Goal: Task Accomplishment & Management: Use online tool/utility

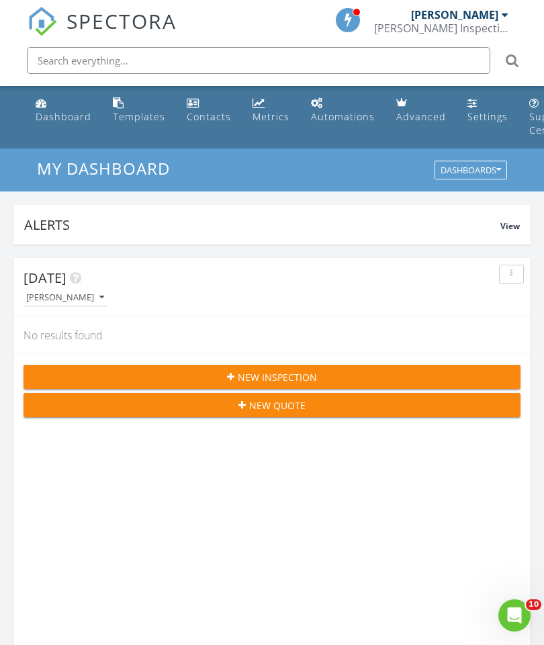
click at [291, 370] on span "New Inspection" at bounding box center [277, 377] width 79 height 14
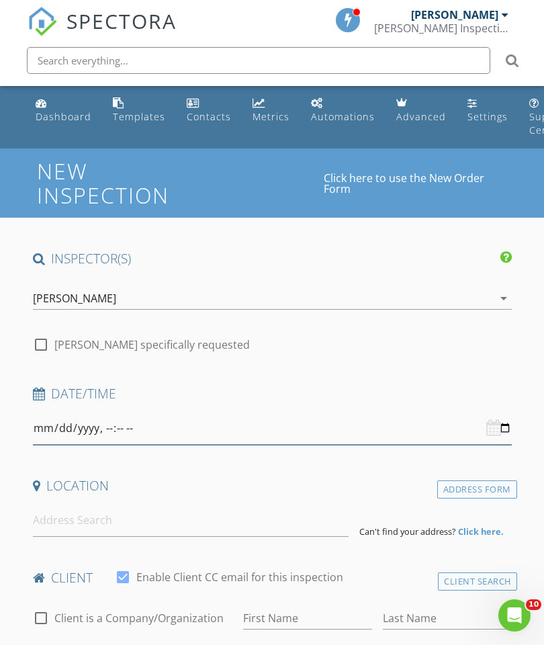
click at [287, 428] on input "datetime-local" at bounding box center [272, 428] width 479 height 33
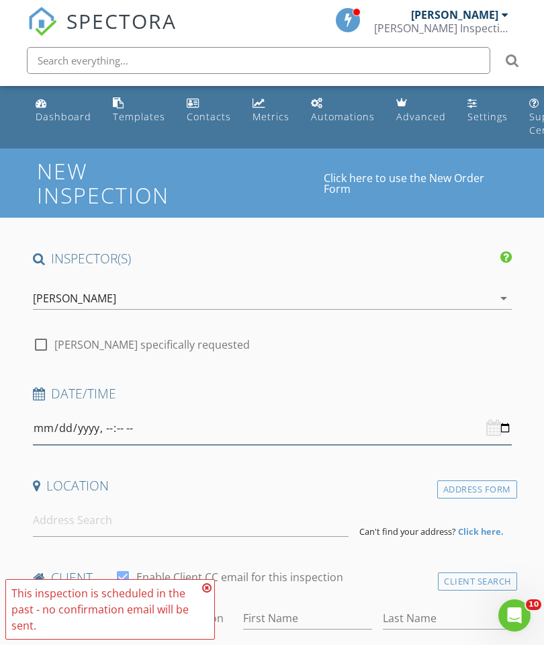
type input "[DATE]T13:00"
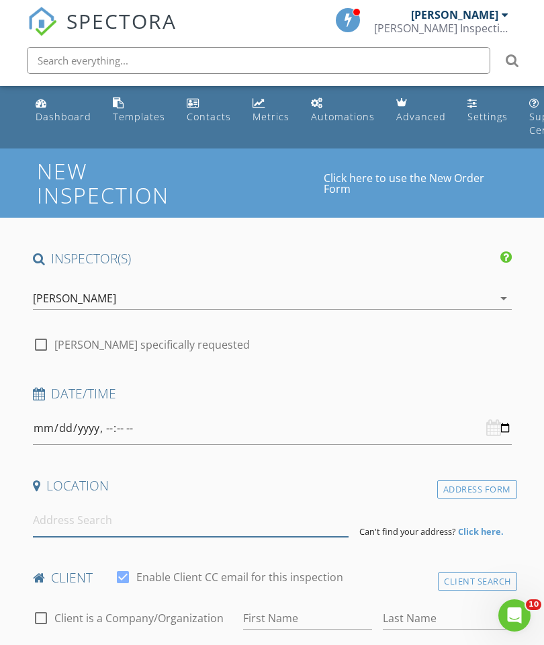
click at [122, 516] on input at bounding box center [191, 520] width 316 height 33
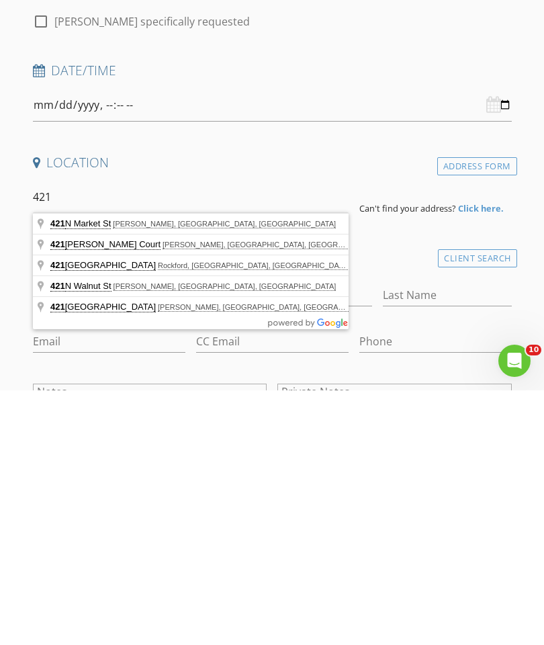
type input "421 N Market St, Byron, IL, USA"
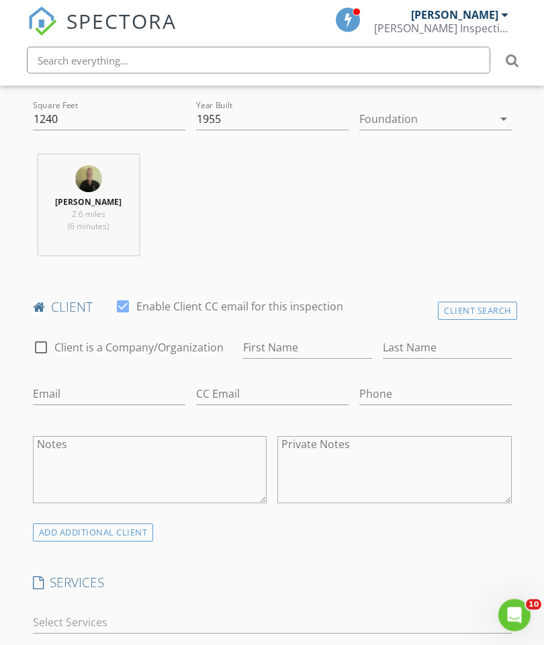
scroll to position [561, 0]
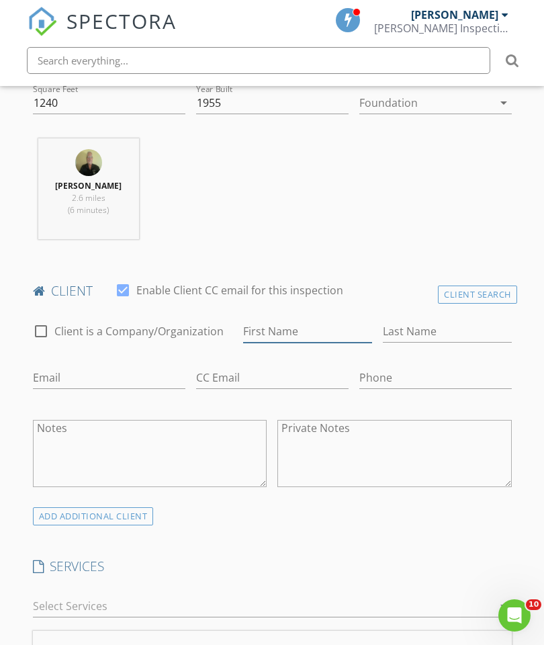
click at [293, 332] on input "First Name" at bounding box center [307, 331] width 129 height 22
type input "Alec"
click at [414, 328] on input "Last Name" at bounding box center [447, 331] width 129 height 22
type input "Beach"
click at [79, 369] on input "Email" at bounding box center [109, 378] width 152 height 22
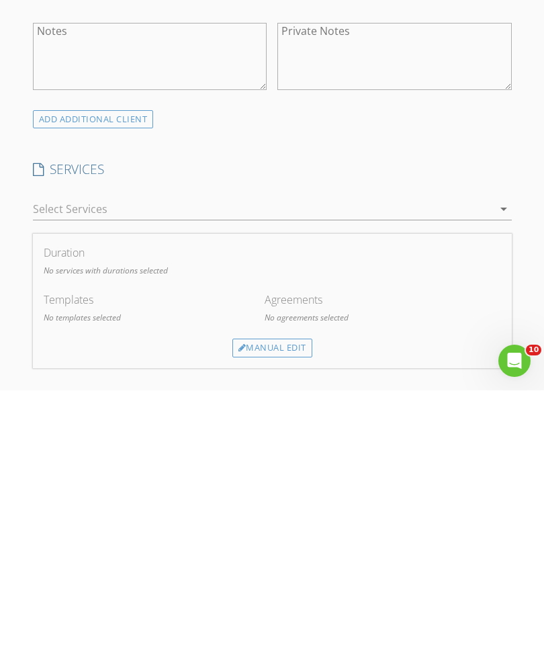
type input "Alecsbeach98@gmail.com"
click at [267, 593] on div "Manual Edit" at bounding box center [272, 602] width 80 height 19
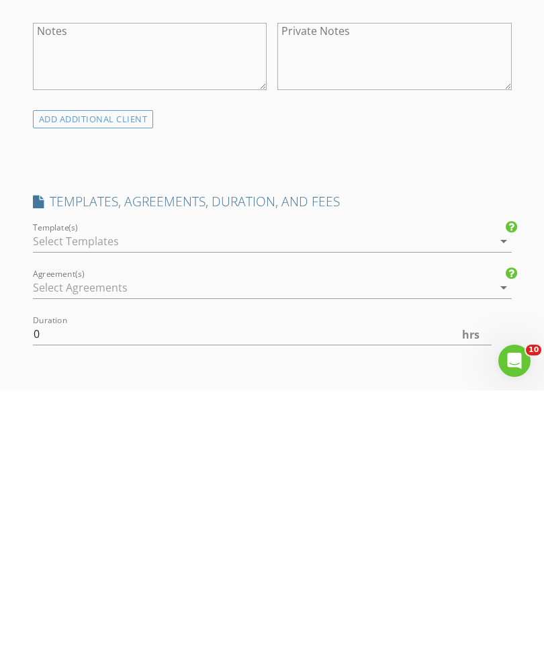
scroll to position [958, 0]
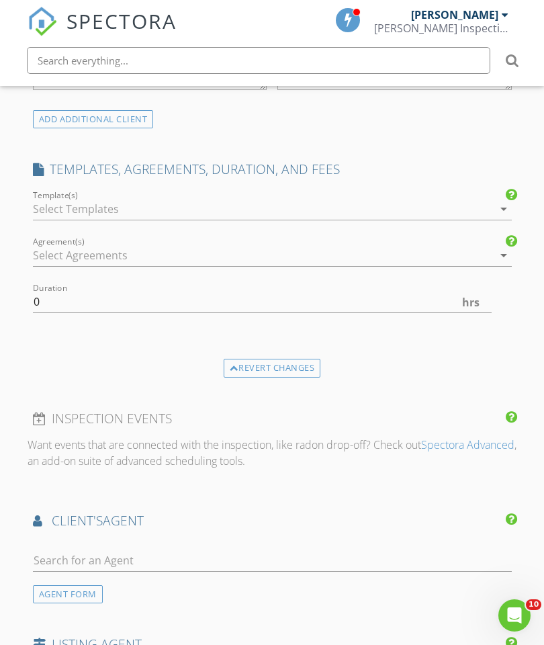
click at [116, 204] on div at bounding box center [263, 208] width 460 height 21
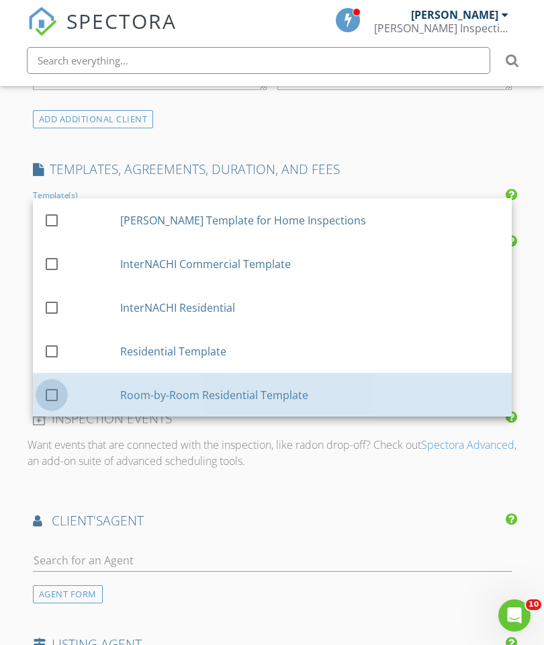
click at [52, 391] on div at bounding box center [51, 394] width 23 height 23
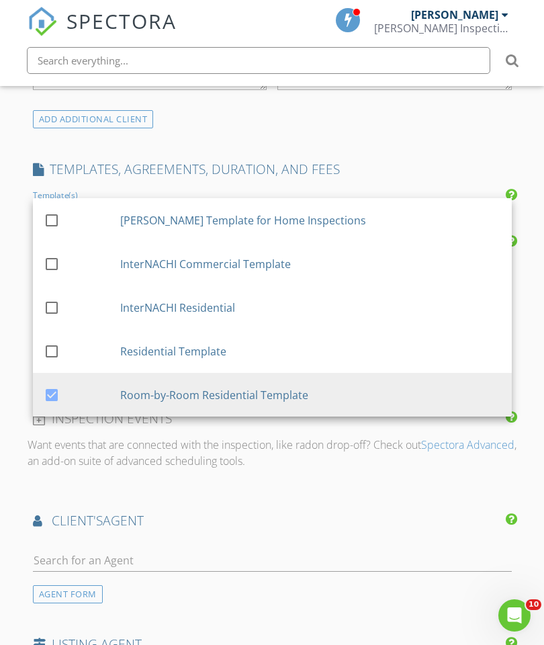
click at [272, 497] on div "INSPECTOR(S) check_box Thomas Niehaus PRIMARY Thomas Niehaus arrow_drop_down ch…" at bounding box center [273, 203] width 490 height 1823
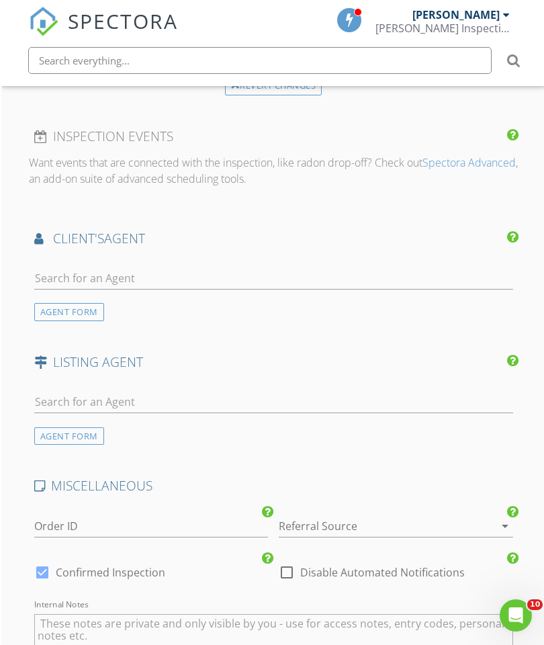
scroll to position [1250, 0]
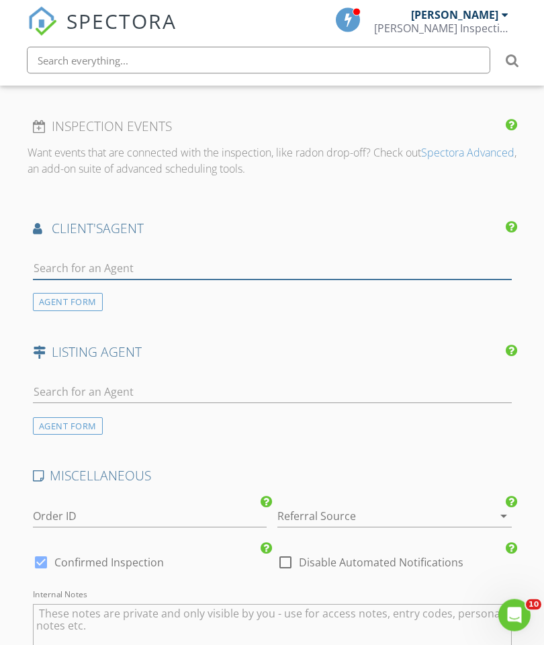
click at [99, 261] on input "text" at bounding box center [272, 269] width 479 height 22
type input "S"
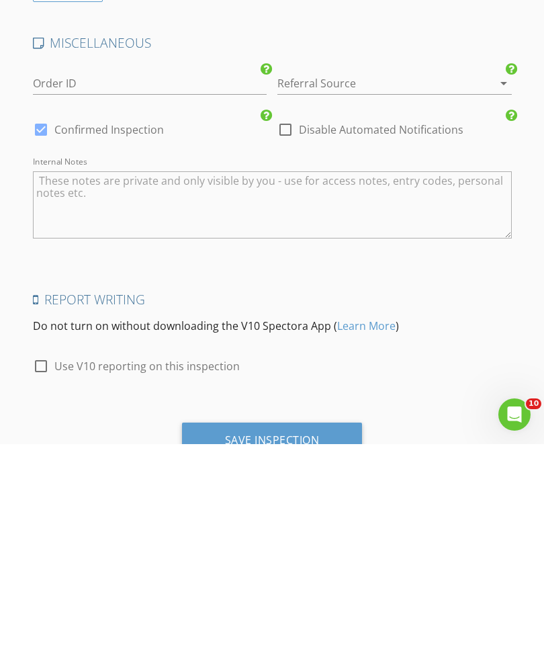
scroll to position [1533, 0]
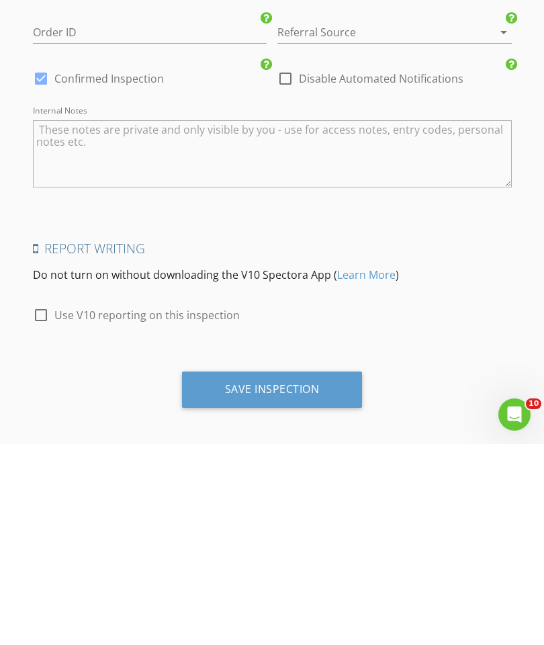
click at [283, 583] on div "Save Inspection" at bounding box center [272, 589] width 95 height 13
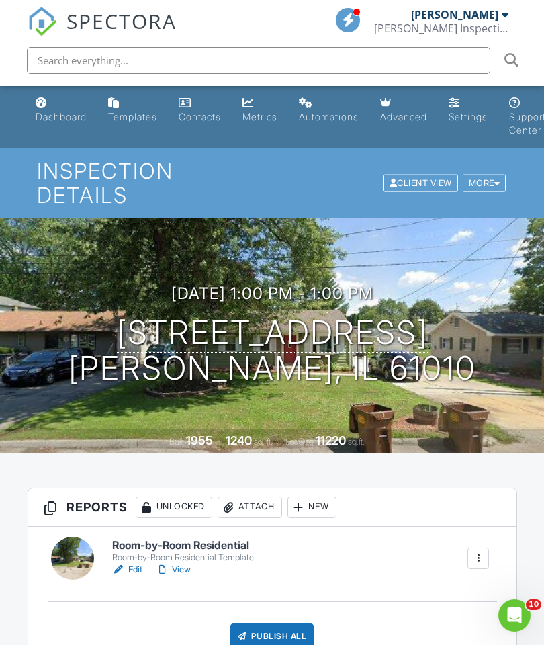
click at [186, 552] on div "Room-by-Room Residential Template" at bounding box center [183, 557] width 142 height 11
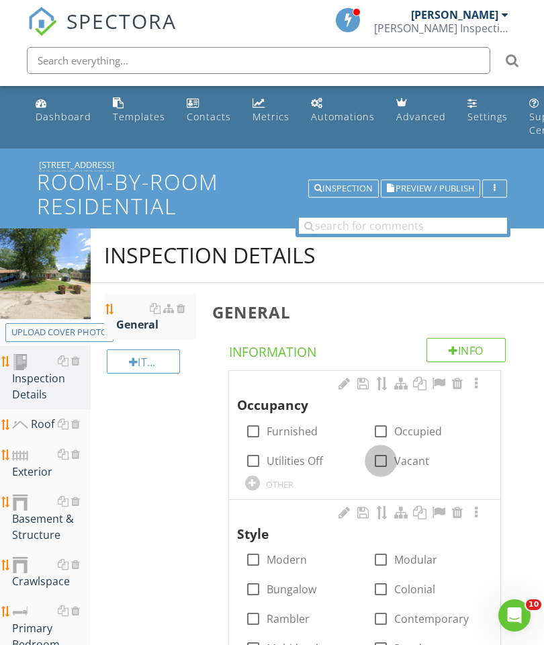
click at [380, 460] on div at bounding box center [380, 460] width 23 height 23
checkbox input "true"
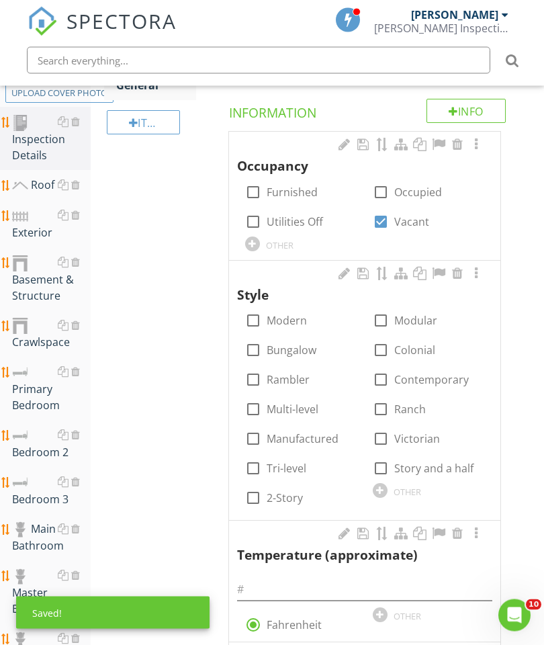
scroll to position [239, 0]
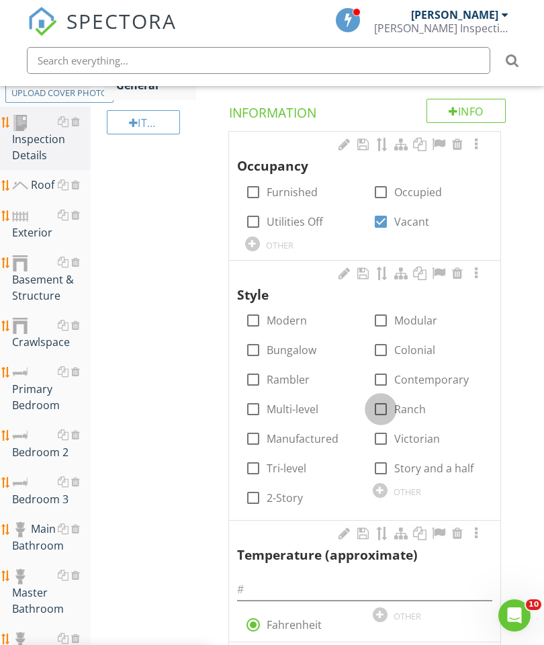
click at [379, 412] on div at bounding box center [380, 409] width 23 height 23
checkbox input "true"
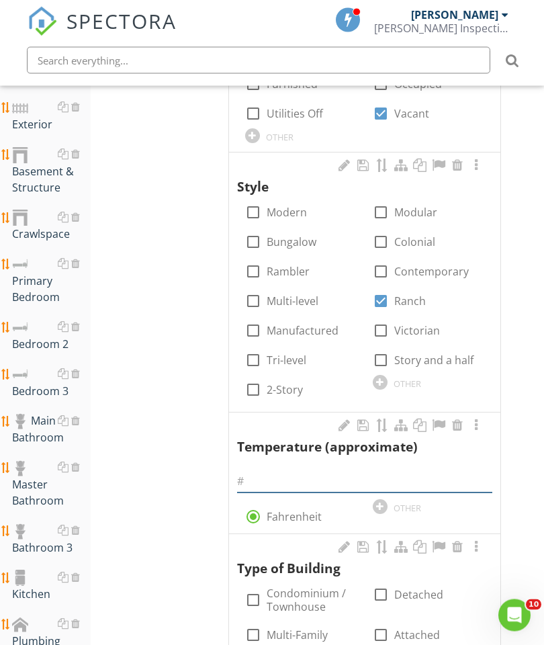
click at [309, 471] on input "text" at bounding box center [364, 482] width 255 height 22
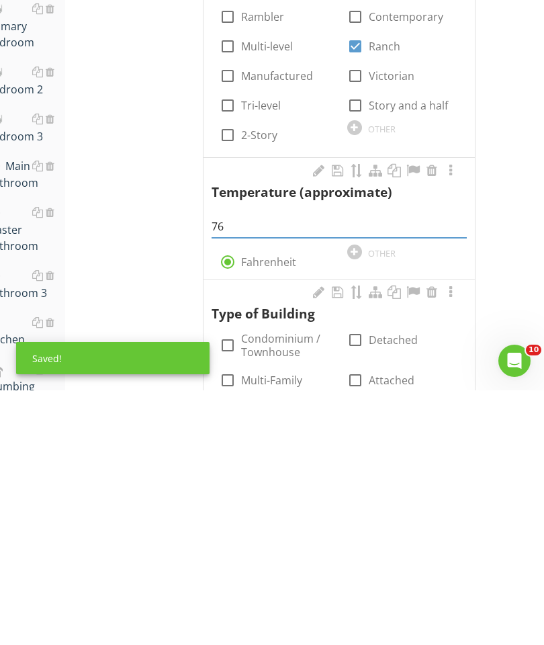
type input "76"
checkbox input "true"
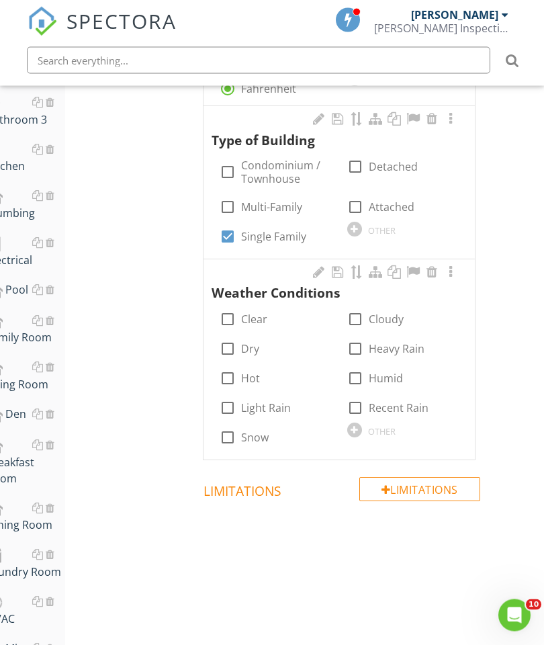
scroll to position [775, 26]
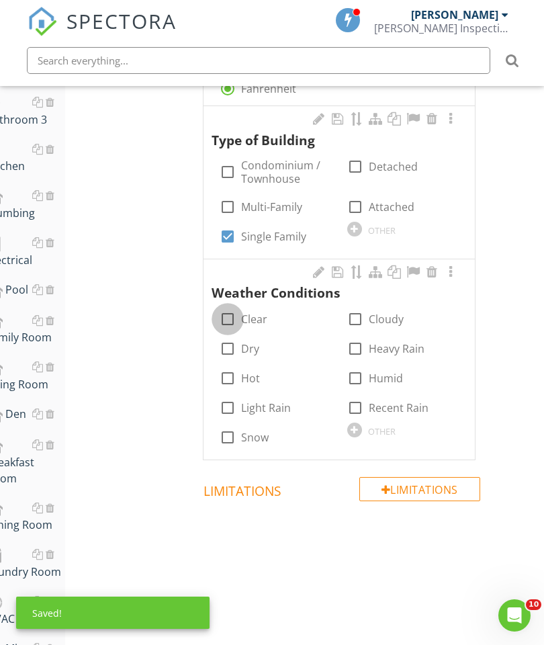
click at [225, 318] on div at bounding box center [227, 319] width 23 height 23
checkbox input "true"
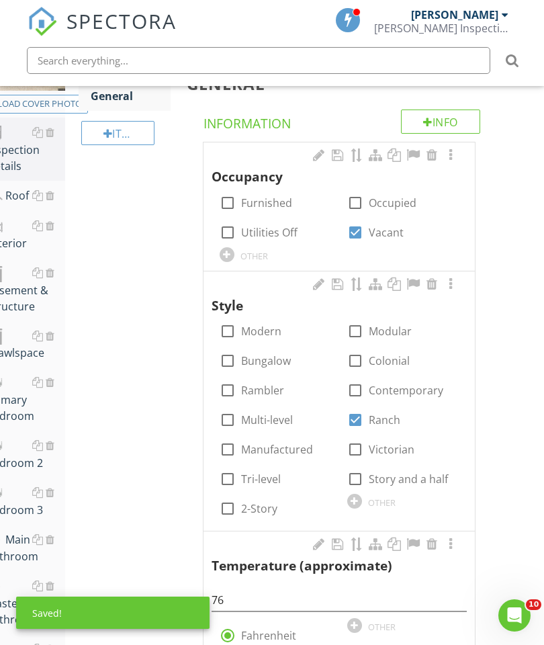
scroll to position [0, 26]
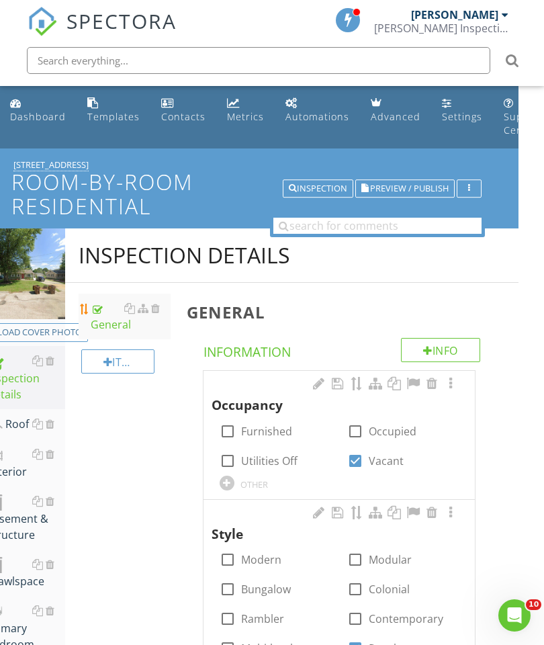
click at [30, 109] on link "Dashboard" at bounding box center [38, 110] width 66 height 38
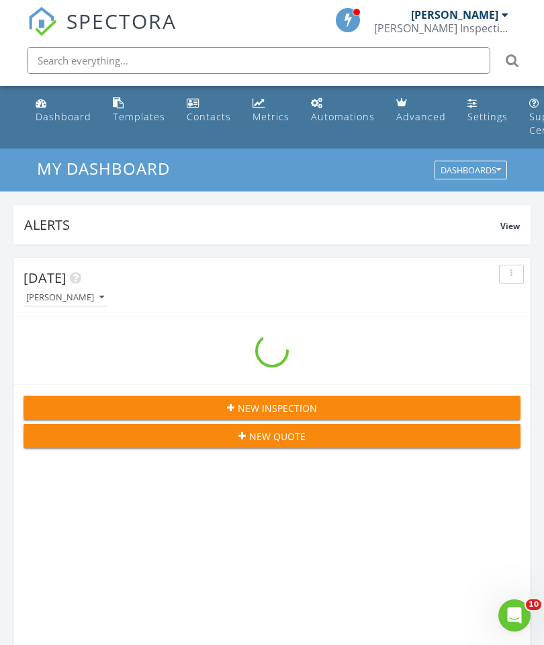
scroll to position [2297, 545]
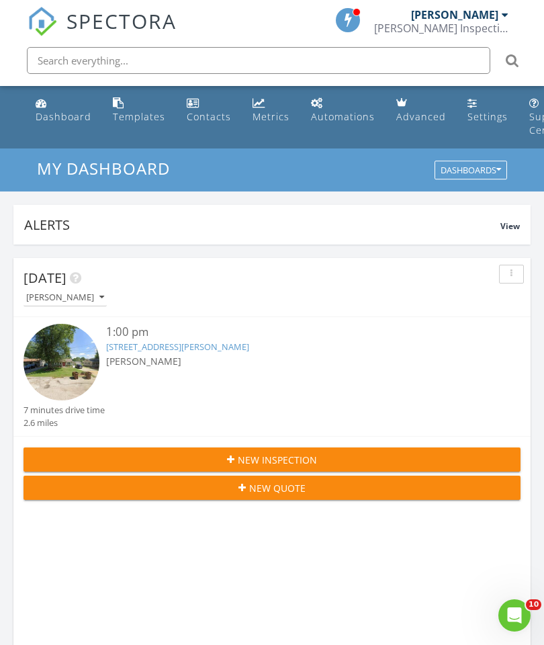
click at [181, 344] on link "[STREET_ADDRESS][PERSON_NAME]" at bounding box center [177, 346] width 143 height 12
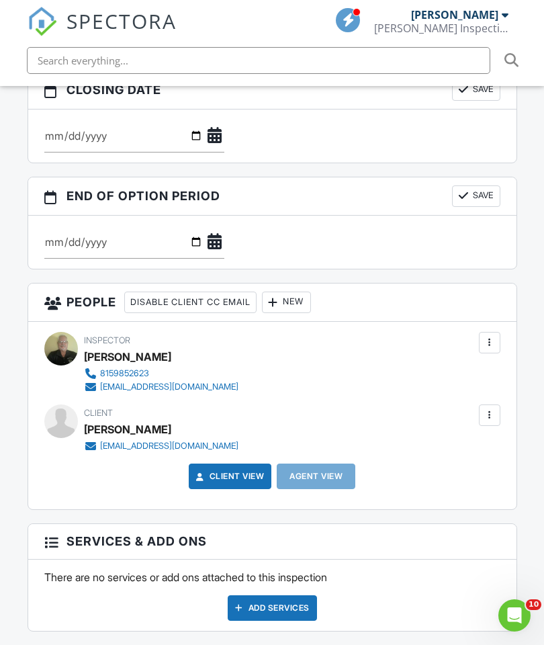
scroll to position [1311, 0]
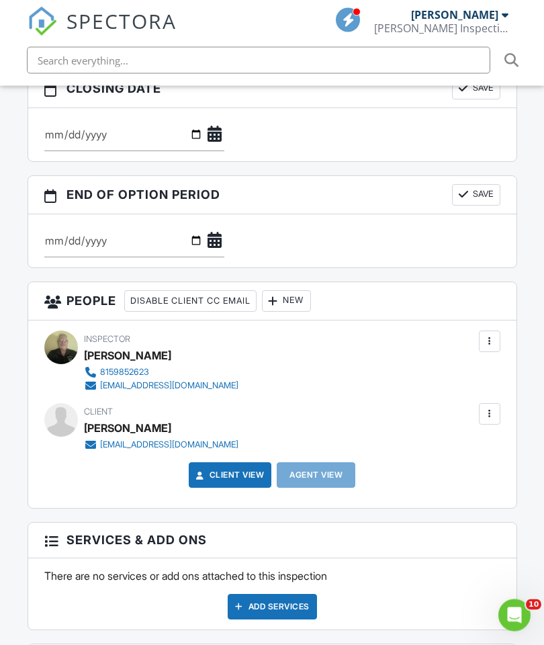
click at [280, 296] on div at bounding box center [273, 301] width 13 height 13
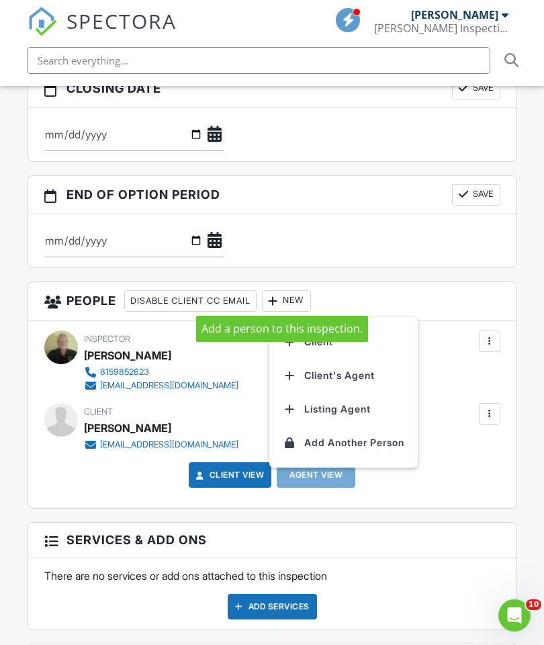
click at [331, 371] on li "Client's Agent" at bounding box center [343, 376] width 132 height 34
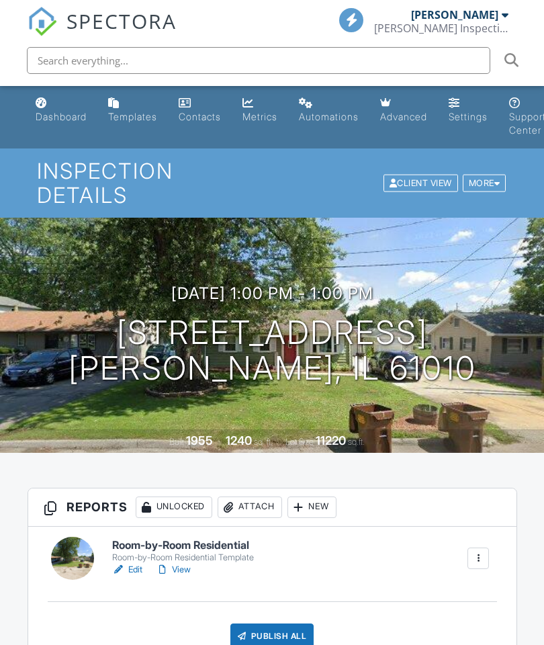
click at [189, 549] on h6 "Room-by-Room Residential" at bounding box center [183, 545] width 142 height 12
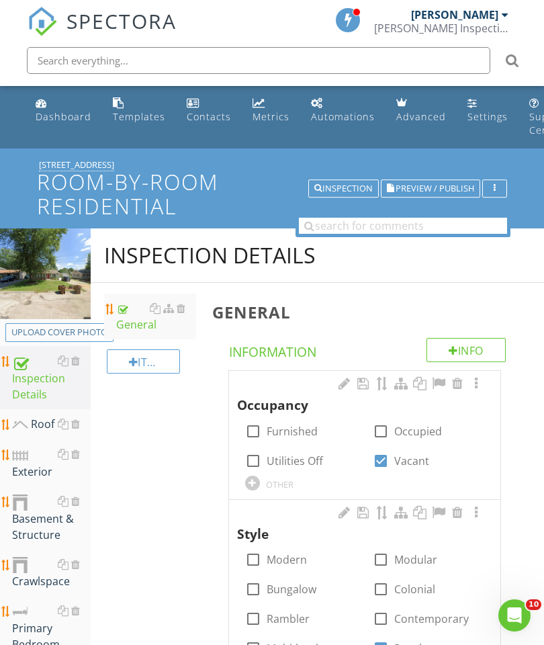
click at [43, 422] on div "Roof" at bounding box center [51, 424] width 79 height 17
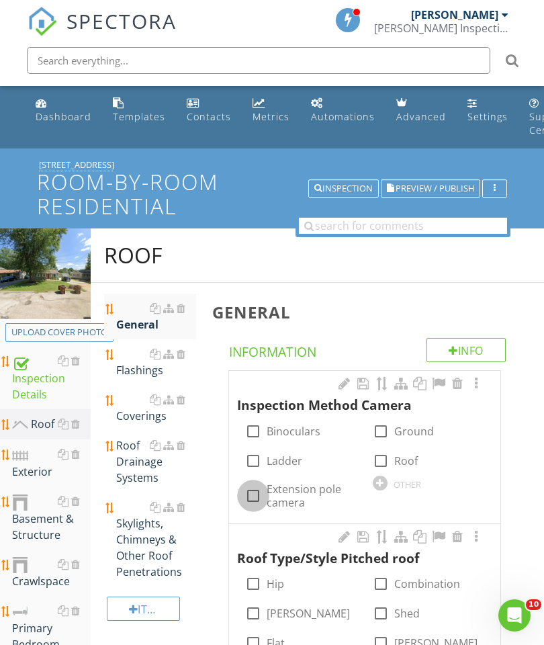
click at [255, 487] on div at bounding box center [253, 495] width 23 height 23
checkbox input "true"
click at [516, 477] on span "Inspection Method Camera check_box_outline_blank Binoculars check_box_outline_b…" at bounding box center [367, 526] width 310 height 312
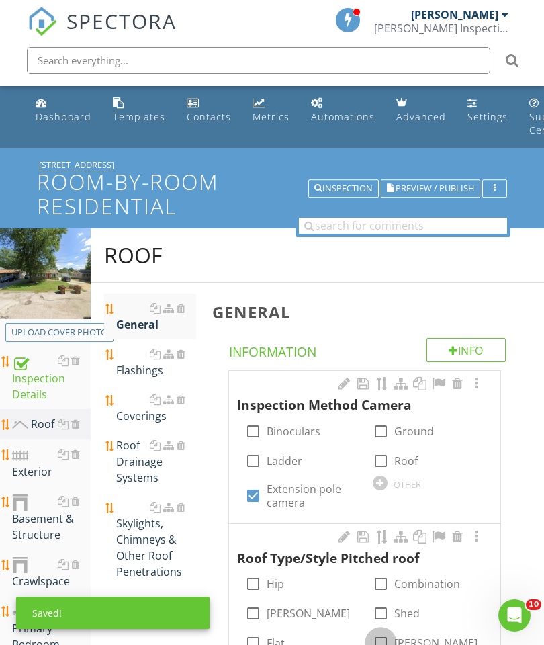
click at [373, 643] on div at bounding box center [380, 642] width 23 height 23
checkbox input "true"
click at [135, 363] on div "Flashings" at bounding box center [156, 362] width 80 height 32
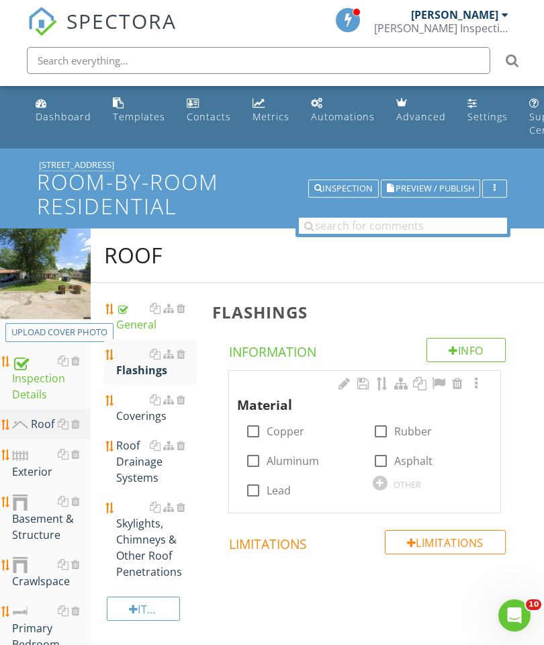
click at [130, 412] on div "Coverings" at bounding box center [156, 407] width 80 height 32
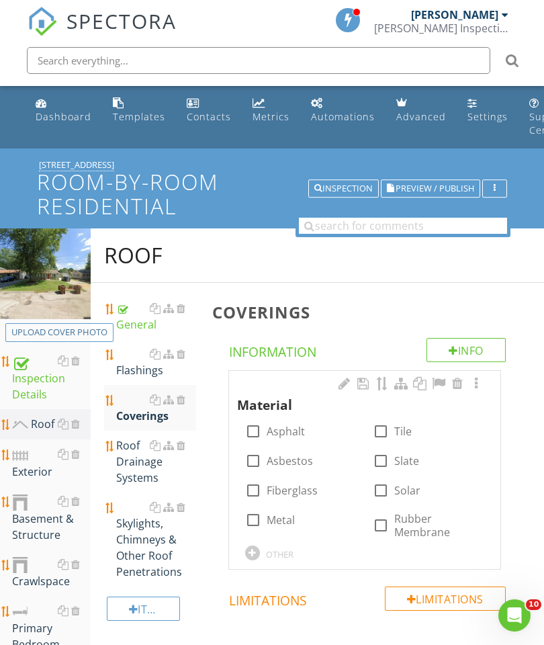
click at [247, 436] on div at bounding box center [253, 431] width 23 height 23
checkbox input "true"
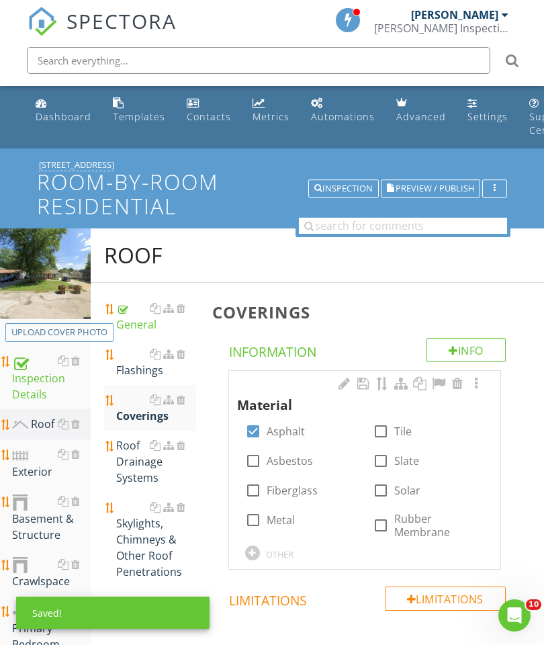
click at [480, 385] on div at bounding box center [476, 383] width 16 height 13
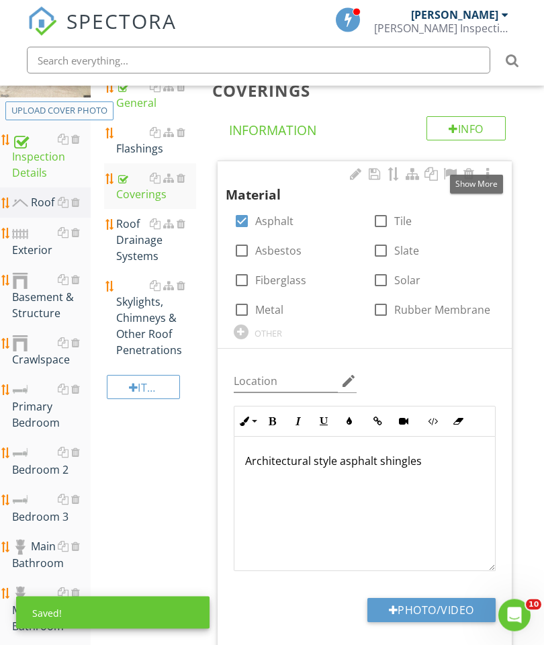
scroll to position [222, 0]
click at [443, 455] on p "Architectural style asphalt shingles" at bounding box center [364, 461] width 239 height 16
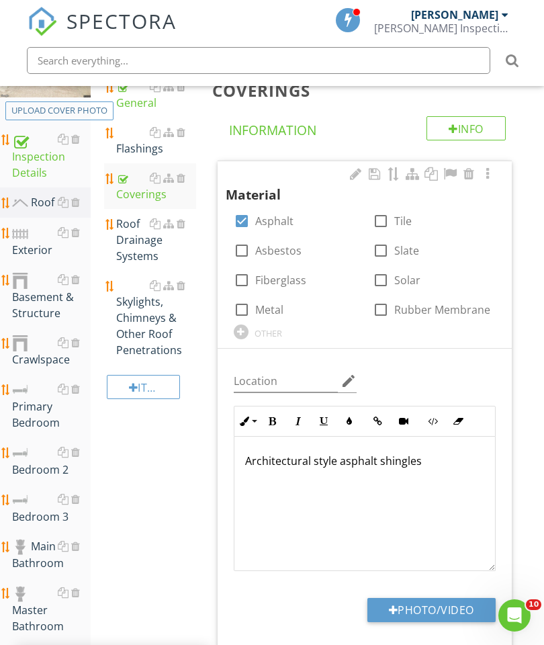
scroll to position [246, 26]
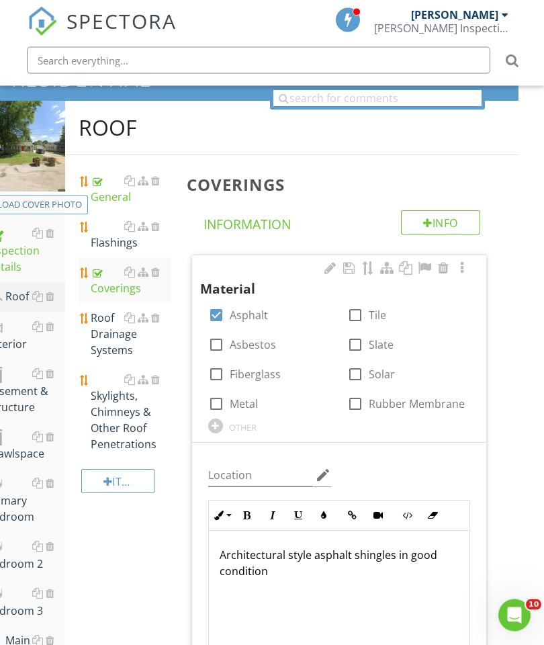
scroll to position [128, 26]
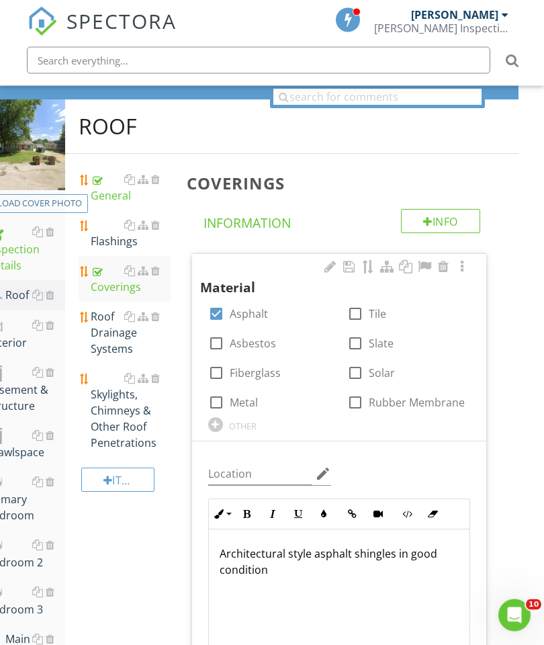
click at [107, 328] on div "Roof Drainage Systems" at bounding box center [131, 333] width 80 height 48
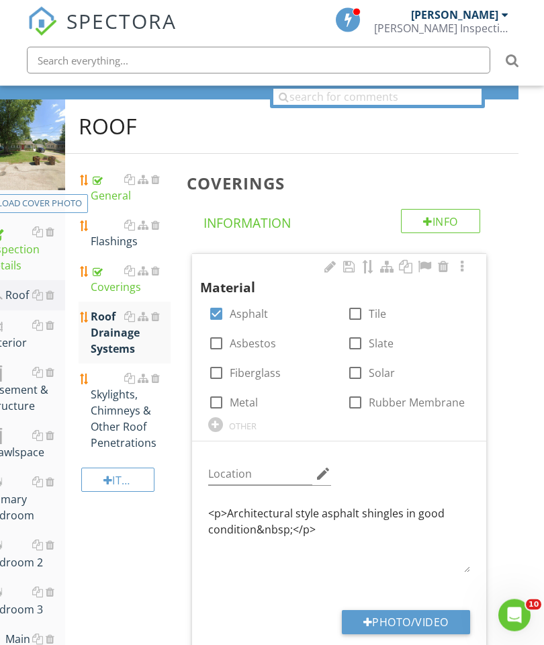
scroll to position [129, 26]
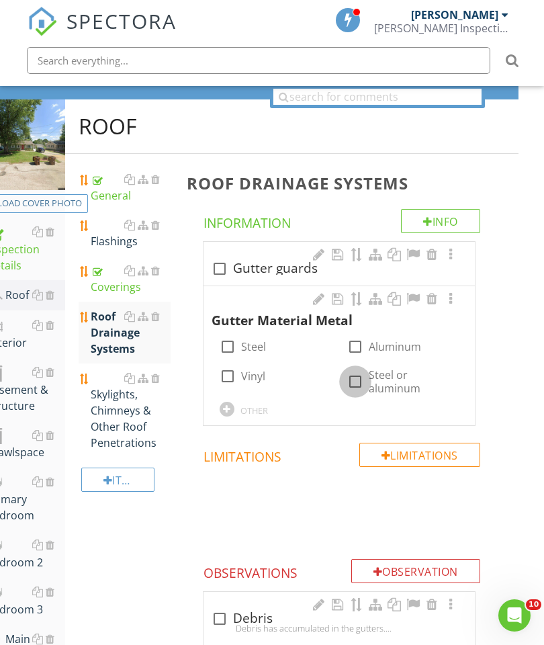
click at [349, 383] on div at bounding box center [355, 381] width 23 height 23
checkbox input "true"
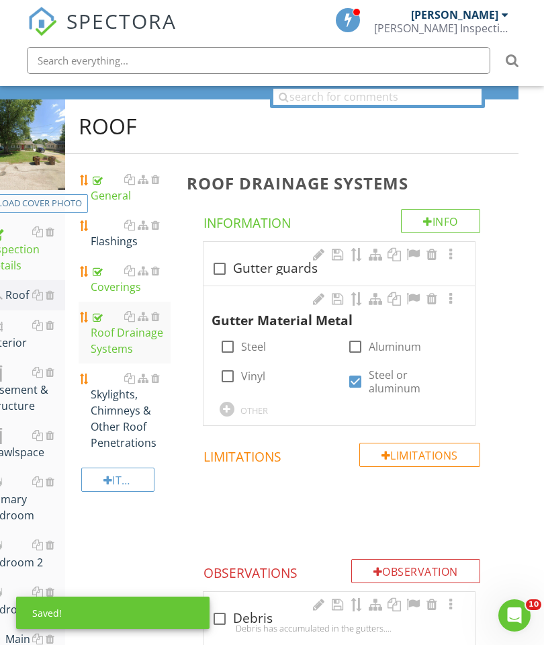
click at [111, 417] on div "Skylights, Chimneys & Other Roof Penetrations" at bounding box center [131, 410] width 80 height 81
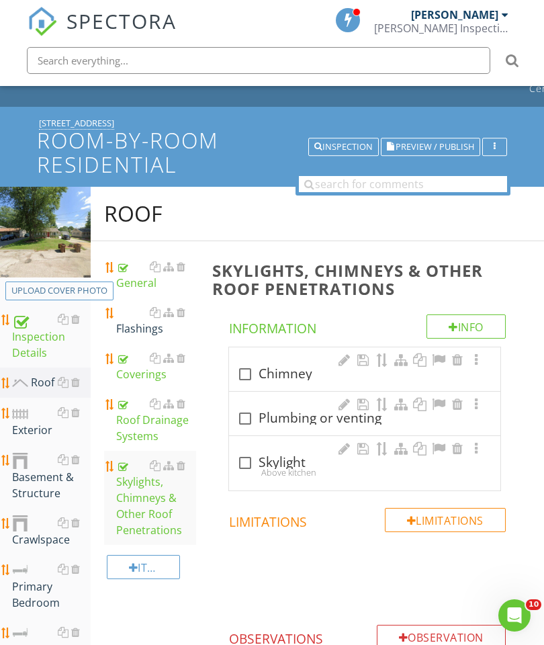
scroll to position [41, 0]
click at [30, 424] on div "Exterior" at bounding box center [51, 422] width 79 height 34
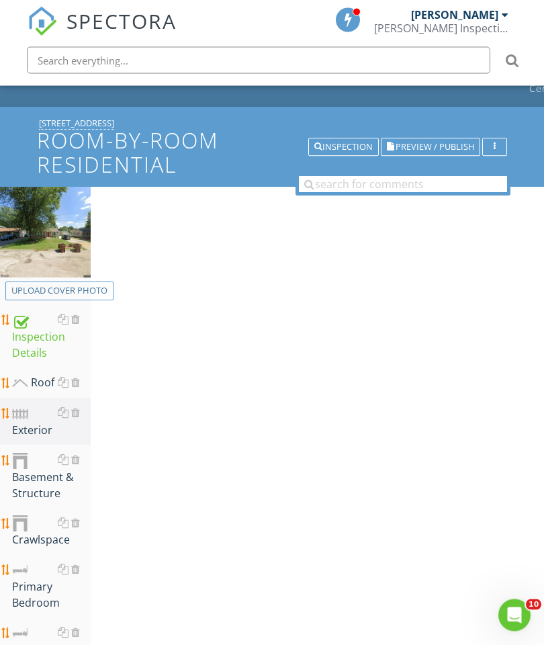
scroll to position [42, 0]
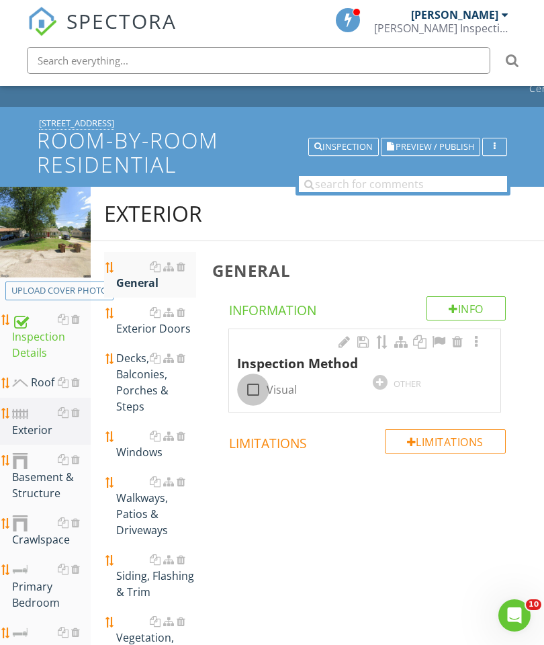
click at [250, 389] on div at bounding box center [253, 389] width 23 height 23
checkbox input "true"
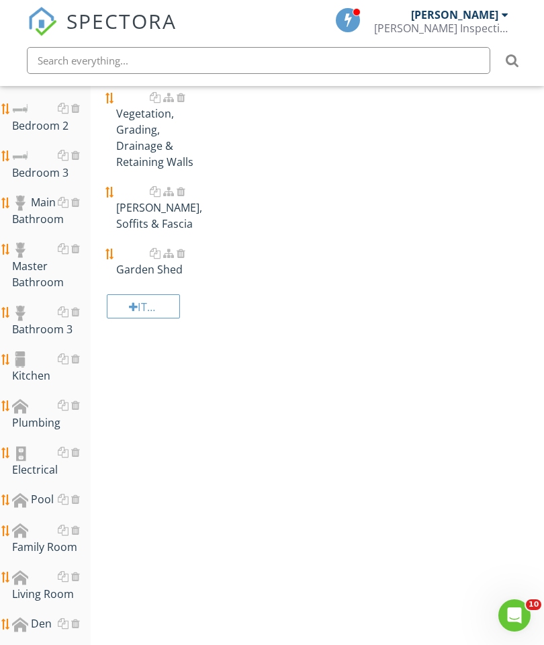
scroll to position [556, 0]
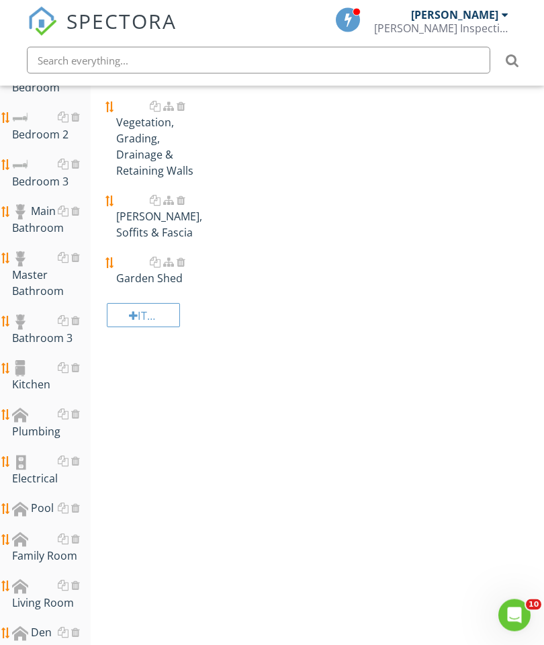
click at [78, 317] on div at bounding box center [75, 321] width 9 height 11
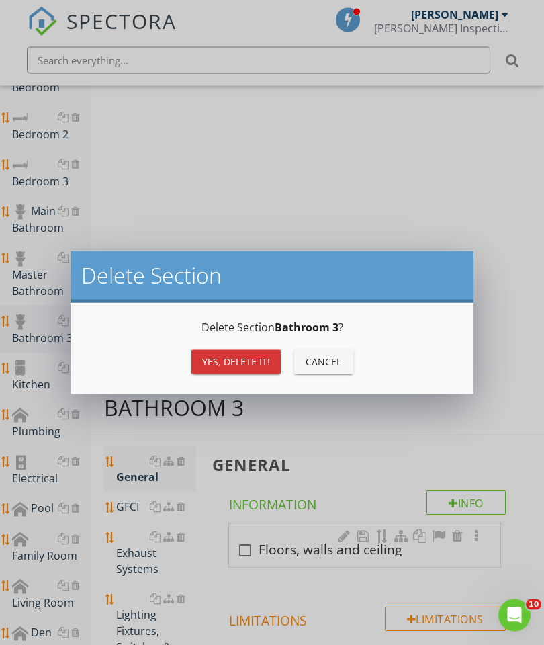
scroll to position [557, 0]
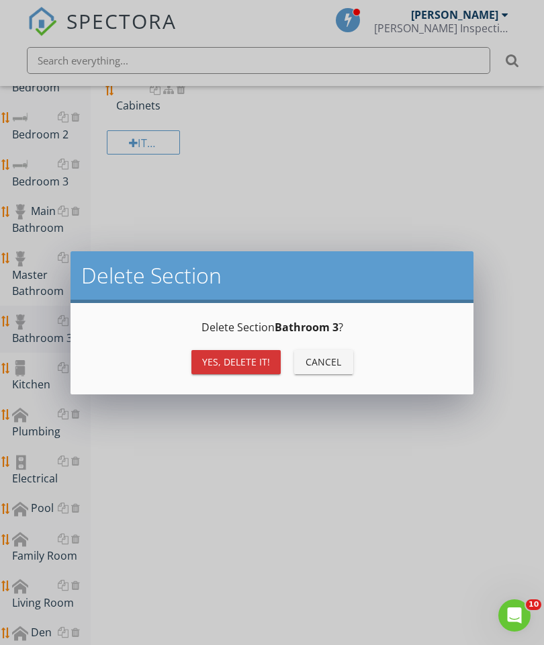
click at [242, 357] on div "Yes, Delete it!" at bounding box center [236, 362] width 68 height 14
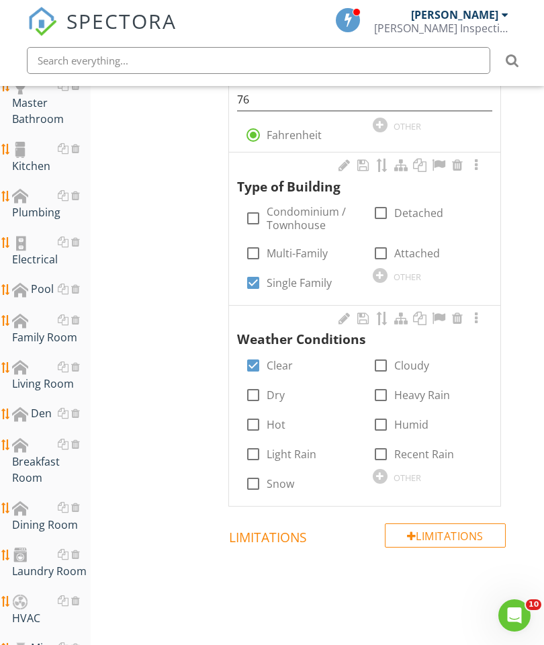
scroll to position [808, 0]
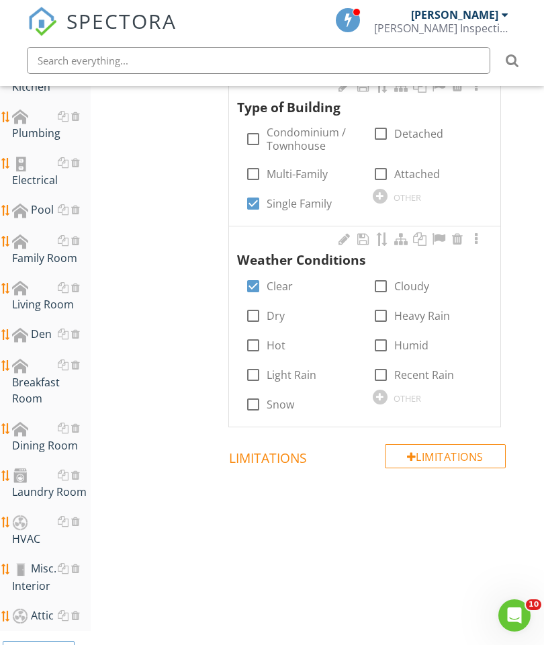
click at [46, 644] on div "Section" at bounding box center [39, 653] width 72 height 24
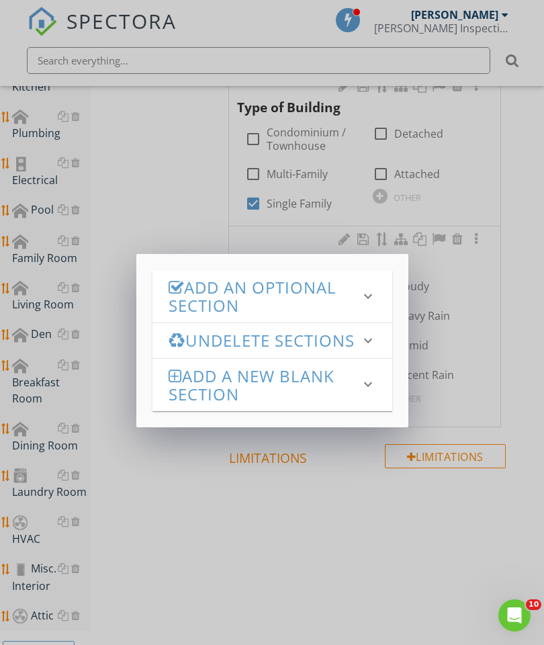
click at [250, 295] on h3 "Add an Optional Section" at bounding box center [264, 296] width 191 height 36
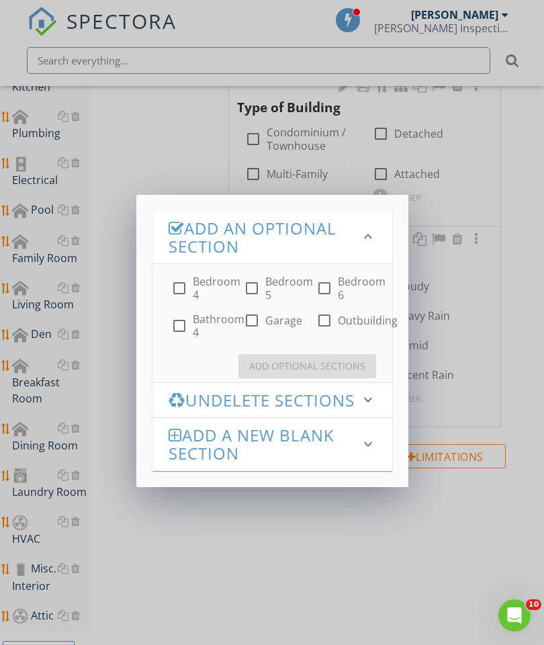
click at [249, 320] on div at bounding box center [251, 320] width 23 height 23
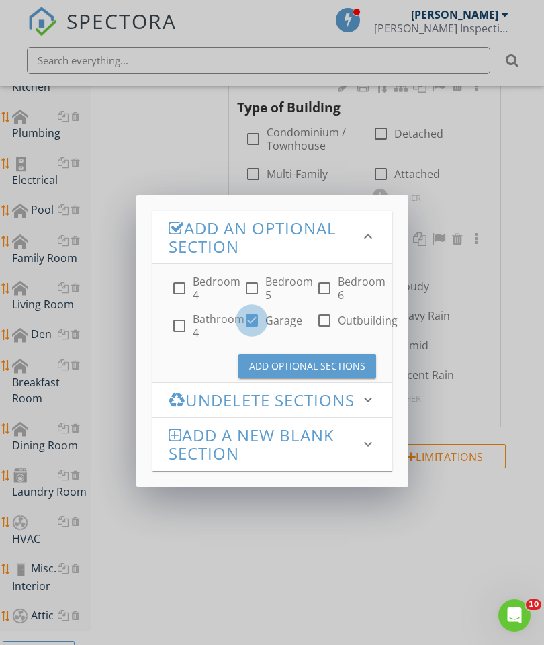
checkbox input "true"
click at [336, 368] on div "Add Optional Sections" at bounding box center [307, 366] width 116 height 14
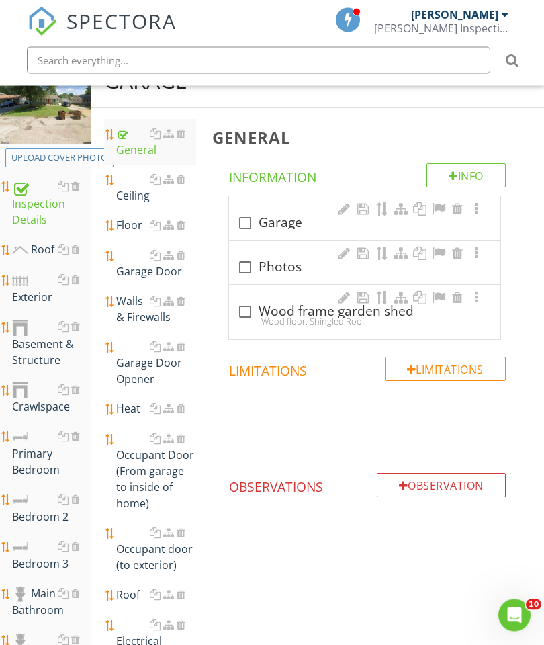
scroll to position [127, 0]
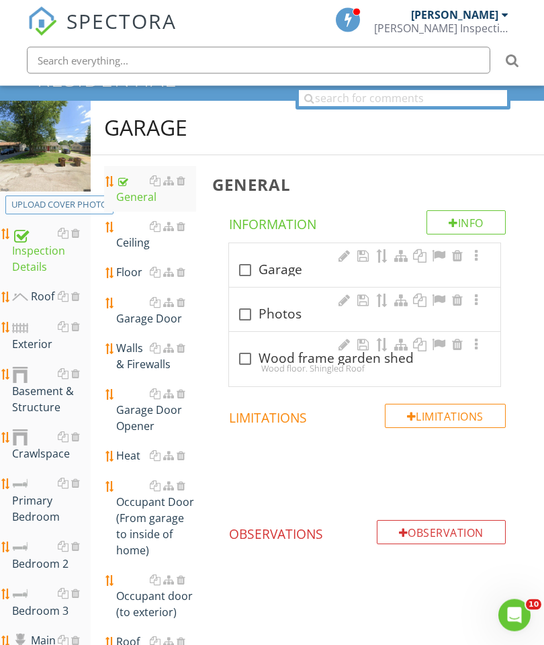
click at [222, 408] on div "Limitations Limitations" at bounding box center [367, 453] width 310 height 99
click at [251, 265] on div at bounding box center [245, 270] width 23 height 23
checkbox input "true"
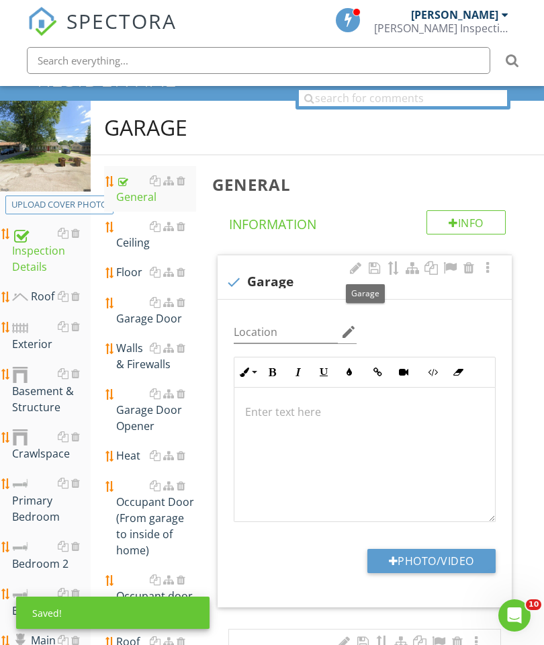
click at [293, 410] on p at bounding box center [364, 412] width 239 height 16
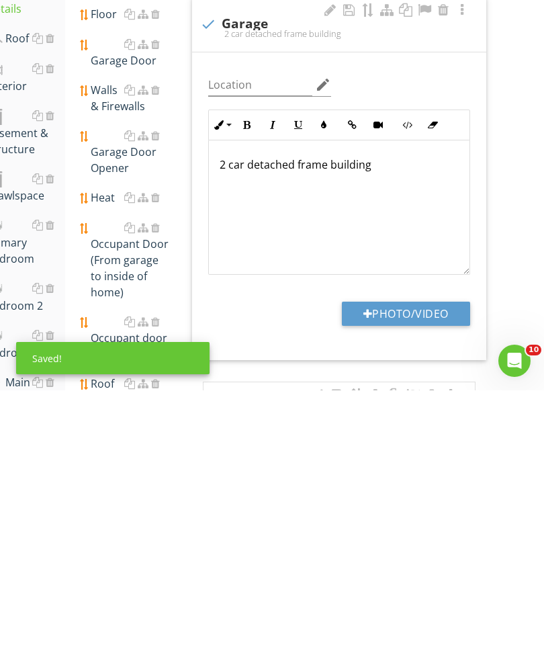
click at [512, 279] on div "General Info Information check Garage 2 car detached frame building Location ed…" at bounding box center [349, 560] width 340 height 817
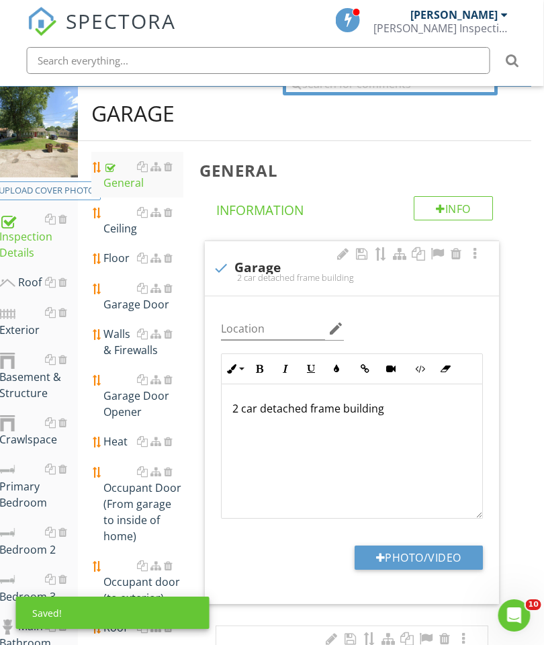
scroll to position [142, 0]
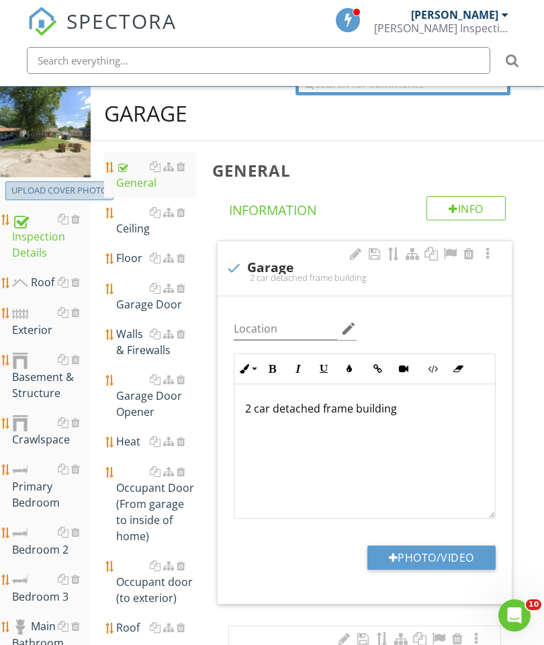
click at [54, 190] on div "Upload cover photo" at bounding box center [59, 190] width 96 height 13
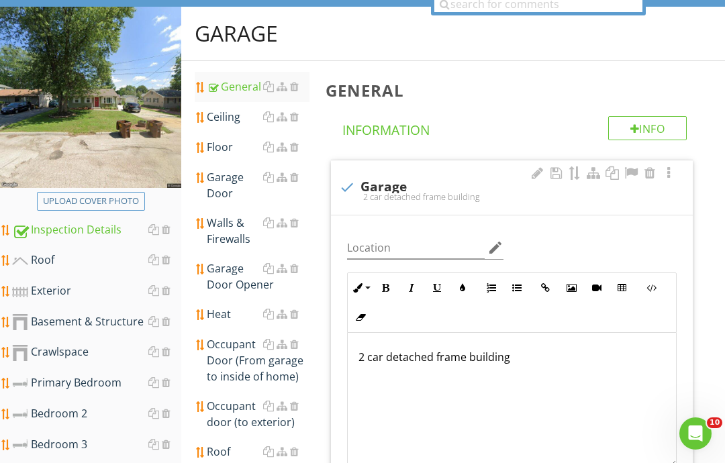
type input "C:\fakepath\image.jpg"
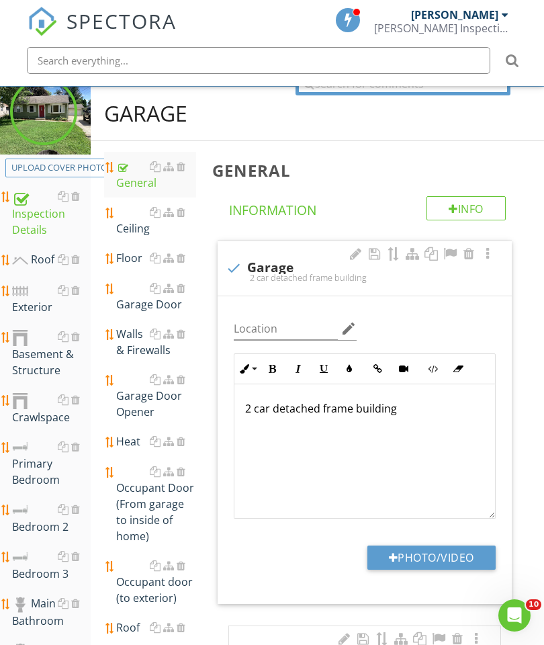
click at [34, 296] on div "Exterior" at bounding box center [51, 299] width 79 height 34
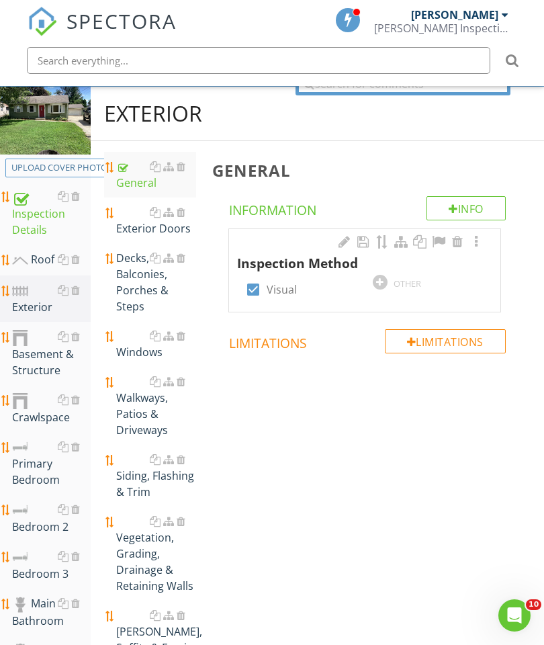
click at [142, 402] on div "Walkways, Patios & Driveways" at bounding box center [156, 405] width 80 height 64
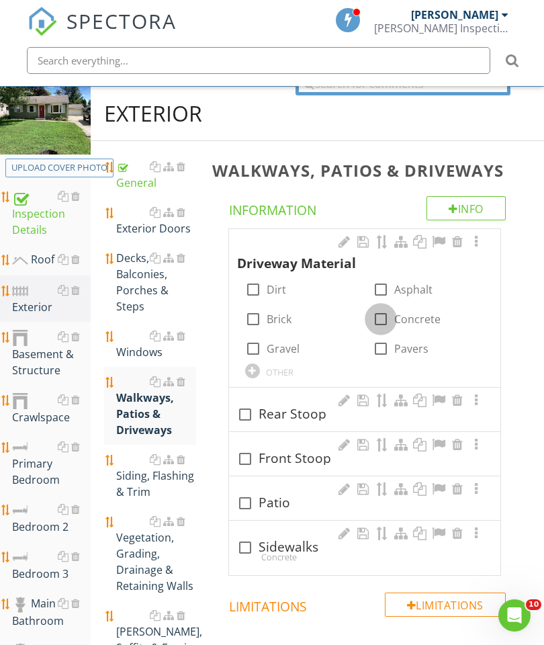
click at [379, 316] on div at bounding box center [380, 319] width 23 height 23
checkbox input "true"
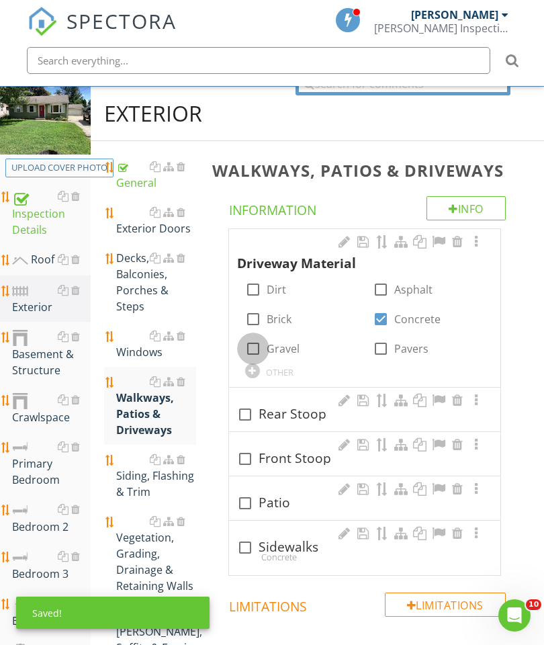
click at [254, 347] on div at bounding box center [253, 348] width 23 height 23
checkbox input "true"
click at [473, 242] on div at bounding box center [476, 241] width 16 height 13
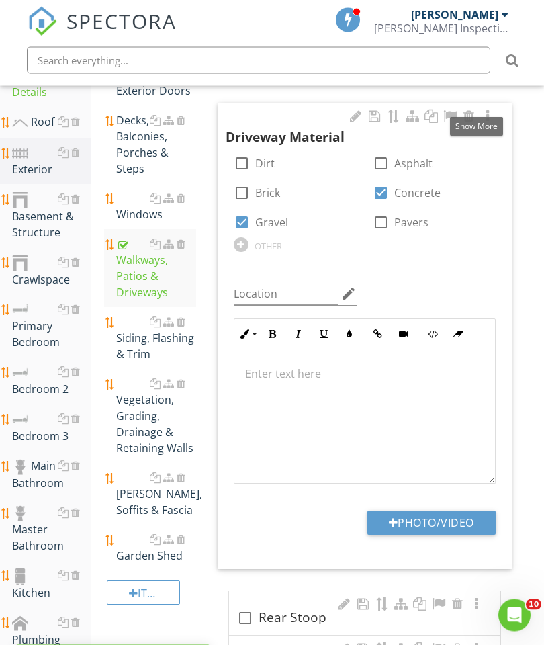
scroll to position [279, 0]
click at [424, 516] on button "Photo/Video" at bounding box center [431, 522] width 128 height 24
type input "C:\fakepath\image.jpg"
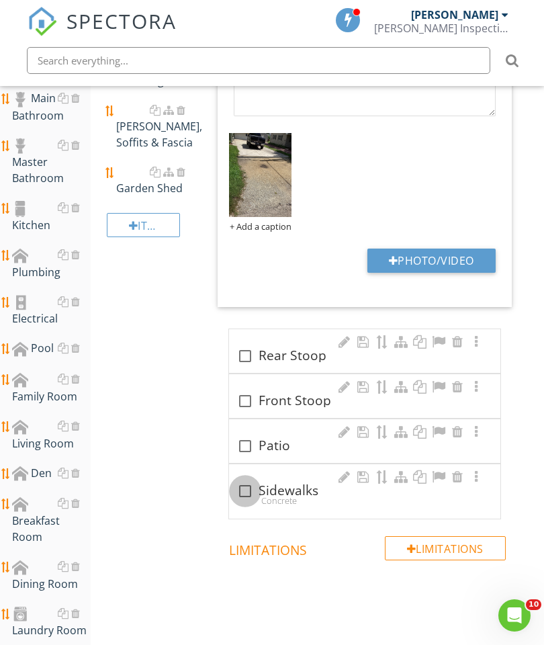
click at [247, 492] on div at bounding box center [245, 490] width 23 height 23
checkbox input "true"
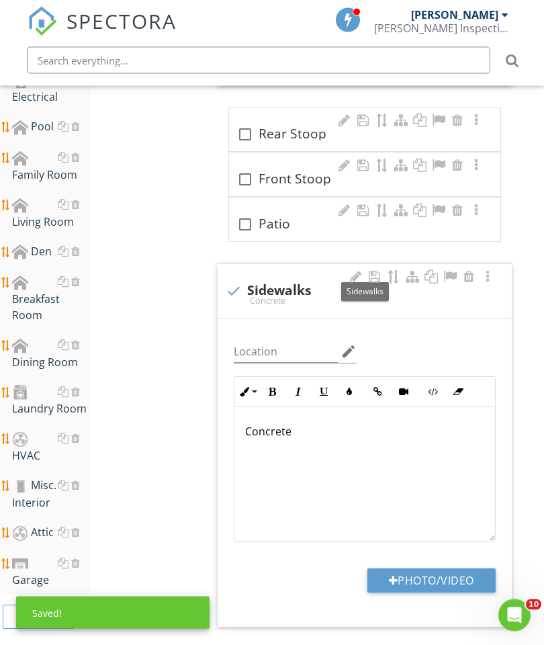
scroll to position [868, 0]
click at [428, 577] on button "Photo/Video" at bounding box center [431, 580] width 128 height 24
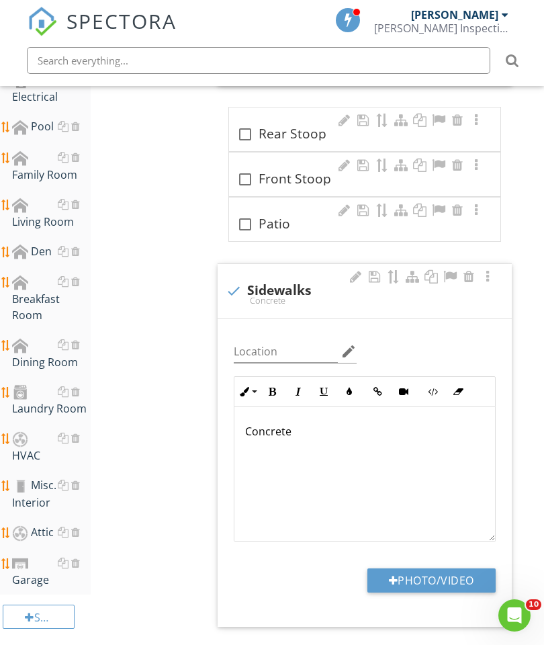
type input "C:\fakepath\image.jpg"
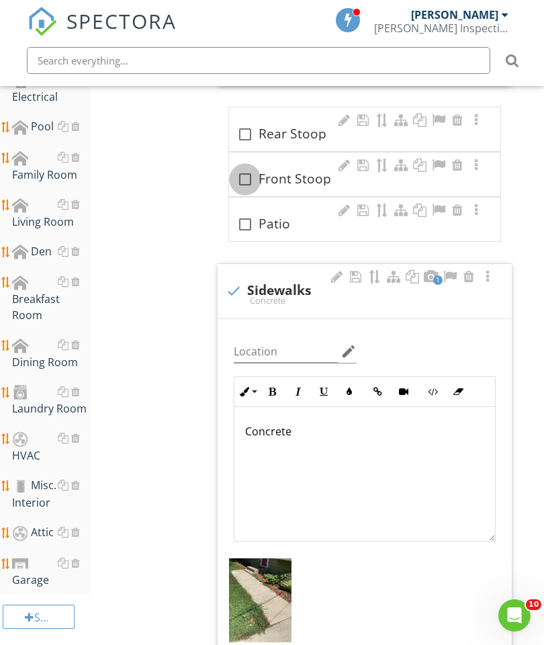
click at [244, 180] on div at bounding box center [245, 179] width 23 height 23
checkbox input "true"
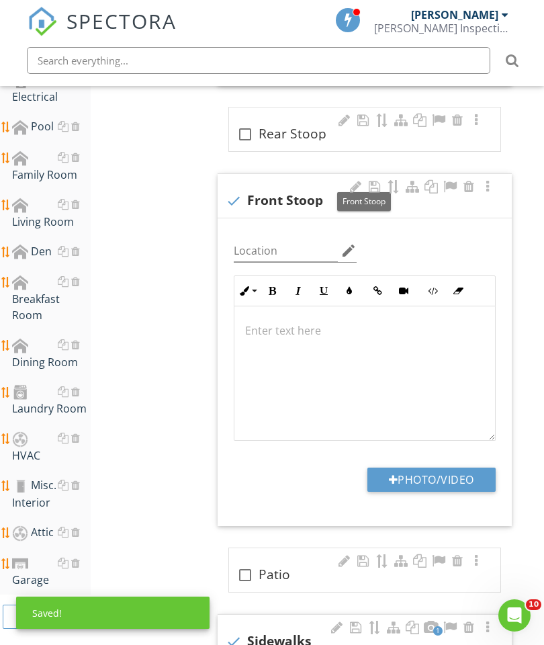
click at [455, 477] on button "Photo/Video" at bounding box center [431, 479] width 128 height 24
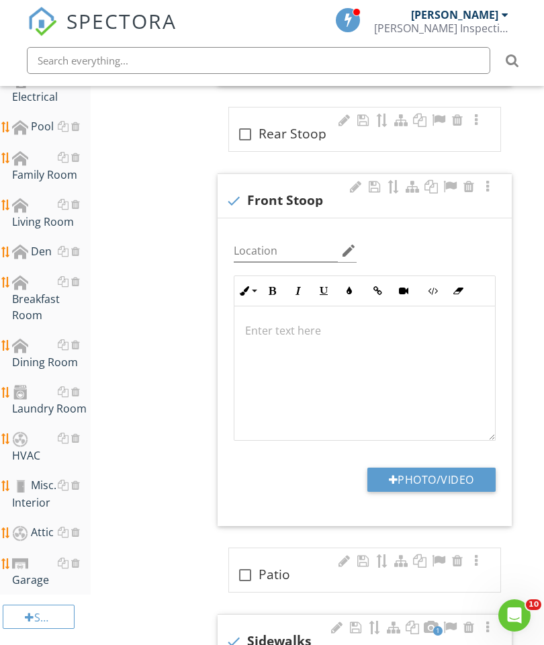
click at [435, 468] on button "Photo/Video" at bounding box center [431, 479] width 128 height 24
type input "C:\fakepath\image.jpg"
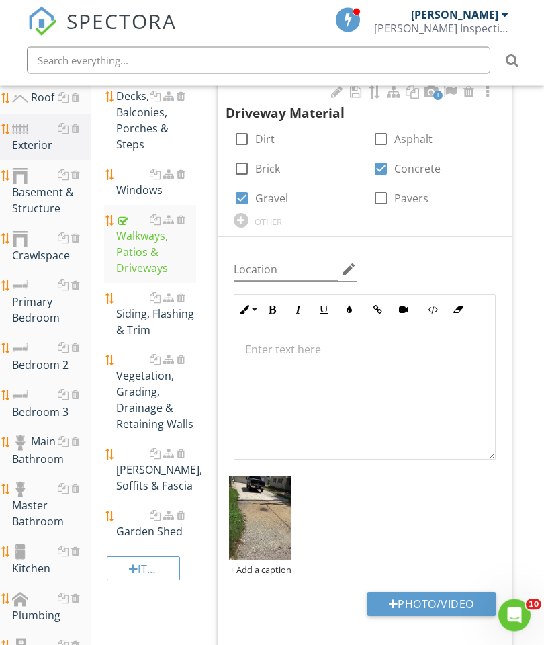
scroll to position [271, 0]
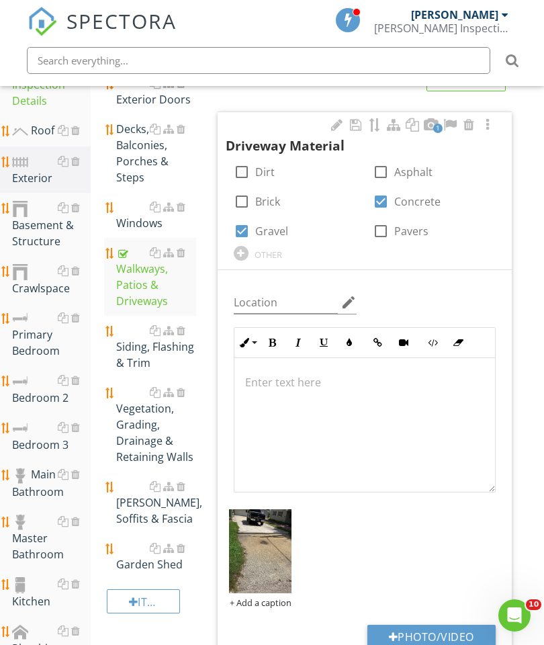
click at [22, 173] on div "Exterior" at bounding box center [51, 170] width 79 height 34
click at [149, 99] on div "Exterior Doors" at bounding box center [156, 91] width 80 height 32
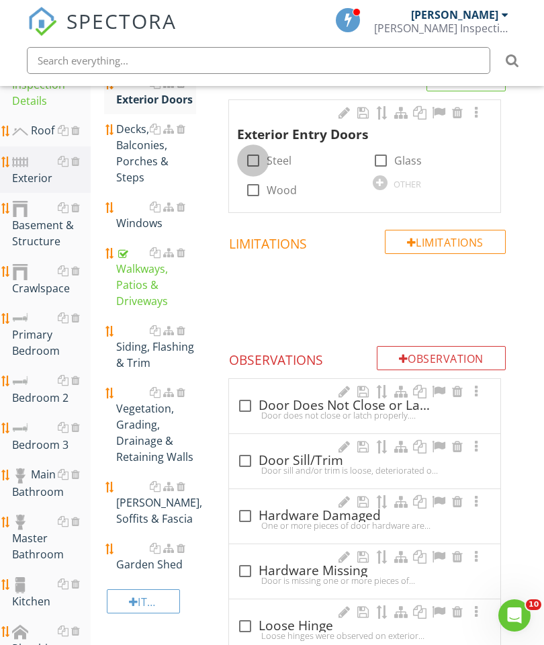
click at [250, 156] on div at bounding box center [253, 160] width 23 height 23
checkbox input "true"
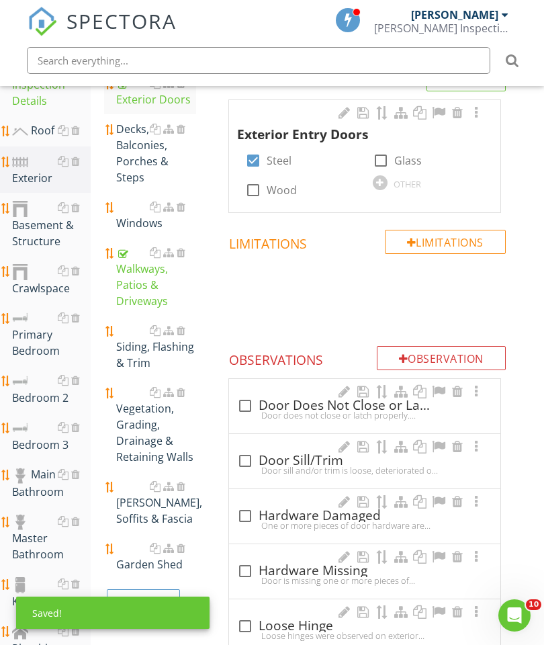
click at [474, 111] on div at bounding box center [476, 112] width 16 height 13
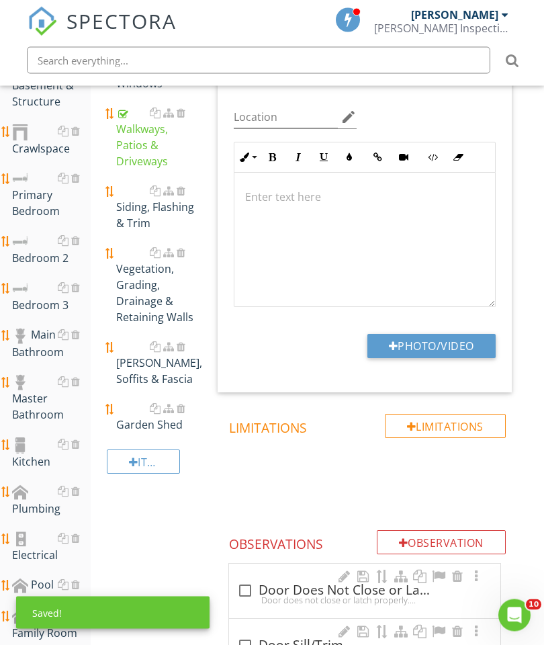
scroll to position [418, 0]
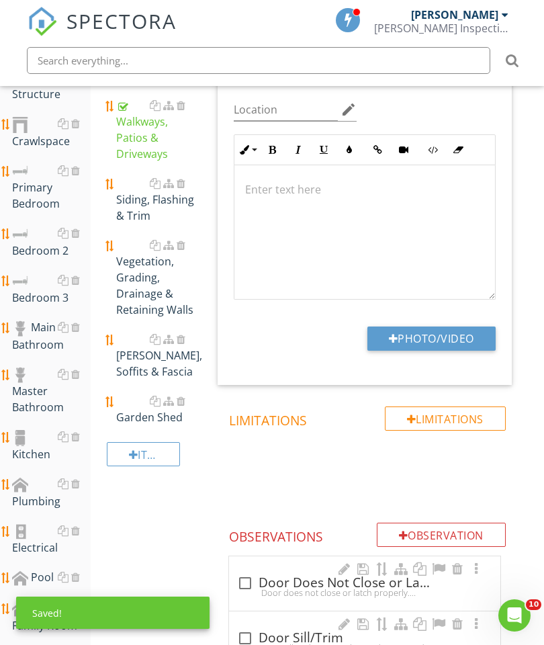
click at [434, 335] on button "Photo/Video" at bounding box center [431, 338] width 128 height 24
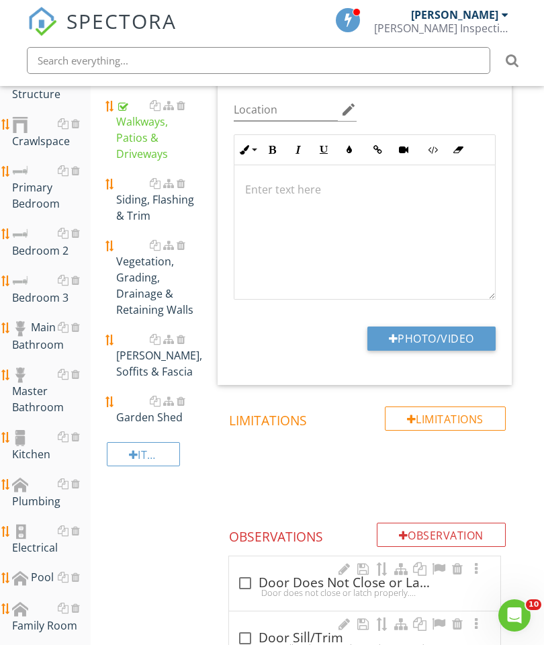
type input "C:\fakepath\image.jpg"
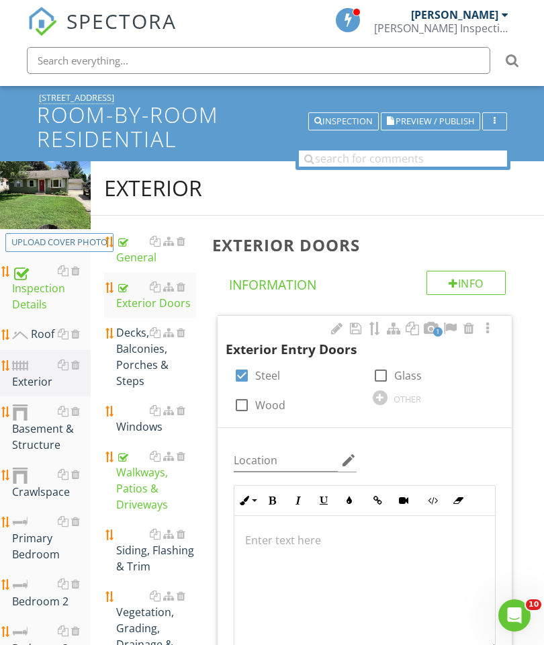
scroll to position [66, 0]
click at [143, 420] on div "Windows" at bounding box center [156, 419] width 80 height 32
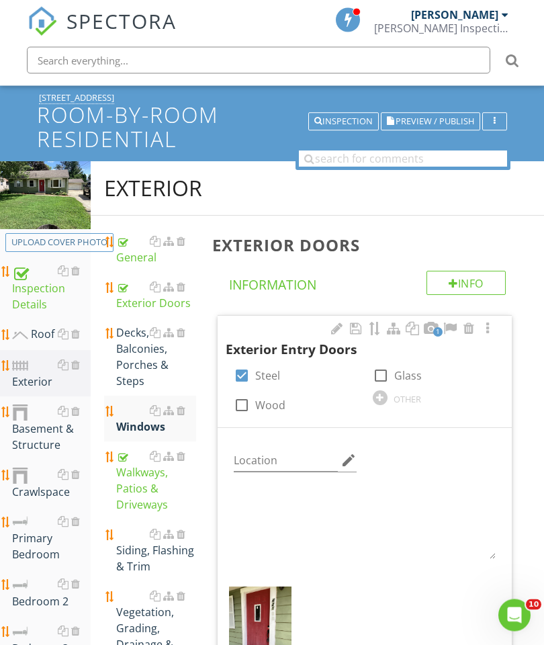
scroll to position [67, 0]
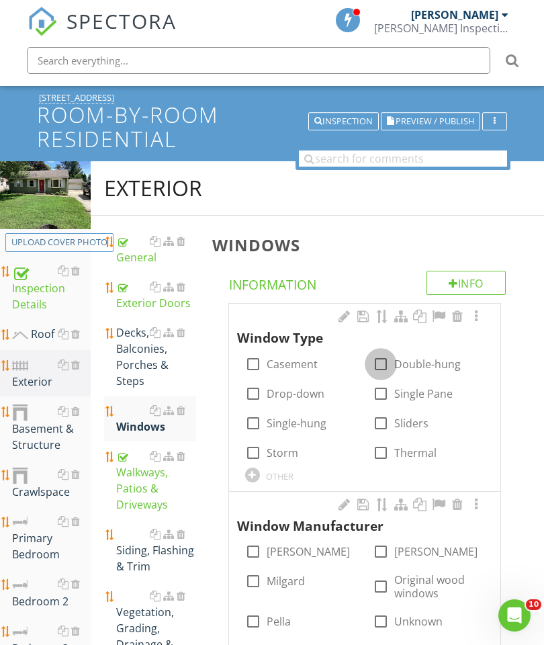
click at [377, 358] on div at bounding box center [380, 364] width 23 height 23
checkbox input "true"
click at [379, 448] on div at bounding box center [380, 452] width 23 height 23
checkbox input "true"
click at [479, 312] on div at bounding box center [476, 316] width 16 height 13
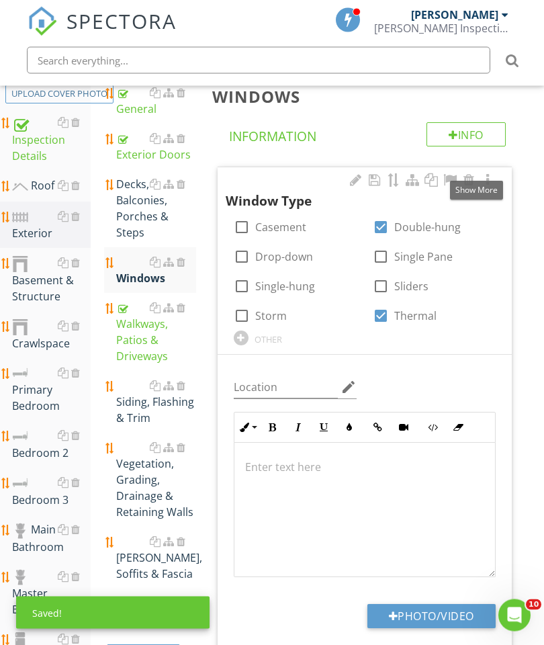
scroll to position [216, 0]
click at [445, 612] on button "Photo/Video" at bounding box center [431, 616] width 128 height 24
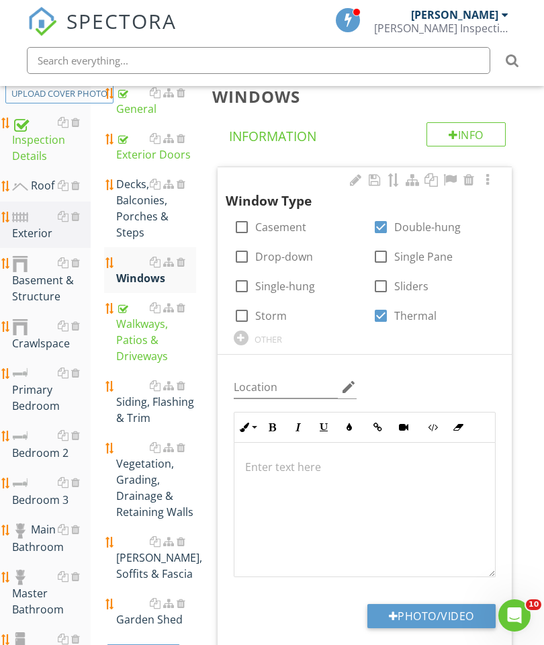
type input "C:\fakepath\image.jpg"
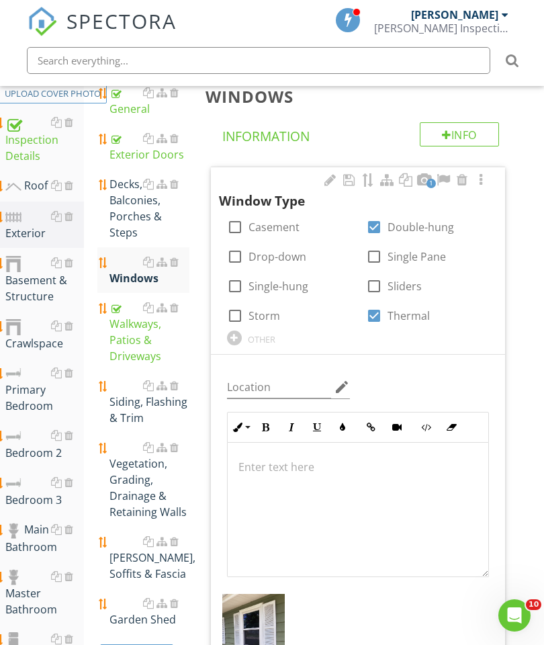
scroll to position [216, 26]
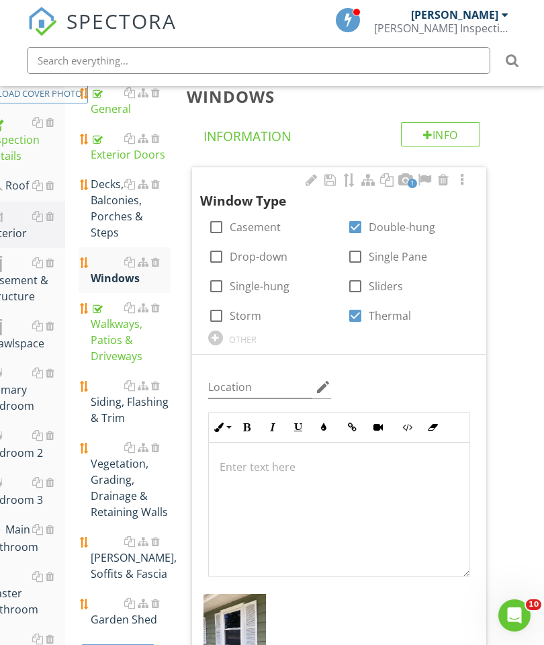
click at [114, 402] on div "Siding, Flashing & Trim" at bounding box center [131, 401] width 80 height 48
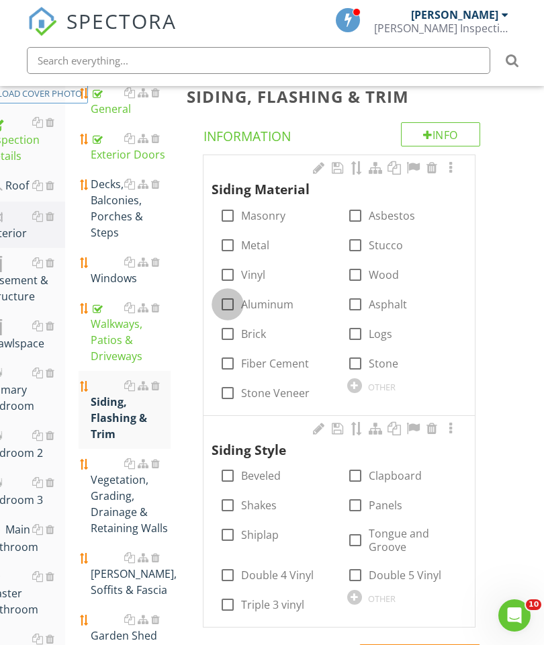
click at [228, 308] on div at bounding box center [227, 304] width 23 height 23
checkbox input "true"
click at [233, 471] on div at bounding box center [227, 475] width 23 height 23
checkbox input "true"
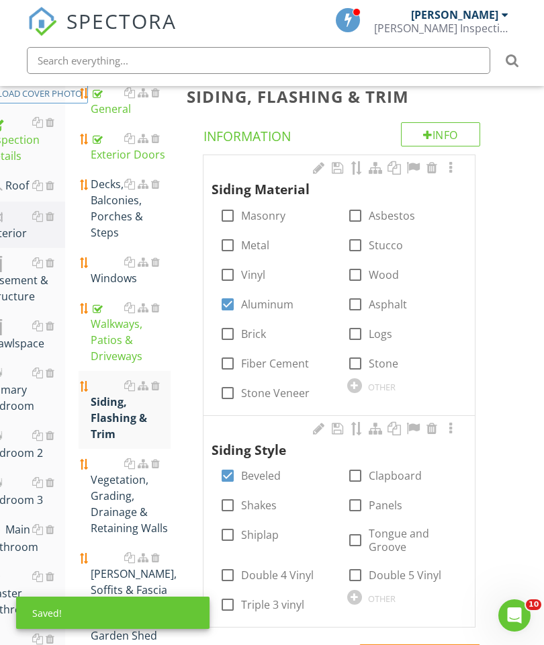
click at [453, 168] on div at bounding box center [451, 167] width 16 height 13
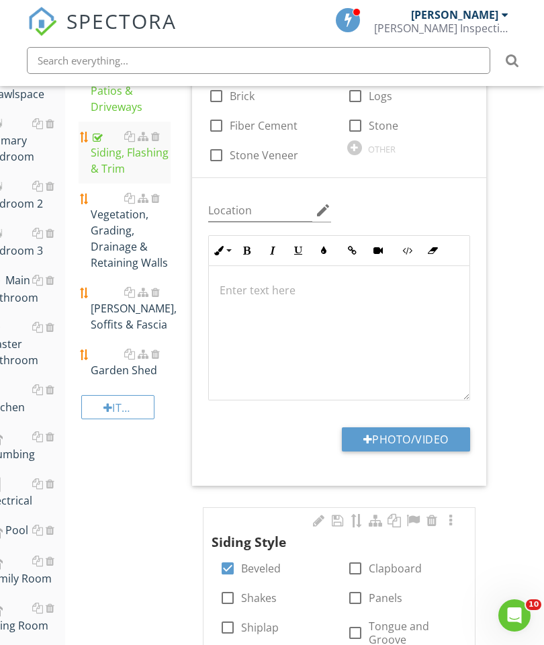
scroll to position [472, 26]
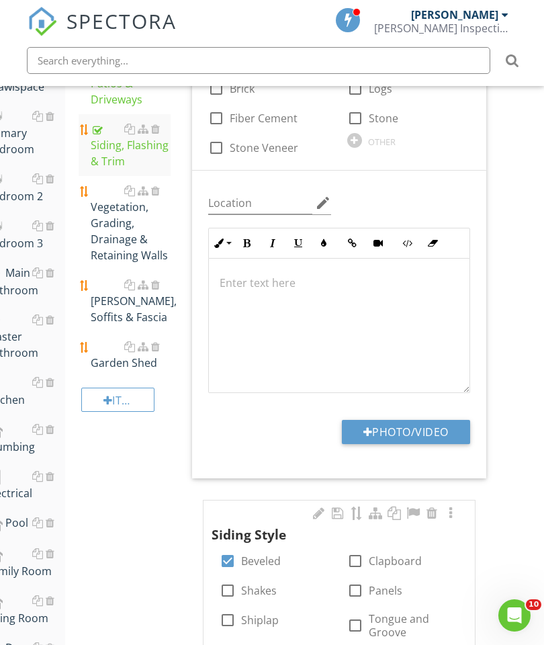
click at [420, 428] on button "Photo/Video" at bounding box center [406, 432] width 128 height 24
type input "C:\fakepath\image.jpg"
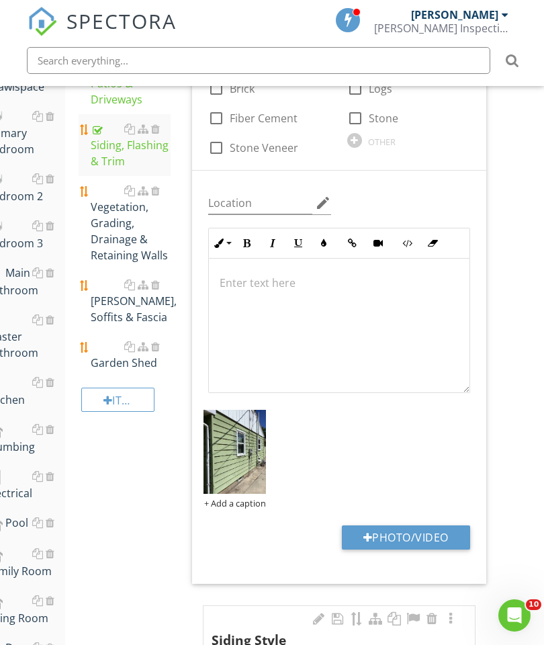
click at [116, 301] on div "Eaves, Soffits & Fascia" at bounding box center [131, 301] width 80 height 48
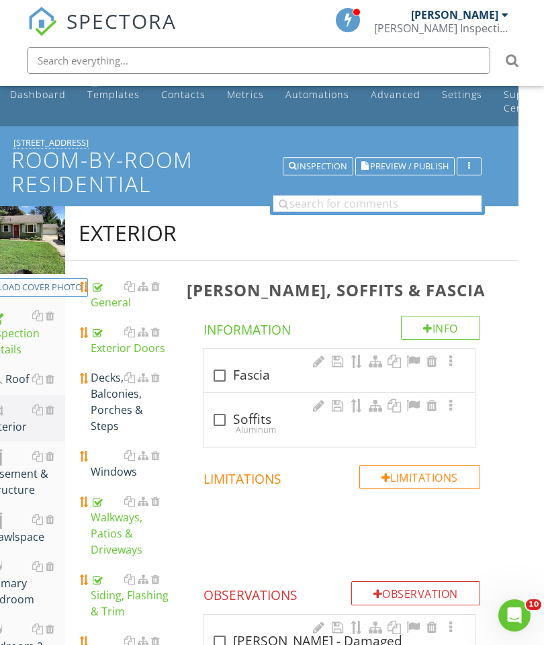
scroll to position [0, 26]
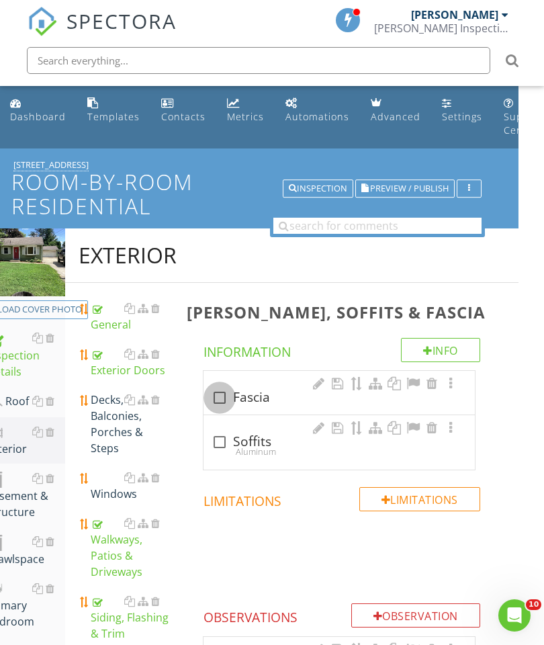
click at [224, 402] on div at bounding box center [219, 397] width 23 height 23
checkbox input "true"
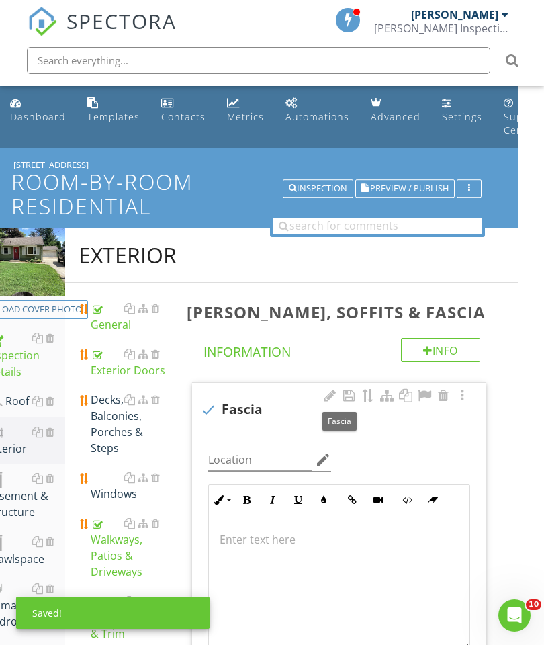
click at [285, 535] on p at bounding box center [339, 539] width 239 height 16
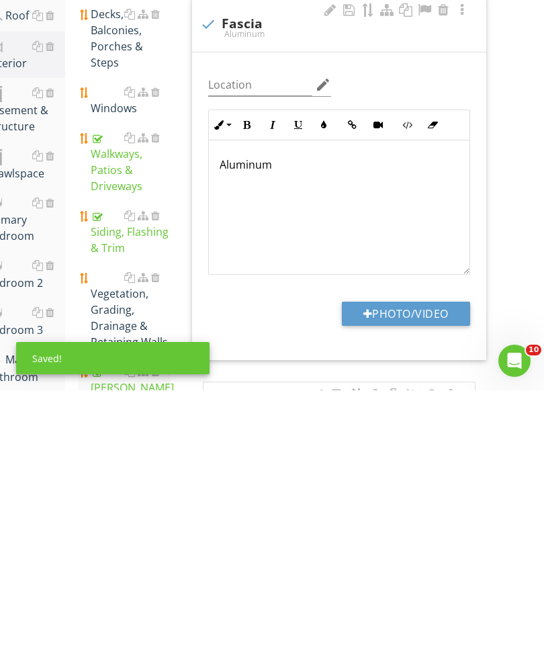
click at [414, 556] on button "Photo/Video" at bounding box center [406, 568] width 128 height 24
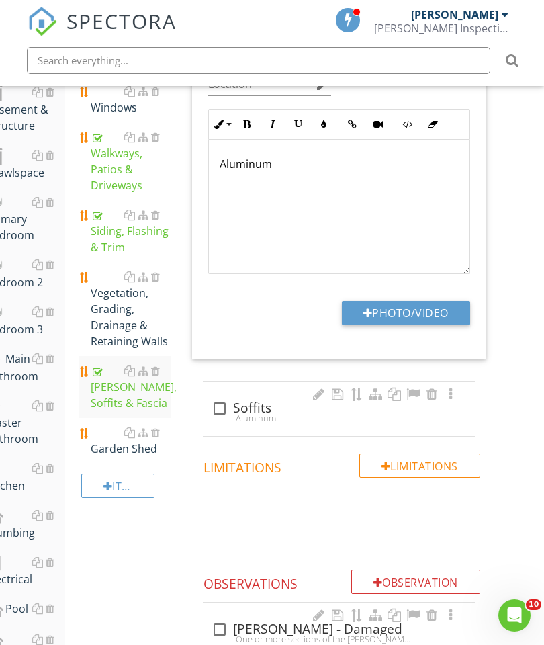
scroll to position [386, 0]
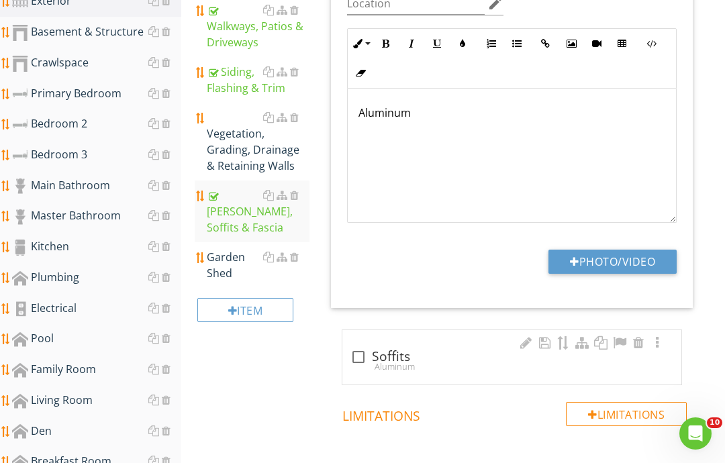
type input "C:\fakepath\image.jpg"
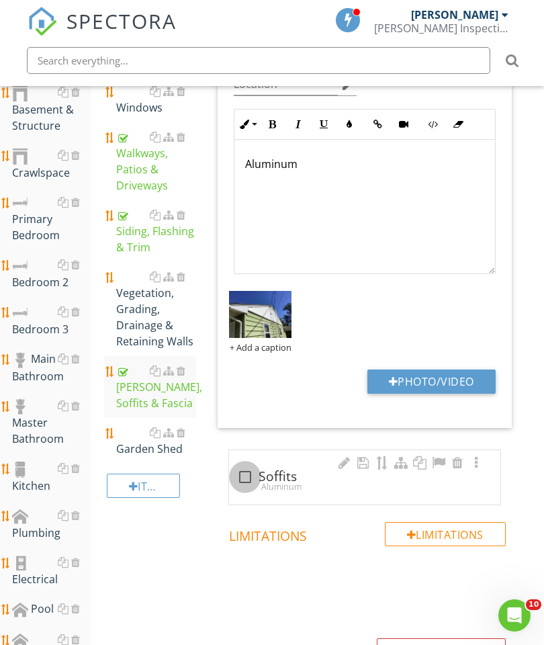
click at [240, 477] on div at bounding box center [245, 476] width 23 height 23
checkbox input "true"
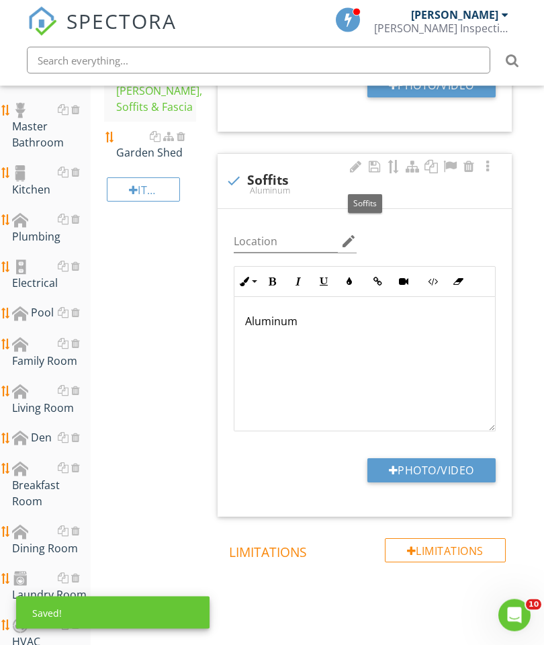
click at [434, 467] on button "Photo/Video" at bounding box center [431, 471] width 128 height 24
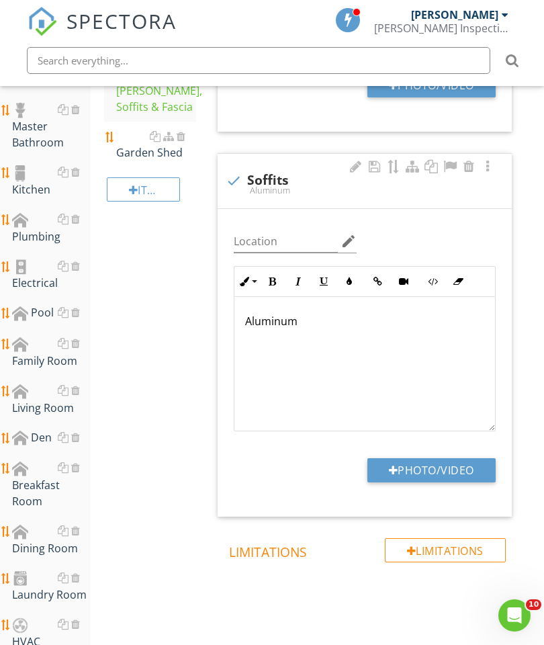
type input "C:\fakepath\image.jpg"
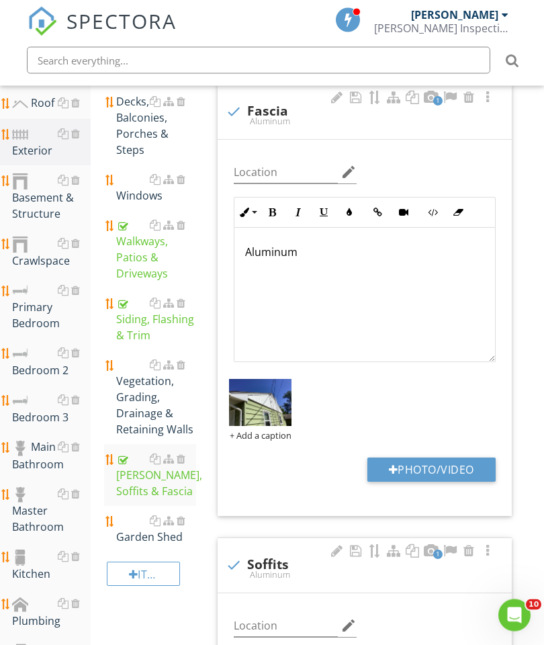
scroll to position [297, 0]
click at [147, 324] on div "Siding, Flashing & Trim" at bounding box center [156, 320] width 80 height 48
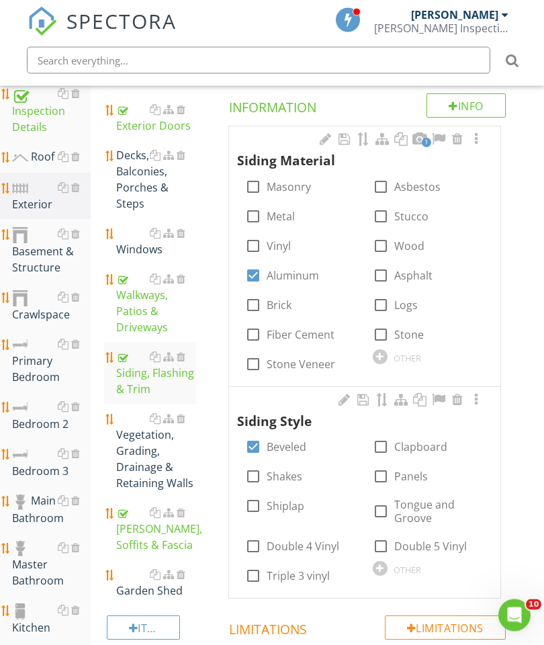
scroll to position [247, 0]
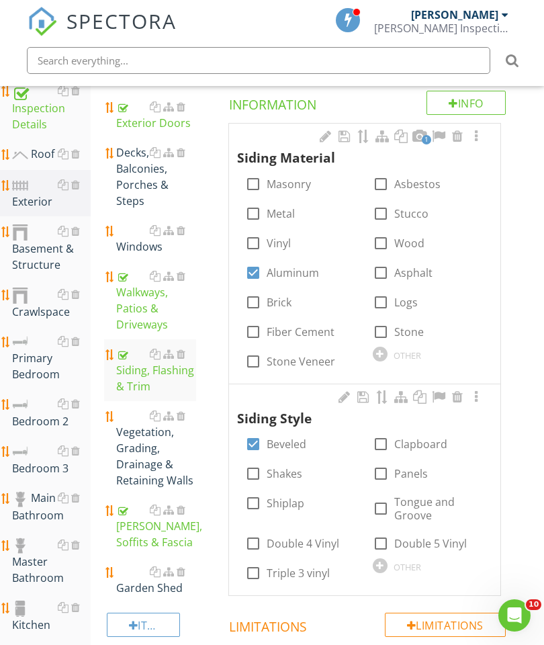
click at [477, 136] on div at bounding box center [476, 136] width 16 height 13
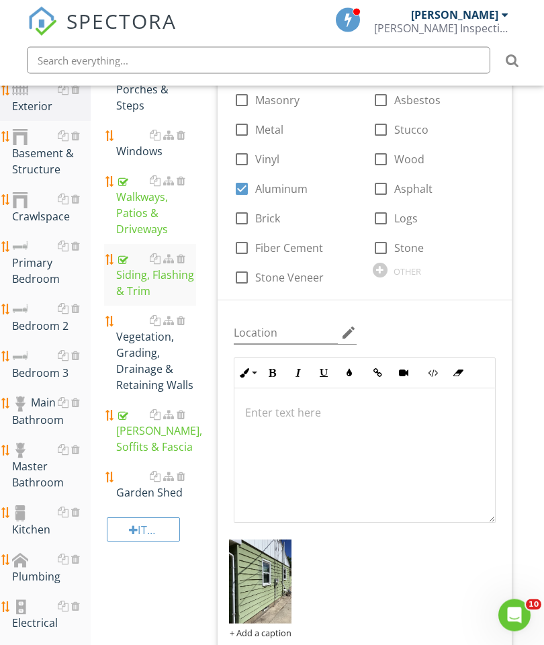
scroll to position [342, 0]
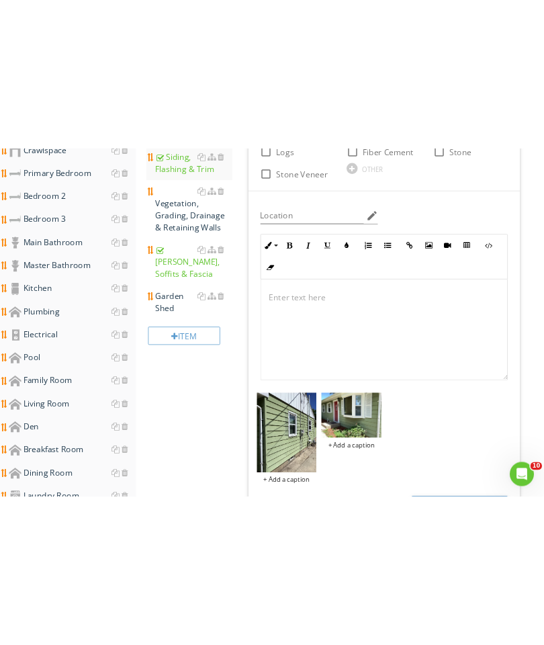
scroll to position [614, 0]
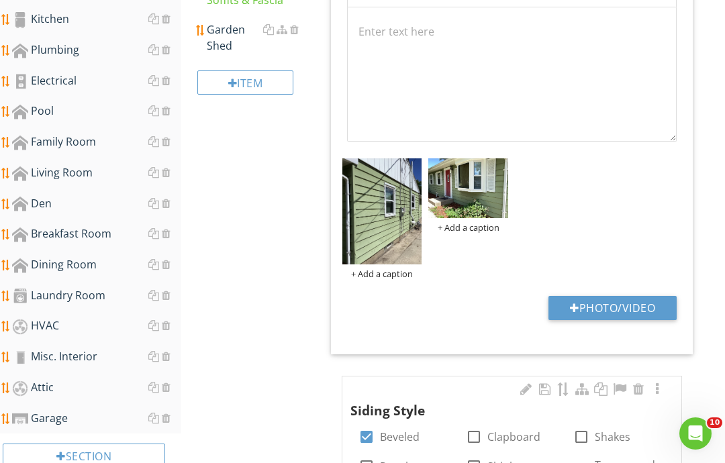
click at [543, 314] on button "Photo/Video" at bounding box center [613, 308] width 128 height 24
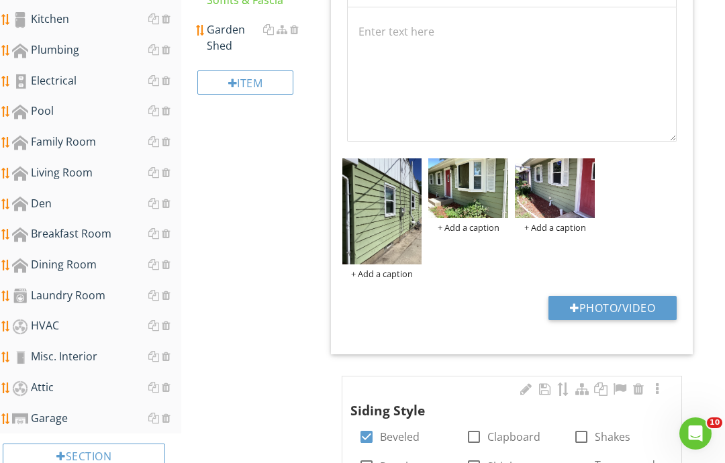
click at [543, 311] on button "Photo/Video" at bounding box center [613, 308] width 128 height 24
type input "C:\fakepath\image.jpg"
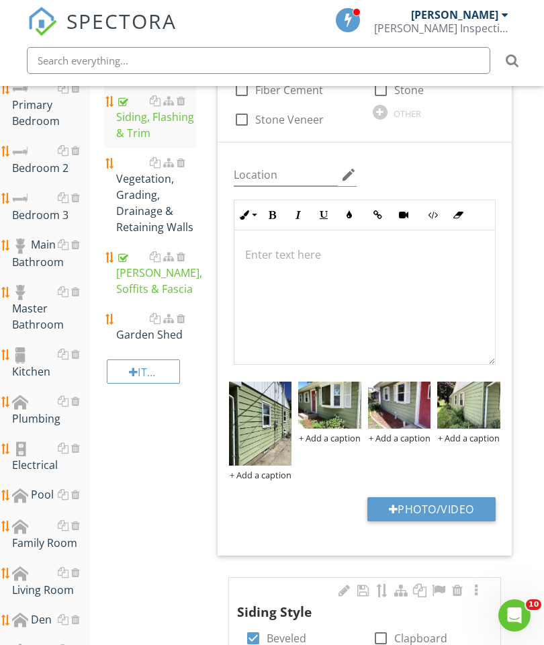
scroll to position [498, 0]
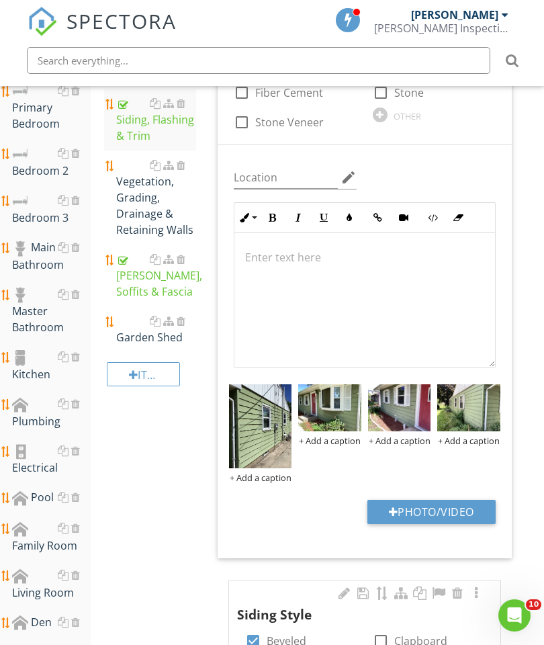
click at [142, 205] on div "Vegetation, Grading, Drainage & Retaining Walls" at bounding box center [156, 197] width 80 height 81
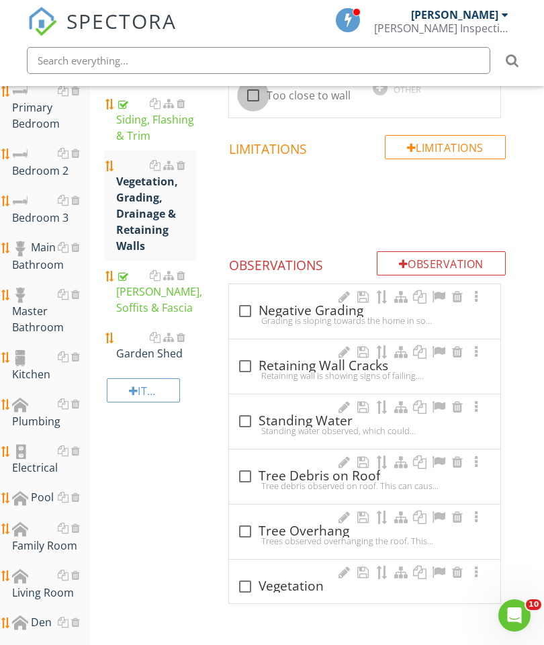
click at [250, 101] on div at bounding box center [253, 95] width 23 height 23
checkbox input "true"
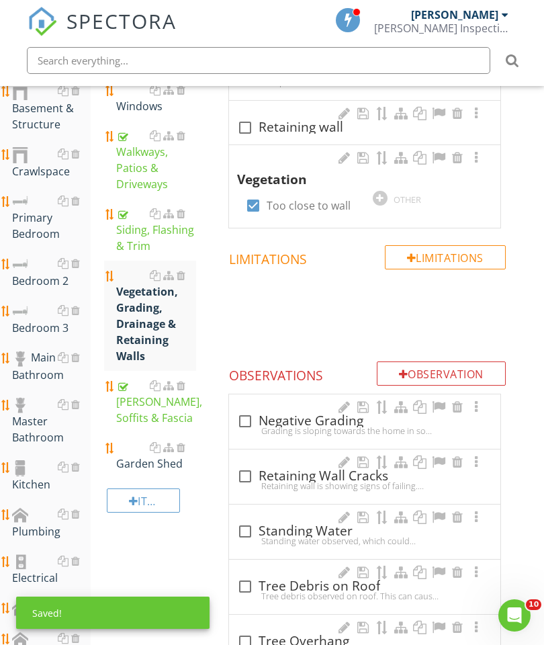
scroll to position [389, 0]
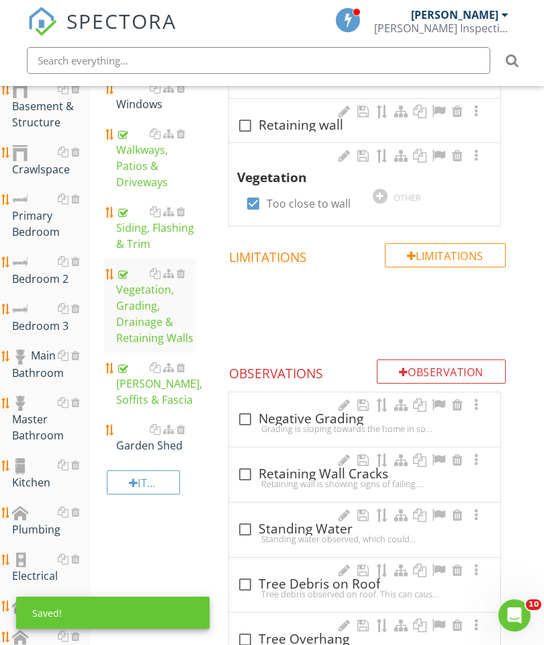
click at [483, 157] on div at bounding box center [476, 155] width 16 height 13
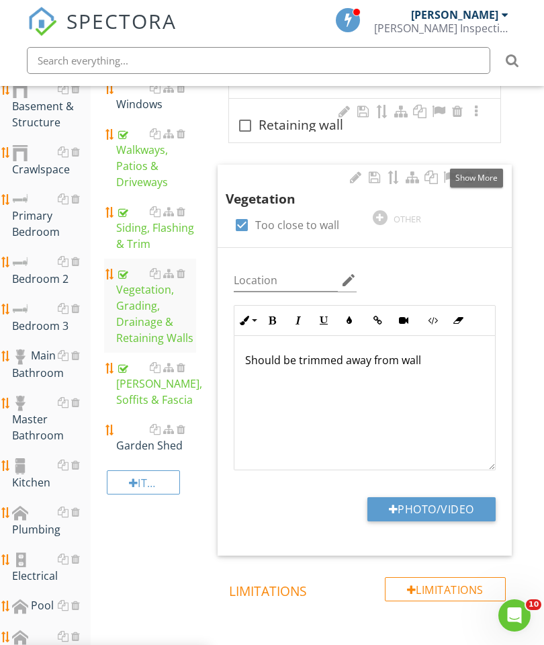
click at [450, 508] on button "Photo/Video" at bounding box center [431, 509] width 128 height 24
type input "C:\fakepath\image.jpg"
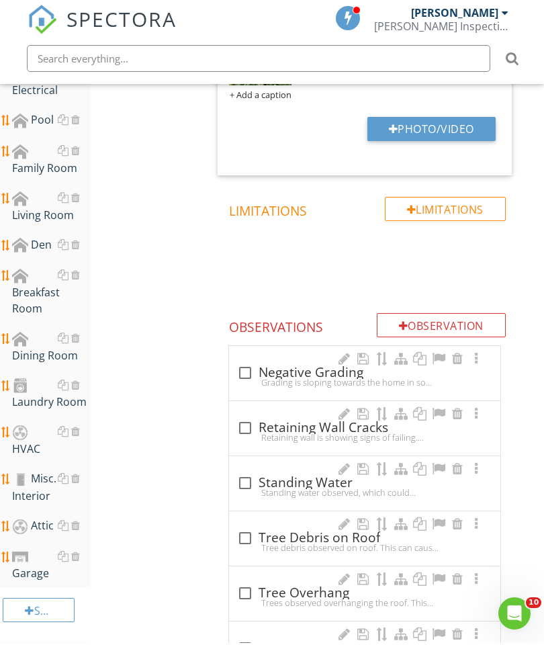
scroll to position [927, 0]
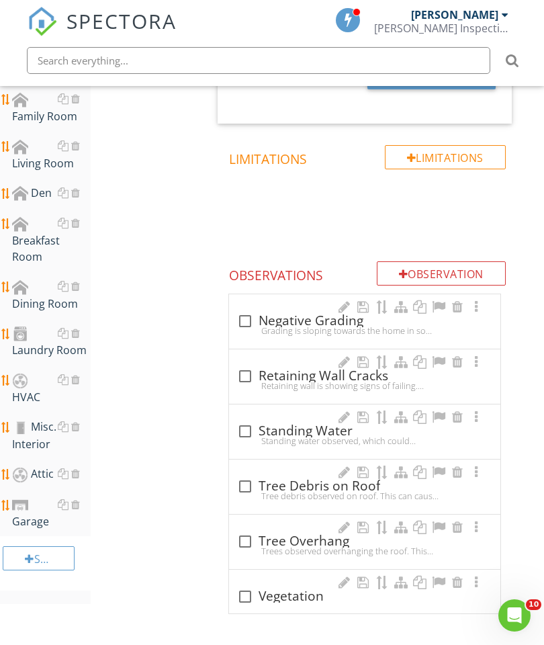
click at [26, 388] on div at bounding box center [20, 381] width 16 height 16
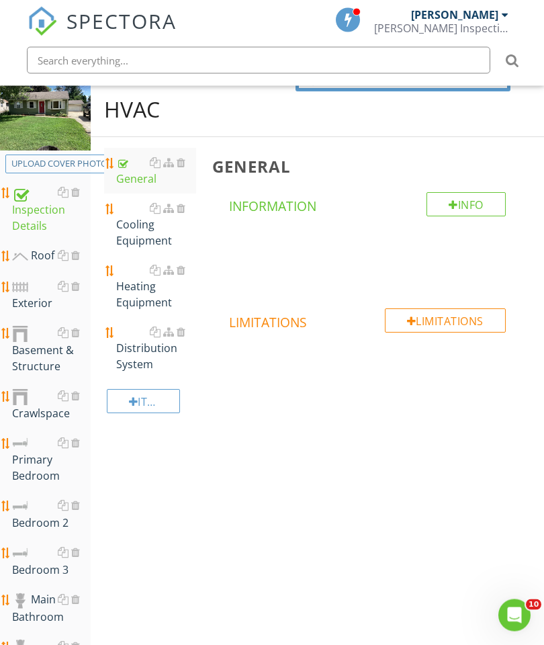
click at [135, 229] on div "Cooling Equipment" at bounding box center [156, 225] width 80 height 48
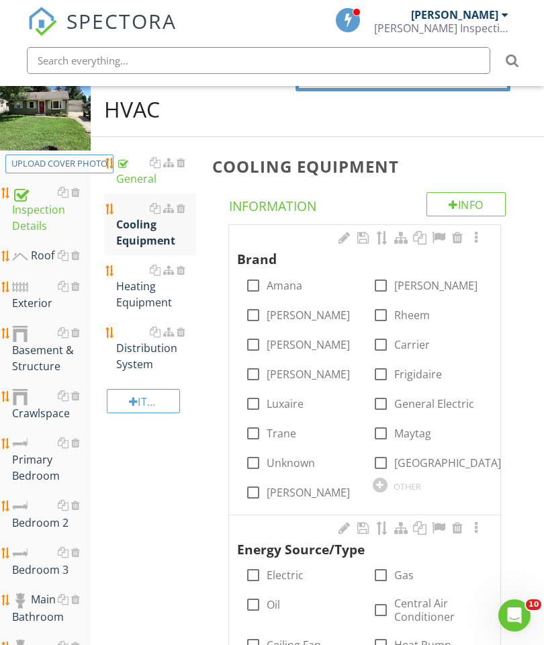
click at [384, 480] on div at bounding box center [380, 484] width 15 height 15
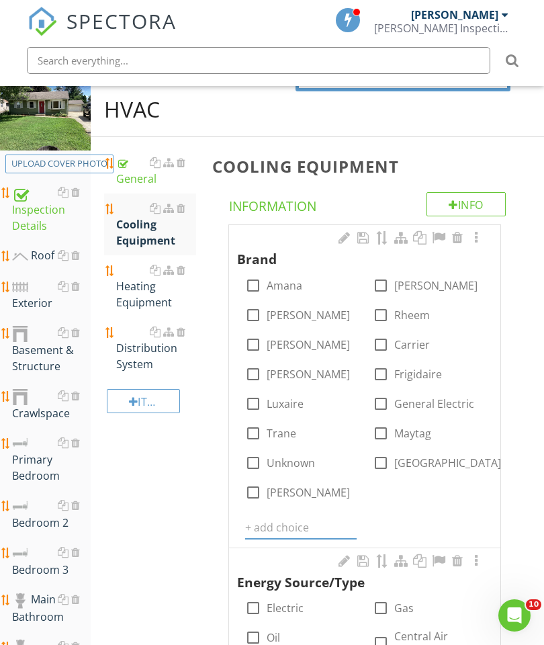
click at [287, 518] on input "text" at bounding box center [300, 527] width 111 height 22
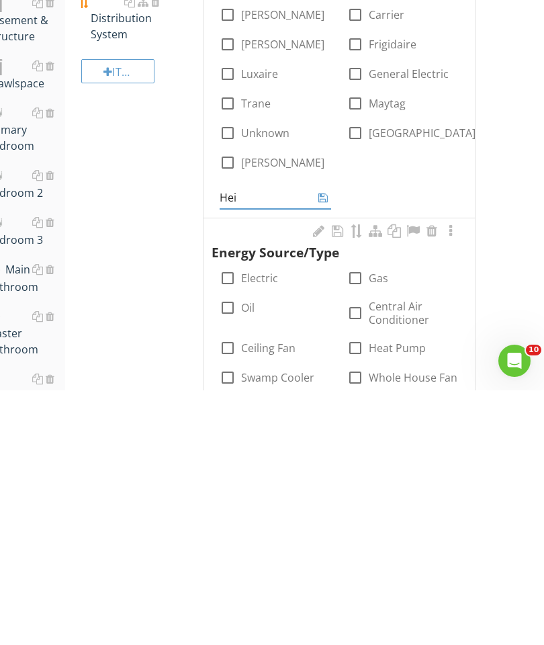
type input "Heil"
click at [318, 447] on icon at bounding box center [322, 452] width 9 height 11
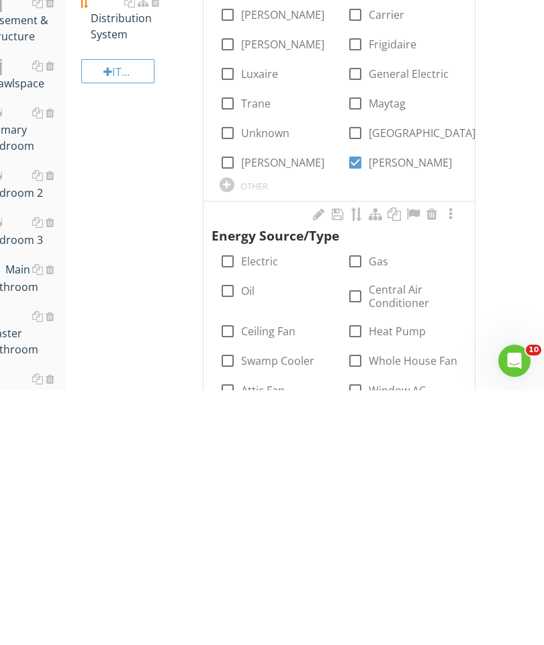
scroll to position [475, 26]
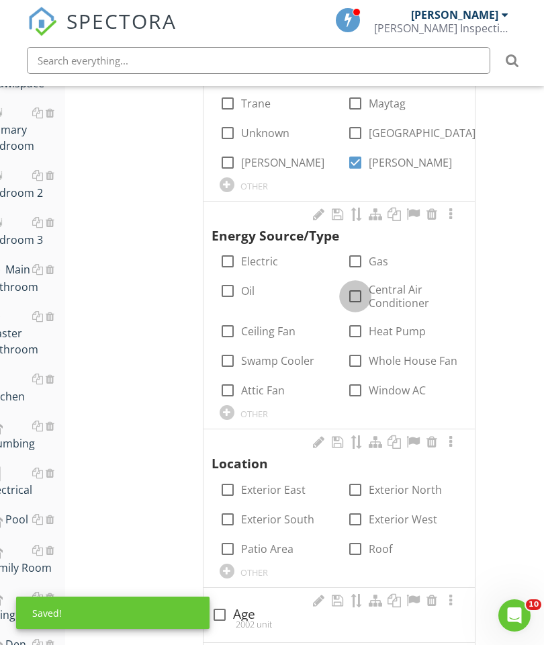
click at [351, 294] on div at bounding box center [355, 296] width 23 height 23
checkbox input "true"
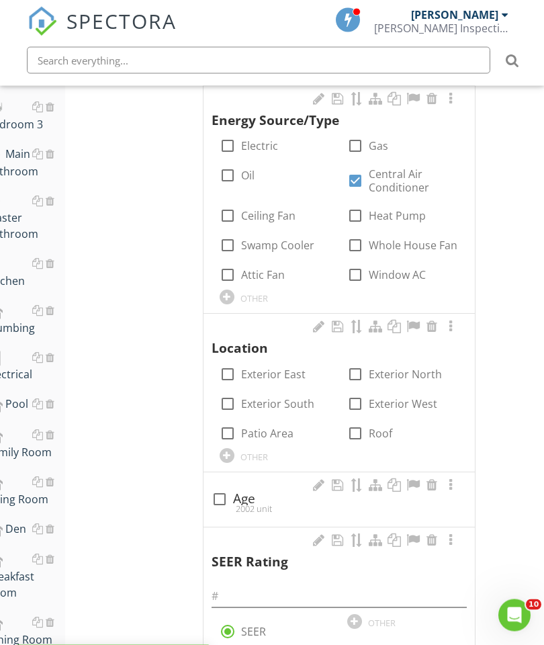
scroll to position [591, 26]
click at [353, 377] on div at bounding box center [355, 374] width 23 height 23
checkbox input "true"
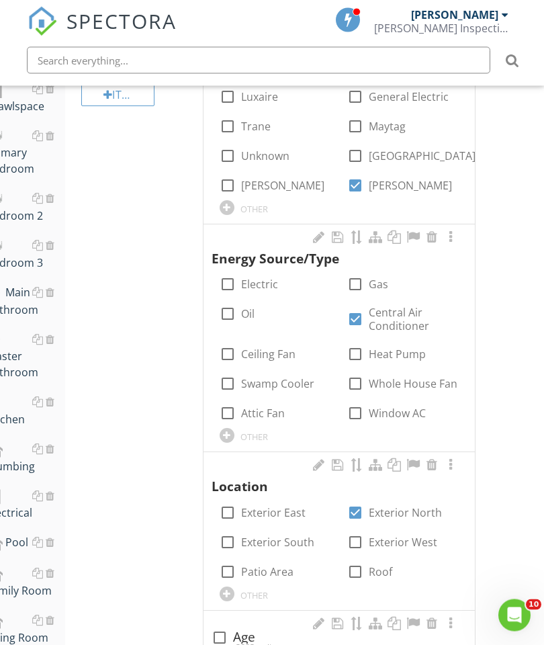
scroll to position [453, 26]
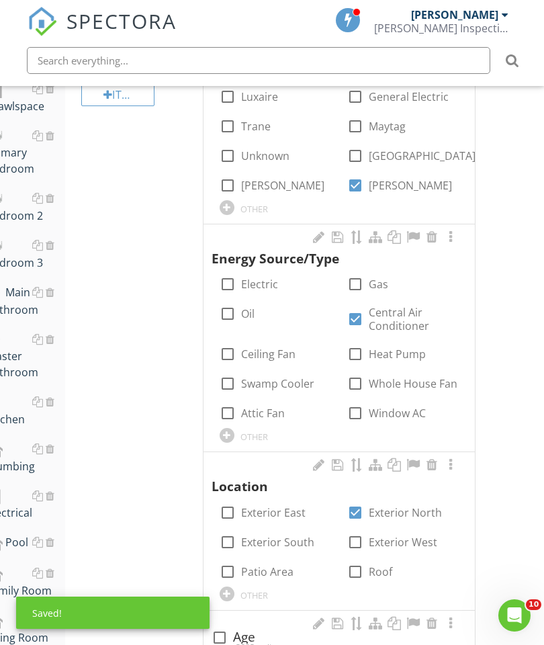
click at [456, 475] on span "Location" at bounding box center [339, 476] width 255 height 40
click at [454, 459] on div at bounding box center [451, 464] width 16 height 13
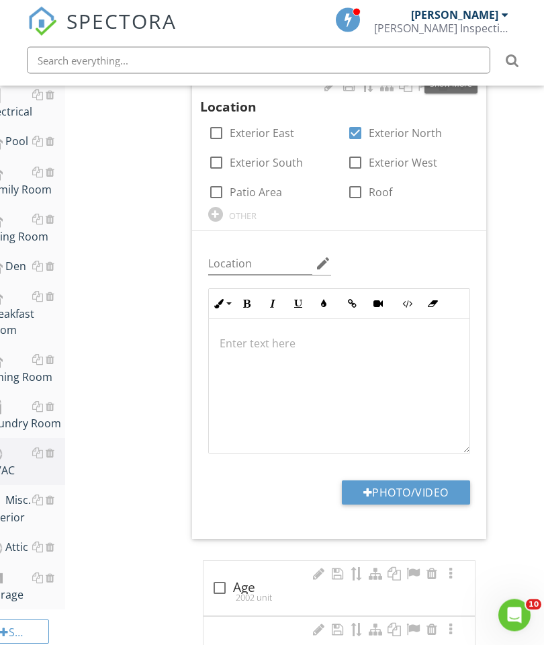
scroll to position [853, 26]
click at [428, 494] on button "Photo/Video" at bounding box center [406, 492] width 128 height 24
type input "C:\fakepath\image.jpg"
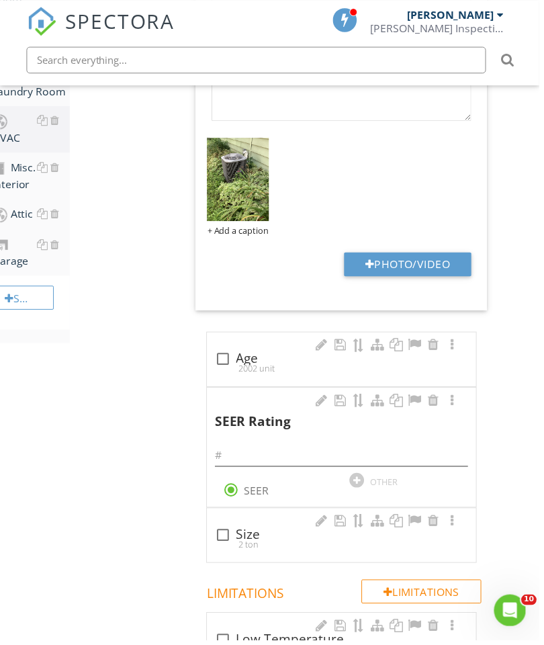
scroll to position [1185, 21]
click at [224, 355] on div at bounding box center [224, 362] width 23 height 23
click at [222, 359] on div at bounding box center [224, 362] width 23 height 23
checkbox input "true"
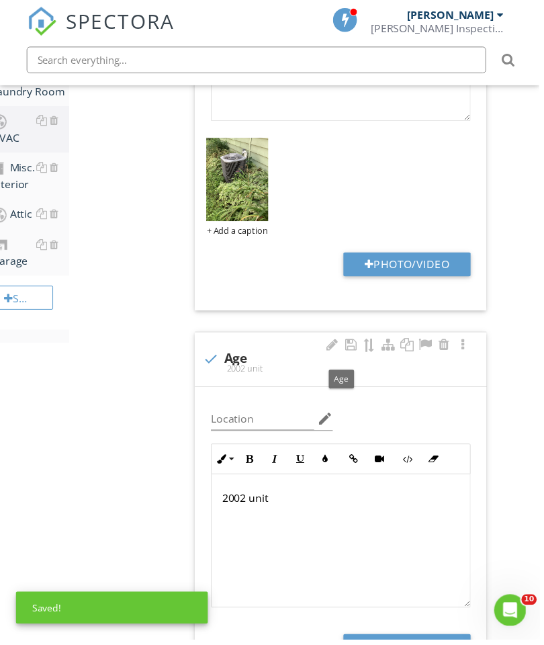
click at [242, 498] on p "2002 unit" at bounding box center [343, 502] width 239 height 16
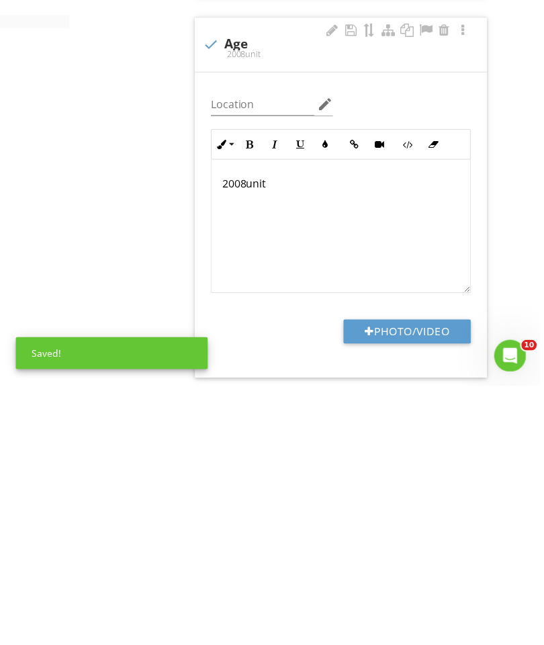
click at [506, 280] on div "Cooling Equipment Info Information Brand check_box_outline_blank Amana check_bo…" at bounding box center [353, 295] width 340 height 2515
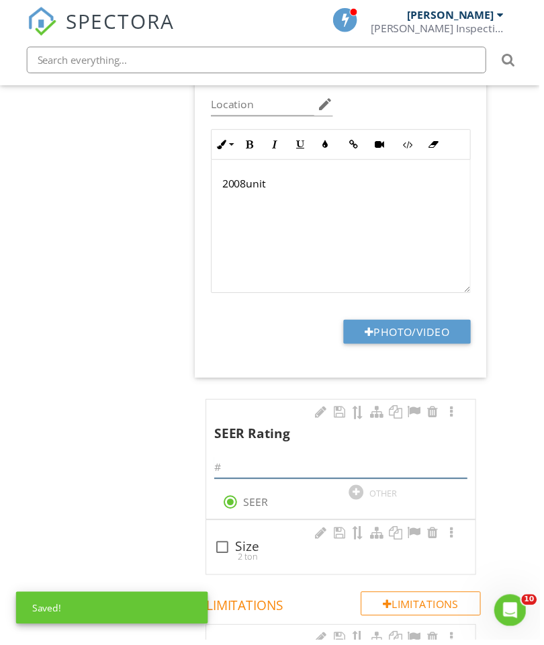
click at [289, 460] on input "text" at bounding box center [343, 471] width 255 height 22
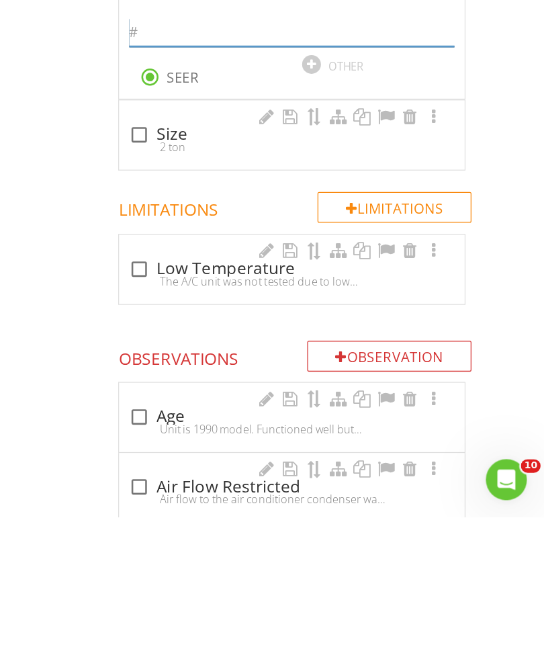
scroll to position [1708, 26]
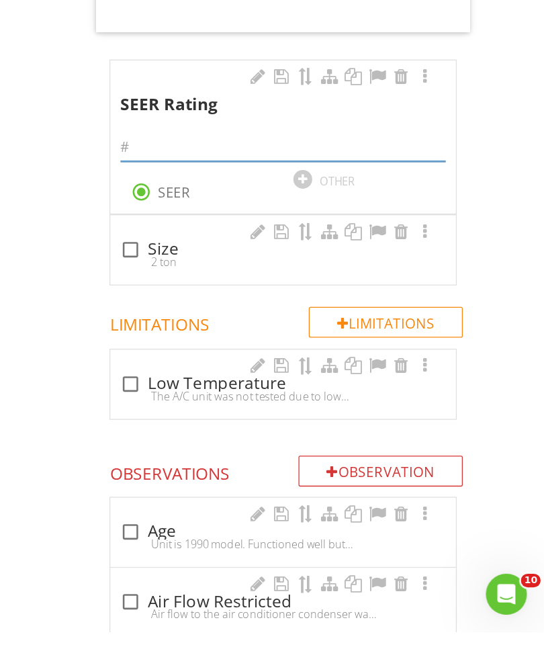
click at [424, 202] on div at bounding box center [432, 208] width 16 height 13
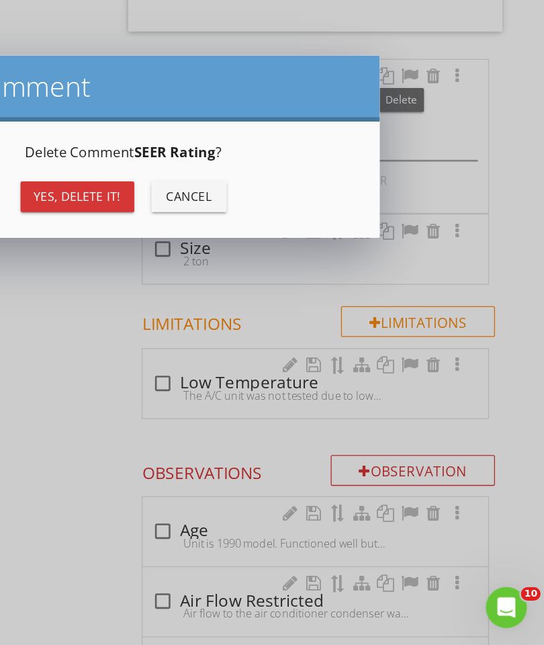
click at [144, 285] on div "Yes, Delete it!" at bounding box center [178, 292] width 68 height 14
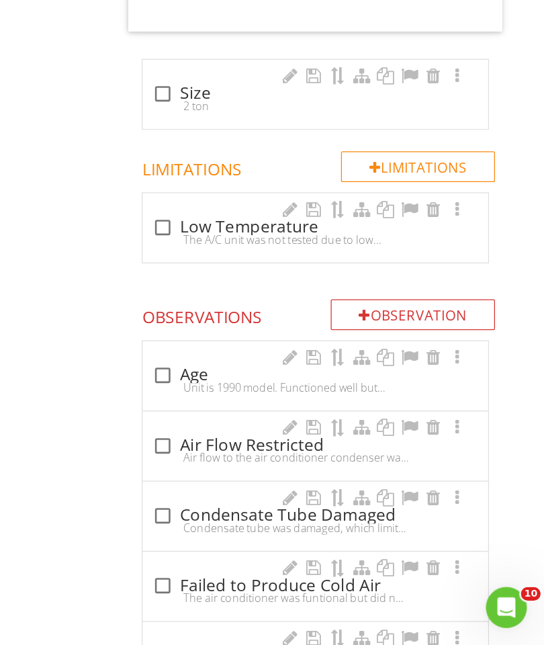
click at [234, 201] on div at bounding box center [245, 212] width 23 height 23
checkbox input "true"
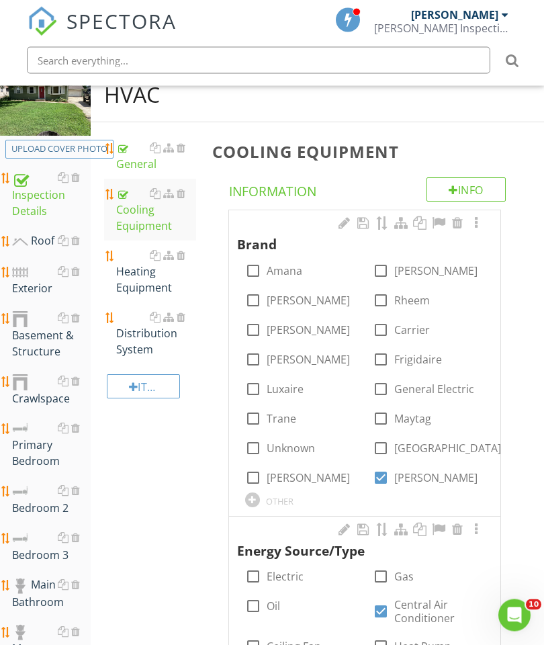
scroll to position [160, 0]
click at [30, 286] on div "Exterior" at bounding box center [51, 280] width 79 height 34
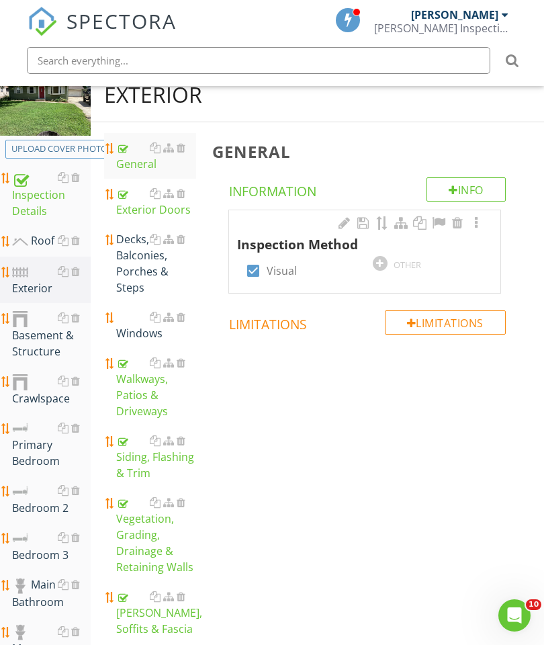
click at [146, 455] on div "Siding, Flashing & Trim" at bounding box center [156, 456] width 80 height 48
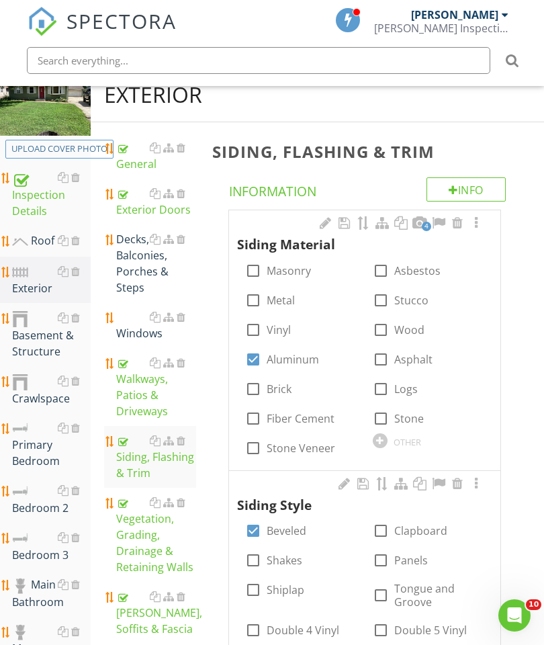
click at [477, 227] on div at bounding box center [476, 222] width 16 height 13
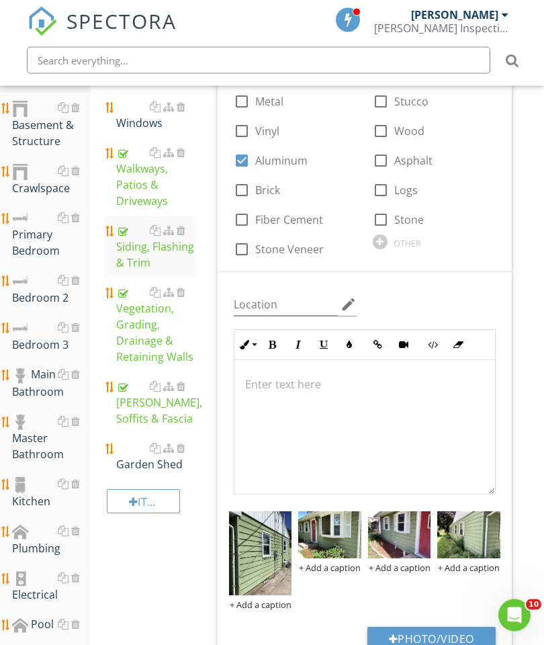
scroll to position [458, 0]
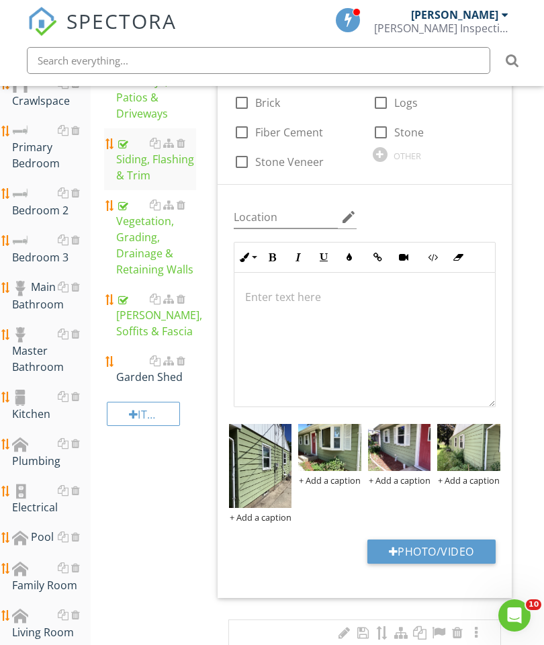
click at [443, 551] on button "Photo/Video" at bounding box center [431, 551] width 128 height 24
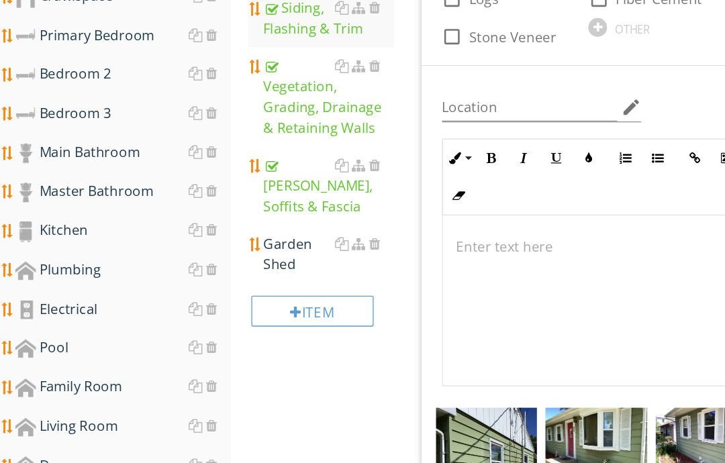
type input "C:\fakepath\image.jpg"
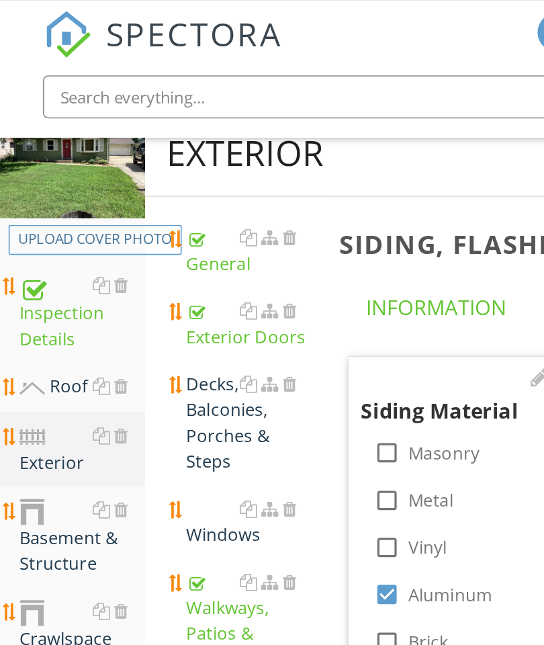
scroll to position [77, 0]
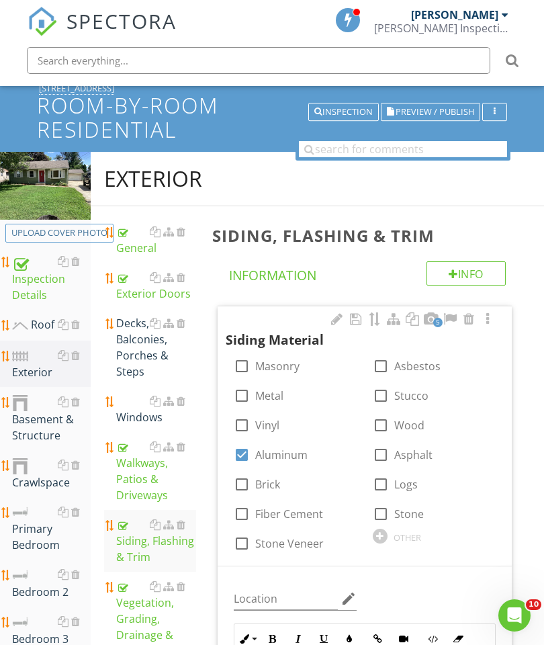
click at [141, 282] on div "Exterior Doors" at bounding box center [156, 285] width 80 height 32
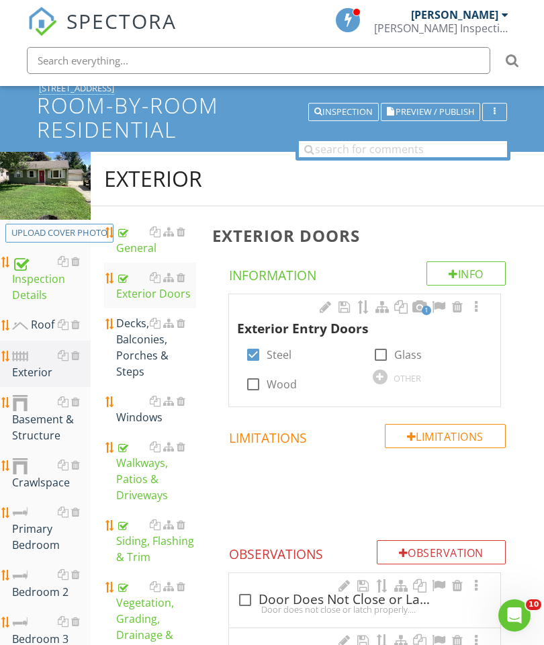
click at [471, 311] on div at bounding box center [476, 306] width 16 height 13
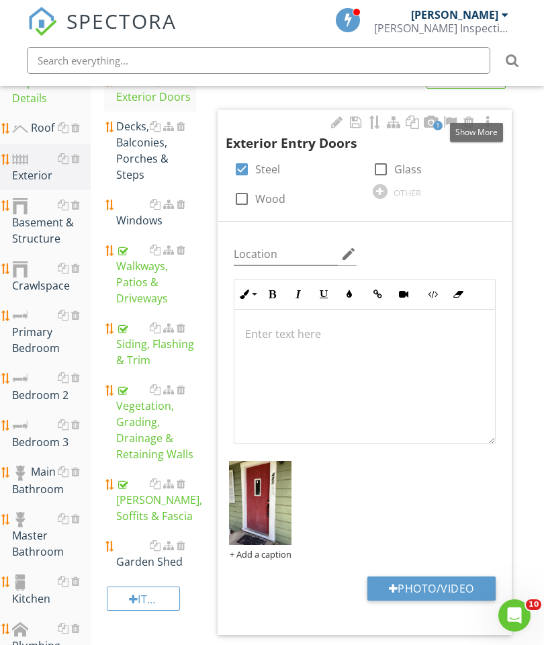
scroll to position [355, 0]
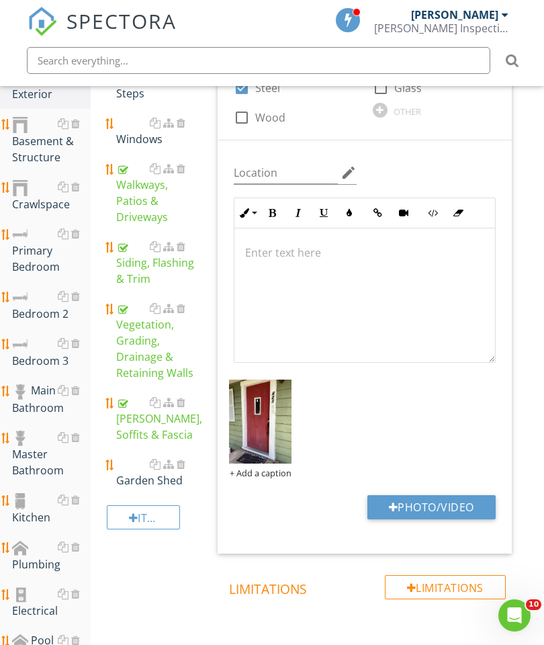
click at [443, 501] on button "Photo/Video" at bounding box center [431, 507] width 128 height 24
type input "C:\fakepath\image.jpg"
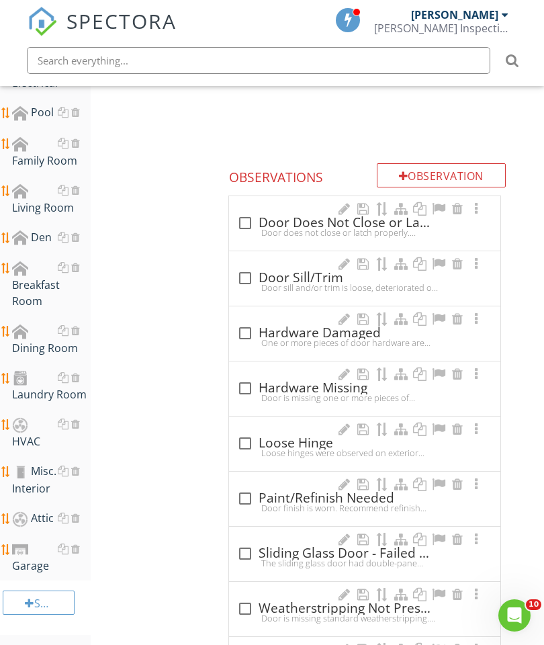
scroll to position [896, 0]
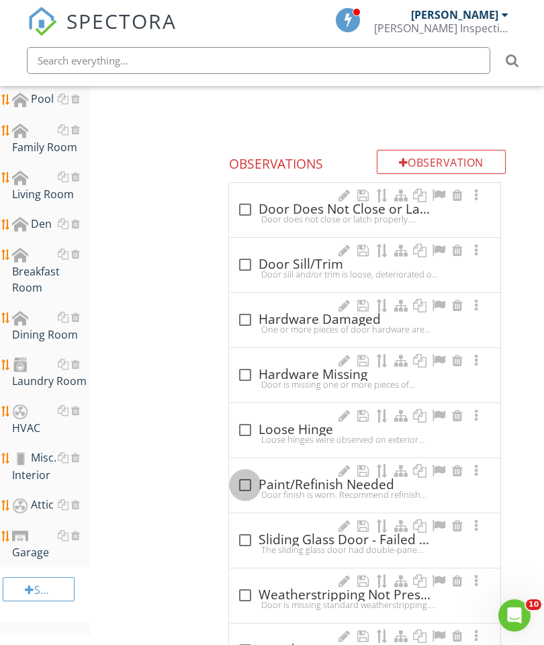
click at [240, 485] on div at bounding box center [245, 484] width 23 height 23
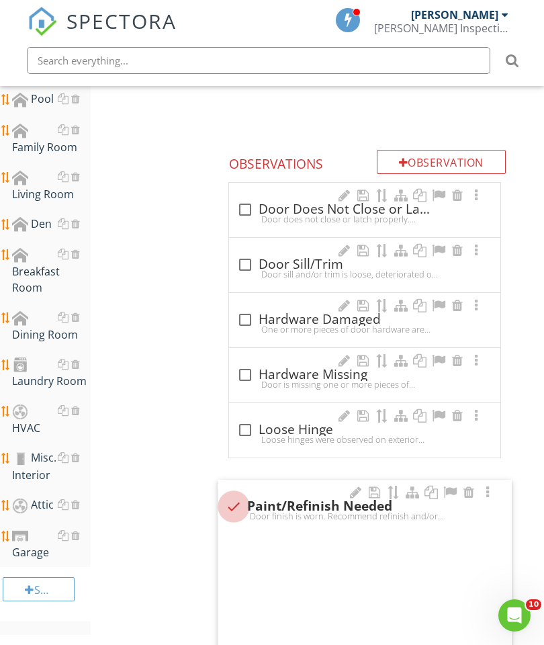
checkbox input "true"
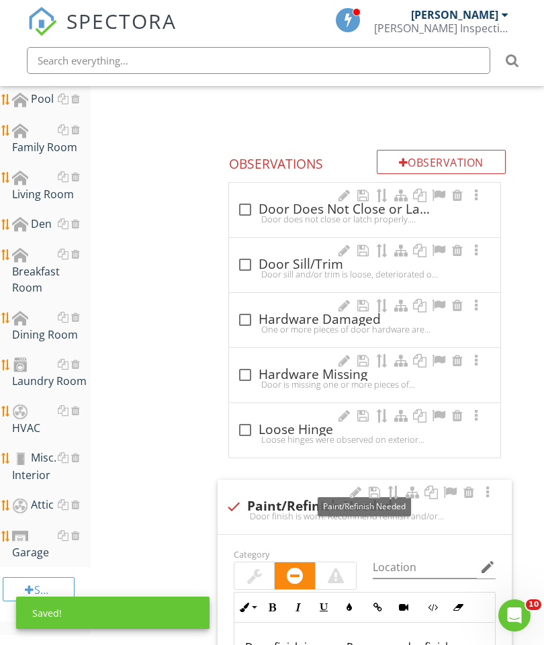
click at [272, 641] on p "Door finish is worn. Recommend refinish and/or paint to maximize service life." at bounding box center [364, 655] width 239 height 32
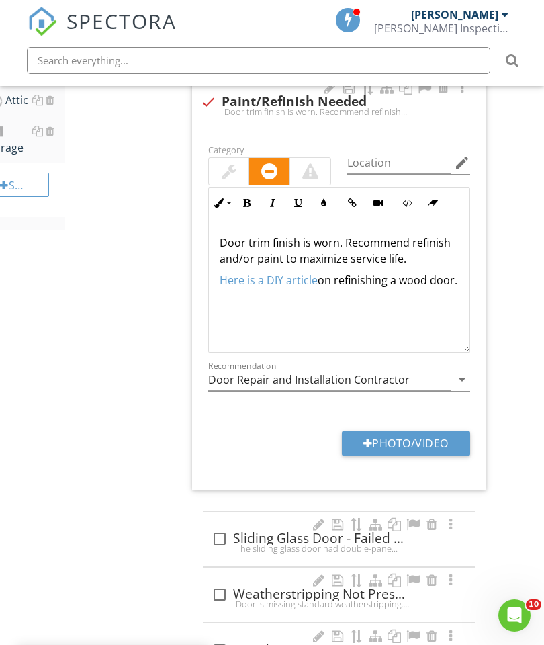
click at [425, 441] on button "Photo/Video" at bounding box center [406, 443] width 128 height 24
type input "C:\fakepath\image.jpg"
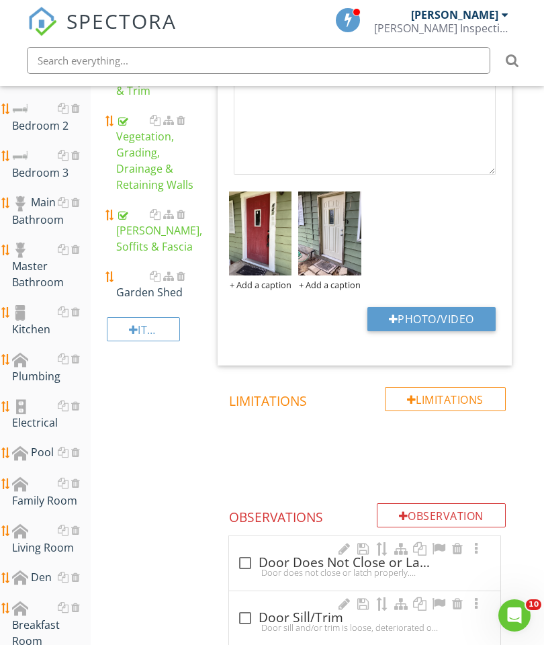
scroll to position [541, 0]
click at [30, 369] on div "Plumbing" at bounding box center [51, 369] width 79 height 34
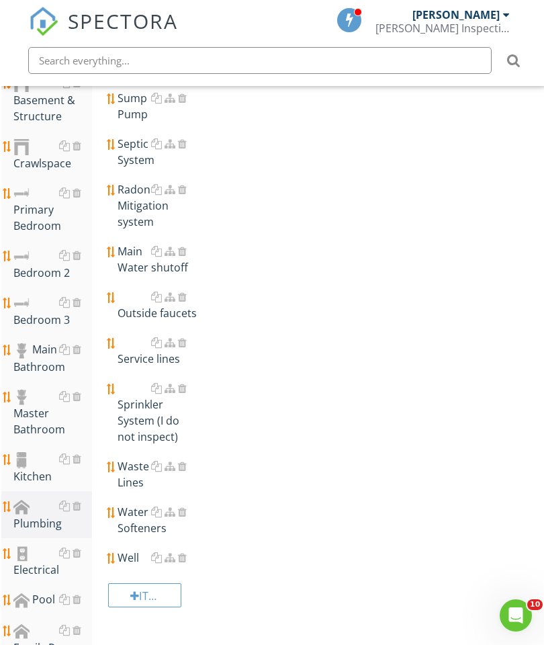
scroll to position [396, 0]
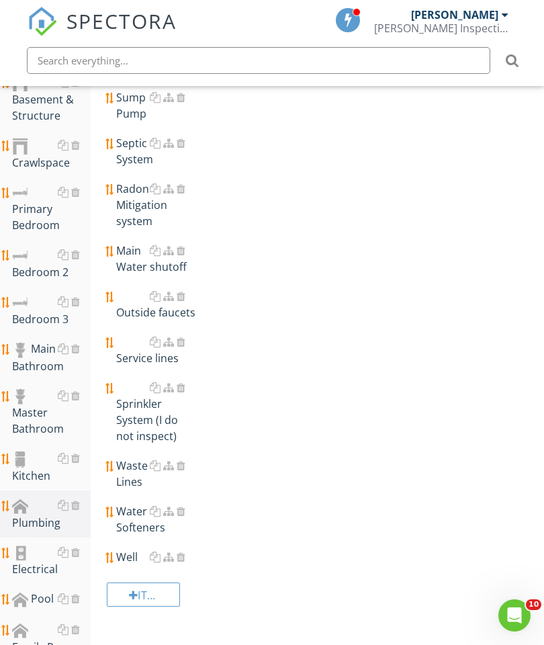
click at [145, 307] on div "Outside faucets" at bounding box center [156, 304] width 80 height 32
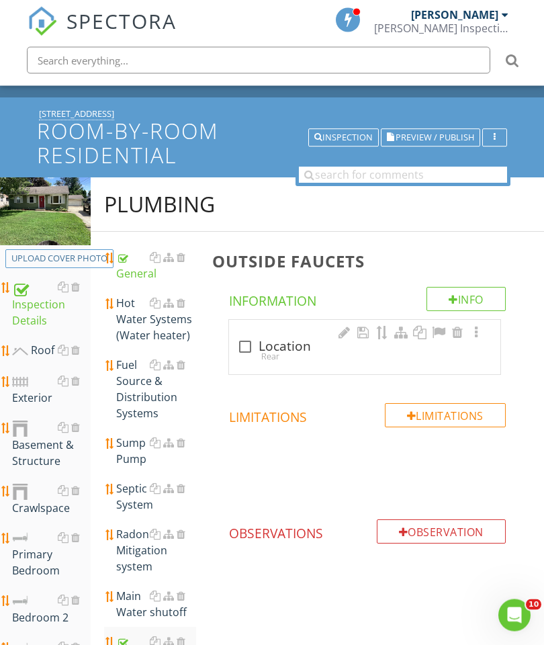
scroll to position [51, 0]
click at [246, 346] on div at bounding box center [245, 346] width 23 height 23
checkbox input "true"
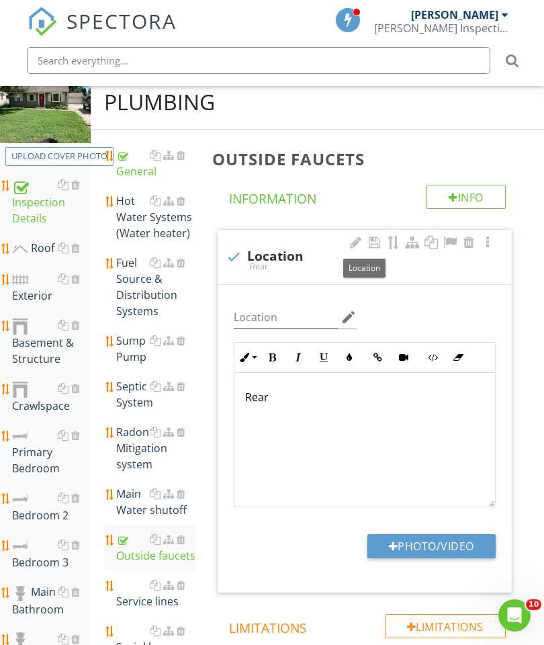
click at [269, 398] on p "Rear" at bounding box center [364, 397] width 239 height 16
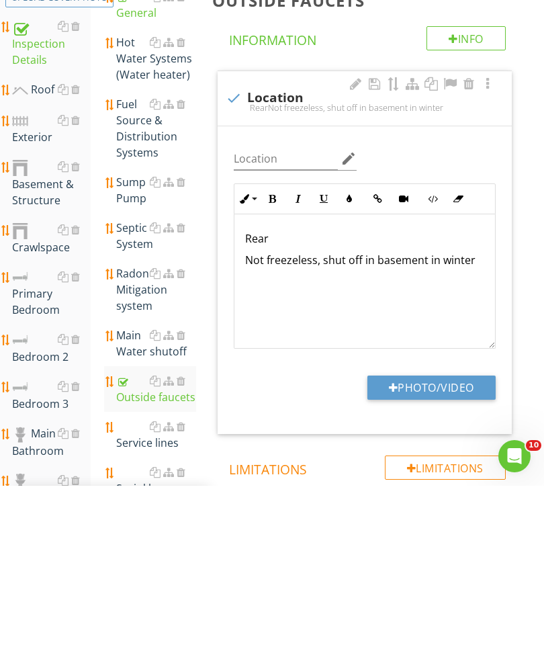
click at [442, 535] on button "Photo/Video" at bounding box center [431, 547] width 128 height 24
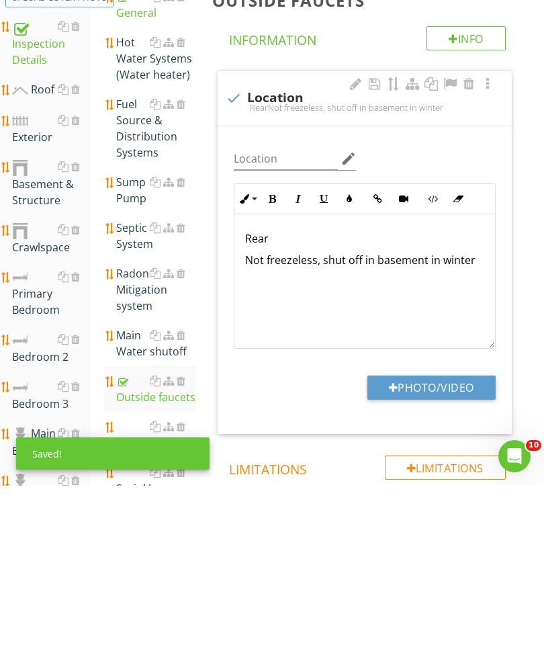
scroll to position [312, 0]
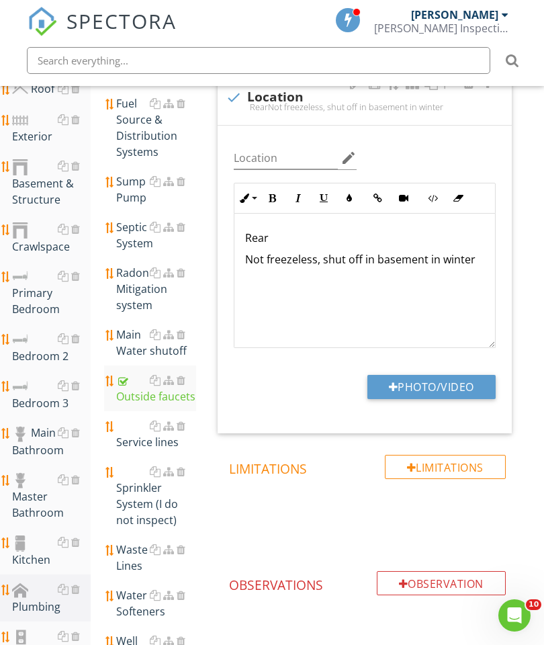
type input "C:\fakepath\image.jpg"
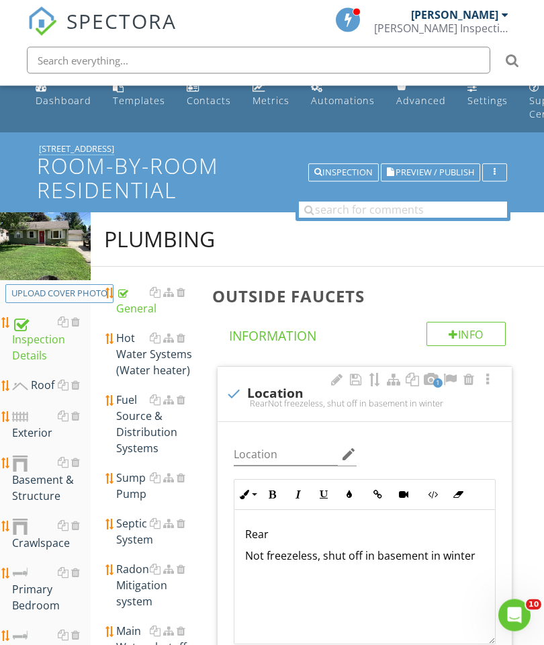
scroll to position [16, 0]
click at [32, 427] on div "Exterior" at bounding box center [51, 425] width 79 height 34
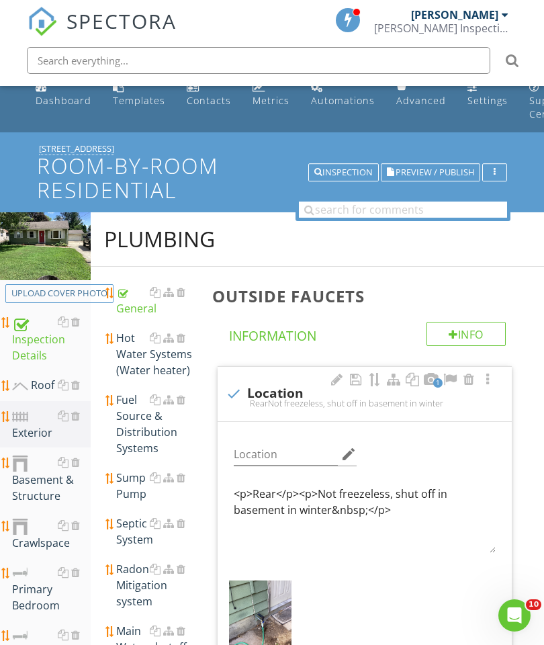
click at [35, 428] on div "Exterior" at bounding box center [51, 425] width 79 height 34
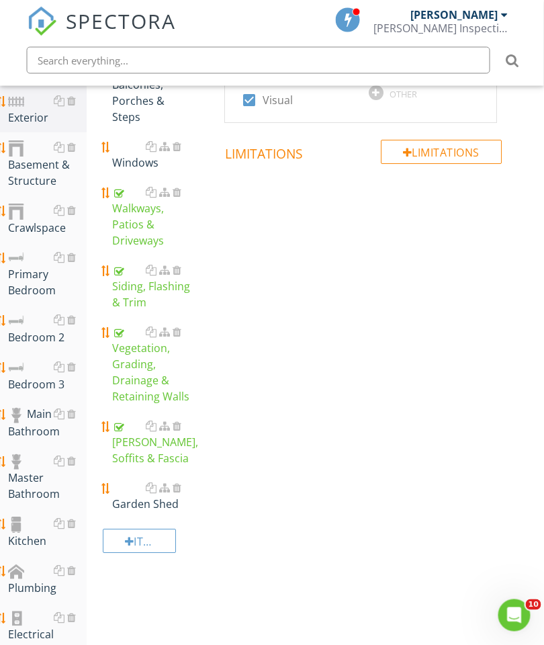
scroll to position [330, 2]
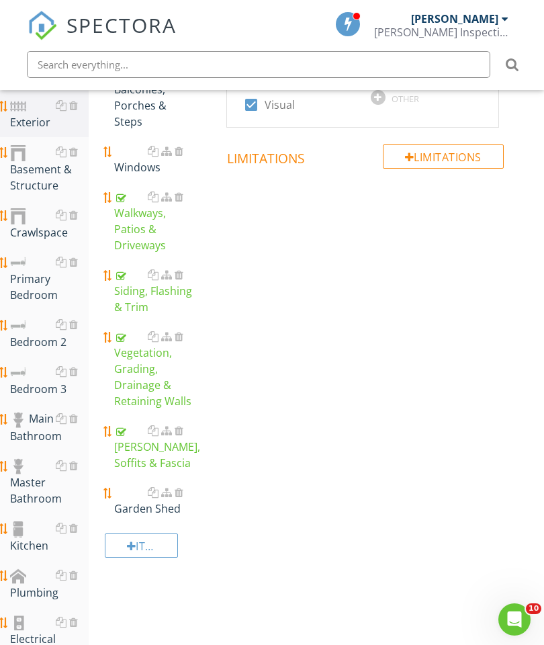
click at [182, 490] on div at bounding box center [179, 488] width 9 height 11
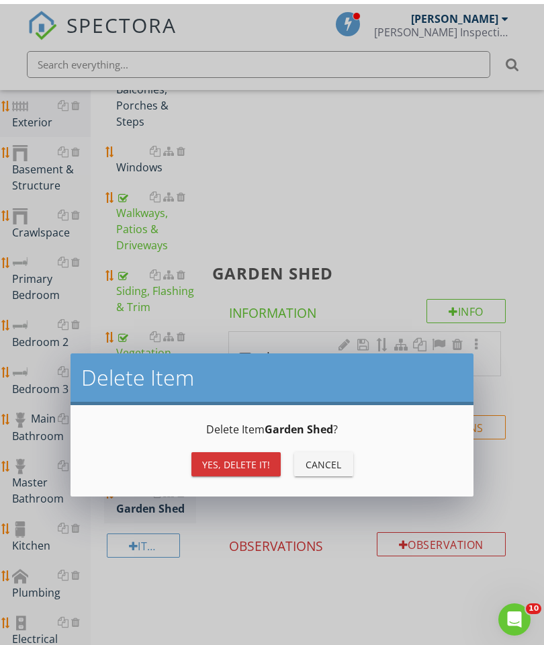
scroll to position [326, 0]
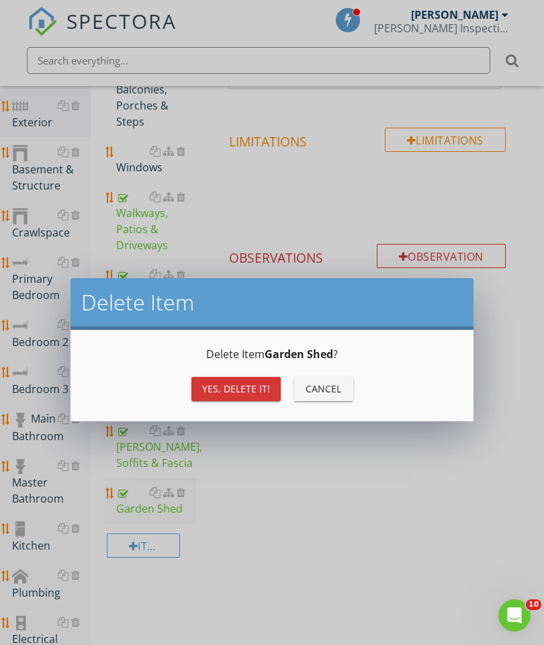
click at [242, 391] on div "Yes, Delete it!" at bounding box center [236, 388] width 68 height 14
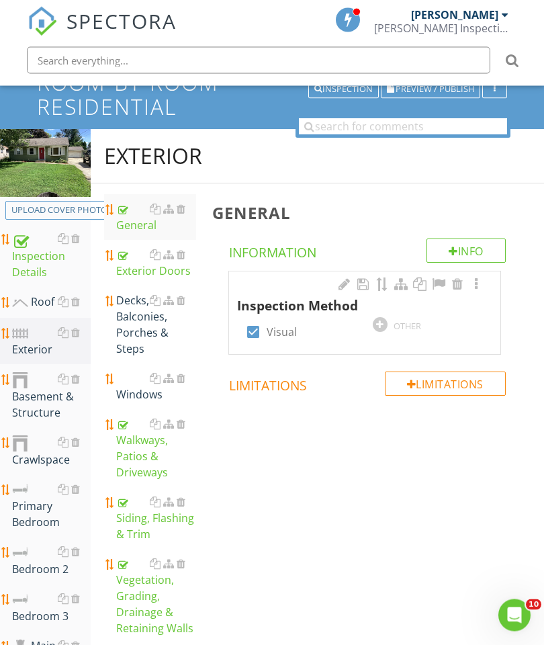
scroll to position [101, 0]
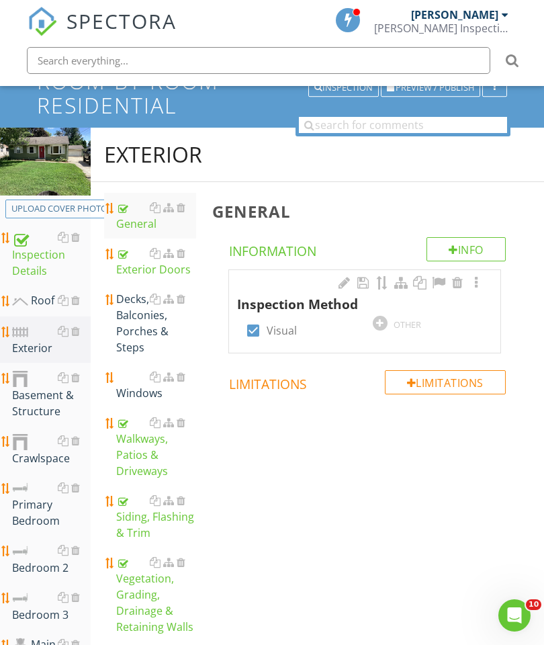
click at [183, 301] on div at bounding box center [181, 298] width 9 height 11
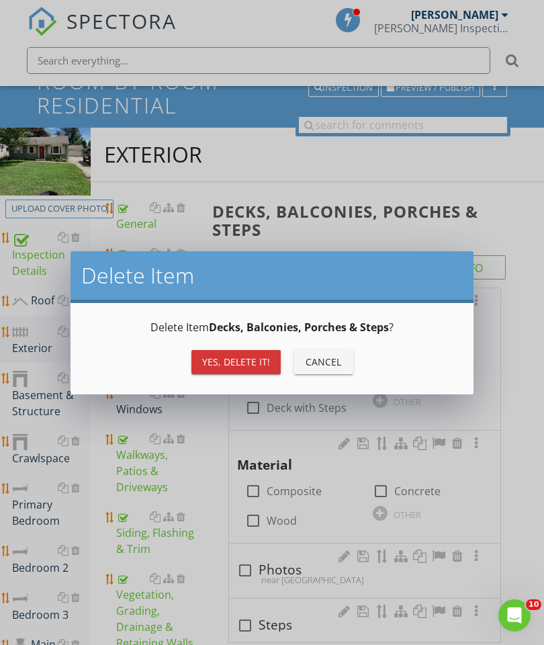
click at [235, 360] on div "Yes, Delete it!" at bounding box center [236, 362] width 68 height 14
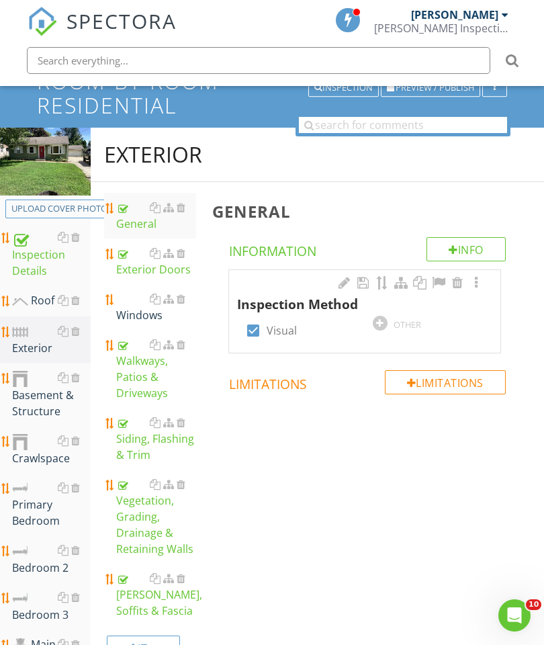
click at [141, 376] on div "Walkways, Patios & Driveways" at bounding box center [156, 368] width 80 height 64
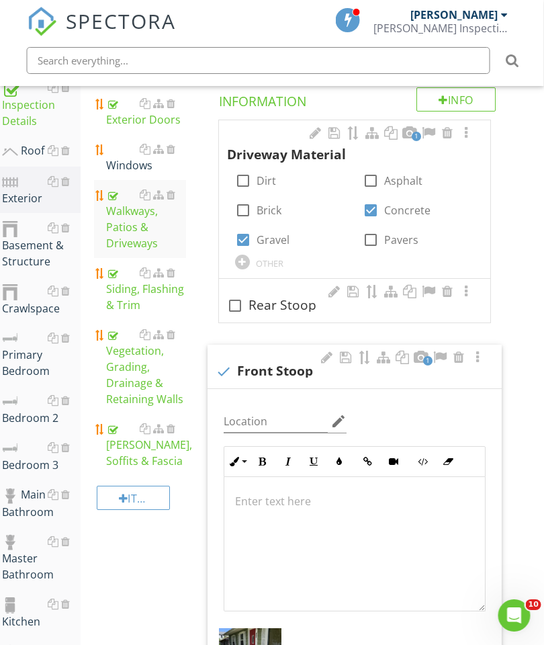
scroll to position [250, 10]
click at [231, 308] on div at bounding box center [235, 305] width 23 height 23
checkbox input "true"
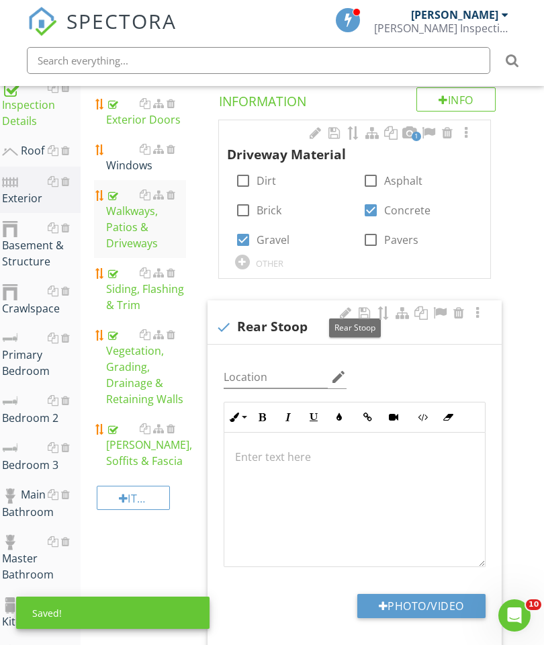
click at [436, 600] on button "Photo/Video" at bounding box center [421, 606] width 128 height 24
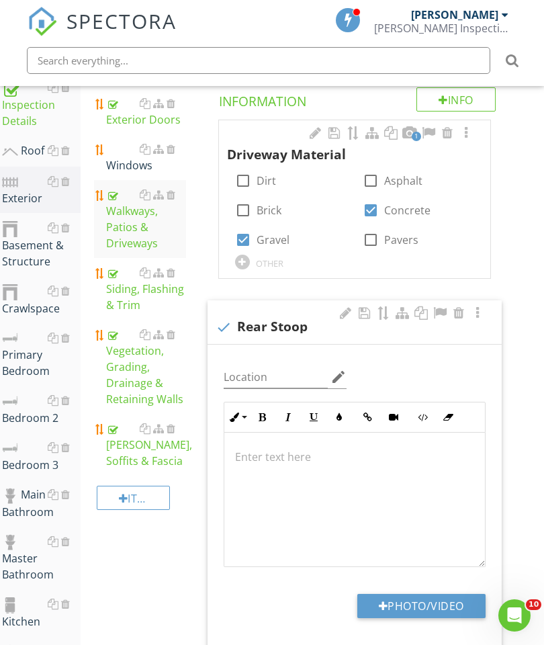
type input "C:\fakepath\image.jpg"
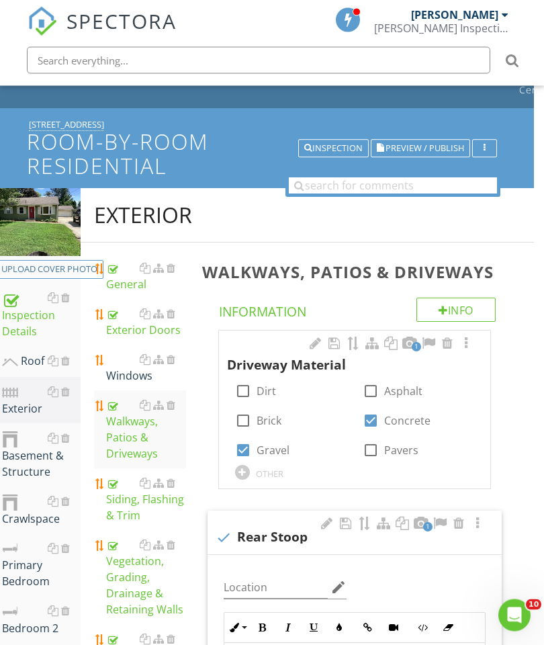
scroll to position [0, 10]
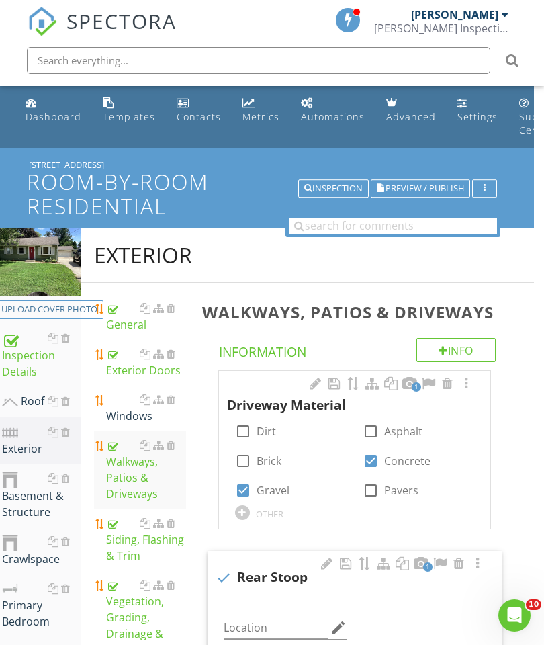
click at [136, 368] on div "Exterior Doors" at bounding box center [146, 362] width 80 height 32
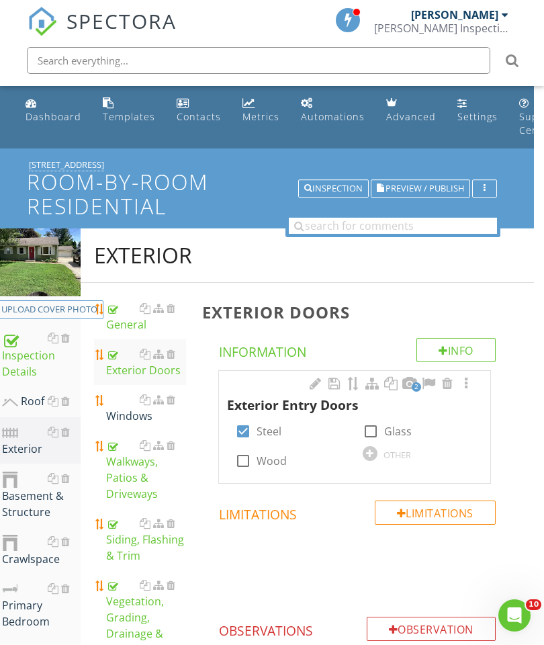
click at [470, 377] on div at bounding box center [466, 383] width 16 height 13
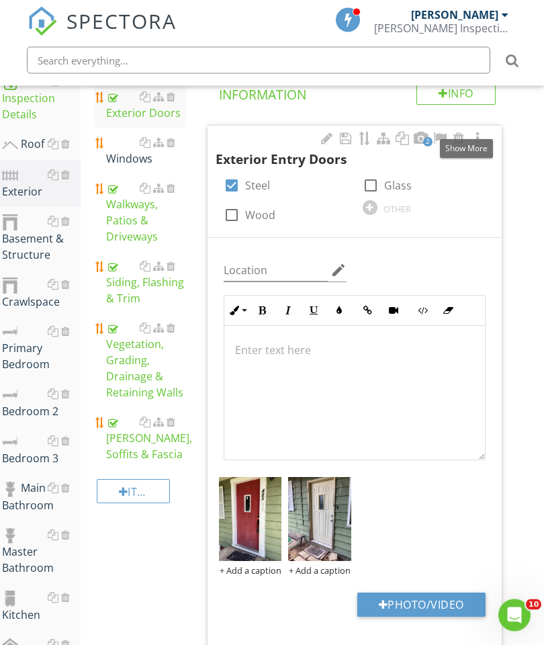
scroll to position [257, 10]
click at [436, 606] on button "Photo/Video" at bounding box center [421, 604] width 128 height 24
type input "C:\fakepath\image.jpg"
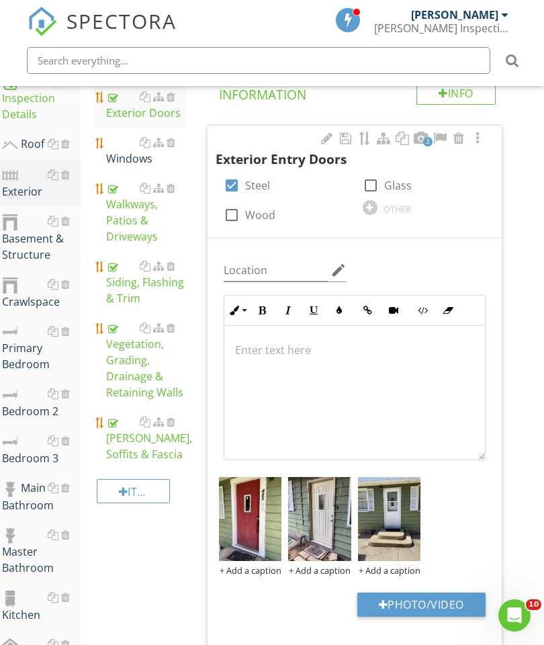
click at [112, 224] on div "Walkways, Patios & Driveways" at bounding box center [146, 212] width 80 height 64
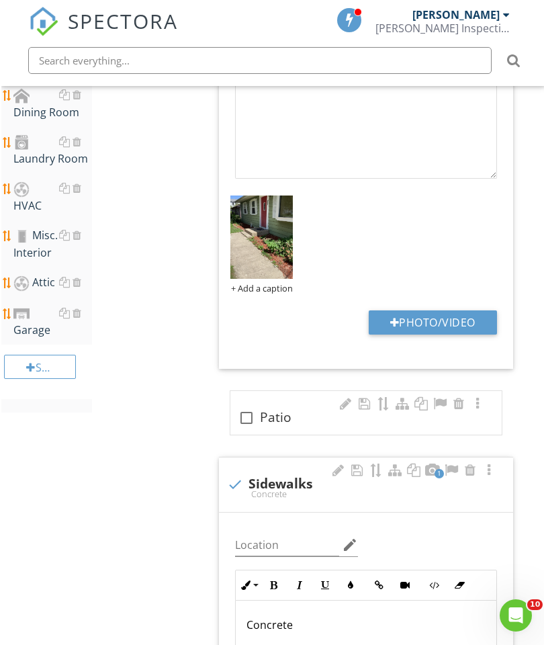
scroll to position [1141, 0]
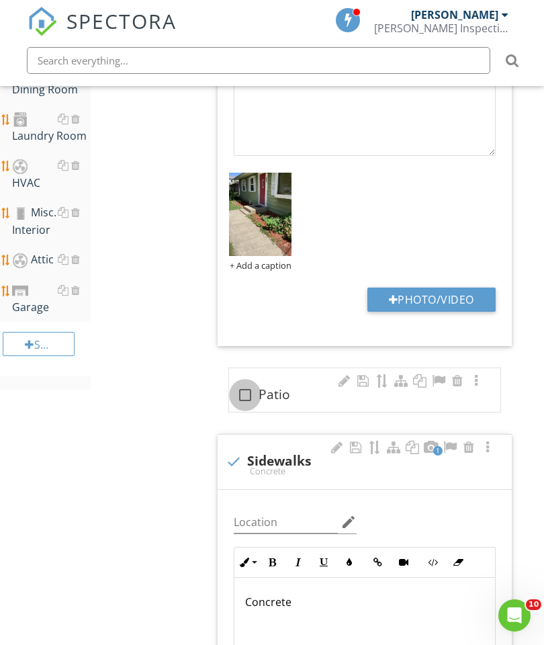
click at [242, 391] on div at bounding box center [245, 394] width 23 height 23
checkbox input "true"
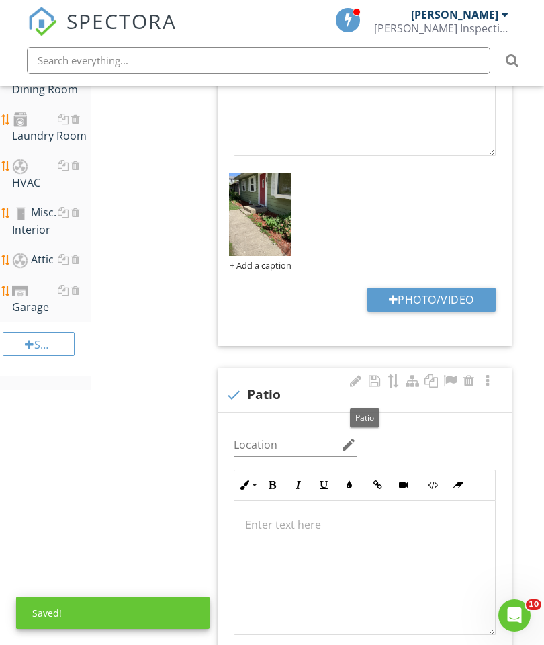
click at [261, 521] on p at bounding box center [364, 524] width 239 height 16
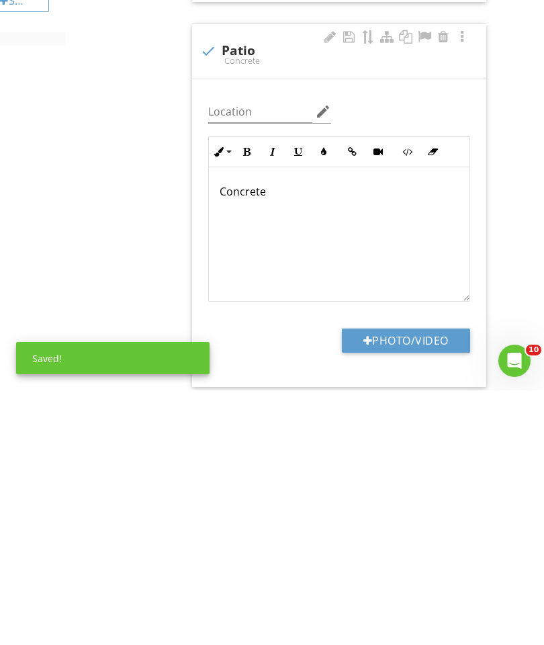
click at [402, 583] on button "Photo/Video" at bounding box center [406, 595] width 128 height 24
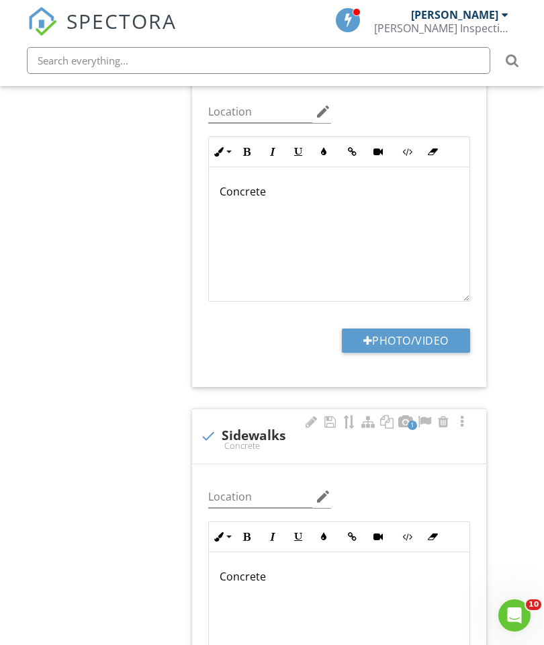
scroll to position [1485, 0]
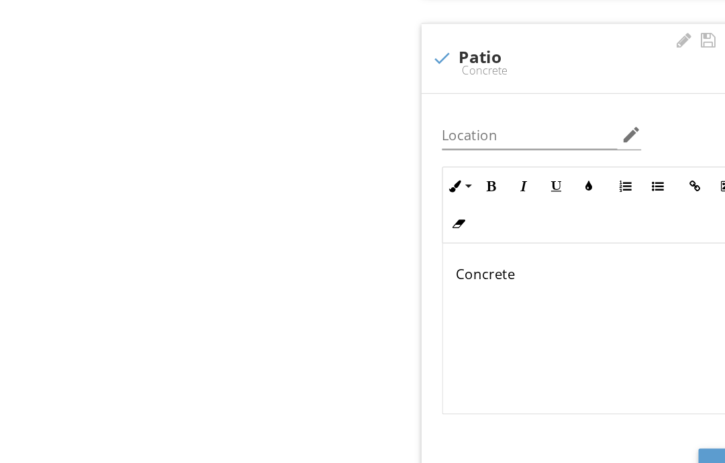
type input "C:\fakepath\image.jpg"
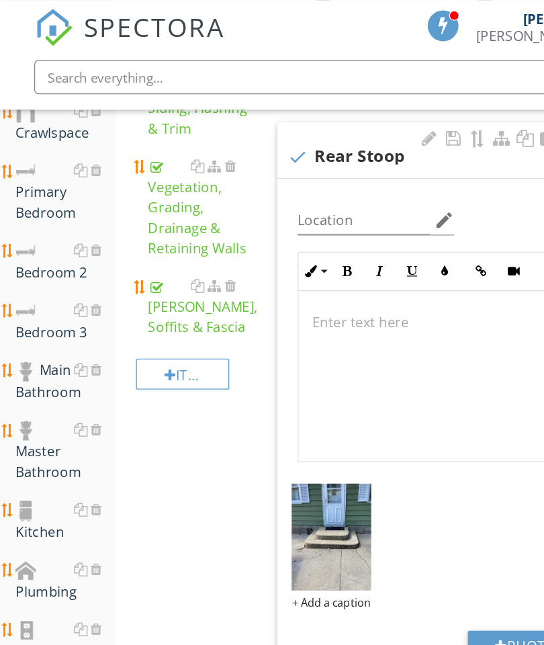
scroll to position [432, 0]
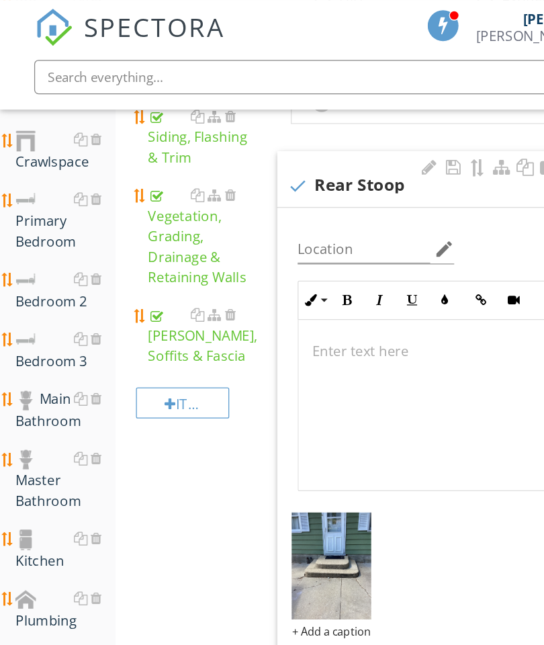
click at [151, 314] on div "Item" at bounding box center [143, 316] width 73 height 24
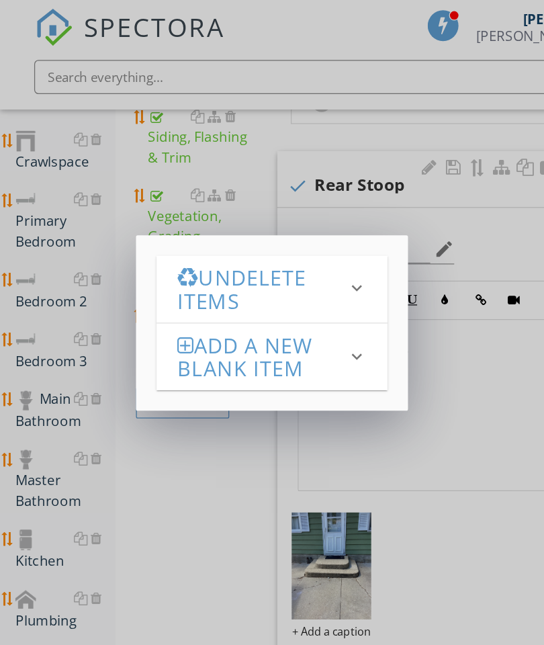
click at [210, 228] on h3 "Undelete Items" at bounding box center [205, 227] width 133 height 36
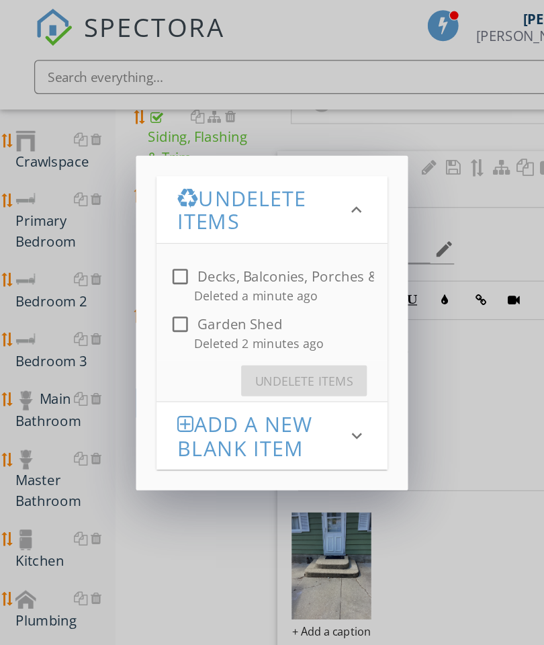
click at [144, 260] on div at bounding box center [141, 254] width 23 height 23
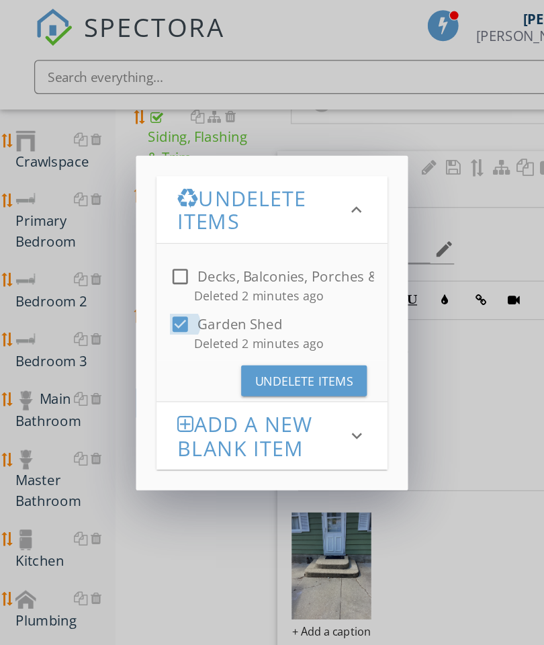
checkbox input "true"
click at [256, 302] on div "Undelete Items" at bounding box center [238, 299] width 77 height 14
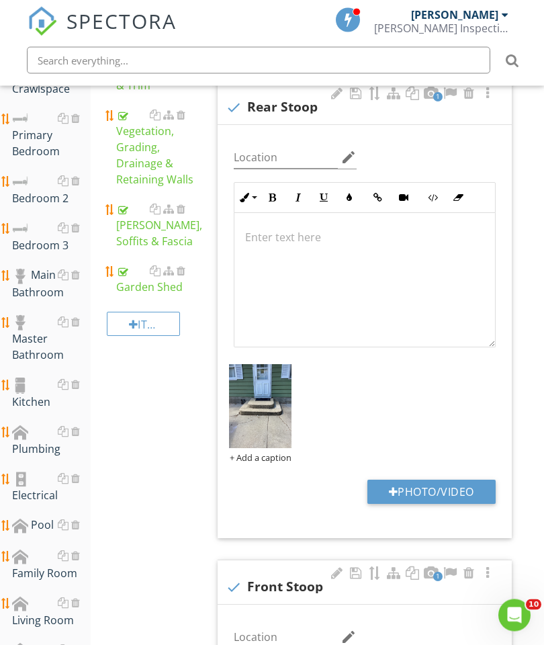
click at [151, 280] on div "Garden Shed" at bounding box center [156, 279] width 80 height 32
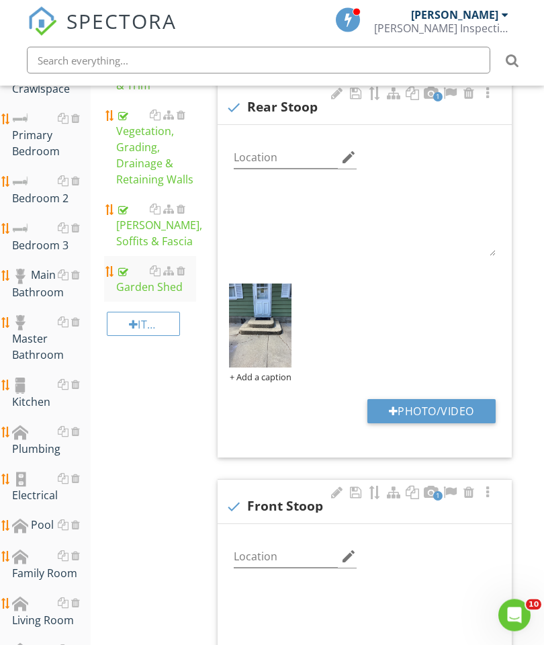
scroll to position [470, 0]
click at [151, 281] on div "Garden Shed" at bounding box center [156, 279] width 80 height 32
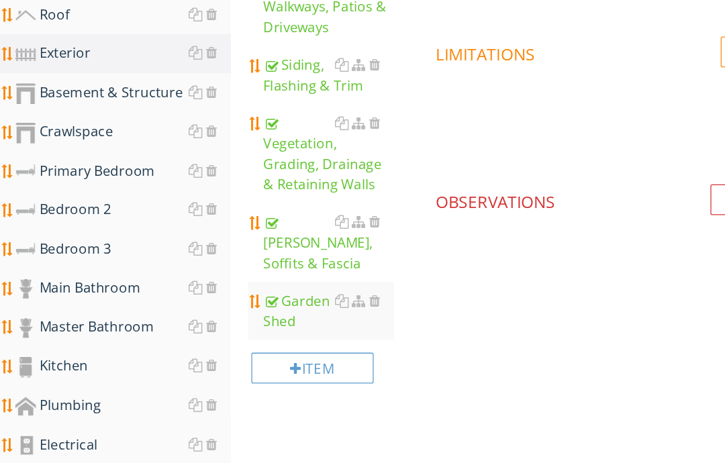
scroll to position [281, 0]
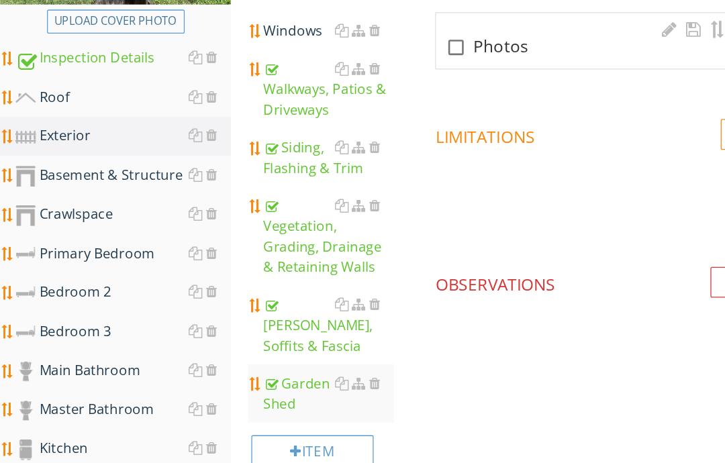
click at [358, 38] on div at bounding box center [358, 37] width 23 height 23
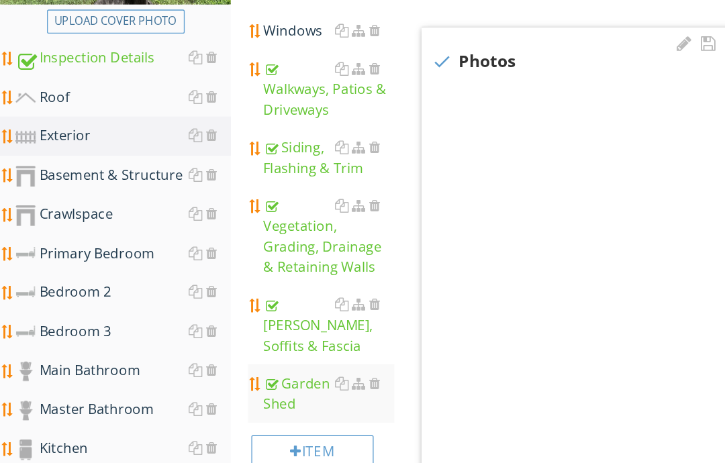
checkbox input "true"
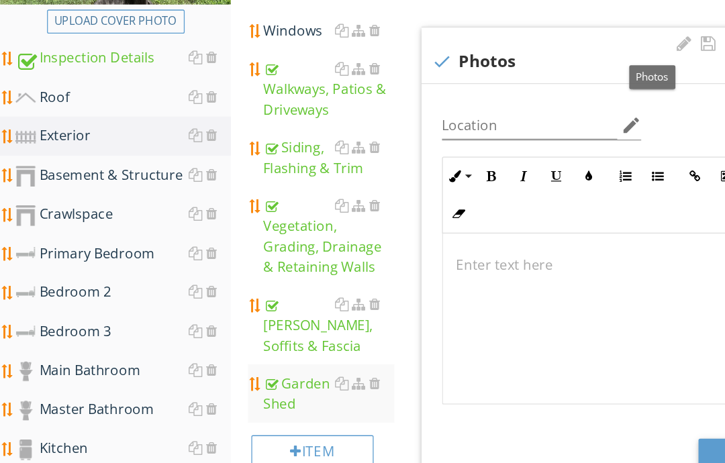
click at [391, 210] on p at bounding box center [513, 207] width 308 height 16
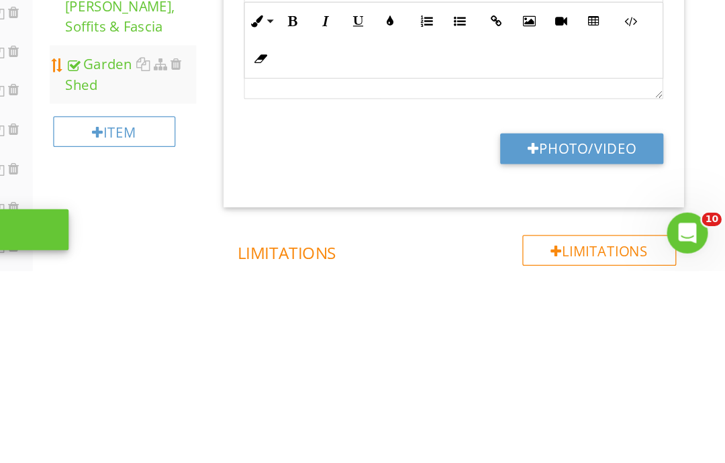
click at [543, 355] on button "Photo/Video" at bounding box center [613, 367] width 128 height 24
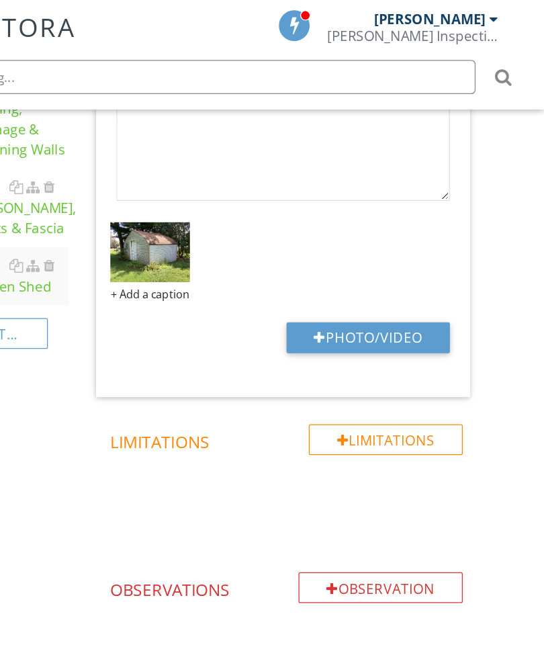
scroll to position [532, 0]
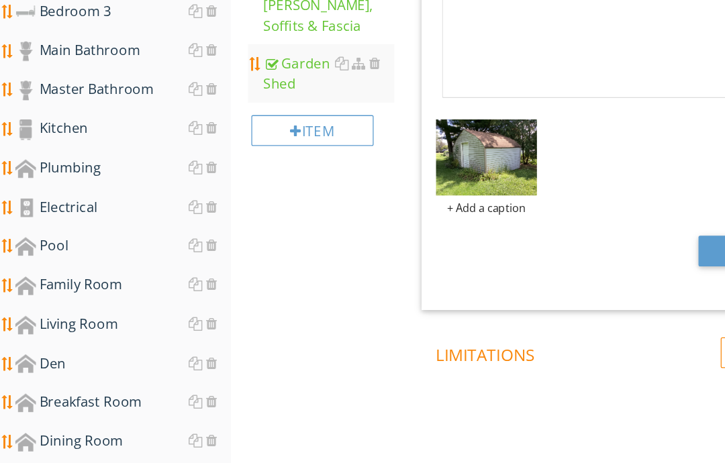
click at [543, 185] on button "Photo/Video" at bounding box center [613, 197] width 128 height 24
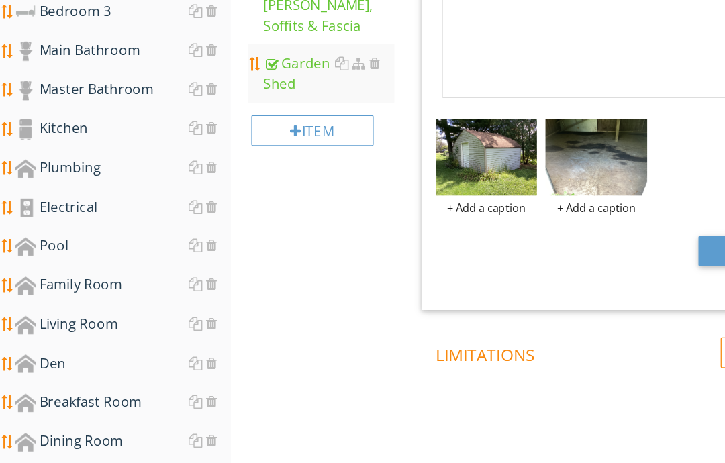
click at [543, 189] on button "Photo/Video" at bounding box center [613, 197] width 128 height 24
type input "C:\fakepath\image.jpg"
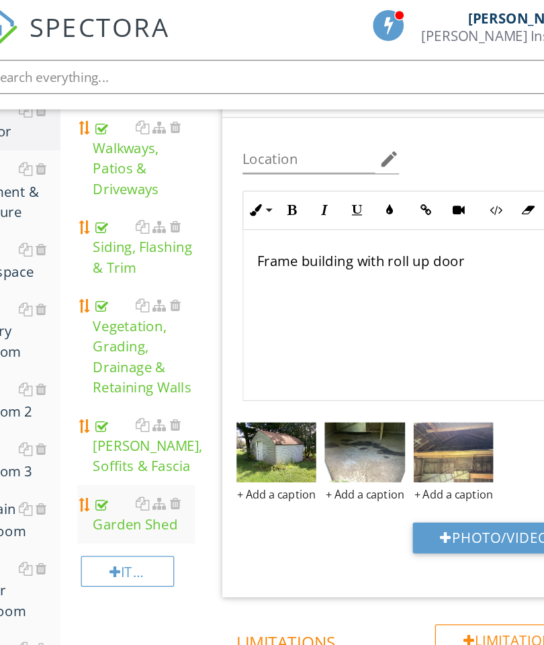
scroll to position [281, 0]
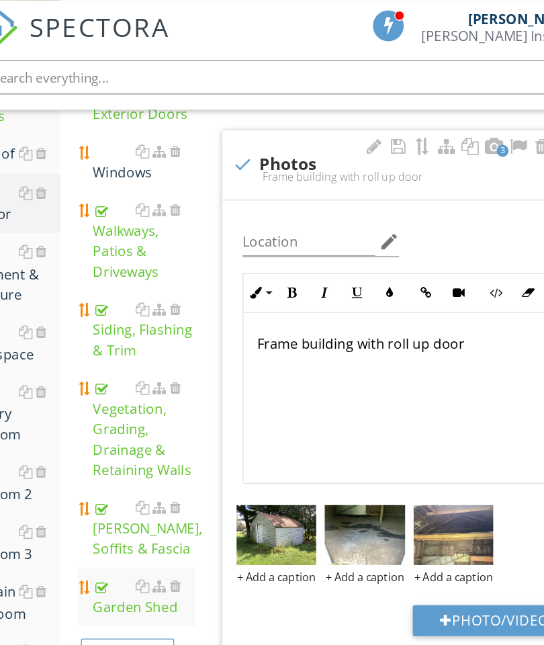
click at [369, 269] on p "Frame building with roll up door" at bounding box center [364, 269] width 239 height 16
click at [358, 57] on input "text" at bounding box center [258, 60] width 463 height 27
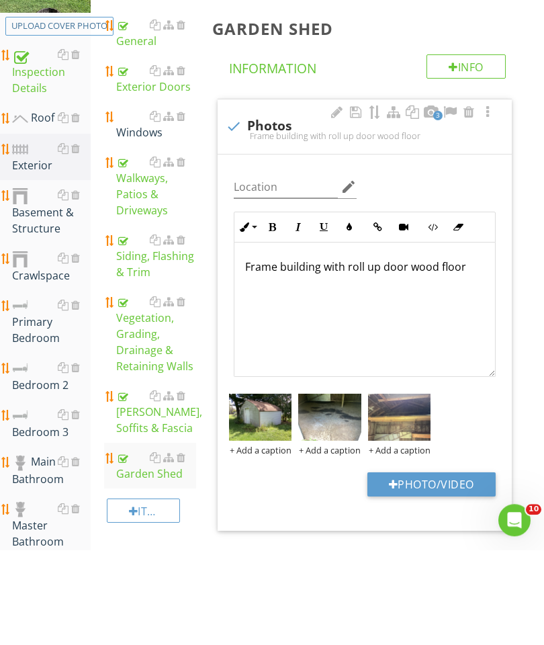
click at [145, 389] on div "Vegetation, Grading, Drainage & Retaining Walls" at bounding box center [156, 429] width 80 height 81
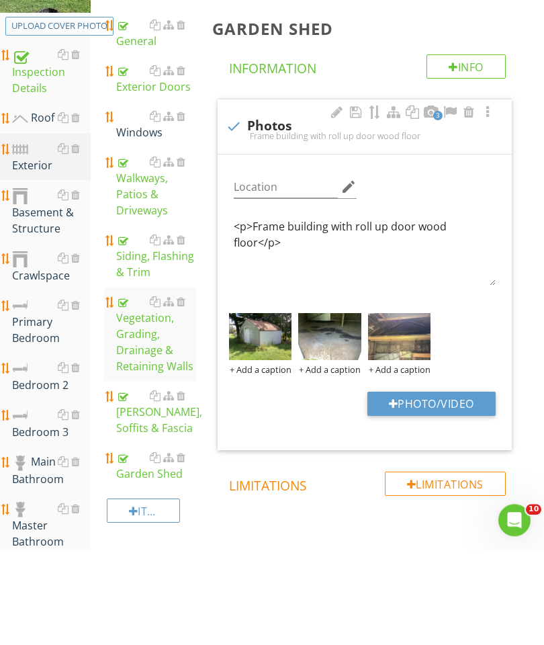
scroll to position [283, 0]
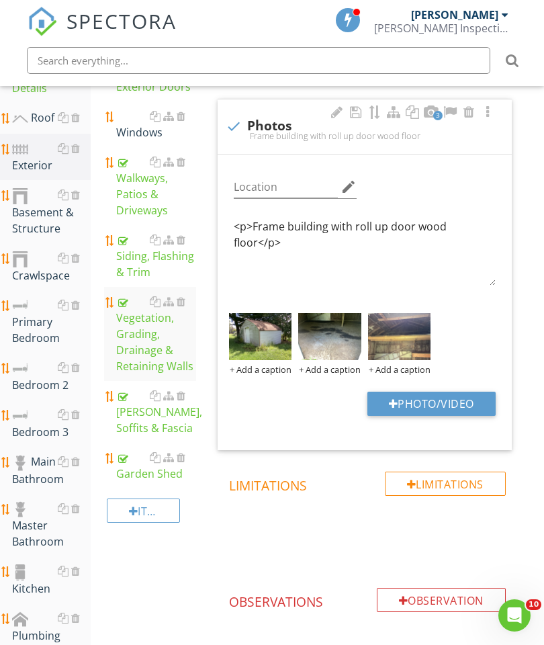
click at [140, 318] on div "Vegetation, Grading, Drainage & Retaining Walls" at bounding box center [156, 333] width 80 height 81
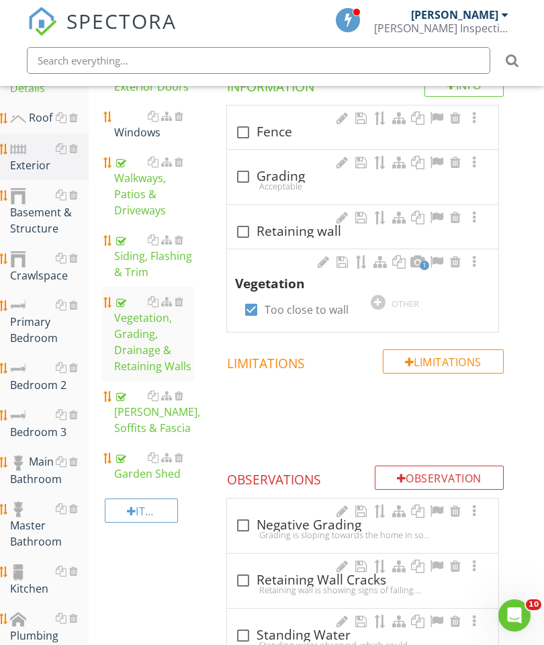
scroll to position [248, 12]
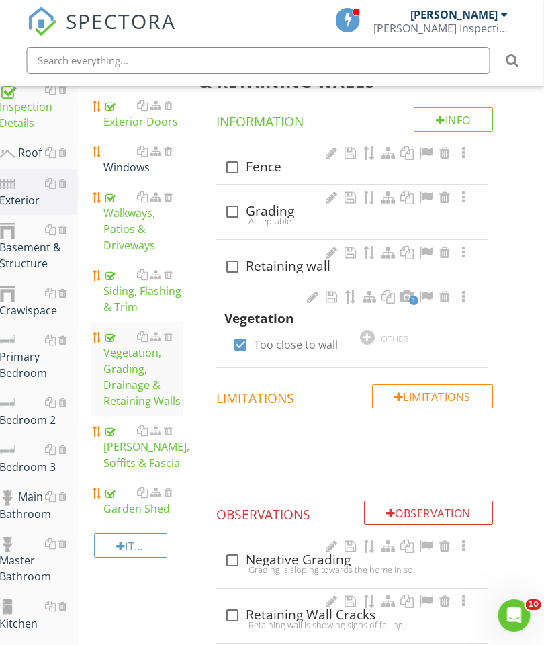
click at [228, 212] on div at bounding box center [233, 211] width 23 height 23
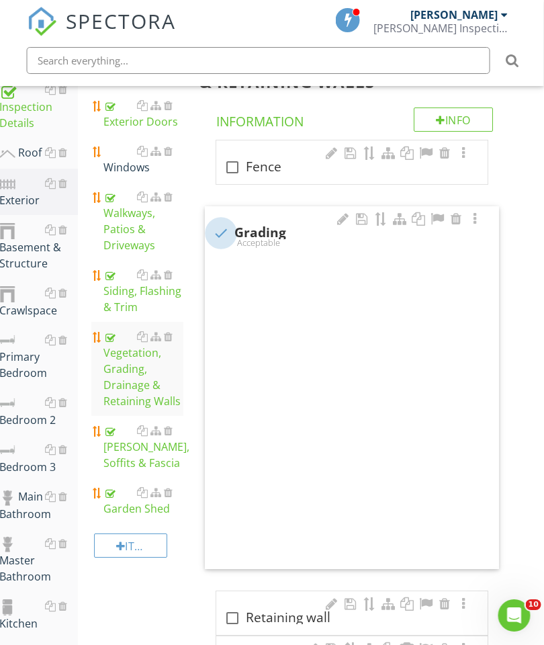
checkbox input "true"
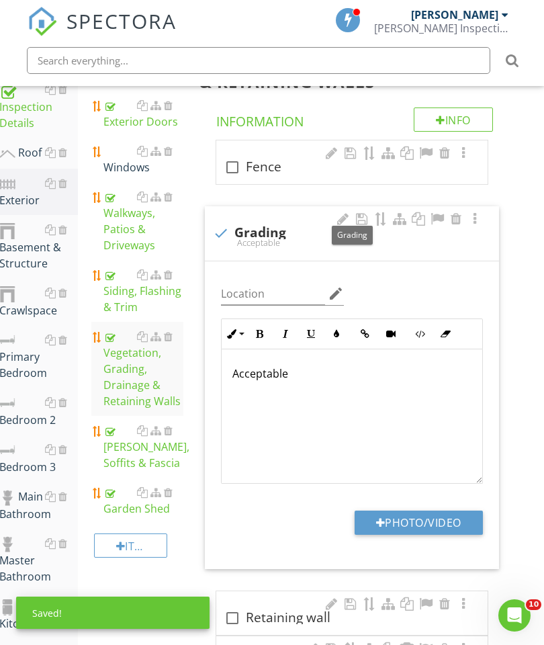
click at [304, 375] on p "Acceptable" at bounding box center [351, 373] width 239 height 16
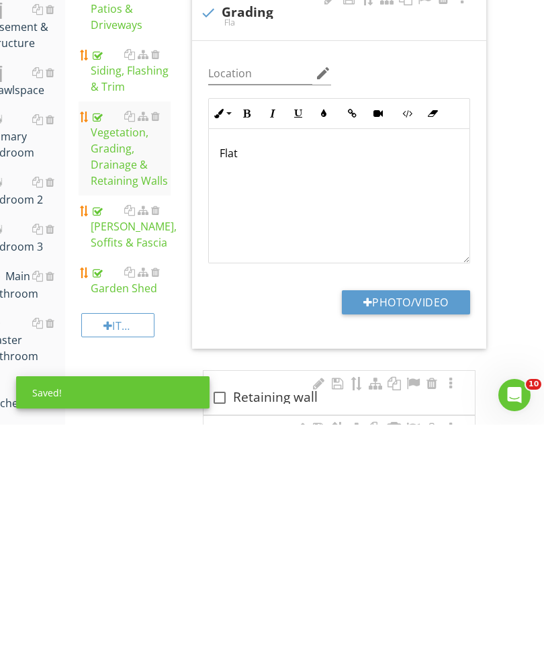
click at [414, 510] on button "Photo/Video" at bounding box center [406, 522] width 128 height 24
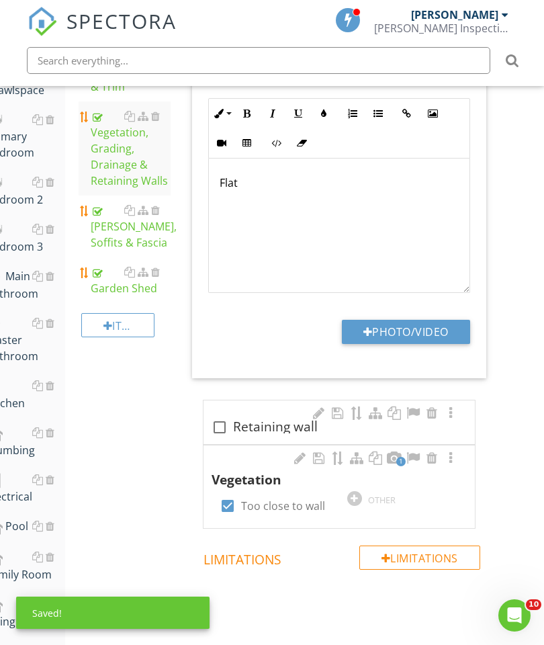
scroll to position [469, 0]
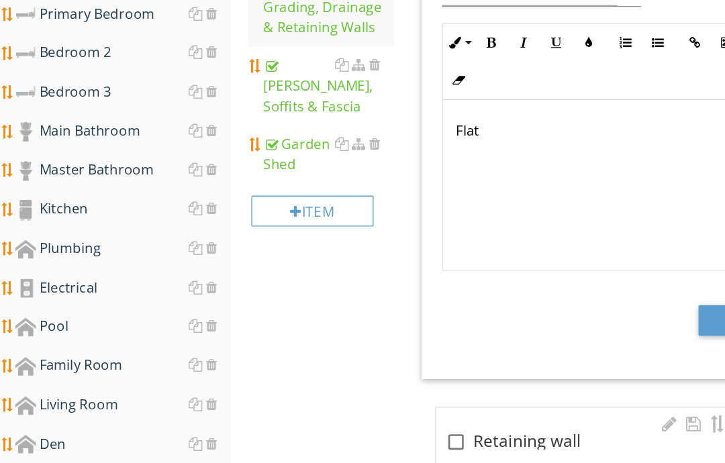
type input "C:\fakepath\image.jpg"
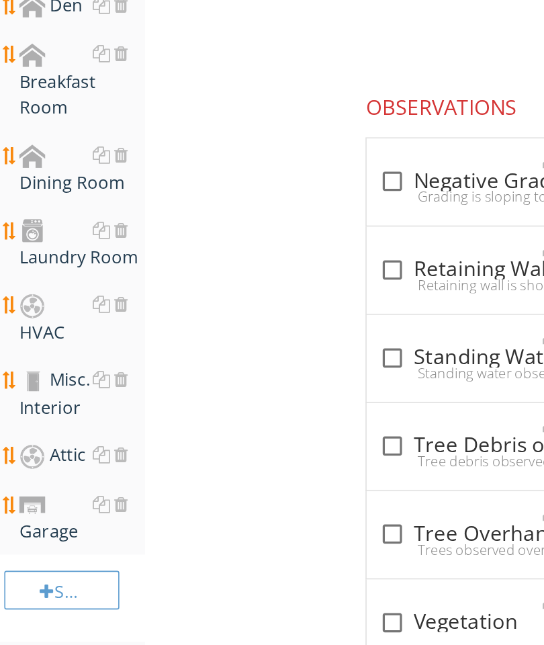
scroll to position [854, 0]
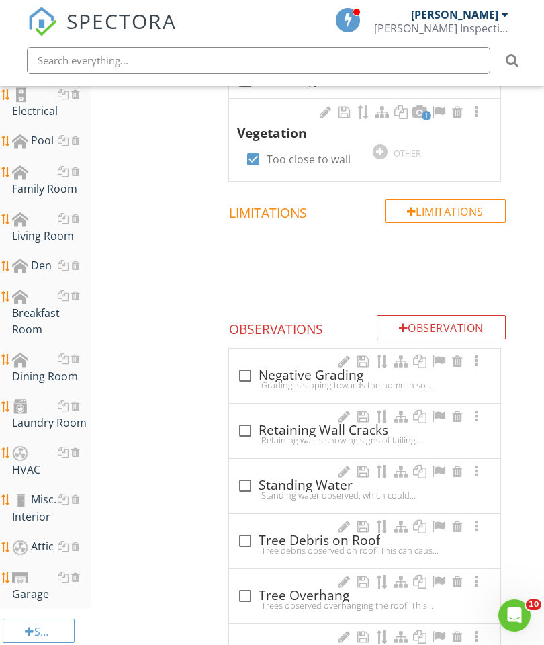
click at [32, 595] on div "Garage" at bounding box center [51, 586] width 79 height 34
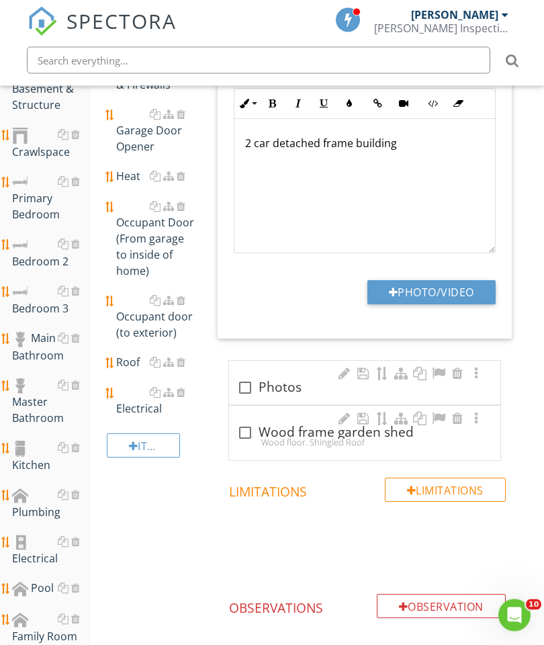
click at [132, 355] on div "Roof" at bounding box center [156, 363] width 80 height 16
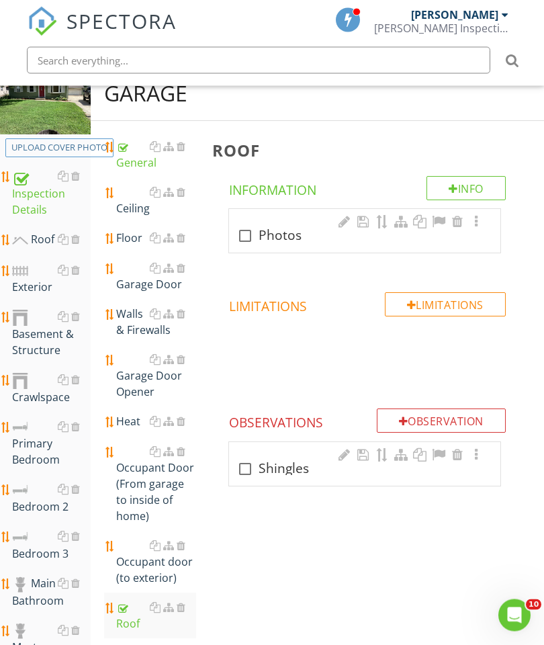
scroll to position [162, 0]
click at [242, 233] on div at bounding box center [245, 235] width 23 height 23
checkbox input "true"
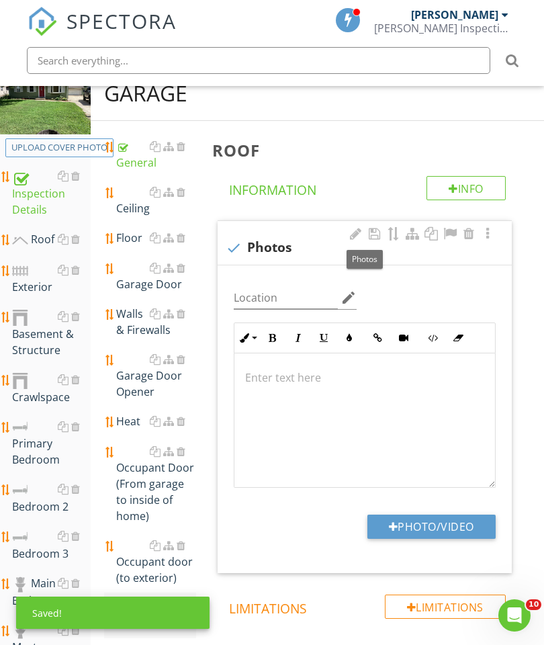
click at [306, 387] on div at bounding box center [364, 420] width 261 height 134
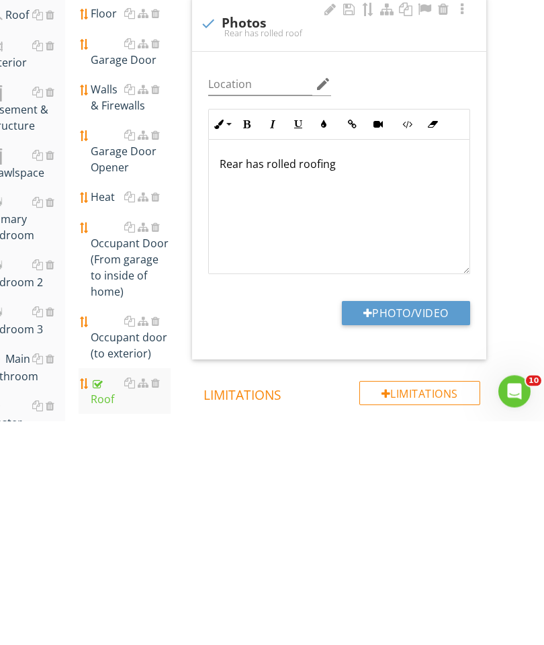
click at [420, 525] on button "Photo/Video" at bounding box center [406, 537] width 128 height 24
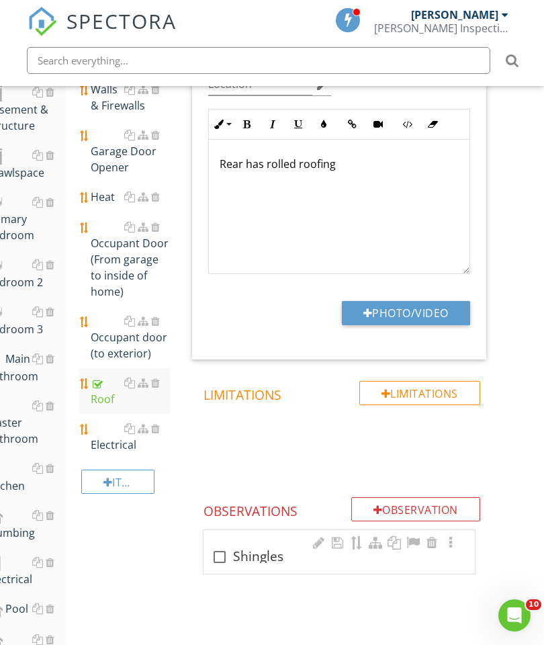
scroll to position [368, 0]
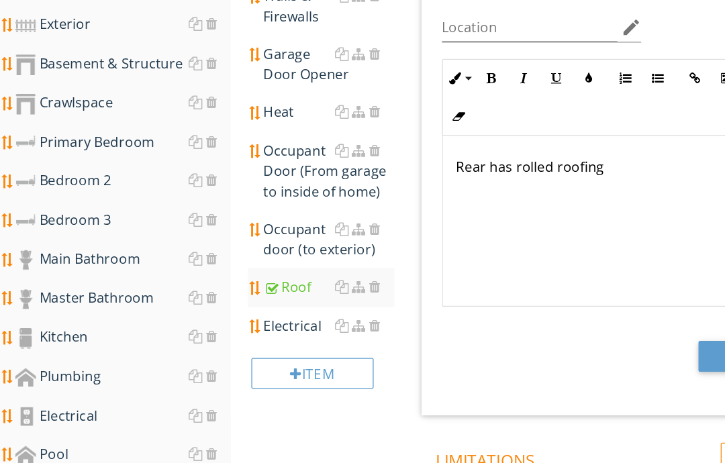
type input "C:\fakepath\image.jpg"
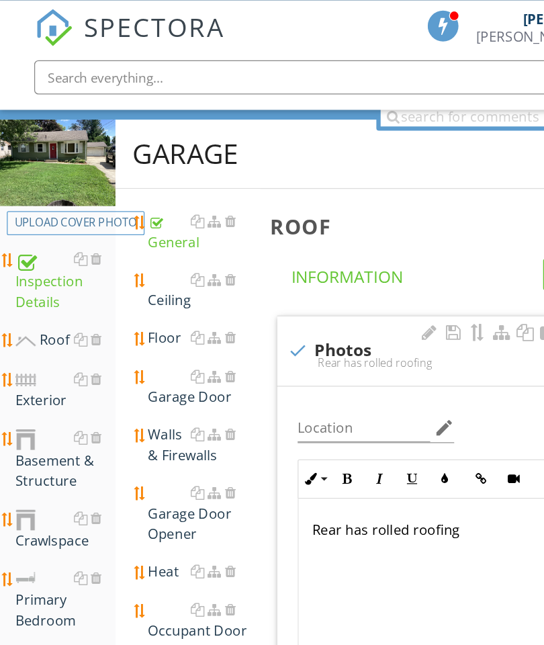
scroll to position [73, 0]
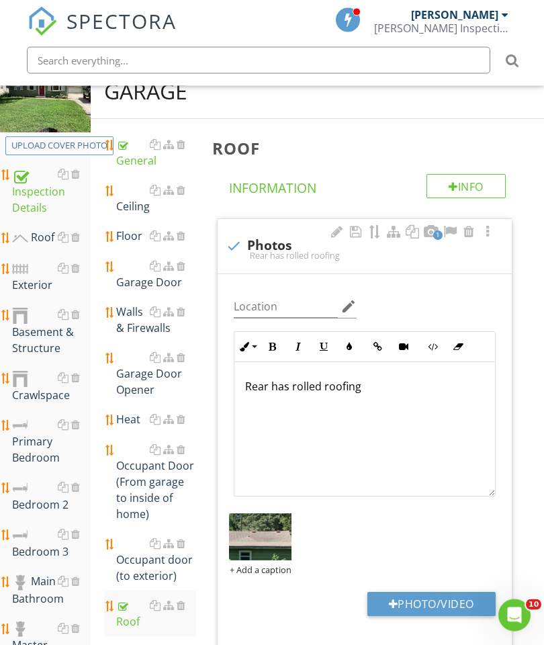
click at [33, 271] on div "Exterior" at bounding box center [51, 278] width 79 height 34
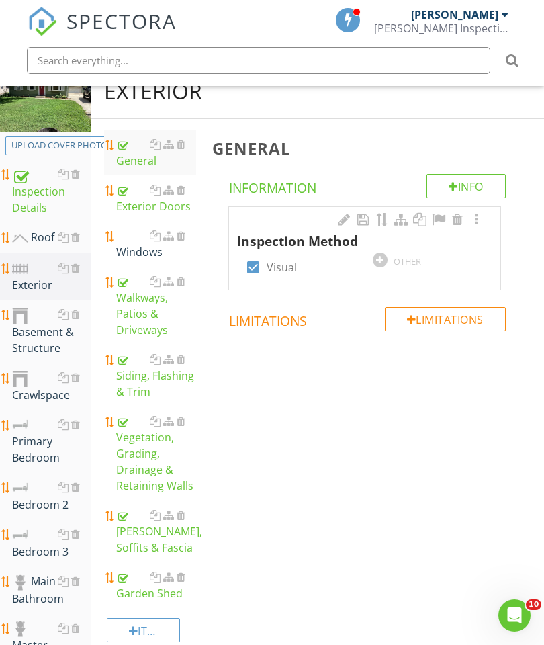
click at [136, 376] on div "Siding, Flashing & Trim" at bounding box center [156, 375] width 80 height 48
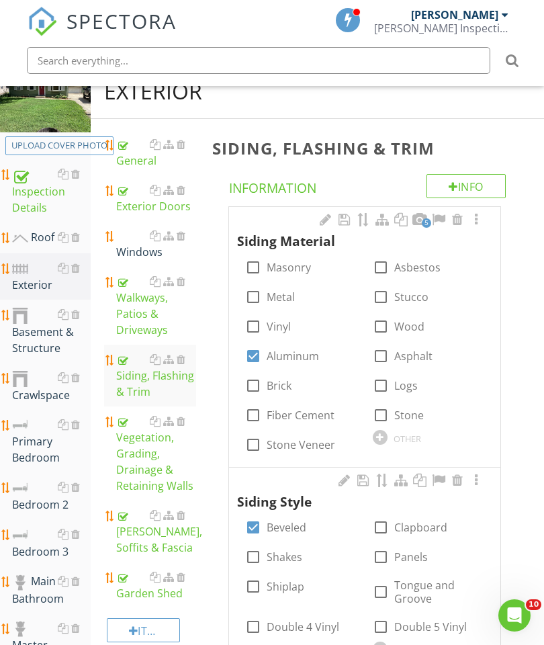
click at [478, 218] on div at bounding box center [476, 219] width 16 height 13
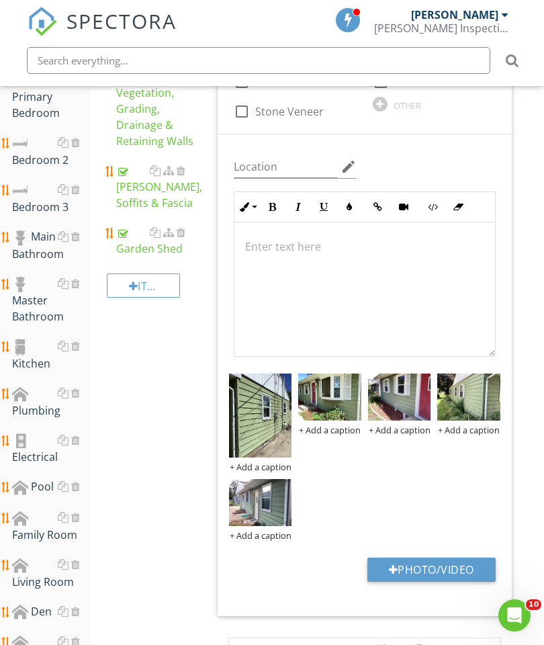
scroll to position [560, 0]
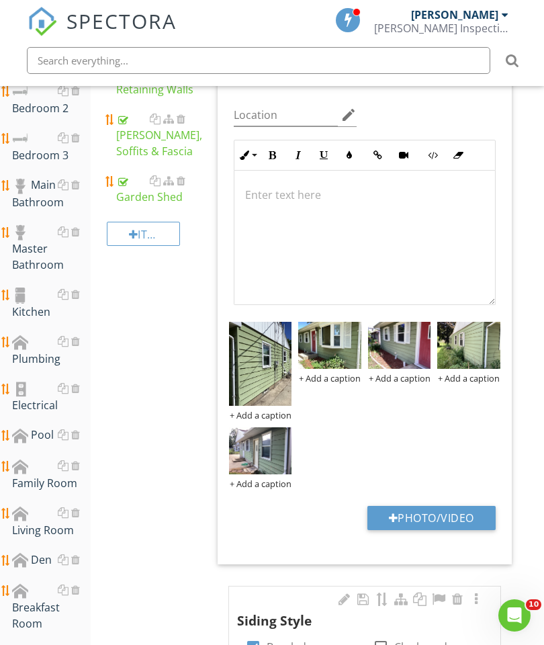
click at [426, 514] on button "Photo/Video" at bounding box center [431, 518] width 128 height 24
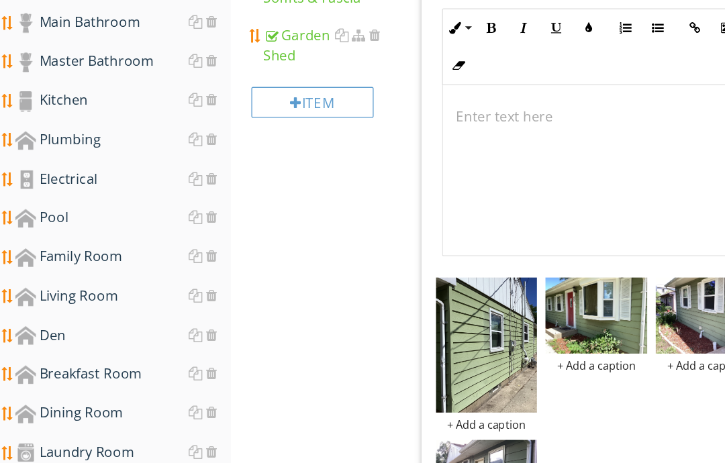
type input "C:\fakepath\image.jpg"
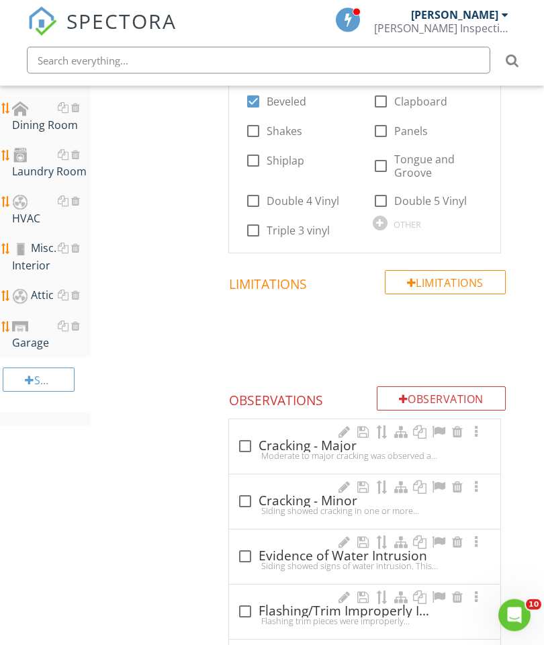
click at [33, 340] on div "Garage" at bounding box center [51, 335] width 79 height 34
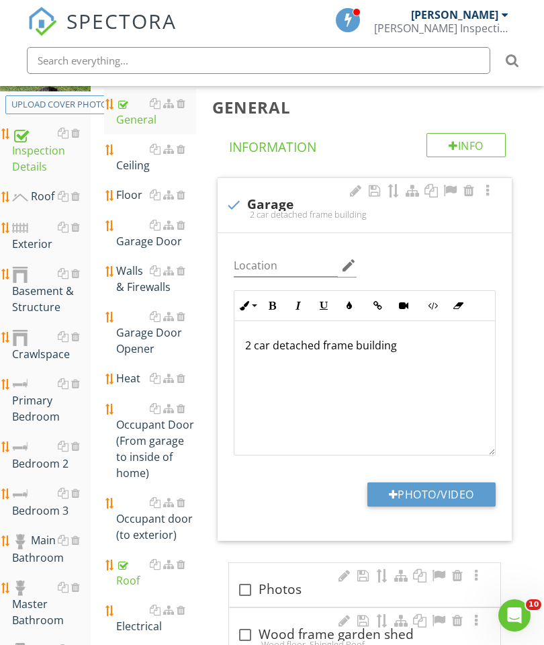
scroll to position [195, 0]
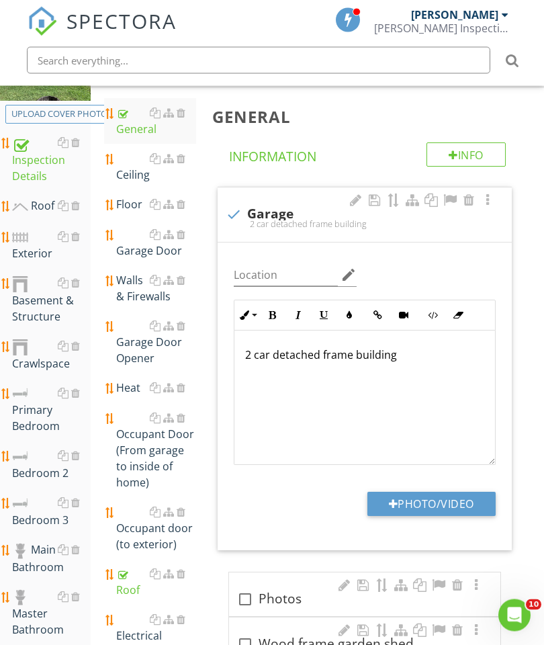
click at [145, 231] on div "Garage Door" at bounding box center [156, 243] width 80 height 32
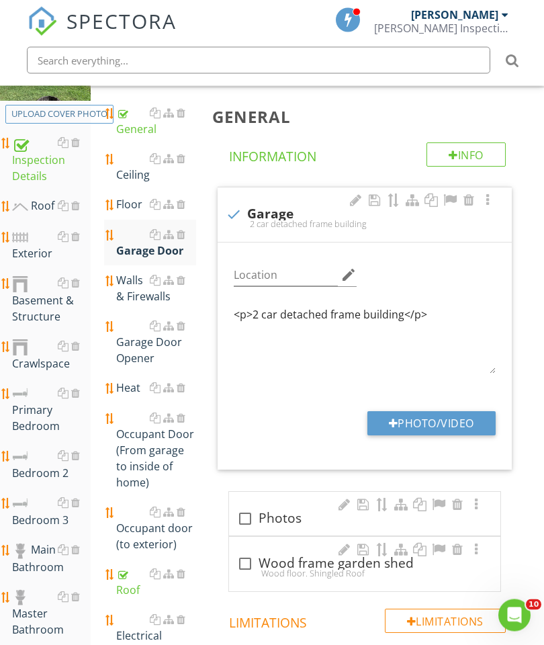
scroll to position [195, 0]
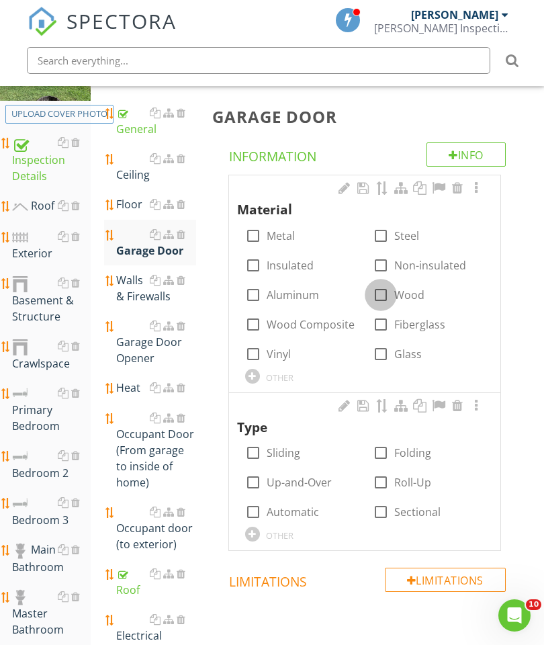
click at [376, 293] on div at bounding box center [380, 294] width 23 height 23
checkbox input "true"
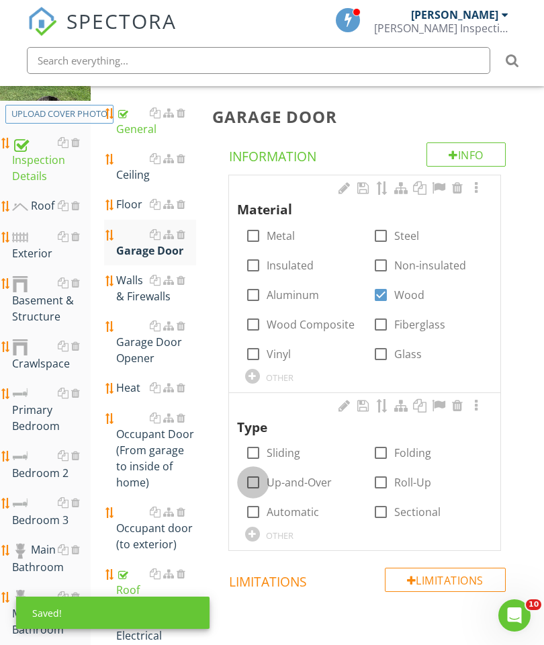
click at [256, 485] on div at bounding box center [253, 482] width 23 height 23
checkbox input "true"
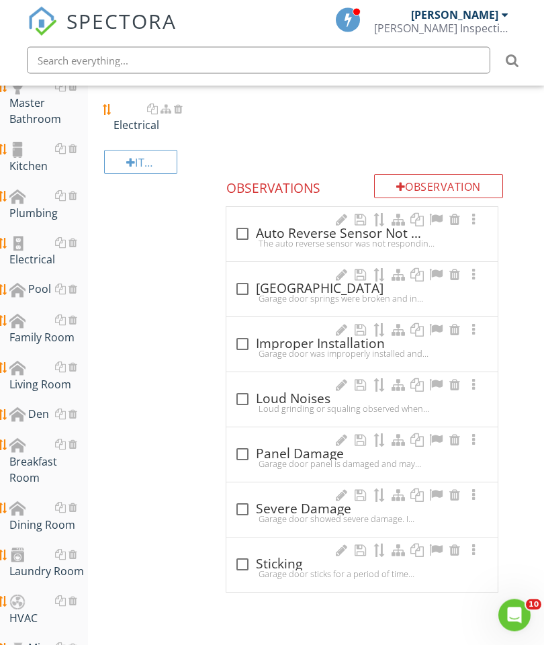
scroll to position [705, 3]
click at [434, 179] on div "Observation" at bounding box center [438, 187] width 129 height 24
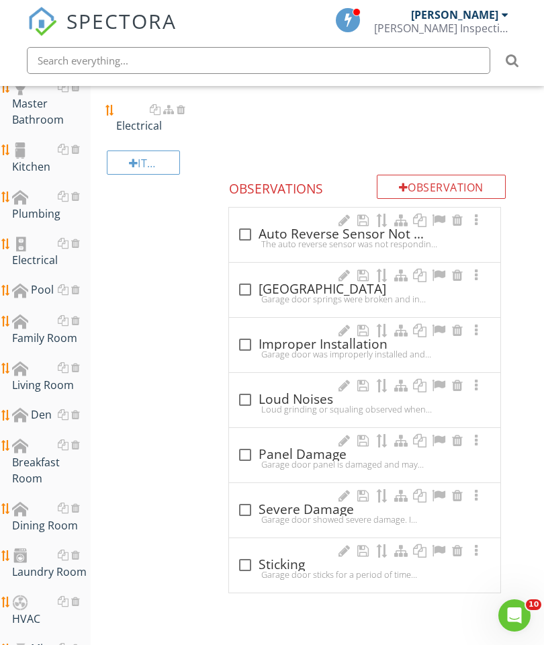
scroll to position [705, 0]
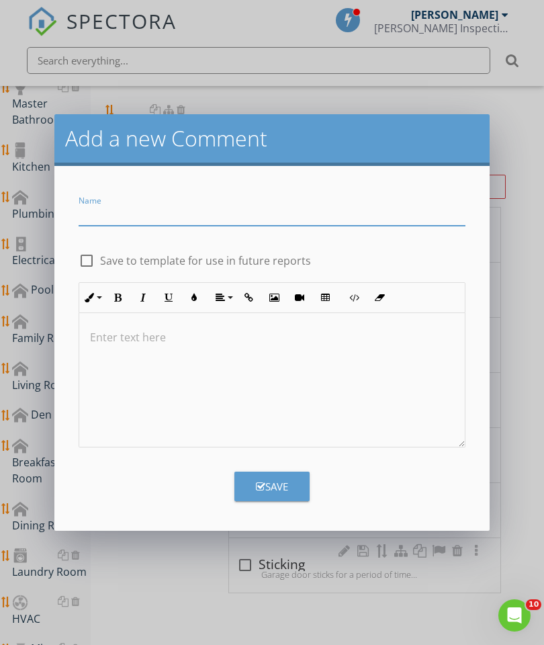
click at [150, 208] on input "Name" at bounding box center [272, 214] width 387 height 22
type input "Paint"
click at [166, 339] on p at bounding box center [272, 337] width 364 height 16
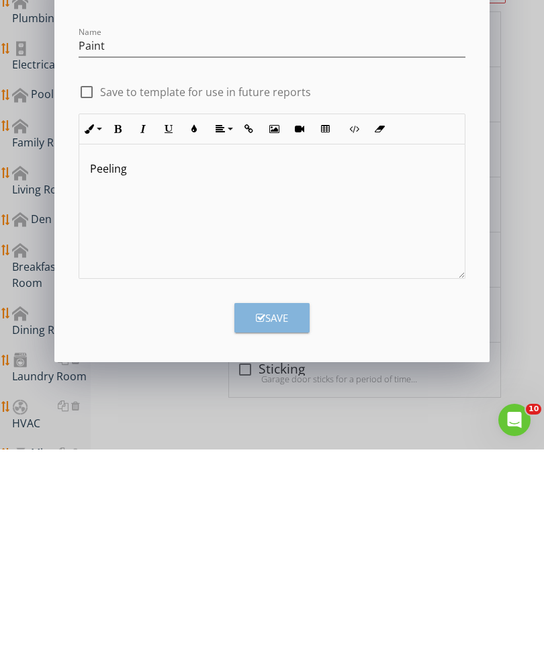
click at [263, 508] on icon "button" at bounding box center [260, 513] width 9 height 10
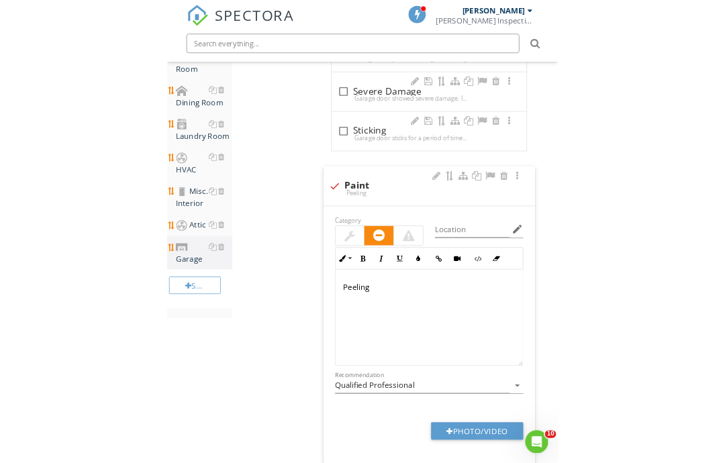
scroll to position [1087, 0]
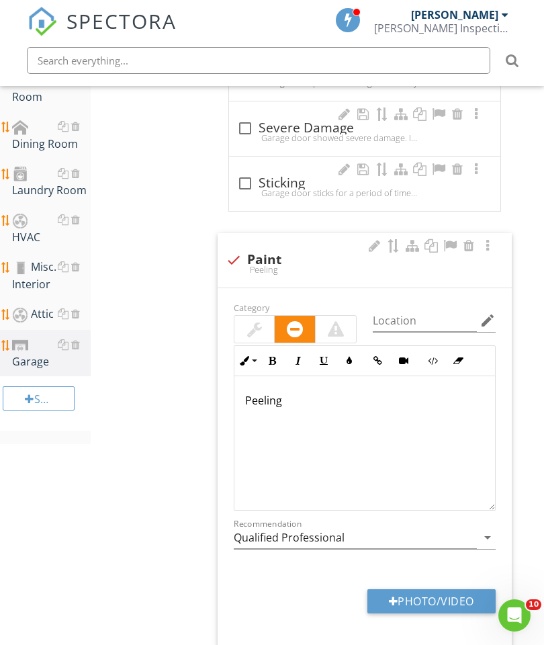
click at [424, 595] on button "Photo/Video" at bounding box center [431, 601] width 128 height 24
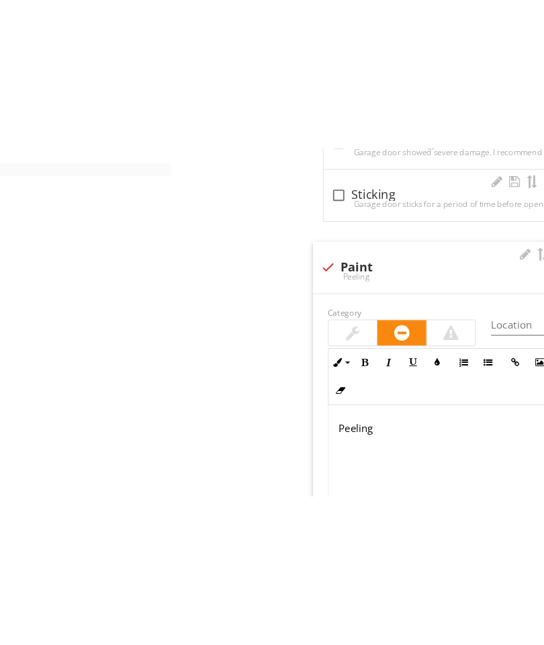
scroll to position [1080, 0]
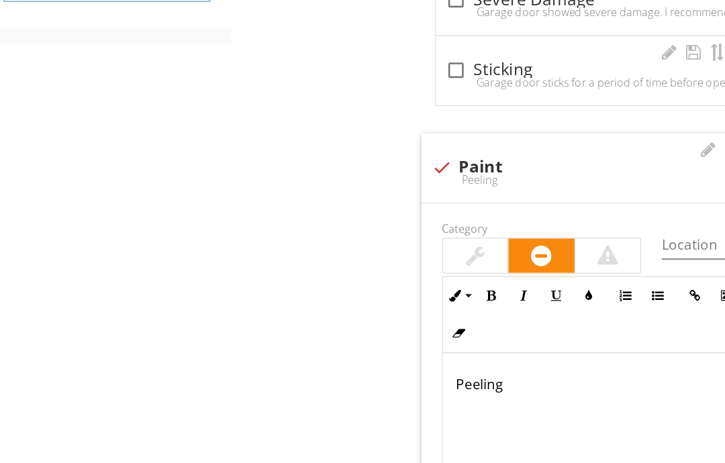
type input "C:\fakepath\image.jpg"
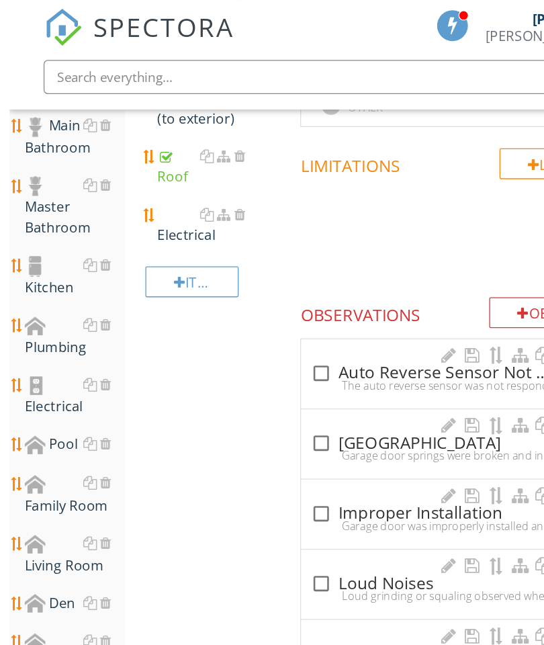
scroll to position [584, 0]
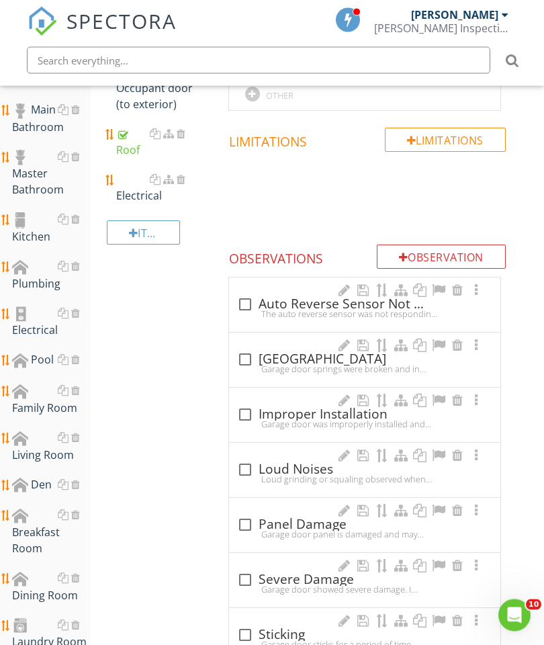
click at [38, 285] on div "Plumbing" at bounding box center [51, 276] width 79 height 34
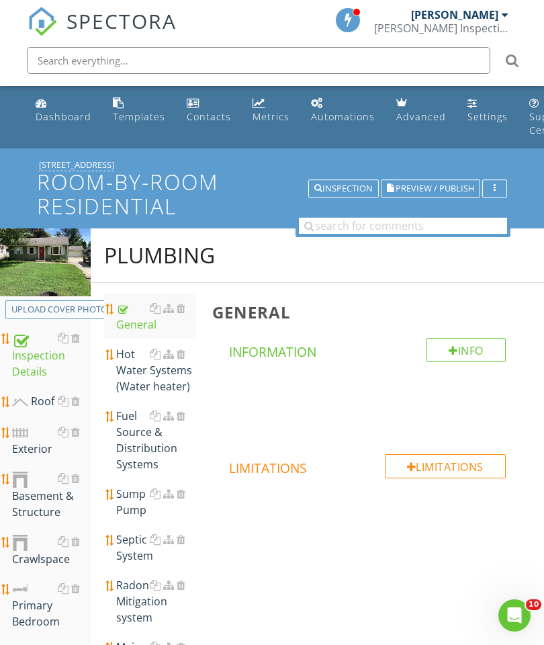
click at [140, 441] on div "Fuel Source & Distribution Systems" at bounding box center [156, 440] width 80 height 64
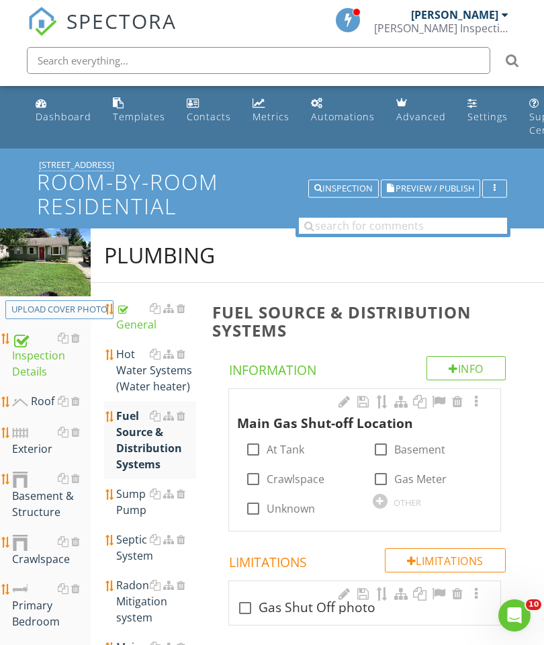
click at [375, 490] on input "Gas Meter" at bounding box center [381, 484] width 16 height 16
checkbox input "true"
click at [242, 606] on div at bounding box center [245, 607] width 23 height 23
checkbox input "true"
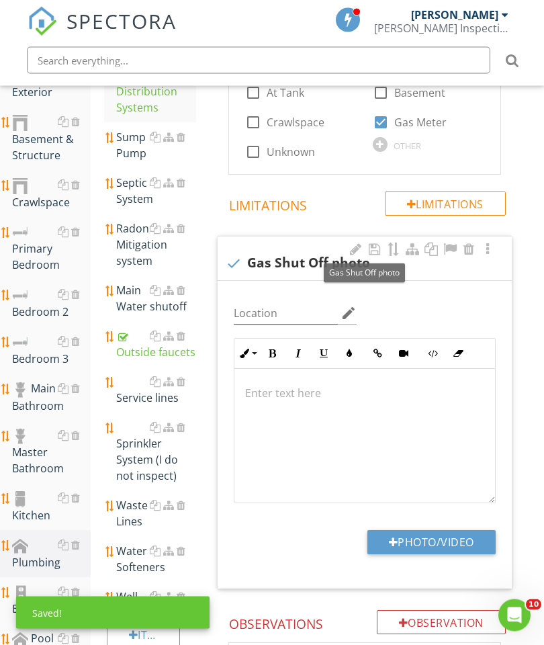
scroll to position [357, 0]
click at [439, 535] on button "Photo/Video" at bounding box center [431, 542] width 128 height 24
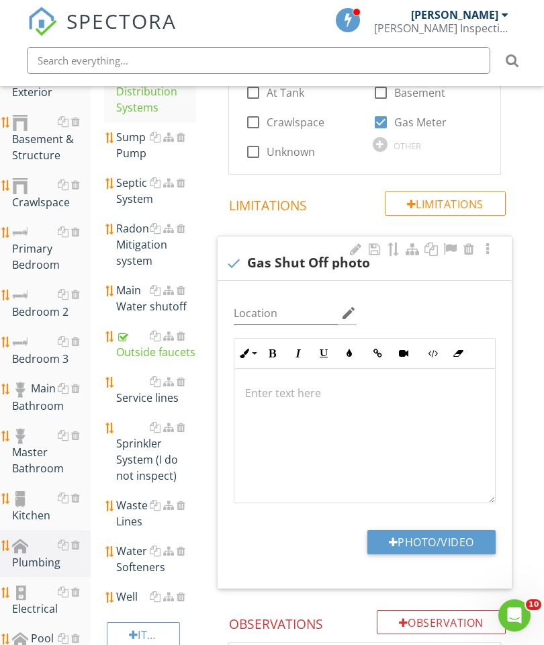
type input "C:\fakepath\image.jpg"
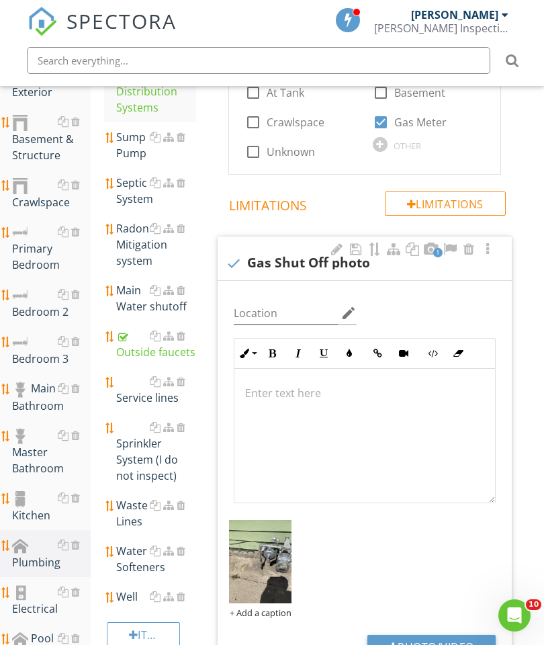
click at [131, 250] on div "Radon Mitigation system" at bounding box center [156, 244] width 80 height 48
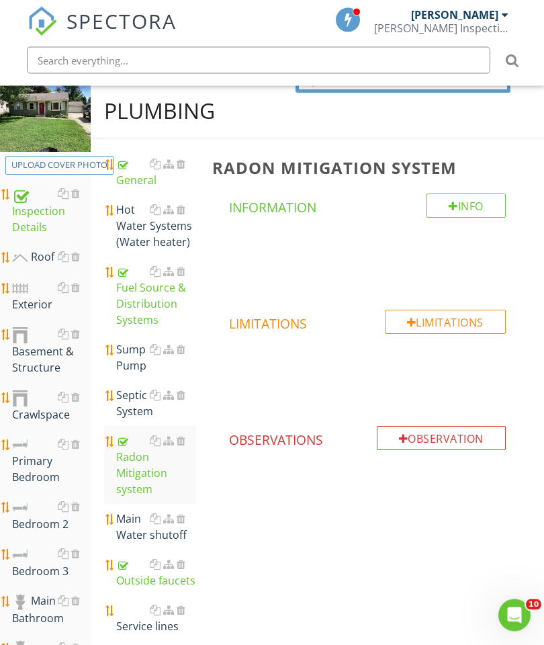
scroll to position [107, 0]
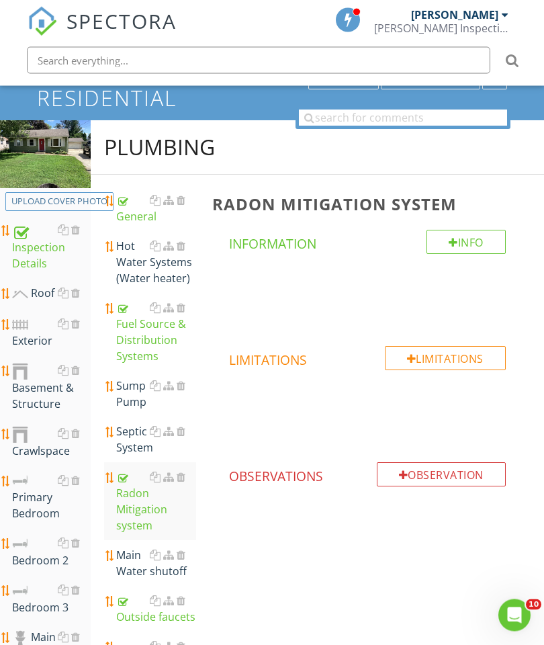
click at [471, 239] on div "Info" at bounding box center [465, 242] width 79 height 24
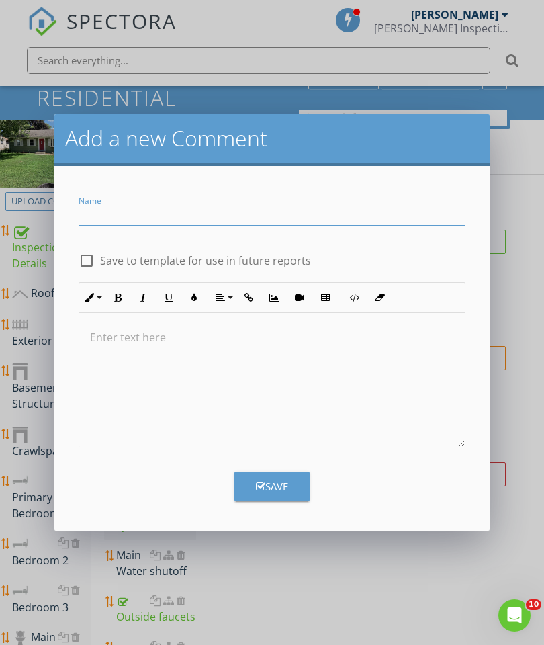
click at [164, 209] on input "Name" at bounding box center [272, 214] width 387 height 22
type input "Photos"
click at [183, 351] on div at bounding box center [271, 380] width 385 height 134
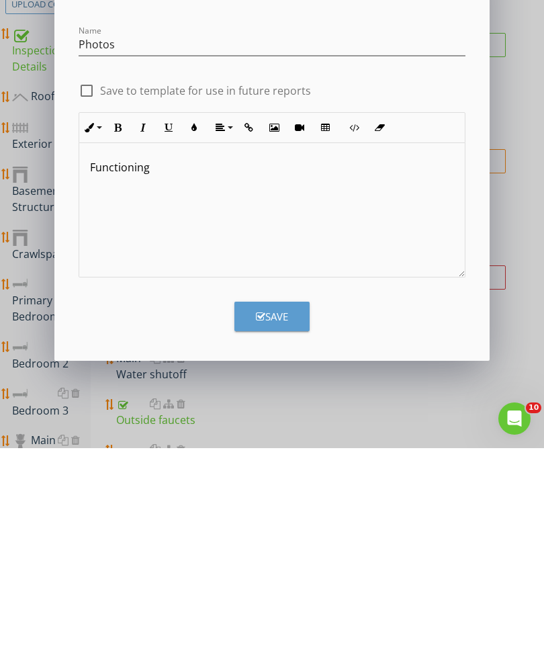
click at [278, 506] on div "Save" at bounding box center [272, 513] width 32 height 15
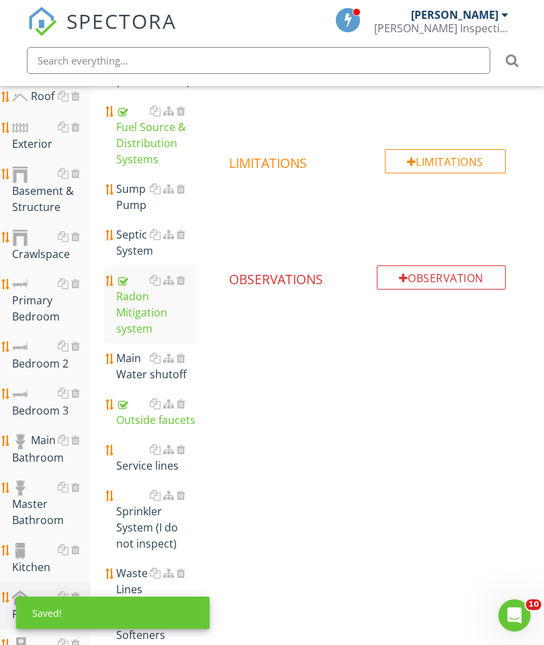
scroll to position [381, 0]
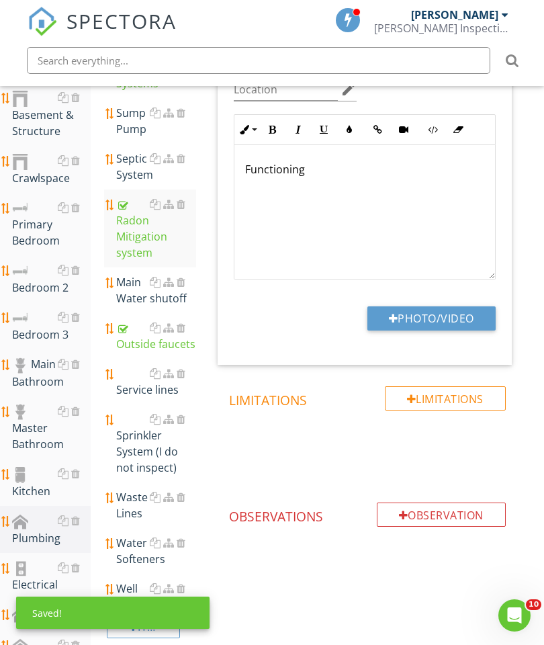
click at [422, 310] on button "Photo/Video" at bounding box center [431, 318] width 128 height 24
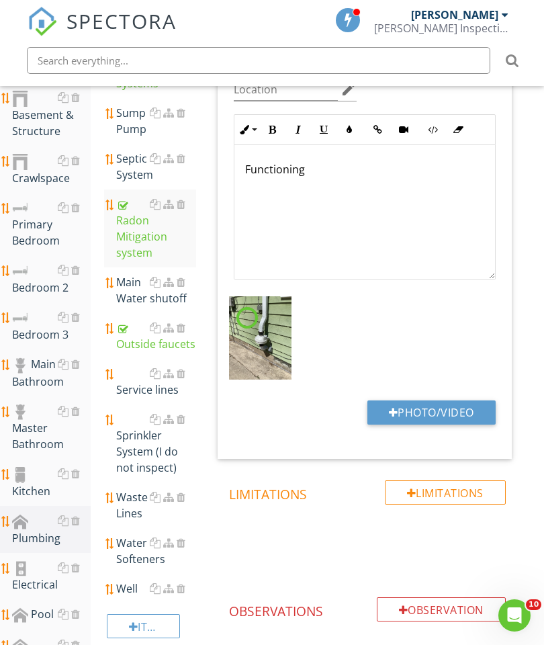
click at [443, 409] on button "Photo/Video" at bounding box center [431, 412] width 128 height 24
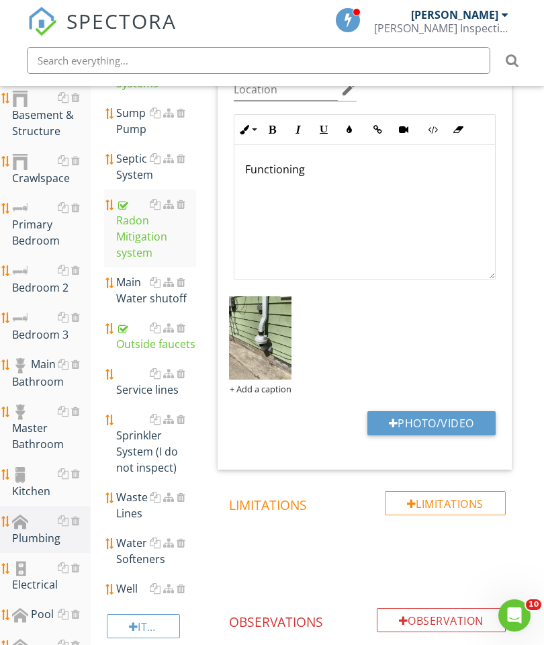
type input "C:\fakepath\image.jpg"
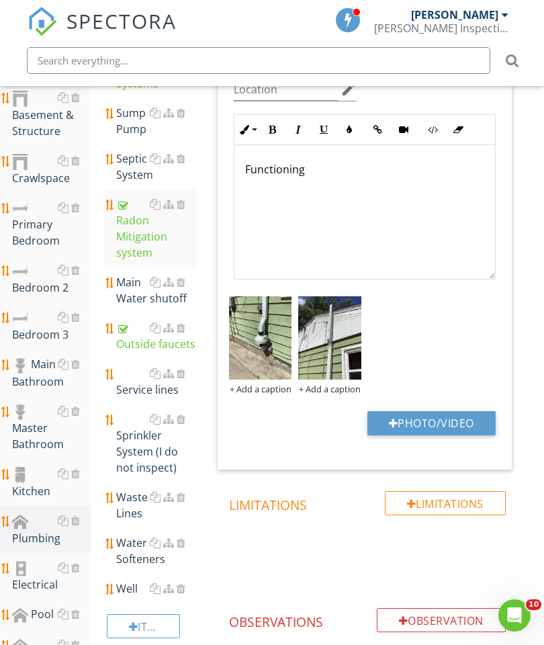
click at [35, 576] on div "Electrical" at bounding box center [51, 576] width 79 height 34
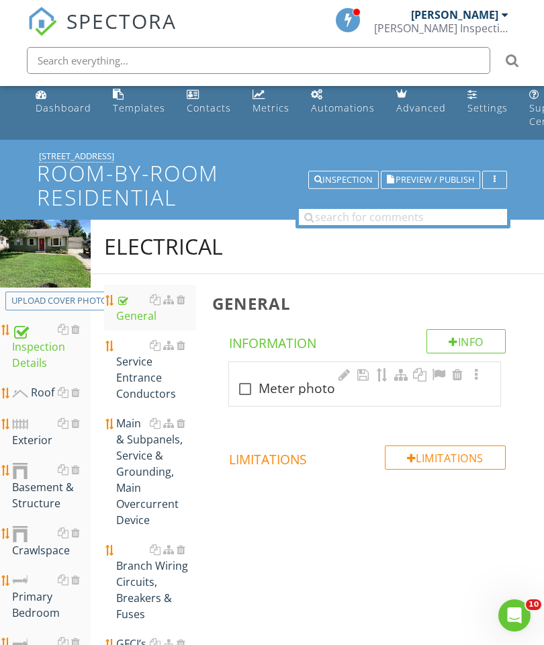
scroll to position [13, 0]
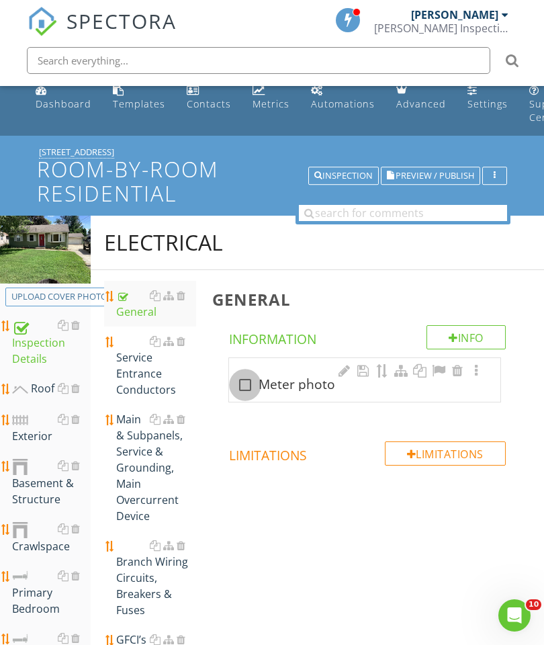
click at [252, 384] on div at bounding box center [245, 384] width 23 height 23
checkbox input "true"
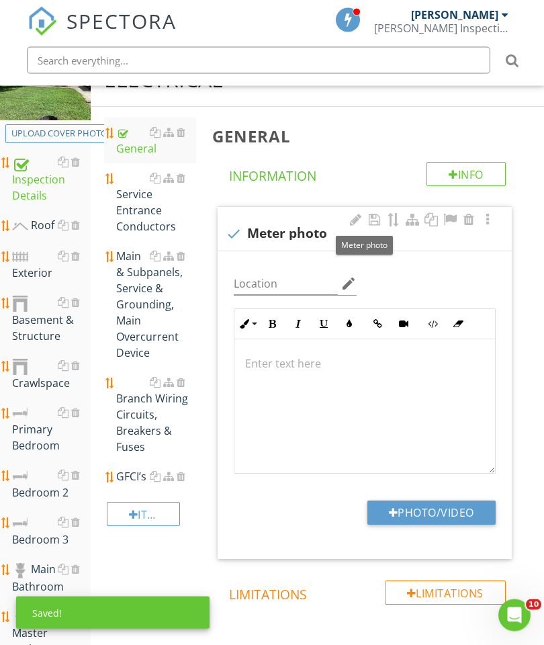
scroll to position [244, 0]
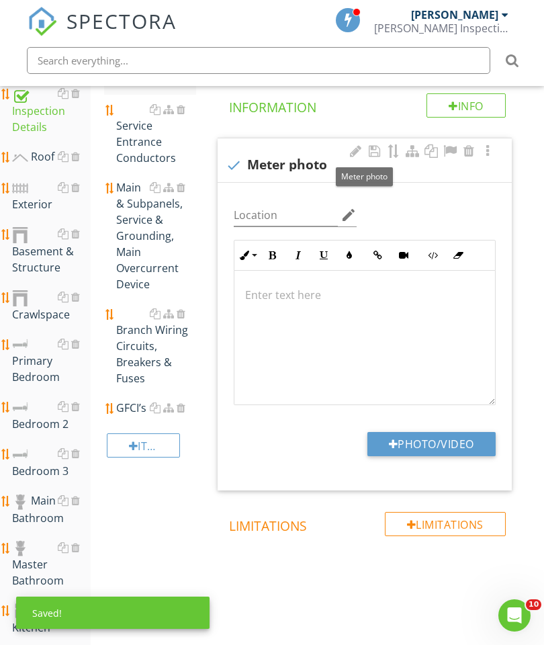
click at [425, 436] on button "Photo/Video" at bounding box center [431, 444] width 128 height 24
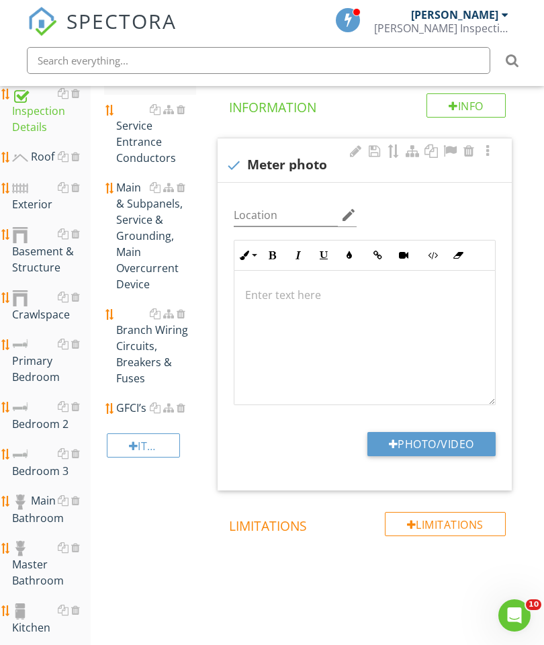
type input "C:\fakepath\image.jpg"
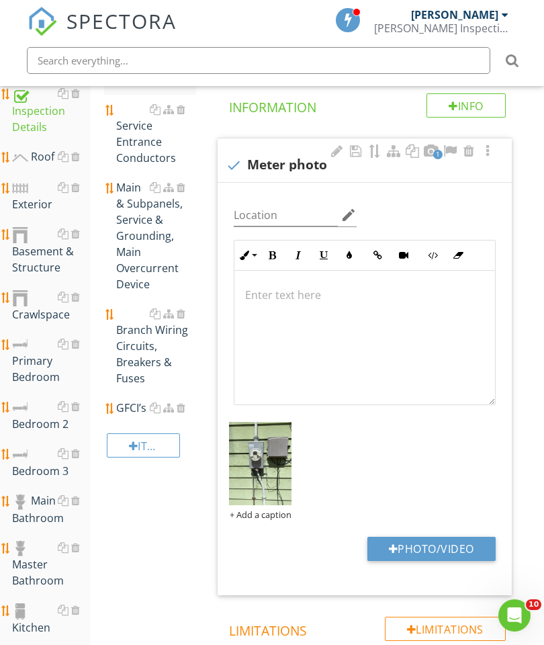
click at [146, 231] on div "Main & Subpanels, Service & Grounding, Main Overcurrent Device" at bounding box center [156, 235] width 80 height 113
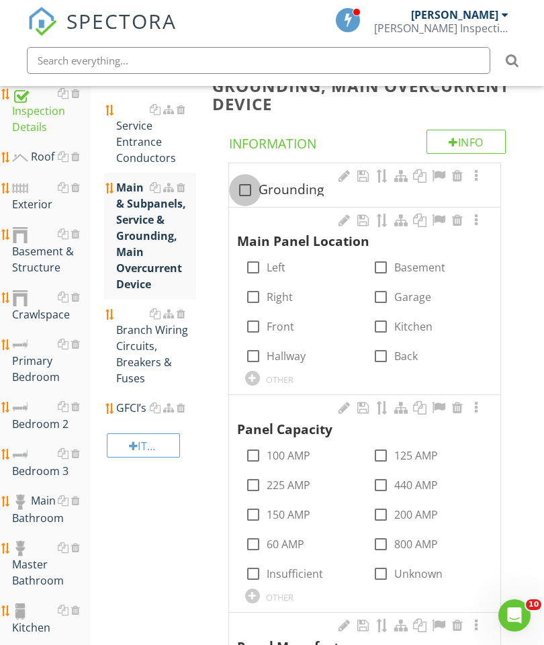
click at [253, 194] on div at bounding box center [245, 190] width 23 height 23
checkbox input "true"
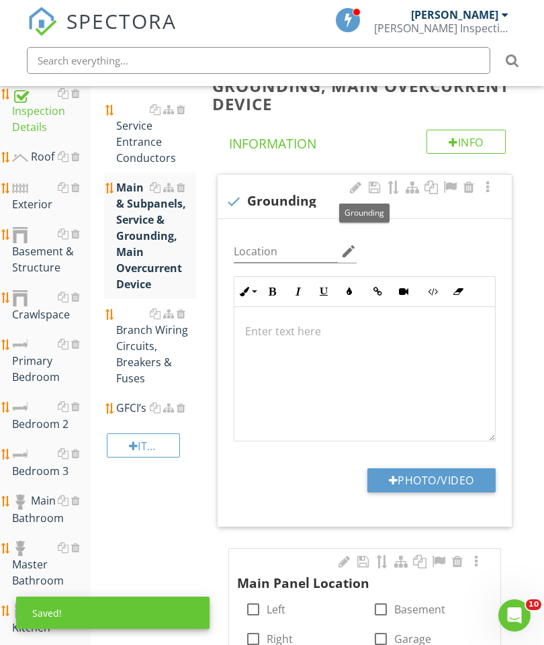
click at [459, 488] on button "Photo/Video" at bounding box center [431, 480] width 128 height 24
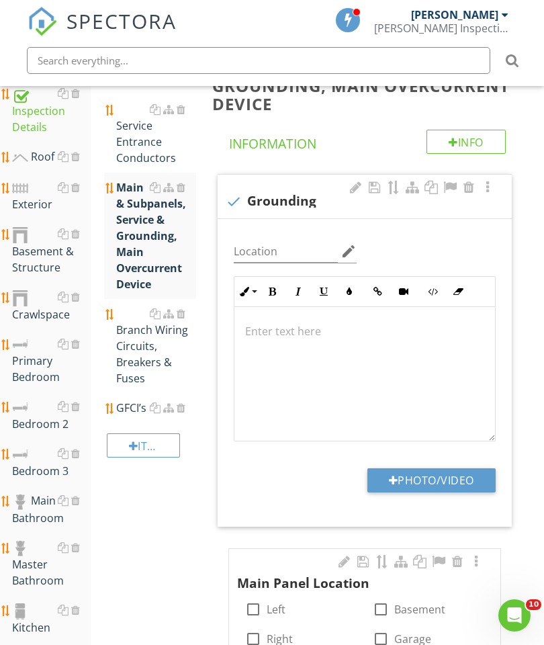
type input "C:\fakepath\image.jpg"
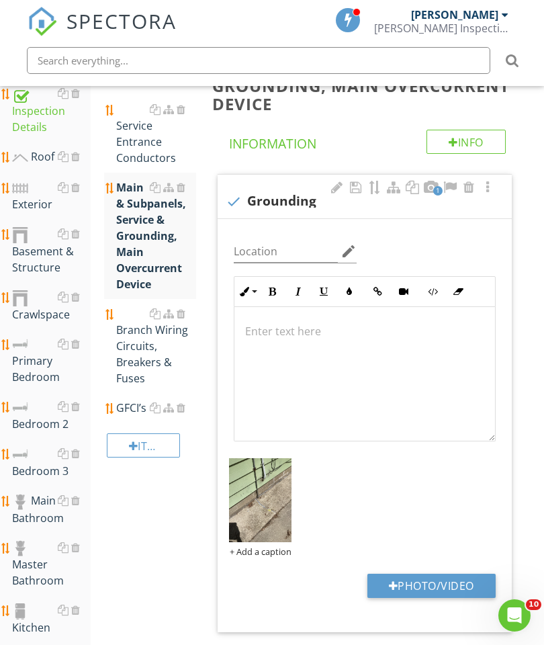
click at [138, 136] on div "Service Entrance Conductors" at bounding box center [156, 133] width 80 height 64
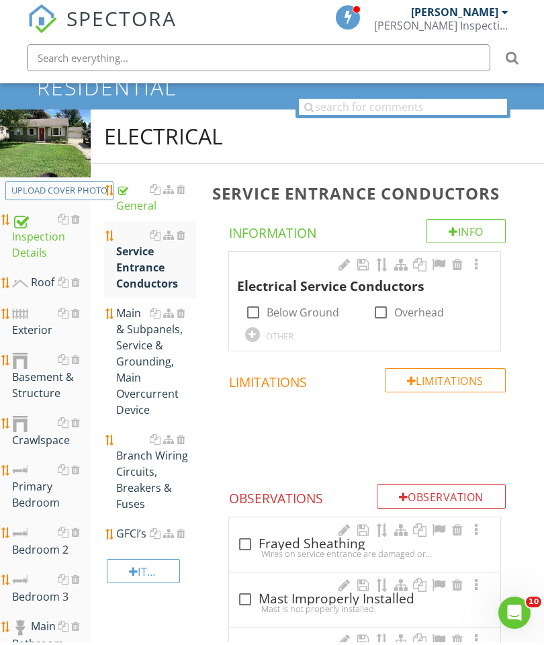
scroll to position [119, 0]
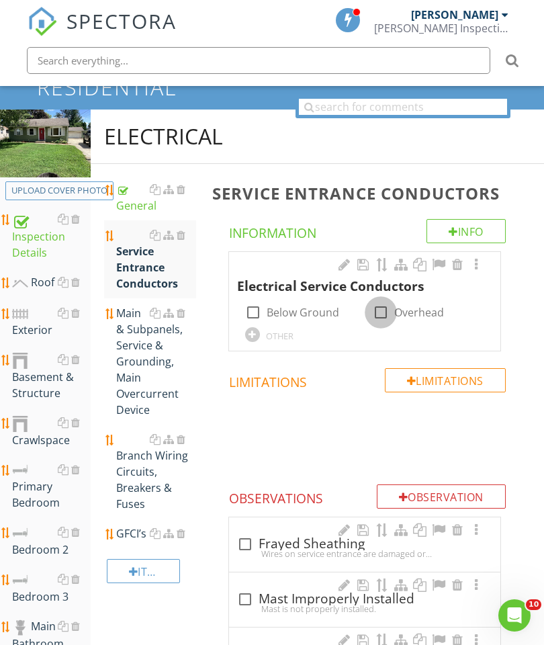
click at [379, 310] on div at bounding box center [380, 312] width 23 height 23
checkbox input "true"
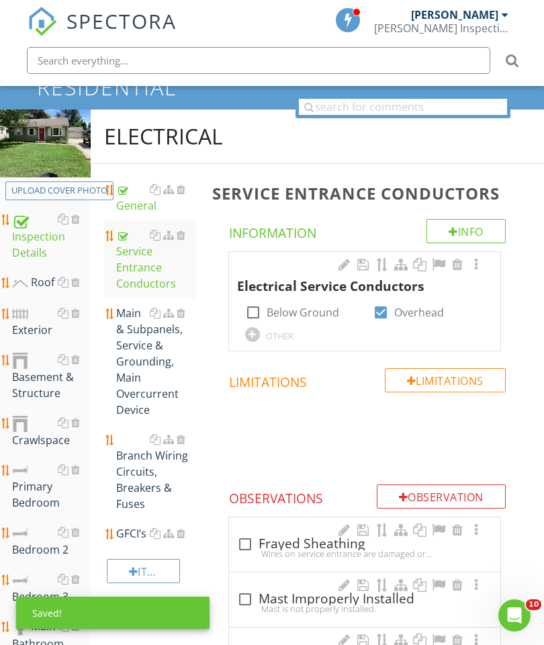
click at [481, 262] on div at bounding box center [476, 264] width 16 height 13
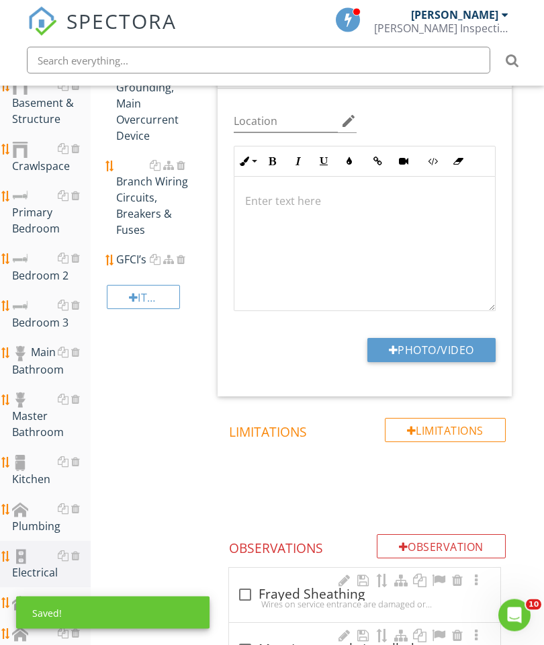
scroll to position [393, 0]
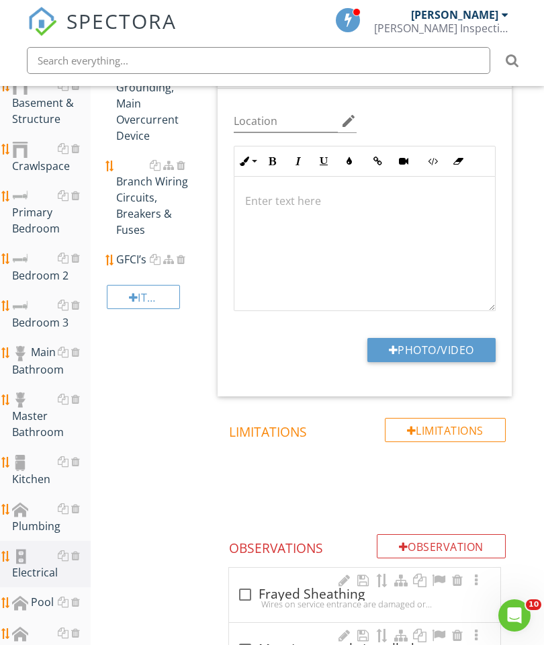
click at [431, 342] on button "Photo/Video" at bounding box center [431, 350] width 128 height 24
type input "C:\fakepath\image.jpg"
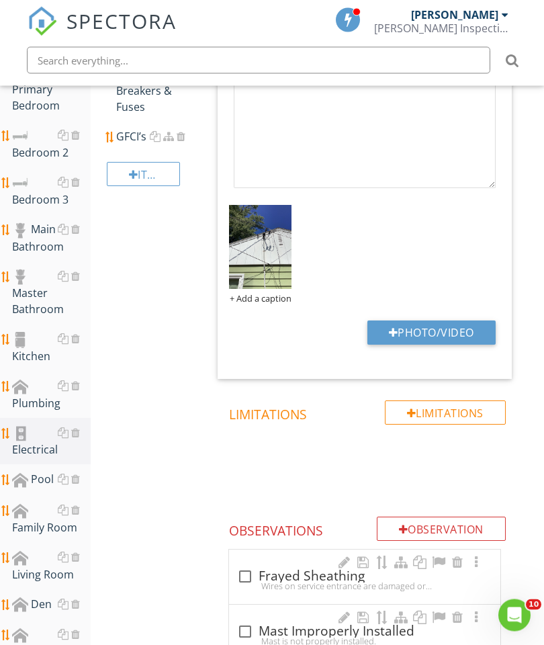
scroll to position [527, 0]
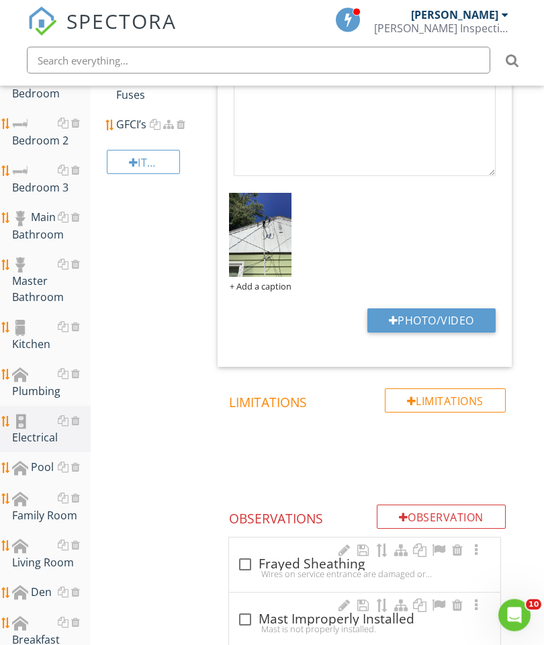
click at [32, 377] on div "Plumbing" at bounding box center [51, 383] width 79 height 34
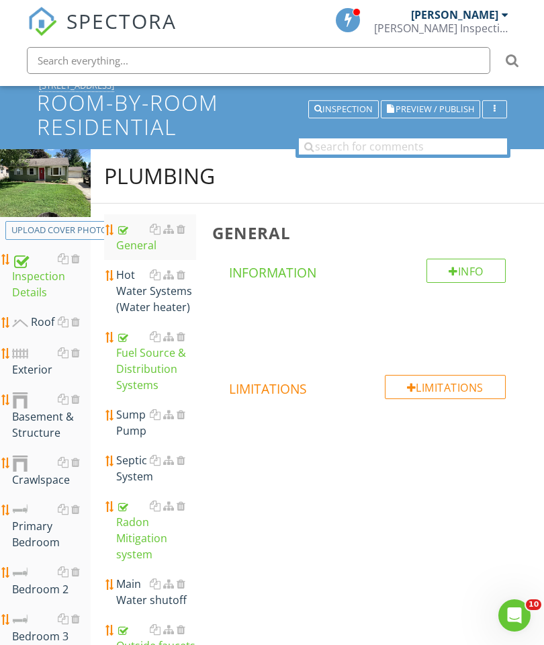
scroll to position [83, 0]
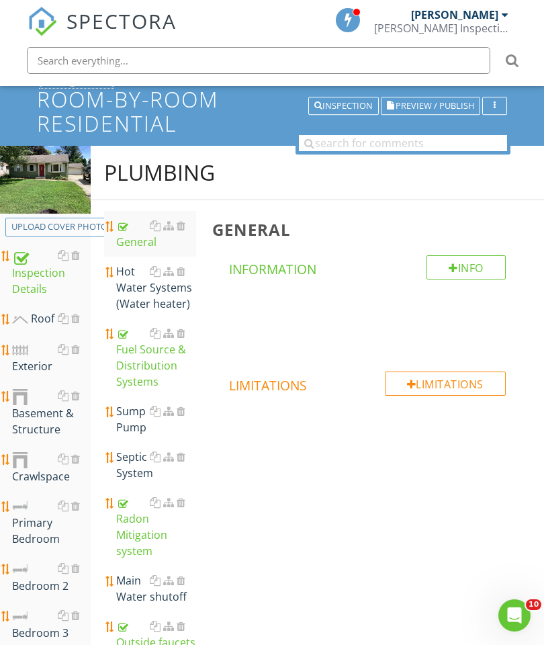
click at [140, 467] on div "Septic System" at bounding box center [156, 465] width 80 height 32
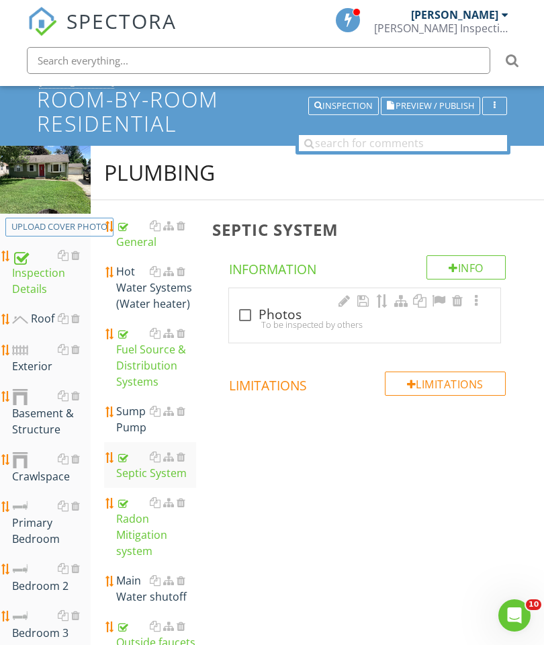
click at [270, 222] on h3 "Septic System" at bounding box center [367, 229] width 310 height 18
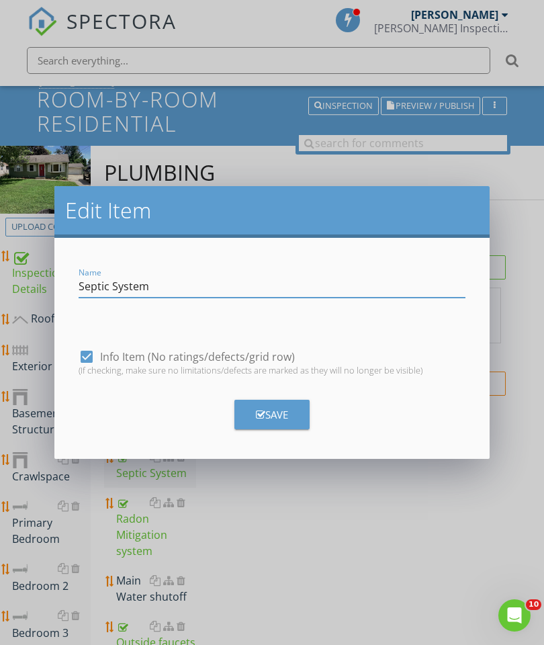
click at [169, 284] on input "Septic System" at bounding box center [272, 286] width 387 height 22
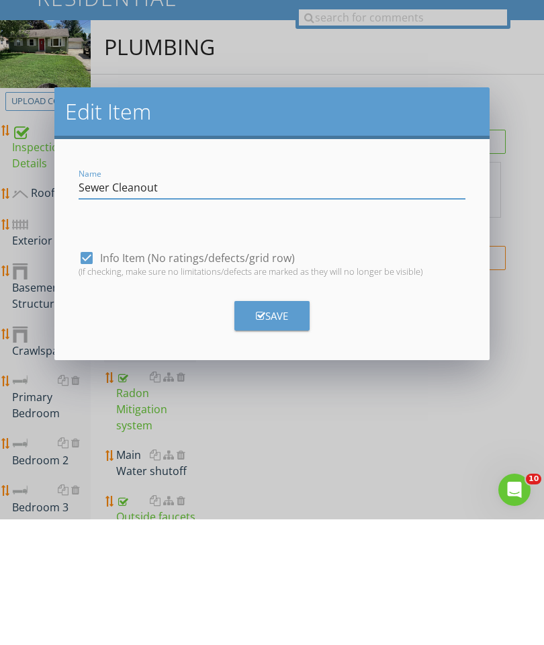
type input "Sewer Cleanout"
click at [261, 436] on icon "button" at bounding box center [260, 441] width 9 height 10
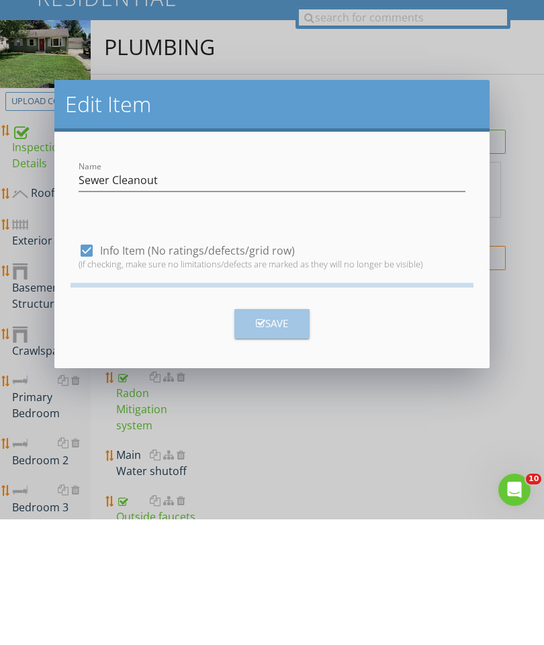
scroll to position [208, 0]
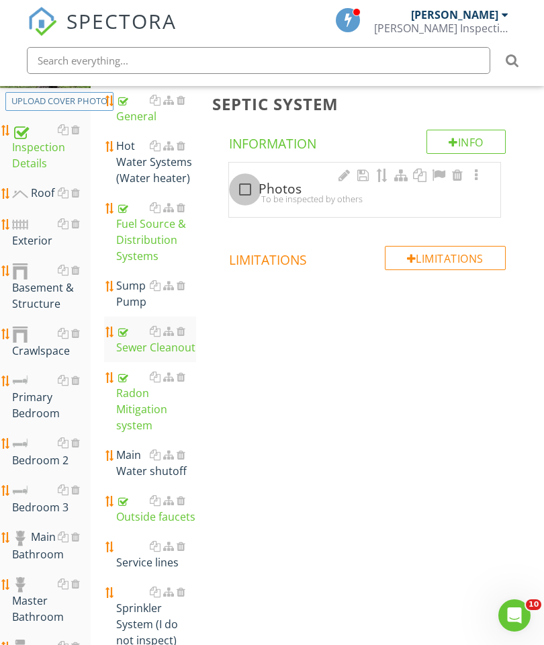
click at [242, 184] on div at bounding box center [245, 189] width 23 height 23
checkbox input "true"
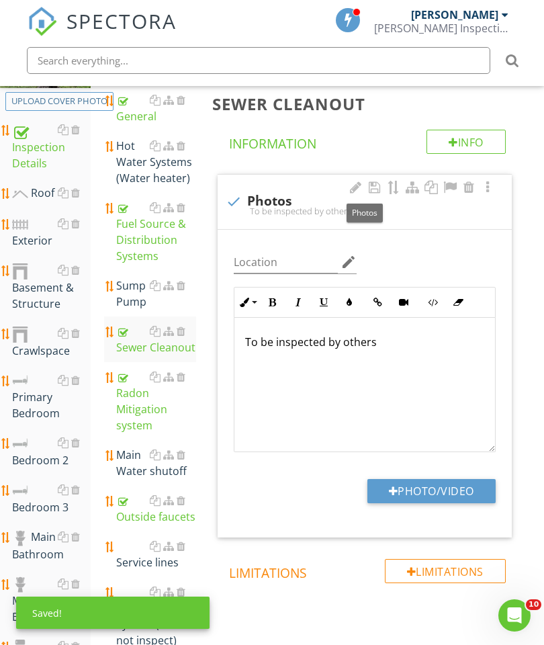
click at [454, 489] on button "Photo/Video" at bounding box center [431, 491] width 128 height 24
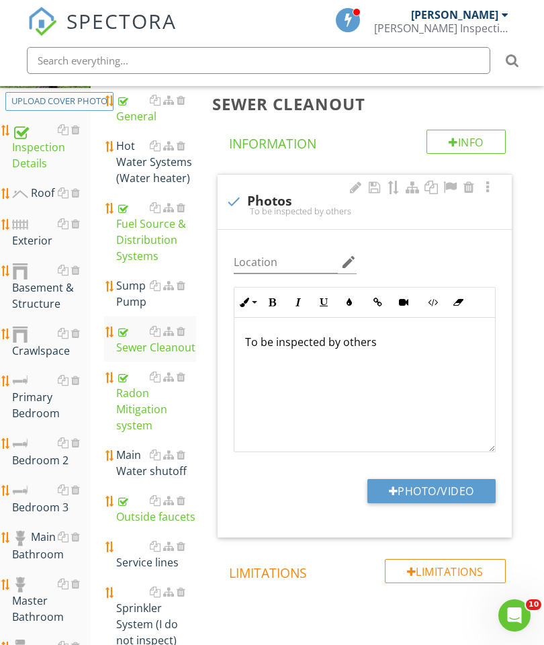
type input "C:\fakepath\image.jpg"
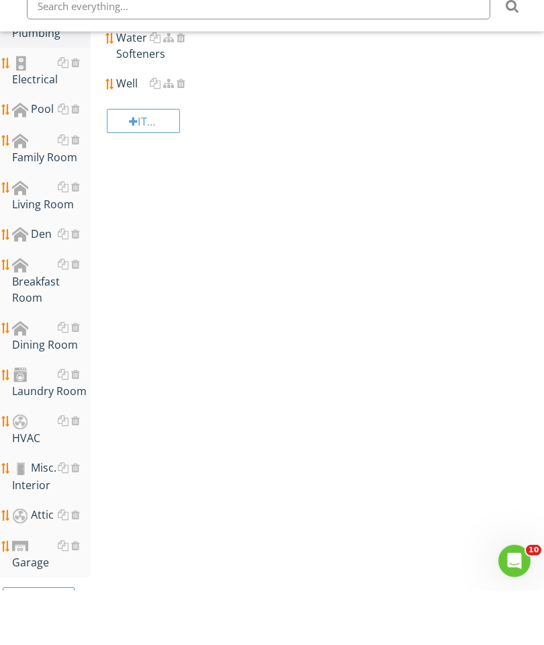
scroll to position [885, 0]
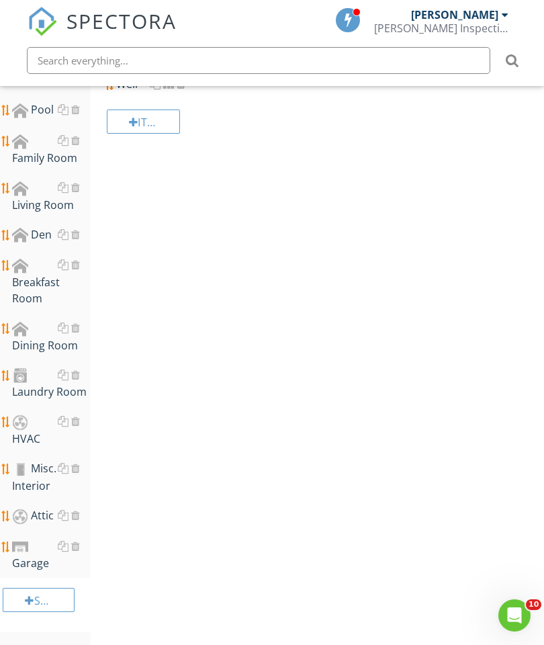
click at [40, 561] on div "Garage" at bounding box center [51, 555] width 79 height 34
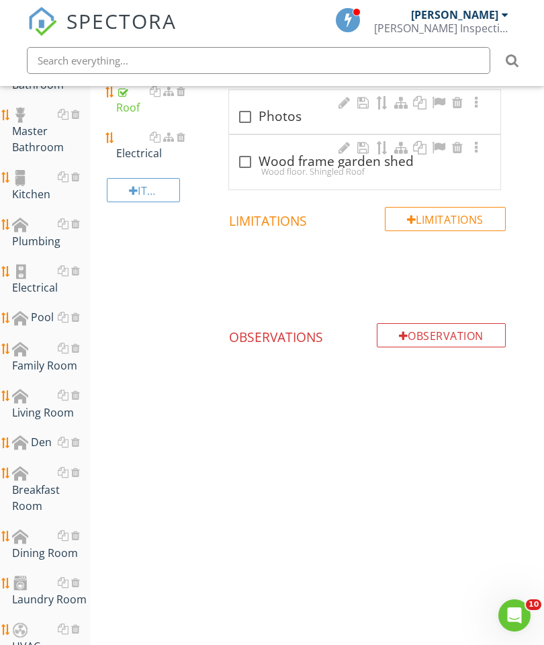
scroll to position [831, 0]
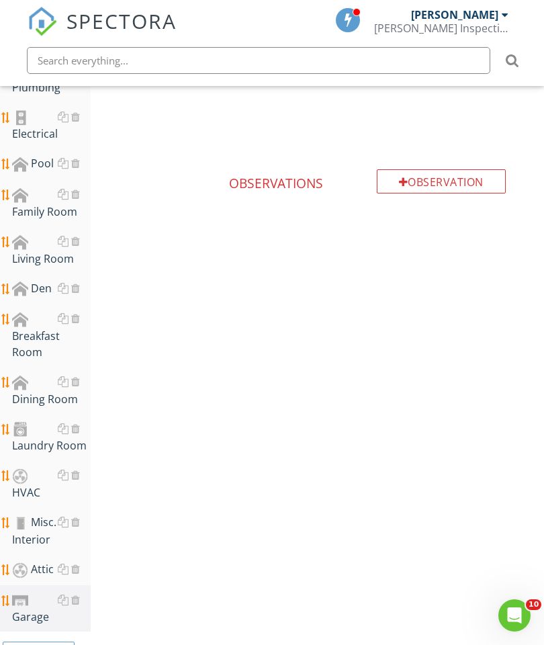
click at [31, 573] on div "Attic" at bounding box center [51, 569] width 79 height 17
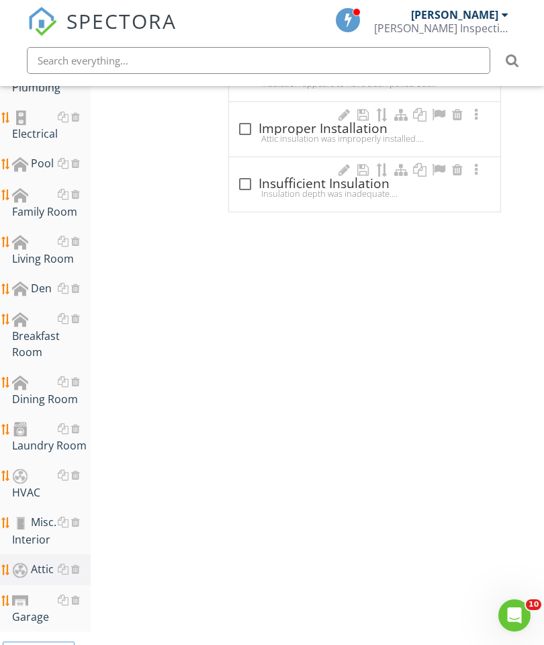
click at [35, 565] on div "Attic" at bounding box center [51, 569] width 79 height 17
click at [32, 577] on div "Attic" at bounding box center [51, 569] width 79 height 17
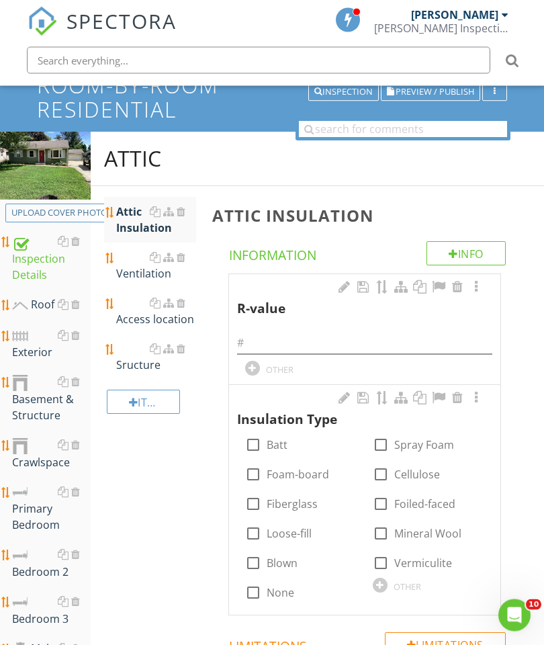
scroll to position [81, 0]
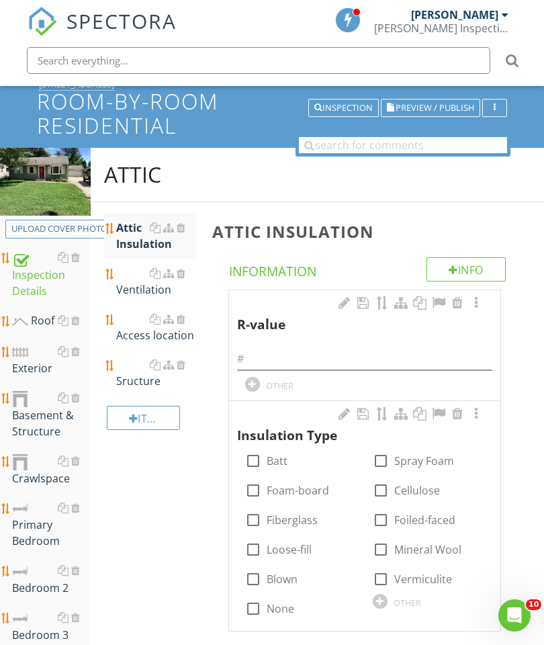
click at [148, 287] on div "Ventilation" at bounding box center [156, 281] width 80 height 32
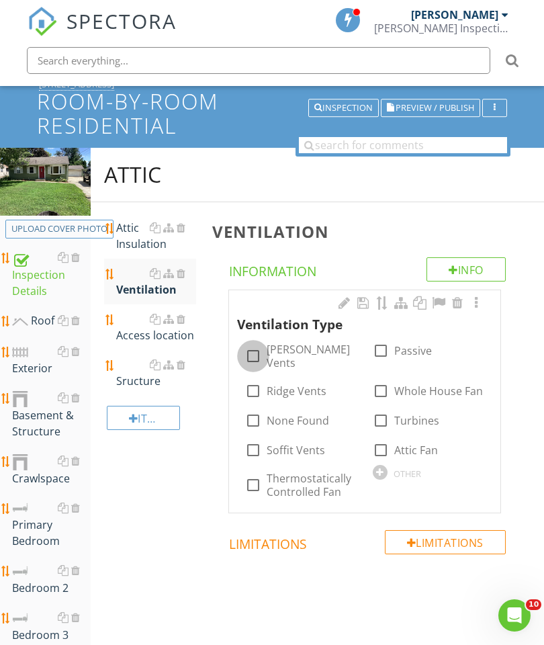
click at [257, 351] on div at bounding box center [253, 355] width 23 height 23
checkbox input "true"
click at [478, 305] on div at bounding box center [476, 302] width 16 height 13
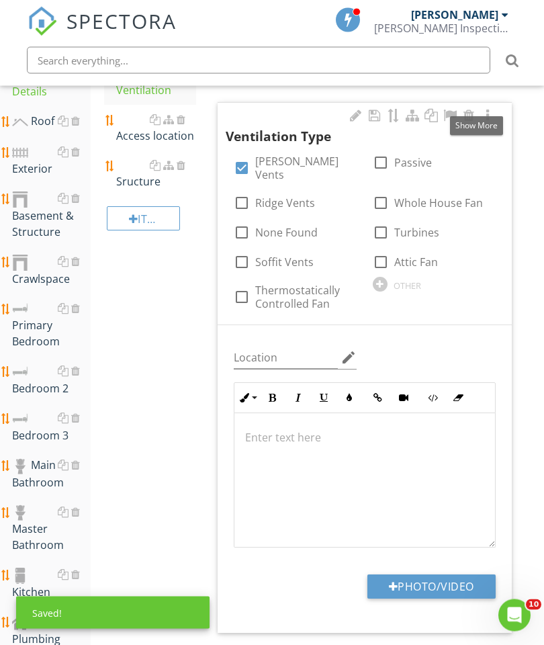
scroll to position [309, 0]
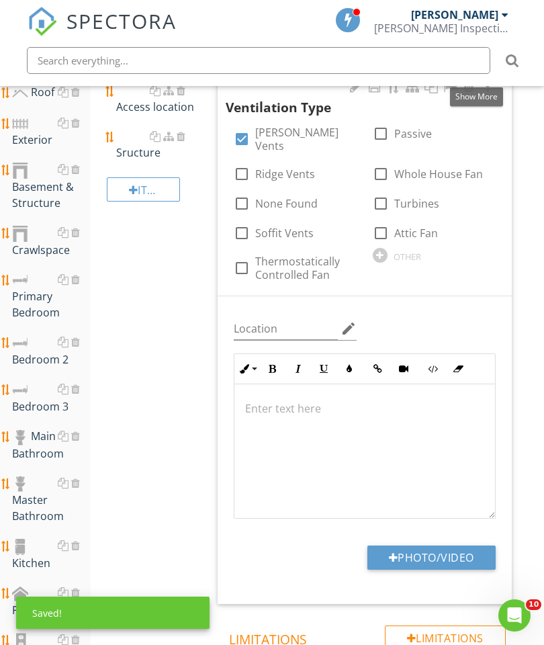
click at [442, 545] on button "Photo/Video" at bounding box center [431, 557] width 128 height 24
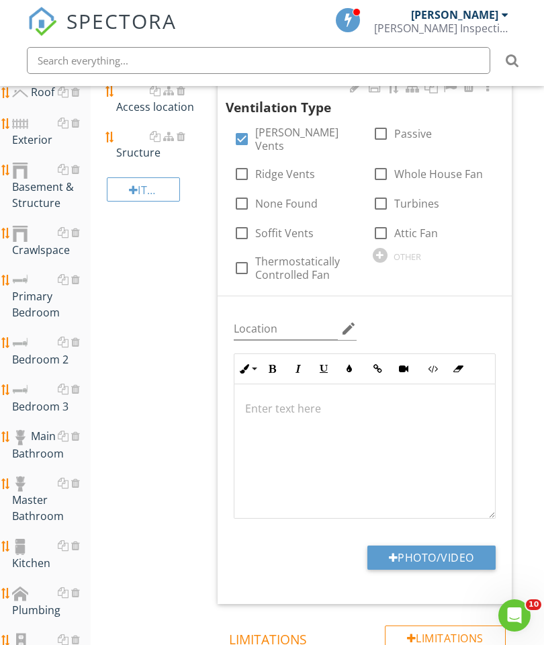
type input "C:\fakepath\image.jpg"
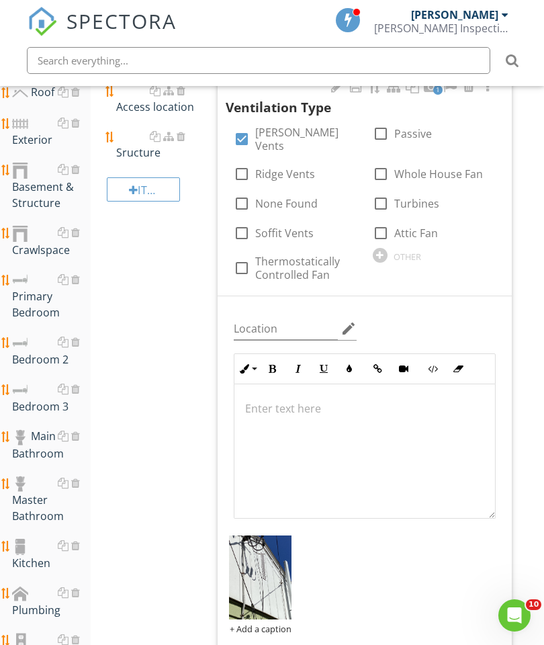
scroll to position [363, 0]
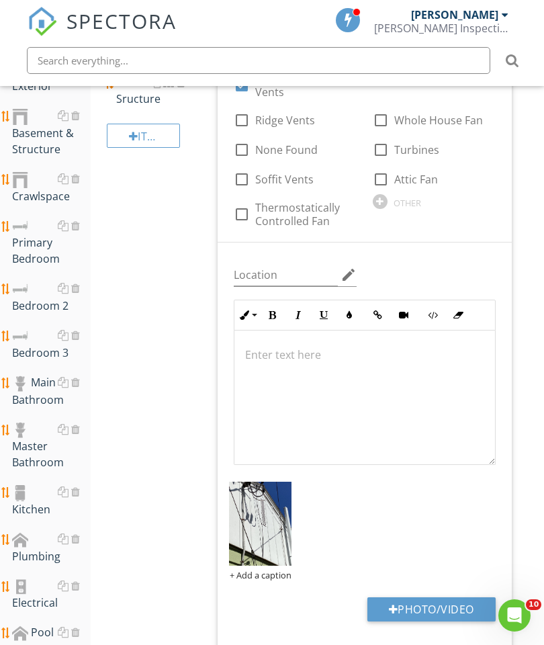
click at [39, 385] on div "Main Bathroom" at bounding box center [51, 391] width 79 height 34
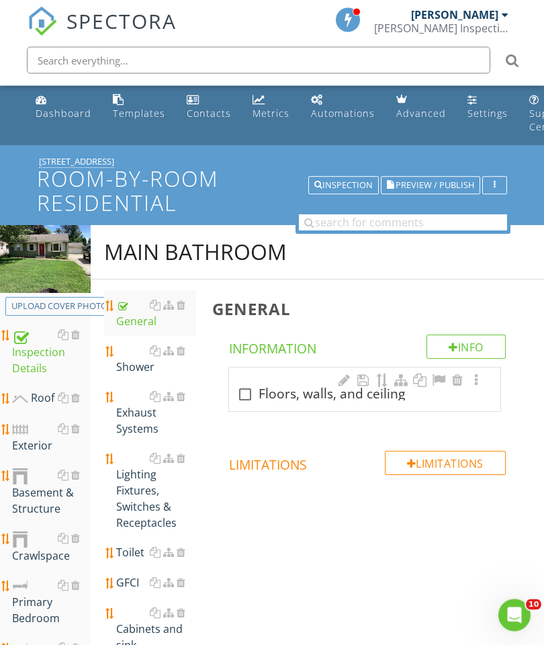
scroll to position [3, 0]
click at [171, 247] on div "Main Bathroom" at bounding box center [195, 251] width 183 height 27
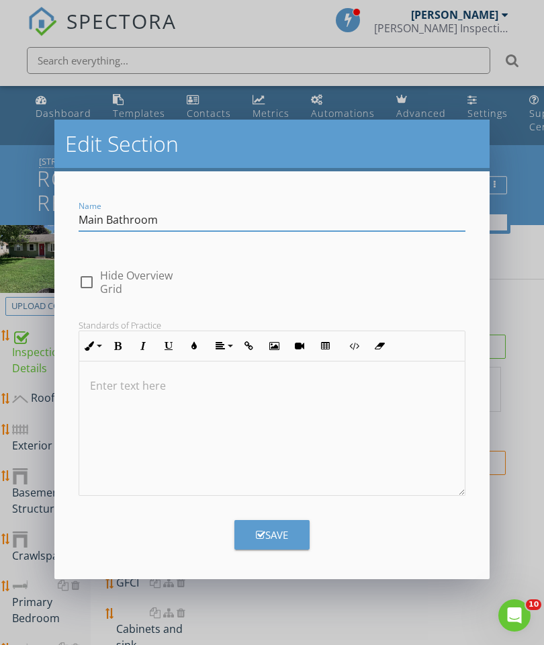
click at [110, 222] on input "Main Bathroom" at bounding box center [272, 220] width 387 height 22
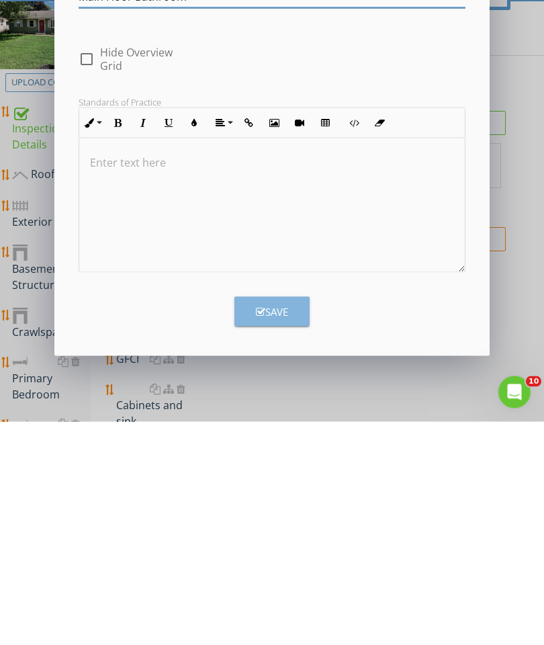
type input "Main Floor Bathroom"
click at [258, 530] on icon "button" at bounding box center [260, 535] width 9 height 10
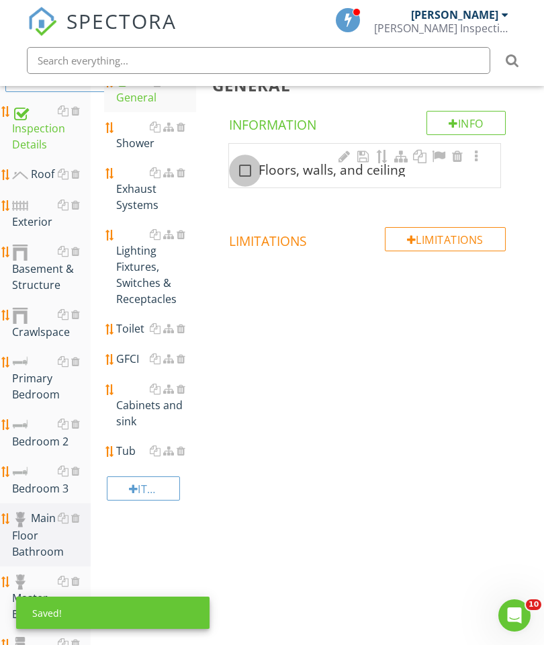
click at [244, 168] on div at bounding box center [245, 170] width 23 height 23
checkbox input "true"
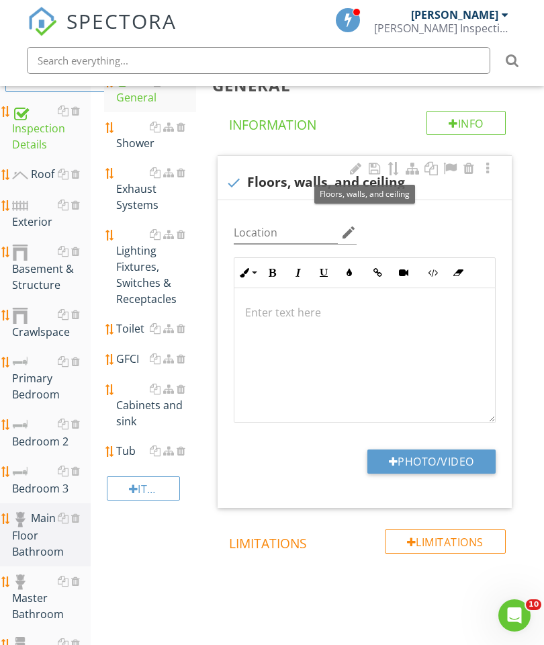
click at [297, 326] on div at bounding box center [364, 355] width 261 height 134
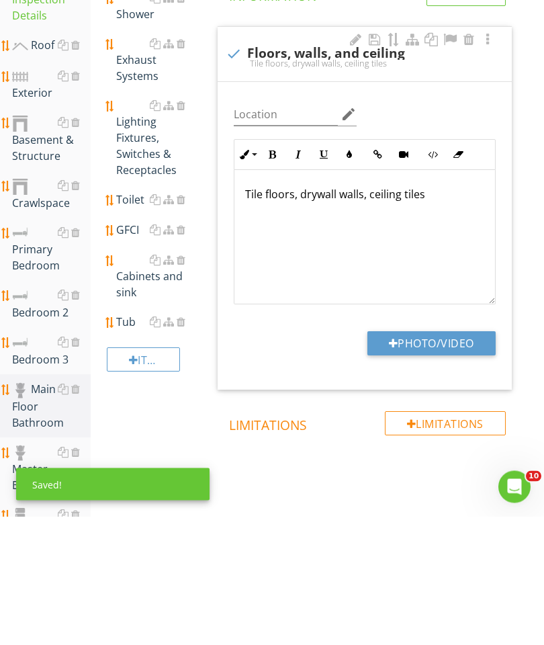
click at [418, 460] on button "Photo/Video" at bounding box center [431, 472] width 128 height 24
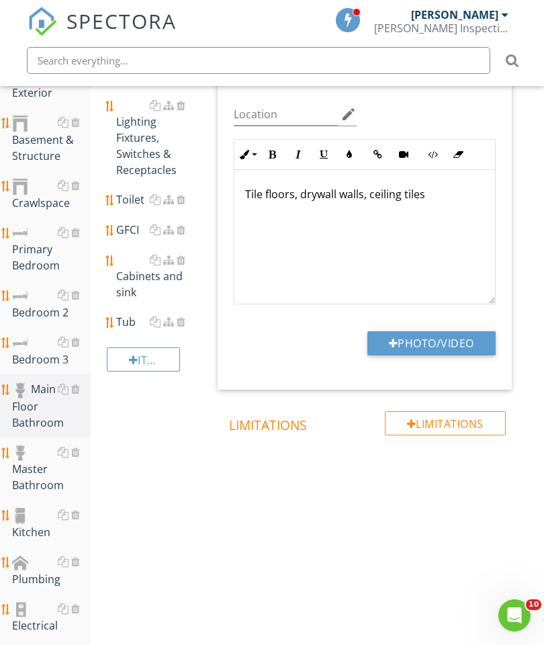
type input "C:\fakepath\image.jpg"
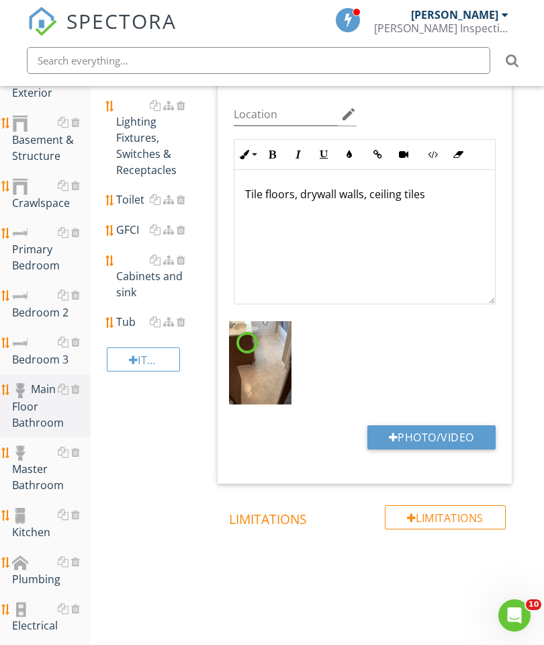
click at [447, 441] on button "Photo/Video" at bounding box center [431, 437] width 128 height 24
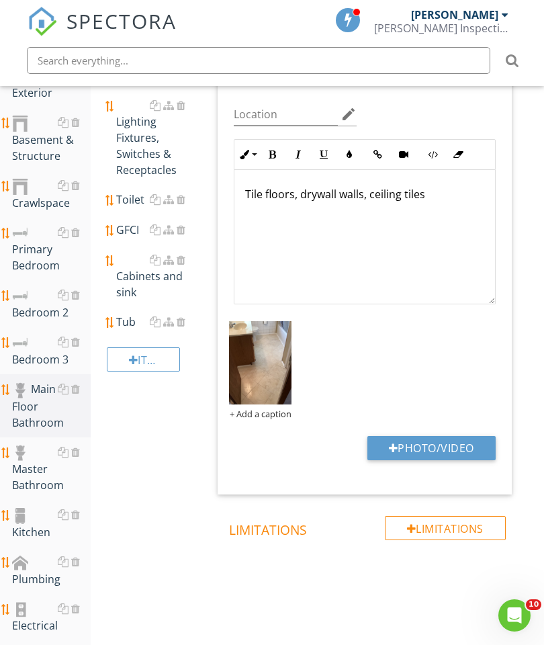
type input "C:\fakepath\image.jpg"
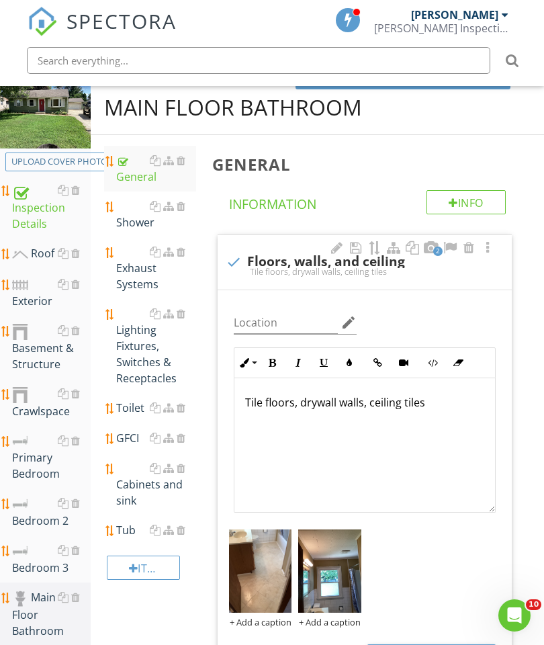
scroll to position [147, 0]
click at [138, 267] on div "Exhaust Systems" at bounding box center [156, 268] width 80 height 48
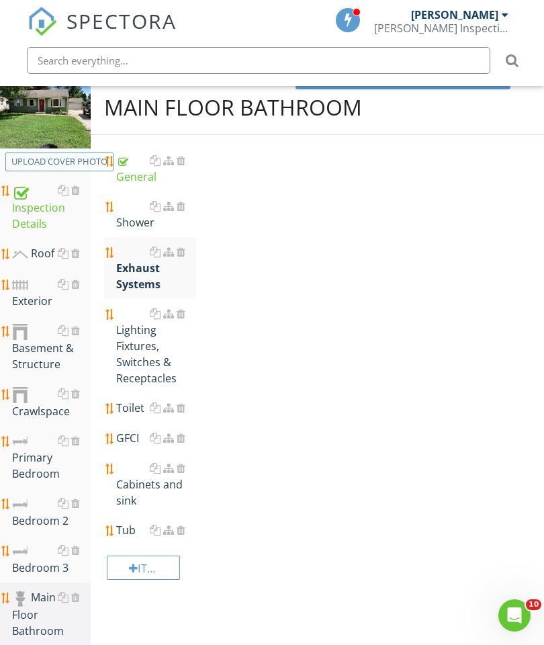
click at [141, 267] on div "Exhaust Systems" at bounding box center [156, 268] width 80 height 48
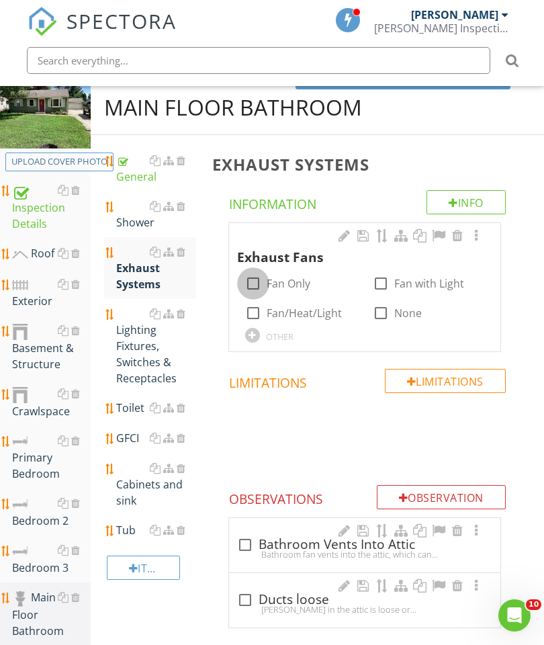
click at [249, 280] on div at bounding box center [253, 283] width 23 height 23
checkbox input "true"
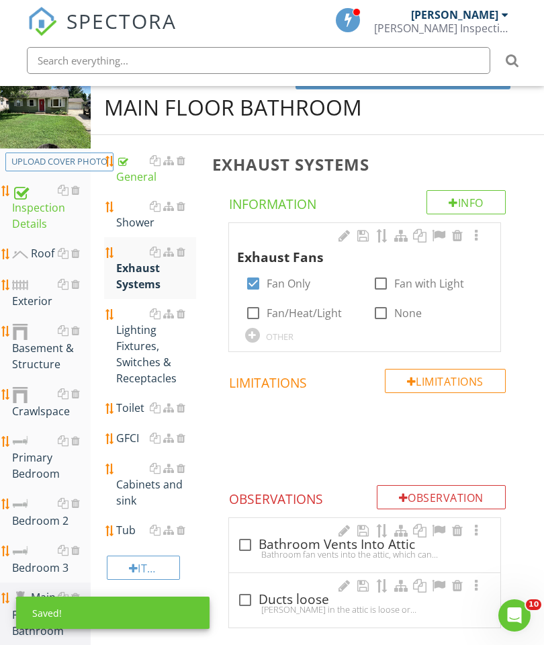
click at [475, 234] on div at bounding box center [476, 235] width 16 height 13
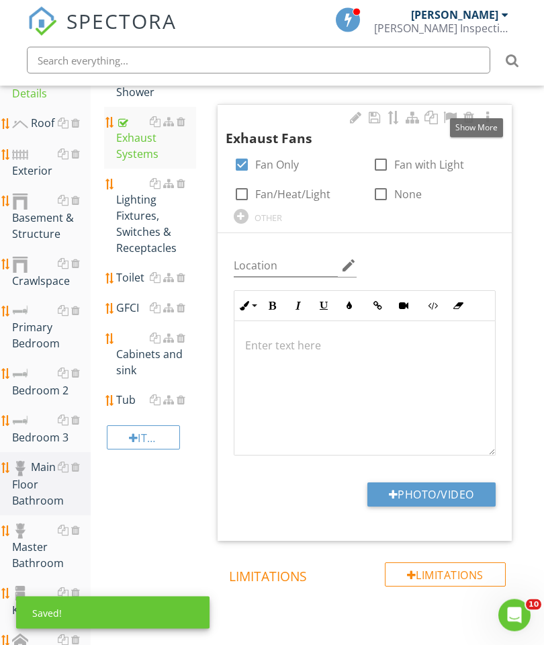
scroll to position [278, 0]
click at [437, 503] on button "Photo/Video" at bounding box center [431, 494] width 128 height 24
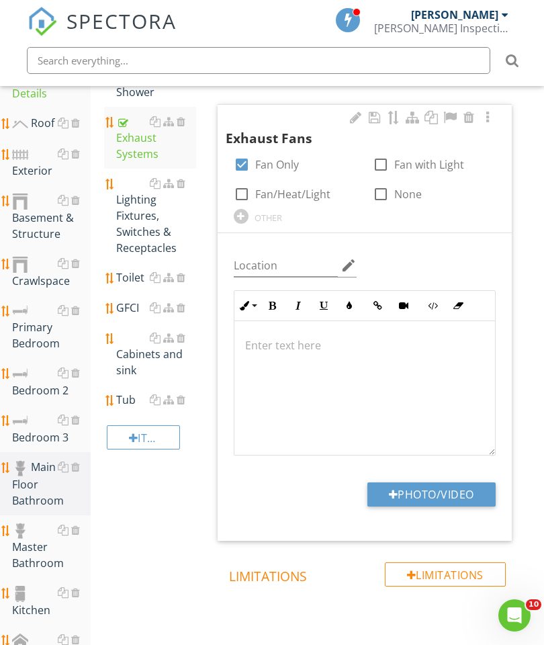
type input "C:\fakepath\image.jpg"
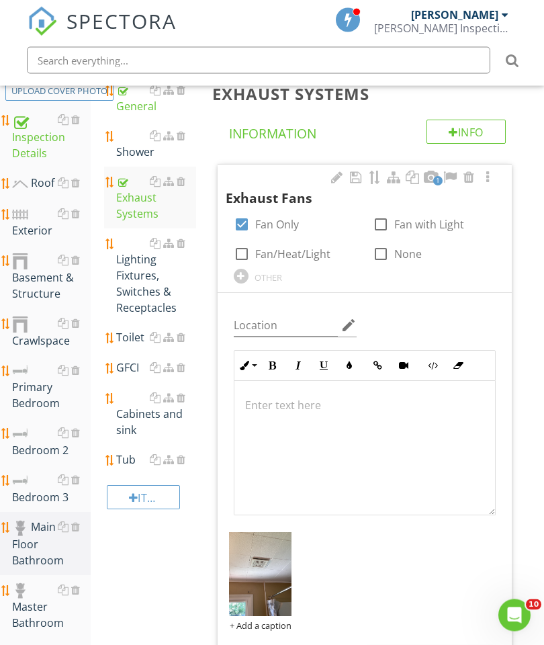
click at [130, 146] on div "Shower" at bounding box center [156, 144] width 80 height 32
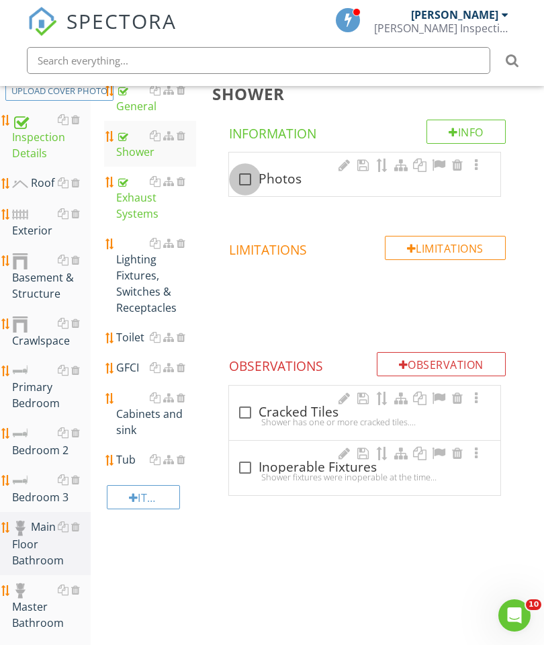
click at [247, 180] on div at bounding box center [245, 179] width 23 height 23
checkbox input "true"
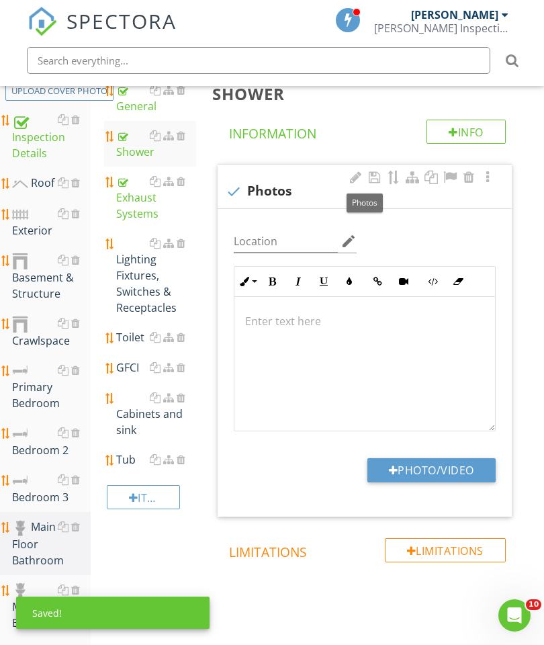
click at [430, 467] on button "Photo/Video" at bounding box center [431, 470] width 128 height 24
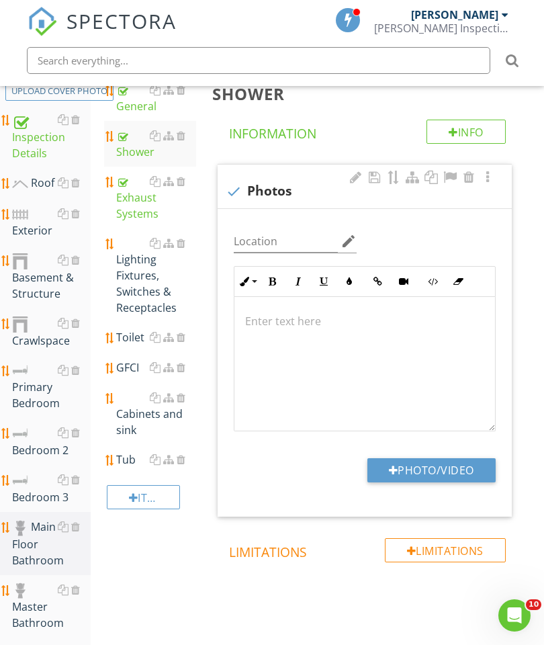
type input "C:\fakepath\image.jpg"
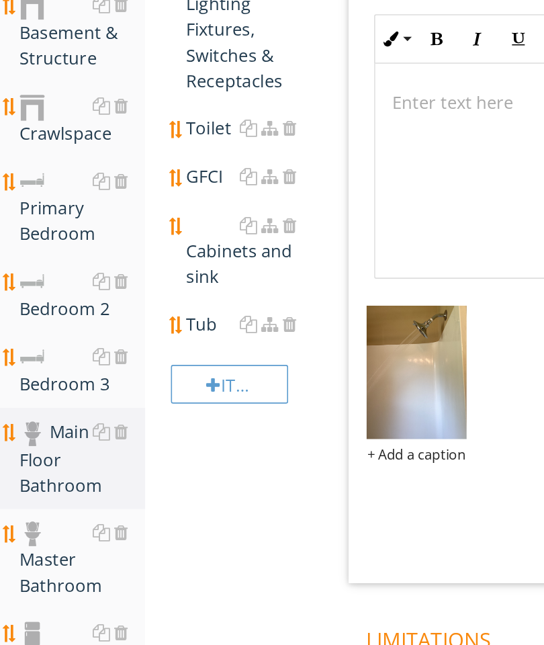
scroll to position [398, 0]
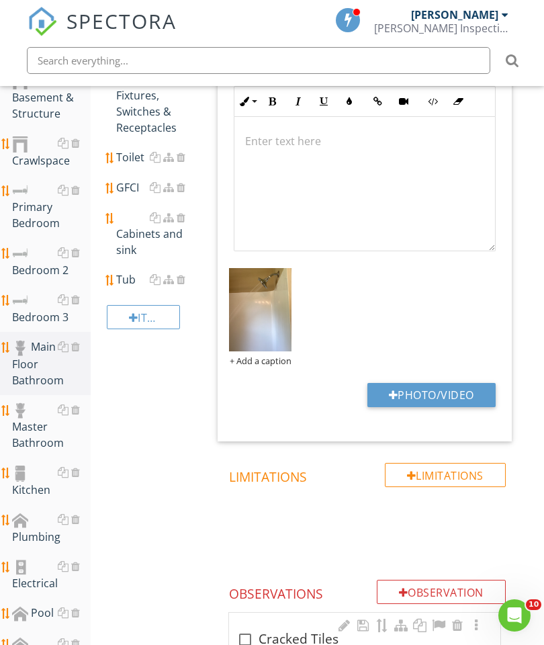
click at [128, 278] on div "Tub" at bounding box center [156, 279] width 80 height 16
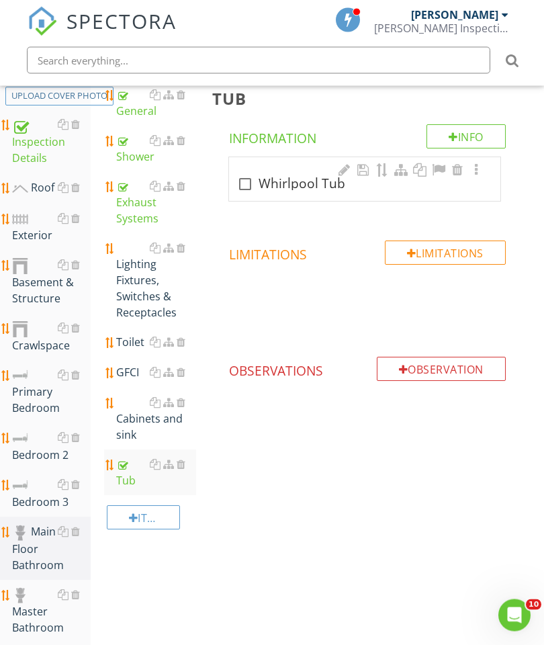
scroll to position [201, 0]
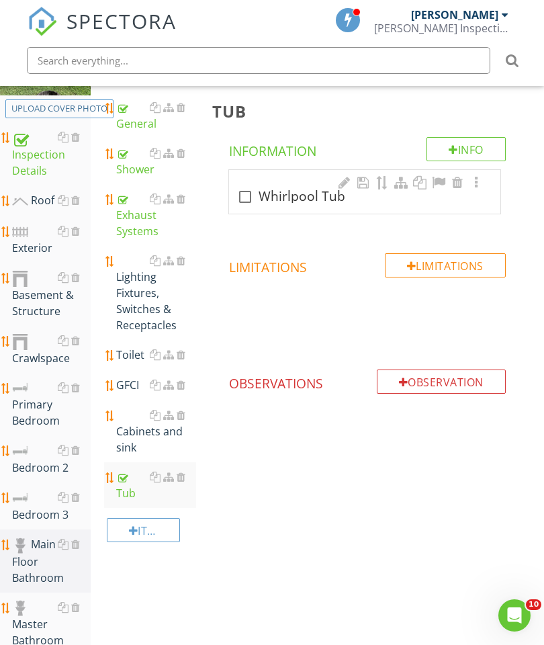
click at [343, 188] on div at bounding box center [344, 182] width 16 height 13
click at [287, 184] on input "Whirlpool Tub" at bounding box center [358, 188] width 242 height 22
type input "Tub"
click at [318, 237] on div "Info Information Tub Limitations Limitations Observation Observations" at bounding box center [367, 303] width 310 height 332
click at [236, 195] on div at bounding box center [245, 196] width 23 height 23
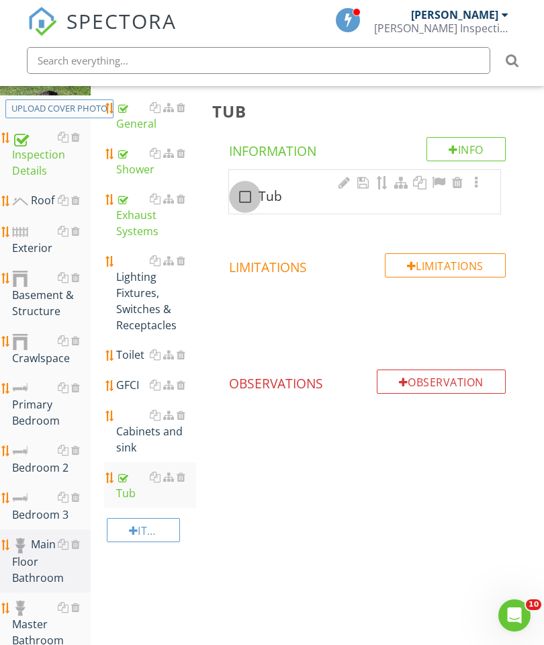
checkbox input "true"
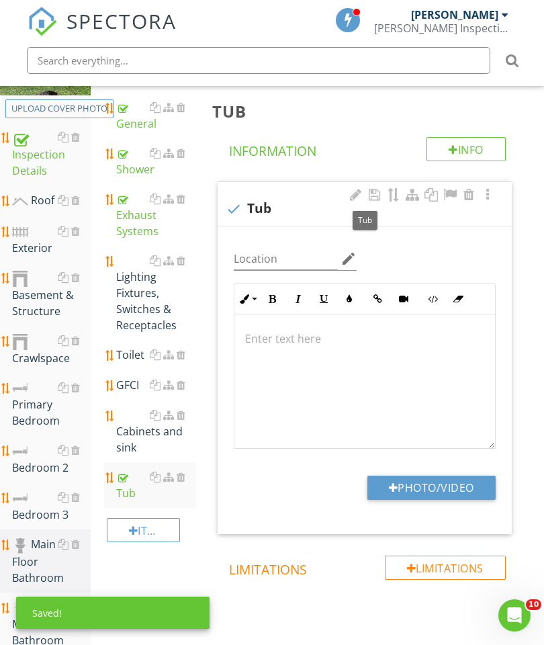
click at [457, 482] on button "Photo/Video" at bounding box center [431, 487] width 128 height 24
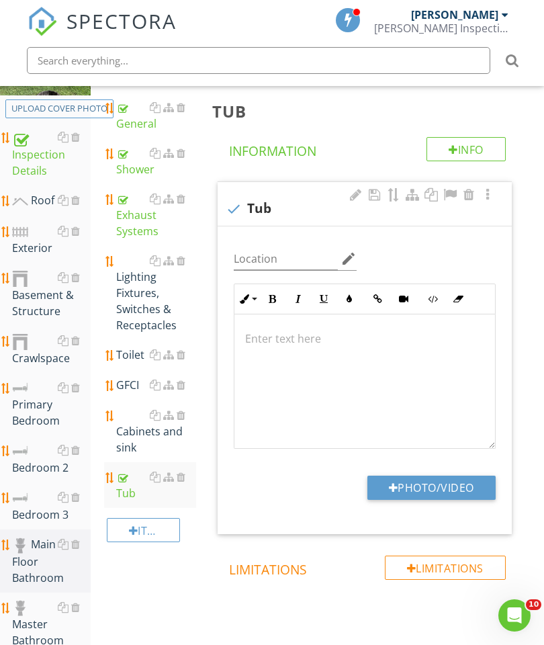
scroll to position [183, 0]
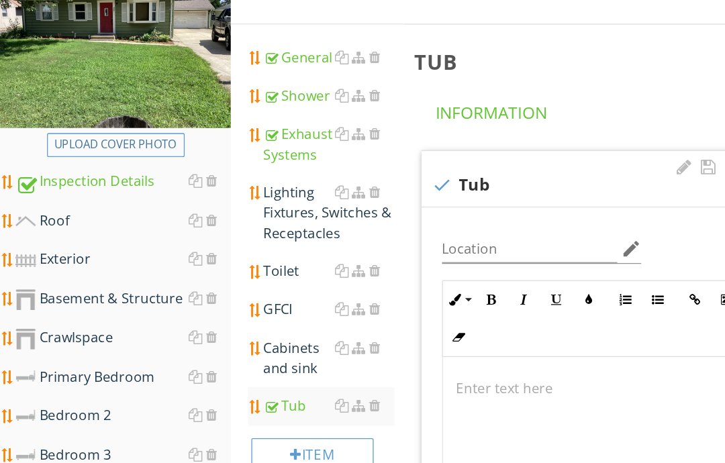
type input "C:\fakepath\image.jpg"
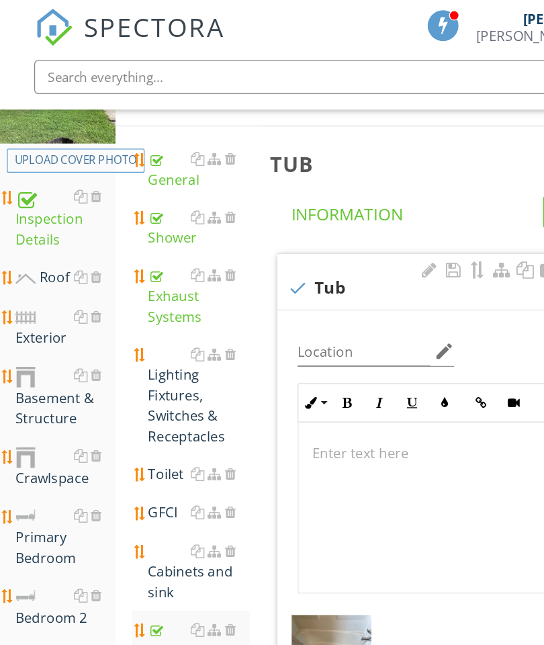
scroll to position [188, 0]
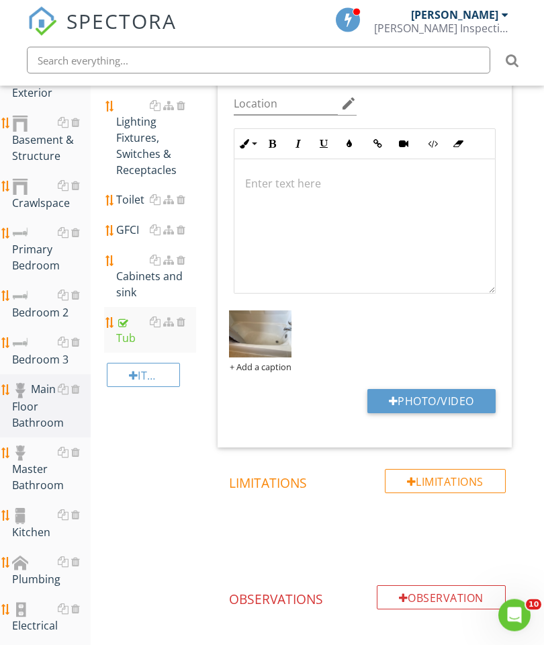
click at [124, 276] on div "Cabinets and sink" at bounding box center [156, 276] width 80 height 48
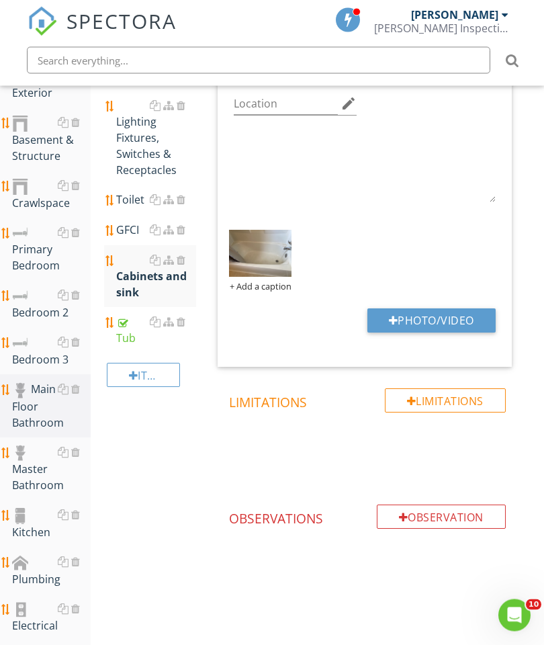
scroll to position [356, 0]
click at [125, 279] on div "Cabinets and sink" at bounding box center [156, 276] width 80 height 48
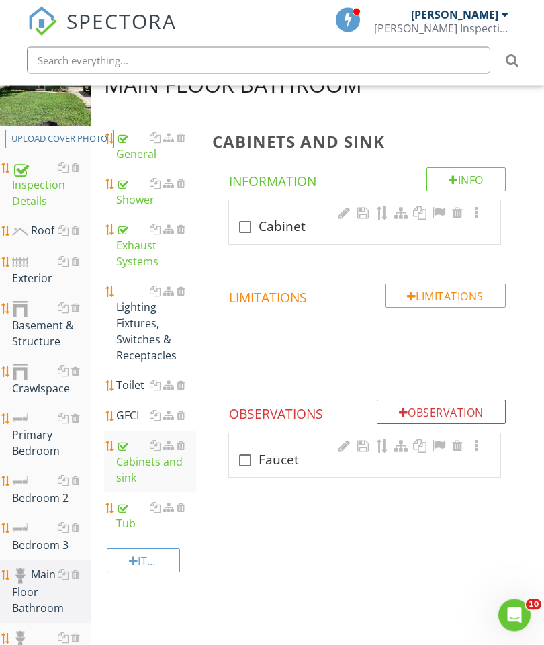
scroll to position [171, 0]
click at [246, 220] on div at bounding box center [245, 227] width 23 height 23
checkbox input "true"
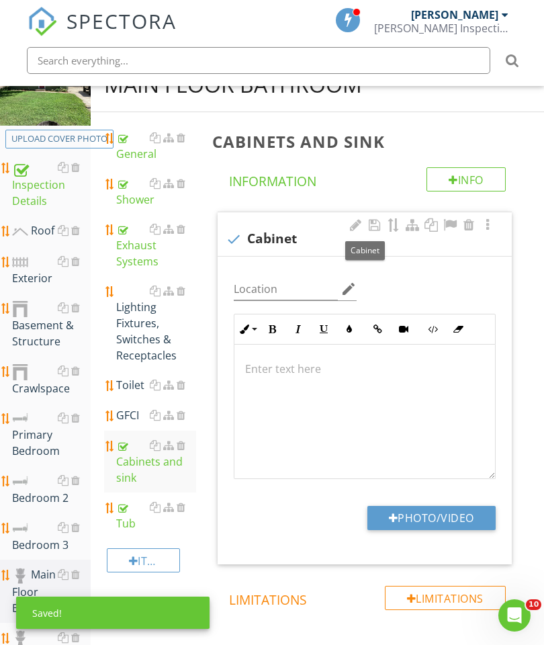
click at [443, 519] on button "Photo/Video" at bounding box center [431, 518] width 128 height 24
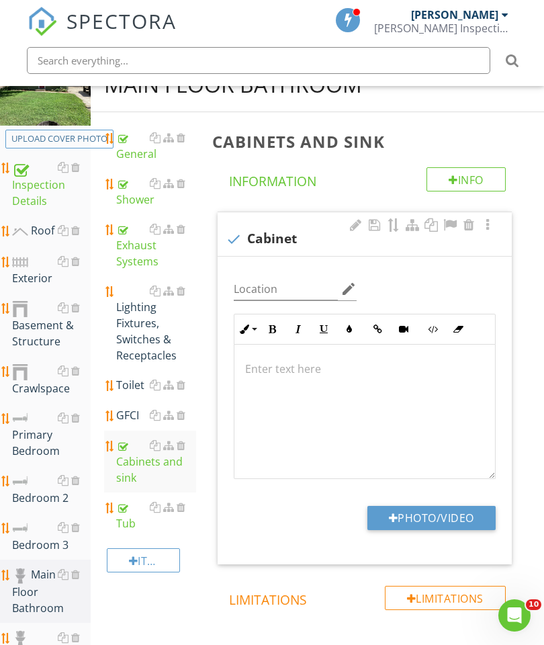
type input "C:\fakepath\image.jpg"
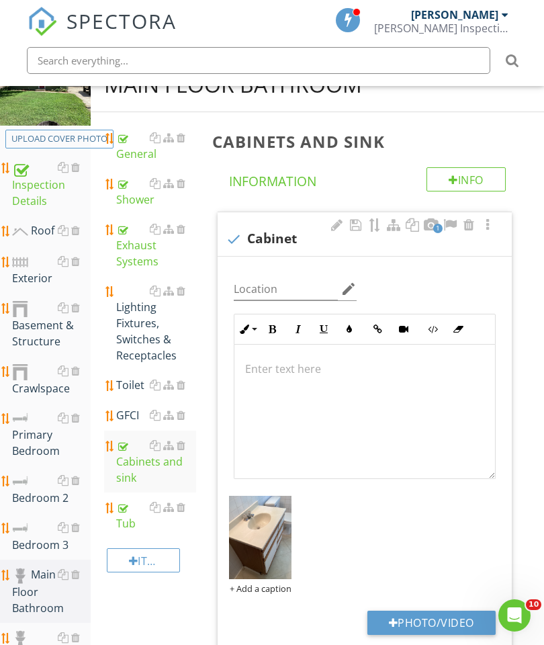
click at [128, 381] on div "Toilet" at bounding box center [156, 385] width 80 height 16
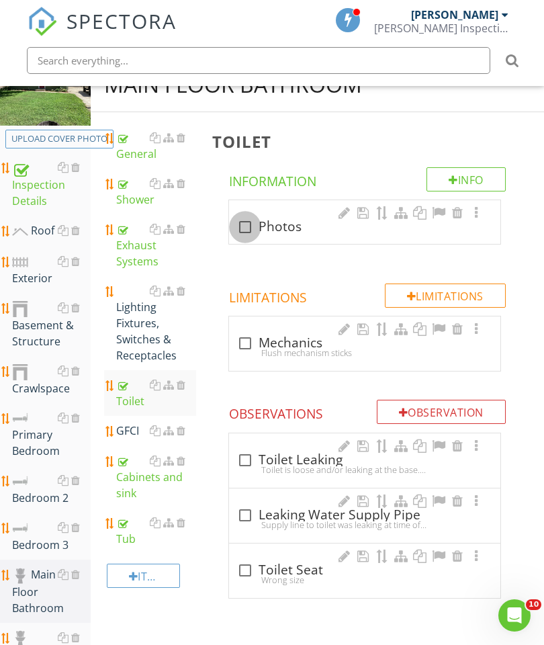
click at [252, 230] on div at bounding box center [245, 227] width 23 height 23
checkbox input "true"
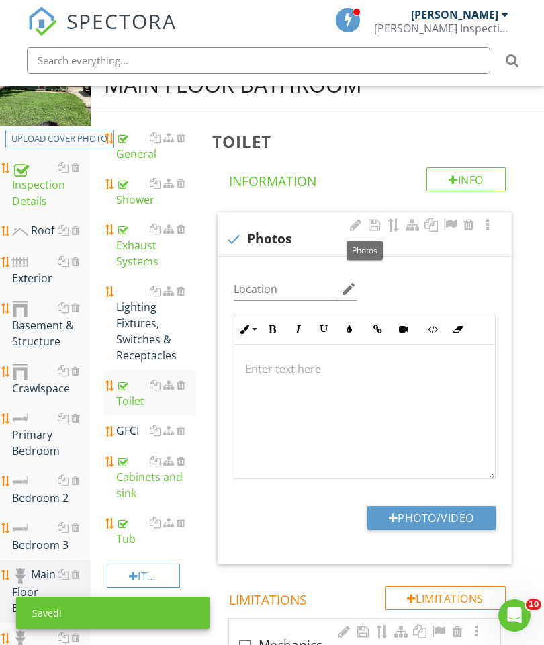
click at [451, 513] on button "Photo/Video" at bounding box center [431, 518] width 128 height 24
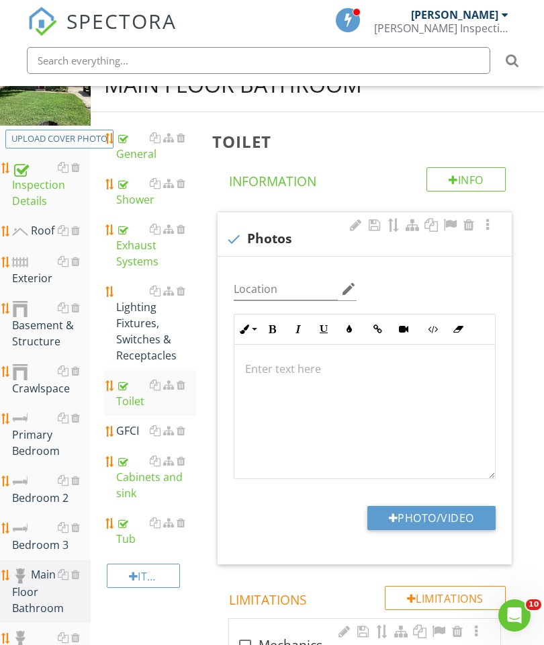
type input "C:\fakepath\image.jpg"
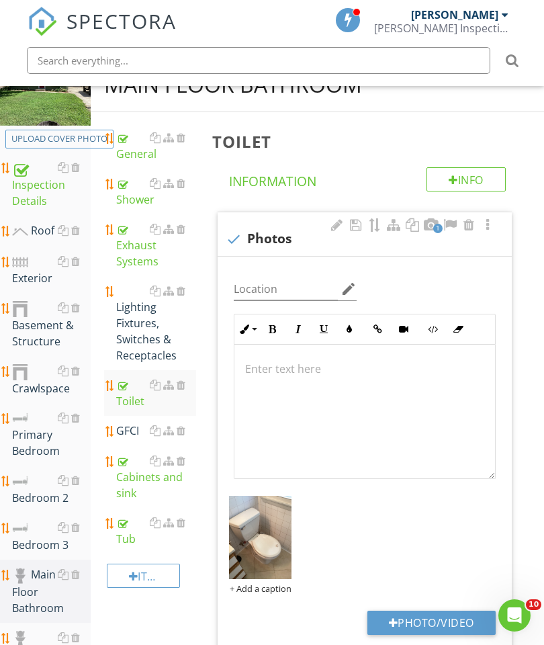
click at [145, 327] on div "Lighting Fixtures, Switches & Receptacles" at bounding box center [156, 323] width 80 height 81
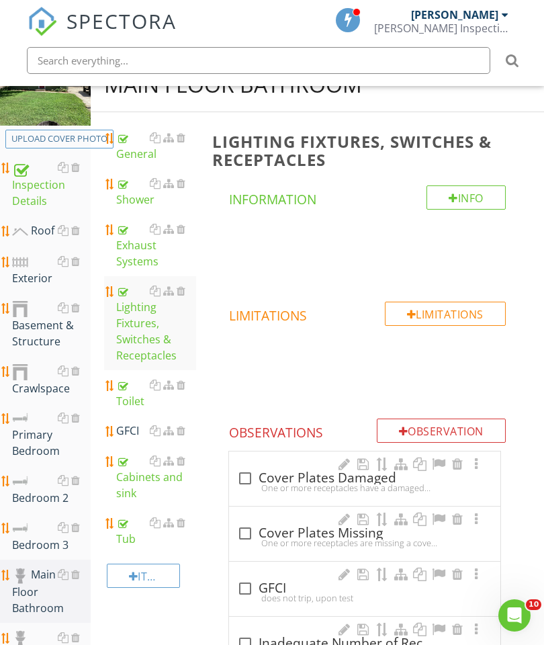
click at [130, 430] on div "GFCI" at bounding box center [156, 430] width 80 height 16
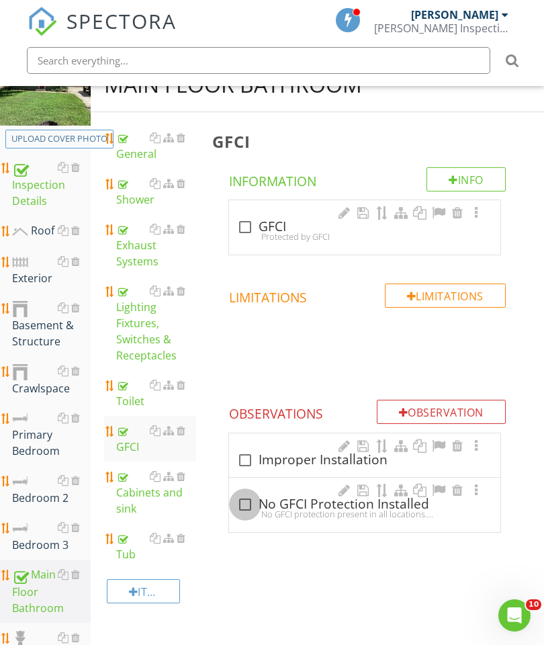
click at [243, 502] on div at bounding box center [245, 504] width 23 height 23
checkbox input "true"
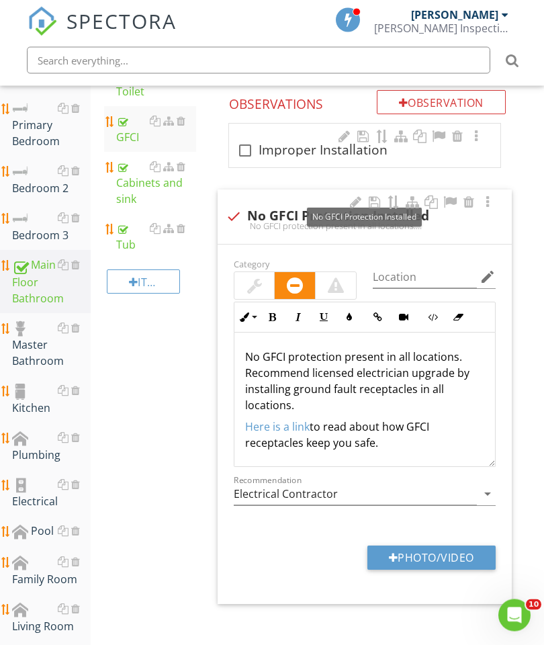
scroll to position [480, 0]
click at [432, 554] on button "Photo/Video" at bounding box center [431, 557] width 128 height 24
type input "C:\fakepath\image.jpg"
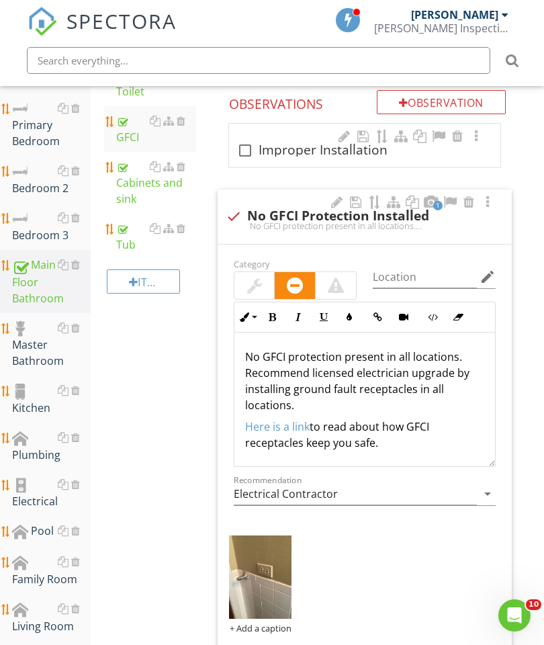
click at [136, 189] on div "Cabinets and sink" at bounding box center [156, 182] width 80 height 48
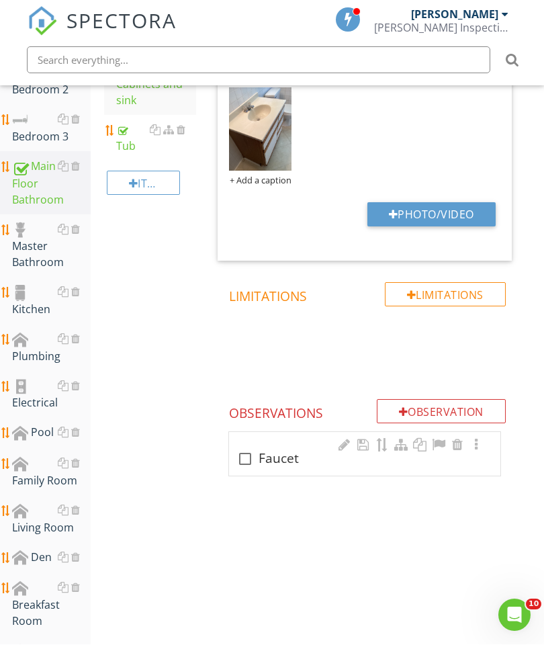
click at [436, 406] on div "Observation" at bounding box center [441, 412] width 129 height 24
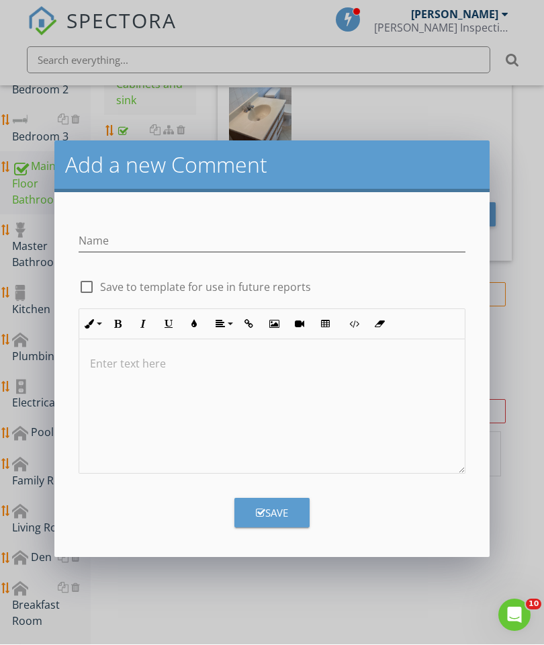
scroll to position [579, 0]
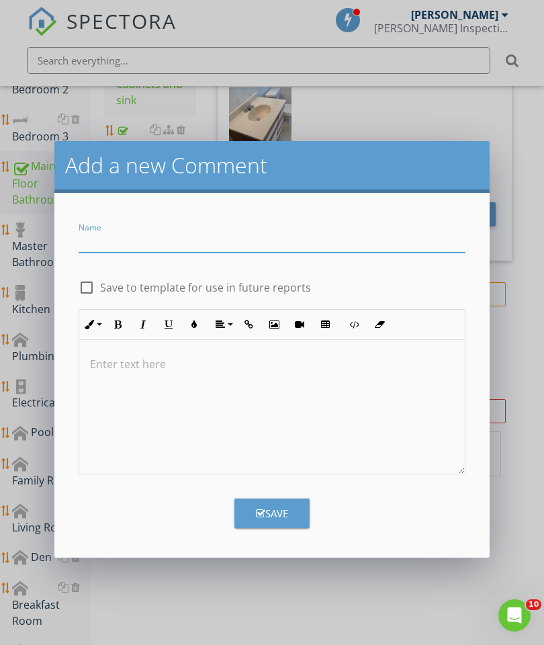
click at [146, 239] on input "Name" at bounding box center [272, 241] width 387 height 22
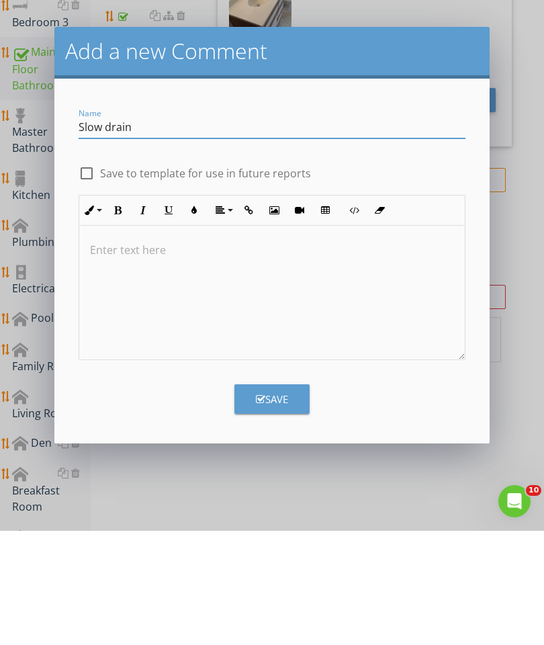
type input "Slow drain"
click at [266, 506] on div "Save" at bounding box center [272, 513] width 32 height 15
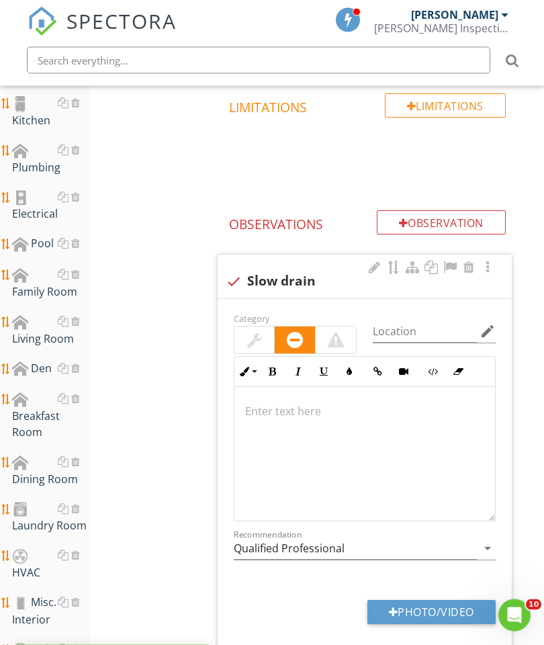
scroll to position [768, 0]
click at [424, 603] on button "Photo/Video" at bounding box center [431, 612] width 128 height 24
type input "C:\fakepath\image.jpg"
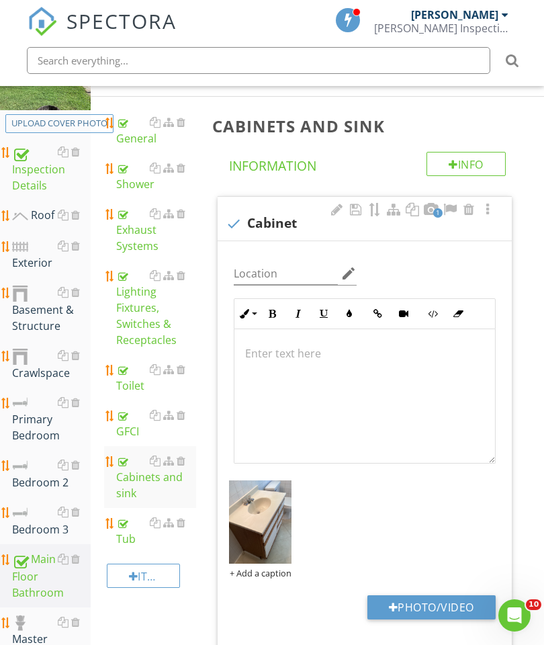
scroll to position [185, 0]
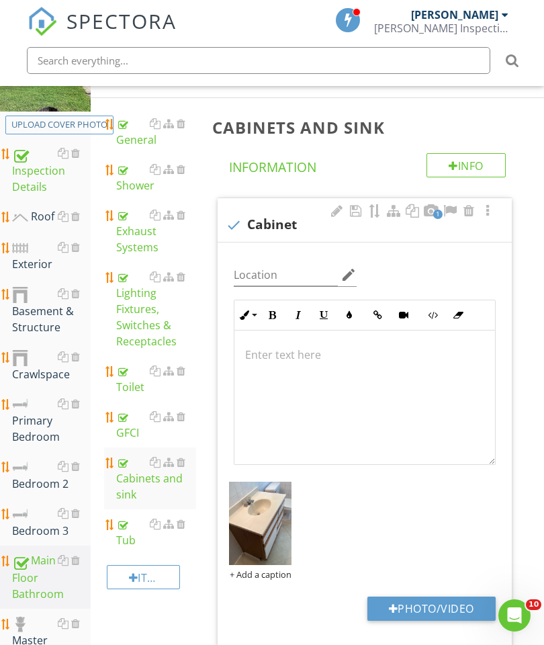
click at [43, 417] on div "Primary Bedroom" at bounding box center [51, 421] width 79 height 50
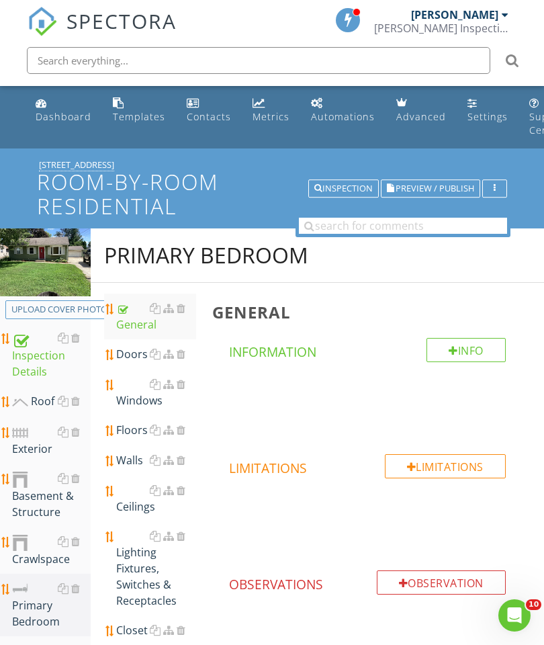
click at [213, 253] on div "Primary Bedroom" at bounding box center [206, 255] width 204 height 27
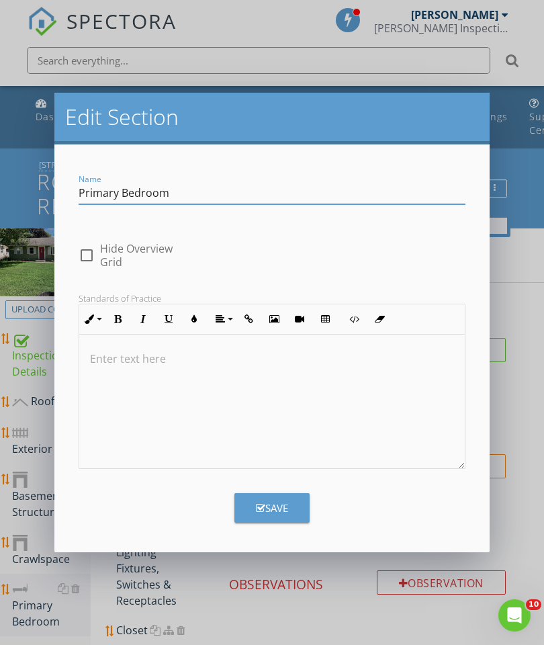
click at [124, 193] on input "Primary Bedroom" at bounding box center [272, 193] width 387 height 22
click at [158, 199] on input "Bedroom" at bounding box center [272, 193] width 387 height 22
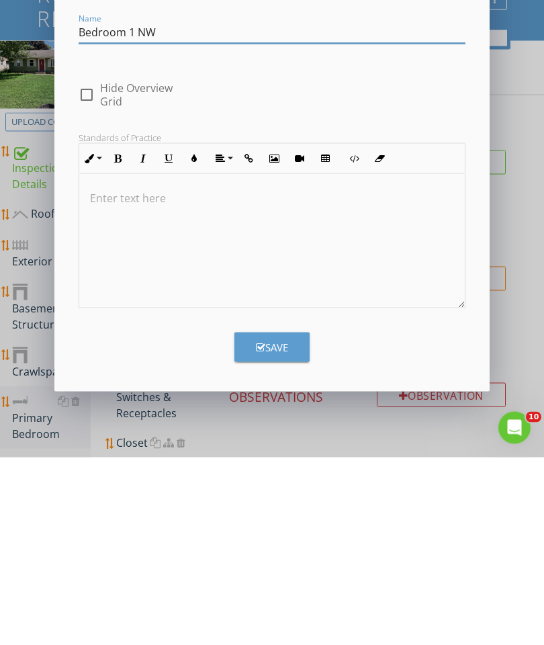
type input "Bedroom 1 NW"
click at [269, 527] on div "Save" at bounding box center [272, 534] width 32 height 15
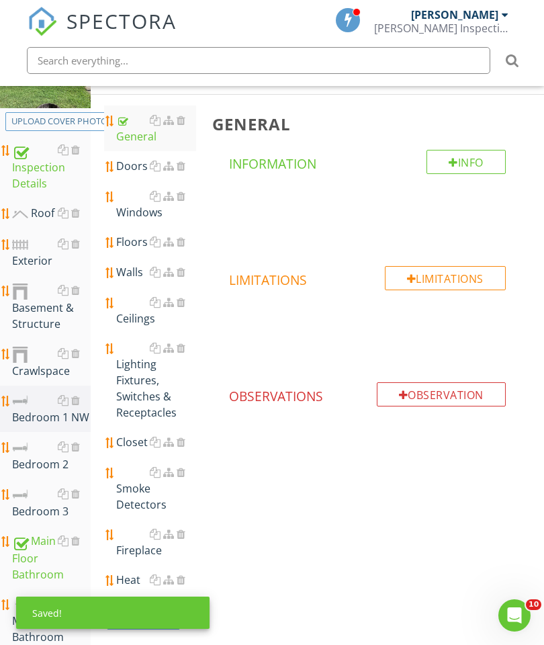
click at [125, 162] on div "Doors" at bounding box center [156, 166] width 80 height 16
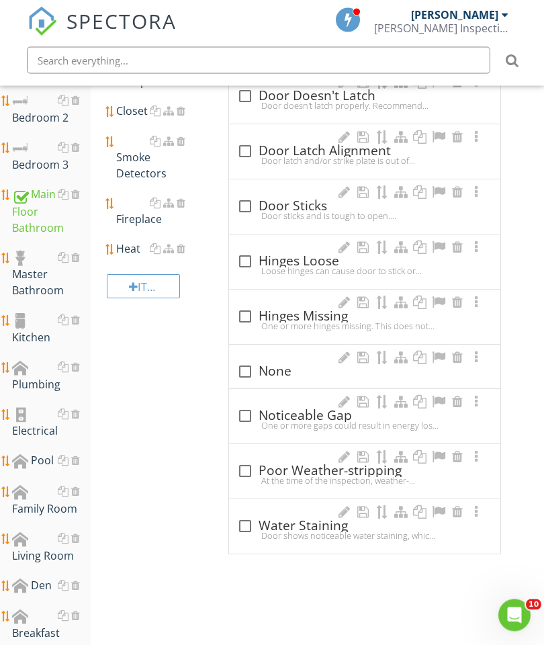
scroll to position [535, 0]
click at [244, 368] on div at bounding box center [245, 371] width 23 height 23
checkbox input "true"
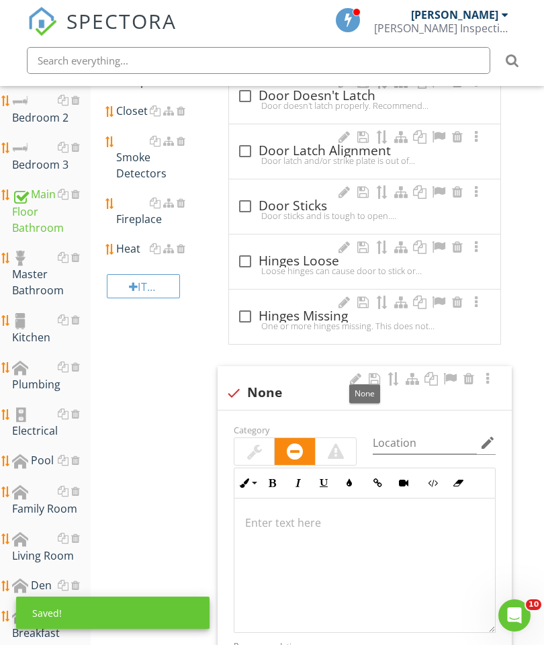
click at [353, 382] on div at bounding box center [356, 378] width 16 height 13
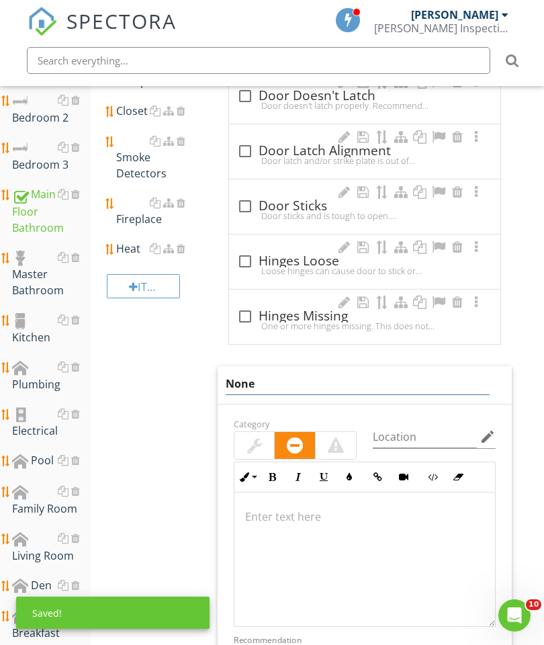
click at [268, 384] on input "None" at bounding box center [358, 384] width 265 height 22
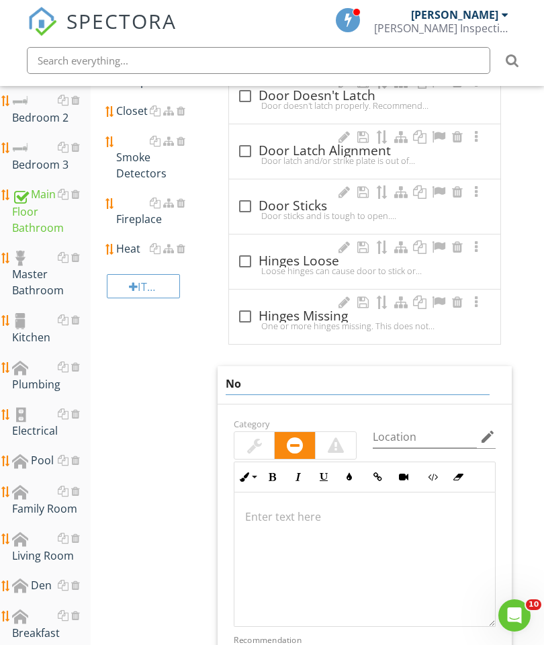
type input "N"
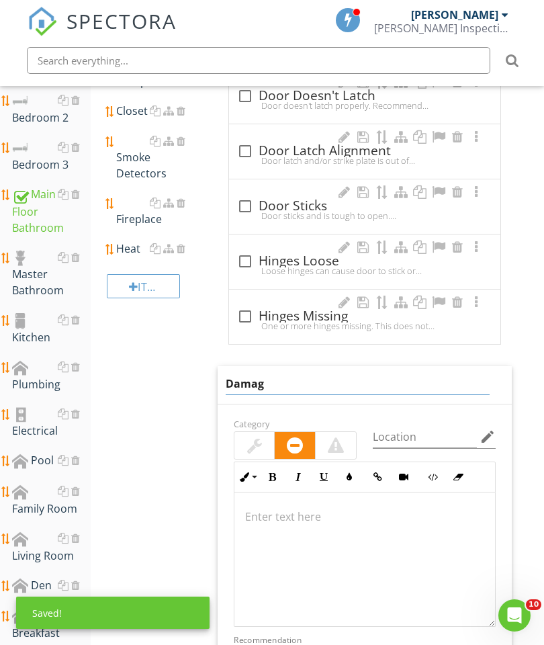
type input "Damage"
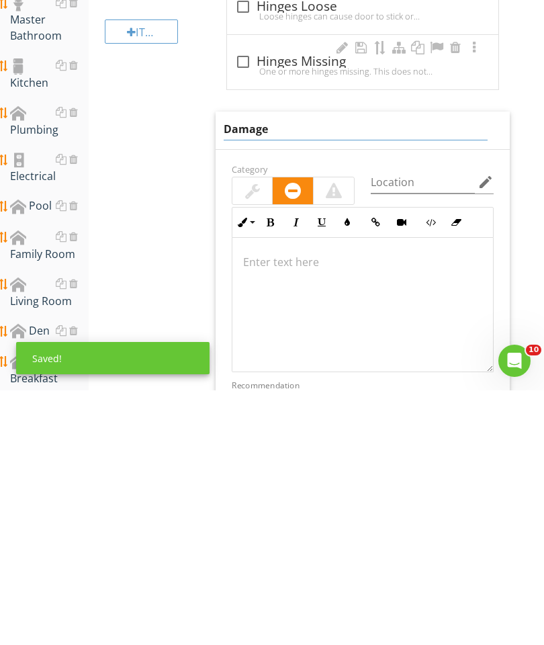
scroll to position [535, 2]
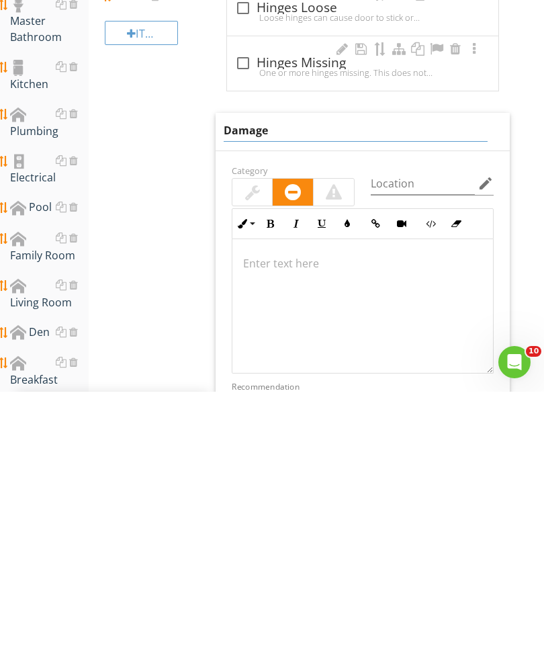
click at [426, 492] on div at bounding box center [362, 559] width 261 height 134
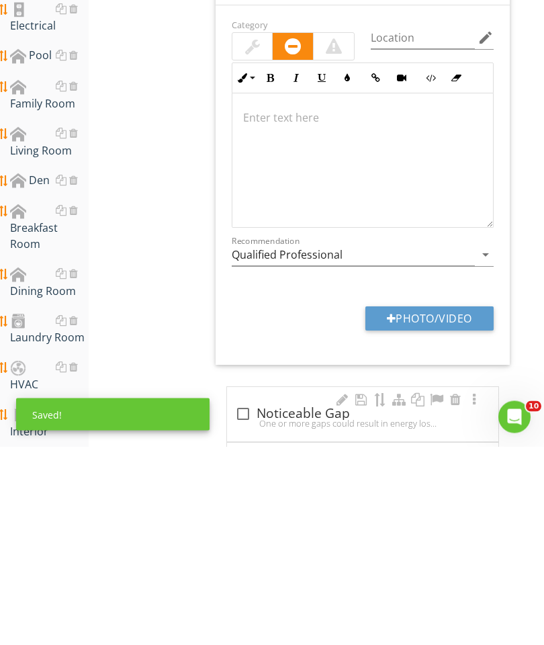
click at [427, 505] on button "Photo/Video" at bounding box center [429, 517] width 128 height 24
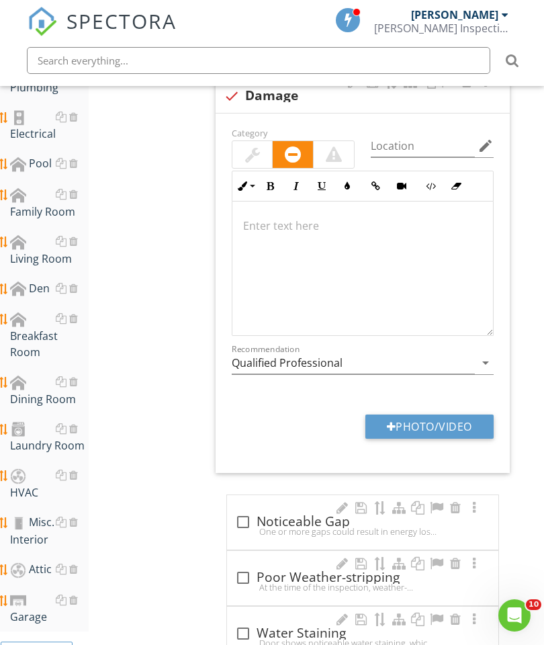
type input "C:\fakepath\image.jpg"
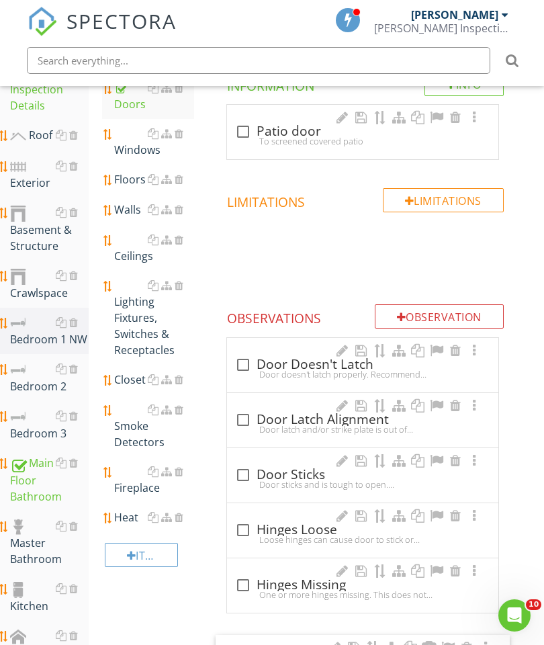
scroll to position [225, 2]
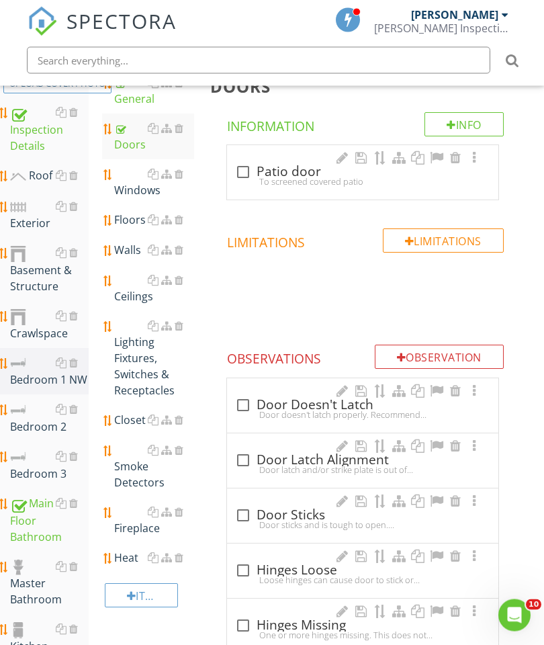
click at [128, 185] on div "Windows" at bounding box center [154, 183] width 80 height 32
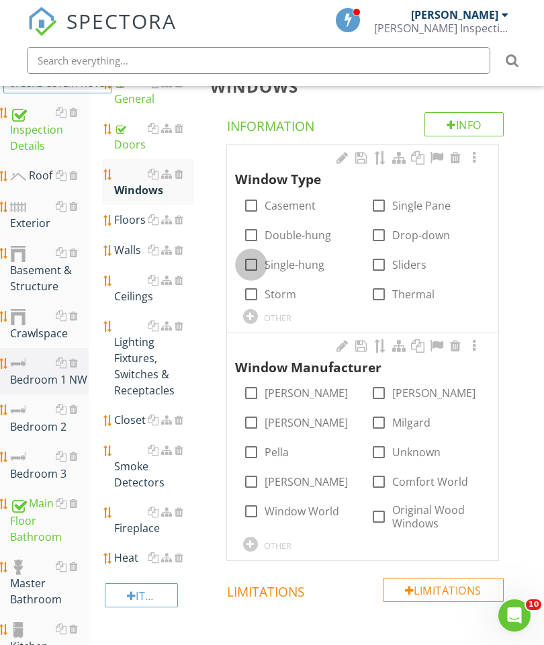
click at [249, 265] on div at bounding box center [251, 264] width 23 height 23
checkbox input "true"
click at [246, 232] on div at bounding box center [251, 235] width 23 height 23
checkbox input "true"
click at [377, 291] on div at bounding box center [378, 294] width 23 height 23
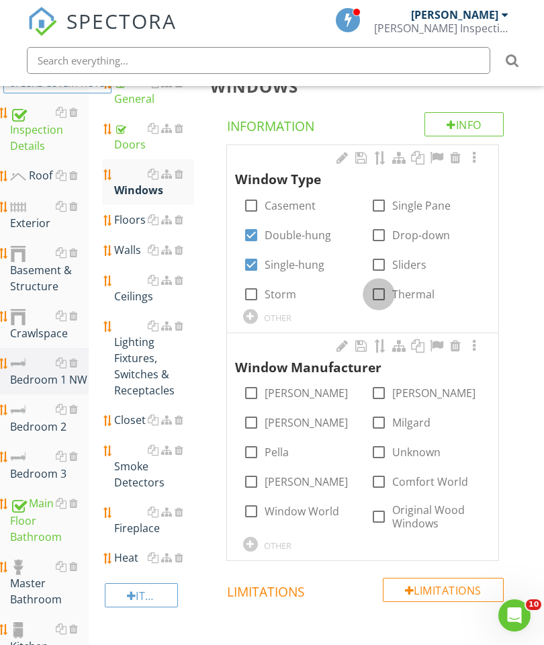
checkbox input "true"
click at [378, 386] on div at bounding box center [378, 392] width 23 height 23
checkbox input "true"
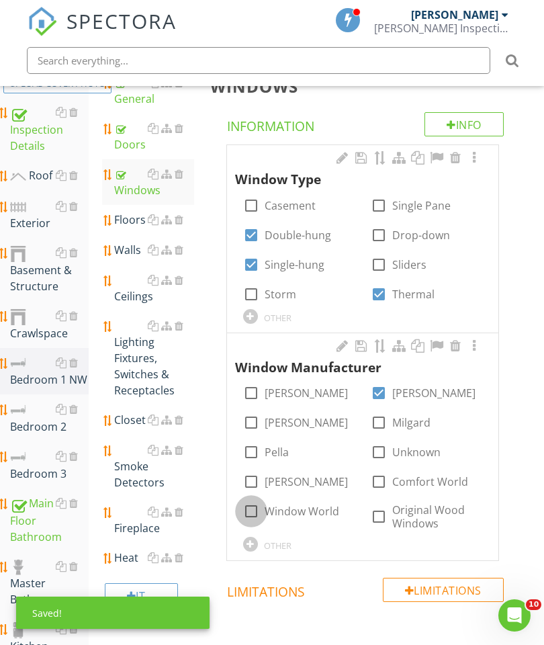
click at [242, 515] on div at bounding box center [251, 511] width 23 height 23
checkbox input "true"
click at [467, 161] on div at bounding box center [474, 157] width 16 height 13
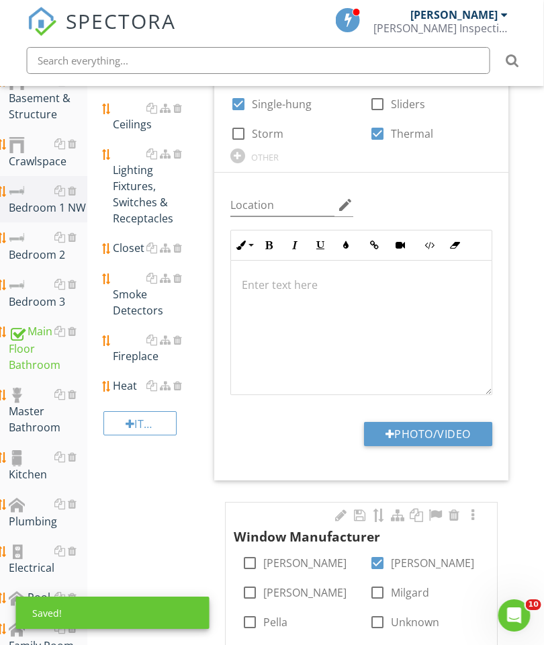
scroll to position [398, 3]
click at [428, 440] on button "Photo/Video" at bounding box center [428, 434] width 128 height 24
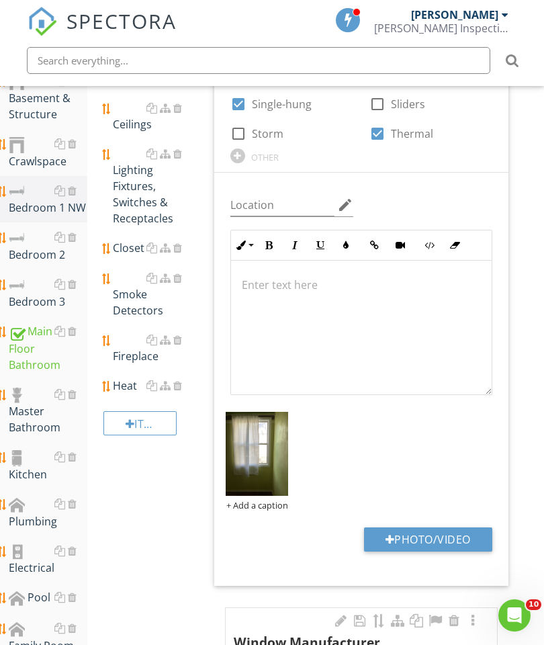
click at [434, 520] on div "Location edit Ordered List Unordered List Insert Image Insert Table Inline Styl…" at bounding box center [361, 379] width 294 height 413
click at [444, 539] on button "Photo/Video" at bounding box center [428, 539] width 128 height 24
type input "C:\fakepath\image.jpg"
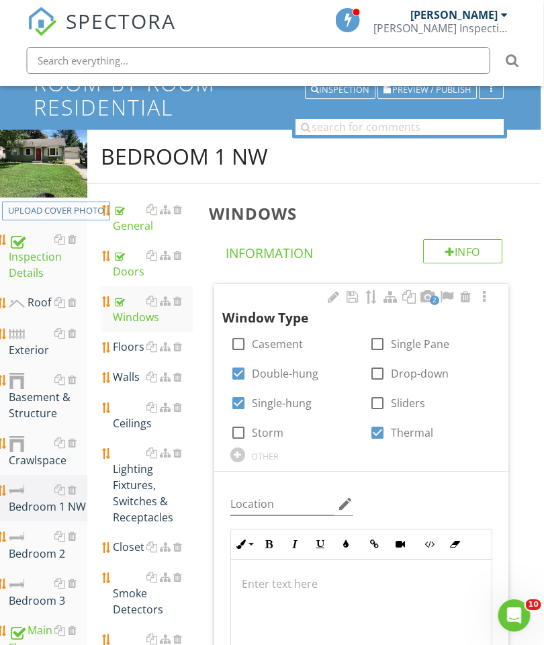
scroll to position [75, 3]
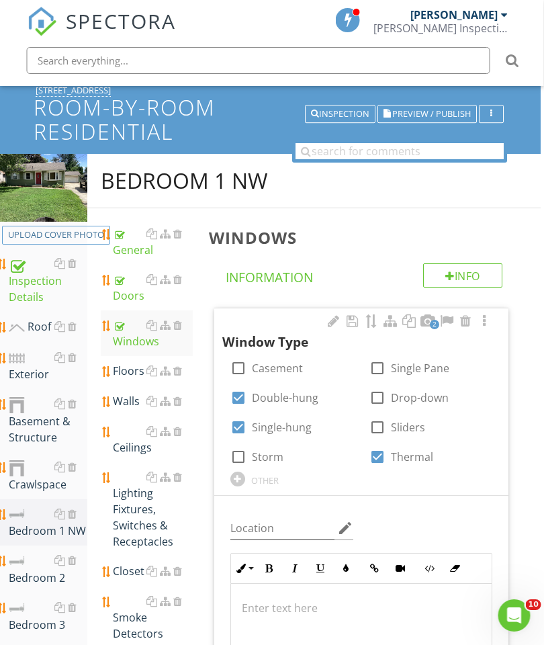
click at [120, 370] on div "Floors" at bounding box center [153, 371] width 80 height 16
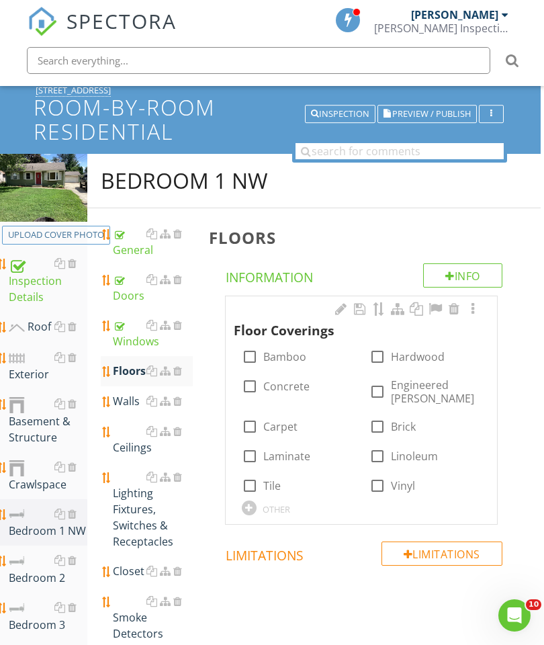
click at [380, 353] on div at bounding box center [377, 356] width 23 height 23
checkbox input "true"
click at [475, 306] on div at bounding box center [473, 308] width 16 height 13
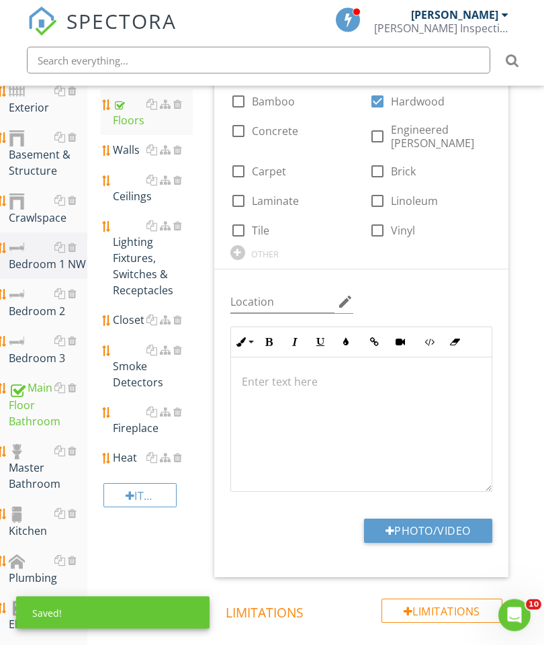
scroll to position [341, 3]
click at [421, 519] on button "Photo/Video" at bounding box center [428, 530] width 128 height 24
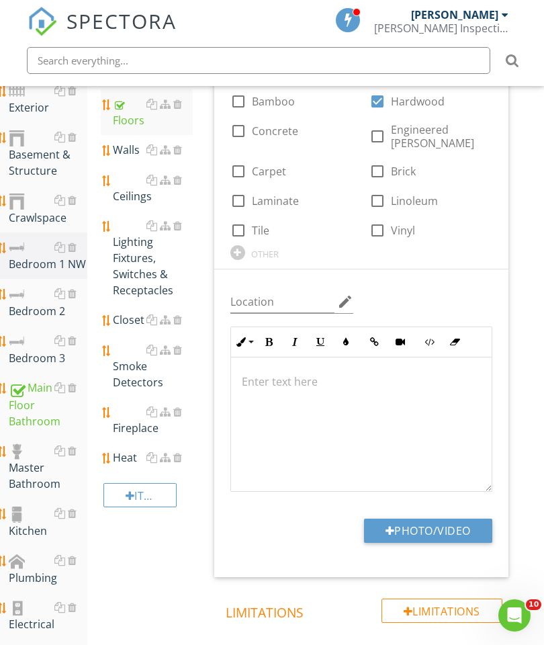
scroll to position [334, 0]
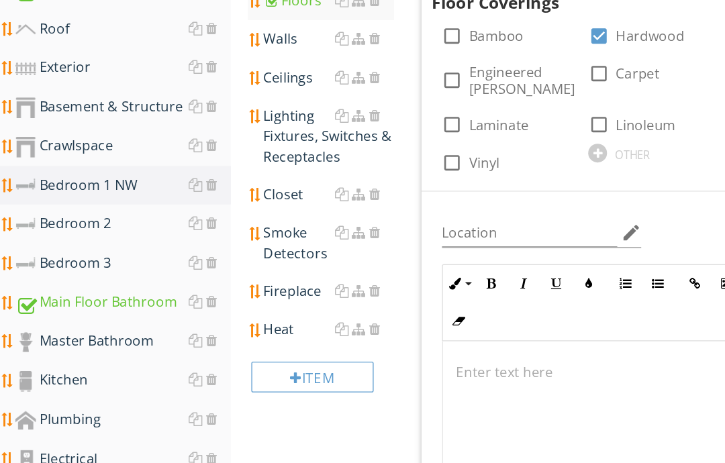
type input "C:\fakepath\image.jpg"
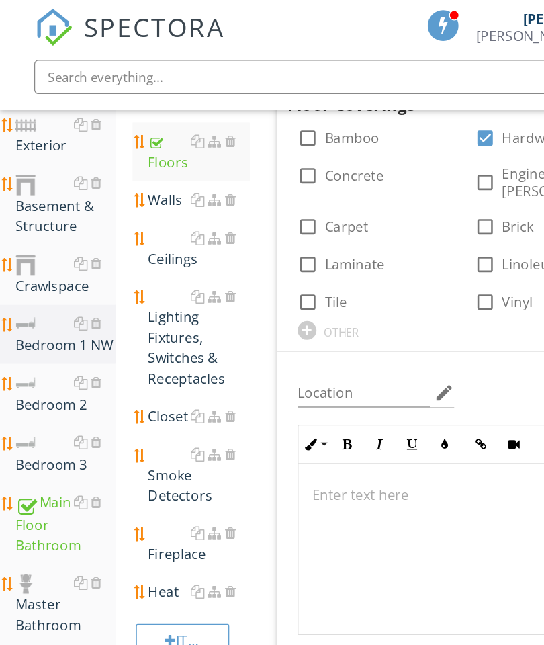
scroll to position [272, 0]
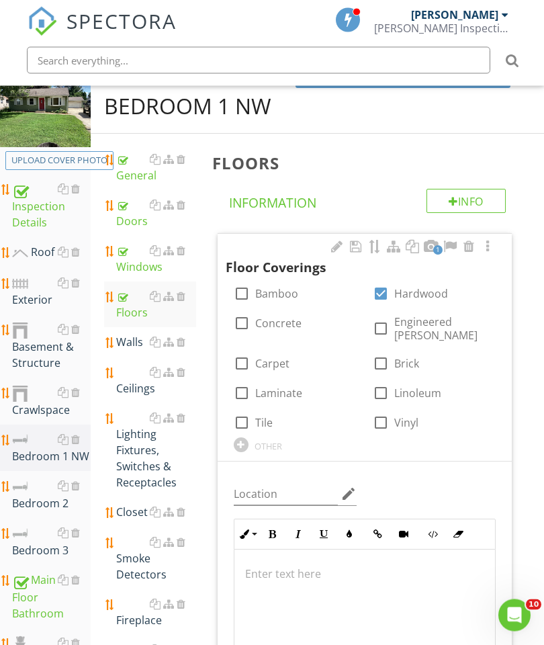
click at [129, 340] on div "Walls" at bounding box center [156, 342] width 80 height 16
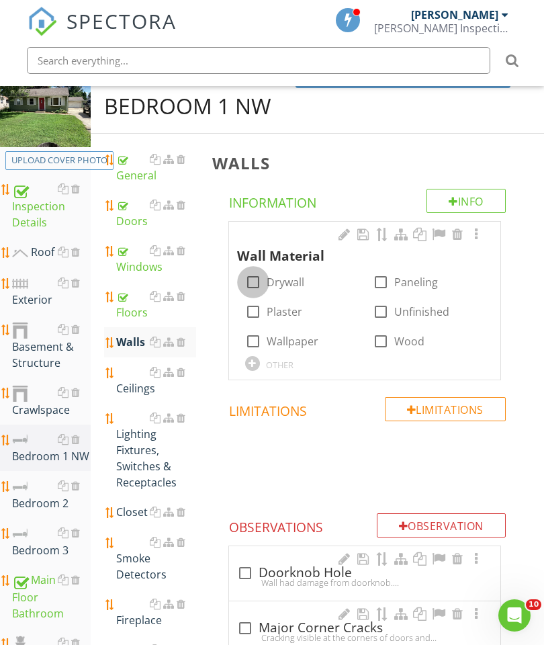
click at [261, 275] on div at bounding box center [253, 282] width 23 height 23
checkbox input "true"
click at [477, 236] on div at bounding box center [476, 234] width 16 height 13
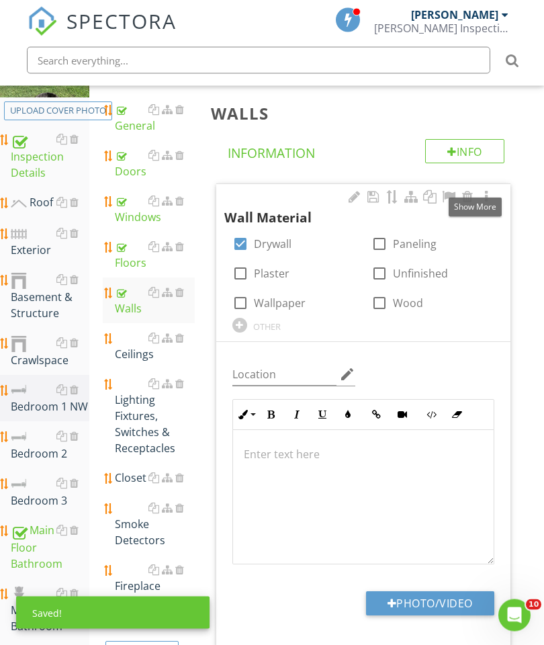
scroll to position [204, 1]
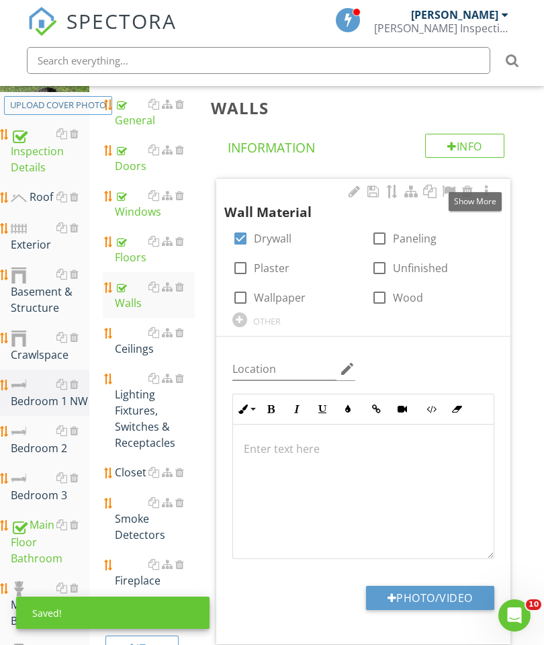
click at [440, 595] on button "Photo/Video" at bounding box center [430, 598] width 128 height 24
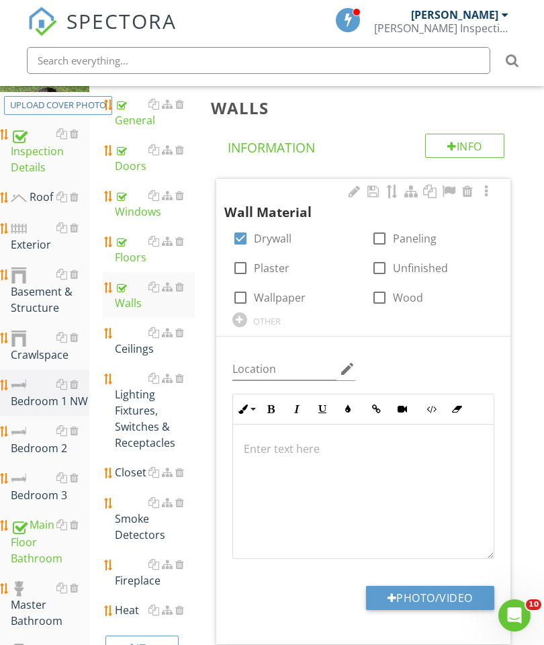
scroll to position [198, 0]
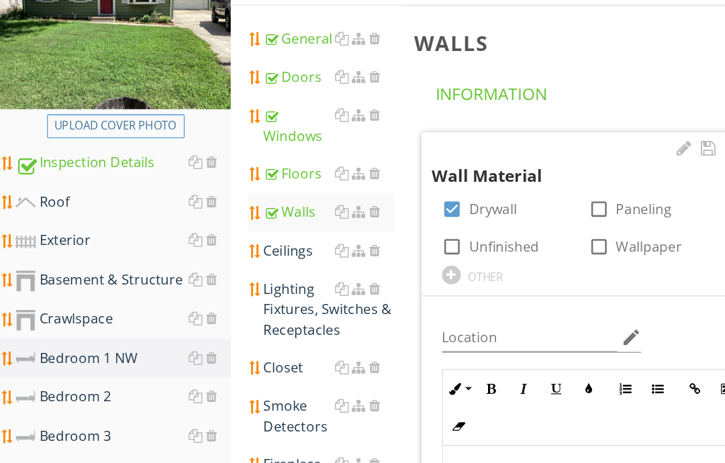
type input "C:\fakepath\image.jpg"
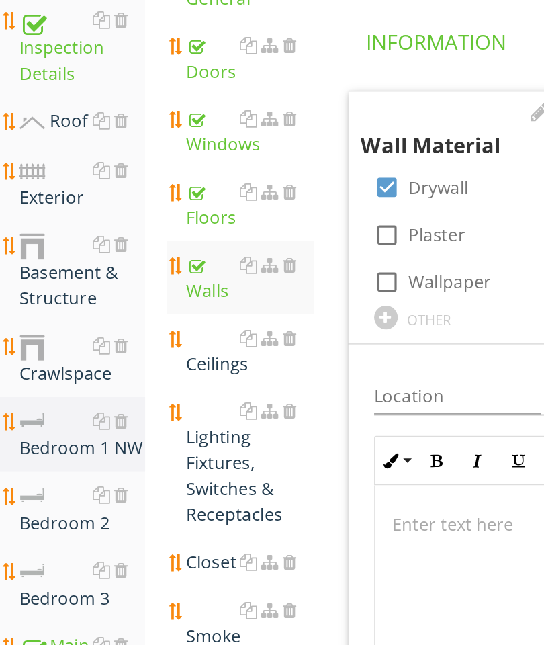
scroll to position [213, 0]
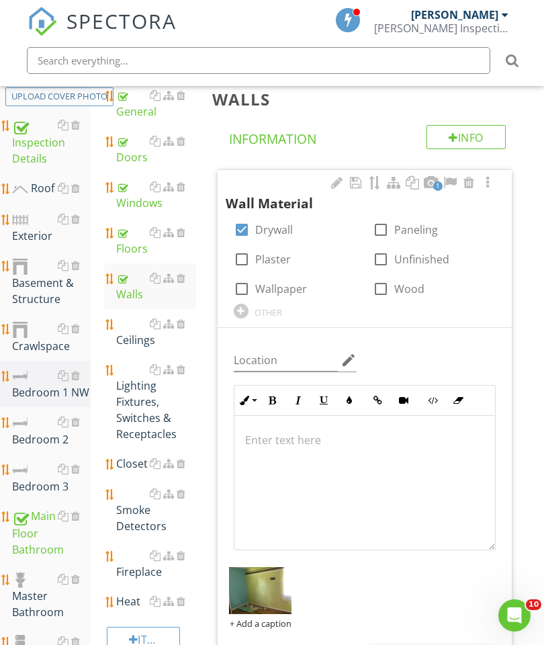
click at [138, 333] on div "Ceilings" at bounding box center [156, 332] width 80 height 32
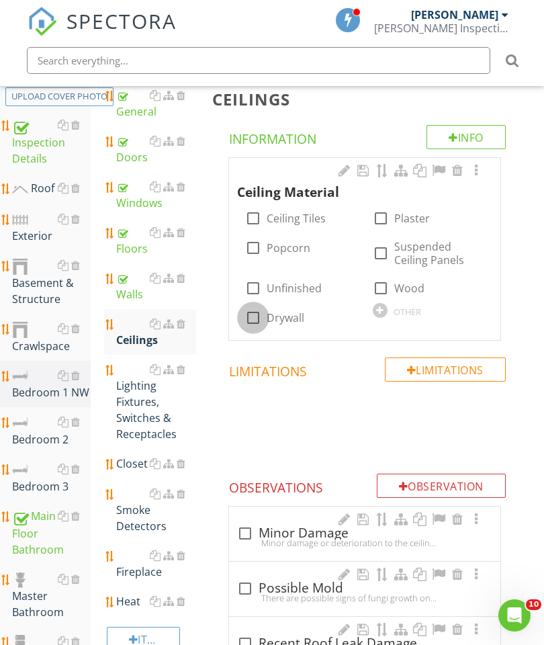
click at [255, 319] on div at bounding box center [253, 317] width 23 height 23
checkbox input "true"
click at [473, 170] on div at bounding box center [476, 170] width 16 height 13
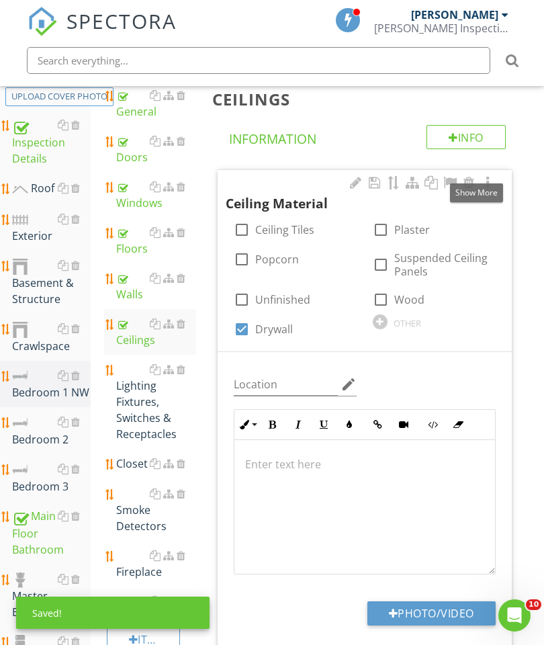
click at [463, 607] on button "Photo/Video" at bounding box center [431, 613] width 128 height 24
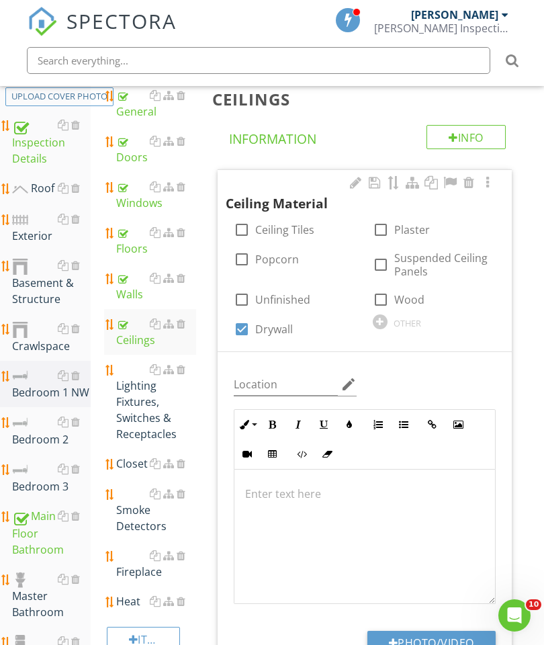
scroll to position [207, 0]
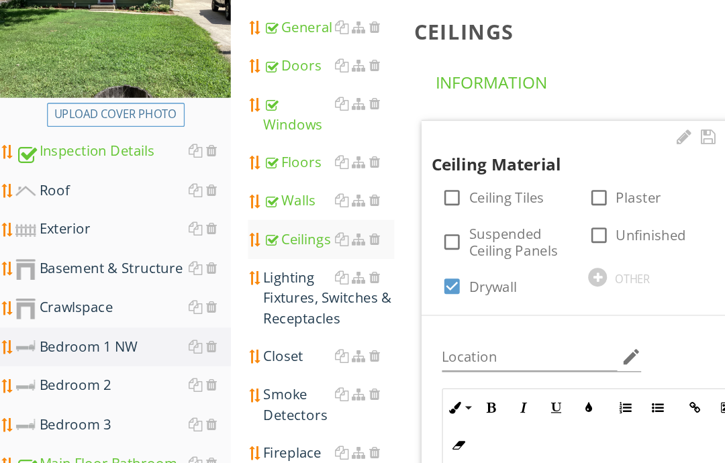
type input "C:\fakepath\image.jpg"
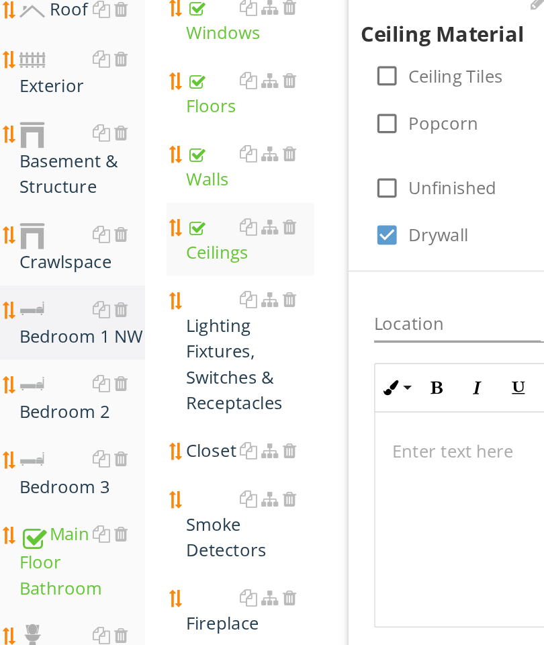
scroll to position [282, 0]
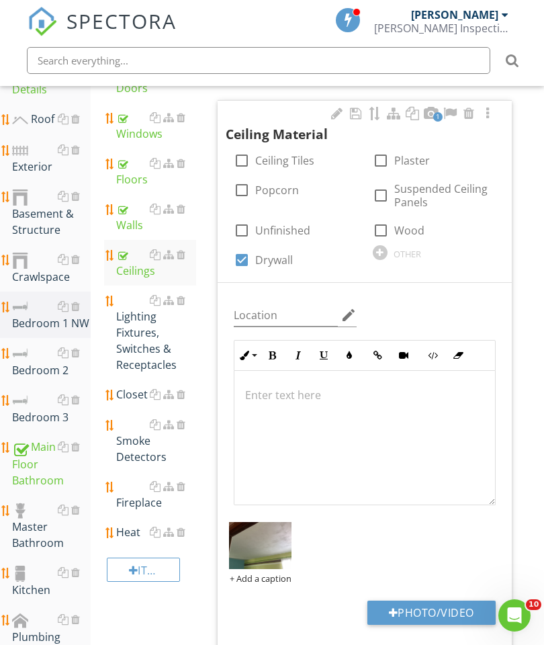
click at [138, 339] on div "Lighting Fixtures, Switches & Receptacles" at bounding box center [156, 332] width 80 height 81
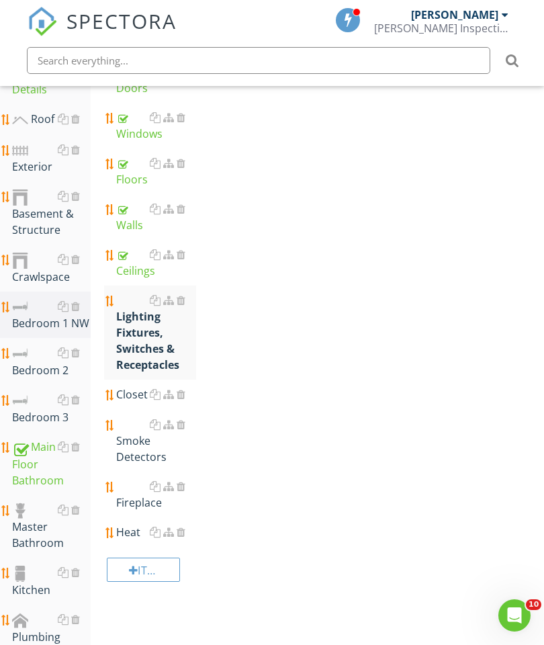
click at [133, 339] on div "Lighting Fixtures, Switches & Receptacles" at bounding box center [156, 332] width 80 height 81
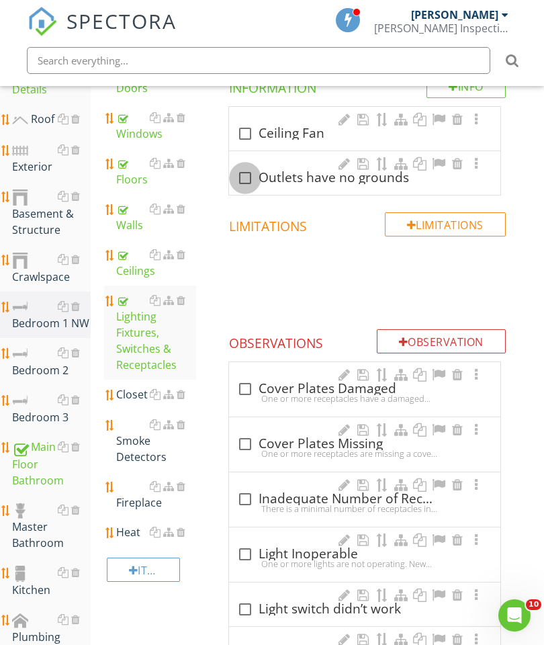
click at [246, 179] on div at bounding box center [245, 178] width 23 height 23
checkbox input "true"
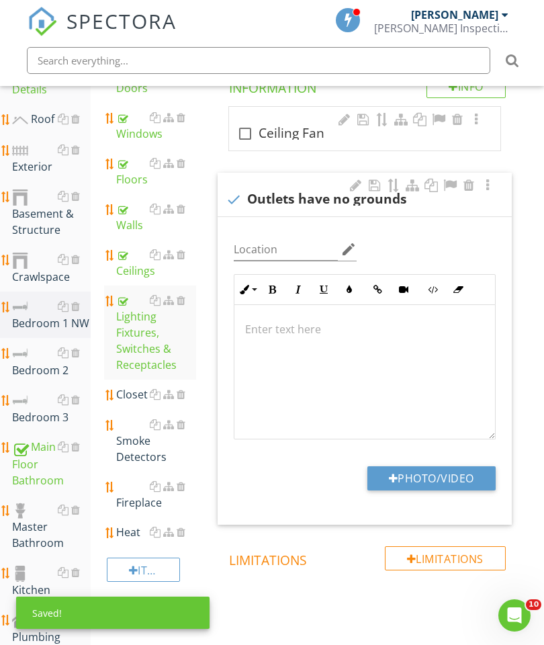
click at [124, 400] on div "Closet" at bounding box center [156, 394] width 80 height 16
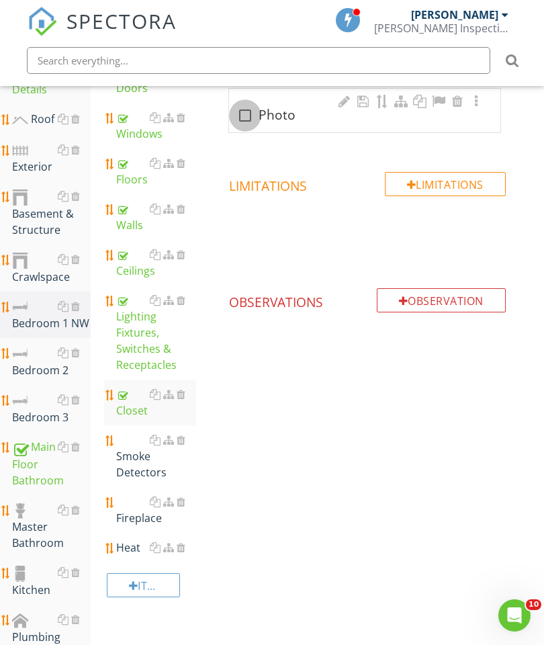
click at [247, 122] on div at bounding box center [245, 115] width 23 height 23
checkbox input "true"
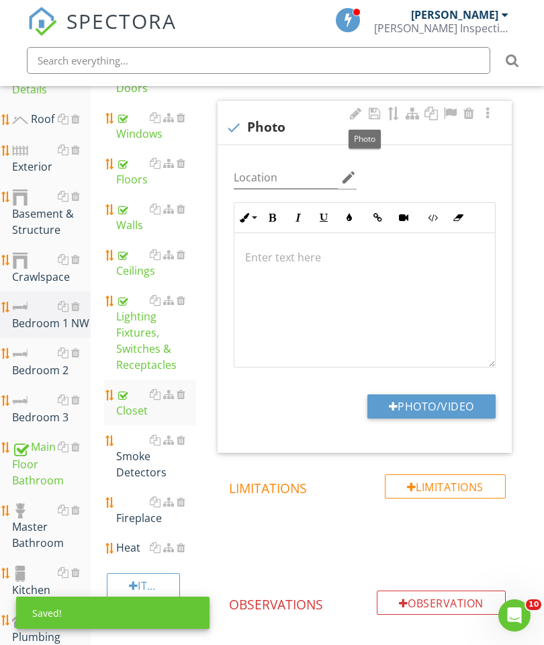
click at [436, 414] on button "Photo/Video" at bounding box center [431, 406] width 128 height 24
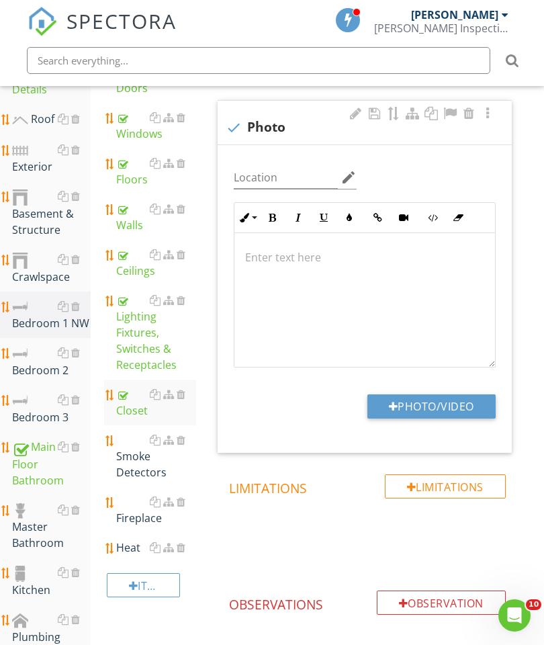
type input "C:\fakepath\image.jpg"
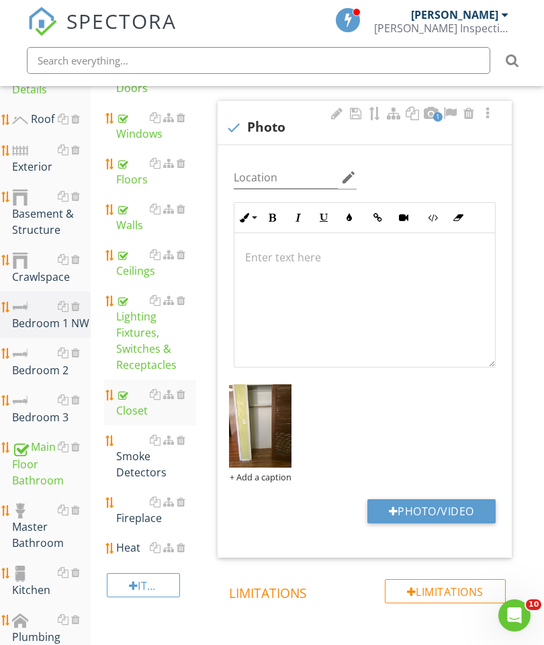
click at [185, 549] on div at bounding box center [181, 547] width 9 height 11
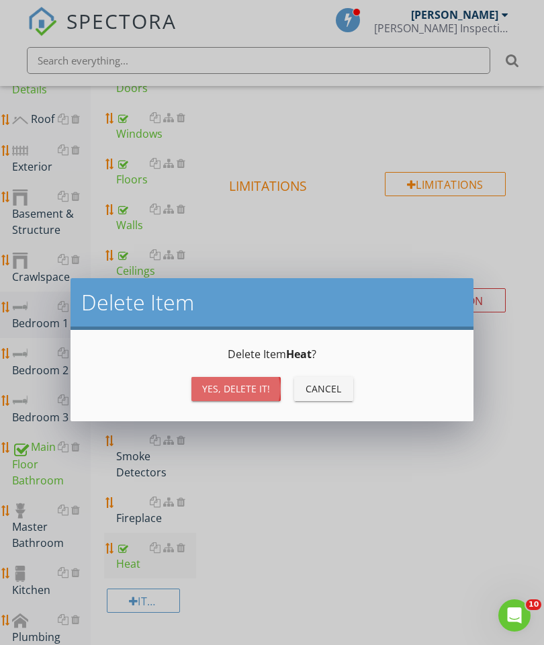
click at [247, 383] on div "Yes, Delete it!" at bounding box center [236, 388] width 68 height 14
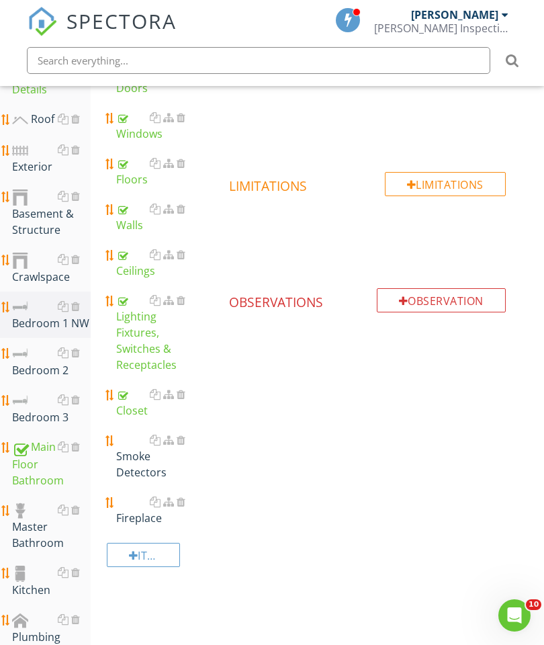
click at [181, 505] on div at bounding box center [181, 501] width 9 height 11
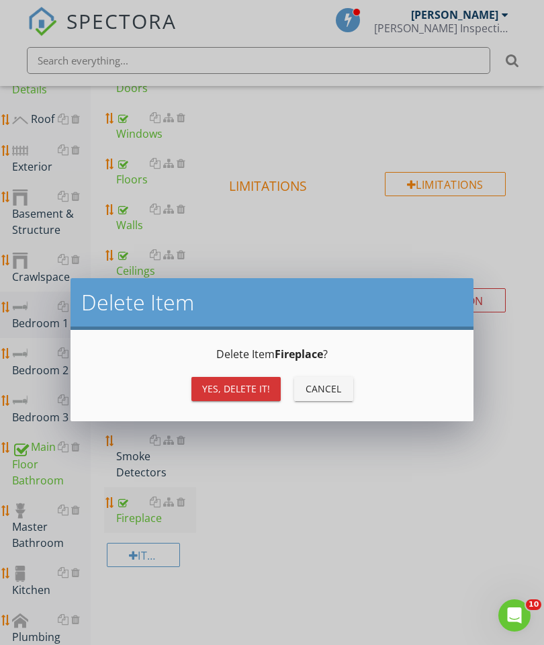
click at [240, 400] on button "Yes, Delete it!" at bounding box center [235, 389] width 89 height 24
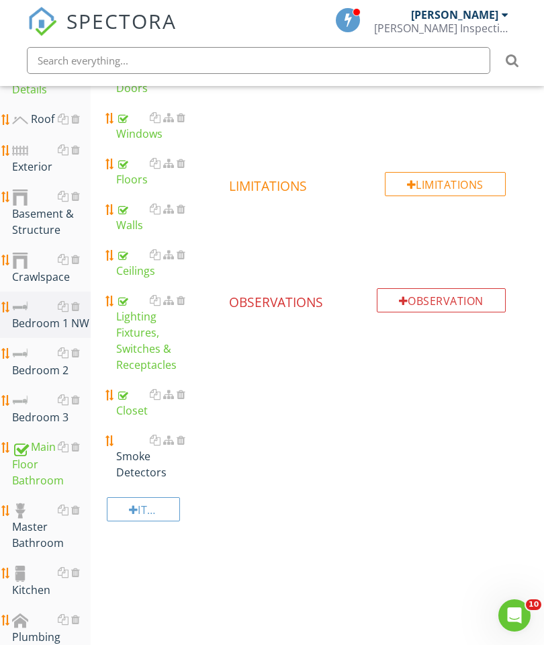
click at [185, 442] on div at bounding box center [181, 439] width 9 height 11
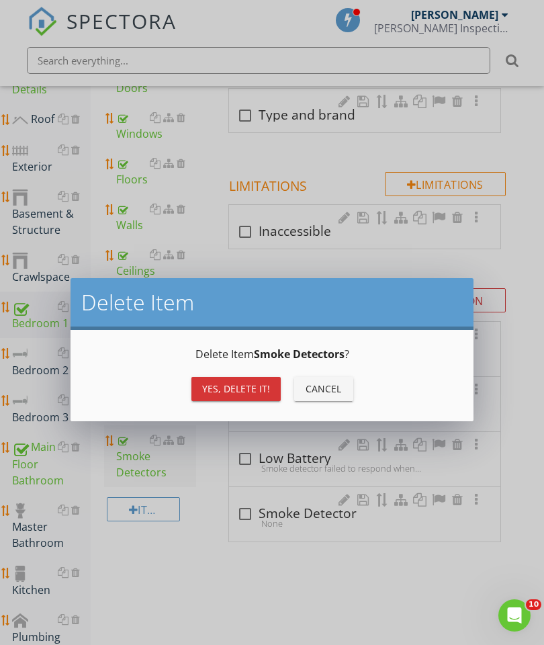
click at [234, 398] on button "Yes, Delete it!" at bounding box center [235, 389] width 89 height 24
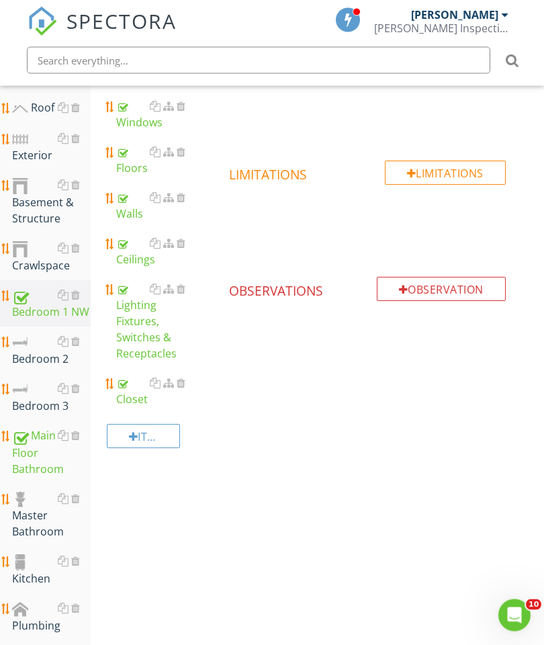
scroll to position [291, 0]
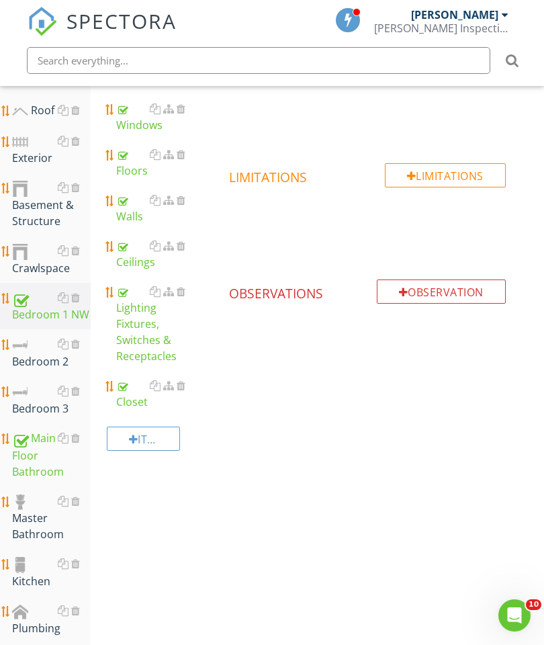
click at [38, 351] on div "Bedroom 2" at bounding box center [51, 353] width 79 height 34
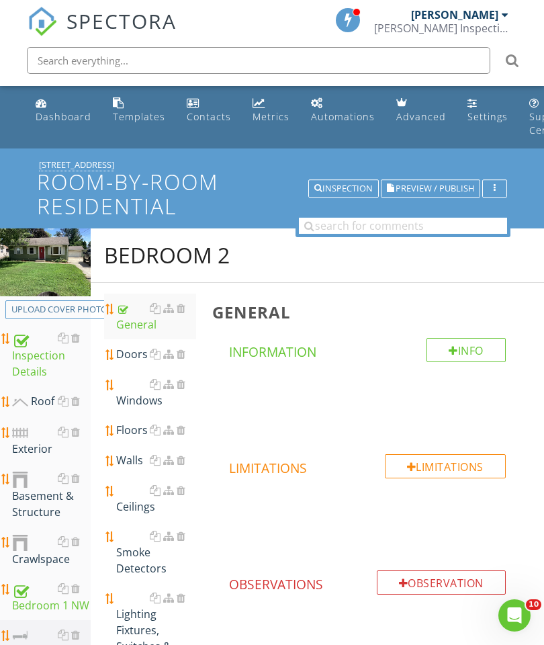
click at [0, 0] on div at bounding box center [0, 0] width 0 height 0
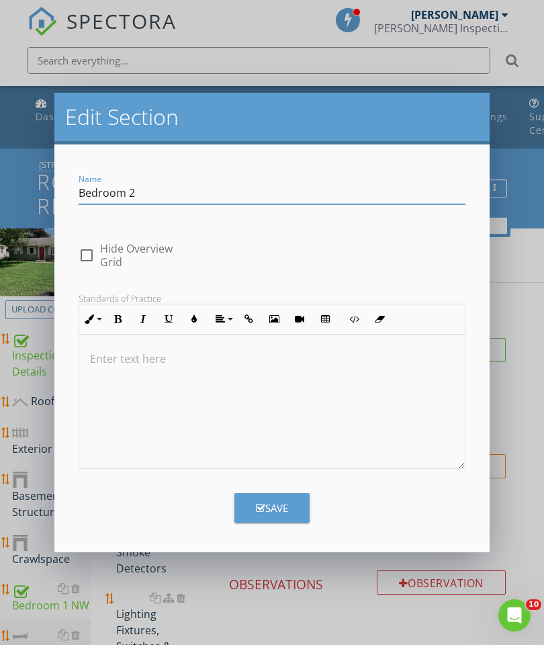
click at [156, 192] on input "Bedroom 2" at bounding box center [272, 193] width 387 height 22
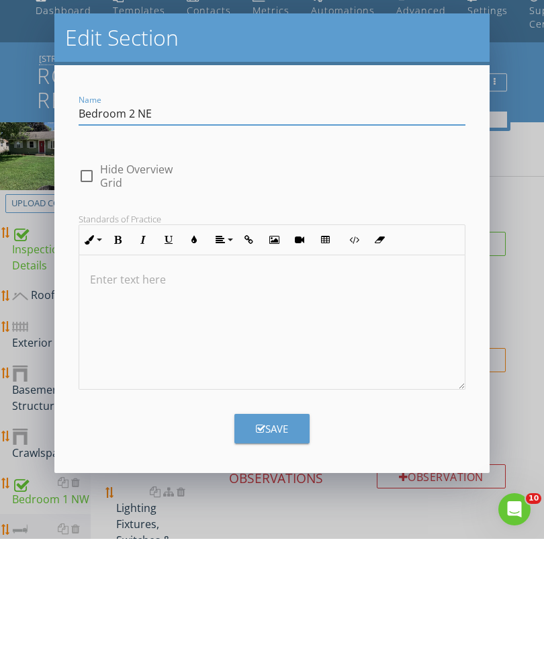
type input "Bedroom 2 NE"
click at [268, 527] on div "Save" at bounding box center [272, 534] width 32 height 15
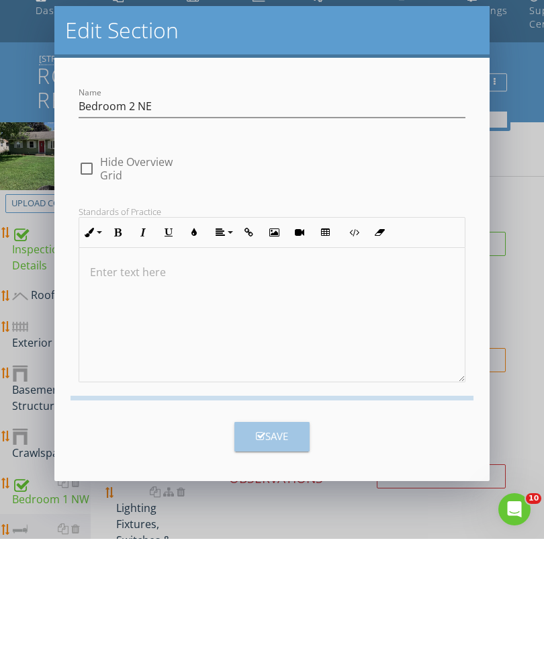
scroll to position [106, 0]
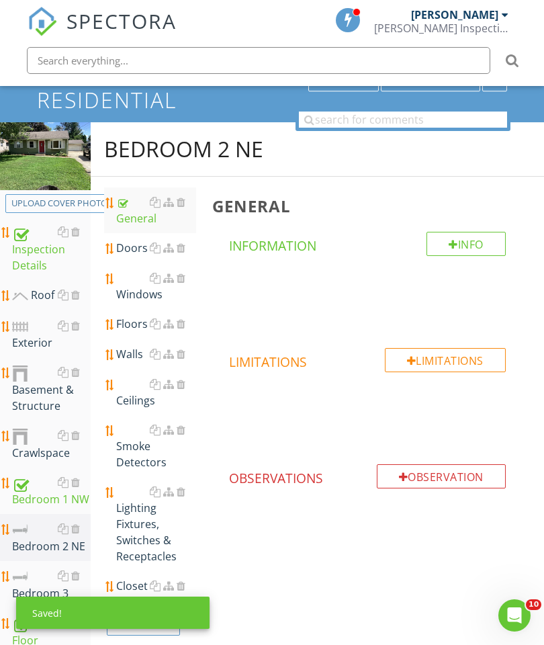
click at [135, 255] on link "Doors" at bounding box center [156, 248] width 80 height 30
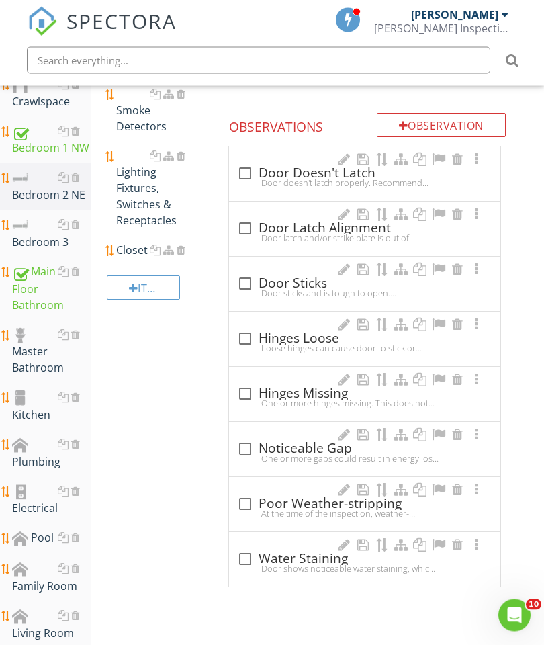
scroll to position [457, 0]
click at [244, 283] on div at bounding box center [245, 283] width 23 height 23
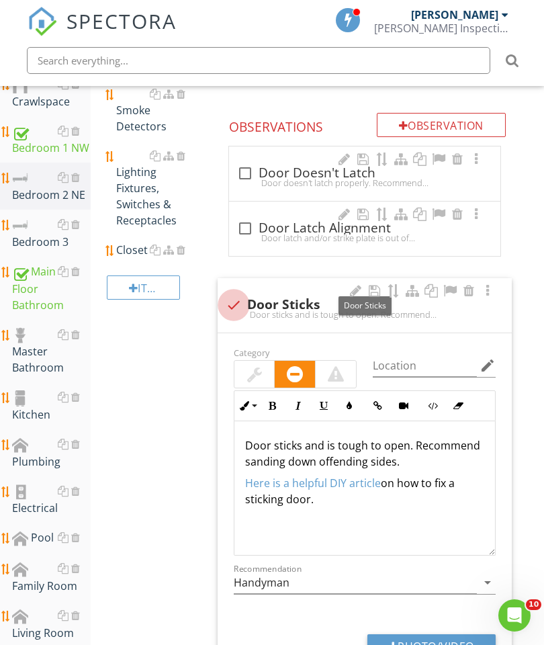
click at [232, 302] on div at bounding box center [233, 304] width 23 height 23
checkbox input "true"
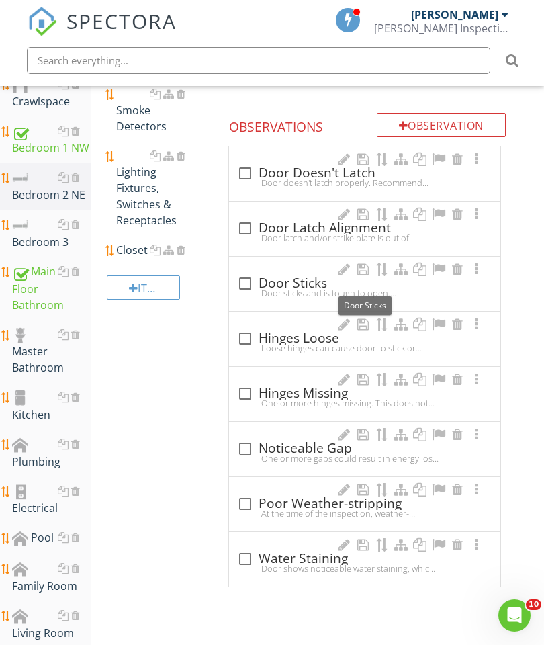
click at [446, 113] on div "Observation" at bounding box center [441, 125] width 129 height 24
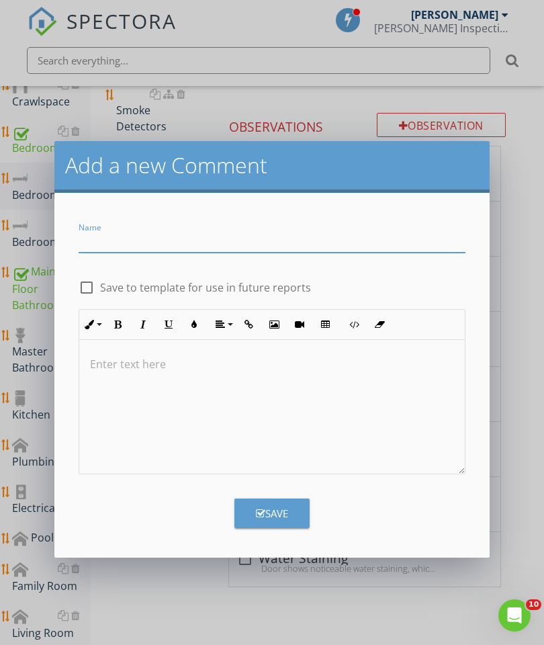
click at [181, 240] on input "Name" at bounding box center [272, 241] width 387 height 22
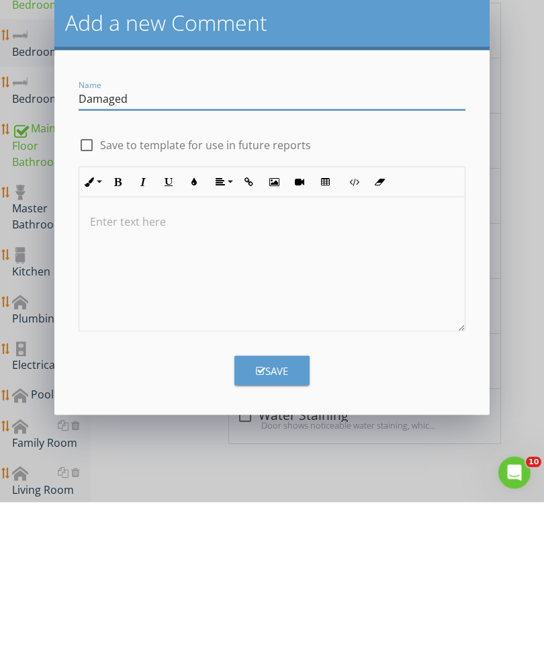
type input "Damaged"
click at [275, 506] on div "Save" at bounding box center [272, 513] width 32 height 15
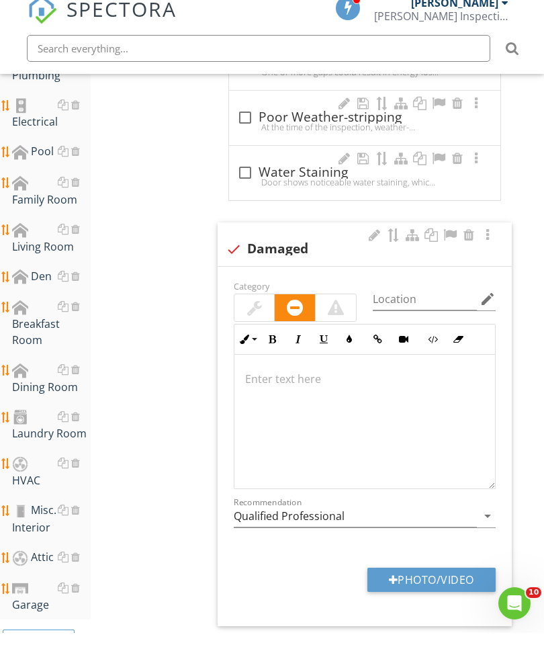
scroll to position [885, 0]
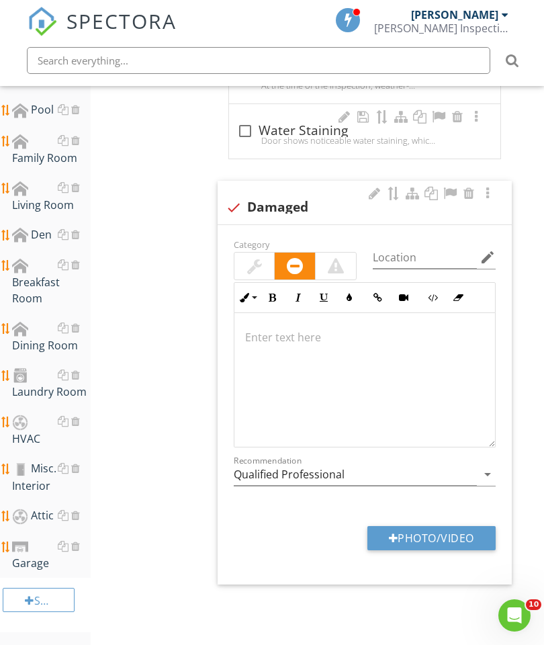
click at [434, 537] on button "Photo/Video" at bounding box center [431, 538] width 128 height 24
type input "C:\fakepath\image.jpg"
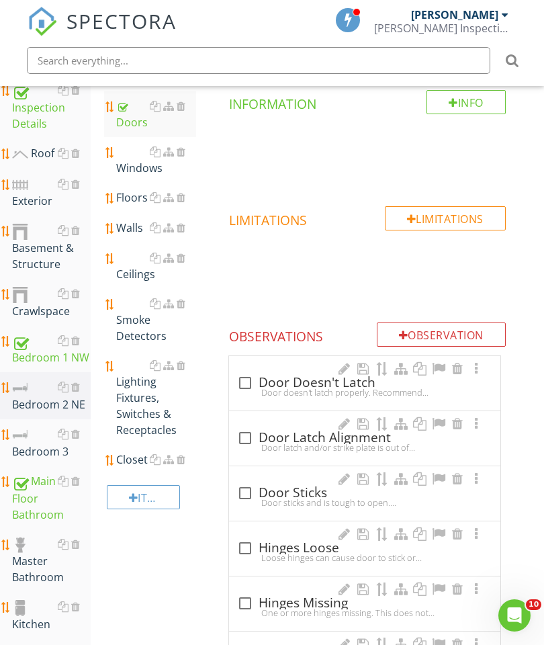
scroll to position [250, 0]
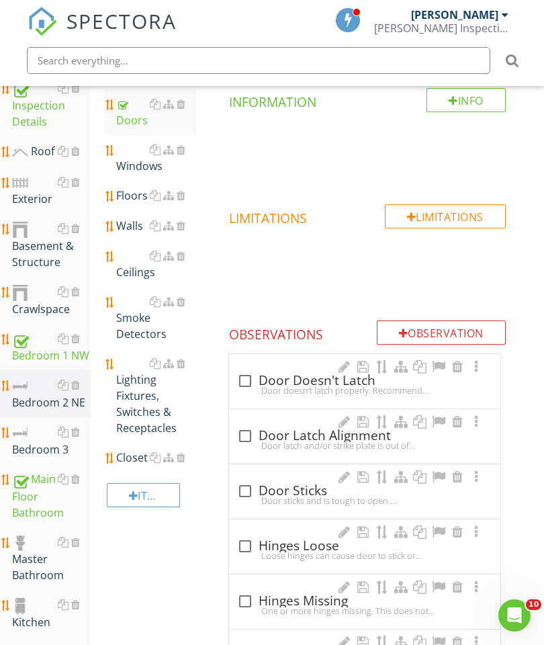
click at [128, 455] on div "Closet" at bounding box center [156, 457] width 80 height 16
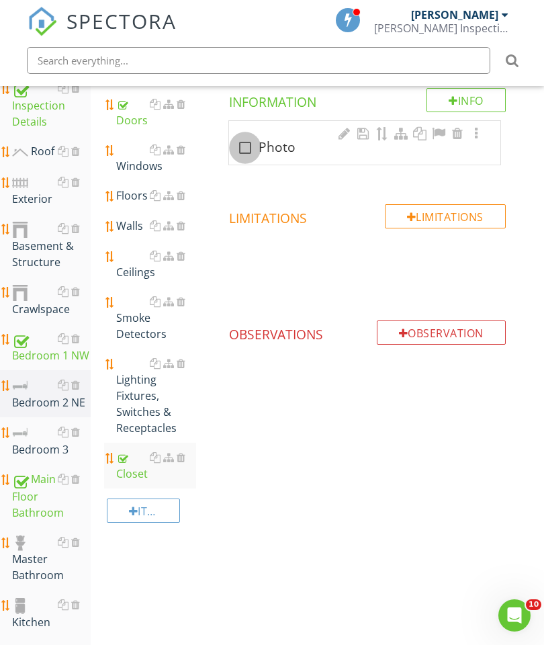
click at [254, 148] on div at bounding box center [245, 147] width 23 height 23
checkbox input "true"
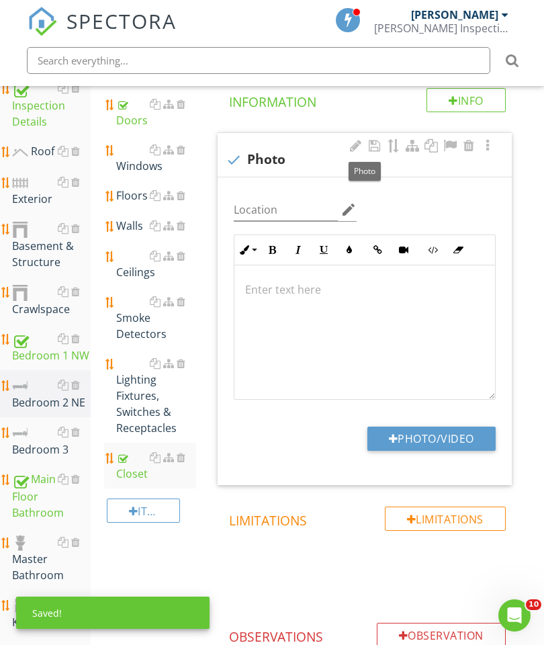
click at [439, 435] on button "Photo/Video" at bounding box center [431, 438] width 128 height 24
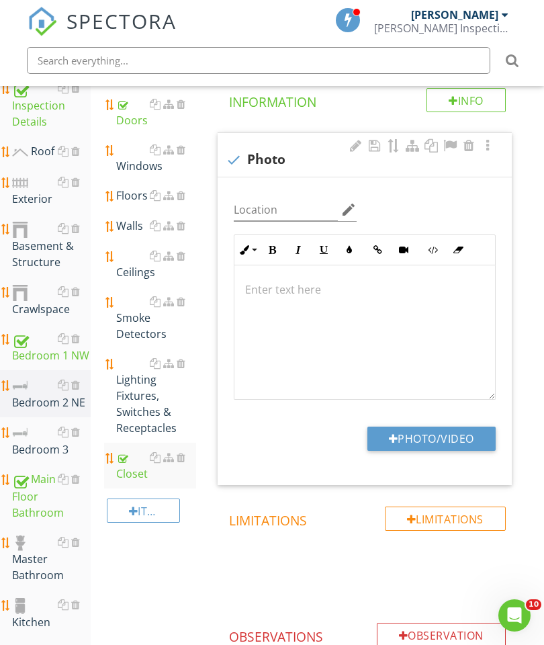
type input "C:\fakepath\image.jpg"
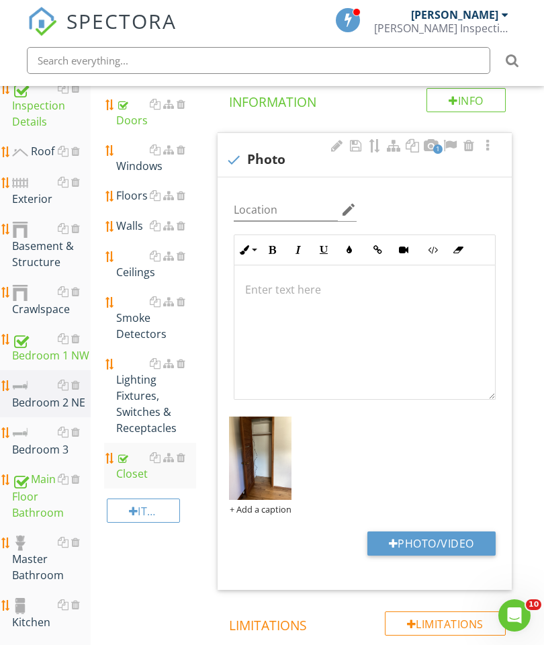
click at [133, 158] on div "Windows" at bounding box center [156, 158] width 80 height 32
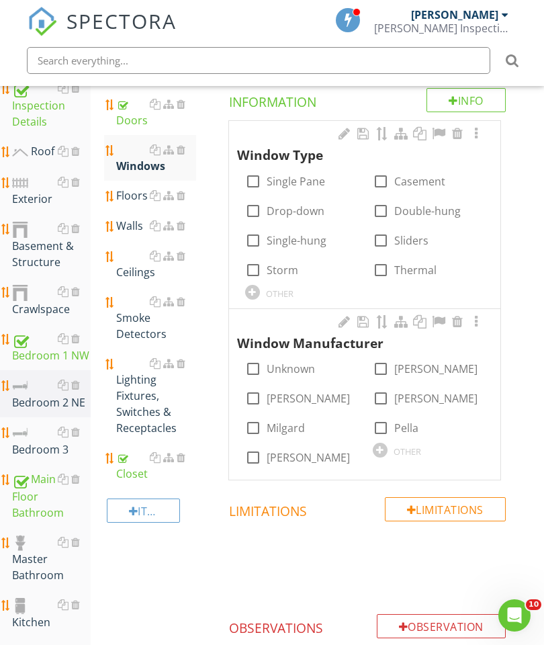
click at [254, 240] on div at bounding box center [253, 240] width 23 height 23
checkbox input "true"
click at [388, 268] on div at bounding box center [380, 270] width 23 height 23
checkbox input "true"
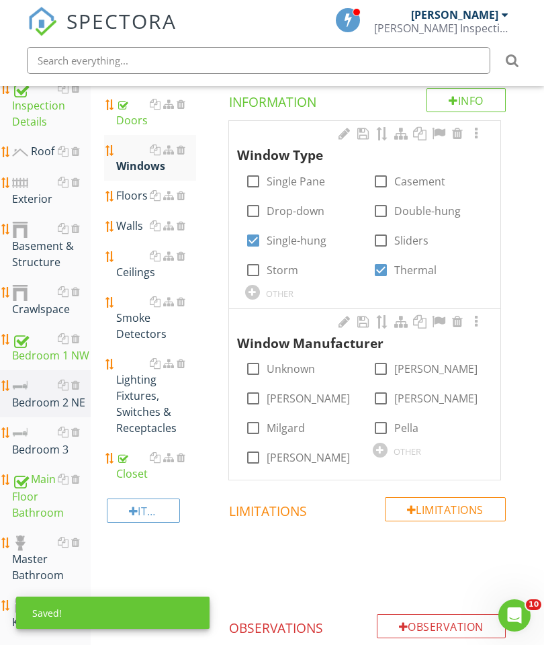
click at [252, 400] on div at bounding box center [253, 398] width 23 height 23
checkbox input "true"
click at [478, 136] on div at bounding box center [476, 133] width 16 height 13
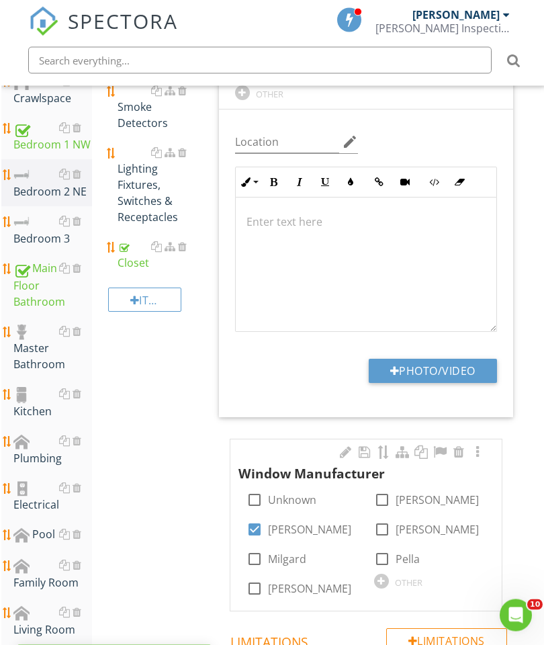
scroll to position [462, 0]
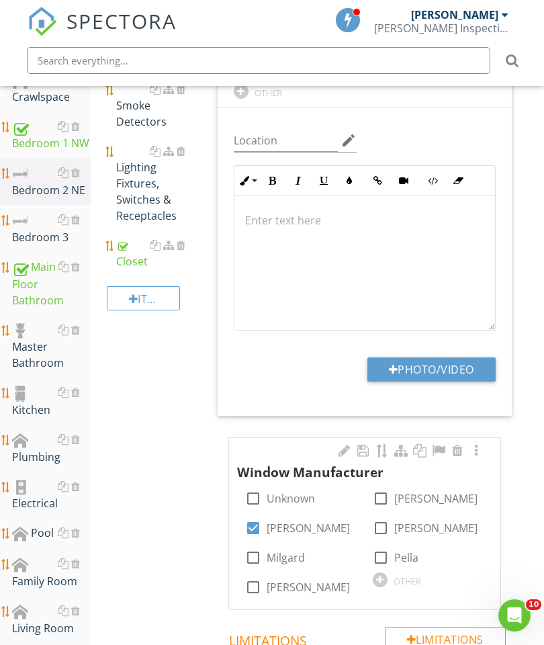
click at [441, 362] on button "Photo/Video" at bounding box center [431, 369] width 128 height 24
type input "C:\fakepath\image.jpg"
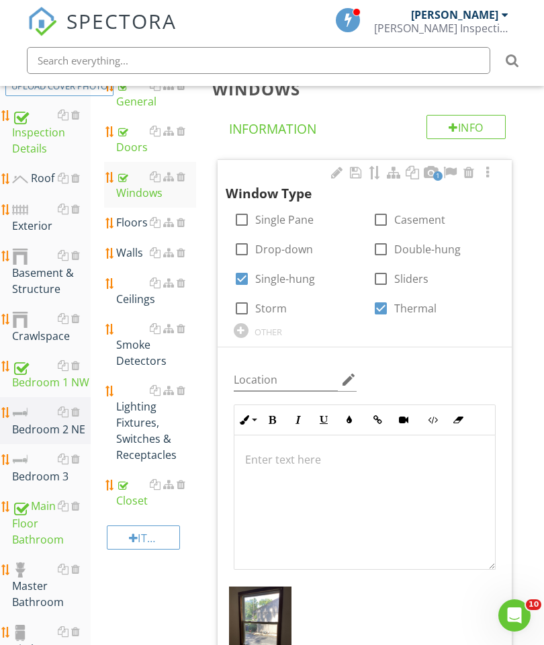
scroll to position [214, 0]
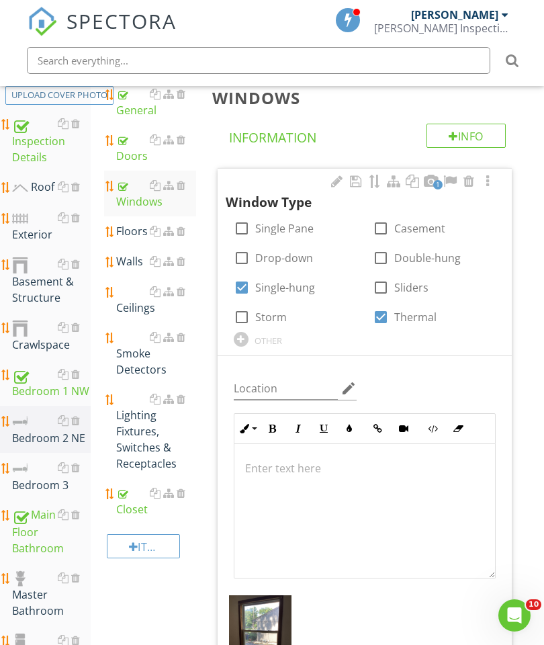
click at [125, 224] on div "Floors" at bounding box center [156, 231] width 80 height 16
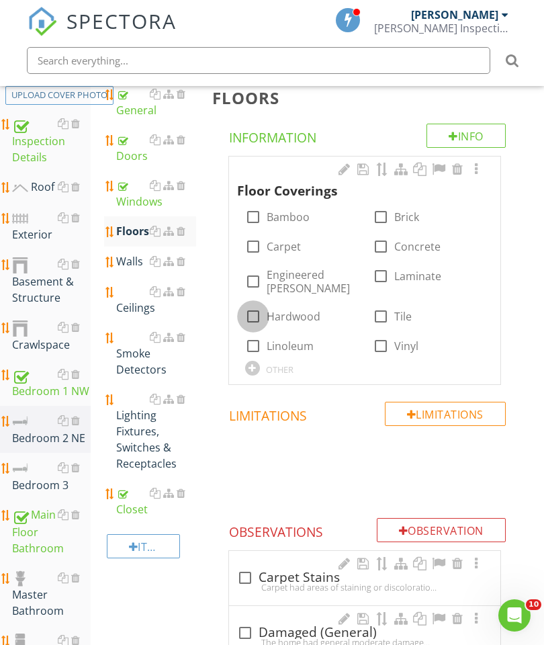
click at [244, 305] on div at bounding box center [253, 316] width 23 height 23
checkbox input "true"
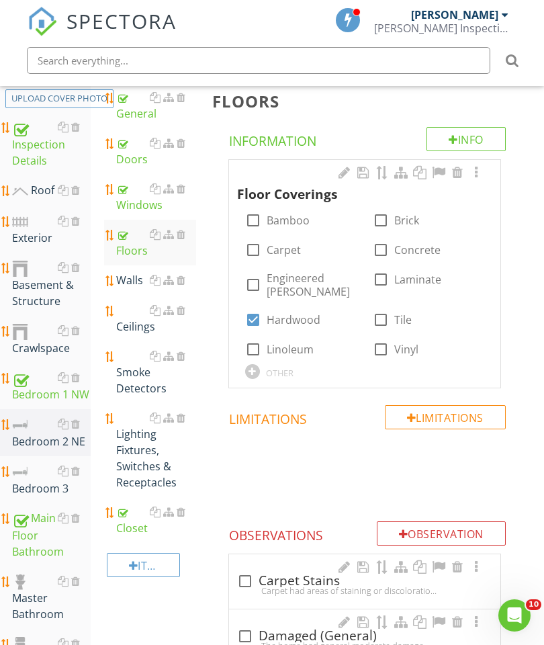
scroll to position [209, 0]
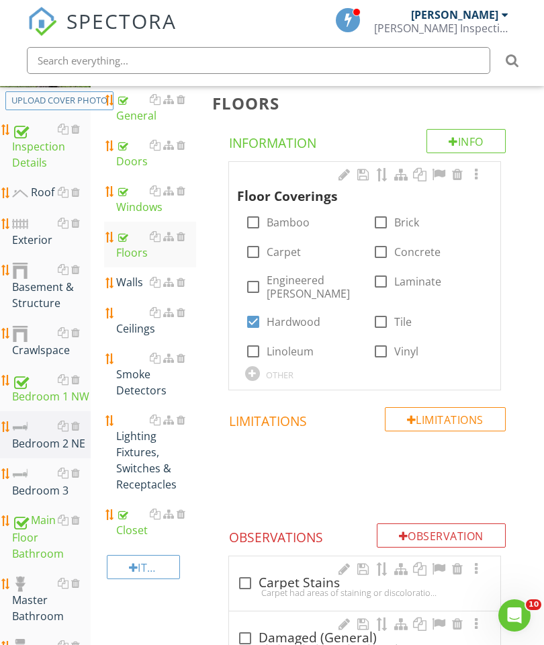
click at [477, 177] on div at bounding box center [476, 174] width 16 height 13
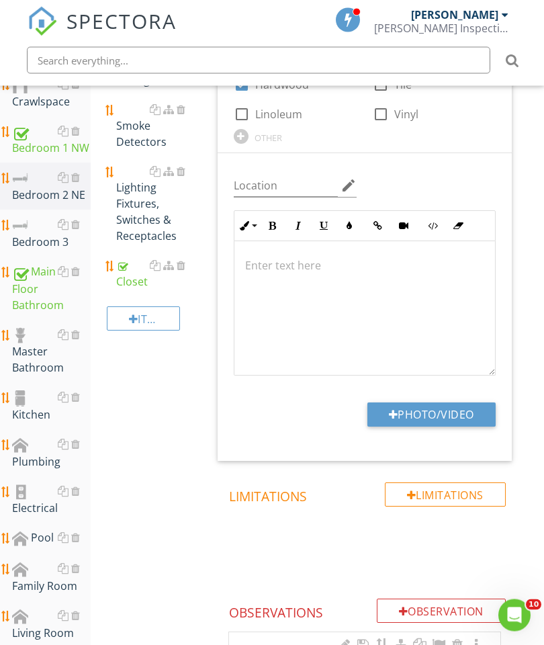
scroll to position [457, 0]
click at [435, 402] on button "Photo/Video" at bounding box center [431, 414] width 128 height 24
type input "C:\fakepath\image.jpg"
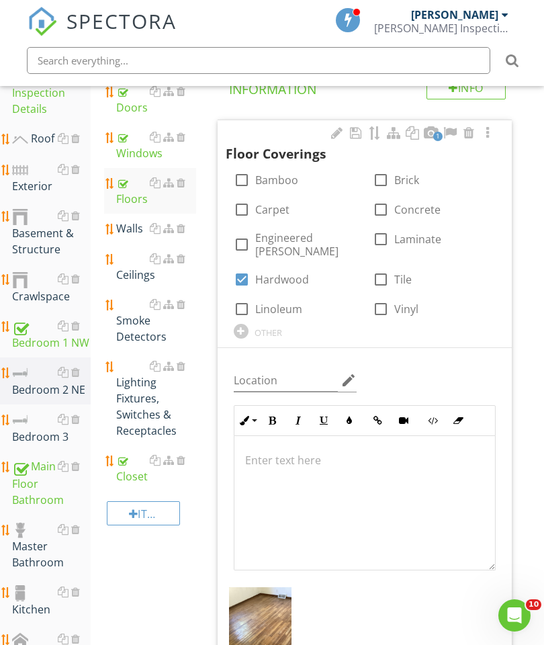
scroll to position [208, 0]
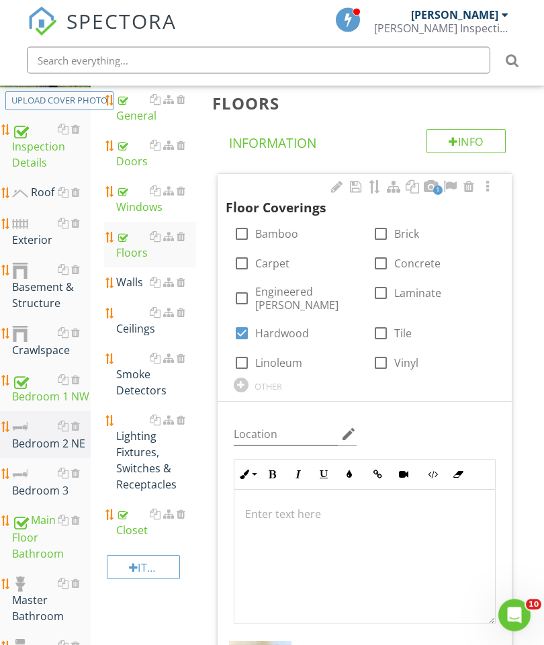
click at [130, 281] on div "Walls" at bounding box center [156, 283] width 80 height 16
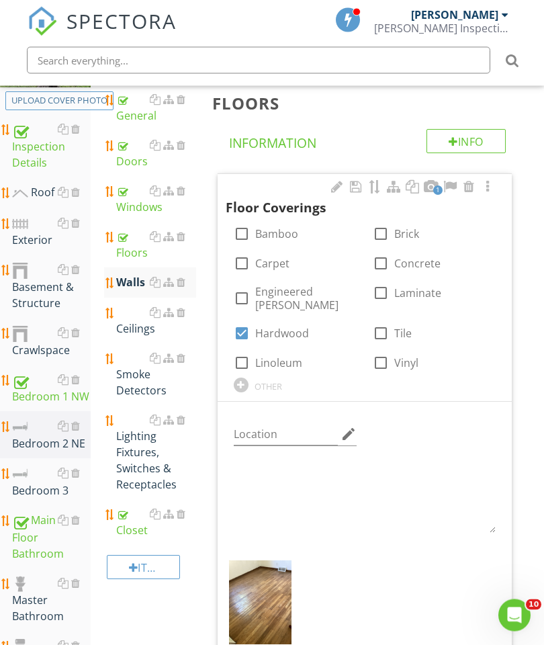
scroll to position [209, 0]
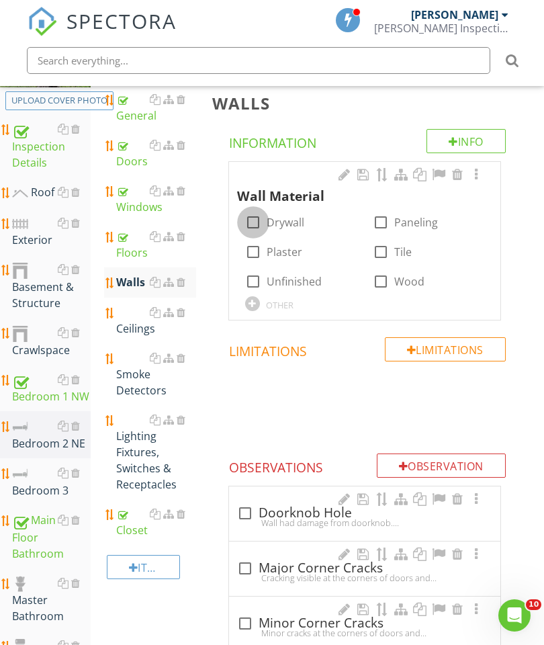
click at [252, 219] on div at bounding box center [253, 222] width 23 height 23
checkbox input "true"
click at [470, 169] on div at bounding box center [476, 174] width 16 height 13
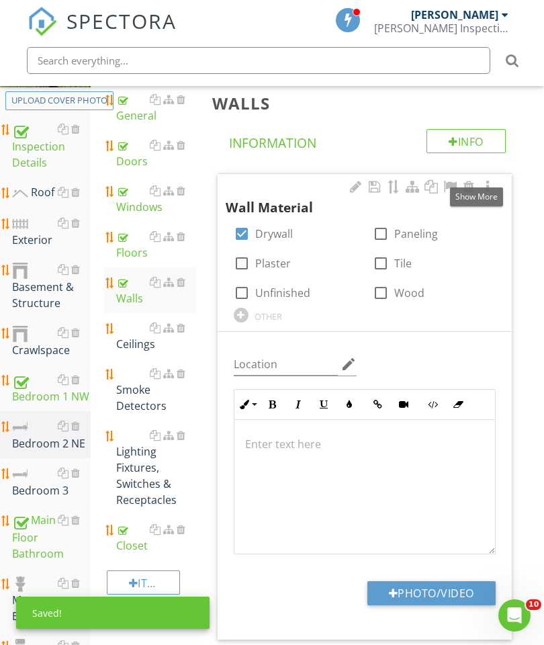
click at [448, 591] on button "Photo/Video" at bounding box center [431, 593] width 128 height 24
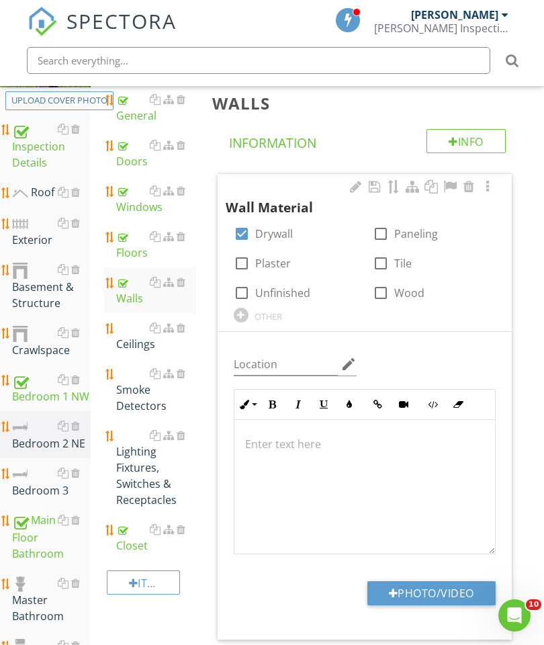
scroll to position [191, 0]
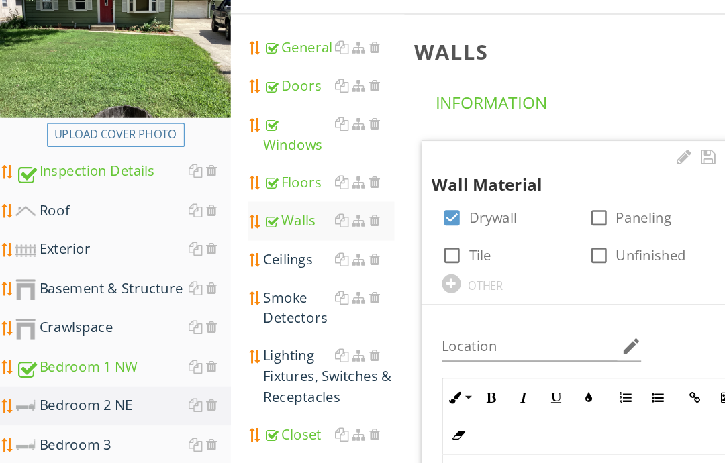
type input "C:\fakepath\image.jpg"
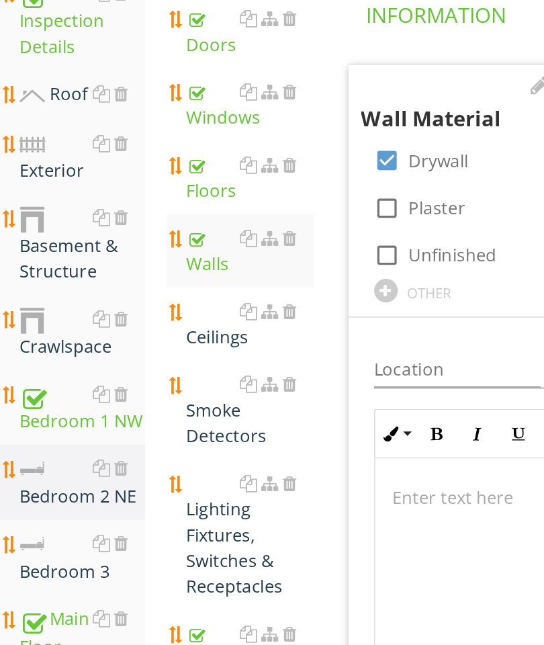
scroll to position [265, 0]
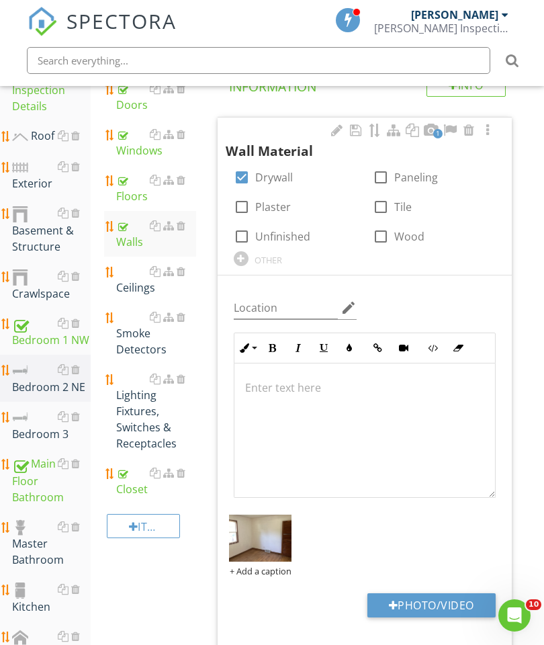
click at [135, 283] on div "Ceilings" at bounding box center [156, 279] width 80 height 32
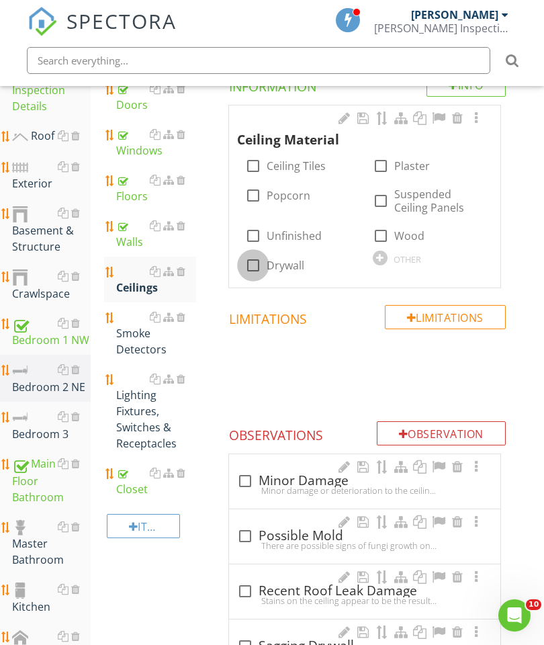
click at [254, 265] on div at bounding box center [253, 265] width 23 height 23
checkbox input "true"
click at [478, 122] on div at bounding box center [476, 117] width 16 height 13
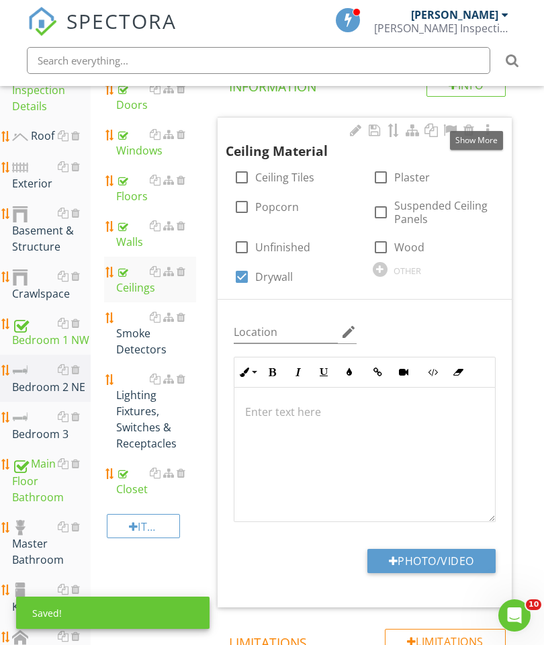
click at [459, 555] on button "Photo/Video" at bounding box center [431, 561] width 128 height 24
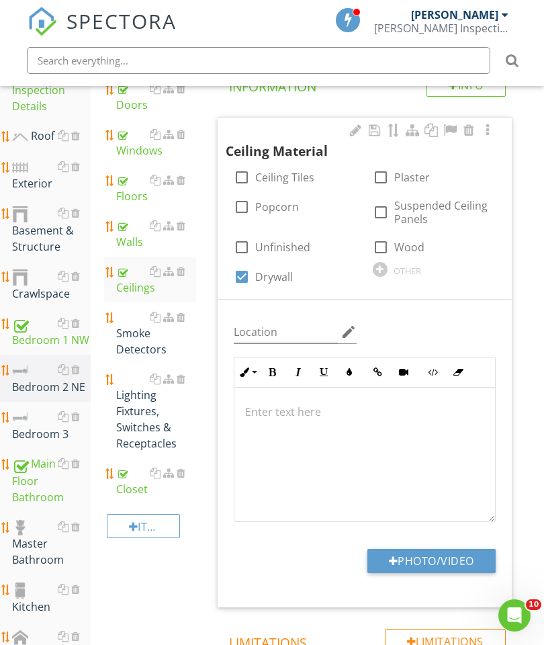
scroll to position [248, 0]
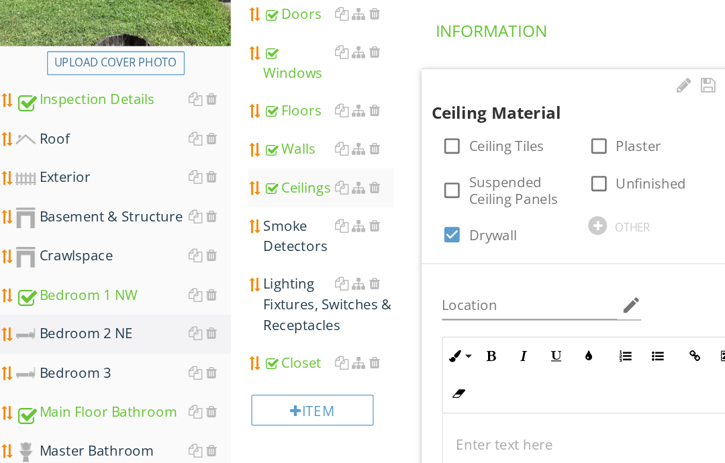
type input "C:\fakepath\image.jpg"
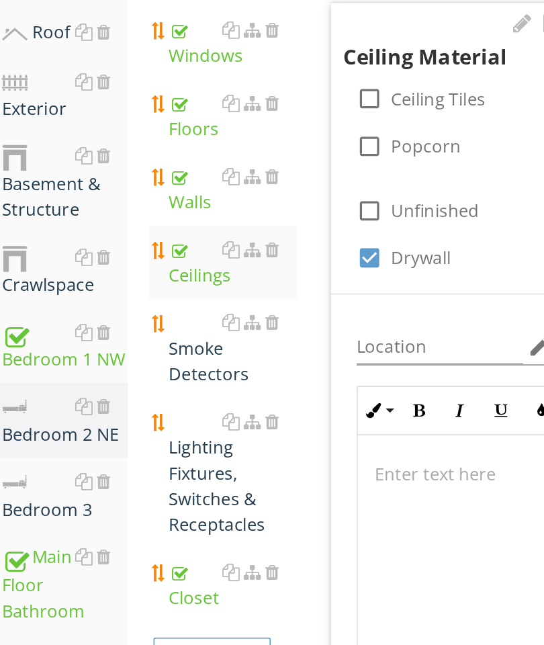
click at [177, 329] on div at bounding box center [181, 334] width 9 height 11
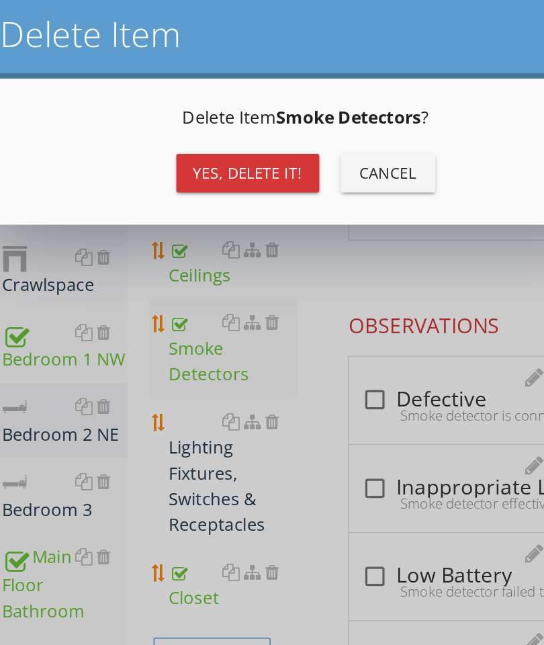
click at [167, 234] on div "Yes, Delete it!" at bounding box center [166, 241] width 68 height 14
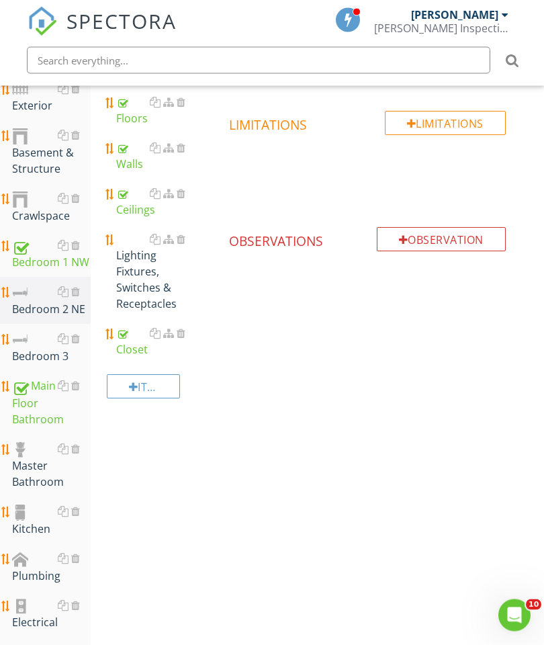
click at [150, 270] on div "Lighting Fixtures, Switches & Receptacles" at bounding box center [156, 272] width 80 height 81
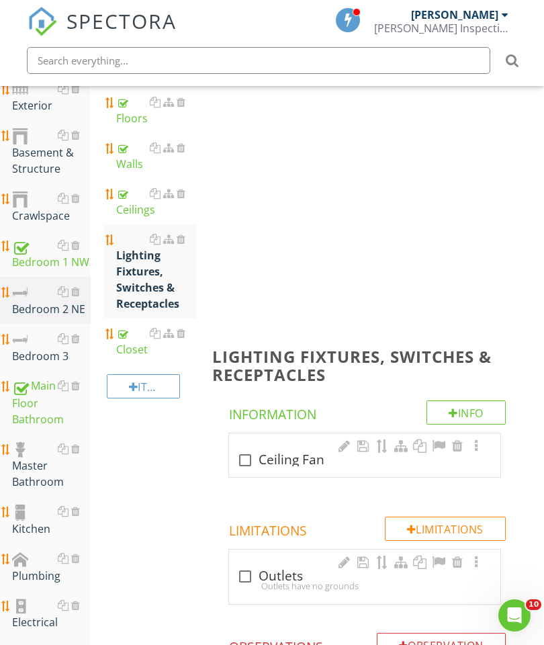
click at [147, 272] on div "Lighting Fixtures, Switches & Receptacles" at bounding box center [156, 271] width 80 height 81
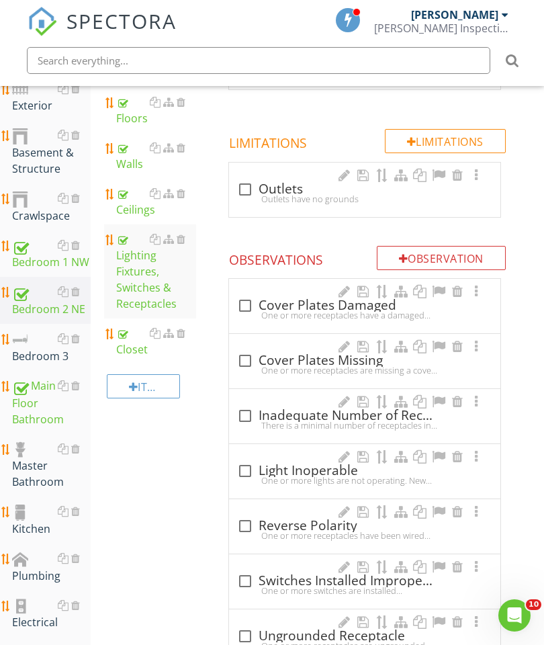
click at [240, 189] on div at bounding box center [245, 189] width 23 height 23
checkbox input "true"
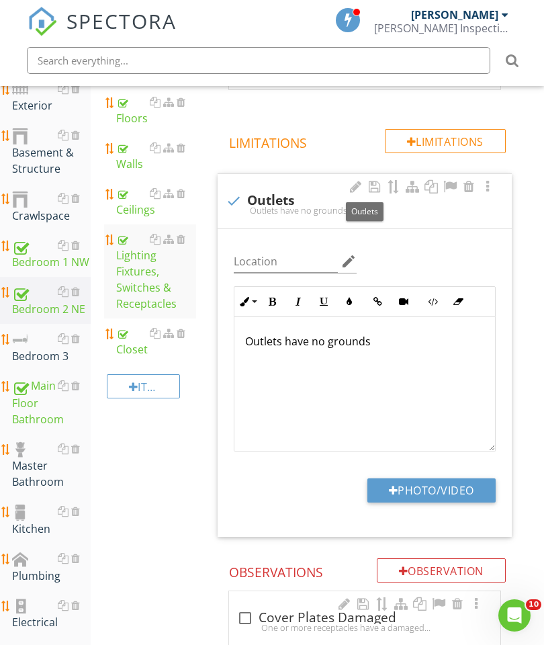
scroll to position [350, 0]
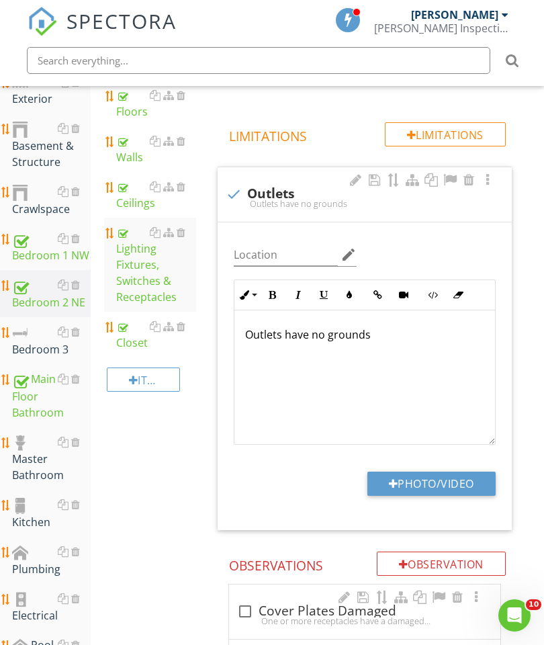
click at [44, 338] on div "Bedroom 3" at bounding box center [51, 341] width 79 height 34
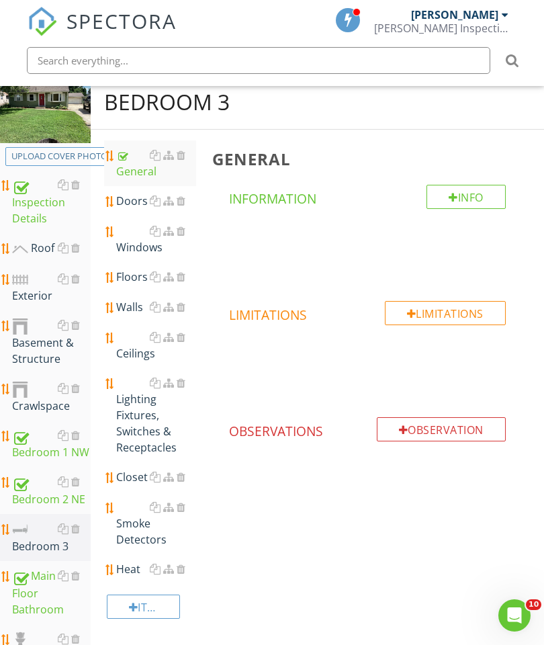
scroll to position [136, 0]
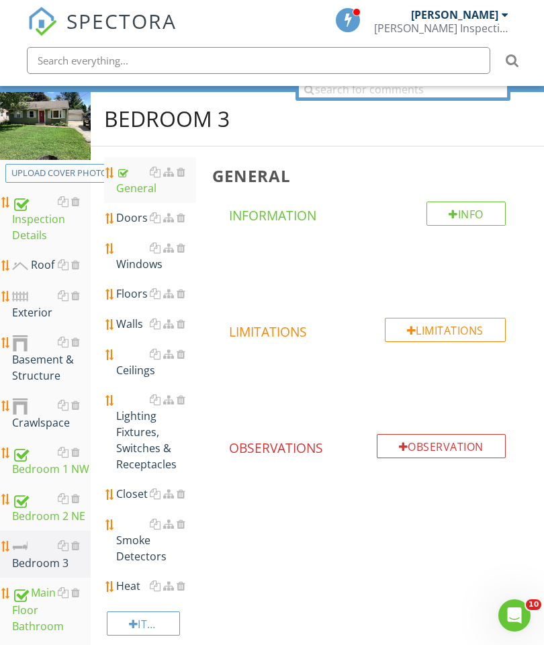
click at [212, 119] on div "Bedroom 3" at bounding box center [167, 118] width 126 height 27
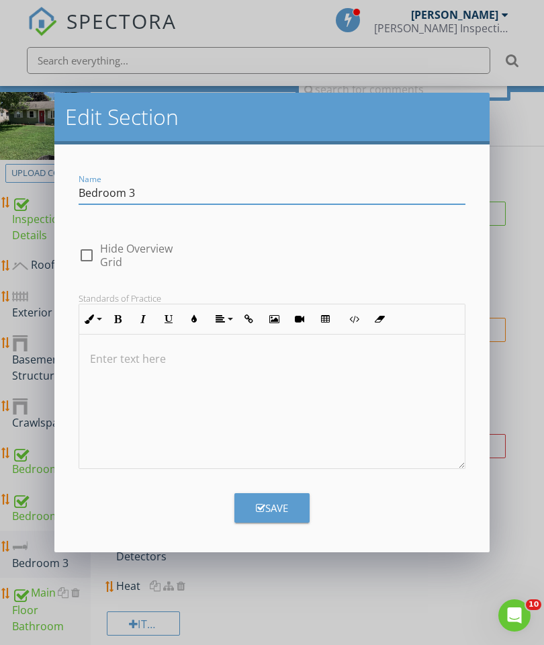
click at [157, 190] on input "Bedroom 3" at bounding box center [272, 193] width 387 height 22
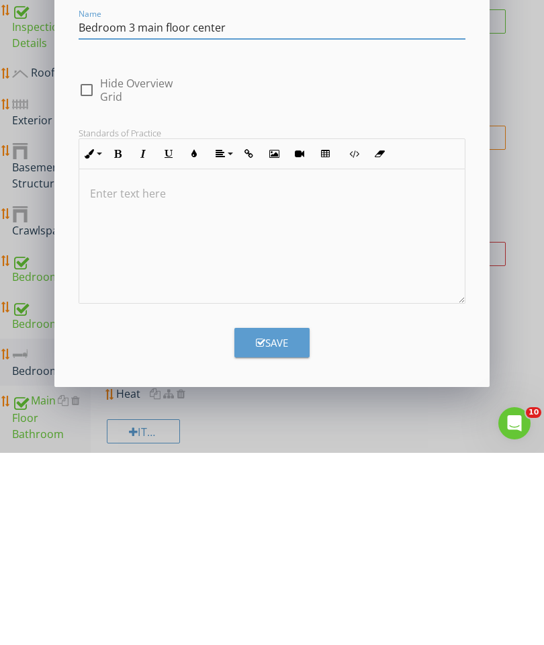
type input "Bedroom 3 main floor center"
click at [273, 527] on div "Save" at bounding box center [272, 534] width 32 height 15
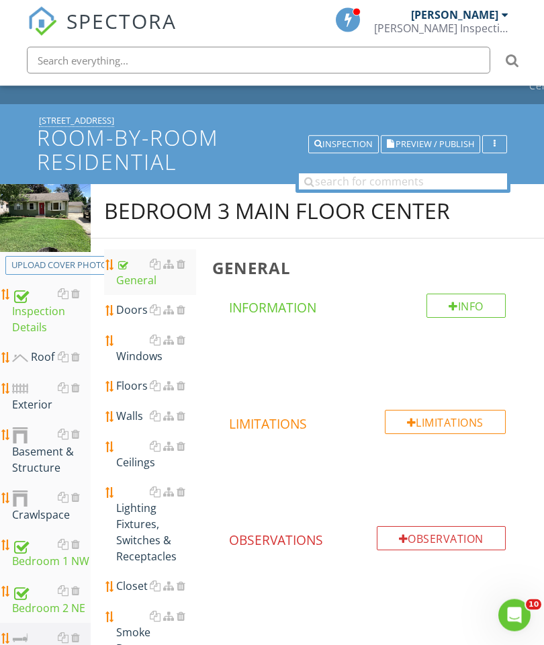
scroll to position [44, 0]
click at [226, 214] on div "Bedroom 3 main floor center" at bounding box center [277, 210] width 346 height 27
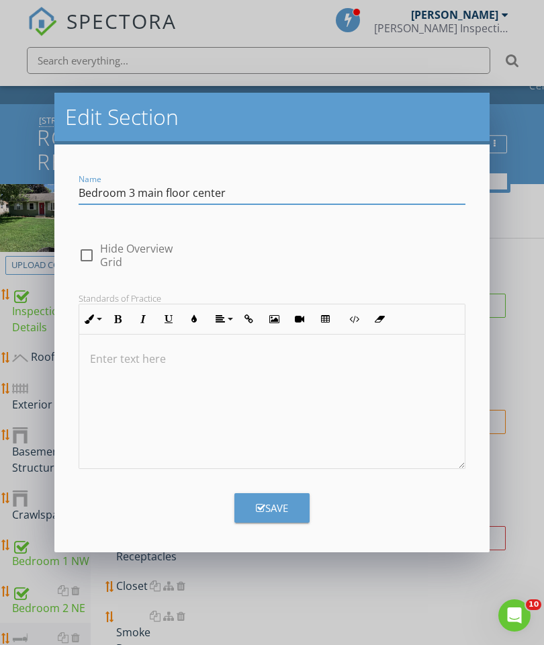
click at [144, 191] on input "Bedroom 3 main floor center" at bounding box center [272, 193] width 387 height 22
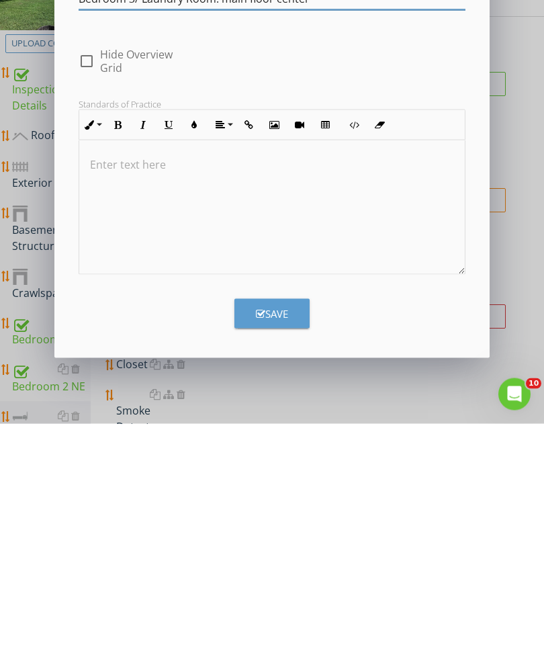
type input "Bedroom 3/ Laundry Room. main floor center"
click at [266, 527] on div "Save" at bounding box center [272, 534] width 32 height 15
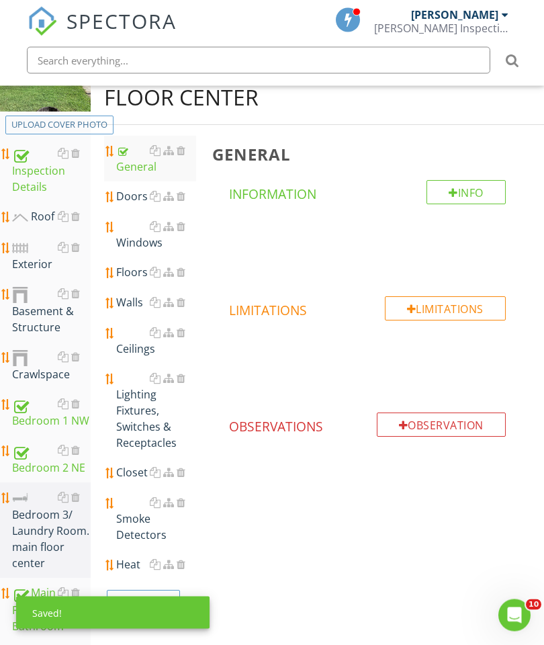
scroll to position [179, 0]
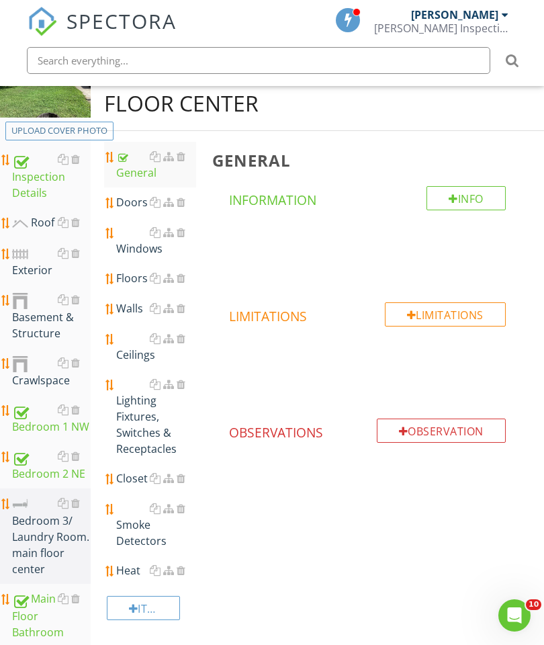
click at [125, 205] on div "Doors" at bounding box center [156, 202] width 80 height 16
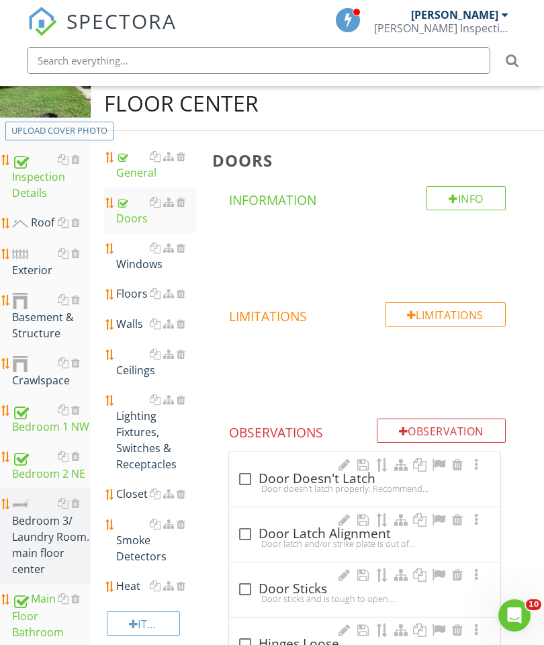
click at [126, 254] on div "Windows" at bounding box center [156, 256] width 80 height 32
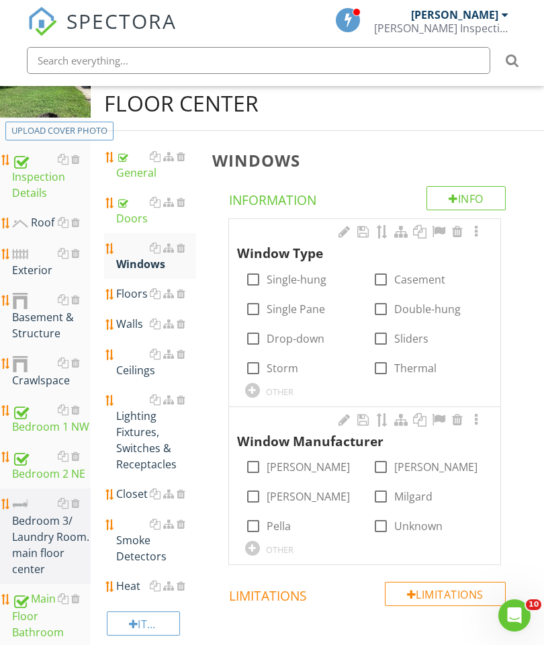
click at [257, 389] on div at bounding box center [252, 390] width 15 height 15
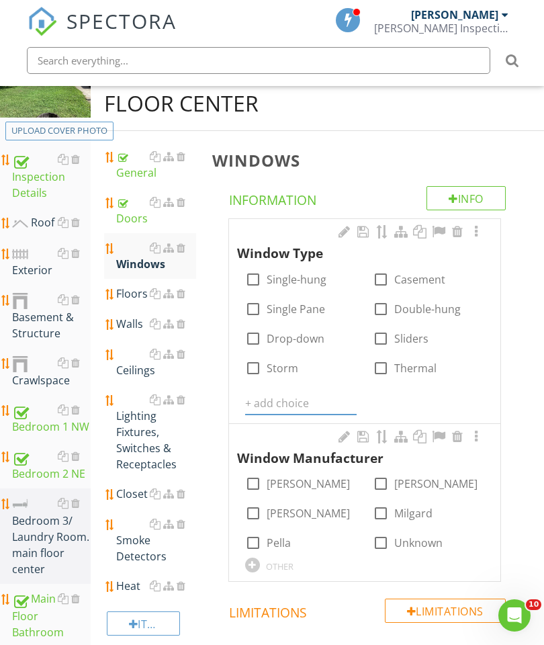
click at [287, 401] on input "text" at bounding box center [300, 403] width 111 height 22
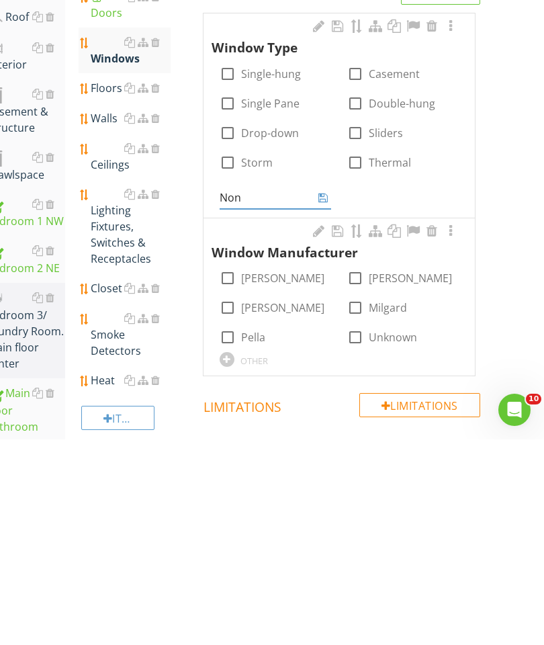
type input "None"
click at [326, 398] on icon at bounding box center [322, 403] width 9 height 11
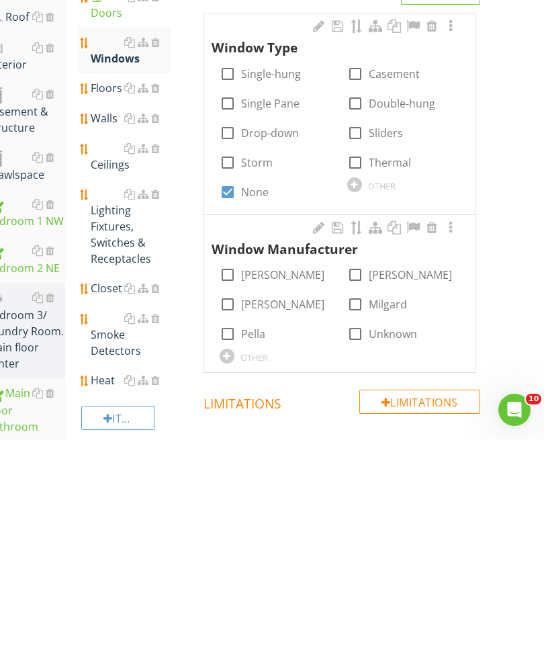
scroll to position [384, 26]
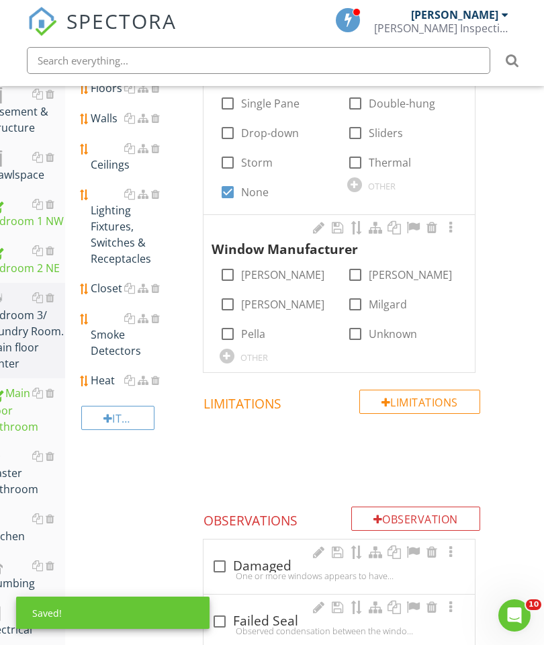
click at [435, 229] on div at bounding box center [432, 227] width 16 height 13
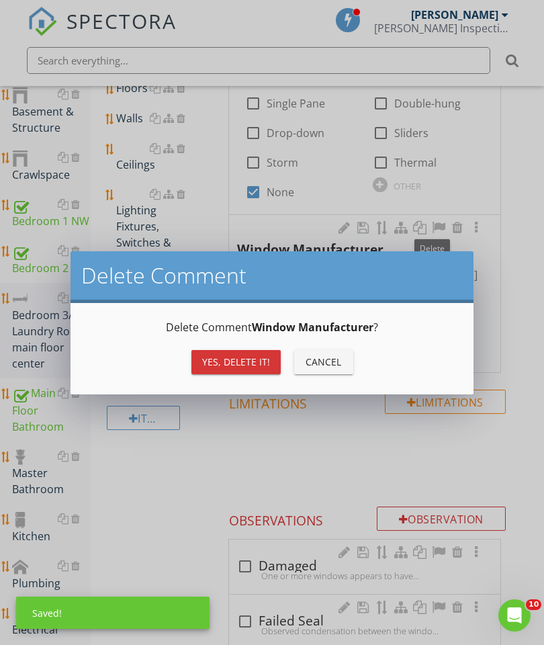
scroll to position [384, 0]
click at [228, 362] on div "Yes, Delete it!" at bounding box center [236, 362] width 68 height 14
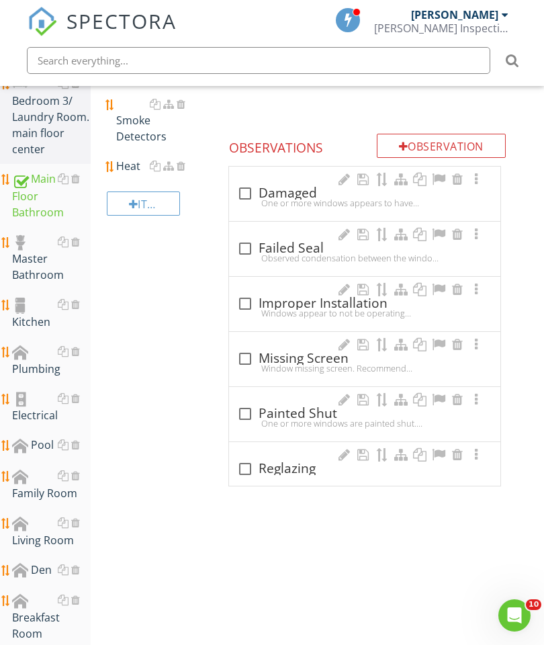
scroll to position [581, 0]
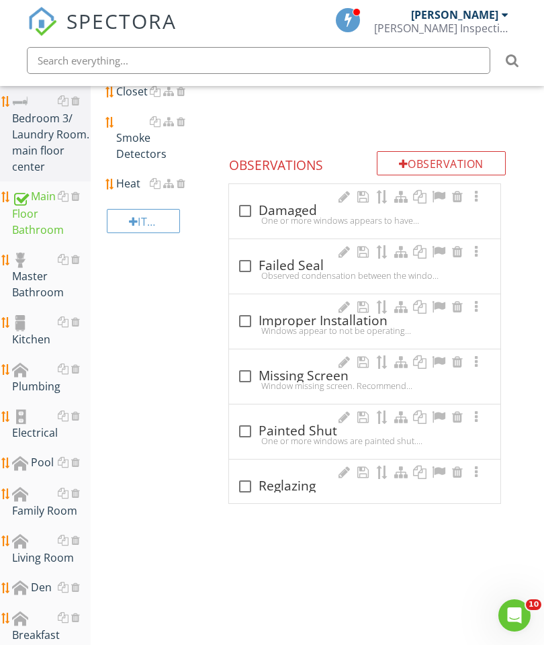
click at [526, 496] on div "Windows Info Information Window Type check_box_outline_blank Single-hung check_…" at bounding box center [374, 116] width 340 height 775
click at [243, 486] on div at bounding box center [245, 486] width 23 height 23
checkbox input "true"
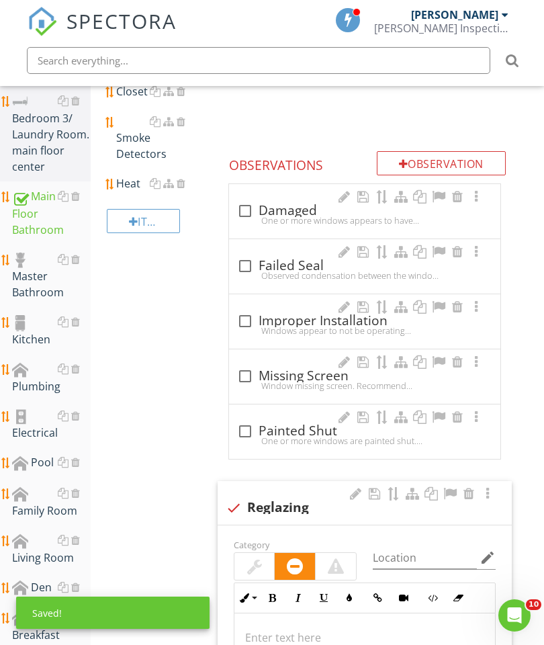
click at [349, 496] on div at bounding box center [356, 493] width 16 height 13
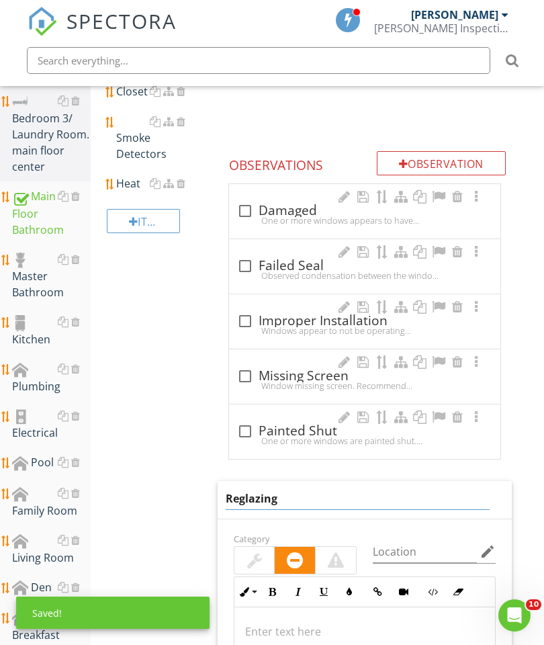
click at [292, 493] on input "Reglazing" at bounding box center [358, 499] width 265 height 22
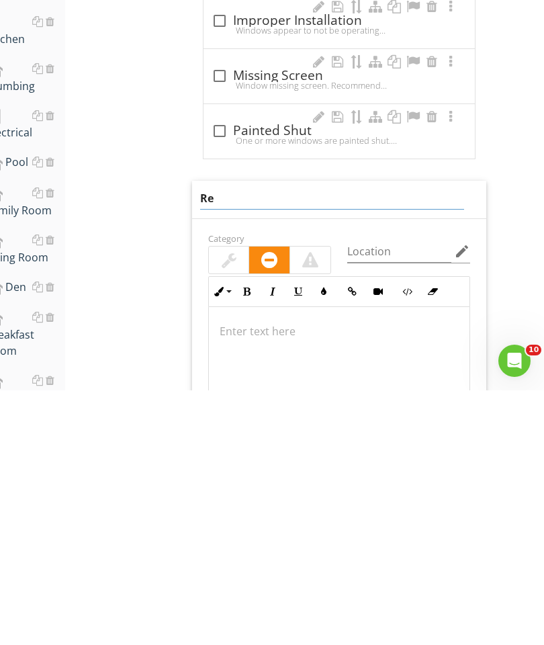
type input "R"
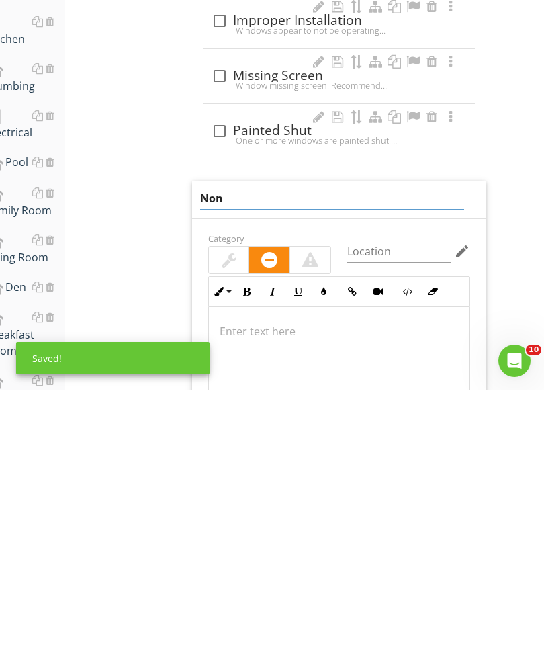
type input "None"
click at [279, 578] on p at bounding box center [339, 586] width 239 height 16
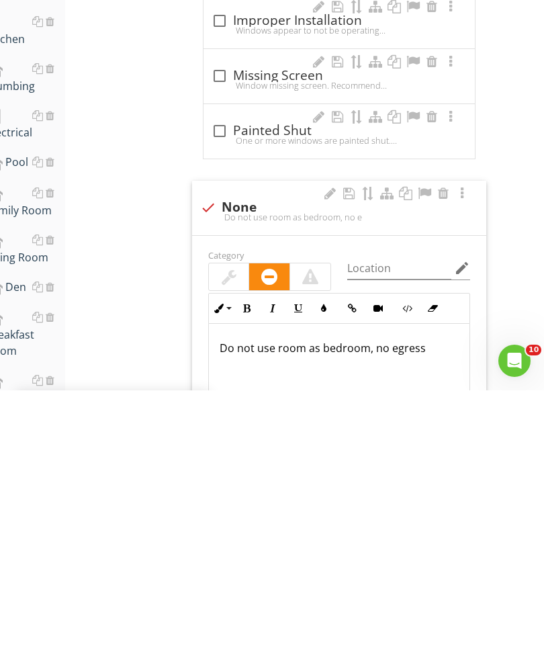
click at [116, 283] on div "Bedroom 3/ Laundry Room. main floor center General Doors Windows Floors Walls C…" at bounding box center [291, 253] width 453 height 1303
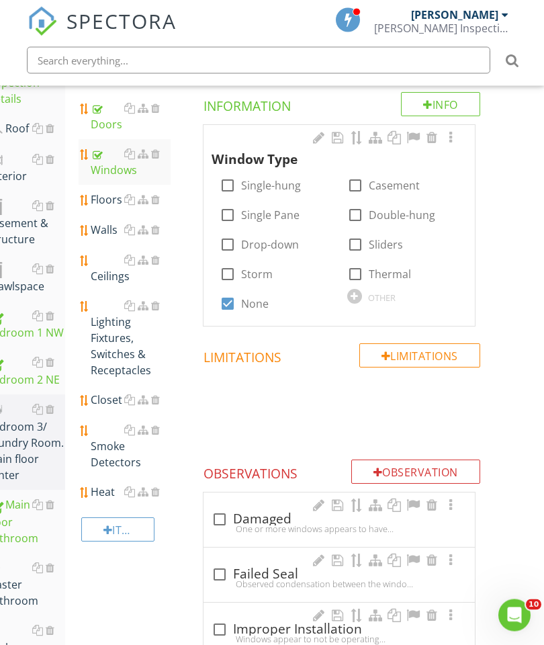
scroll to position [273, 26]
click at [106, 199] on div "Floors" at bounding box center [131, 199] width 80 height 16
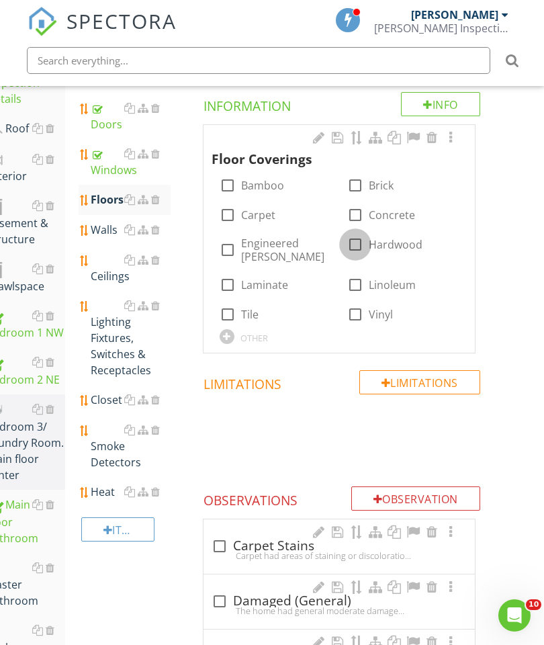
click at [360, 244] on div at bounding box center [355, 244] width 23 height 23
checkbox input "true"
click at [446, 143] on div at bounding box center [451, 137] width 16 height 13
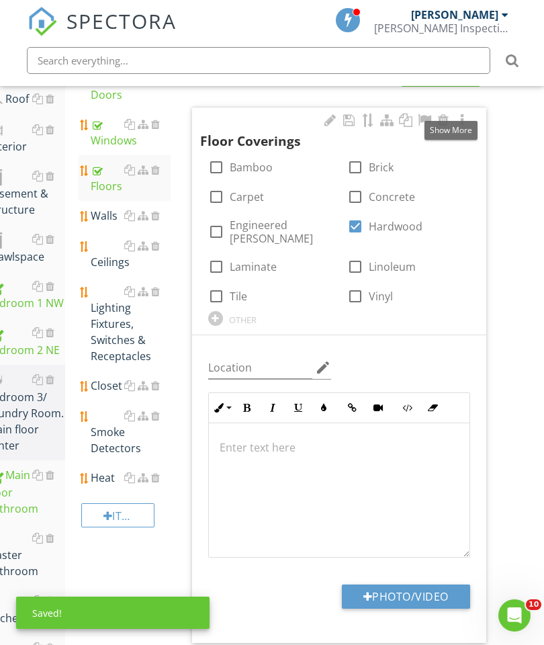
scroll to position [379, 26]
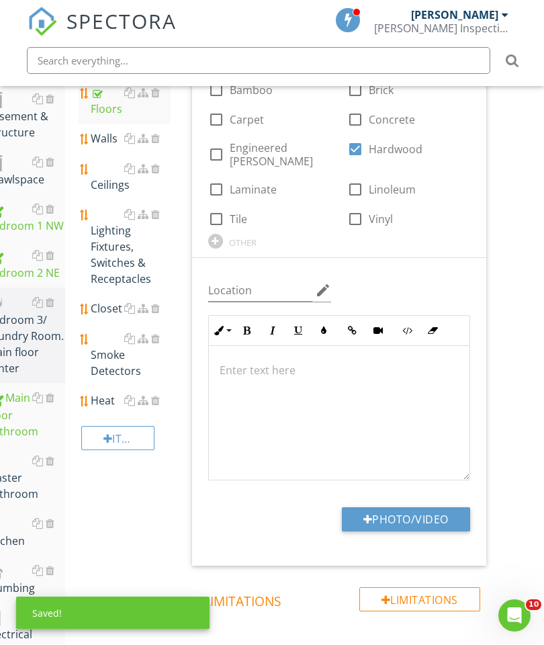
click at [409, 512] on button "Photo/Video" at bounding box center [406, 519] width 128 height 24
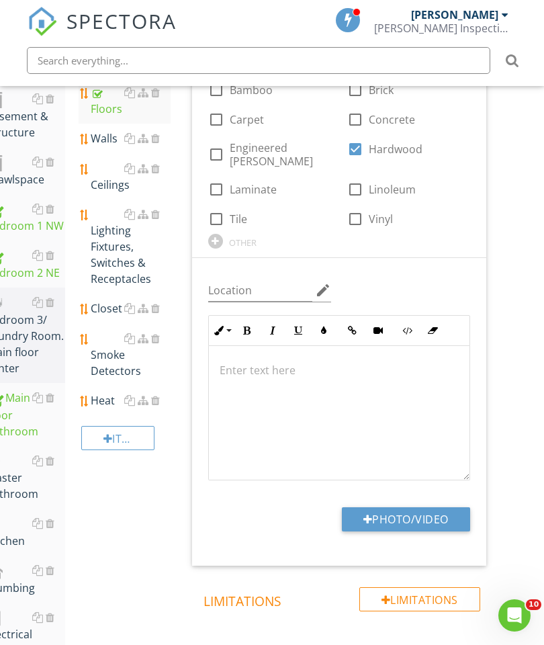
type input "C:\fakepath\image.jpg"
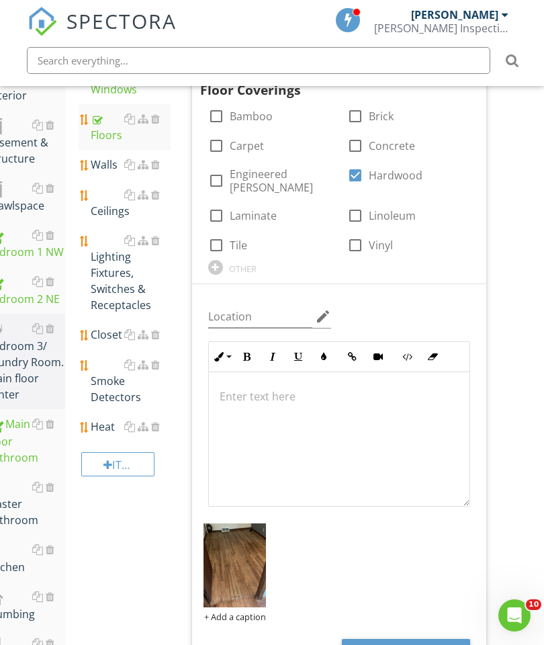
scroll to position [353, 26]
click at [104, 166] on div "Walls" at bounding box center [131, 164] width 80 height 16
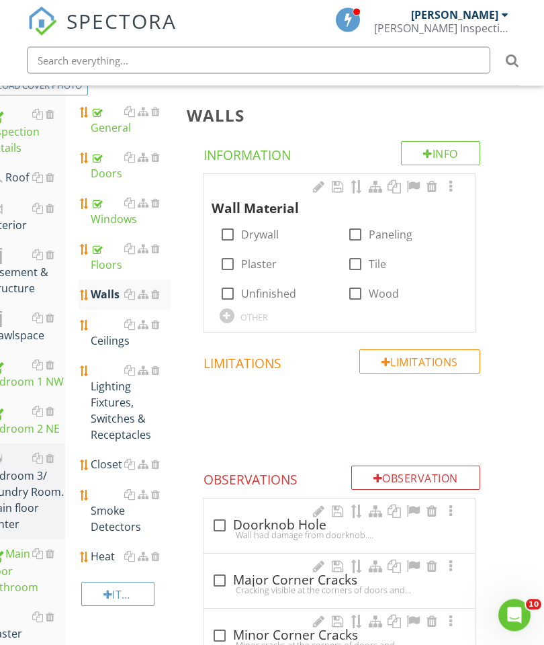
scroll to position [224, 26]
click at [224, 226] on div at bounding box center [227, 234] width 23 height 23
checkbox input "true"
click at [457, 185] on div at bounding box center [451, 186] width 16 height 13
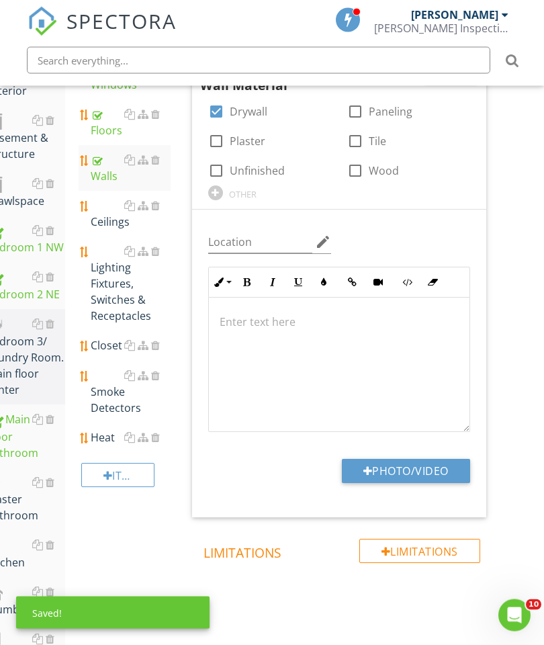
scroll to position [368, 26]
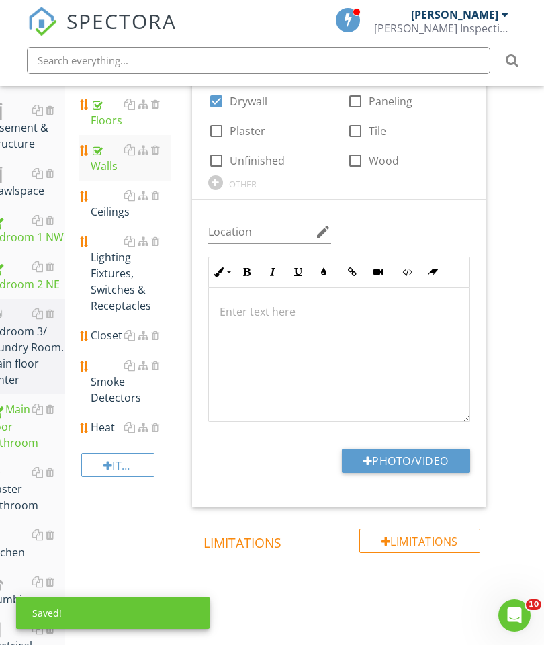
click at [420, 462] on button "Photo/Video" at bounding box center [406, 461] width 128 height 24
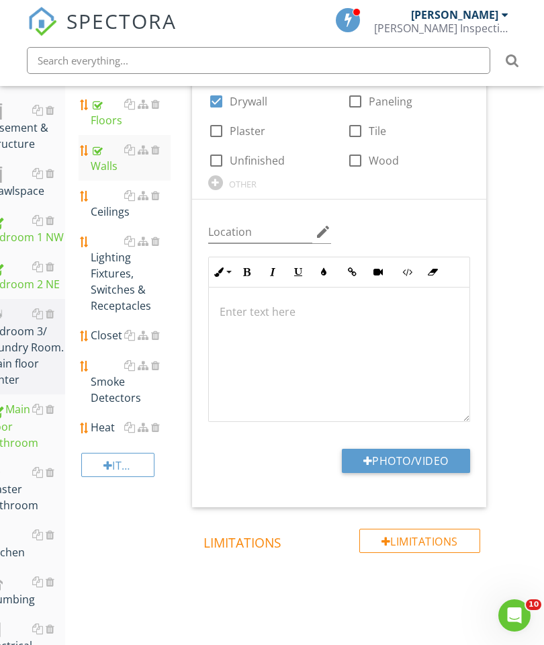
scroll to position [362, 0]
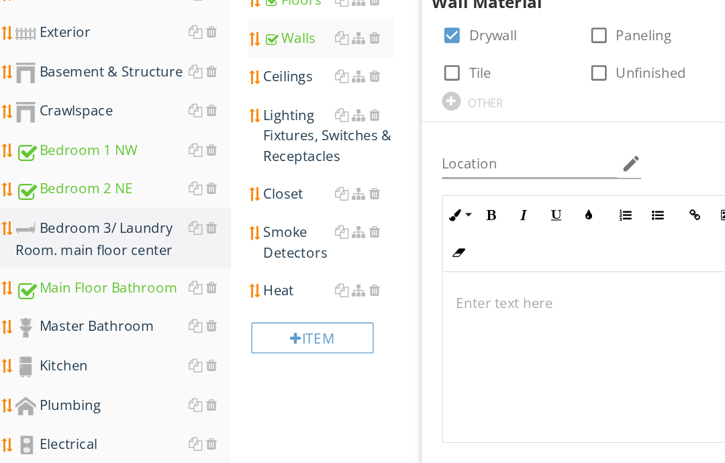
type input "C:\fakepath\image.jpg"
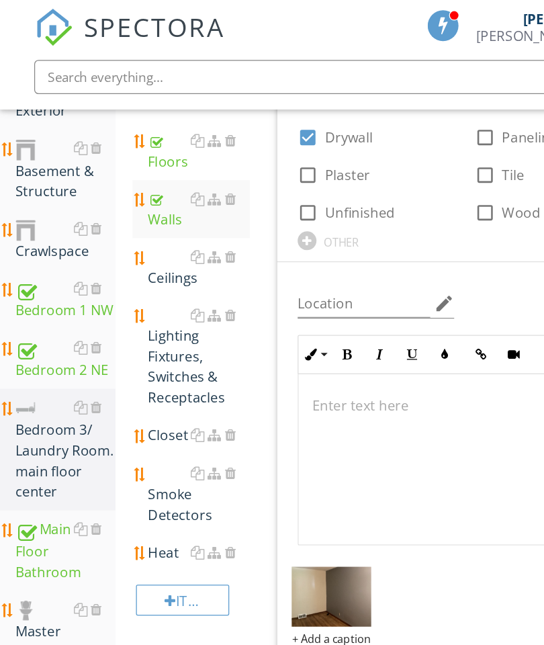
scroll to position [353, 0]
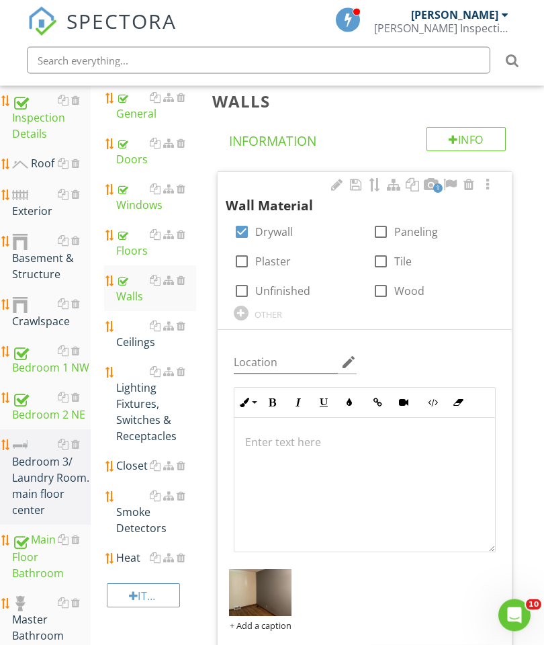
click at [134, 334] on div "Ceilings" at bounding box center [156, 334] width 80 height 32
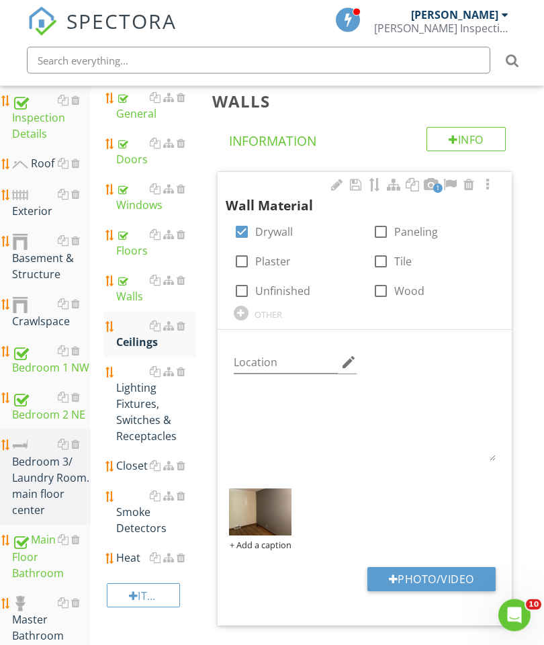
scroll to position [238, 0]
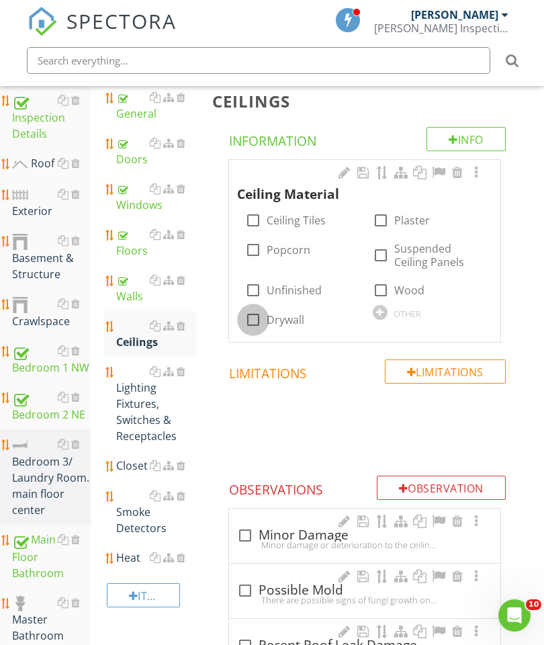
click at [254, 320] on div at bounding box center [253, 319] width 23 height 23
checkbox input "true"
click at [481, 177] on div at bounding box center [476, 172] width 16 height 13
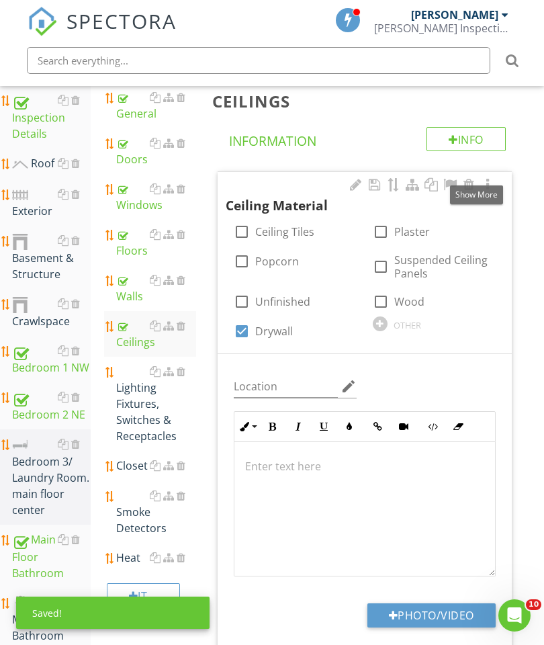
click at [448, 608] on button "Photo/Video" at bounding box center [431, 615] width 128 height 24
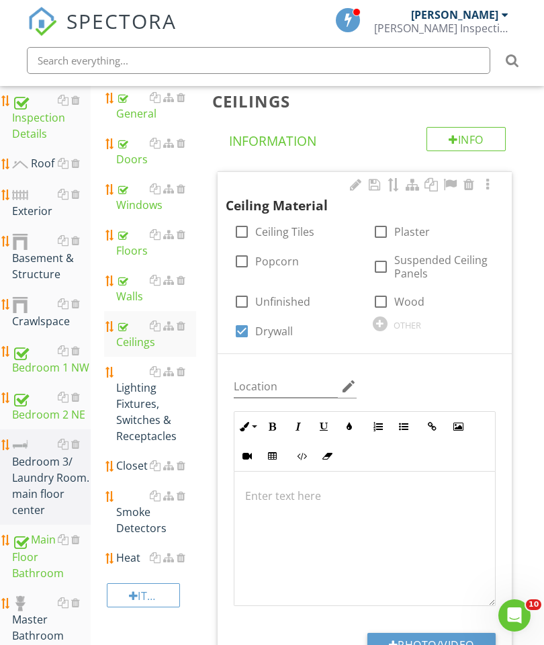
scroll to position [232, 0]
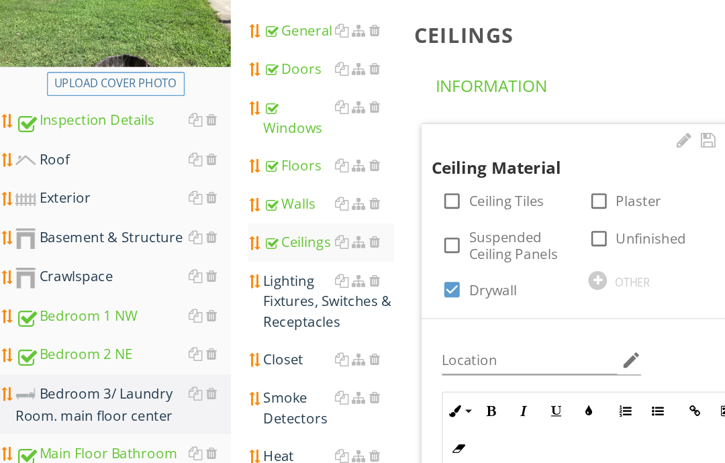
type input "C:\fakepath\image.jpg"
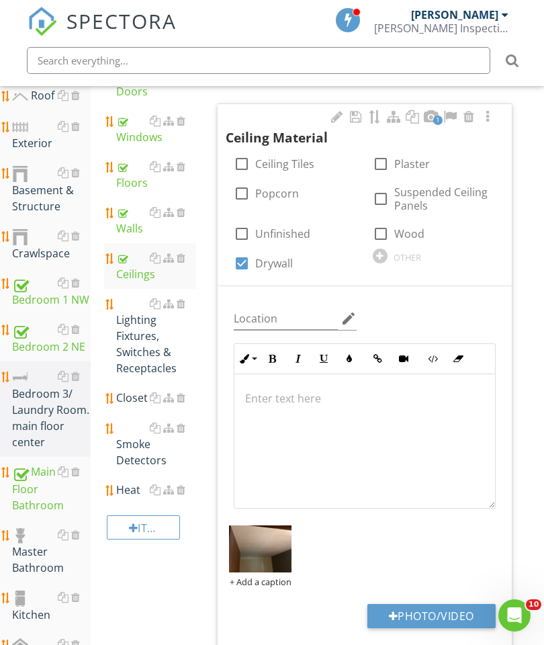
scroll to position [305, 0]
click at [135, 339] on div "Lighting Fixtures, Switches & Receptacles" at bounding box center [156, 336] width 80 height 81
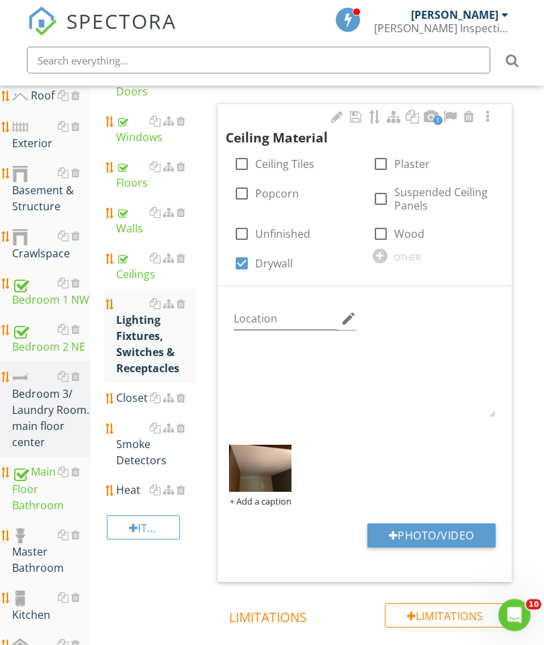
scroll to position [306, 0]
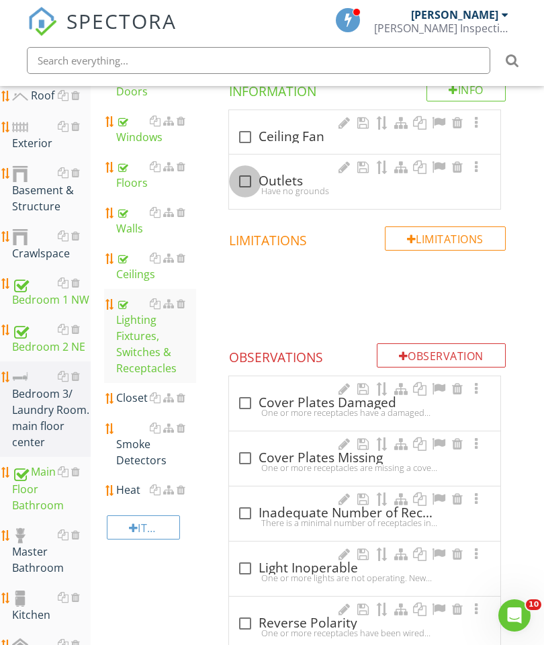
click at [244, 179] on div at bounding box center [245, 181] width 23 height 23
checkbox input "true"
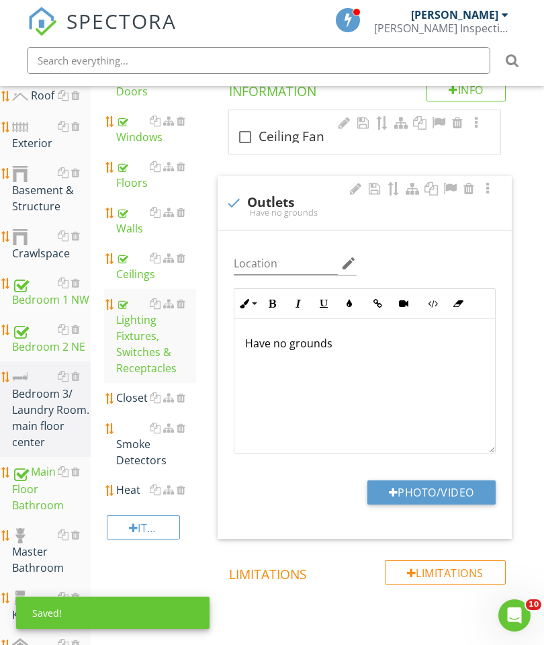
click at [127, 394] on div "Closet" at bounding box center [156, 397] width 80 height 16
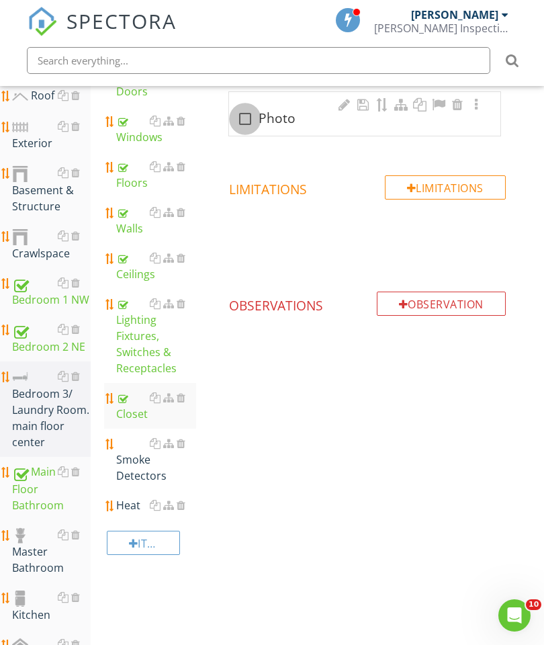
click at [249, 122] on div at bounding box center [245, 118] width 23 height 23
checkbox input "true"
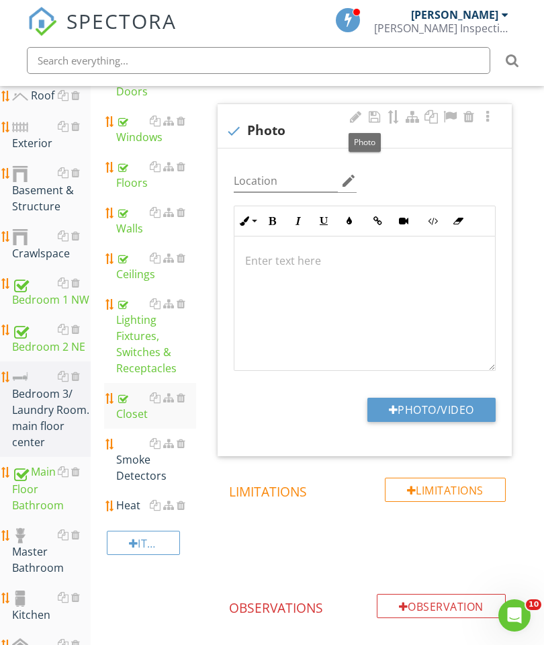
click at [434, 410] on button "Photo/Video" at bounding box center [431, 410] width 128 height 24
type input "C:\fakepath\image.jpg"
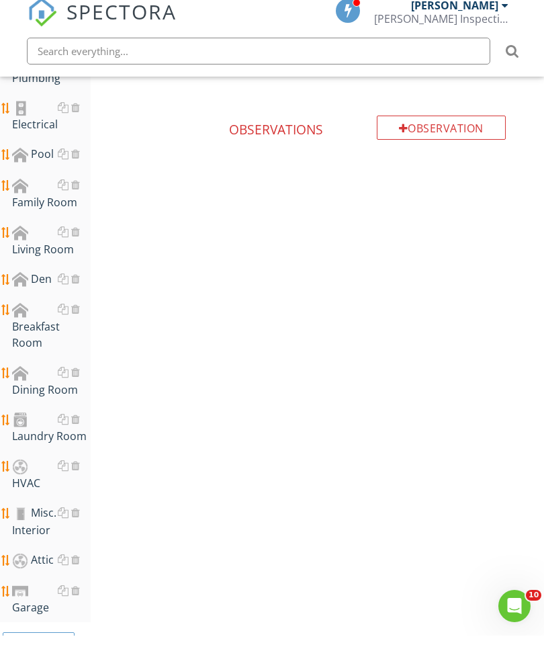
scroll to position [933, 0]
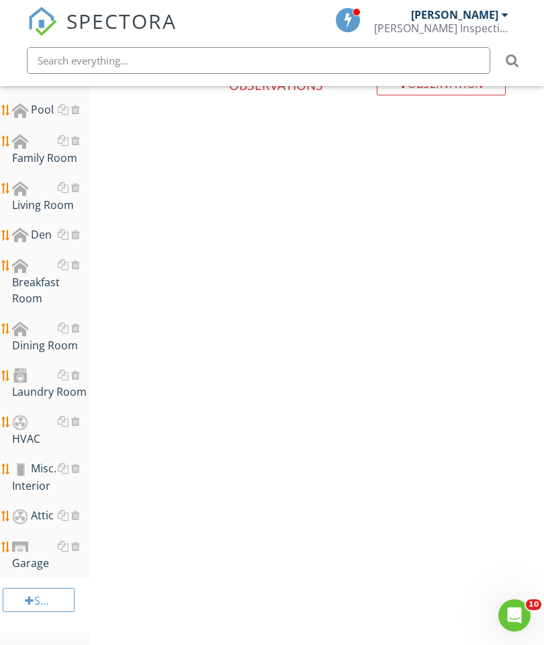
click at [38, 381] on div "Laundry Room" at bounding box center [51, 384] width 79 height 34
click at [31, 379] on div "Laundry Room" at bounding box center [51, 384] width 79 height 34
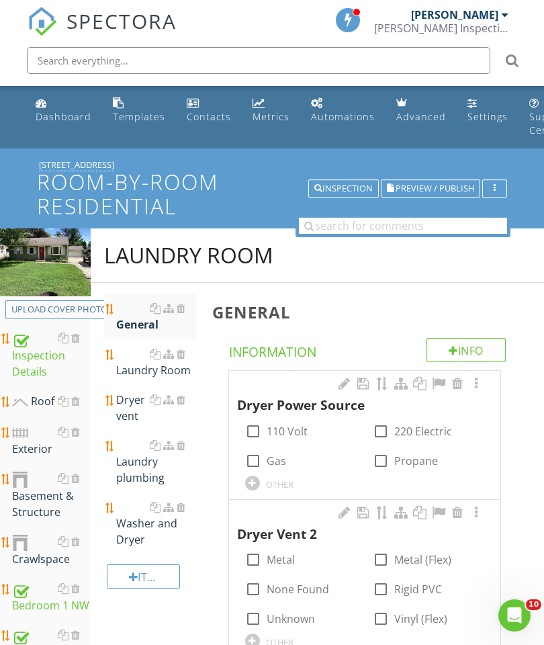
click at [273, 258] on div "Laundry Room" at bounding box center [188, 255] width 169 height 27
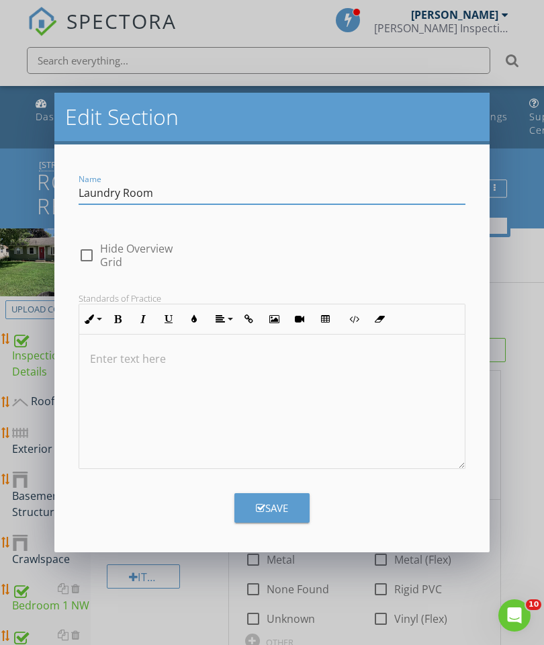
click at [190, 195] on input "Laundry Room" at bounding box center [272, 193] width 387 height 22
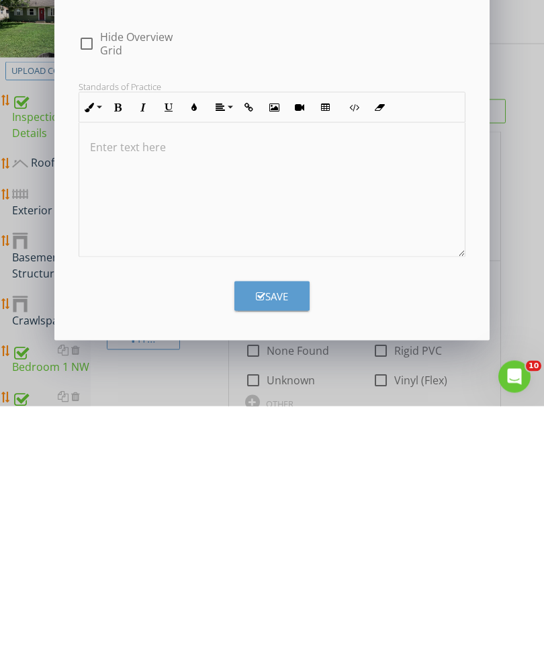
type input "Laundry Room"
click at [264, 527] on div "Save" at bounding box center [272, 534] width 32 height 15
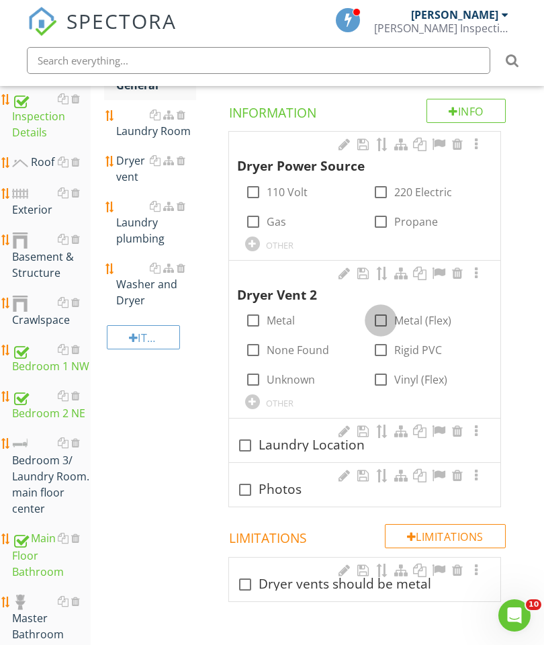
click at [379, 321] on div at bounding box center [380, 320] width 23 height 23
click at [369, 316] on div at bounding box center [380, 320] width 23 height 23
checkbox input "false"
click at [377, 190] on div at bounding box center [380, 192] width 23 height 23
checkbox input "true"
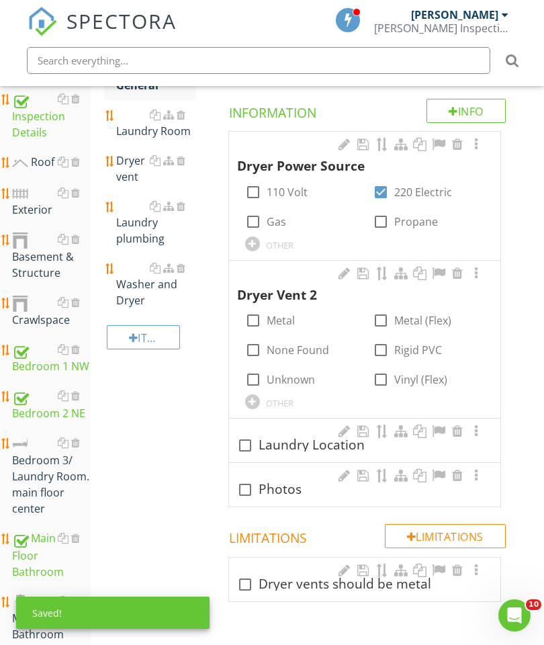
click at [472, 144] on div at bounding box center [476, 144] width 16 height 13
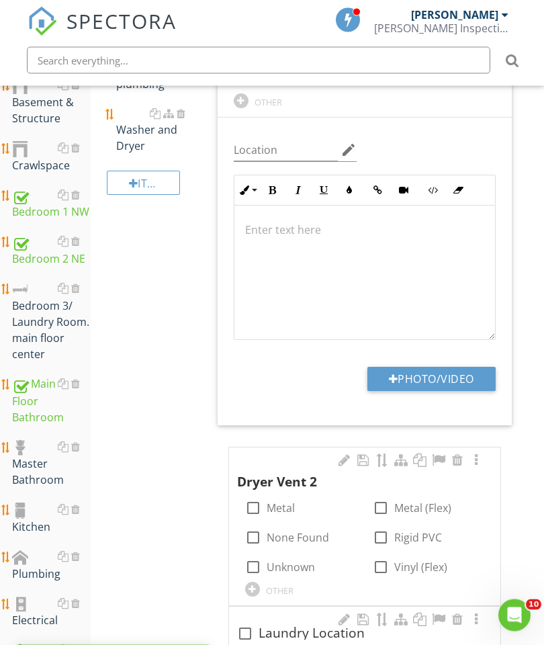
scroll to position [394, 0]
click at [438, 382] on button "Photo/Video" at bounding box center [431, 379] width 128 height 24
type input "C:\fakepath\image.jpg"
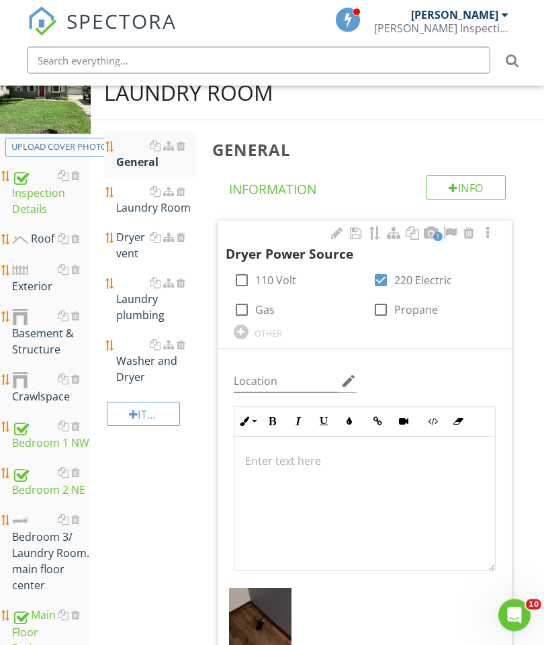
scroll to position [63, 0]
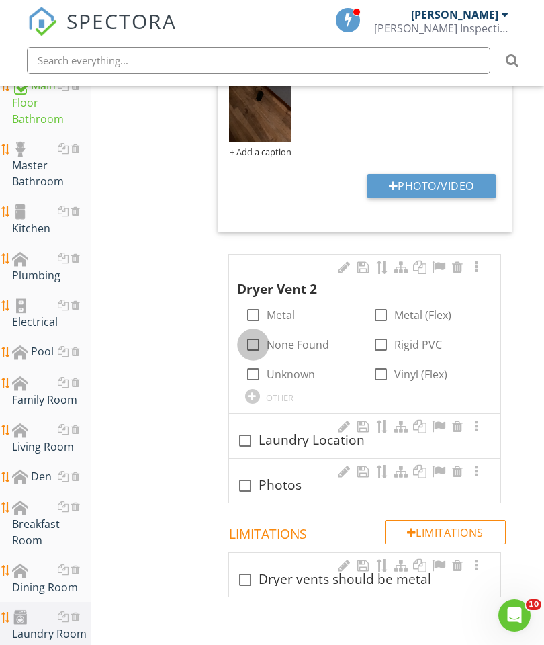
click at [249, 344] on div at bounding box center [253, 344] width 23 height 23
checkbox input "true"
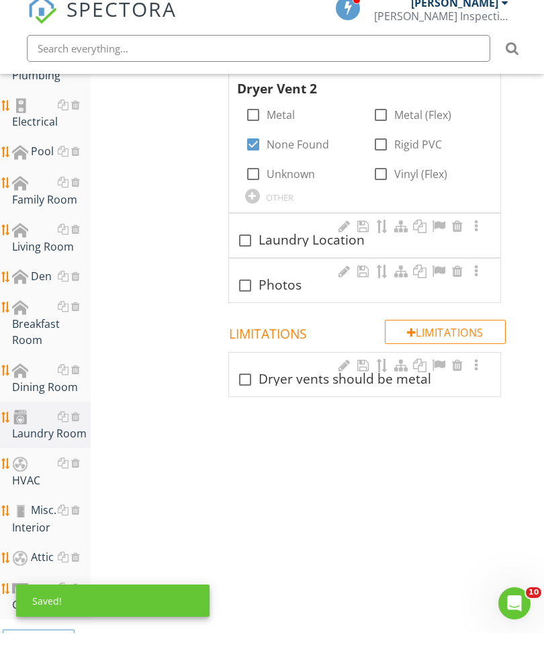
scroll to position [933, 0]
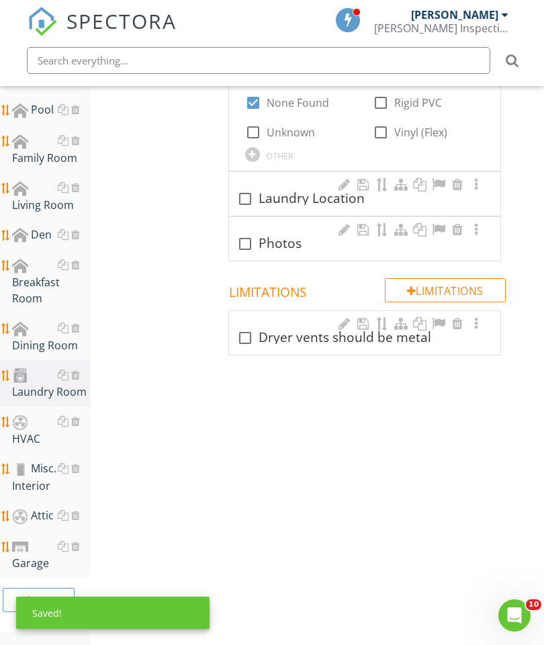
click at [238, 199] on div at bounding box center [245, 198] width 23 height 23
checkbox input "true"
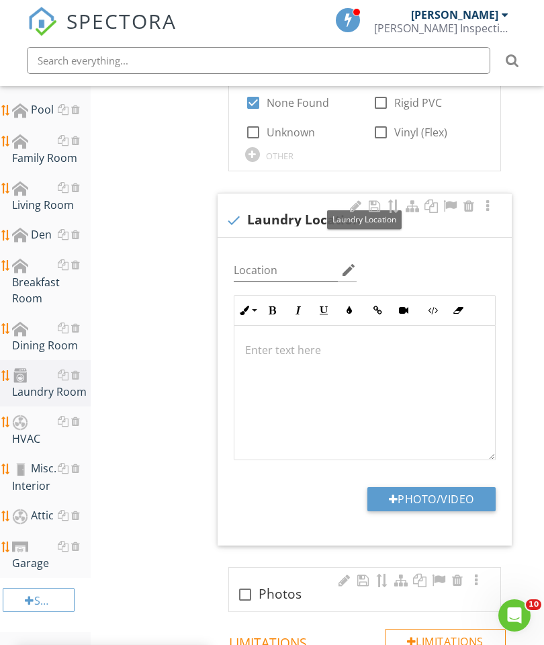
click at [274, 337] on div at bounding box center [364, 393] width 261 height 134
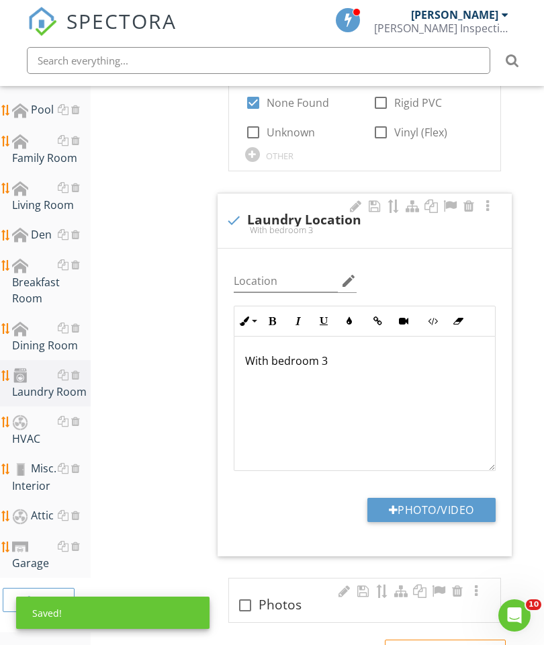
click at [171, 299] on div "Laundry Room General Laundry Room Dryer vent Laundry plumbing Washer and Dryer …" at bounding box center [317, 33] width 453 height 1477
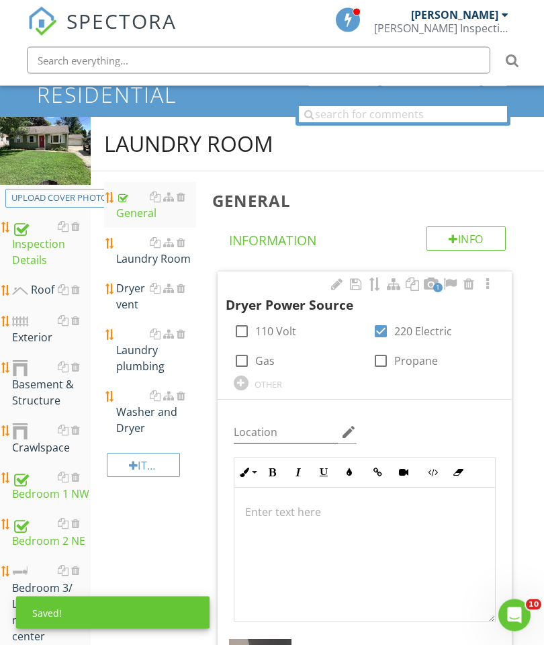
scroll to position [110, 0]
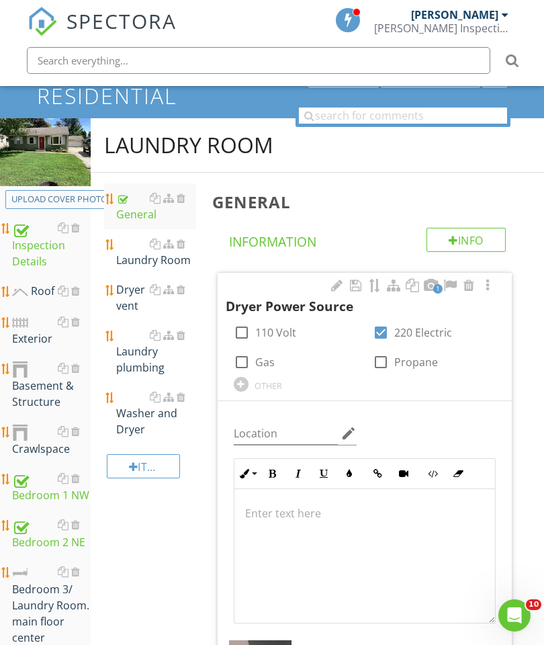
click at [183, 246] on div at bounding box center [181, 243] width 9 height 11
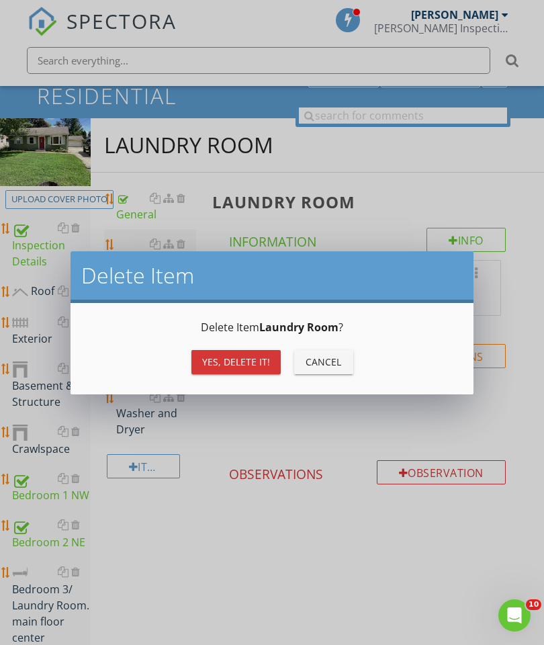
click at [218, 362] on div "Yes, Delete it!" at bounding box center [236, 362] width 68 height 14
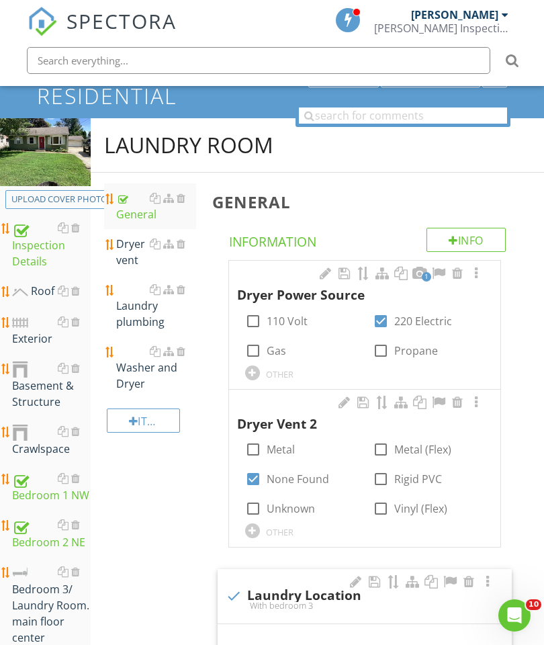
click at [180, 247] on div at bounding box center [181, 243] width 9 height 11
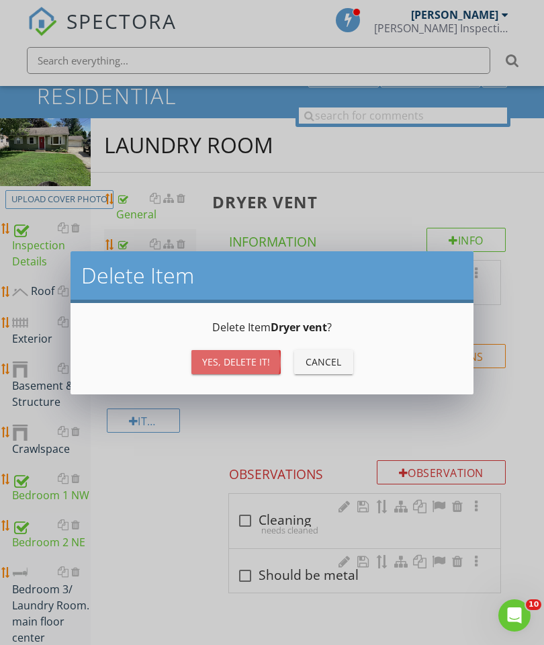
click at [236, 362] on div "Yes, Delete it!" at bounding box center [236, 362] width 68 height 14
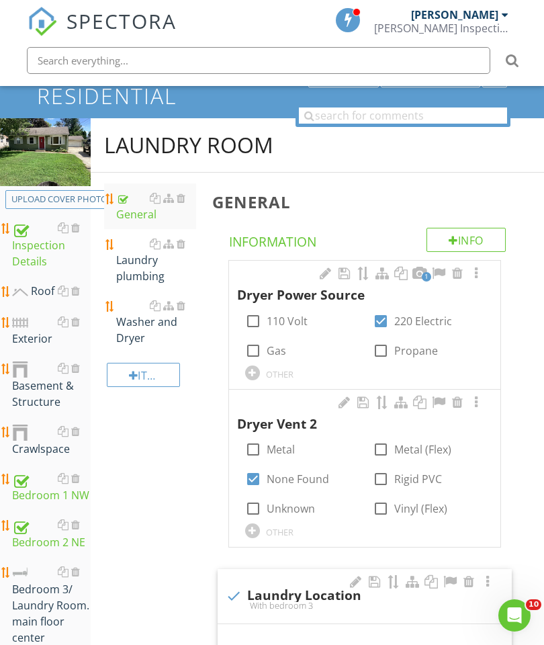
click at [132, 265] on div "Laundry plumbing" at bounding box center [156, 260] width 80 height 48
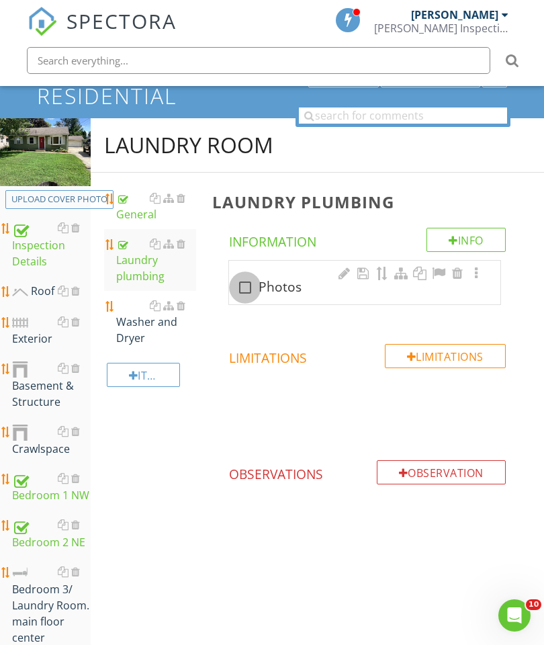
click at [238, 280] on div at bounding box center [245, 287] width 23 height 23
checkbox input "true"
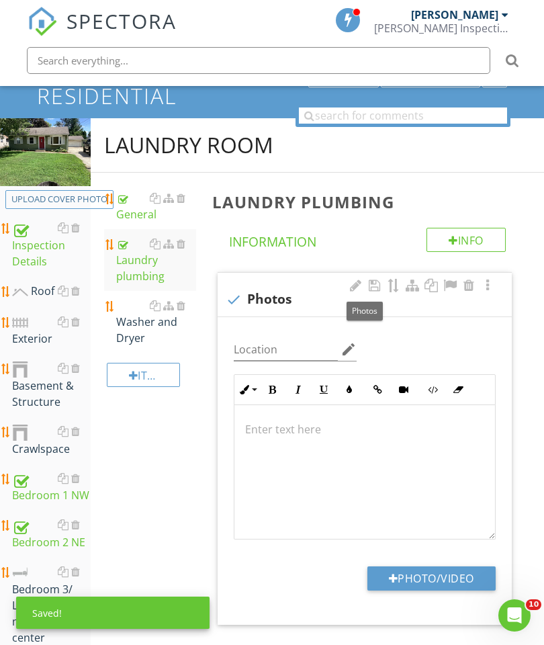
click at [435, 575] on button "Photo/Video" at bounding box center [431, 578] width 128 height 24
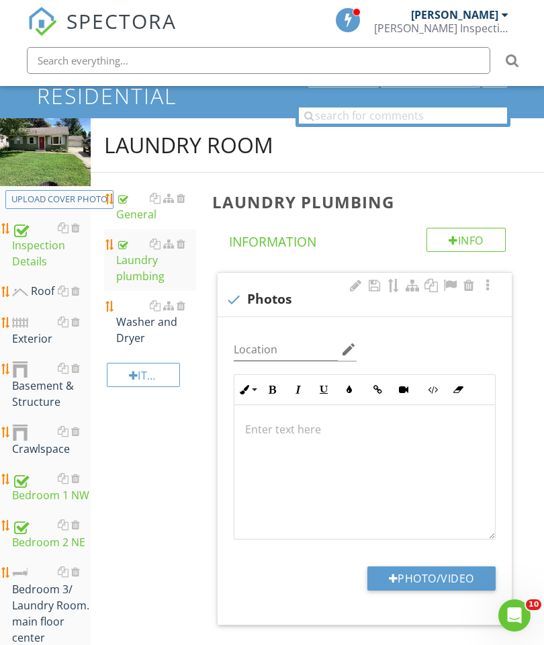
type input "C:\fakepath\image.jpg"
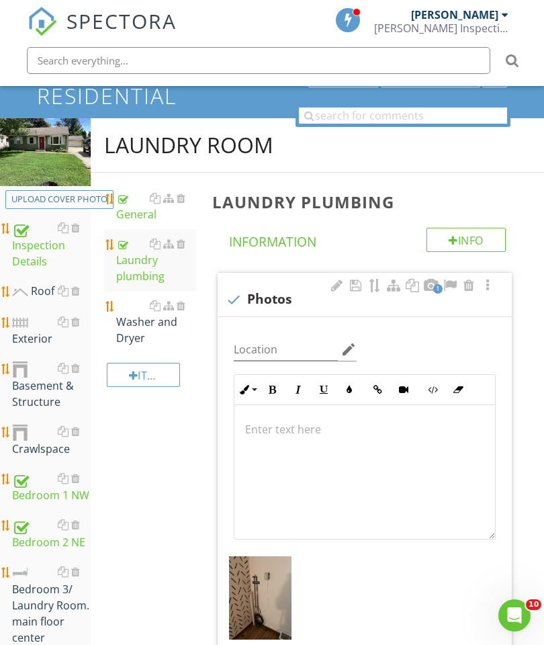
click at [189, 304] on div "Washer and Dryer" at bounding box center [156, 321] width 80 height 48
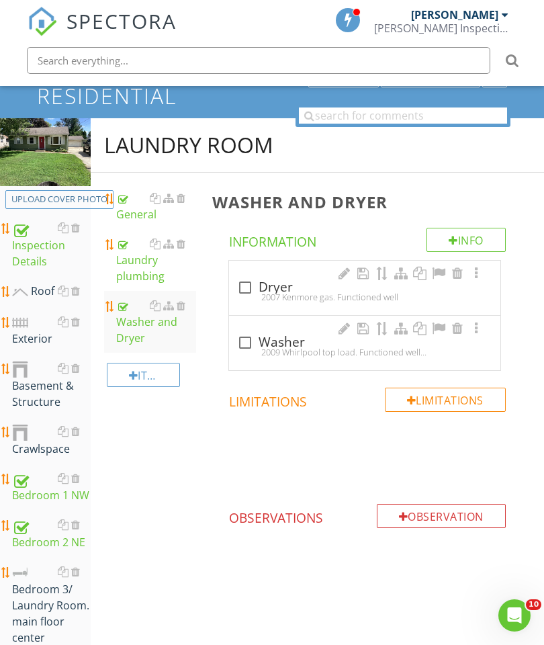
click at [184, 300] on div at bounding box center [181, 305] width 9 height 11
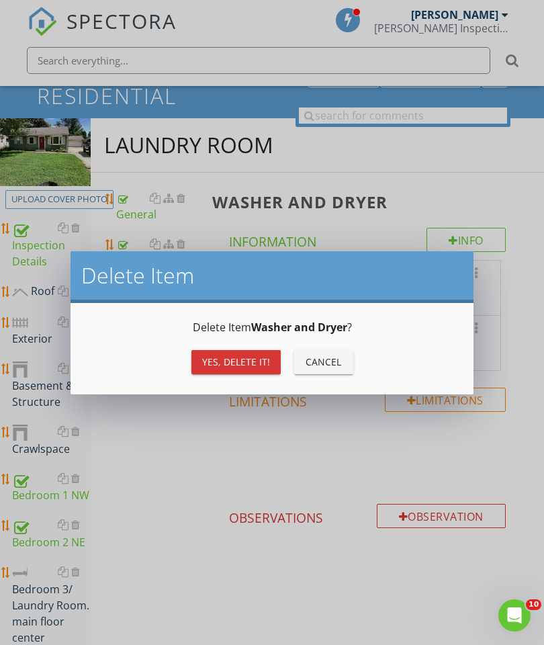
click at [251, 359] on div "Yes, Delete it!" at bounding box center [236, 362] width 68 height 14
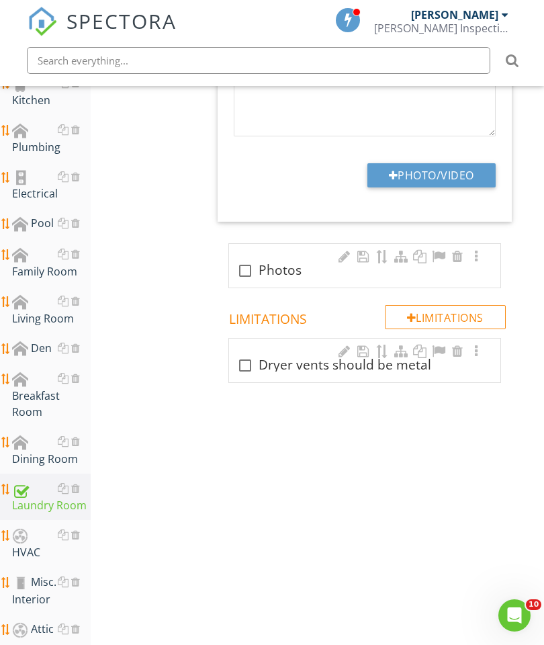
scroll to position [880, 0]
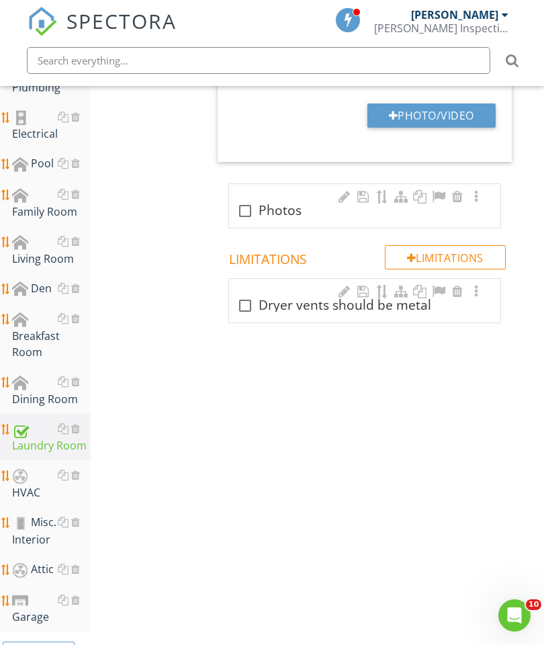
click at [40, 527] on div "Misc. Interior" at bounding box center [51, 531] width 79 height 34
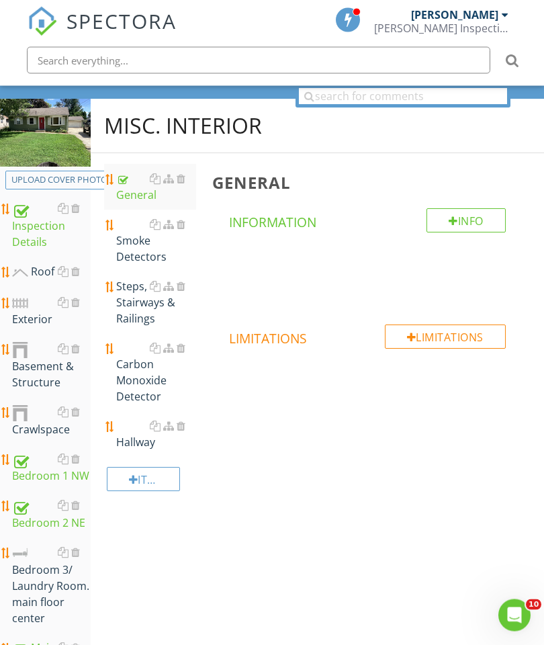
scroll to position [76, 0]
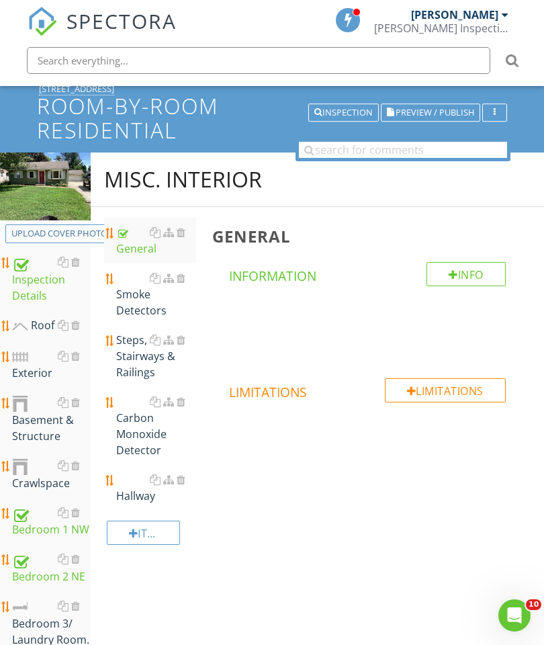
click at [134, 298] on div "Smoke Detectors" at bounding box center [156, 294] width 80 height 48
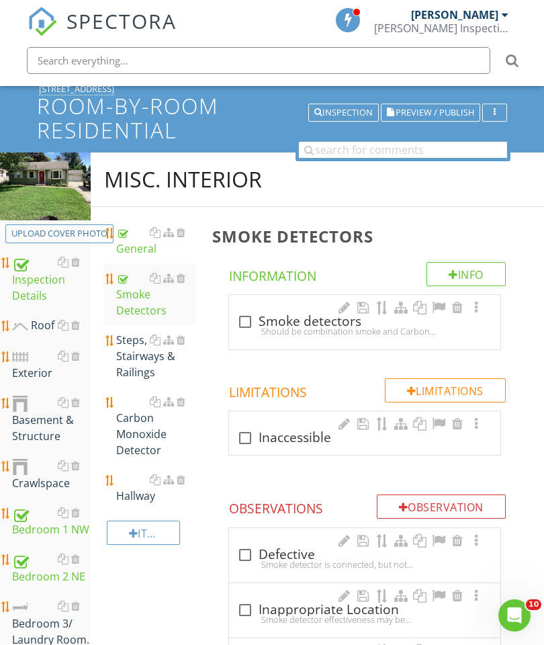
click at [250, 331] on div "Should be combination smoke and Carbon monoxide detectors with 10 year batterie…" at bounding box center [364, 331] width 255 height 11
checkbox input "true"
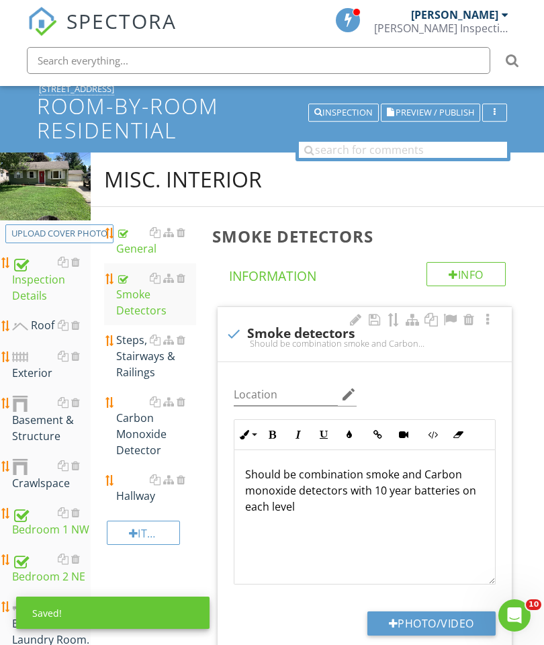
click at [428, 620] on button "Photo/Video" at bounding box center [431, 623] width 128 height 24
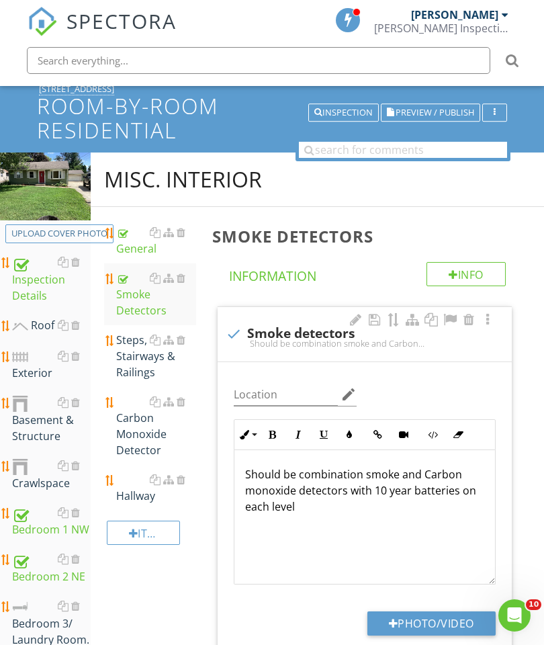
type input "C:\fakepath\image.jpg"
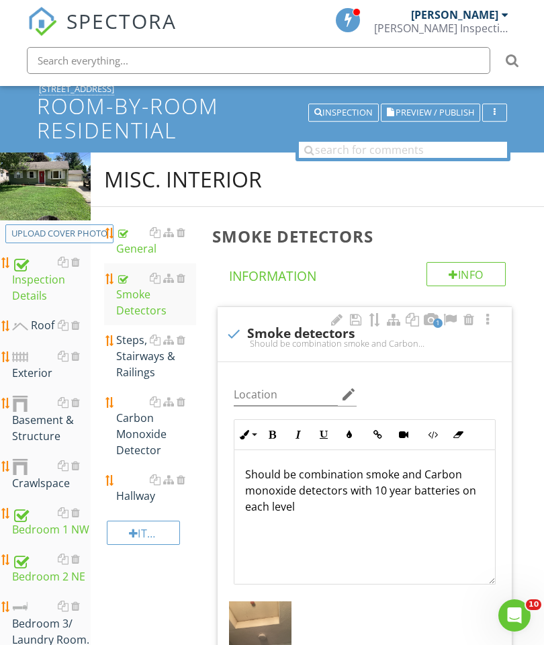
click at [142, 432] on div "Carbon Monoxide Detector" at bounding box center [156, 426] width 80 height 64
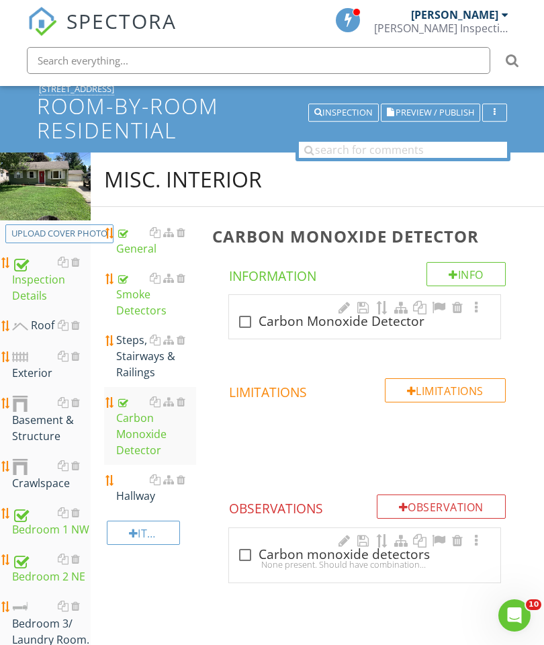
click at [246, 551] on div at bounding box center [245, 554] width 23 height 23
checkbox input "true"
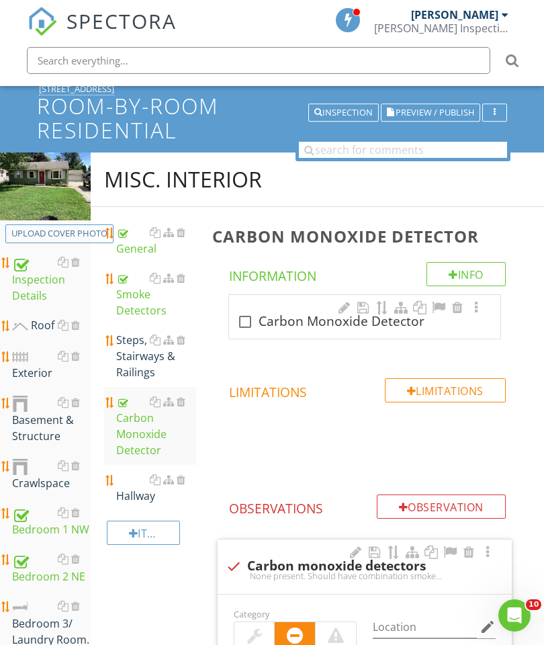
click at [140, 486] on div "Hallway" at bounding box center [156, 487] width 80 height 32
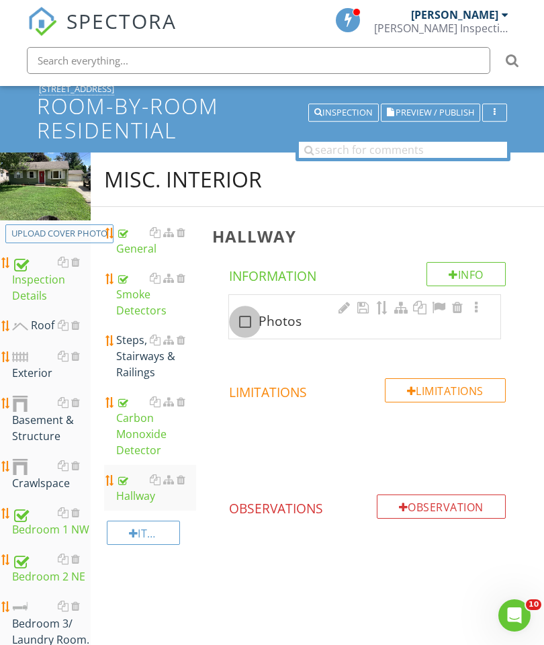
click at [247, 323] on div at bounding box center [245, 321] width 23 height 23
checkbox input "true"
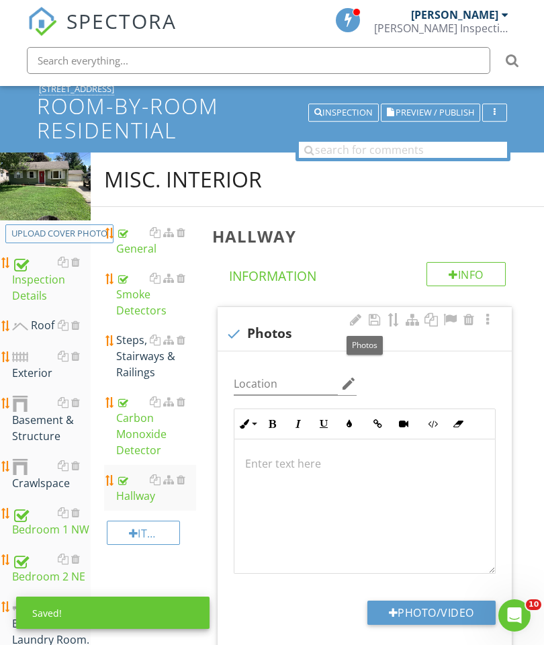
click at [432, 614] on button "Photo/Video" at bounding box center [431, 612] width 128 height 24
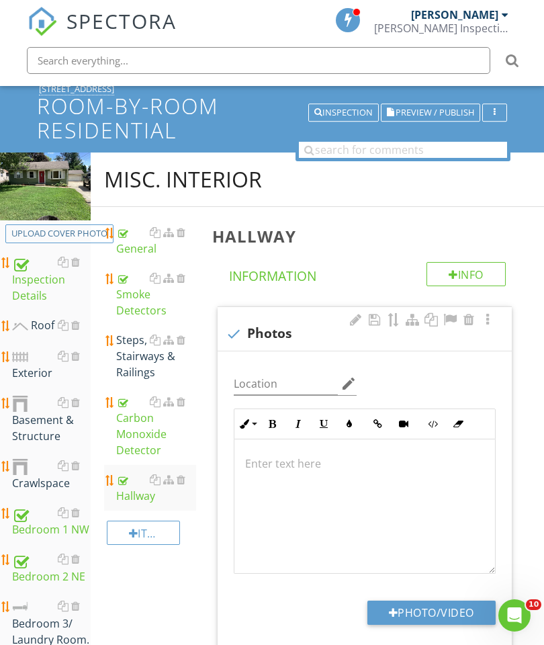
type input "C:\fakepath\image.jpg"
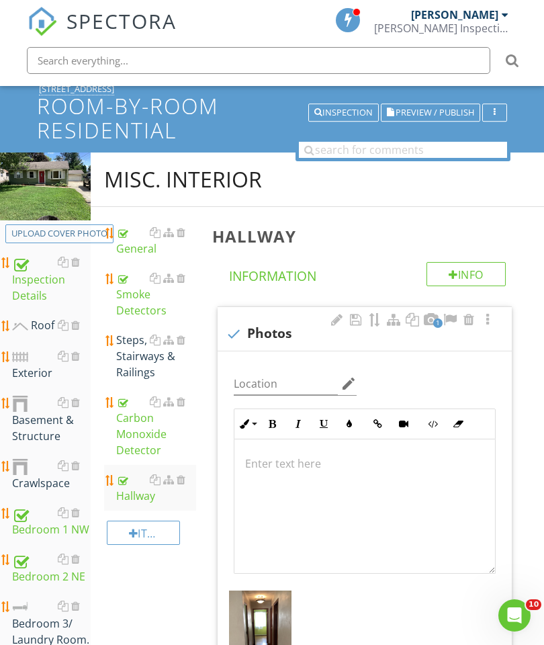
click at [134, 355] on div "Steps, Stairways & Railings" at bounding box center [156, 356] width 80 height 48
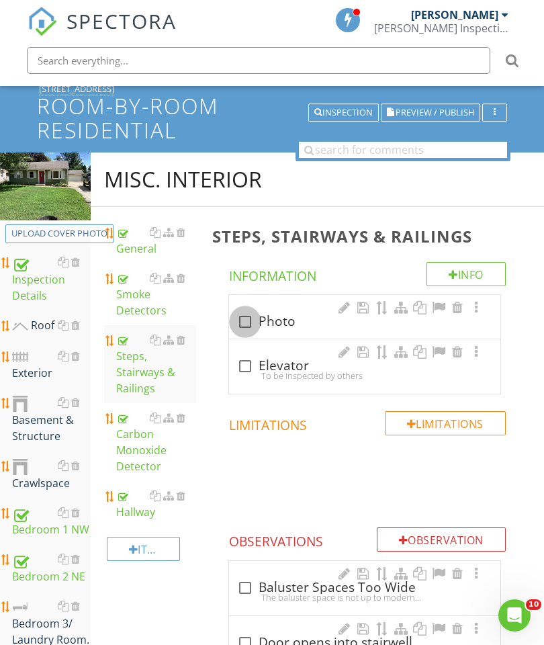
click at [239, 322] on div at bounding box center [245, 321] width 23 height 23
checkbox input "true"
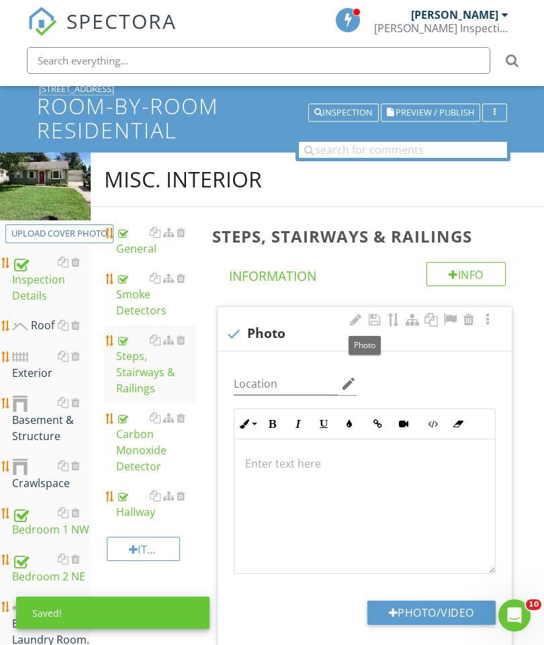
click at [451, 606] on button "Photo/Video" at bounding box center [431, 612] width 128 height 24
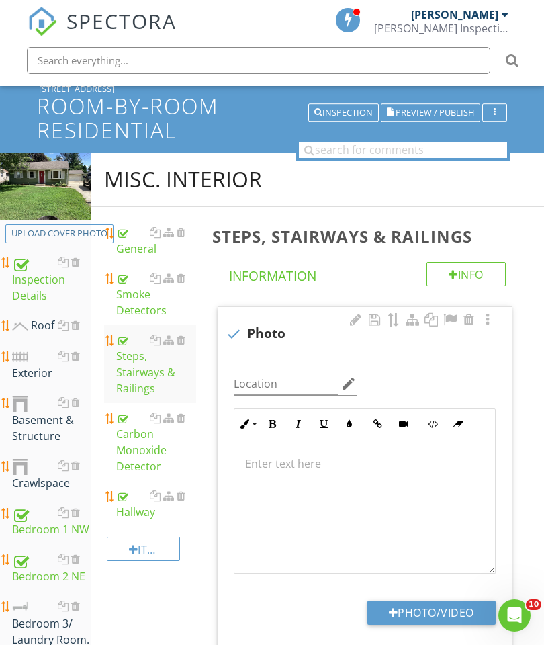
type input "C:\fakepath\image.jpg"
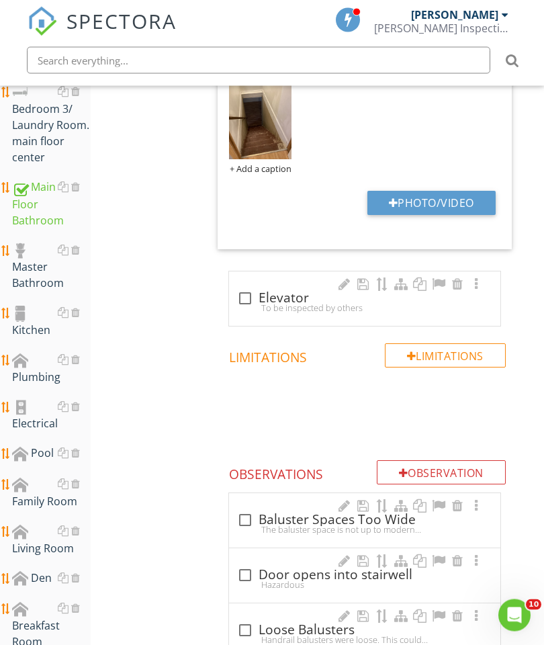
scroll to position [618, 0]
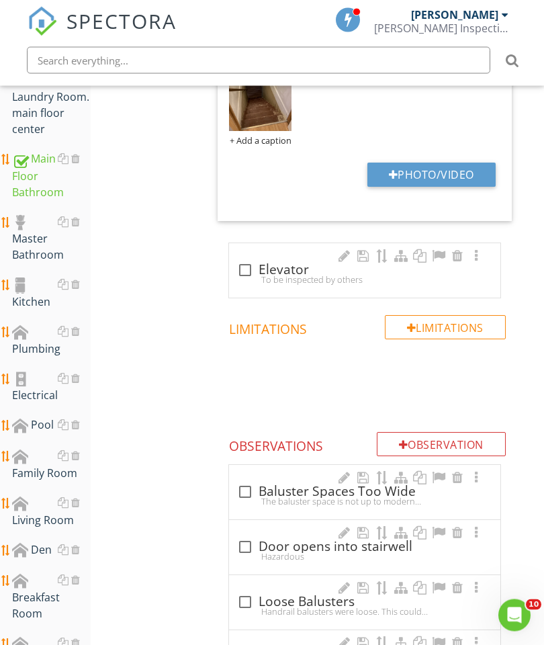
click at [29, 289] on div "Kitchen" at bounding box center [51, 294] width 79 height 34
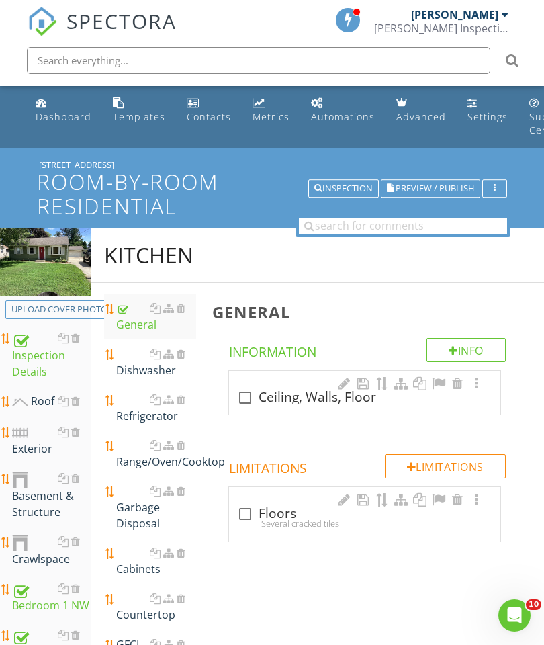
click at [183, 357] on div at bounding box center [181, 354] width 9 height 11
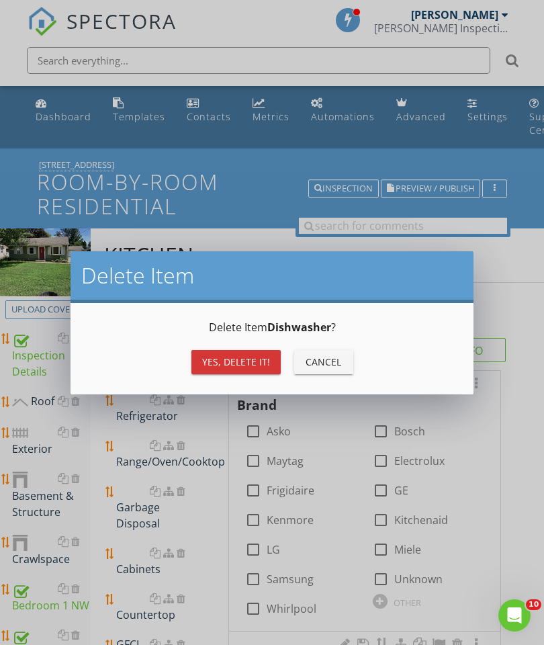
click at [240, 359] on div "Yes, Delete it!" at bounding box center [236, 362] width 68 height 14
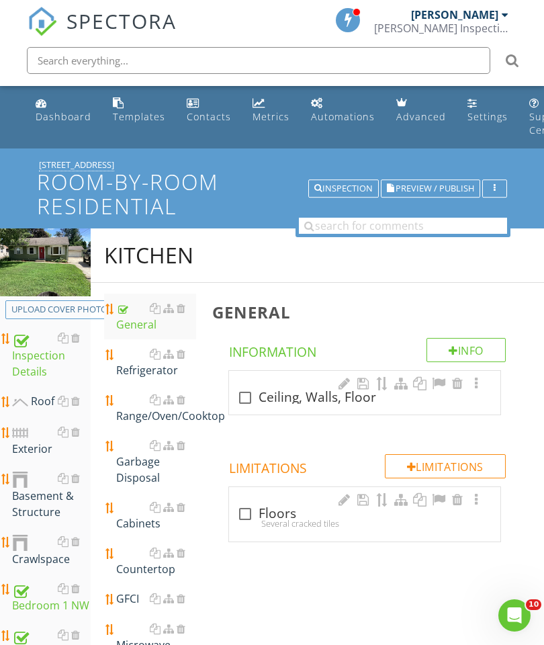
click at [138, 364] on div "Refrigerator" at bounding box center [156, 362] width 80 height 32
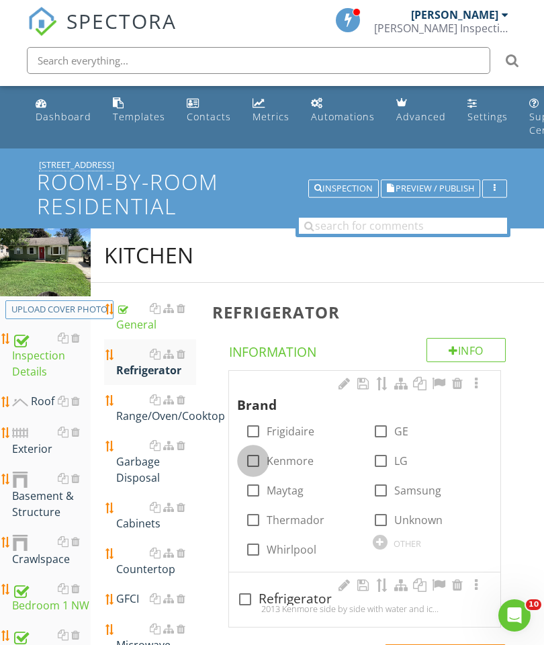
click at [248, 460] on div at bounding box center [253, 460] width 23 height 23
checkbox input "true"
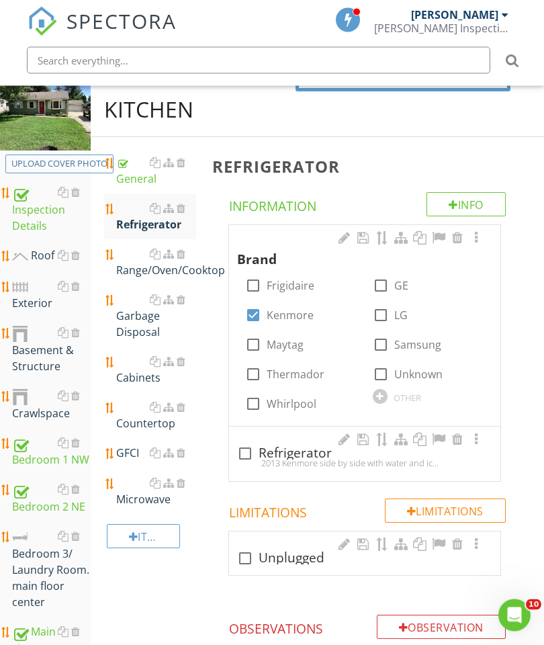
scroll to position [145, 0]
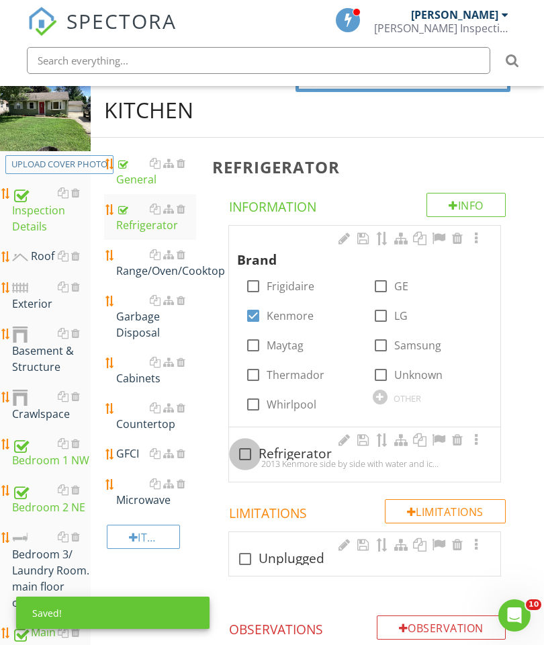
click at [247, 451] on div at bounding box center [245, 454] width 23 height 23
checkbox input "true"
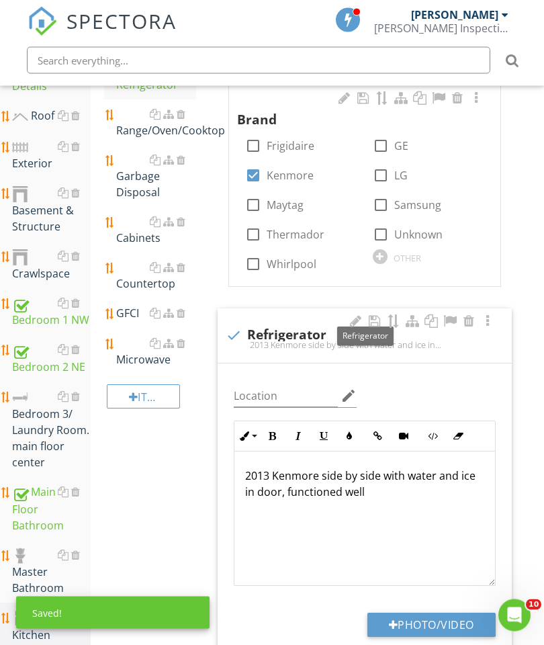
scroll to position [287, 0]
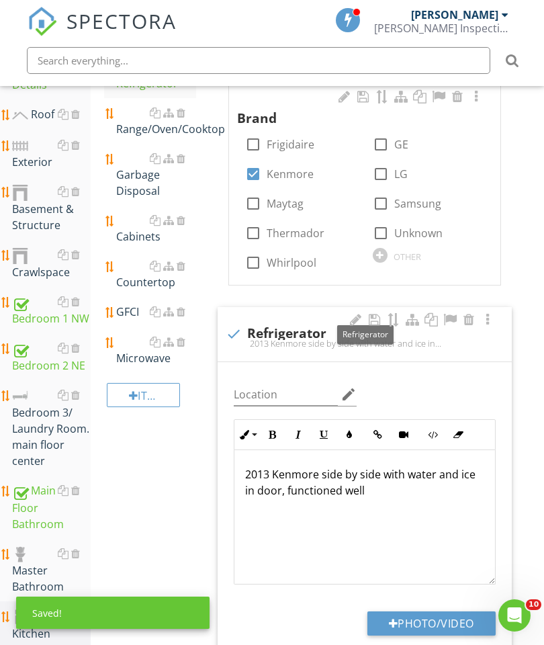
click at [279, 490] on p "2013 Kenmore side by side with water and ice in door, functioned well" at bounding box center [364, 482] width 239 height 32
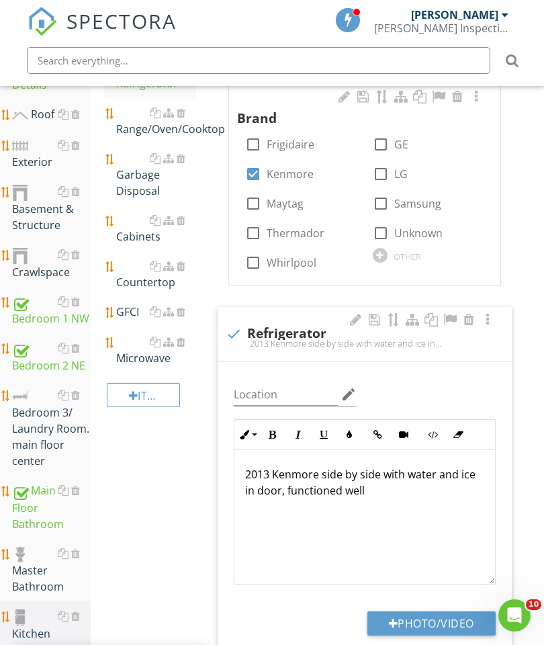
scroll to position [325, 26]
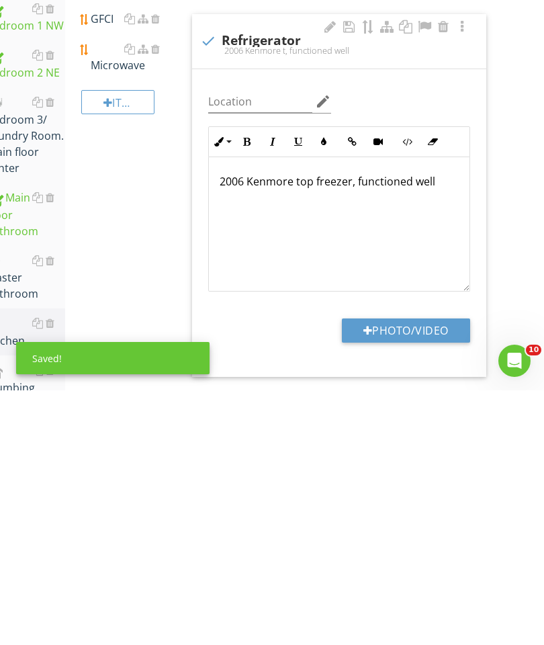
click at [426, 573] on button "Photo/Video" at bounding box center [406, 585] width 128 height 24
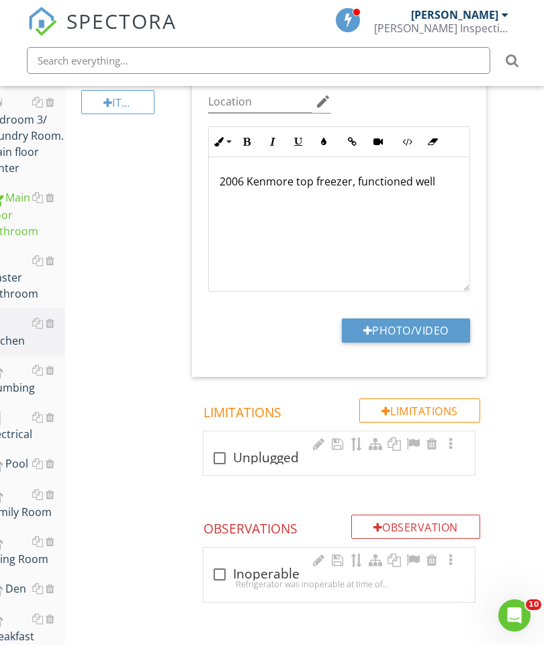
type input "C:\fakepath\image.jpg"
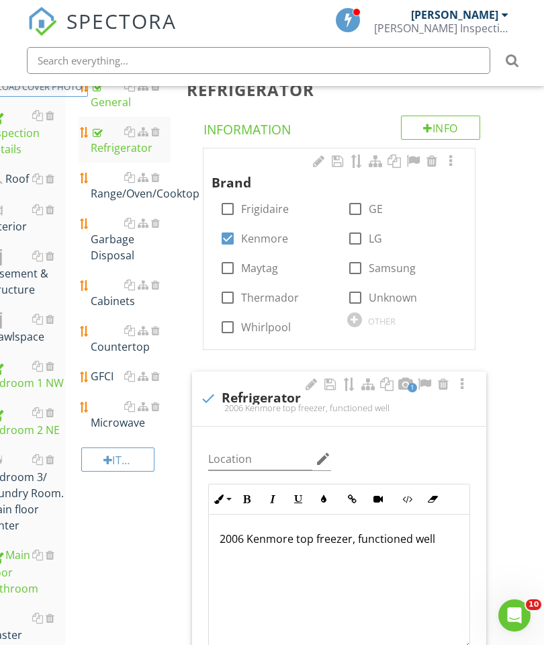
scroll to position [100, 26]
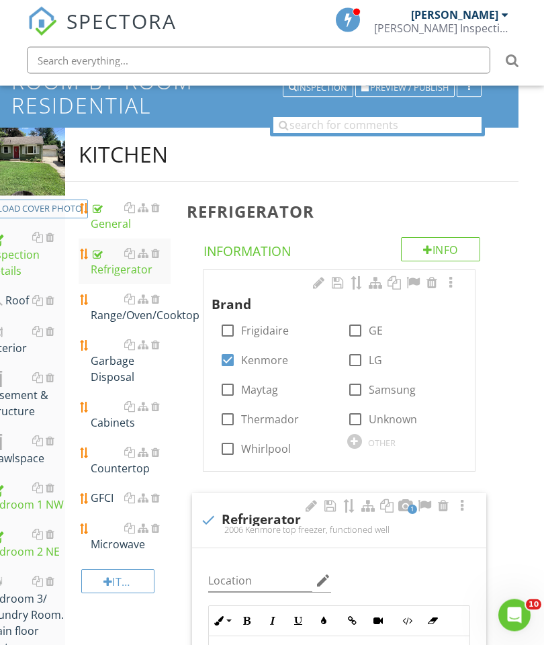
click at [124, 318] on div "Range/Oven/Cooktop" at bounding box center [131, 307] width 80 height 32
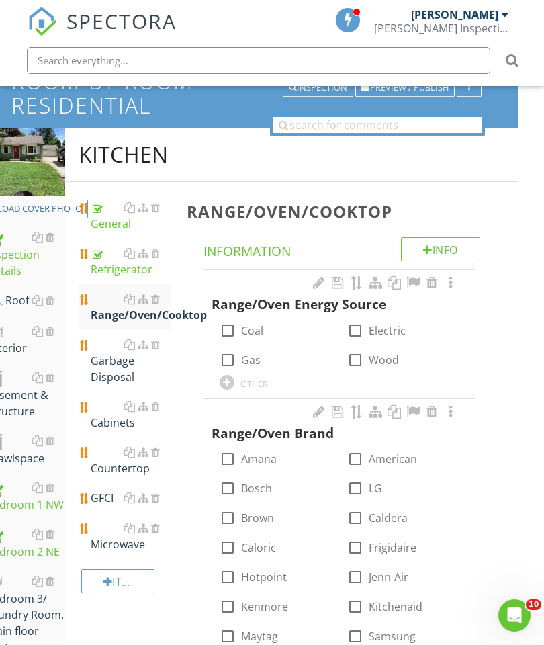
click at [348, 330] on div at bounding box center [355, 330] width 23 height 23
checkbox input "true"
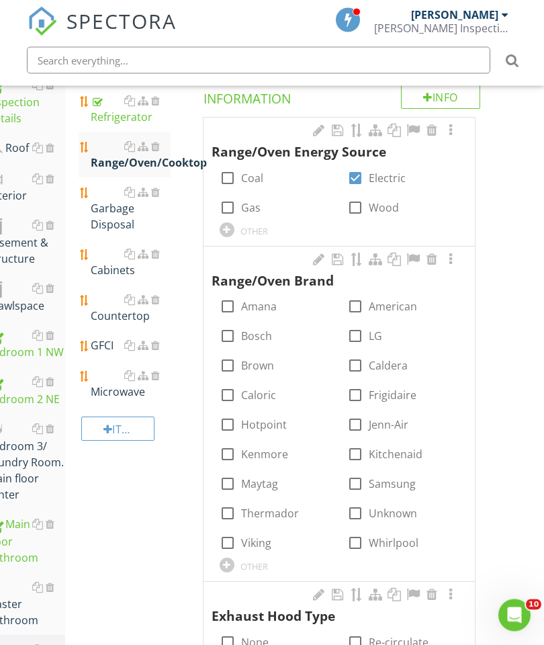
scroll to position [253, 26]
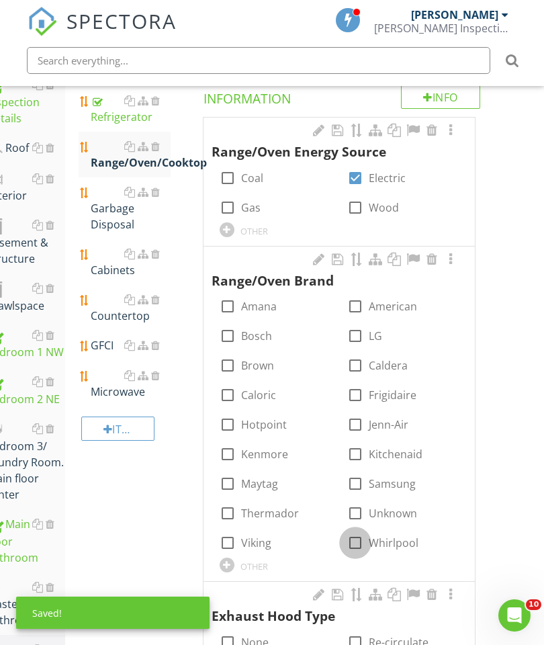
click at [355, 545] on div at bounding box center [355, 542] width 23 height 23
checkbox input "true"
click at [458, 261] on div at bounding box center [451, 258] width 16 height 13
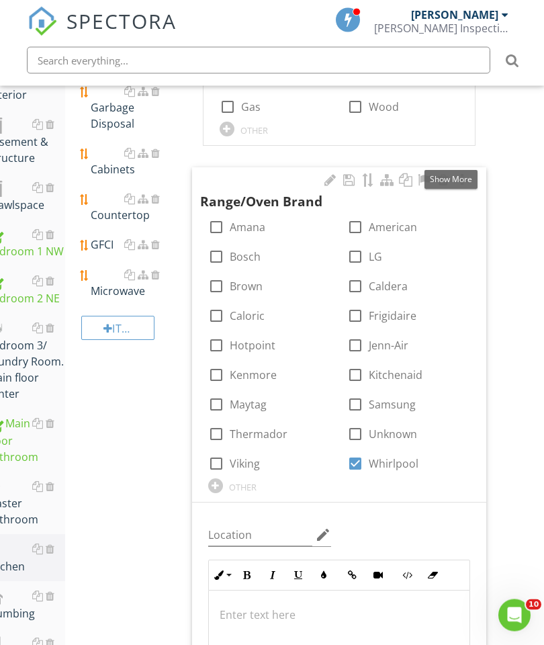
scroll to position [518, 26]
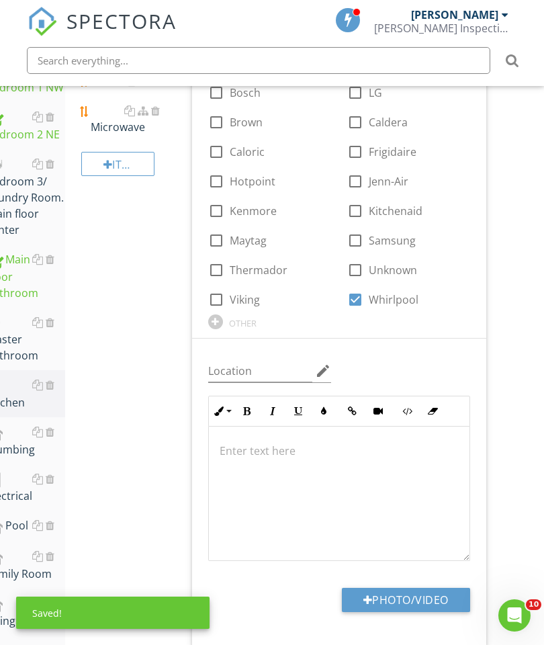
click at [289, 449] on p at bounding box center [339, 451] width 239 height 16
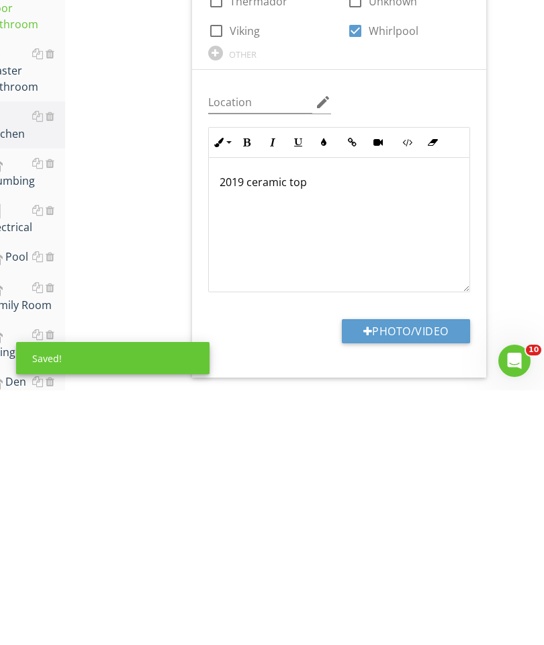
click at [516, 225] on div "Range/Oven/Cooktop Info Information Range/Oven Energy Source check_box_outline_…" at bounding box center [349, 646] width 340 height 1790
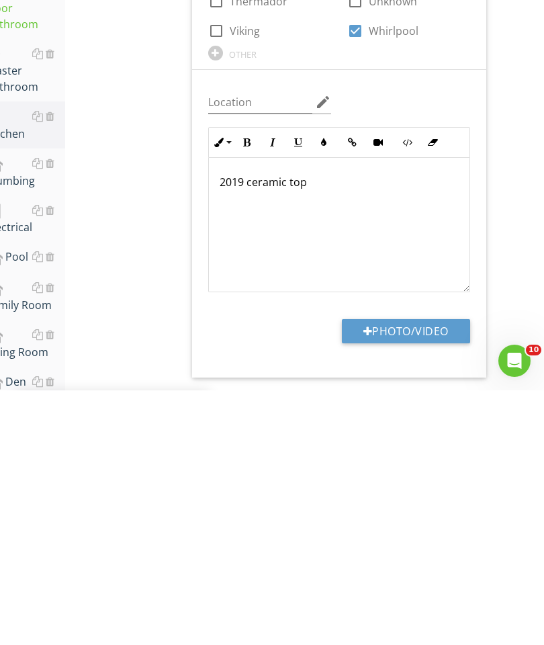
scroll to position [786, 26]
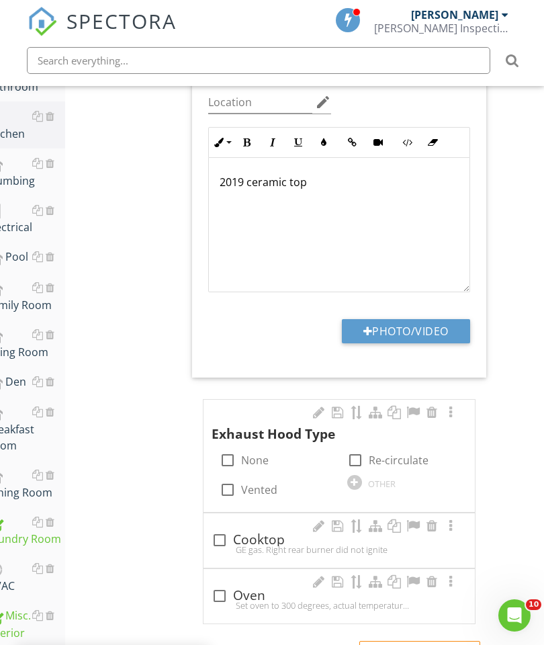
click at [418, 322] on button "Photo/Video" at bounding box center [406, 331] width 128 height 24
type input "C:\fakepath\image.jpg"
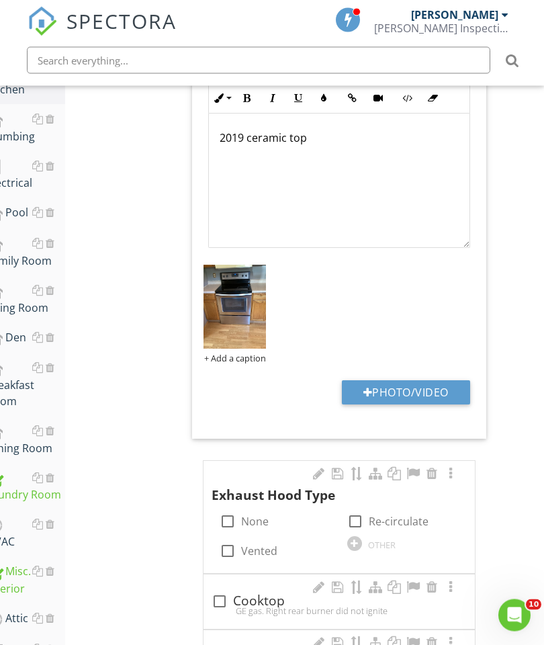
scroll to position [835, 26]
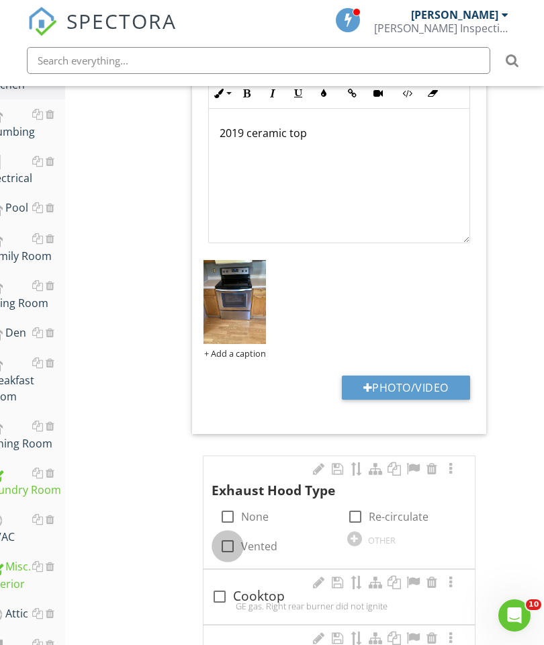
click at [229, 543] on div at bounding box center [227, 546] width 23 height 23
checkbox input "true"
click at [394, 389] on button "Photo/Video" at bounding box center [406, 387] width 128 height 24
click at [453, 464] on div at bounding box center [451, 468] width 16 height 13
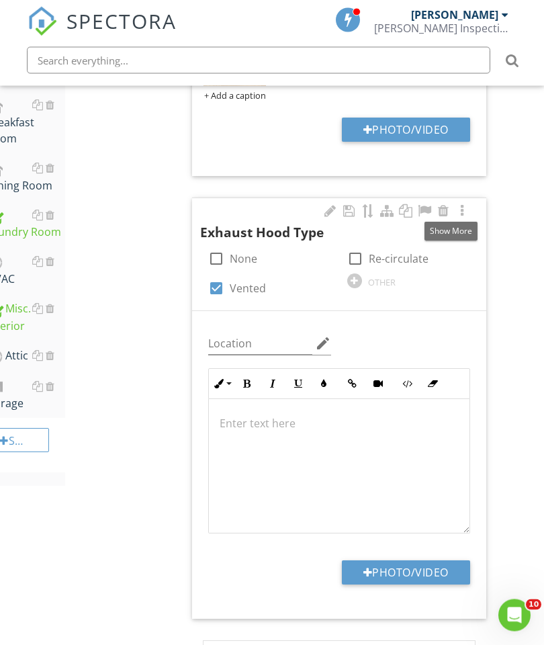
scroll to position [1093, 26]
click at [418, 573] on button "Photo/Video" at bounding box center [406, 572] width 128 height 24
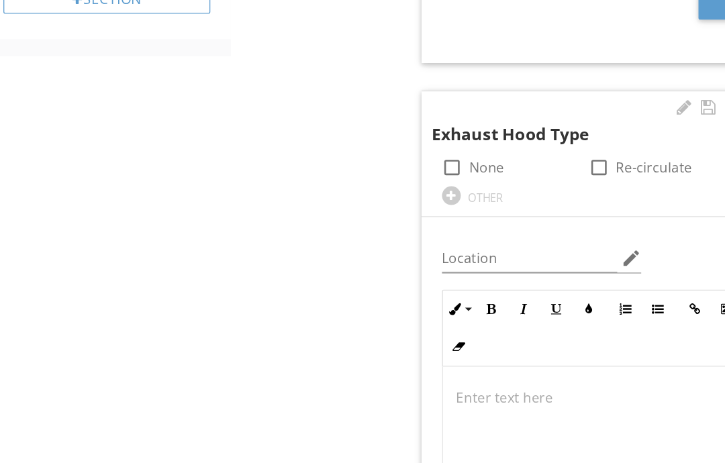
type input "C:\fakepath\image.jpg"
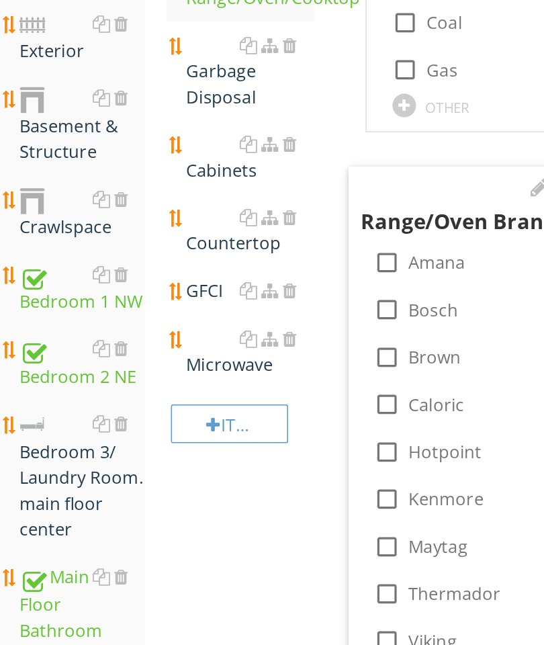
scroll to position [307, 0]
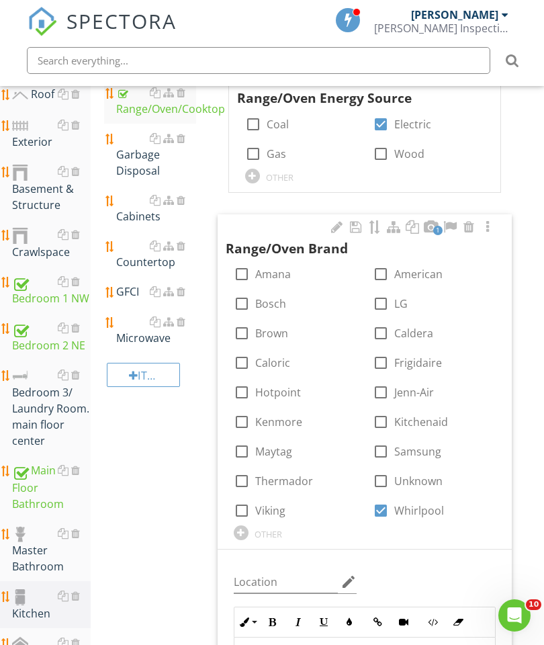
click at [140, 332] on div "Microwave" at bounding box center [156, 330] width 80 height 32
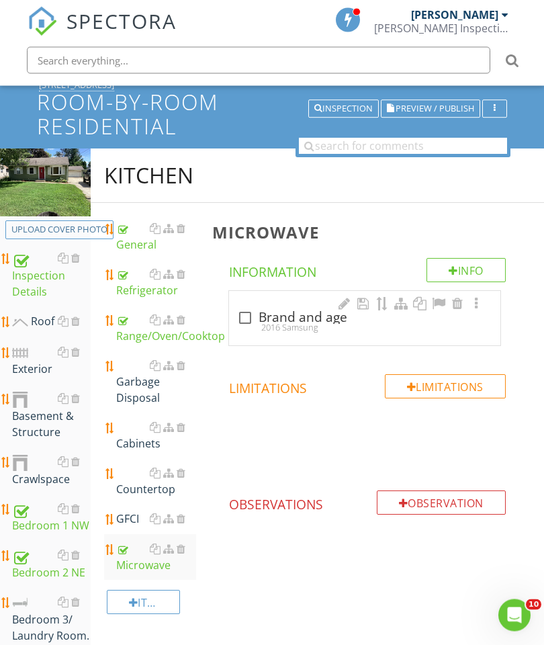
scroll to position [80, 0]
click at [248, 319] on div at bounding box center [245, 317] width 23 height 23
checkbox input "true"
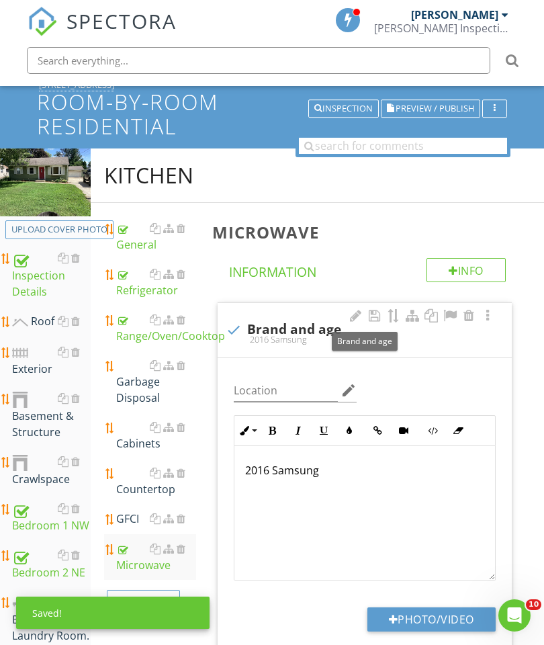
click at [333, 473] on p "2016 Samsung" at bounding box center [364, 470] width 239 height 16
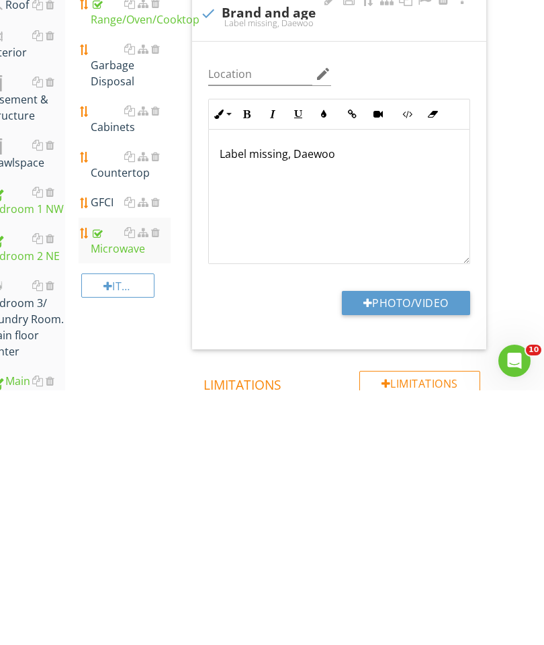
click at [400, 545] on button "Photo/Video" at bounding box center [406, 557] width 128 height 24
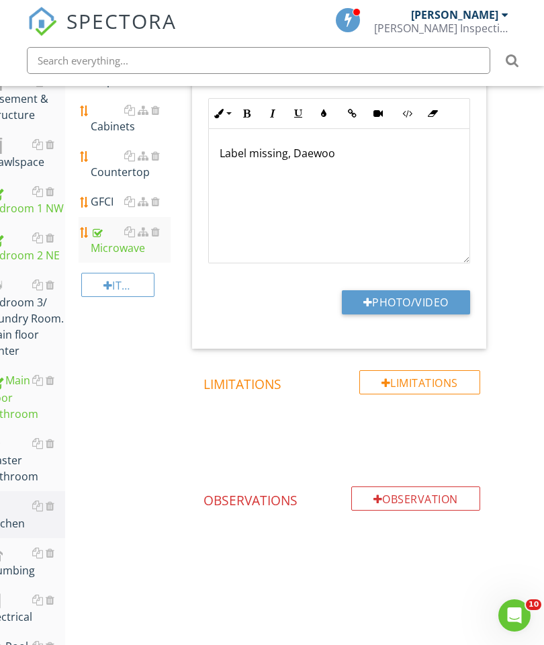
type input "C:\fakepath\image.jpg"
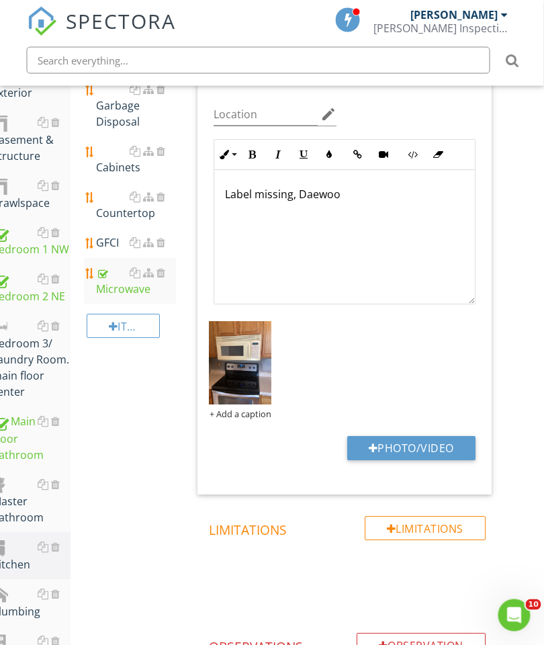
scroll to position [191, 19]
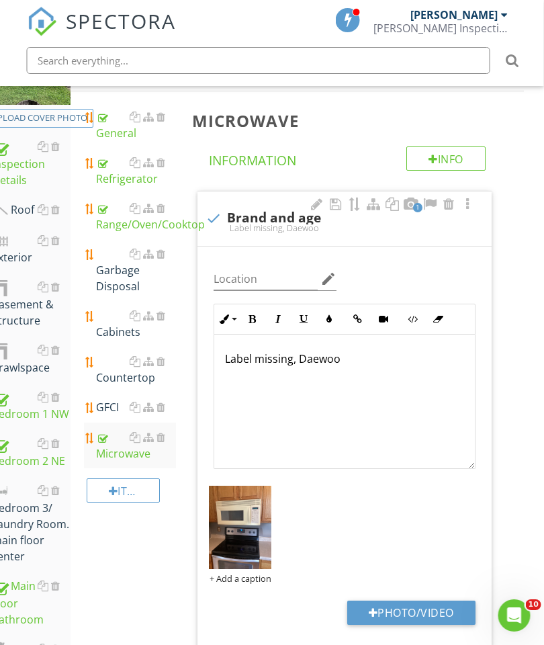
click at [106, 406] on div "GFCI" at bounding box center [137, 407] width 80 height 16
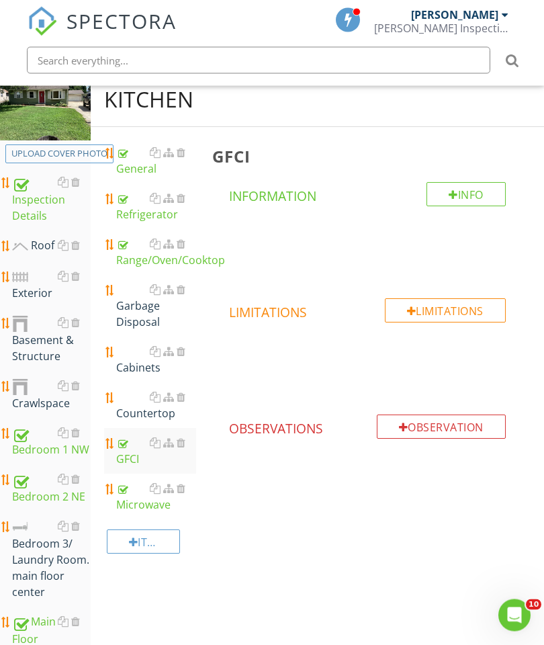
click at [417, 426] on div "Observation" at bounding box center [441, 427] width 129 height 24
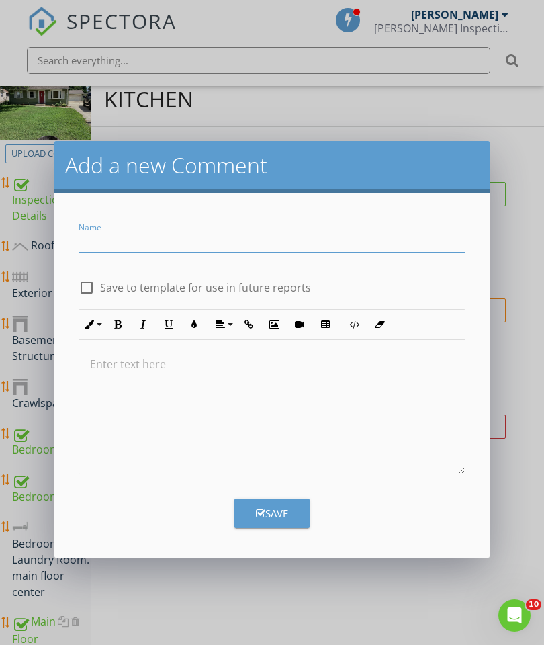
click at [154, 351] on div at bounding box center [271, 407] width 385 height 134
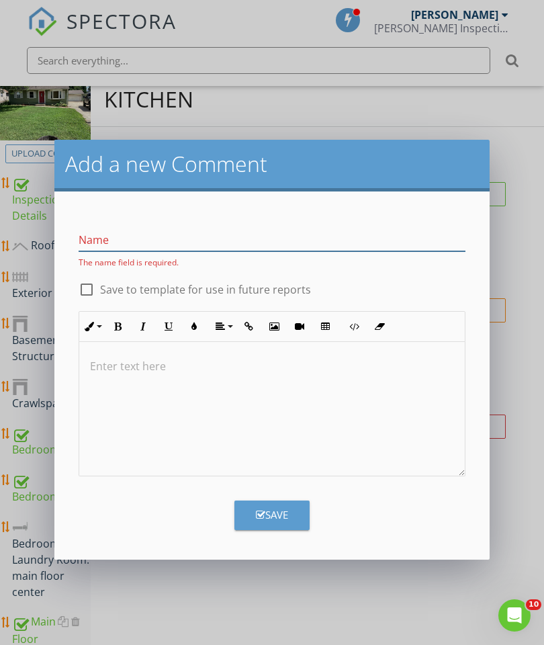
click at [150, 236] on input "Name" at bounding box center [272, 240] width 387 height 22
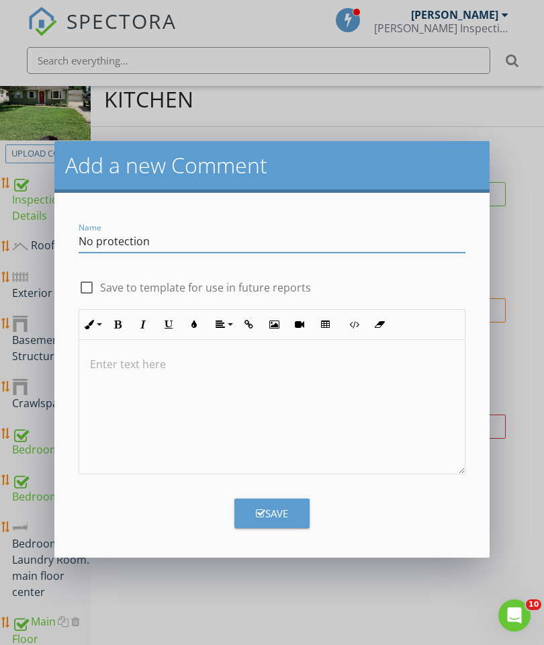
type input "No protection"
click at [191, 392] on div at bounding box center [271, 407] width 385 height 134
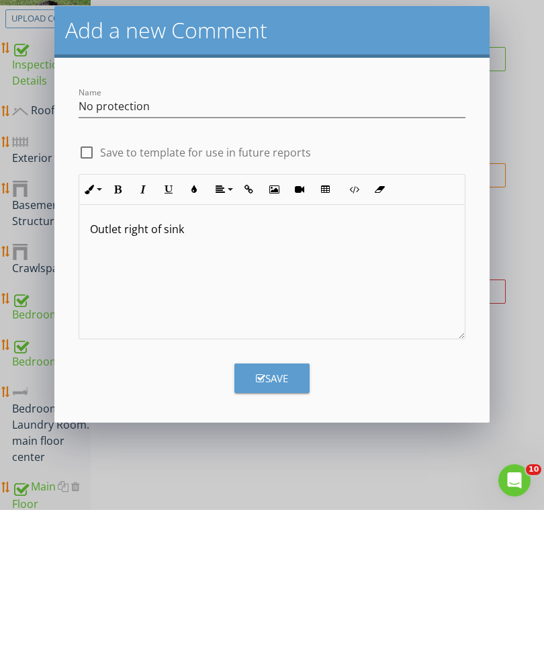
click at [277, 506] on div "Save" at bounding box center [272, 513] width 32 height 15
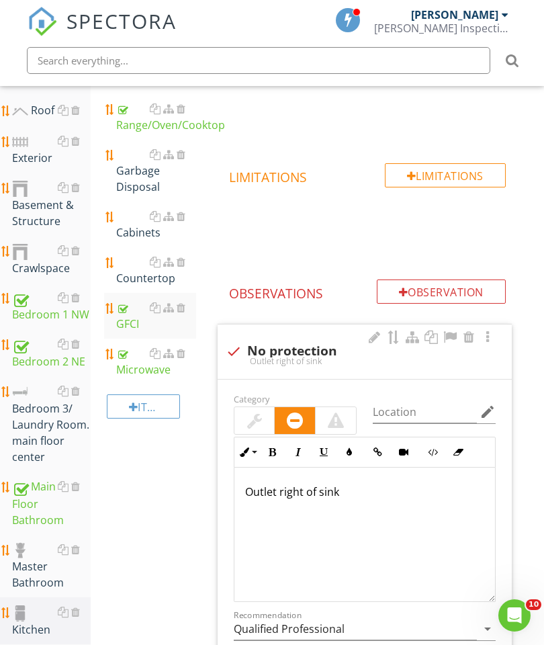
type input "C:\fakepath\image.jpg"
click at [181, 153] on div at bounding box center [181, 154] width 9 height 11
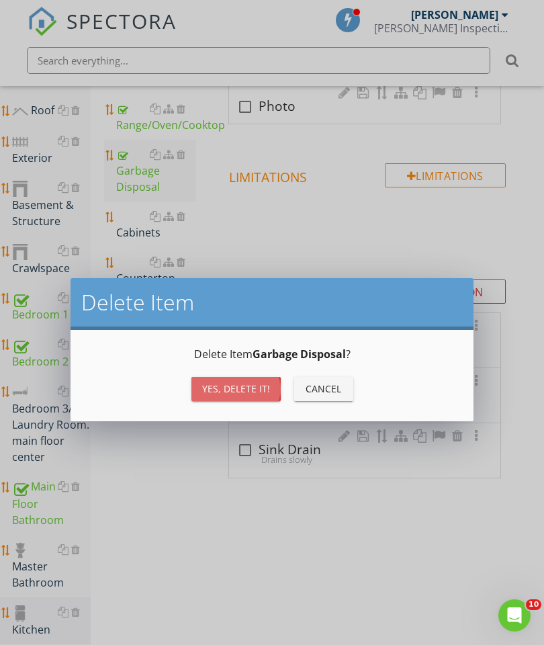
click at [225, 383] on div "Yes, Delete it!" at bounding box center [236, 388] width 68 height 14
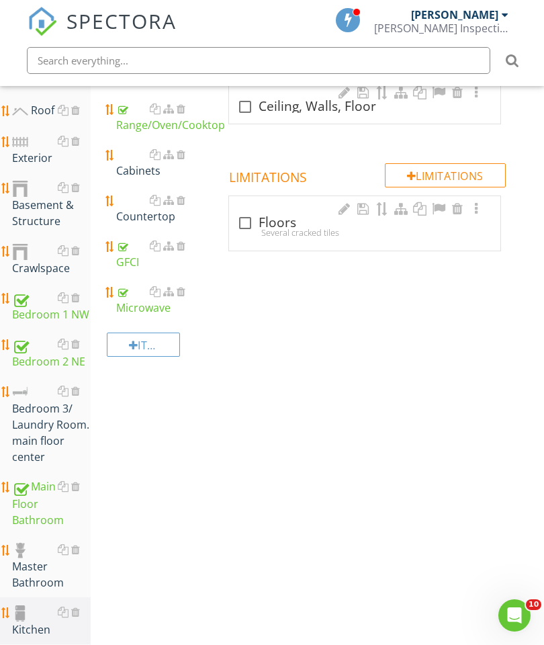
click at [138, 169] on div "Cabinets" at bounding box center [156, 162] width 80 height 32
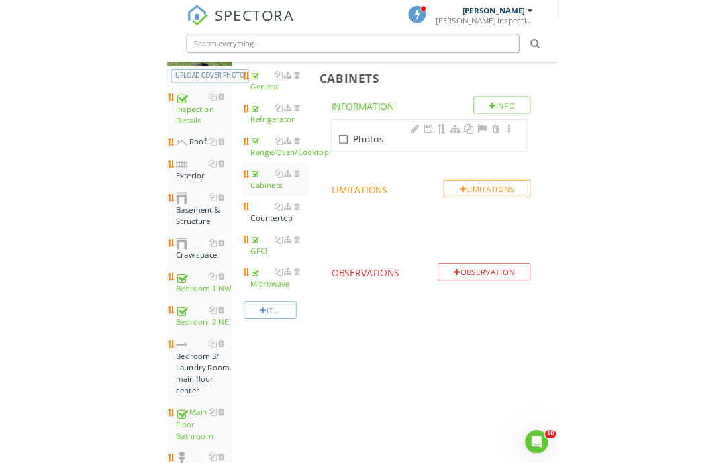
scroll to position [202, 0]
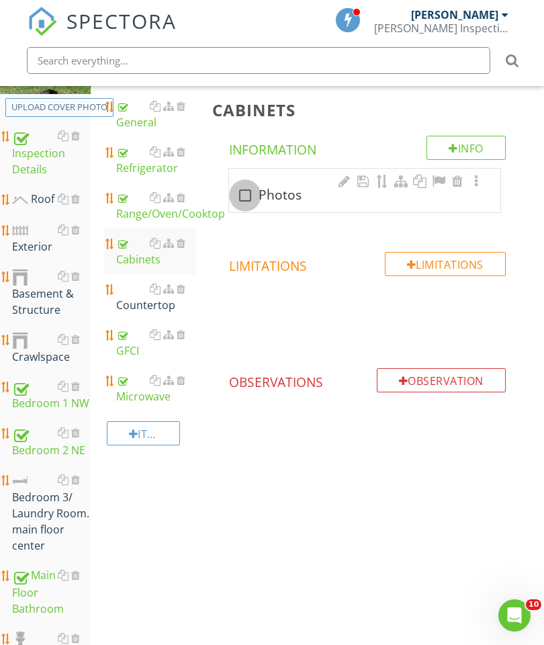
click at [243, 195] on div at bounding box center [245, 195] width 23 height 23
checkbox input "true"
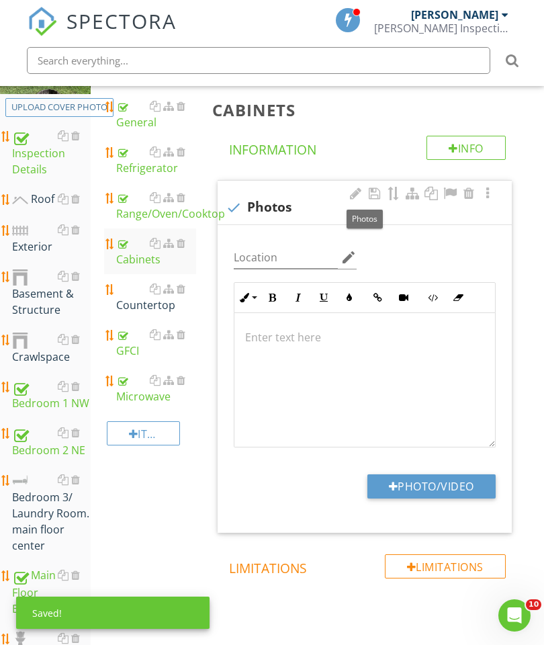
click at [439, 487] on button "Photo/Video" at bounding box center [431, 486] width 128 height 24
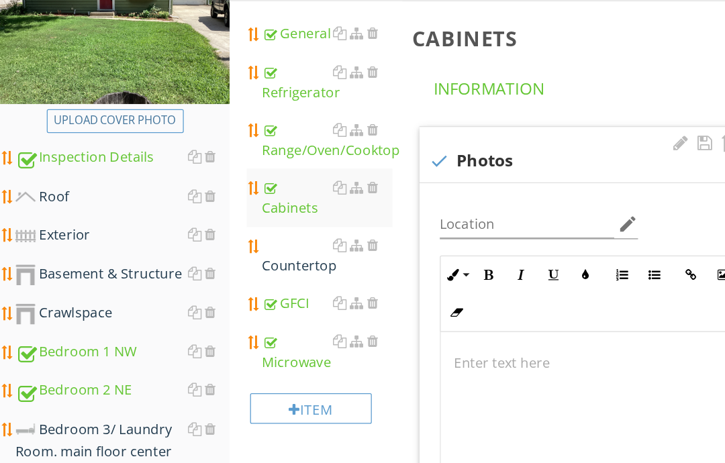
scroll to position [185, 0]
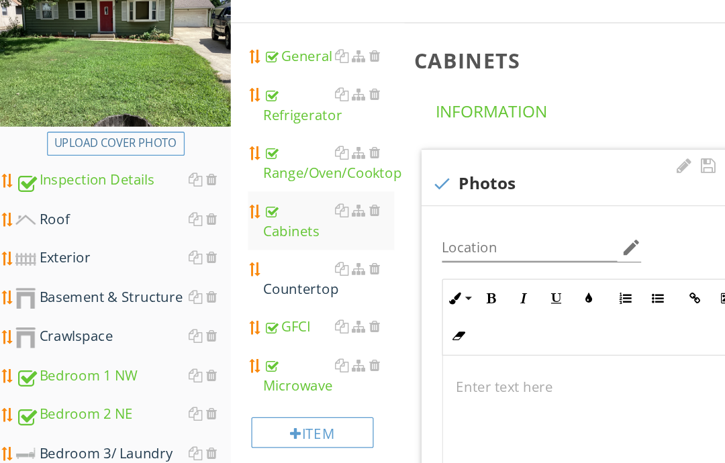
type input "C:\fakepath\image.jpg"
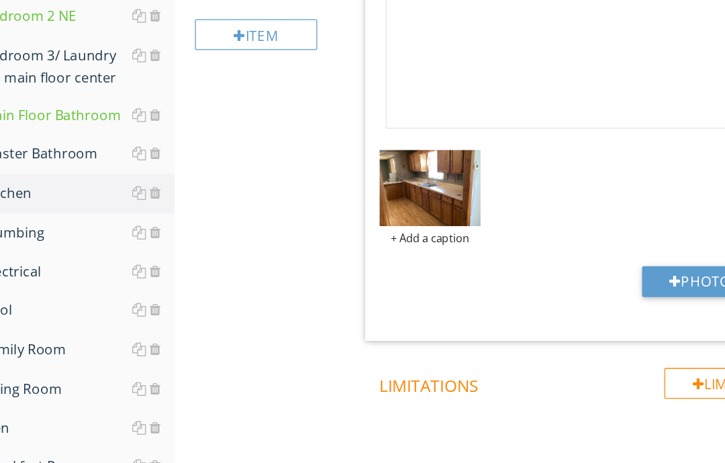
scroll to position [441, 0]
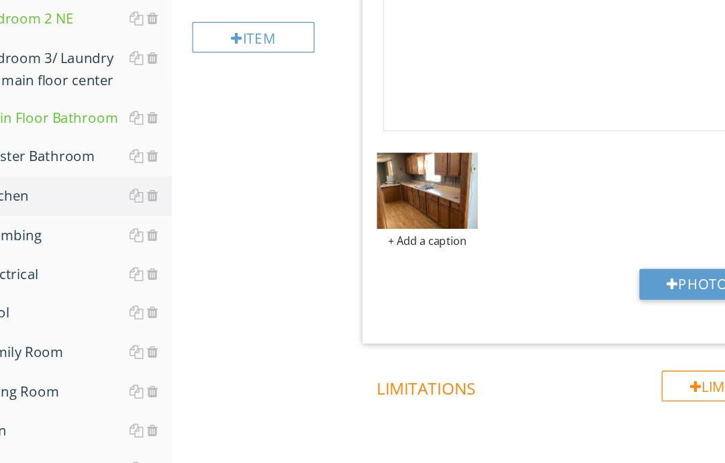
click at [543, 266] on button "Photo/Video" at bounding box center [613, 278] width 128 height 24
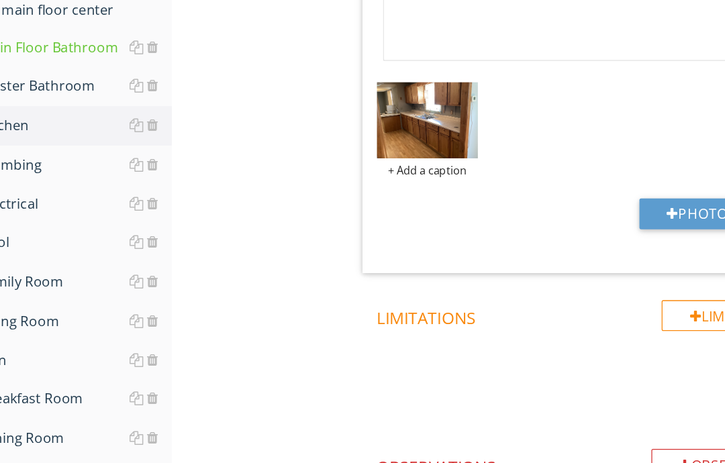
click at [549, 218] on button "Photo/Video" at bounding box center [613, 223] width 128 height 24
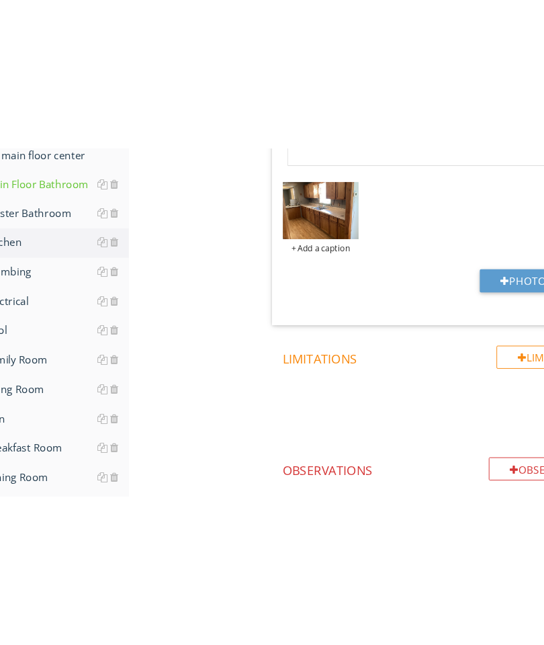
scroll to position [496, 0]
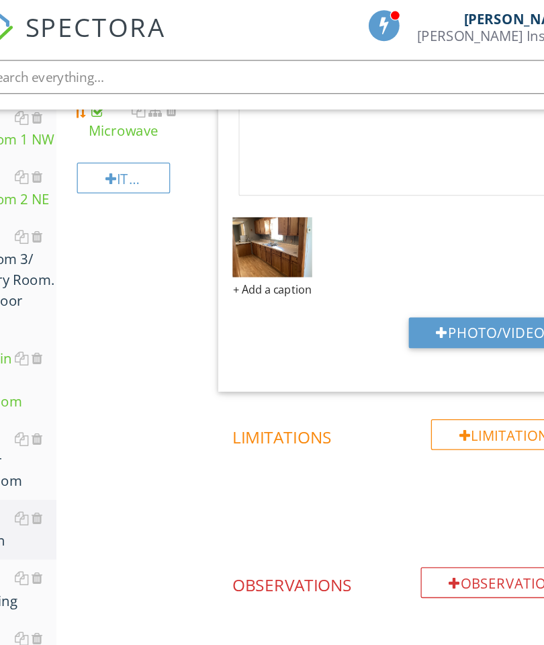
type input "C:\fakepath\image.jpg"
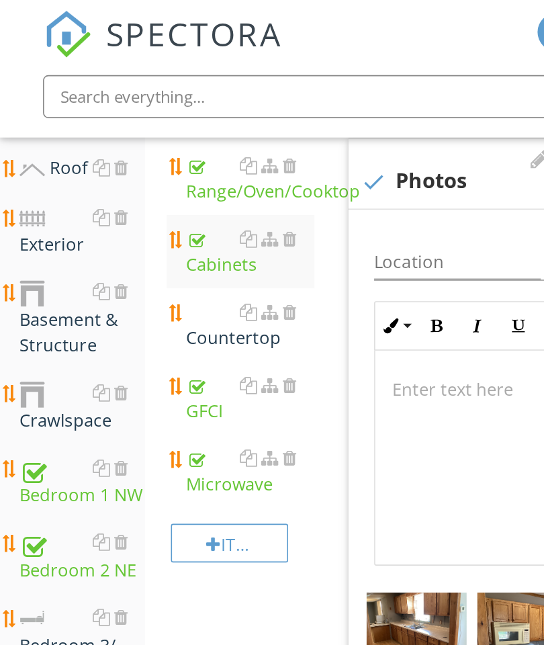
scroll to position [220, 0]
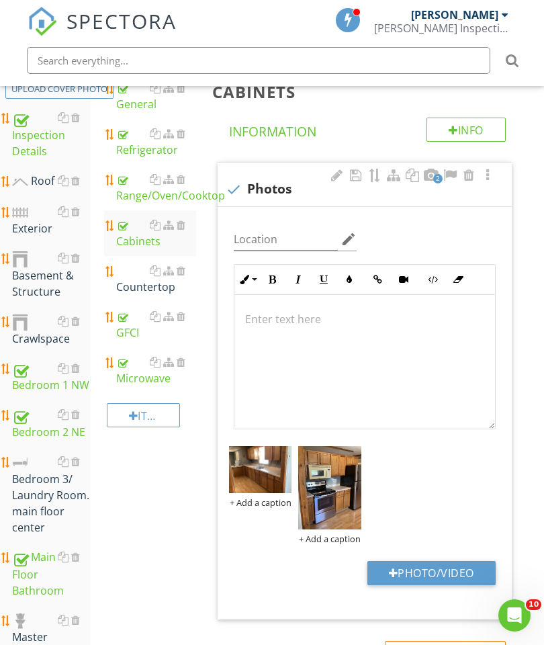
click at [142, 279] on div "Countertop" at bounding box center [156, 279] width 80 height 32
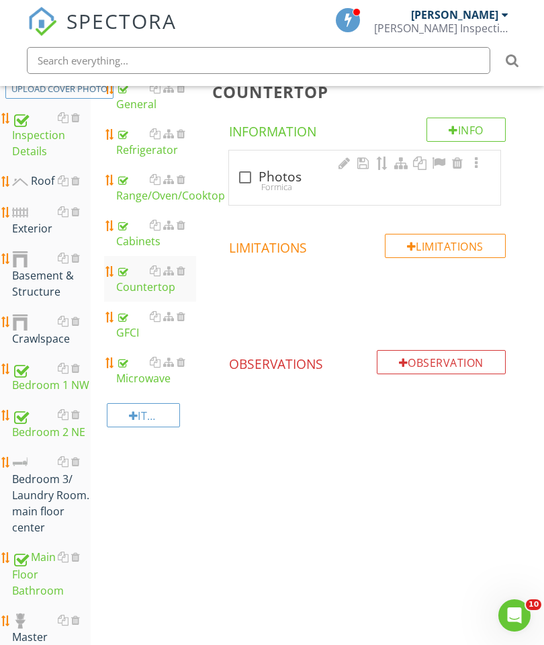
click at [244, 178] on div at bounding box center [245, 177] width 23 height 23
checkbox input "true"
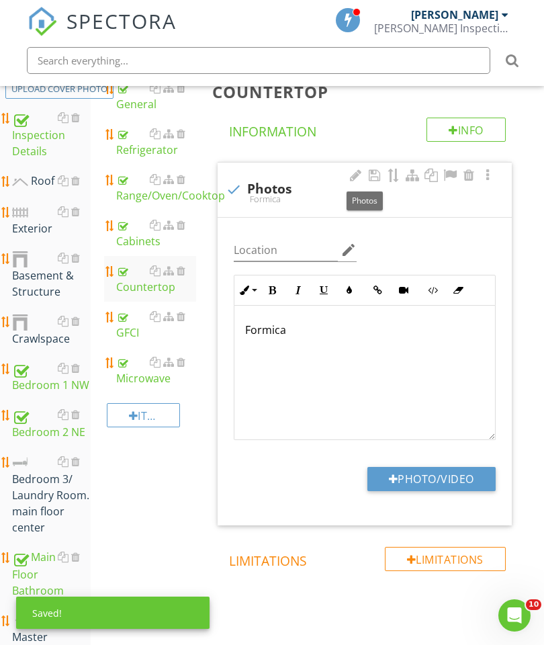
click at [446, 463] on button "Photo/Video" at bounding box center [431, 479] width 128 height 24
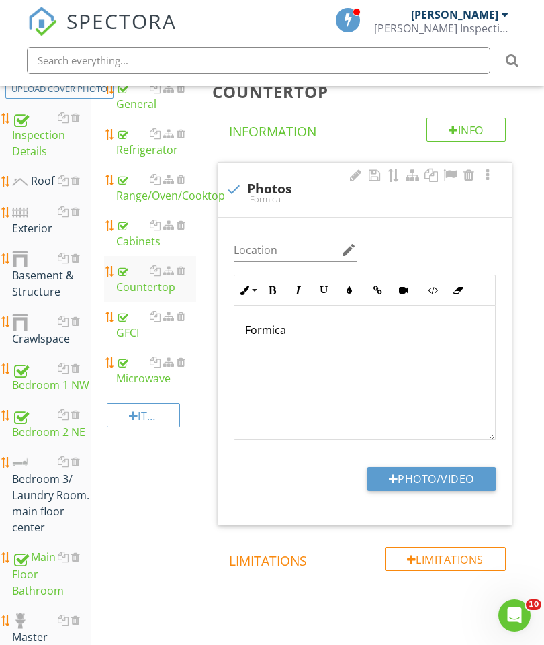
type input "C:\fakepath\image.jpg"
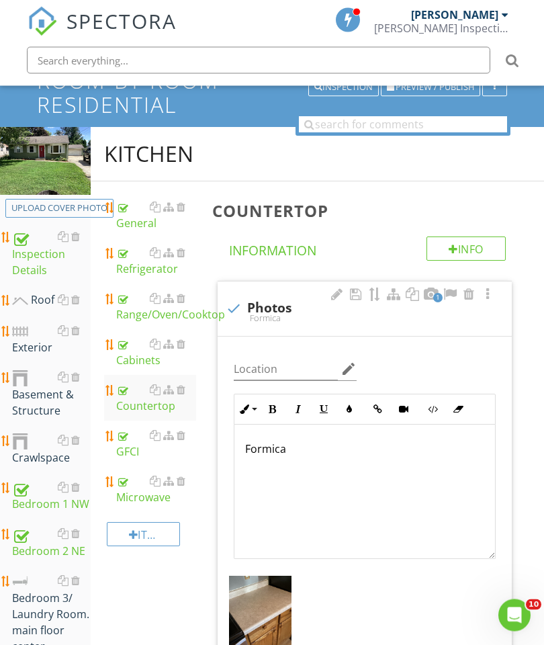
scroll to position [46, 0]
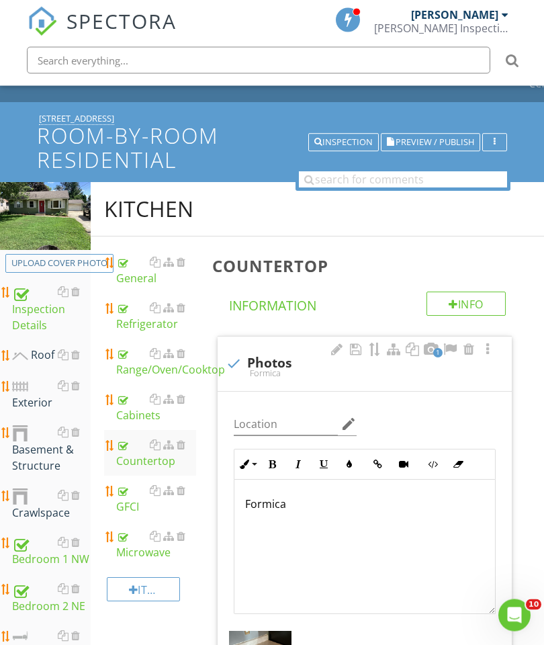
click at [138, 266] on div "General" at bounding box center [156, 271] width 80 height 32
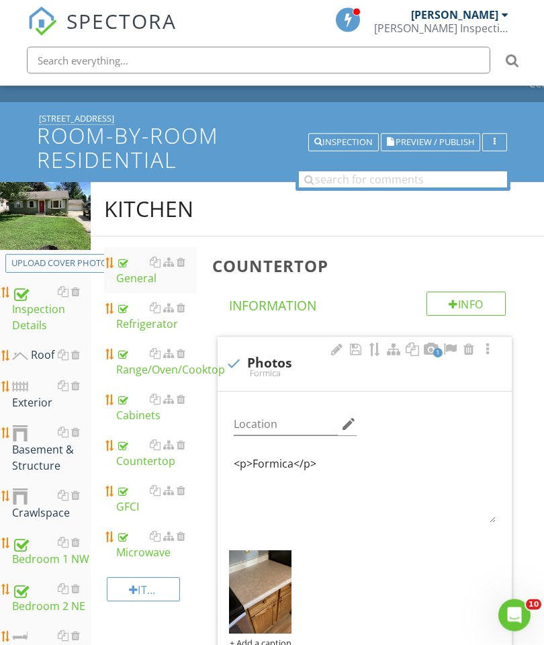
scroll to position [46, 0]
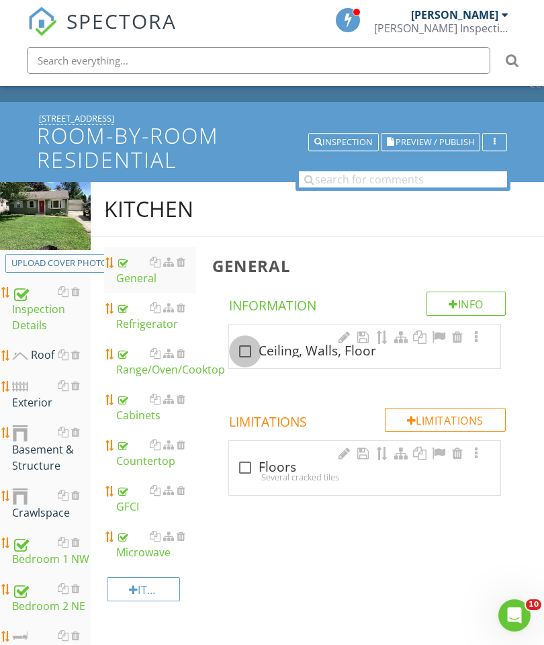
click at [252, 347] on div at bounding box center [245, 351] width 23 height 23
checkbox input "true"
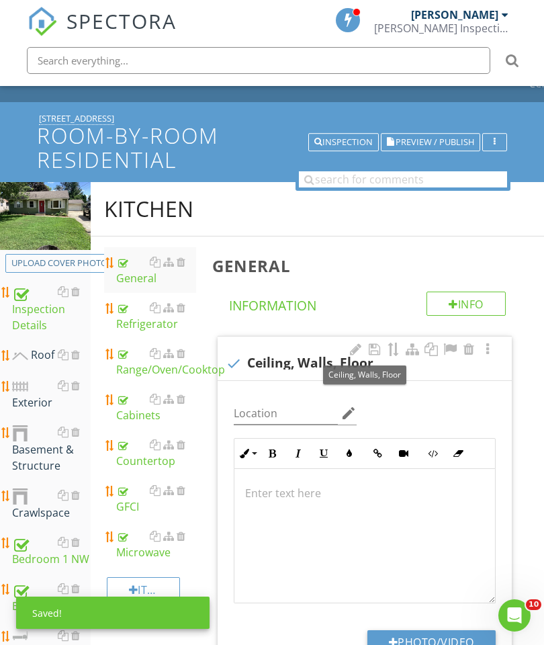
click at [310, 463] on p at bounding box center [364, 493] width 239 height 16
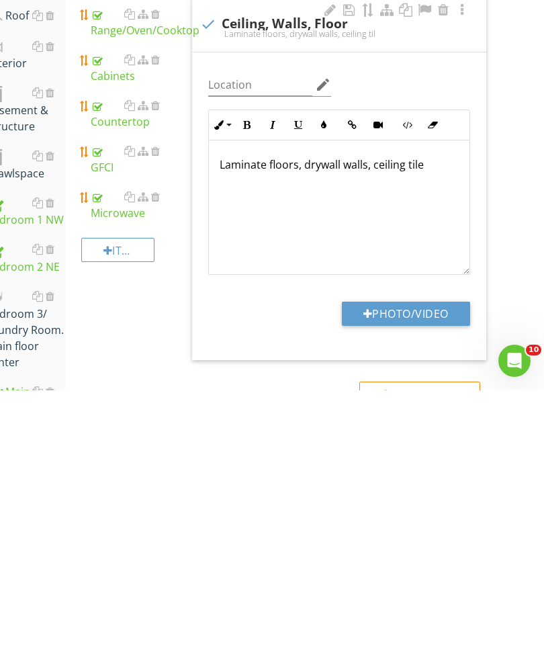
click at [400, 463] on button "Photo/Video" at bounding box center [406, 568] width 128 height 24
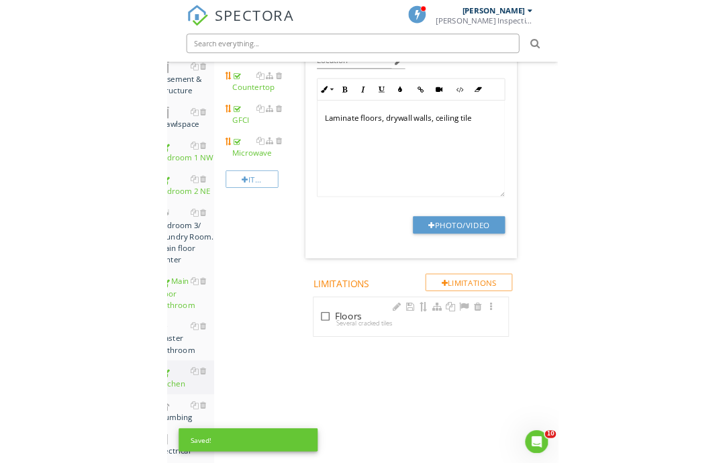
scroll to position [385, 0]
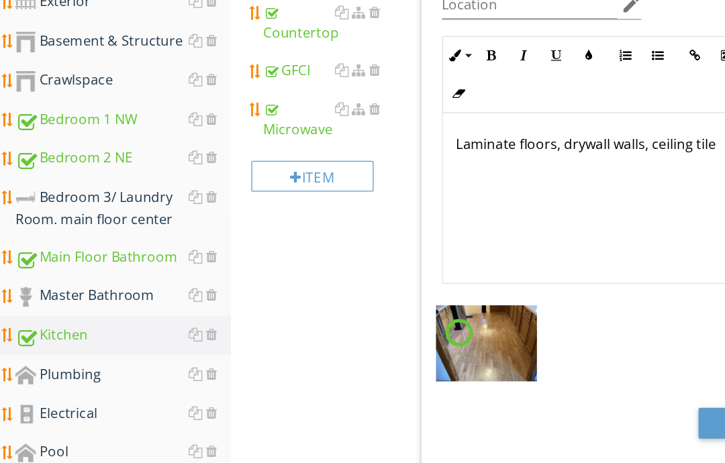
click at [562, 327] on button "Photo/Video" at bounding box center [613, 333] width 128 height 24
type input "C:\fakepath\image.jpg"
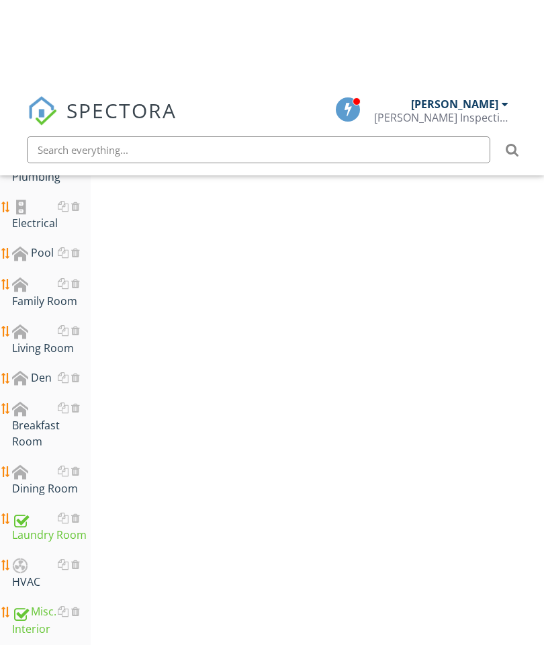
scroll to position [790, 0]
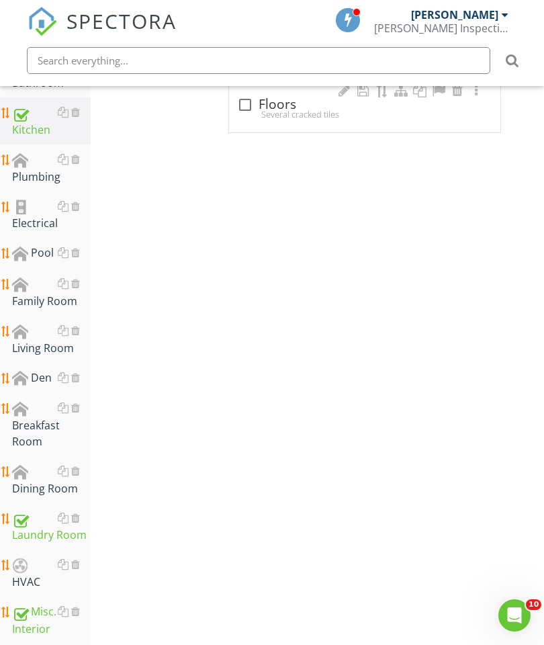
click at [44, 336] on div "Living Room" at bounding box center [51, 339] width 79 height 34
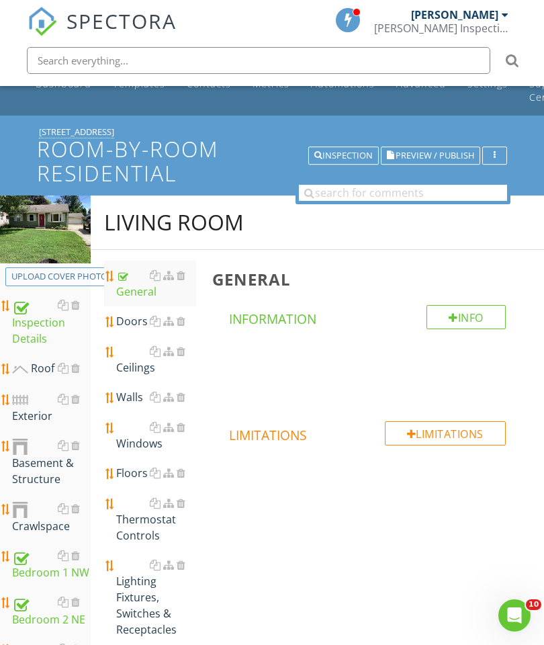
scroll to position [50, 0]
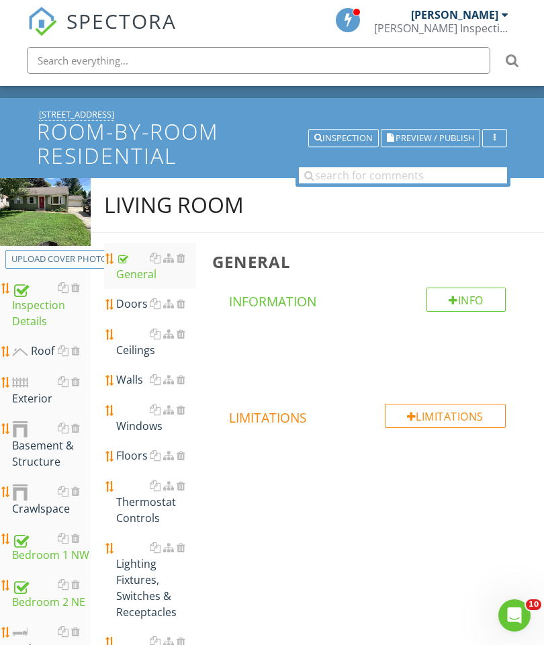
click at [124, 295] on div "Doors" at bounding box center [156, 303] width 80 height 16
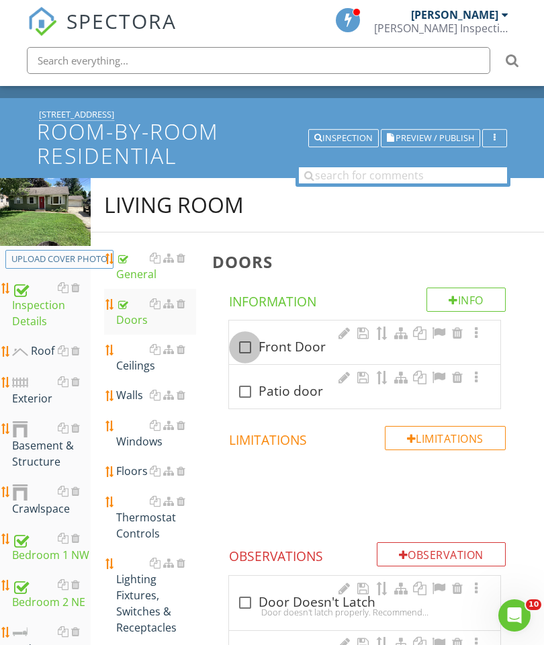
click at [250, 349] on div at bounding box center [245, 347] width 23 height 23
checkbox input "true"
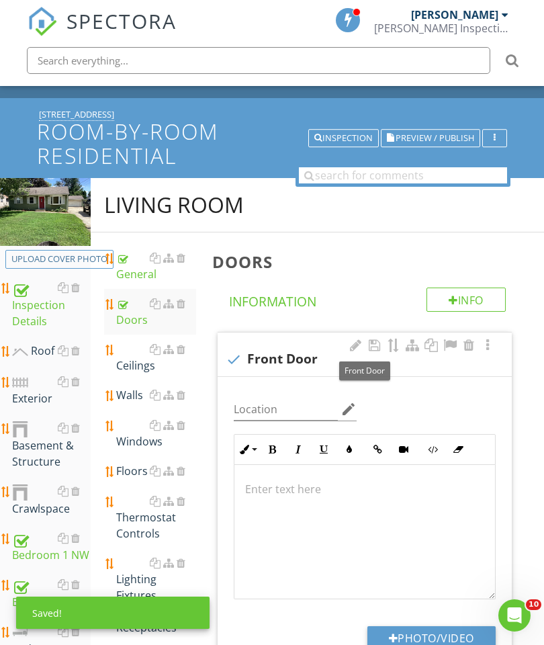
click at [452, 463] on button "Photo/Video" at bounding box center [431, 638] width 128 height 24
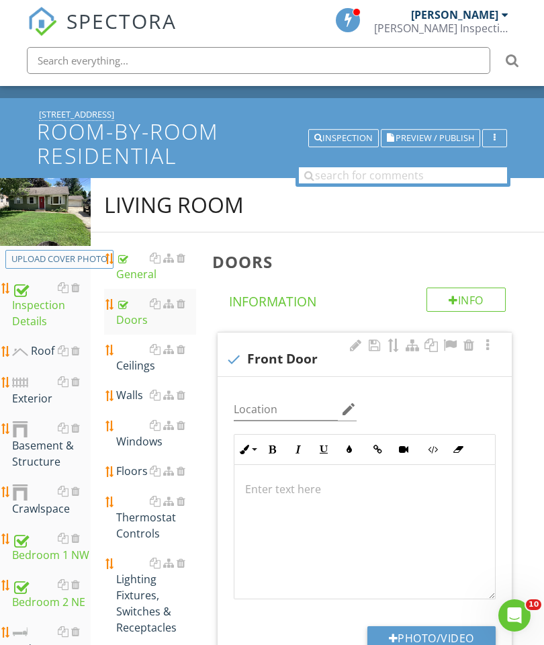
type input "C:\fakepath\image.jpg"
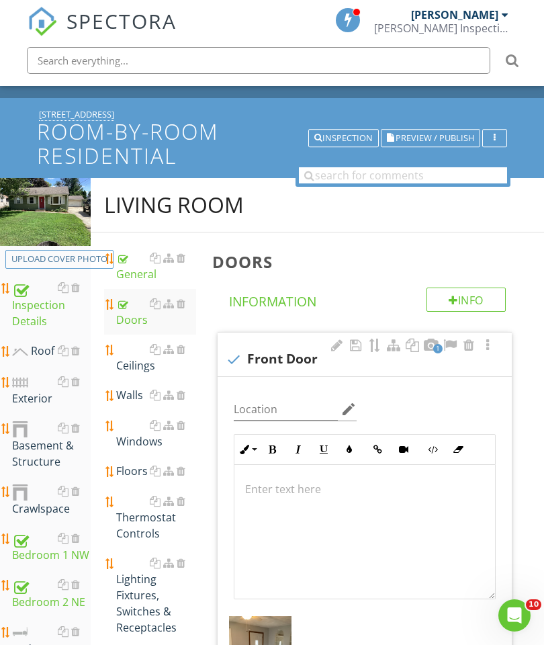
click at [134, 358] on div "Ceilings" at bounding box center [156, 357] width 80 height 32
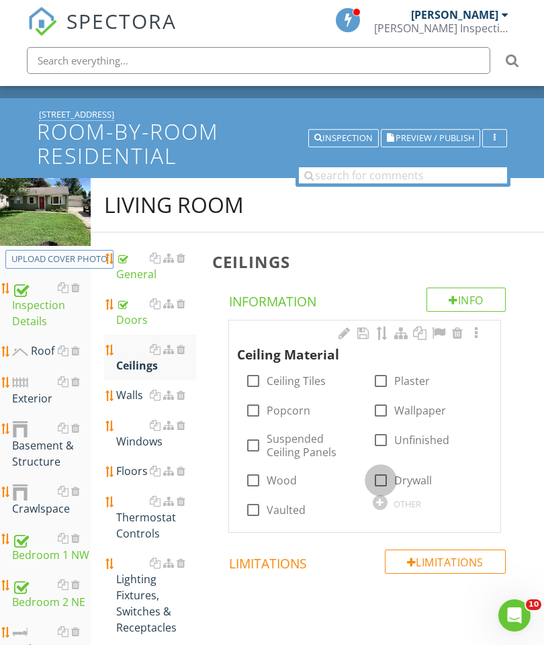
click at [375, 463] on div at bounding box center [380, 480] width 23 height 23
checkbox input "true"
click at [471, 337] on div at bounding box center [476, 332] width 16 height 13
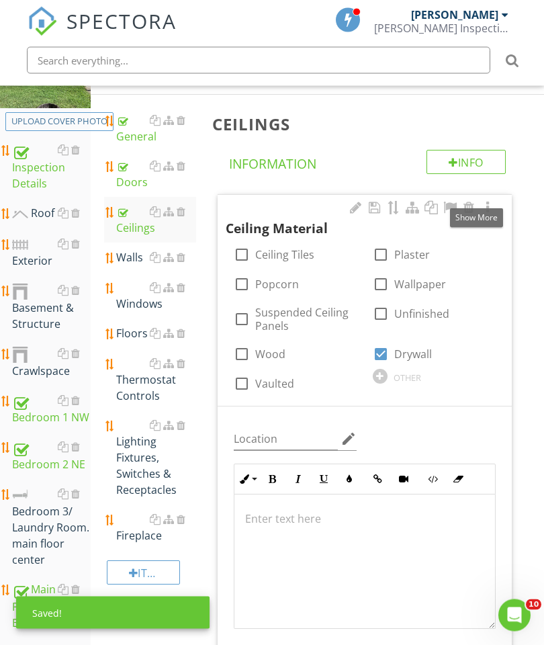
scroll to position [188, 0]
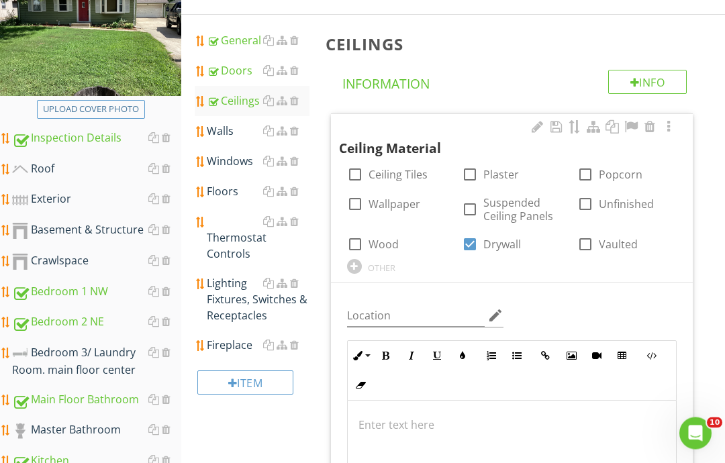
scroll to position [181, 0]
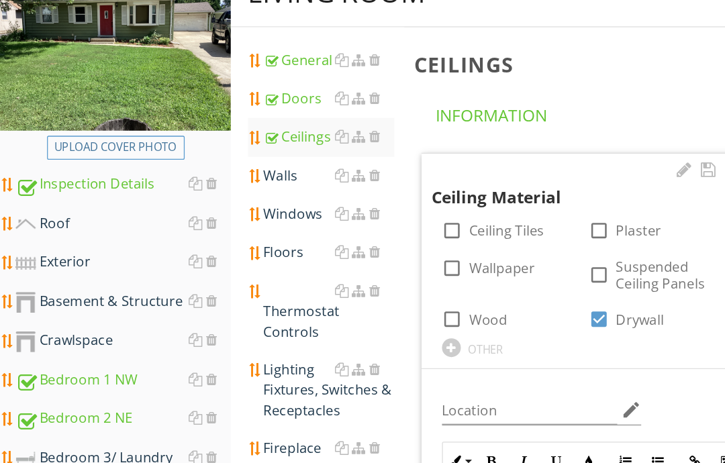
type input "C:\fakepath\image.jpg"
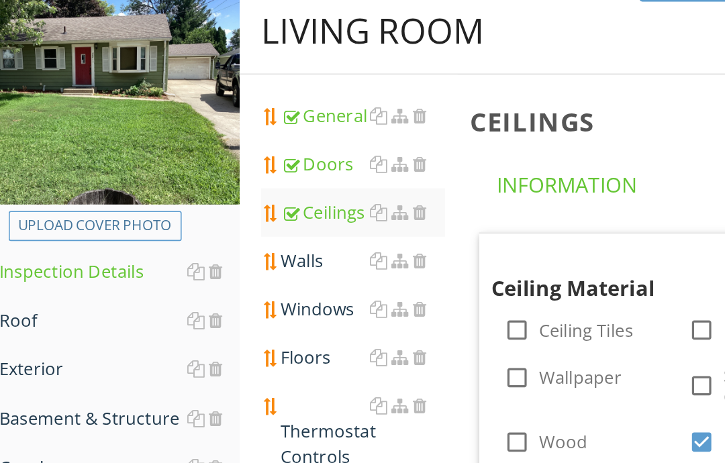
scroll to position [71, 0]
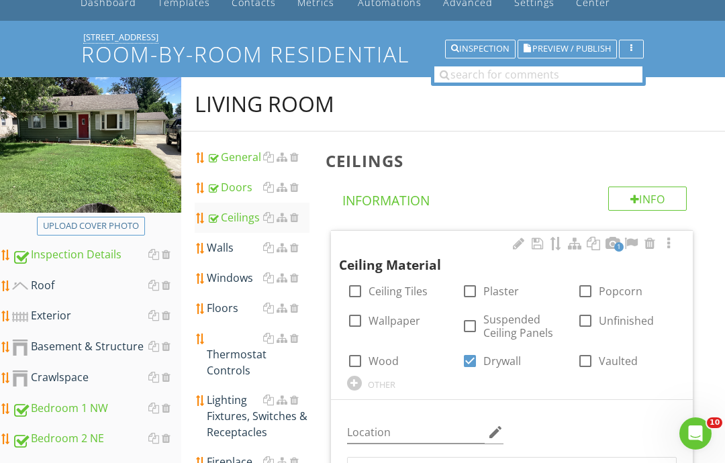
click at [215, 240] on div "Walls" at bounding box center [258, 248] width 103 height 16
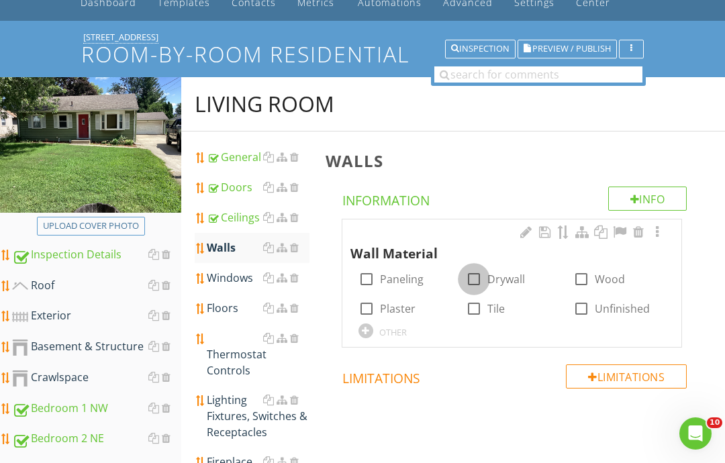
click at [479, 272] on div at bounding box center [474, 279] width 23 height 23
checkbox input "true"
click at [665, 230] on div at bounding box center [657, 232] width 16 height 13
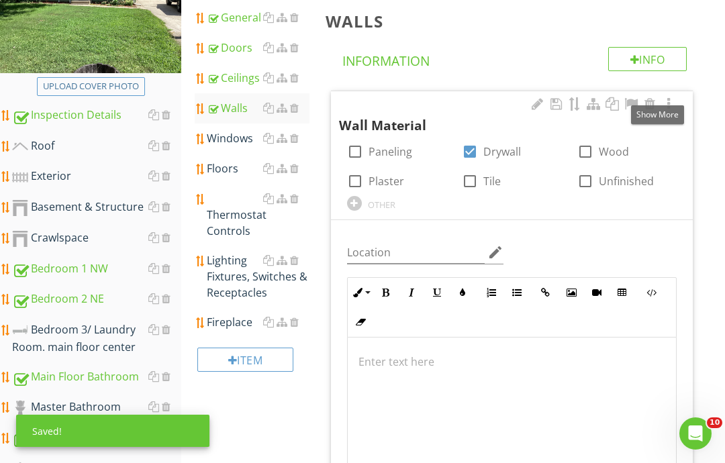
scroll to position [213, 0]
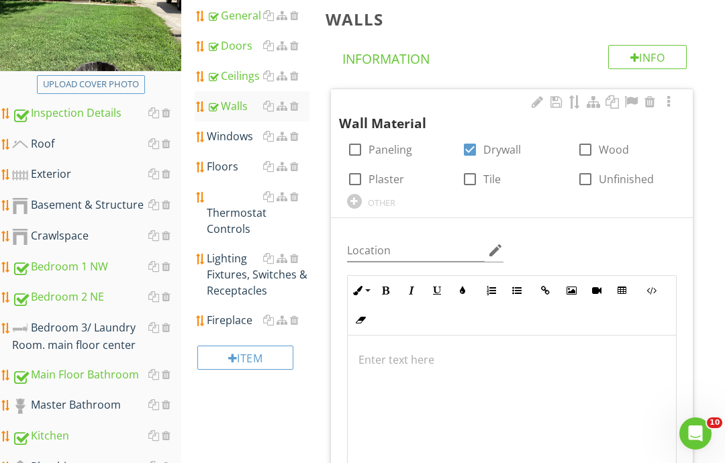
type input "C:\fakepath\image.jpg"
click at [214, 133] on div "Windows" at bounding box center [258, 136] width 103 height 16
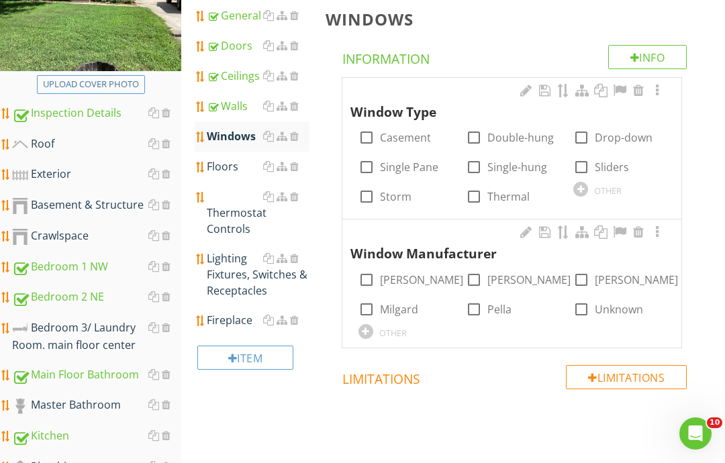
click at [463, 140] on div at bounding box center [474, 137] width 23 height 23
checkbox input "true"
click at [477, 204] on div at bounding box center [474, 196] width 23 height 23
checkbox input "true"
click at [361, 326] on div at bounding box center [366, 331] width 15 height 15
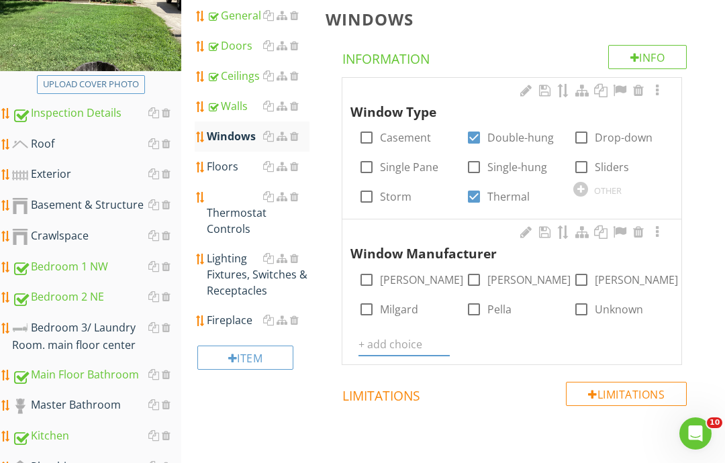
click at [372, 334] on input "text" at bounding box center [404, 345] width 91 height 22
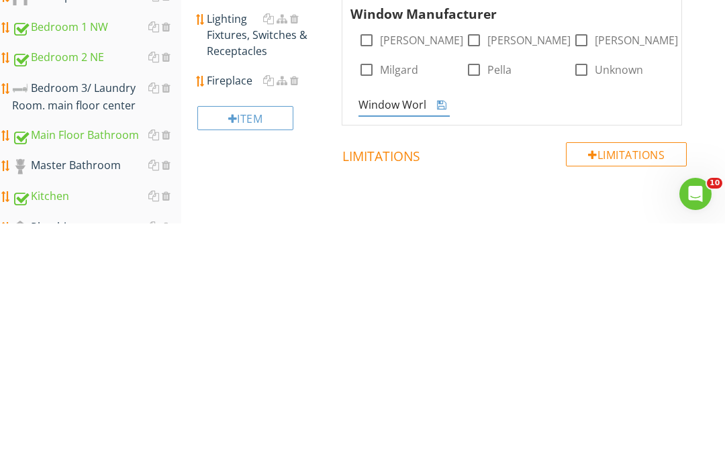
type input "Window World"
click at [438, 339] on icon at bounding box center [441, 344] width 9 height 11
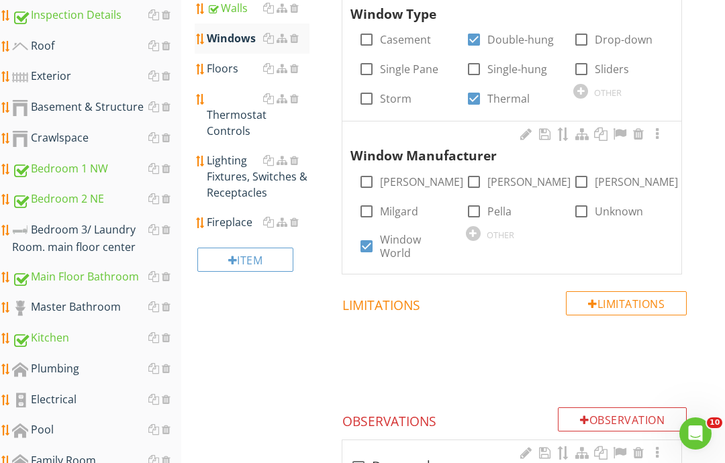
scroll to position [261, 0]
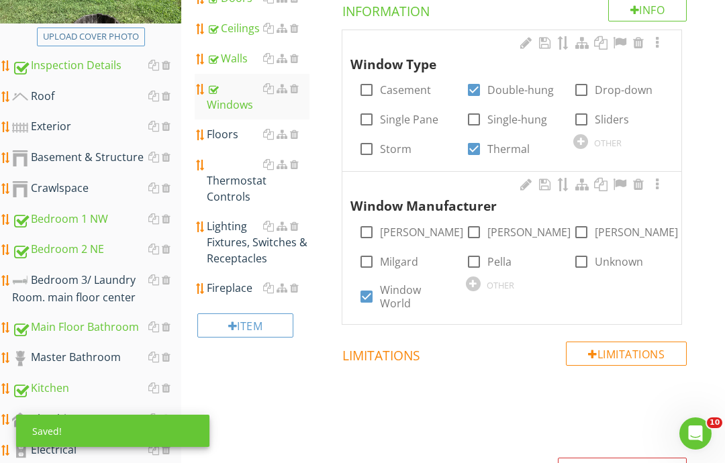
click at [661, 42] on div at bounding box center [657, 42] width 16 height 13
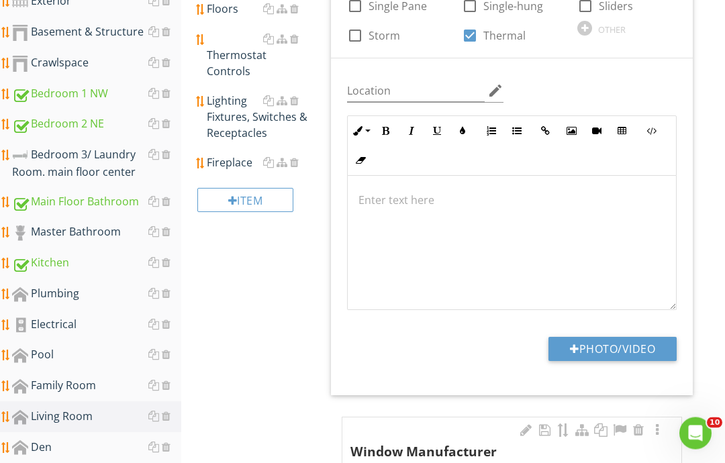
scroll to position [386, 0]
click at [622, 344] on button "Photo/Video" at bounding box center [613, 349] width 128 height 24
type input "C:\fakepath\image.jpg"
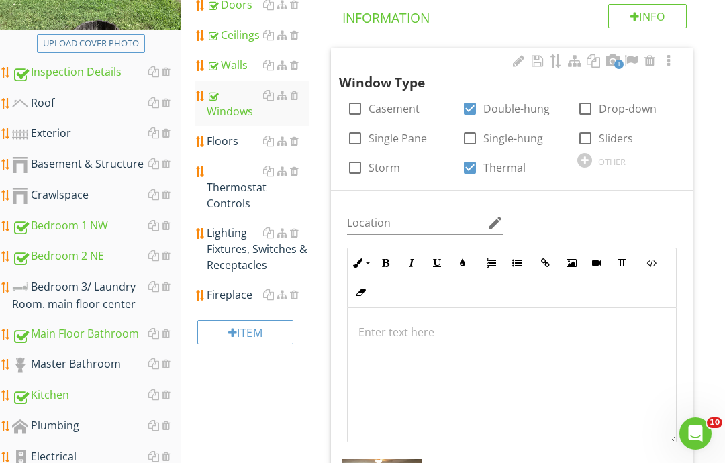
scroll to position [244, 0]
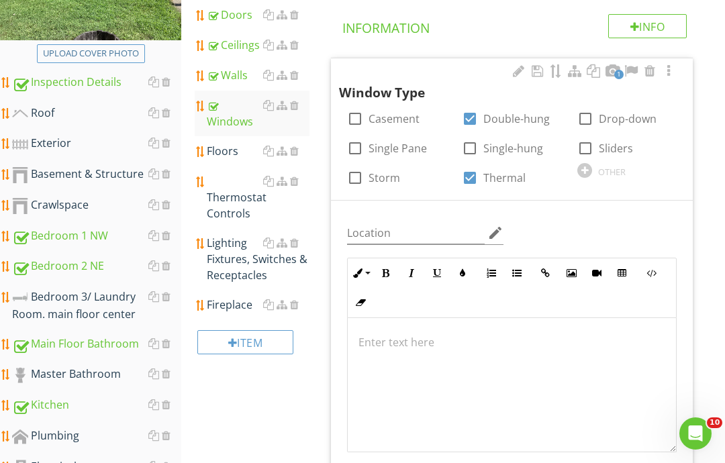
click at [210, 153] on div "Floors" at bounding box center [258, 151] width 103 height 16
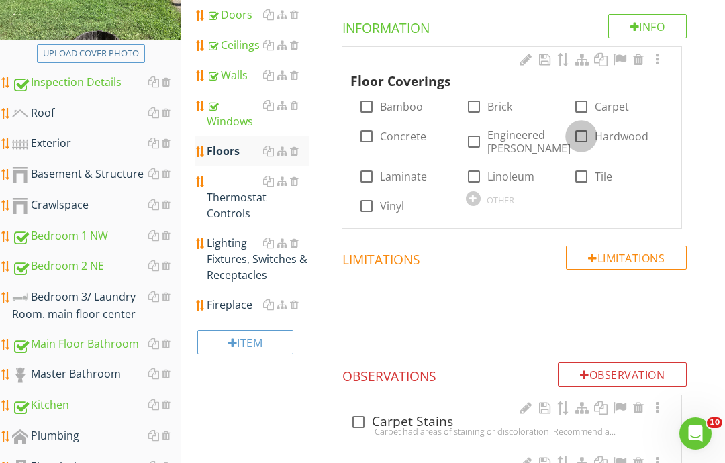
click at [578, 137] on div at bounding box center [581, 136] width 23 height 23
checkbox input "true"
click at [645, 55] on div at bounding box center [639, 59] width 16 height 13
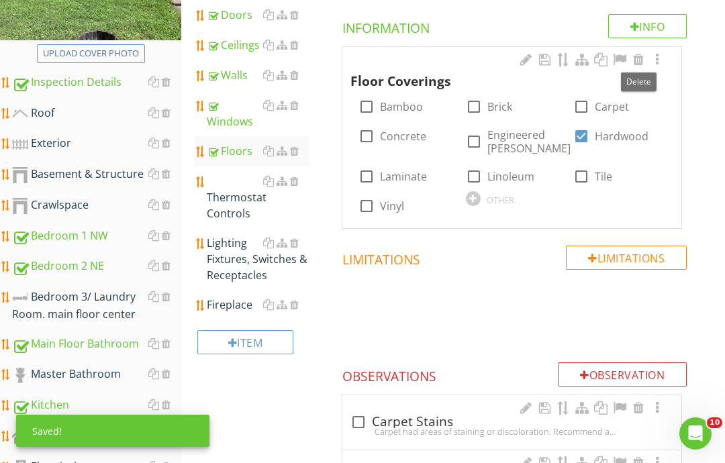
click at [711, 91] on div "Floors Info Information Floor Coverings check_box_outline_blank Bamboo check_bo…" at bounding box center [522, 370] width 408 height 822
click at [655, 59] on div at bounding box center [657, 59] width 16 height 13
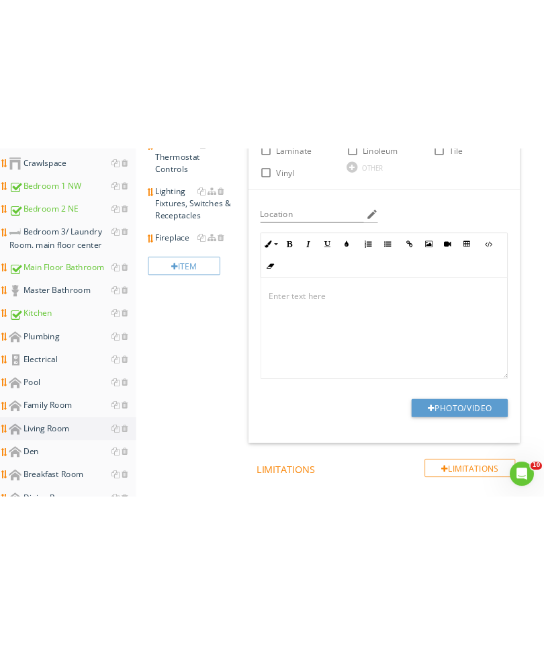
scroll to position [430, 0]
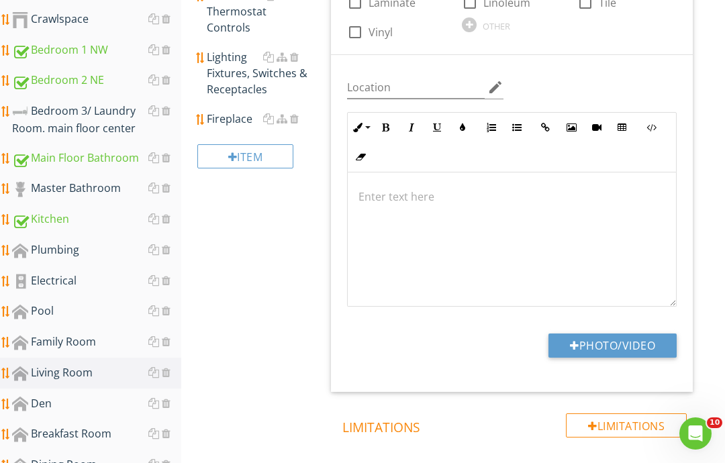
click at [607, 342] on button "Photo/Video" at bounding box center [613, 346] width 128 height 24
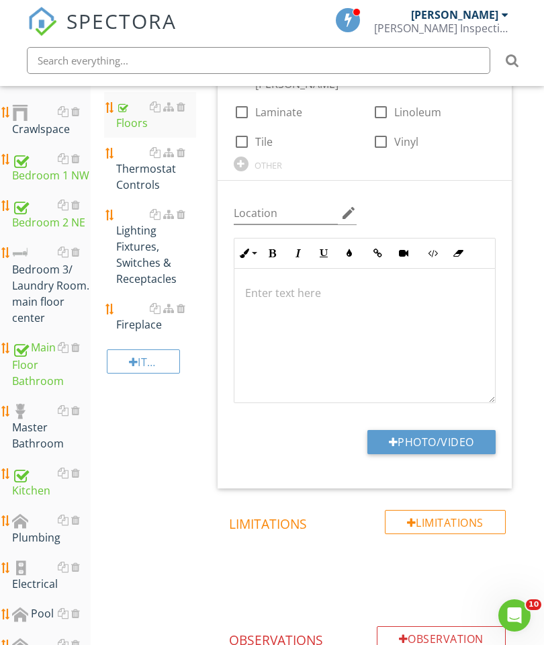
type input "C:\fakepath\image.jpg"
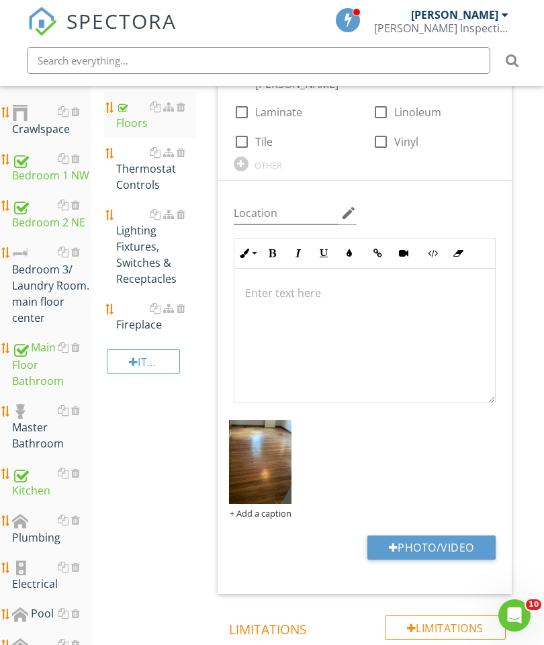
click at [137, 175] on div "Thermostat Controls" at bounding box center [156, 168] width 80 height 48
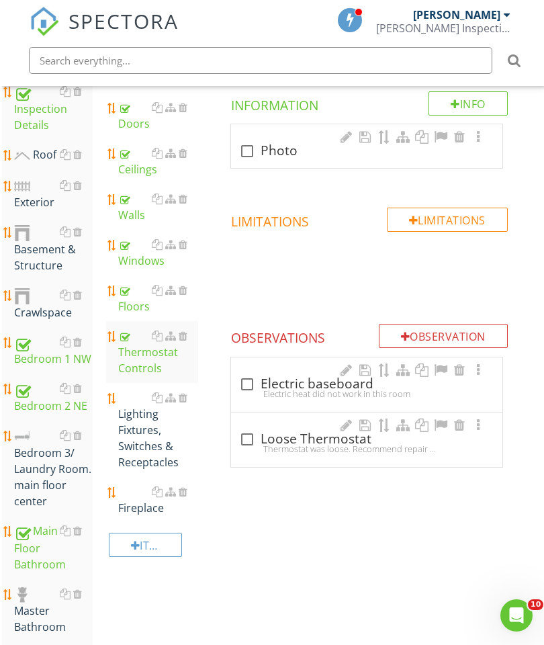
scroll to position [252, 0]
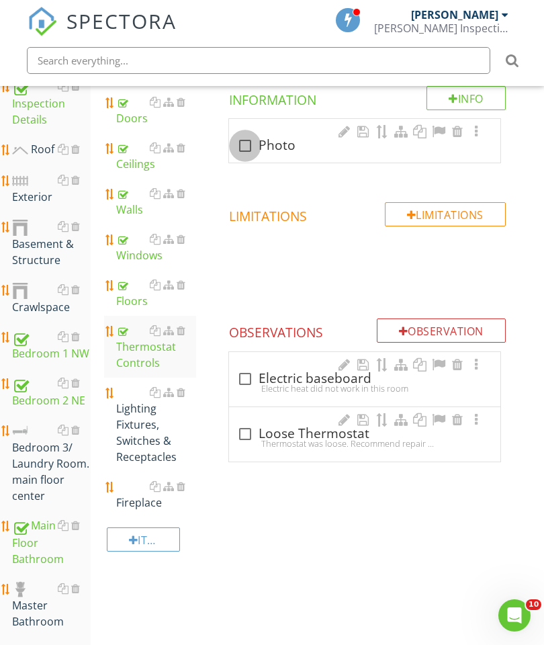
click at [252, 146] on div at bounding box center [245, 145] width 23 height 23
checkbox input "true"
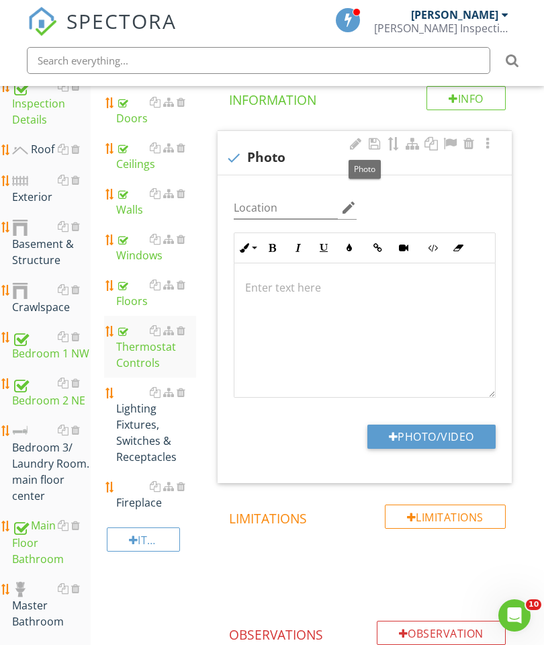
click at [431, 430] on button "Photo/Video" at bounding box center [431, 436] width 128 height 24
type input "C:\fakepath\image.jpg"
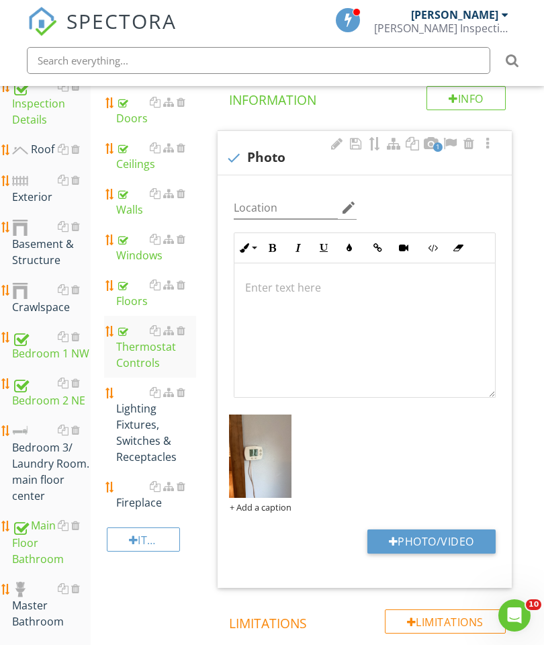
click at [132, 430] on div "Lighting Fixtures, Switches & Receptacles" at bounding box center [156, 424] width 80 height 81
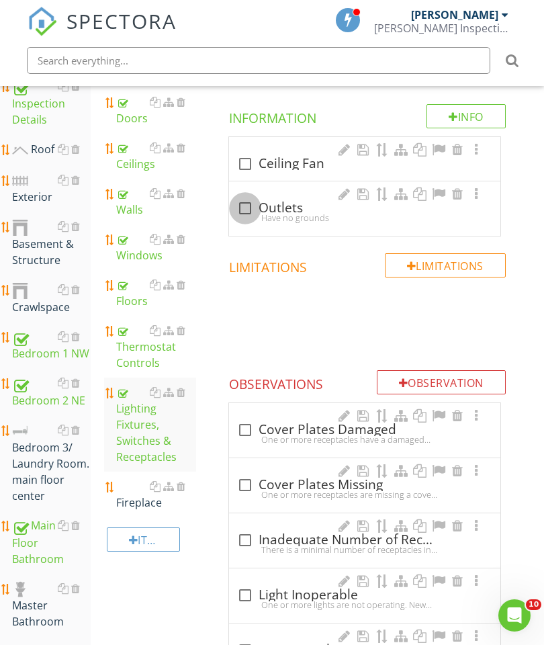
click at [239, 207] on div at bounding box center [245, 208] width 23 height 23
checkbox input "true"
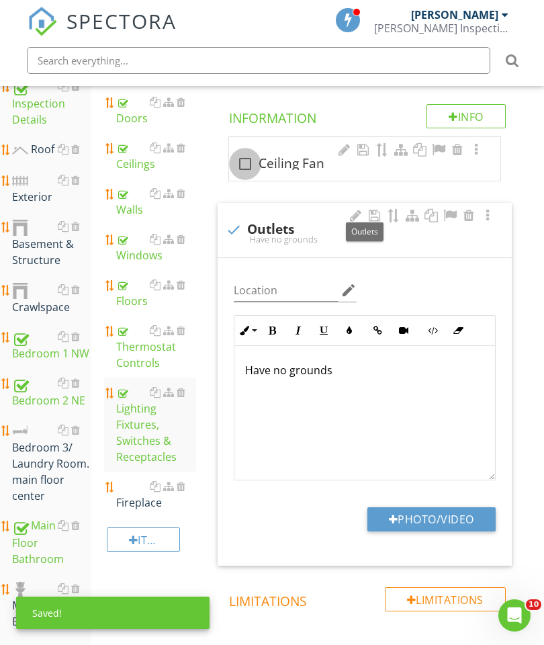
click at [244, 166] on div at bounding box center [245, 163] width 23 height 23
checkbox input "true"
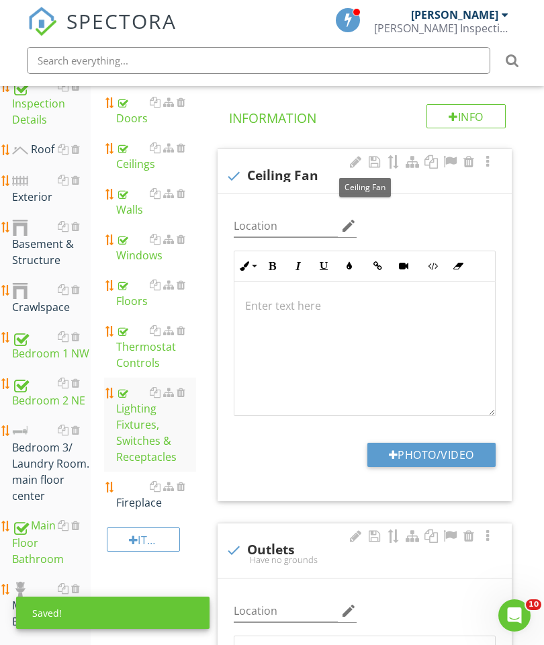
click at [431, 444] on button "Photo/Video" at bounding box center [431, 455] width 128 height 24
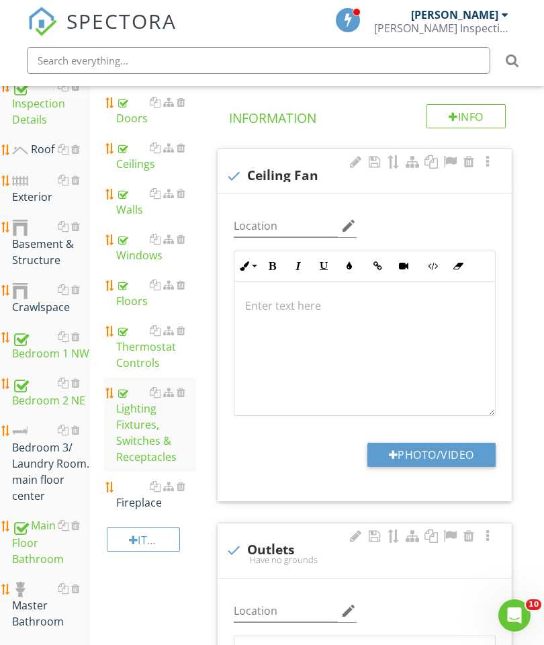
type input "C:\fakepath\image.jpg"
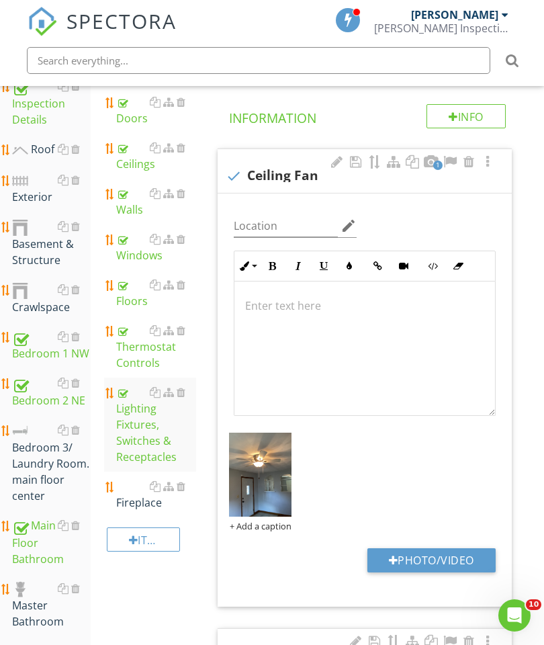
click at [183, 463] on div at bounding box center [181, 486] width 9 height 11
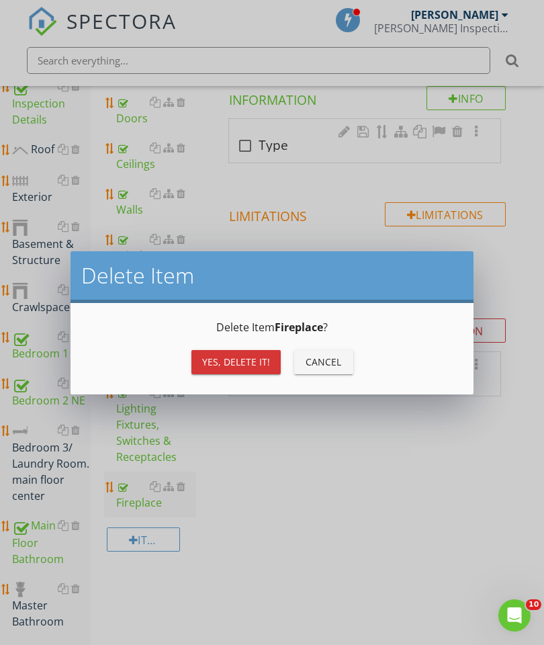
click at [252, 360] on div "Yes, Delete it!" at bounding box center [236, 362] width 68 height 14
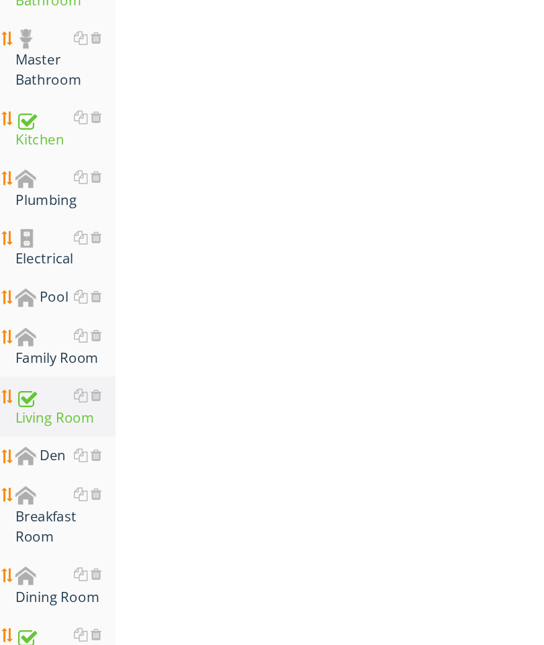
scroll to position [722, 0]
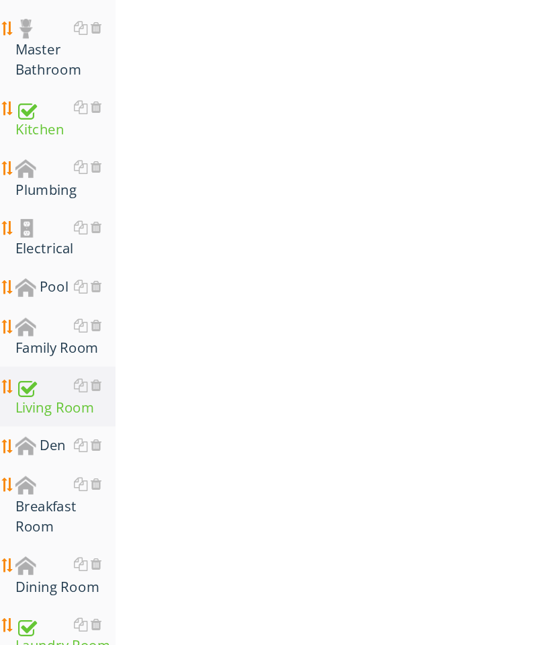
click at [143, 254] on div "Upload cover photo Inspection Details Roof Exterior Basement & Structure Crawls…" at bounding box center [272, 181] width 544 height 1350
click at [77, 316] on div at bounding box center [75, 321] width 9 height 11
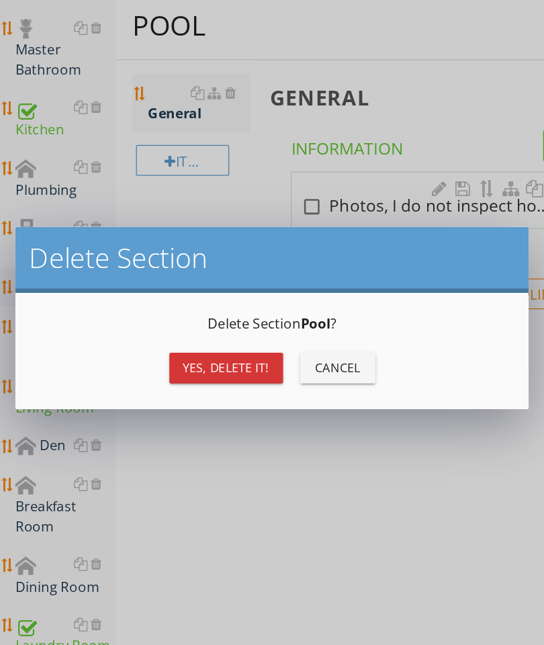
scroll to position [723, 0]
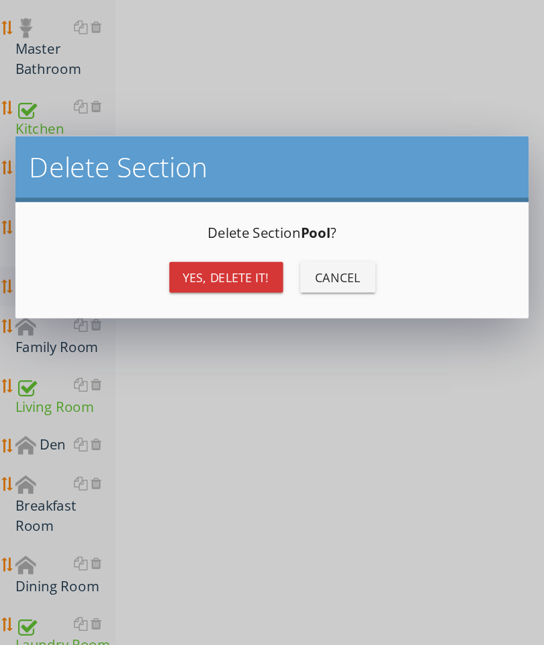
click at [190, 307] on div "Yes, Delete it!" at bounding box center [178, 314] width 68 height 14
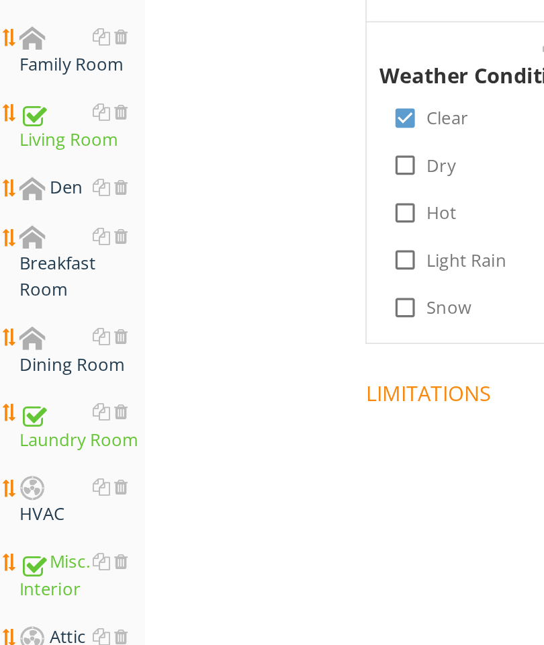
scroll to position [849, 0]
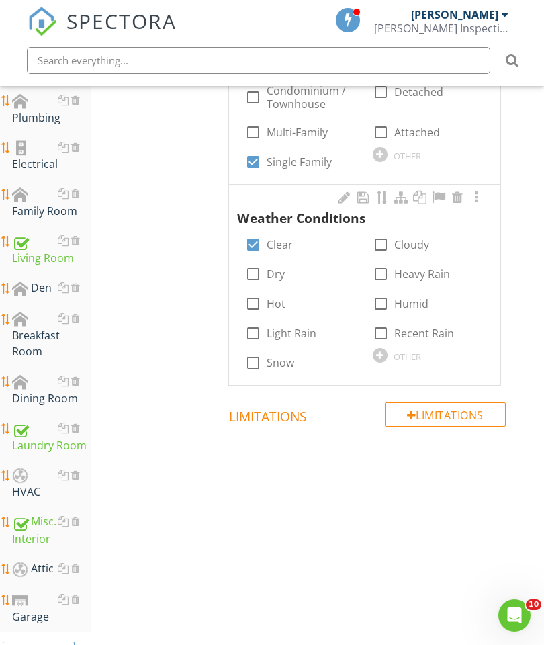
click at [36, 371] on link "Dining Room" at bounding box center [51, 389] width 79 height 47
click at [29, 381] on div "Dining Room" at bounding box center [51, 390] width 79 height 34
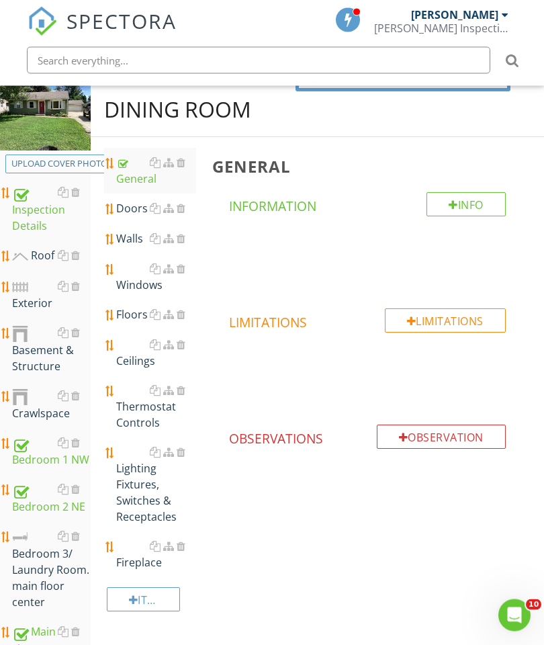
scroll to position [143, 0]
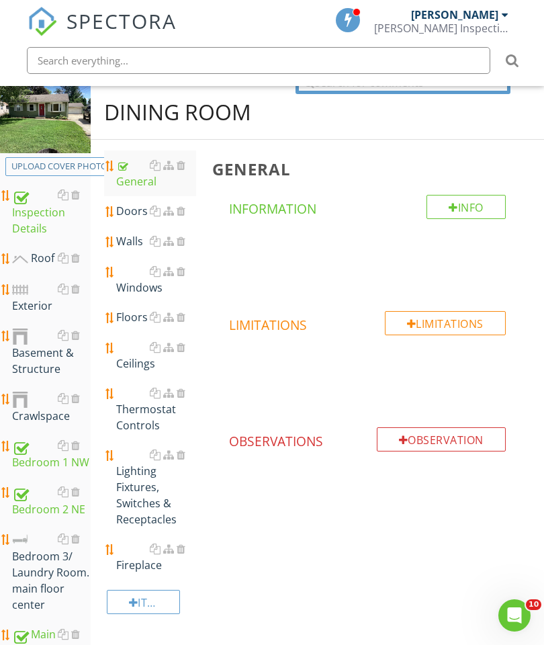
click at [129, 218] on div "Doors" at bounding box center [156, 211] width 80 height 16
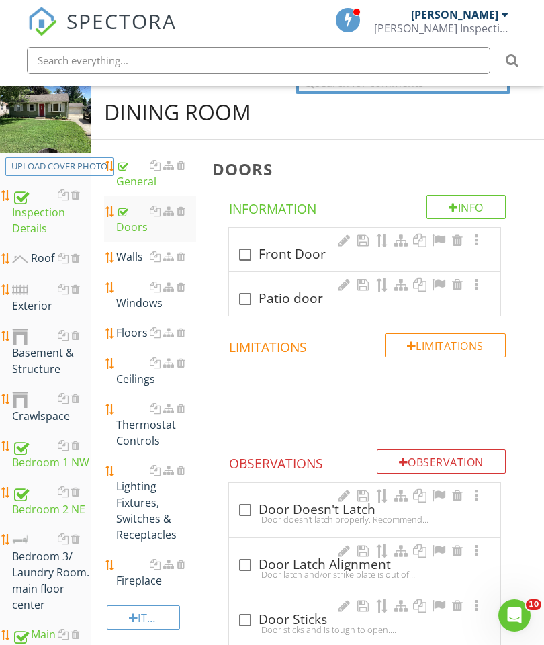
click at [347, 243] on div at bounding box center [344, 240] width 16 height 13
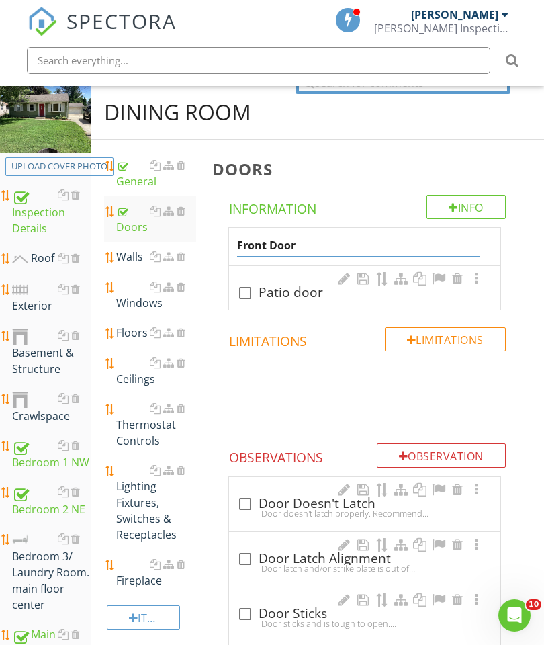
click at [265, 242] on input "Front Door" at bounding box center [358, 245] width 242 height 22
click at [260, 246] on input "Front Door" at bounding box center [358, 245] width 242 height 22
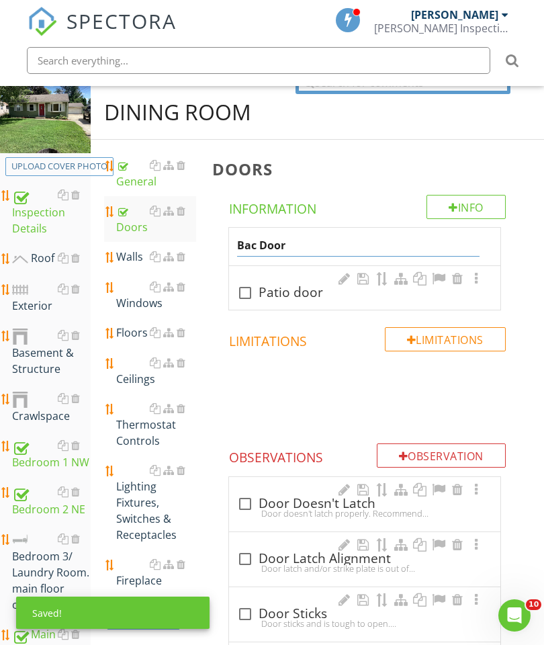
type input "Back Door"
click at [524, 255] on div "Doors Info Information Back Door check_box_outline_blank Patio door Limitations…" at bounding box center [374, 529] width 340 height 778
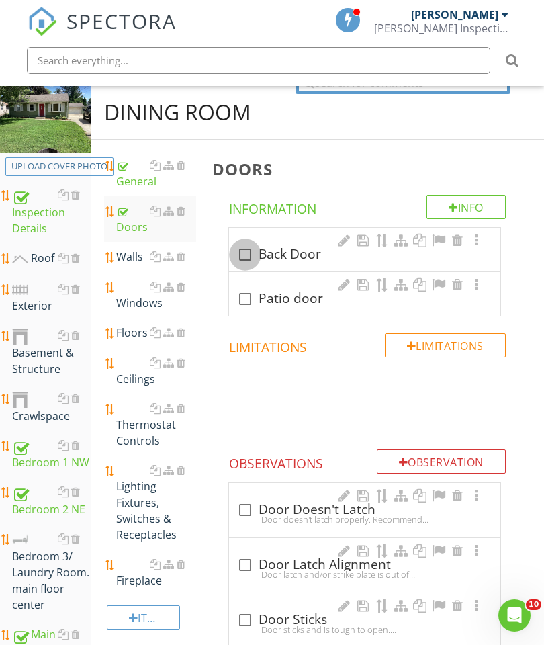
click at [241, 260] on div at bounding box center [245, 254] width 23 height 23
checkbox input "true"
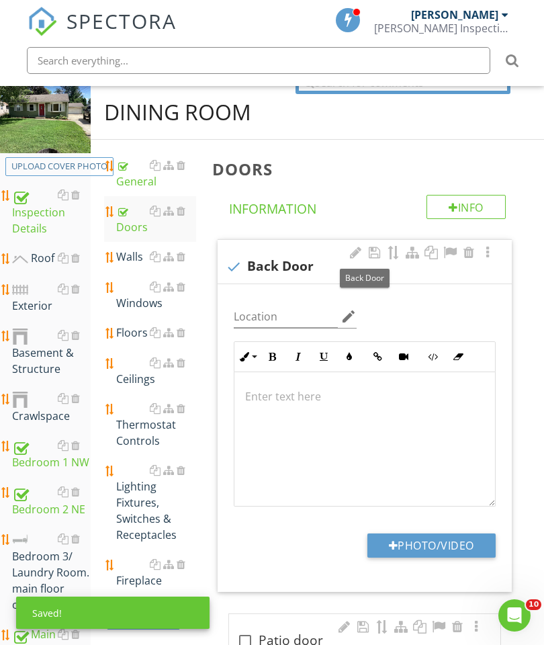
click at [427, 463] on button "Photo/Video" at bounding box center [431, 545] width 128 height 24
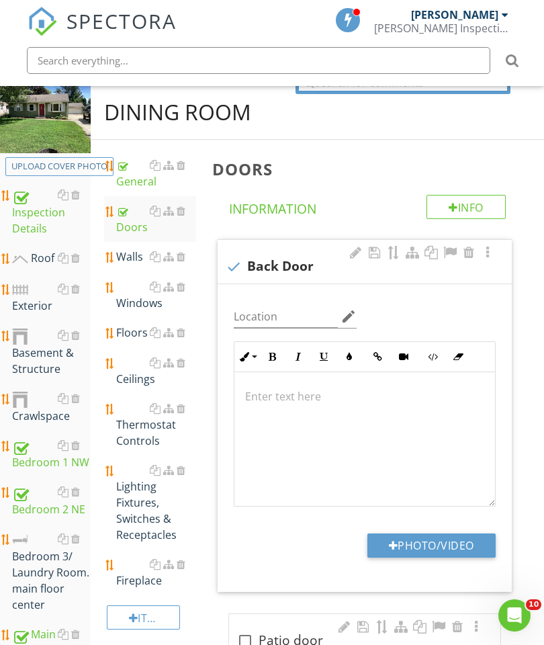
type input "C:\fakepath\image.jpg"
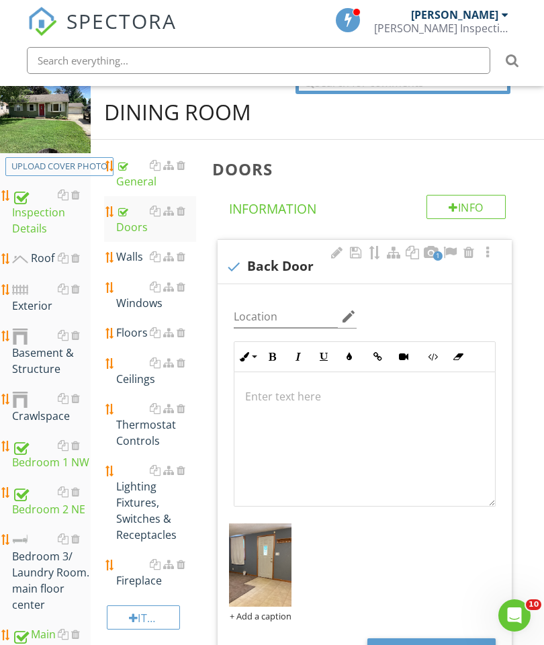
click at [136, 332] on div "Floors" at bounding box center [156, 332] width 80 height 16
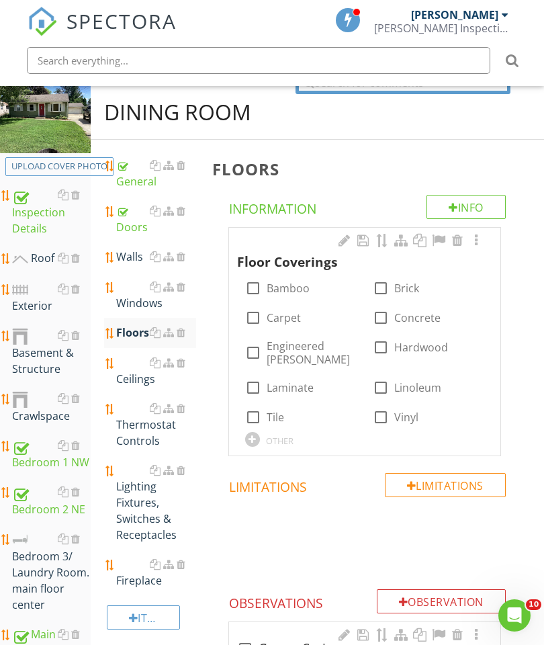
click at [387, 376] on div at bounding box center [380, 387] width 23 height 23
checkbox input "true"
click at [481, 240] on div at bounding box center [476, 240] width 16 height 13
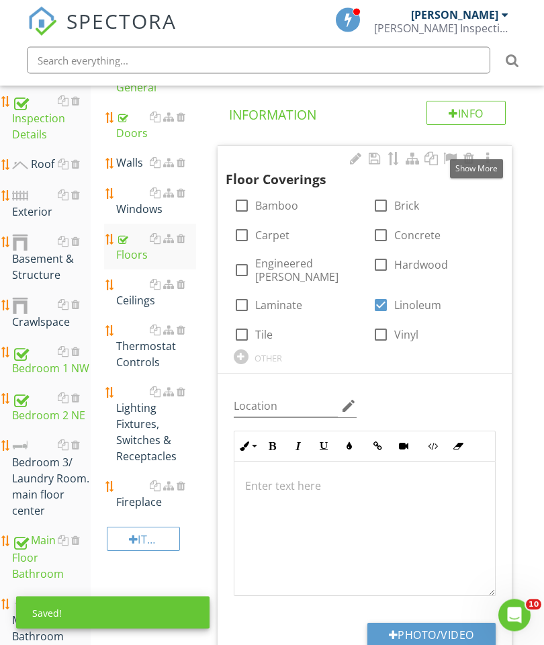
scroll to position [302, 0]
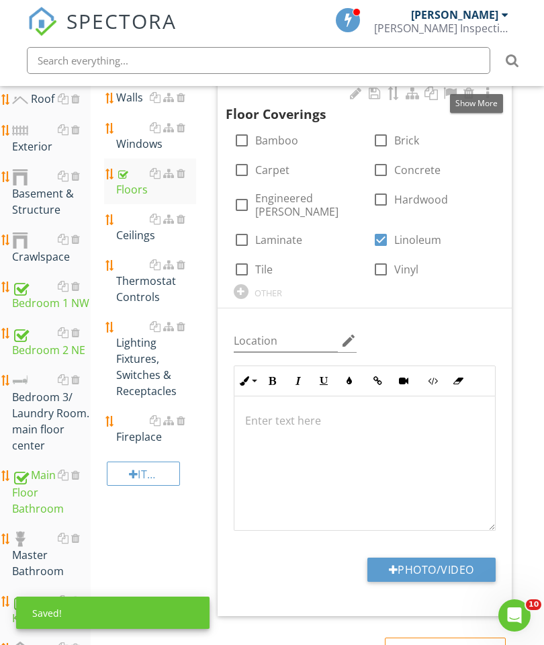
click at [418, 463] on button "Photo/Video" at bounding box center [431, 569] width 128 height 24
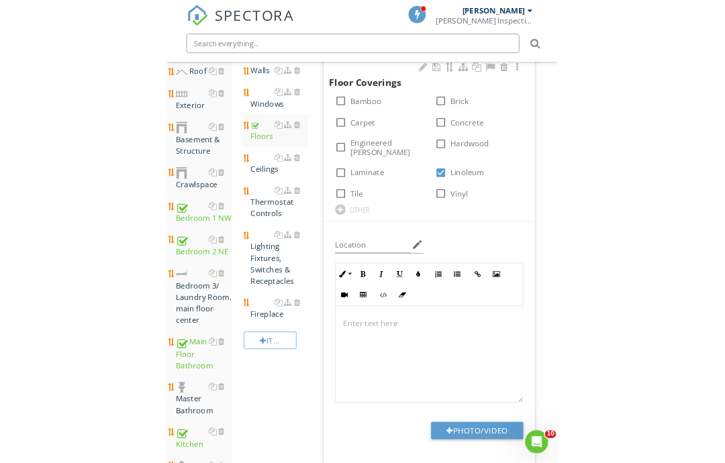
scroll to position [296, 0]
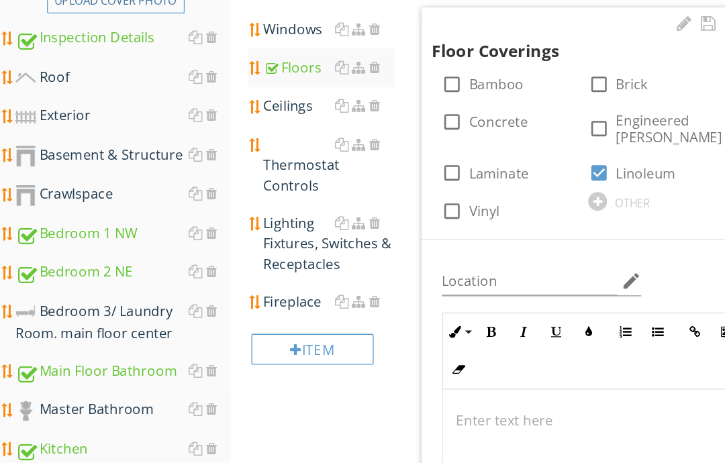
type input "C:\fakepath\image.jpg"
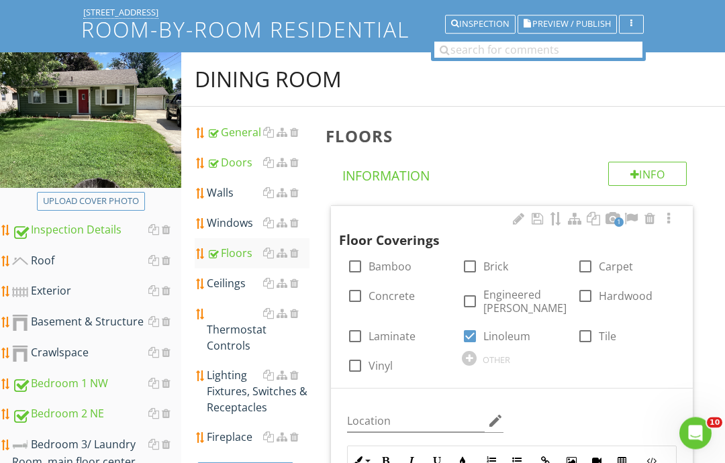
click at [231, 193] on div "Walls" at bounding box center [258, 193] width 103 height 16
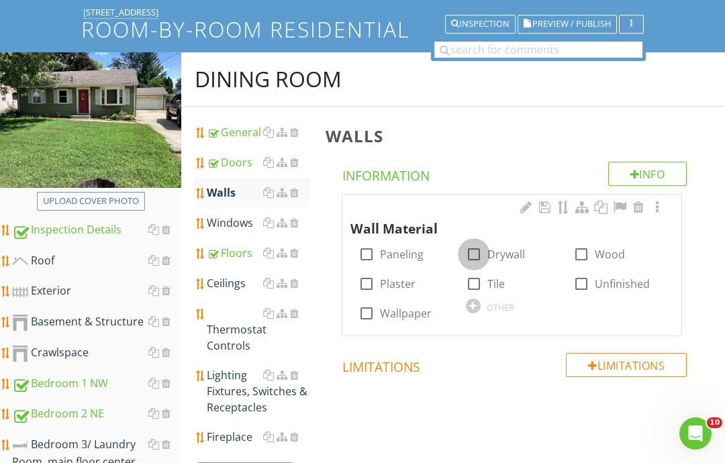
click at [466, 259] on div at bounding box center [474, 254] width 23 height 23
checkbox input "true"
click at [663, 213] on div at bounding box center [657, 207] width 16 height 13
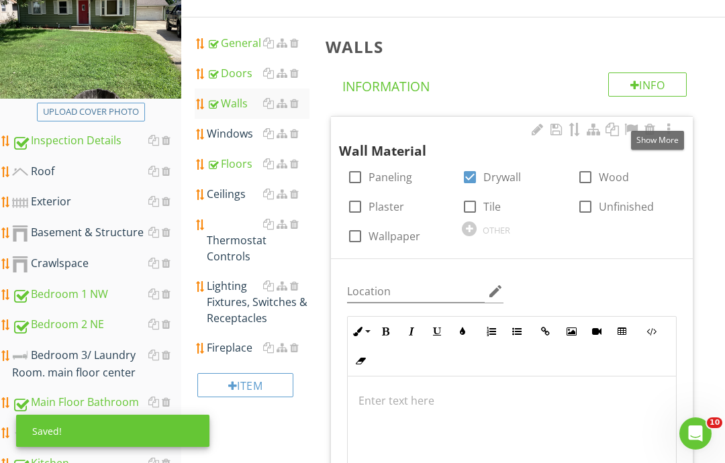
scroll to position [248, 0]
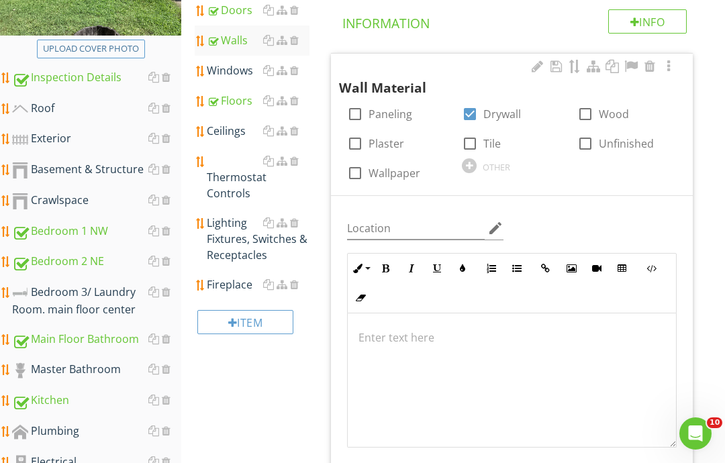
type input "C:\fakepath\image.jpg"
click at [225, 126] on div "Ceilings" at bounding box center [258, 131] width 103 height 16
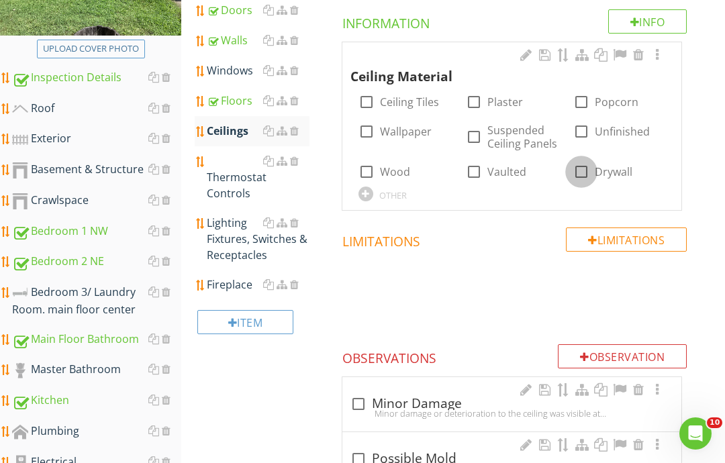
click at [587, 174] on div at bounding box center [581, 171] width 23 height 23
checkbox input "true"
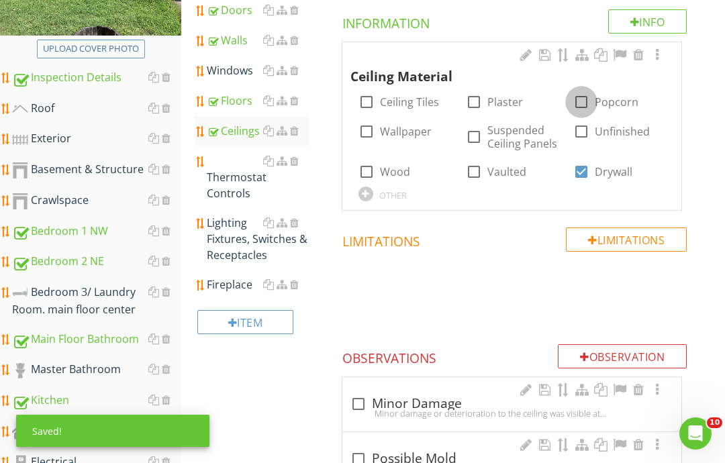
click at [578, 105] on div at bounding box center [581, 102] width 23 height 23
checkbox input "true"
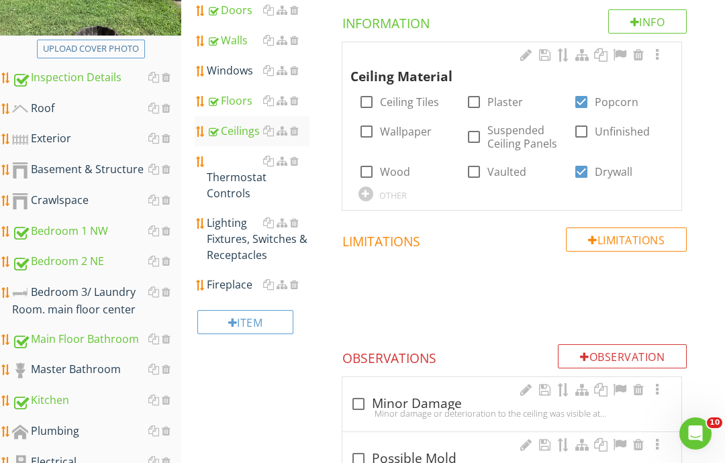
click at [665, 57] on div at bounding box center [657, 54] width 16 height 13
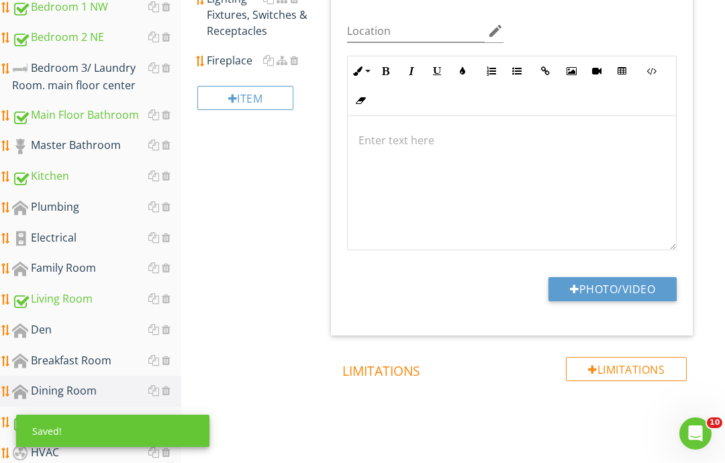
scroll to position [490, 0]
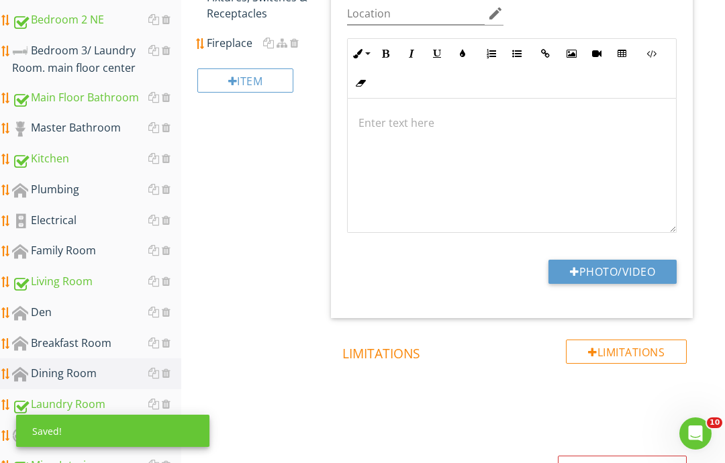
click at [604, 347] on div "Limitations" at bounding box center [626, 352] width 121 height 24
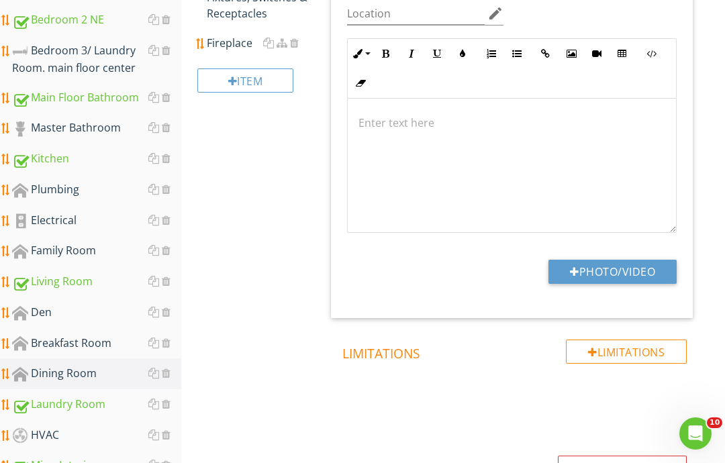
click at [700, 342] on div at bounding box center [362, 231] width 725 height 463
click at [616, 277] on button "Photo/Video" at bounding box center [613, 272] width 128 height 24
type input "C:\fakepath\image.jpg"
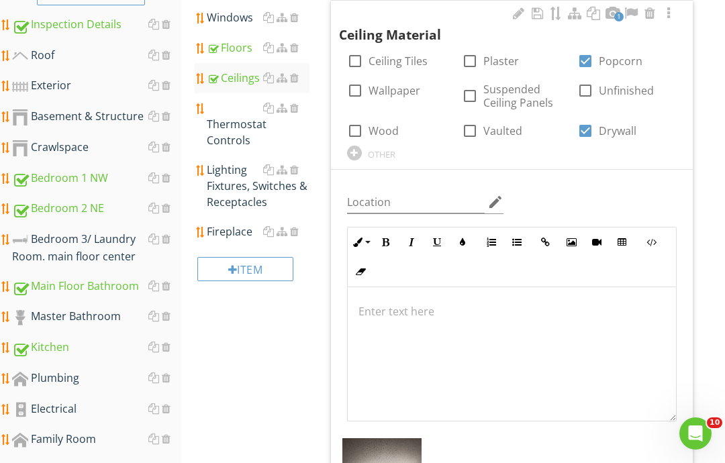
scroll to position [213, 0]
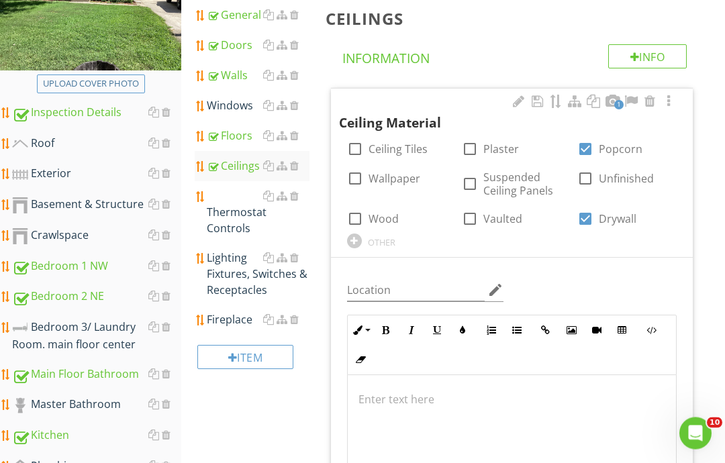
click at [295, 200] on div at bounding box center [294, 196] width 9 height 11
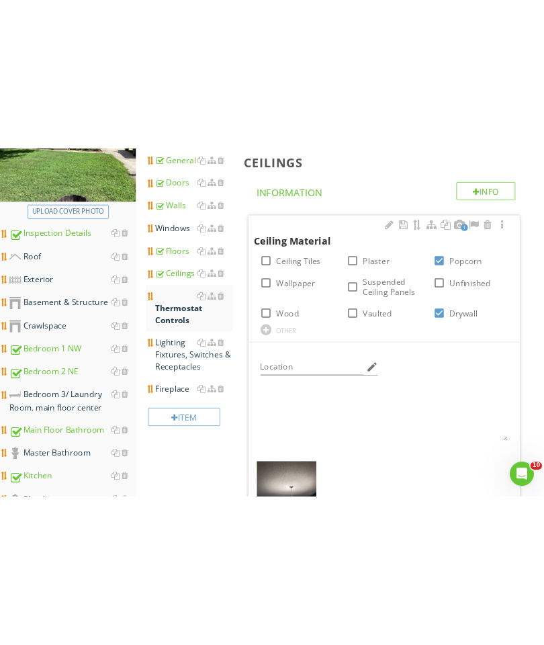
scroll to position [214, 0]
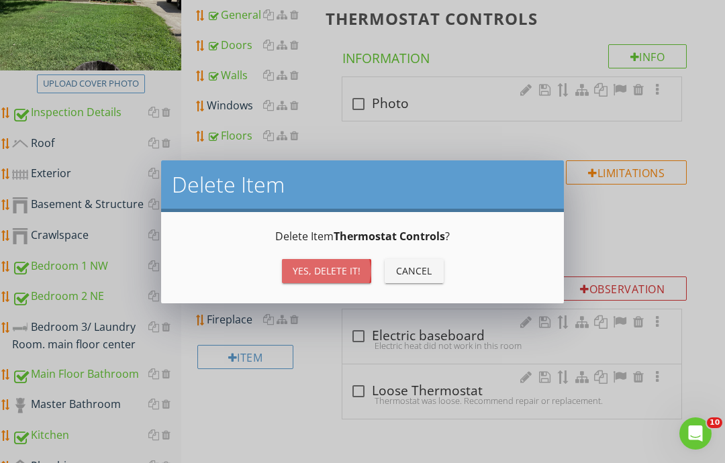
click at [338, 277] on div "Yes, Delete it!" at bounding box center [327, 271] width 68 height 14
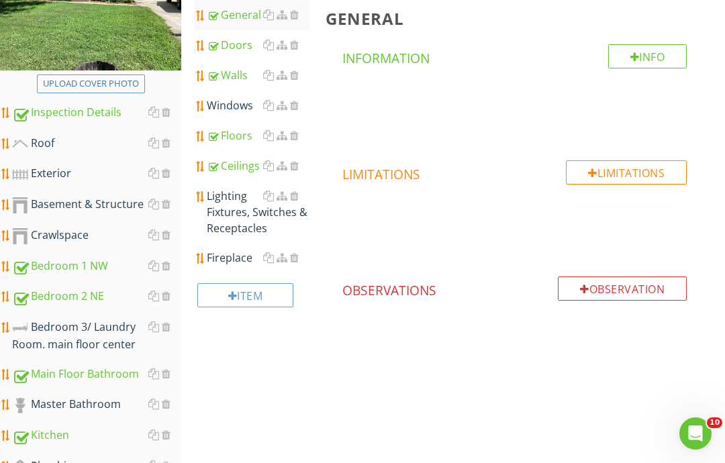
click at [297, 263] on div at bounding box center [294, 257] width 9 height 11
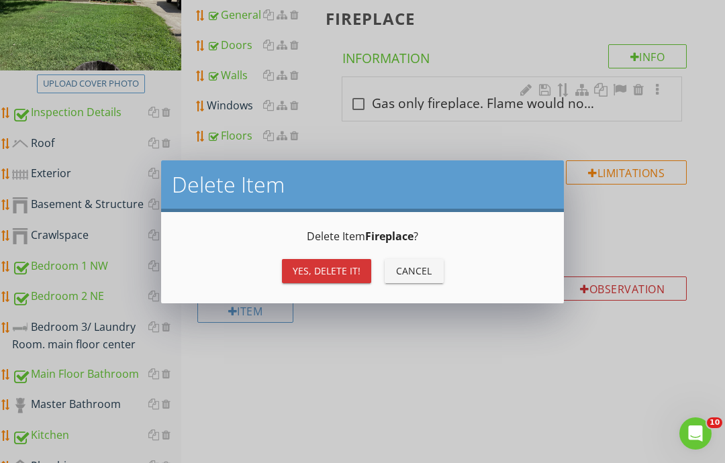
click at [344, 277] on div "Yes, Delete it!" at bounding box center [327, 271] width 68 height 14
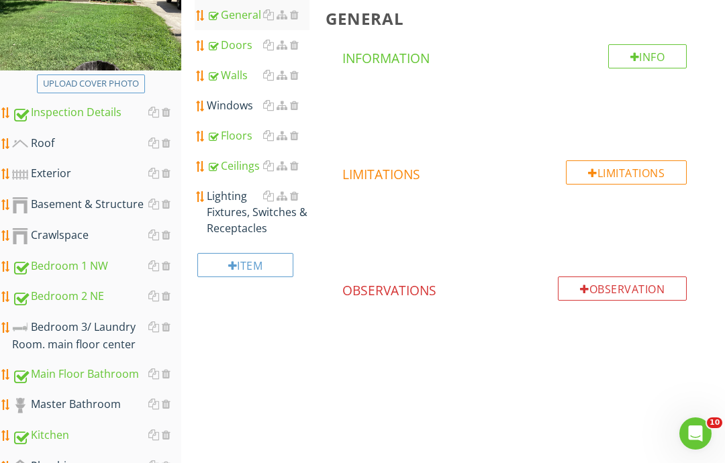
click at [226, 102] on div "Windows" at bounding box center [258, 105] width 103 height 16
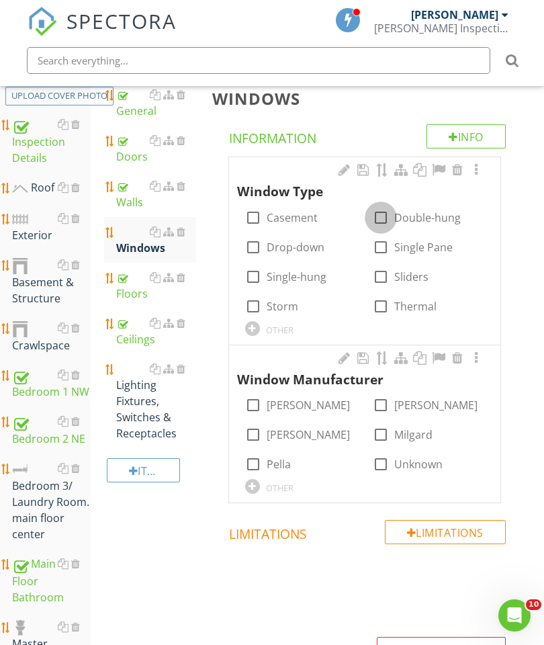
click at [379, 218] on div at bounding box center [380, 217] width 23 height 23
checkbox input "true"
click at [377, 303] on div at bounding box center [380, 306] width 23 height 23
checkbox input "true"
click at [255, 463] on div at bounding box center [252, 486] width 15 height 15
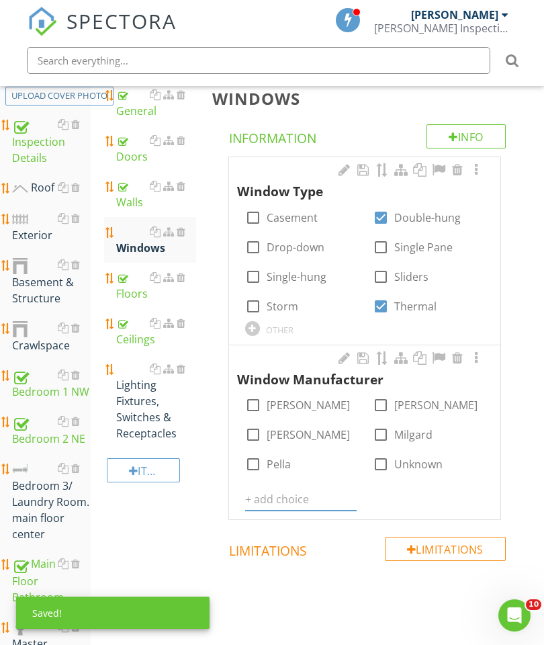
click at [260, 463] on input "text" at bounding box center [300, 499] width 111 height 22
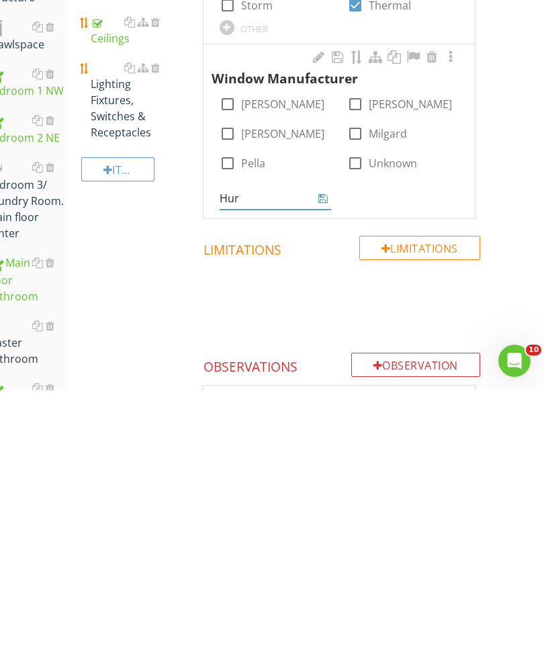
type input "[PERSON_NAME]"
click at [324, 447] on icon at bounding box center [322, 452] width 9 height 11
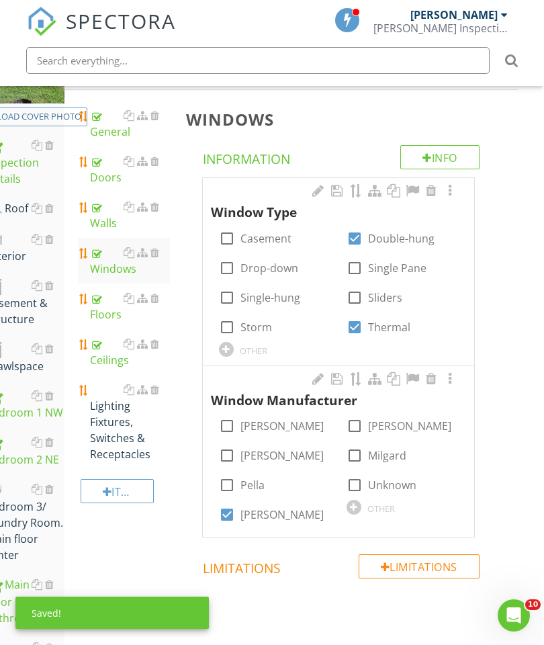
scroll to position [187, 26]
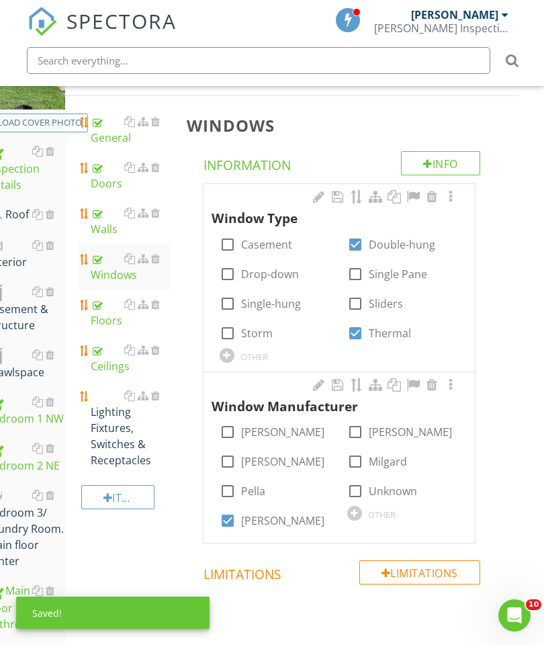
click at [455, 199] on div at bounding box center [451, 196] width 16 height 13
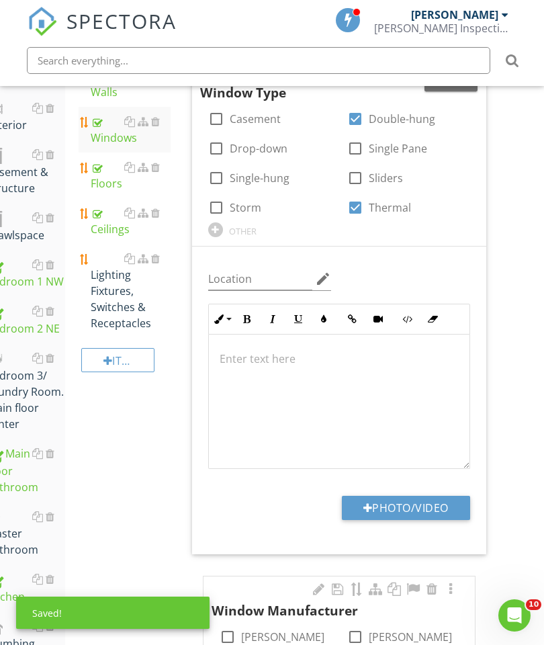
scroll to position [391, 26]
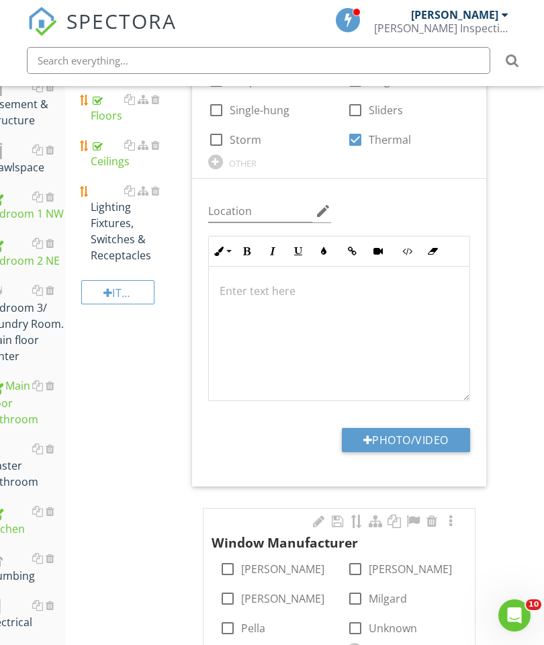
click at [422, 437] on button "Photo/Video" at bounding box center [406, 440] width 128 height 24
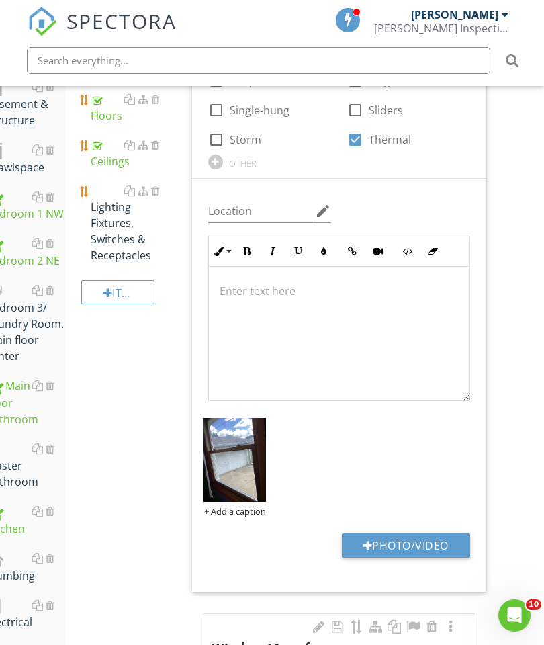
click at [418, 463] on button "Photo/Video" at bounding box center [406, 545] width 128 height 24
click at [410, 463] on button "Photo/Video" at bounding box center [406, 545] width 128 height 24
type input "C:\fakepath\image.jpg"
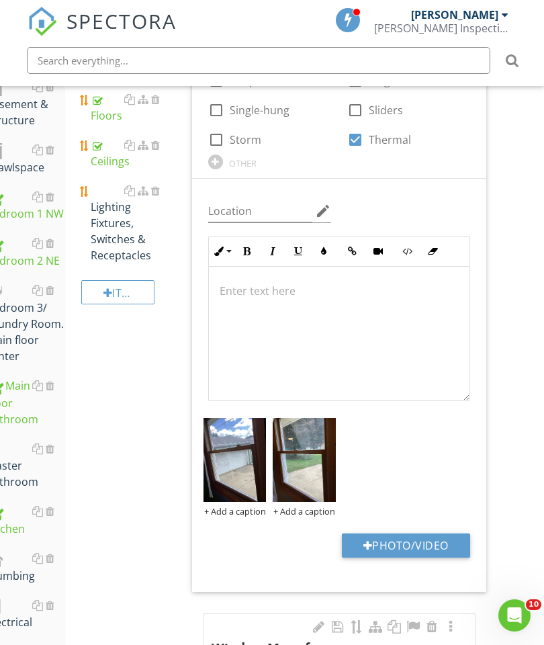
click at [113, 221] on div "Lighting Fixtures, Switches & Receptacles" at bounding box center [131, 223] width 80 height 81
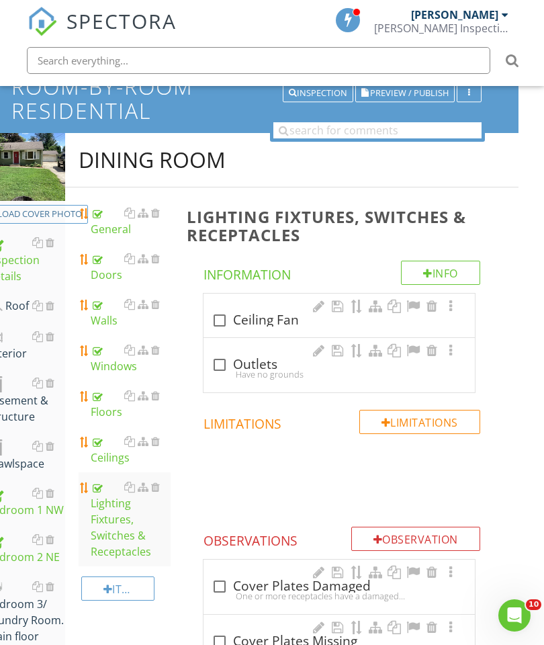
scroll to position [87, 26]
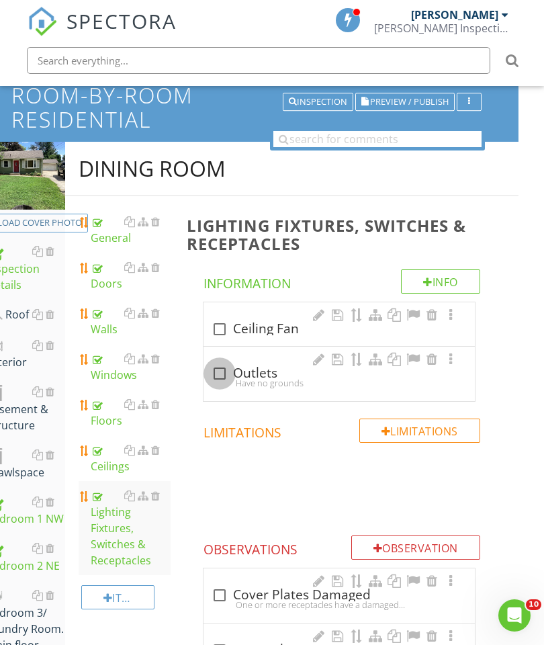
click at [218, 375] on div at bounding box center [219, 373] width 23 height 23
checkbox input "true"
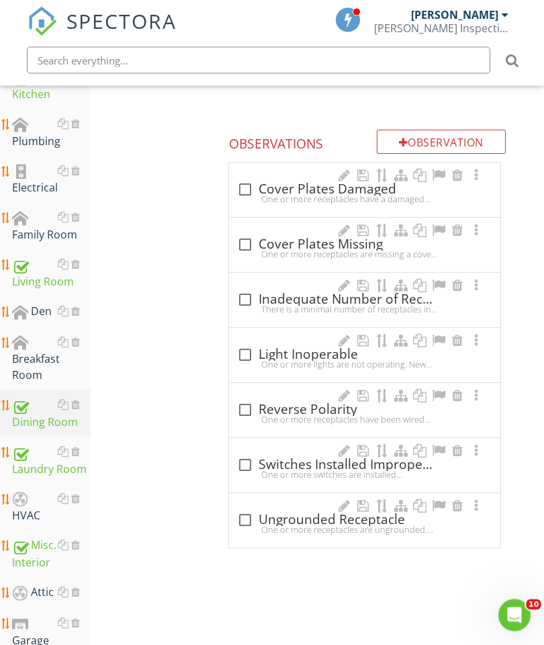
scroll to position [826, 0]
click at [67, 216] on div at bounding box center [63, 217] width 11 height 11
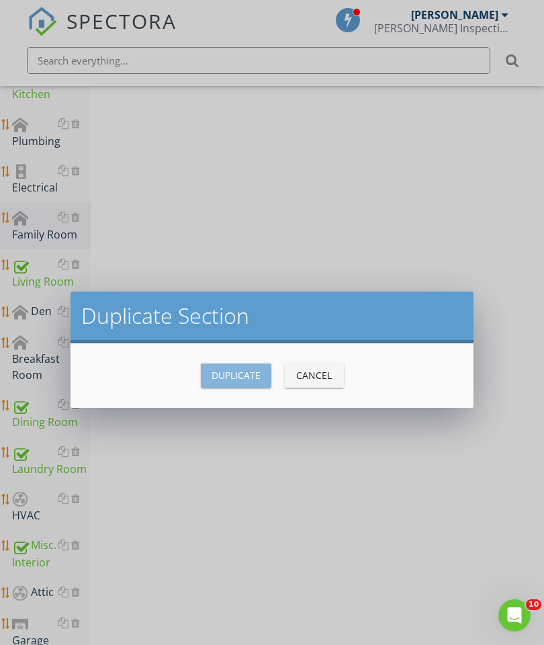
click at [237, 373] on div "Duplicate" at bounding box center [236, 375] width 49 height 14
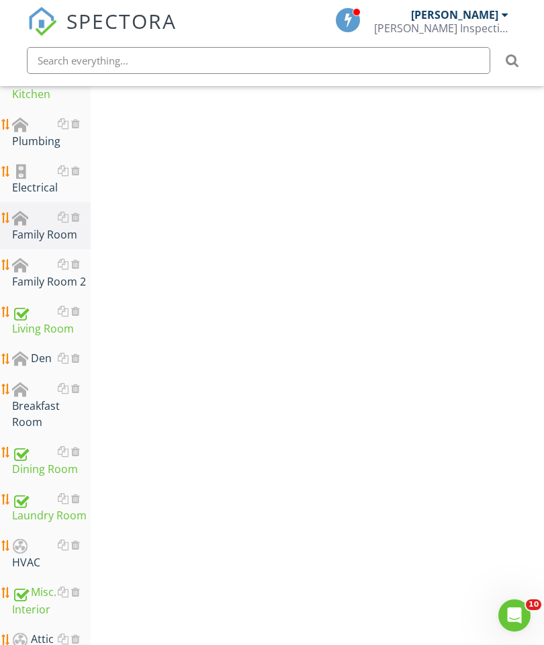
click at [45, 231] on div "Family Room" at bounding box center [51, 226] width 79 height 34
click at [41, 230] on div "Family Room" at bounding box center [51, 226] width 79 height 34
click at [34, 228] on div "Family Room" at bounding box center [51, 226] width 79 height 34
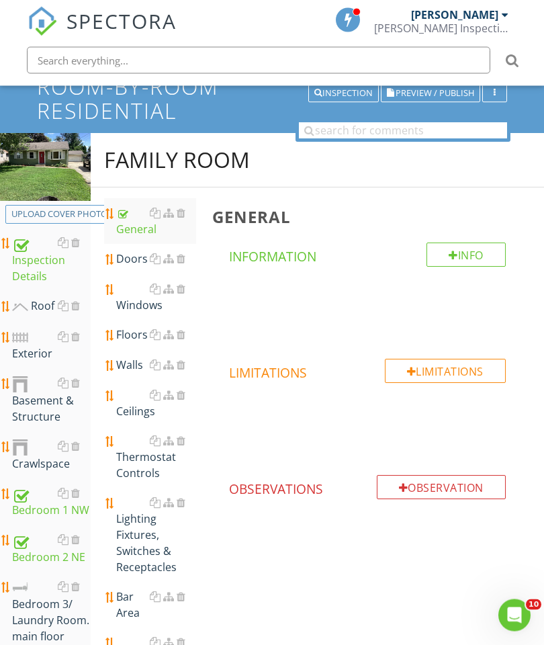
scroll to position [95, 0]
click at [275, 152] on h2 "Family Room" at bounding box center [317, 159] width 426 height 27
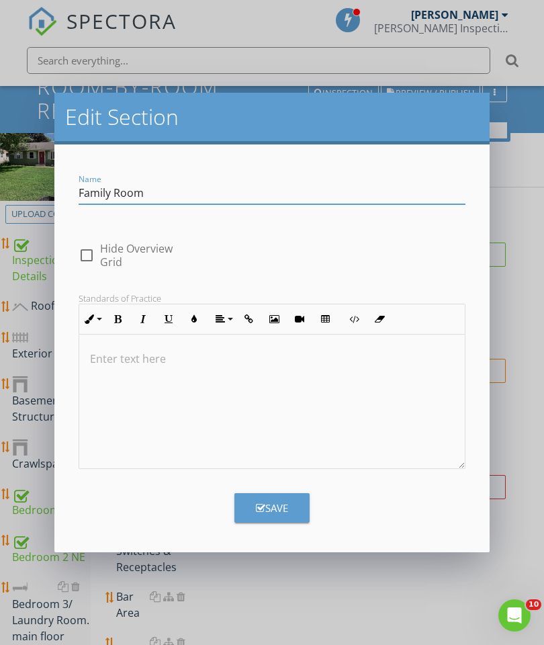
click at [208, 191] on input "Family Room" at bounding box center [272, 193] width 387 height 22
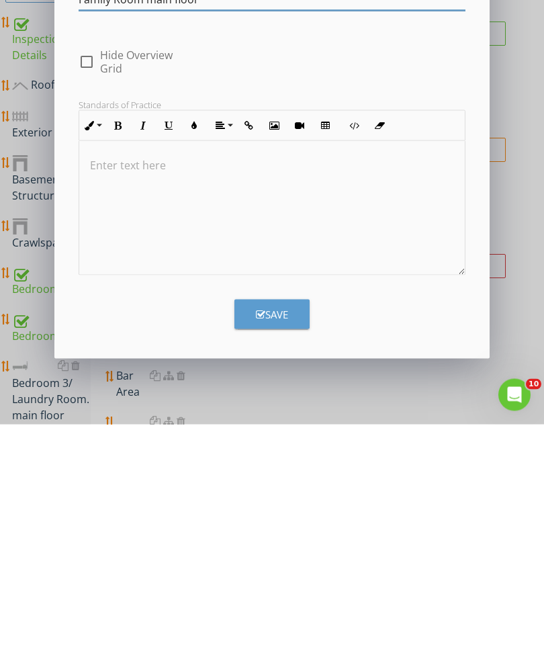
type input "Family Room main floor"
click at [269, 463] on div "Save" at bounding box center [272, 534] width 32 height 15
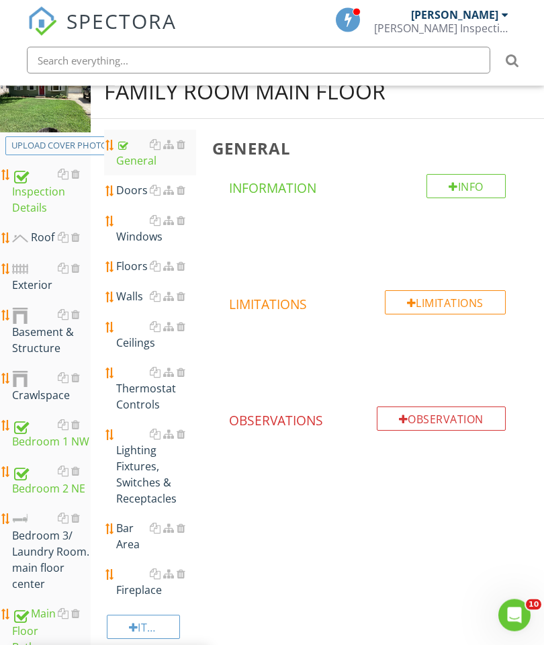
scroll to position [164, 0]
click at [137, 235] on div "Windows" at bounding box center [156, 228] width 80 height 32
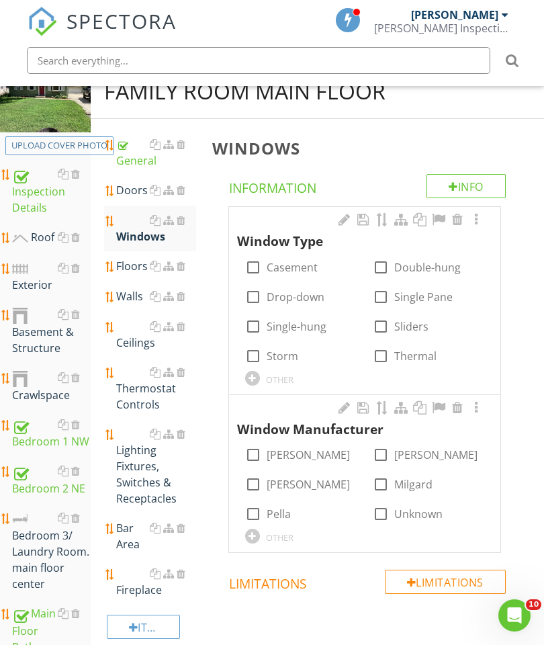
click at [375, 263] on div at bounding box center [380, 267] width 23 height 23
checkbox input "true"
click at [377, 356] on div at bounding box center [380, 355] width 23 height 23
checkbox input "true"
click at [247, 463] on div "OTHER" at bounding box center [300, 535] width 111 height 16
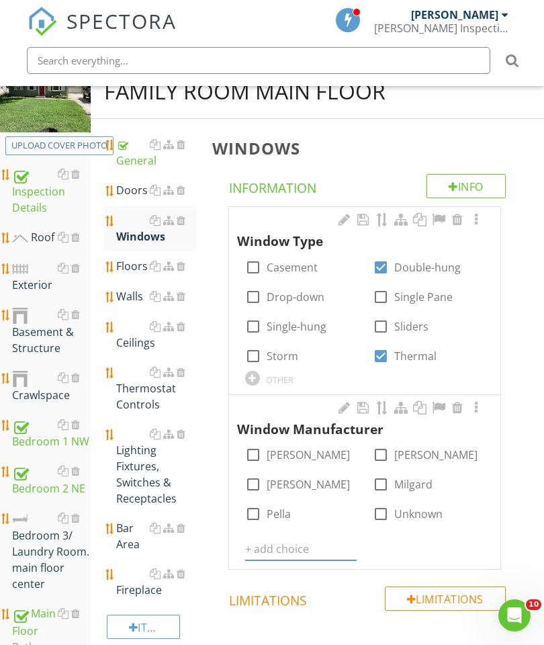
click at [279, 463] on input "text" at bounding box center [300, 549] width 111 height 22
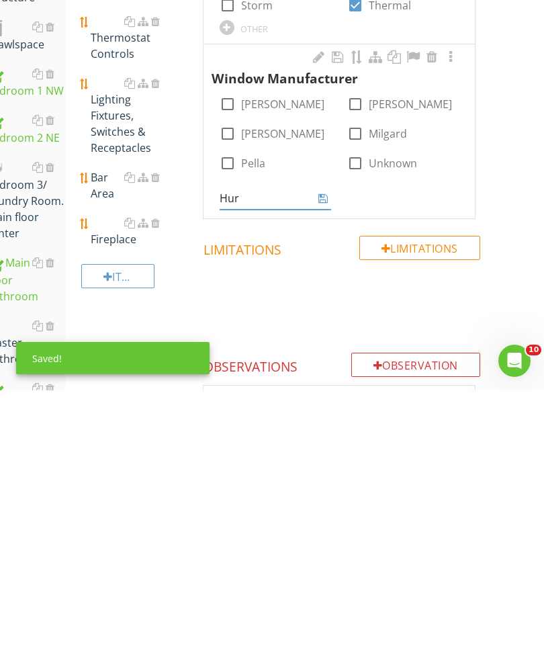
type input "[PERSON_NAME]"
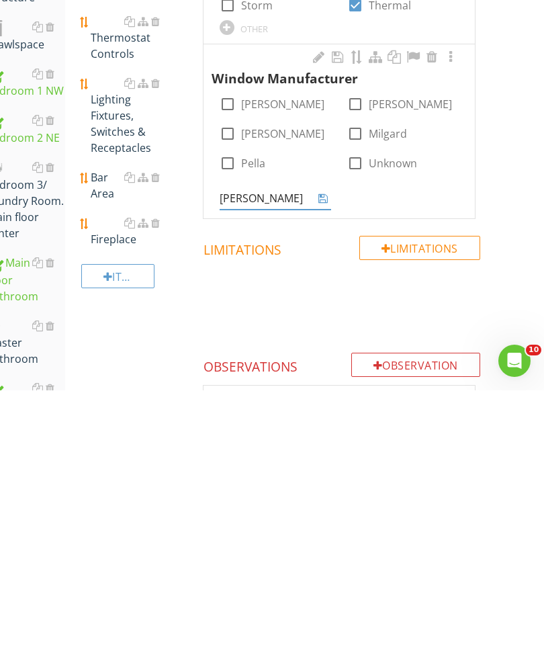
click at [323, 447] on icon at bounding box center [322, 452] width 9 height 11
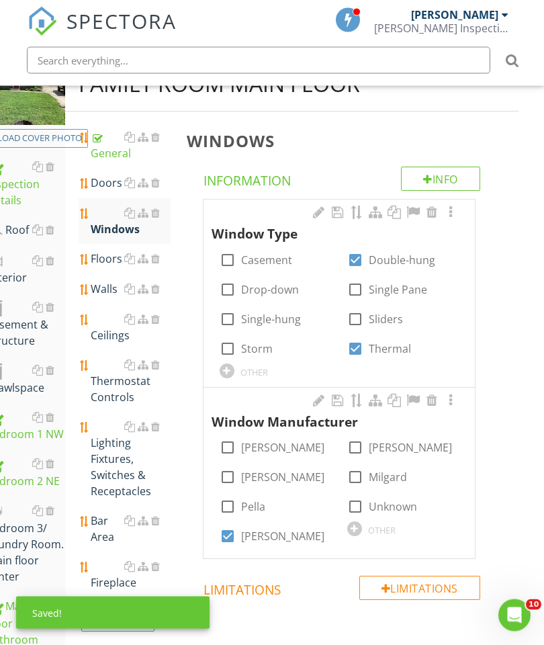
scroll to position [171, 26]
click at [455, 212] on div at bounding box center [451, 211] width 16 height 13
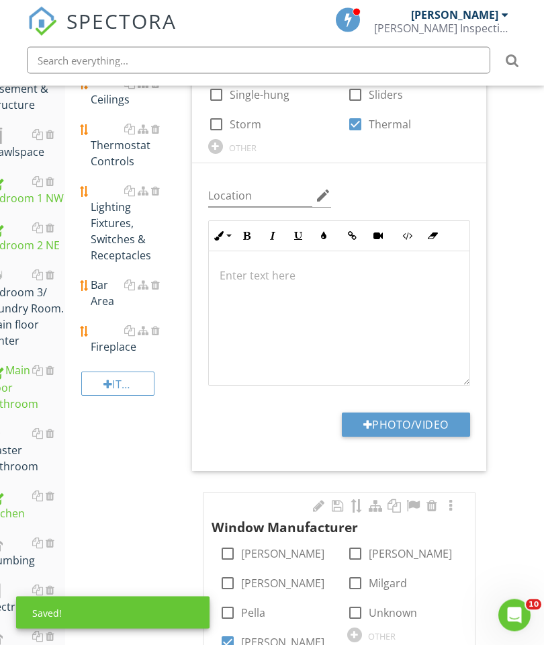
scroll to position [407, 26]
click at [408, 419] on button "Photo/Video" at bounding box center [406, 424] width 128 height 24
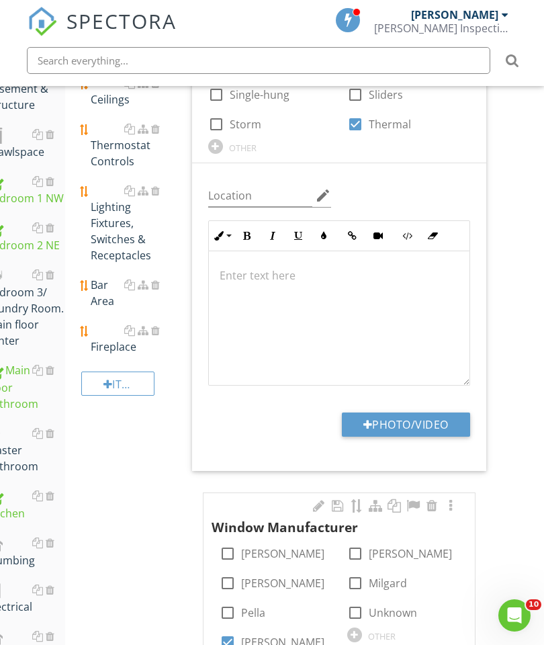
type input "C:\fakepath\image.jpg"
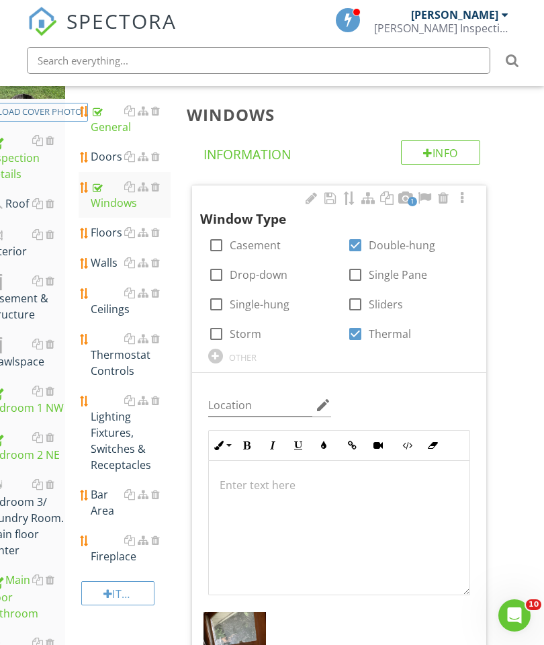
scroll to position [197, 26]
click at [96, 226] on div "Floors" at bounding box center [131, 233] width 80 height 16
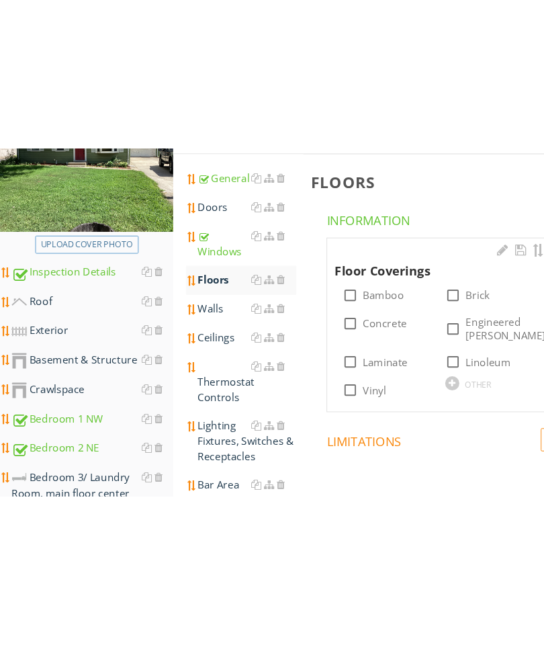
scroll to position [197, 0]
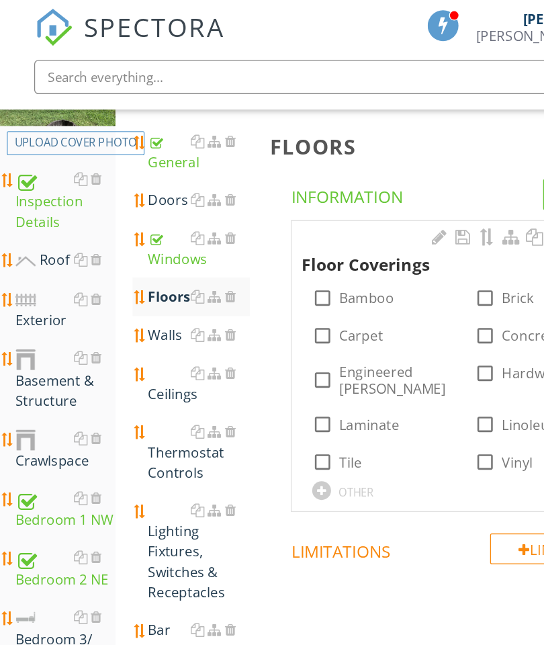
click at [252, 267] on div at bounding box center [253, 263] width 23 height 23
click at [257, 262] on div at bounding box center [253, 263] width 23 height 23
checkbox input "true"
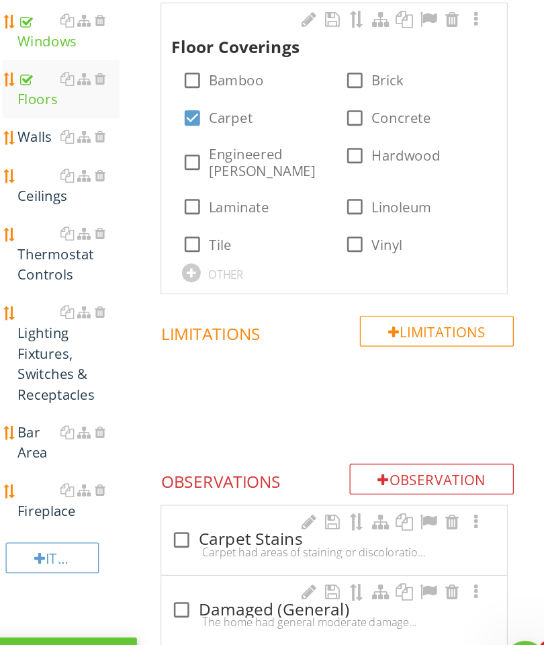
scroll to position [272, 26]
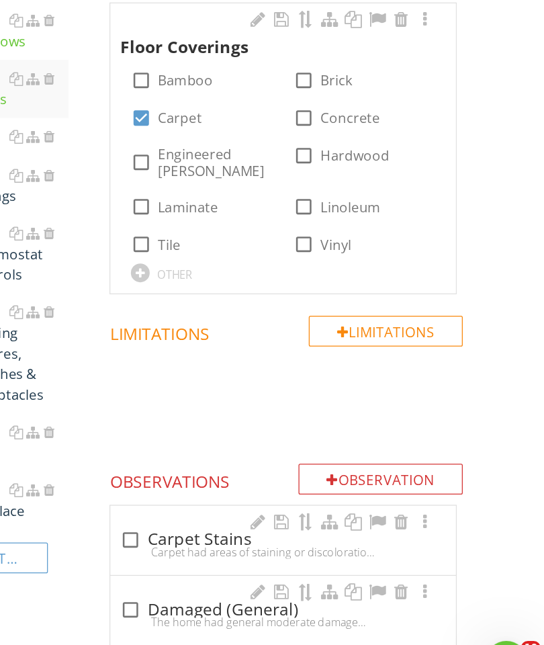
click at [443, 105] on div at bounding box center [451, 111] width 16 height 13
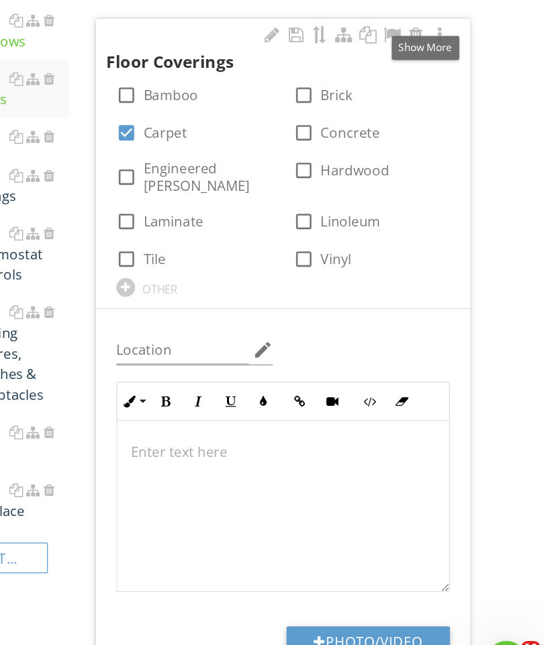
click at [342, 463] on button "Photo/Video" at bounding box center [406, 600] width 128 height 24
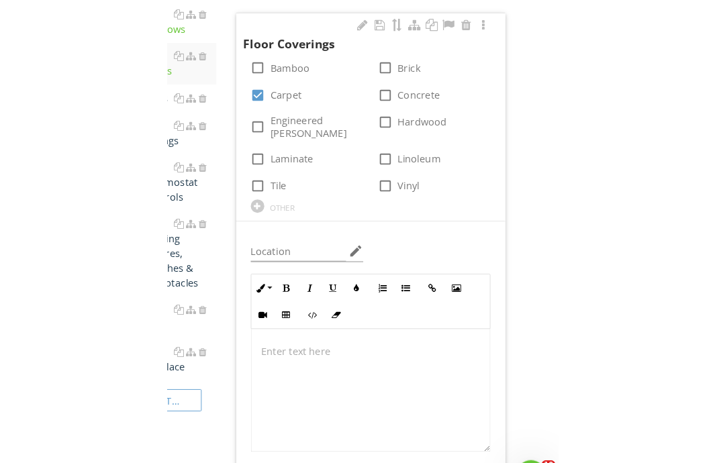
scroll to position [311, 0]
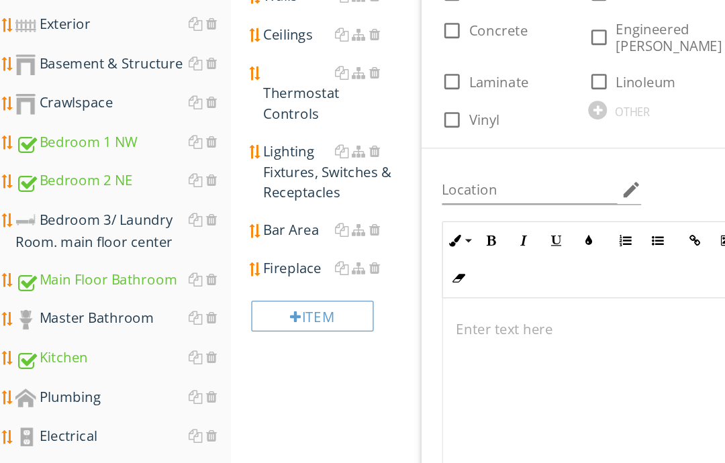
type input "C:\fakepath\image.jpg"
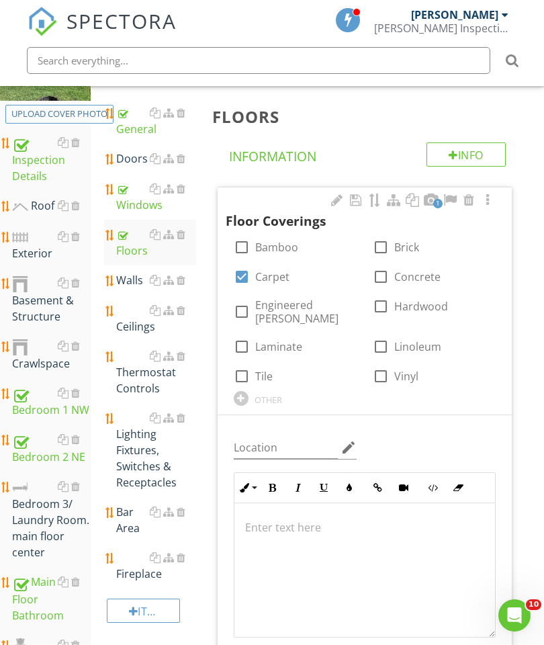
scroll to position [195, 0]
click at [124, 275] on div "Walls" at bounding box center [156, 281] width 80 height 16
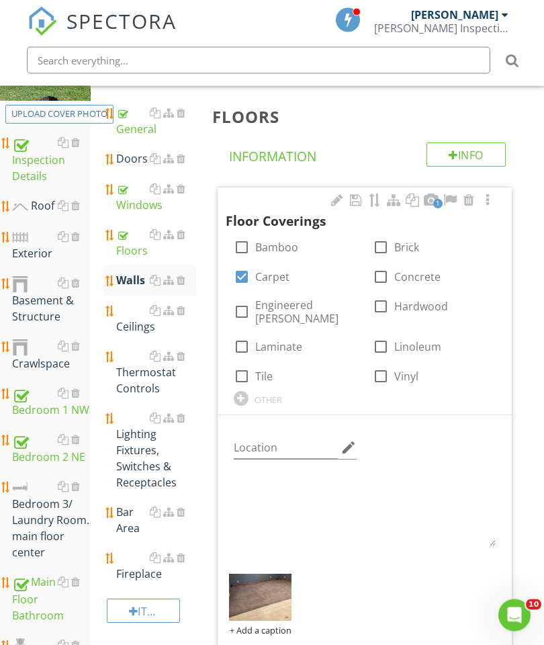
scroll to position [195, 0]
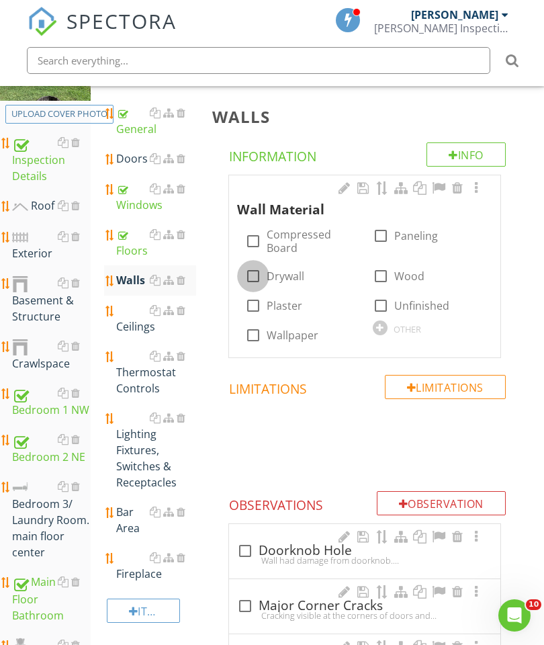
click at [256, 273] on div at bounding box center [253, 276] width 23 height 23
checkbox input "true"
click at [482, 191] on div at bounding box center [476, 187] width 16 height 13
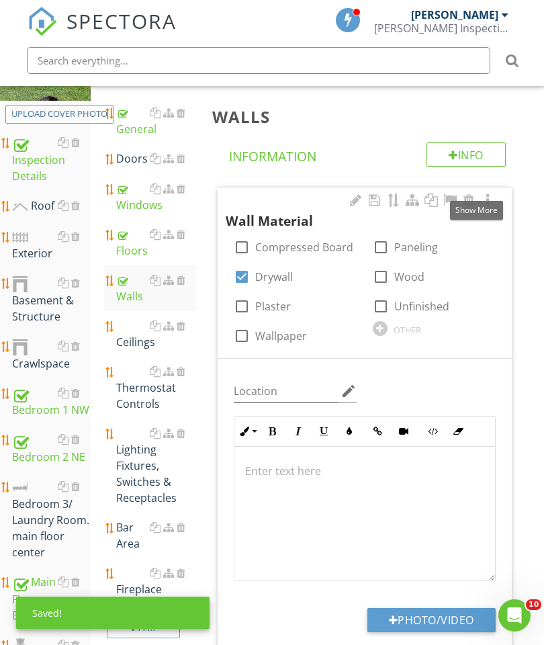
click at [448, 463] on button "Photo/Video" at bounding box center [431, 620] width 128 height 24
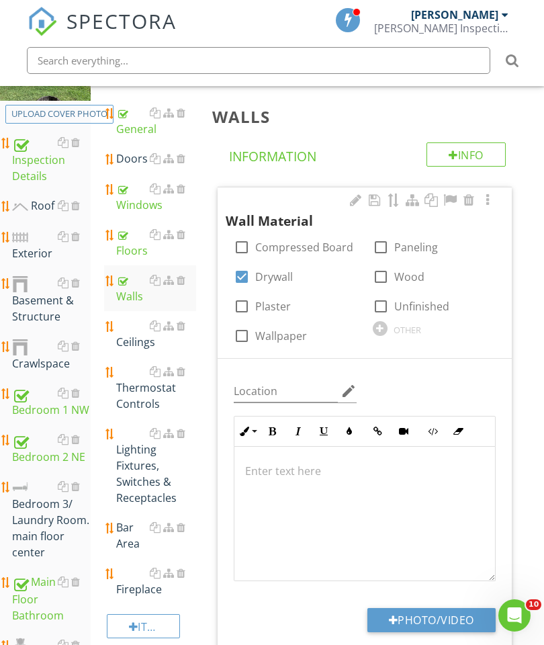
scroll to position [178, 0]
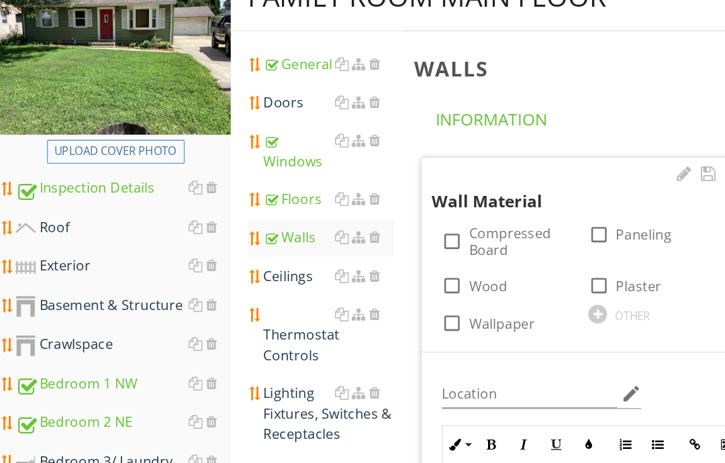
type input "C:\fakepath\image.jpg"
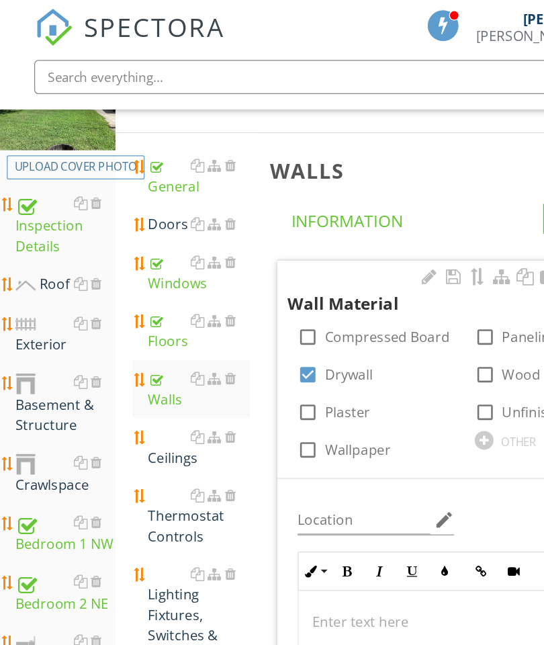
scroll to position [152, 0]
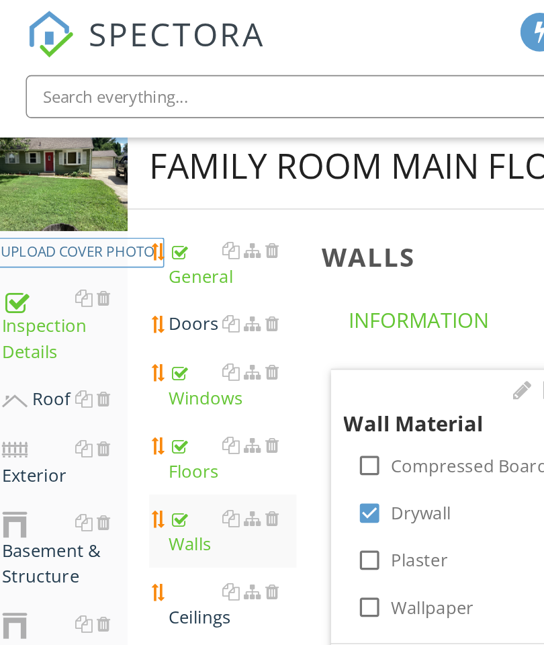
click at [177, 201] on div at bounding box center [181, 202] width 9 height 11
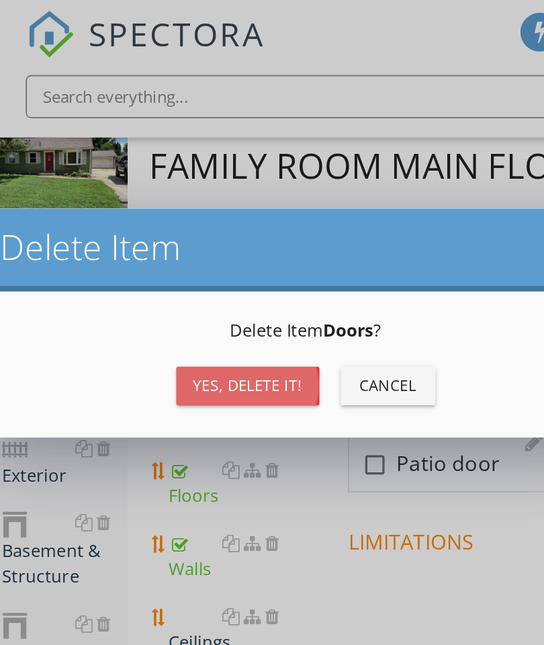
click at [168, 242] on div "Yes, Delete it!" at bounding box center [166, 241] width 68 height 14
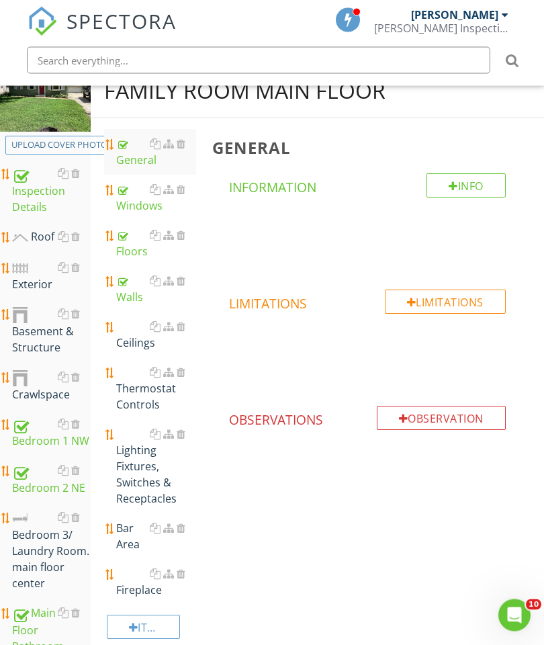
click at [149, 335] on div "Ceilings" at bounding box center [156, 335] width 80 height 32
click at [140, 332] on div "Ceilings" at bounding box center [156, 334] width 80 height 32
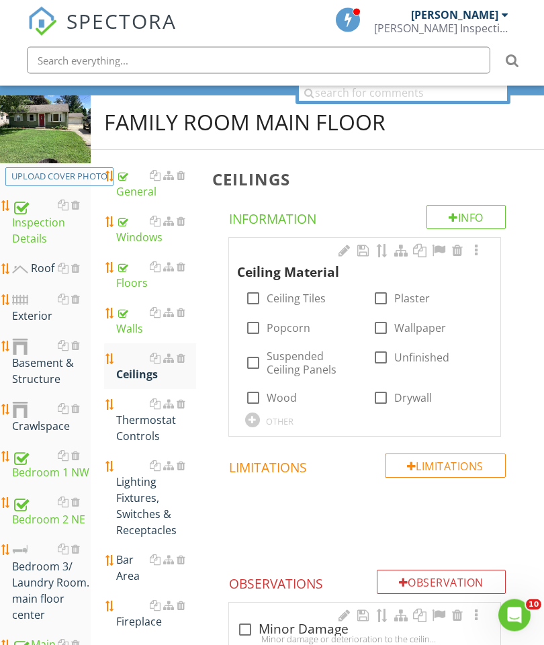
scroll to position [15, 0]
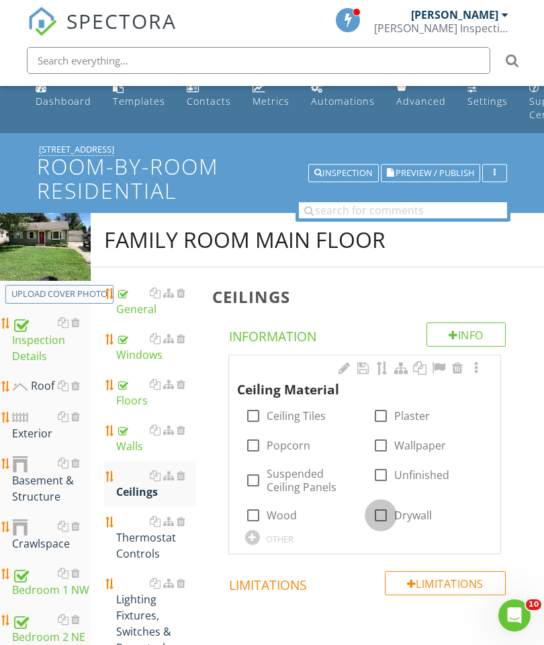
click at [382, 463] on div at bounding box center [380, 515] width 23 height 23
checkbox input "true"
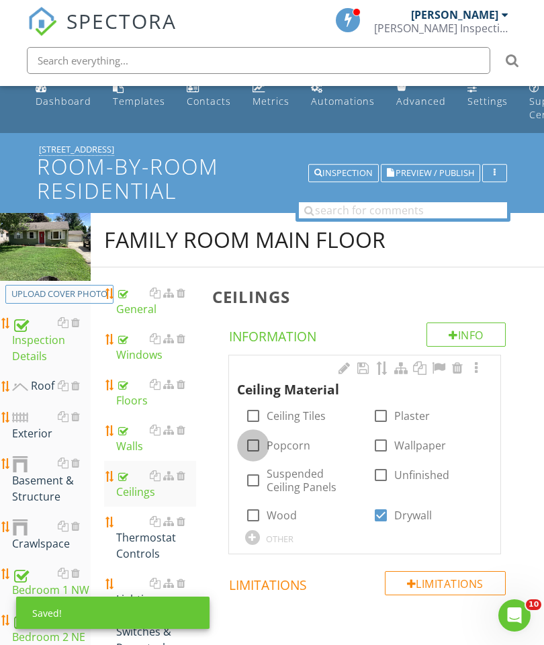
click at [253, 439] on div at bounding box center [253, 445] width 23 height 23
checkbox input "true"
click at [483, 372] on div at bounding box center [476, 367] width 16 height 13
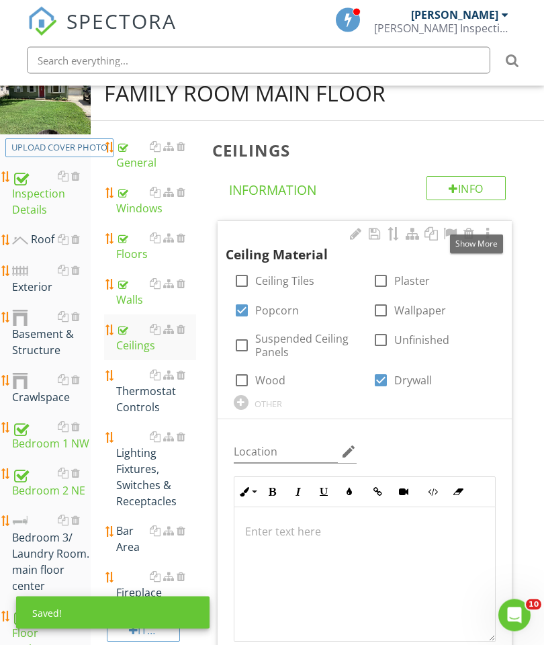
scroll to position [196, 0]
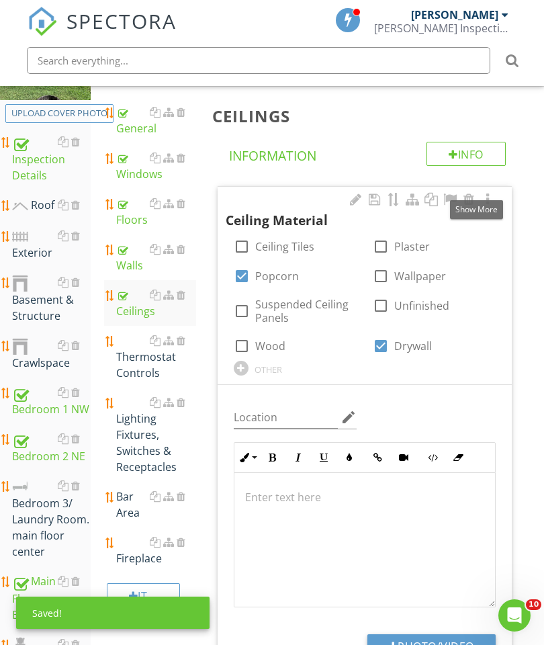
click at [426, 463] on button "Photo/Video" at bounding box center [431, 646] width 128 height 24
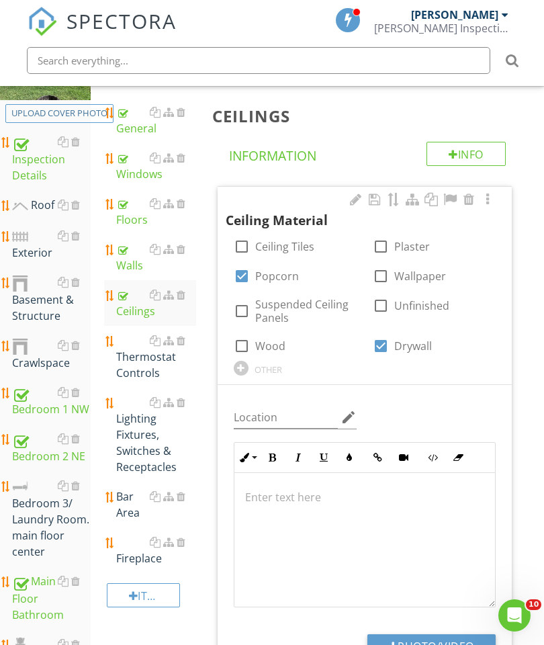
scroll to position [190, 0]
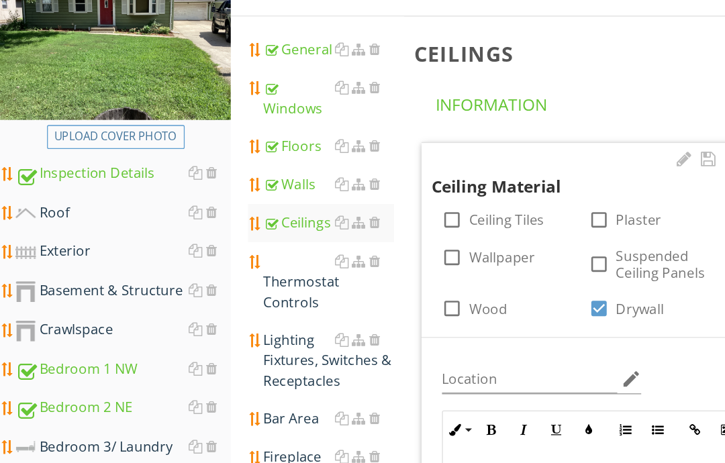
type input "C:\fakepath\image.jpg"
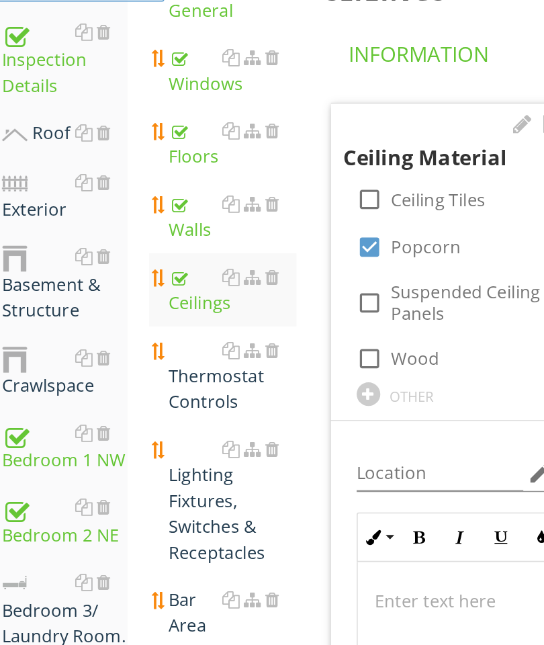
click at [177, 341] on div at bounding box center [181, 346] width 9 height 11
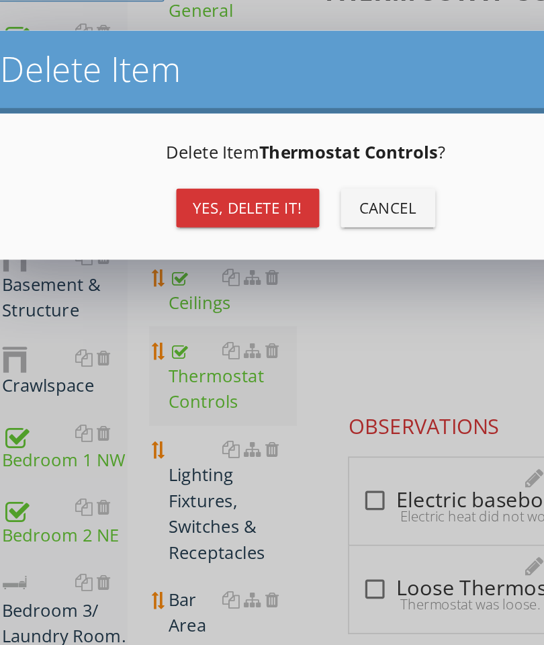
click at [156, 250] on div "Yes, Delete it!" at bounding box center [166, 257] width 68 height 14
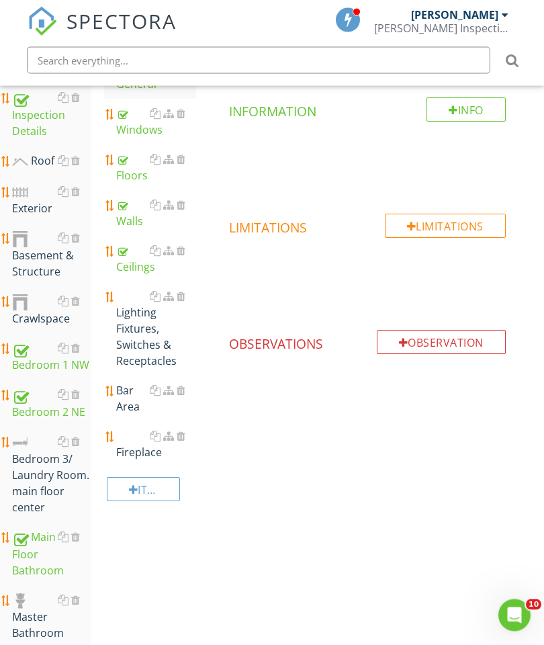
click at [141, 330] on div "Lighting Fixtures, Switches & Receptacles" at bounding box center [156, 329] width 80 height 81
click at [138, 322] on div "Lighting Fixtures, Switches & Receptacles" at bounding box center [156, 328] width 80 height 81
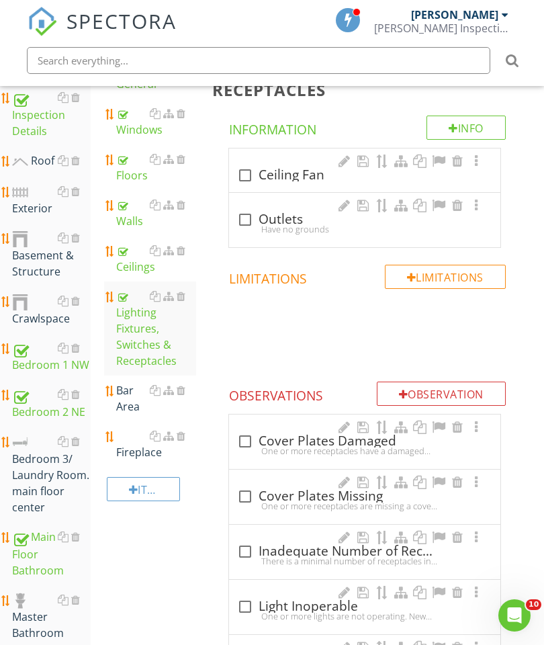
click at [246, 219] on div at bounding box center [245, 219] width 23 height 23
checkbox input "true"
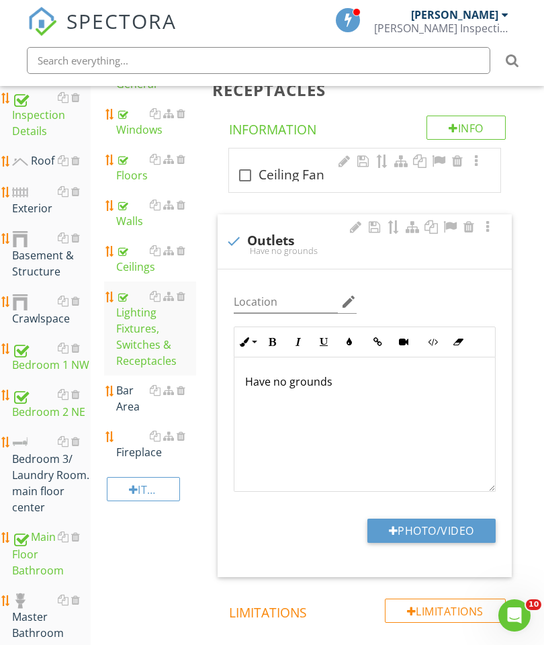
click at [183, 389] on div at bounding box center [181, 390] width 9 height 11
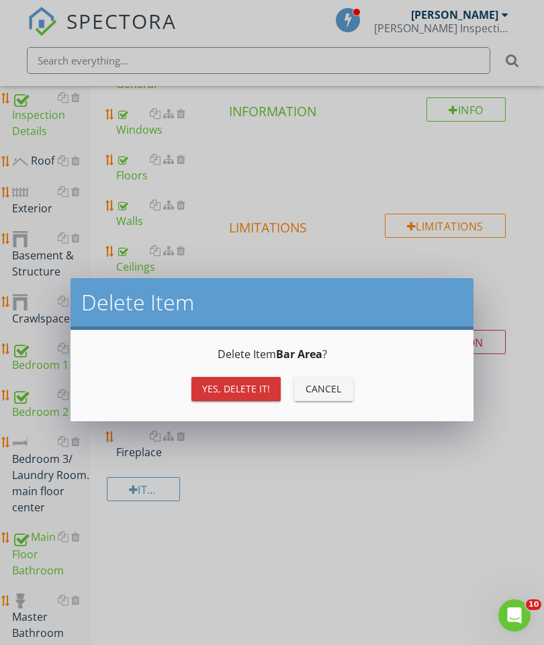
click at [255, 397] on button "Yes, Delete it!" at bounding box center [235, 389] width 89 height 24
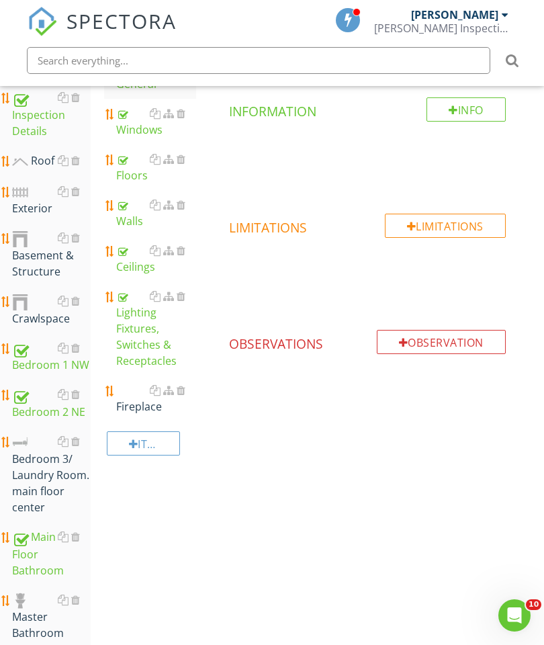
click at [183, 392] on div at bounding box center [181, 390] width 9 height 11
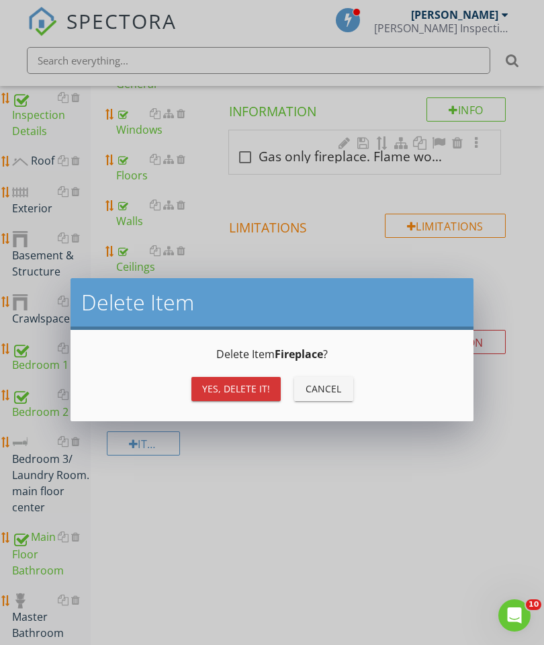
click at [240, 394] on div "Yes, Delete it!" at bounding box center [236, 388] width 68 height 14
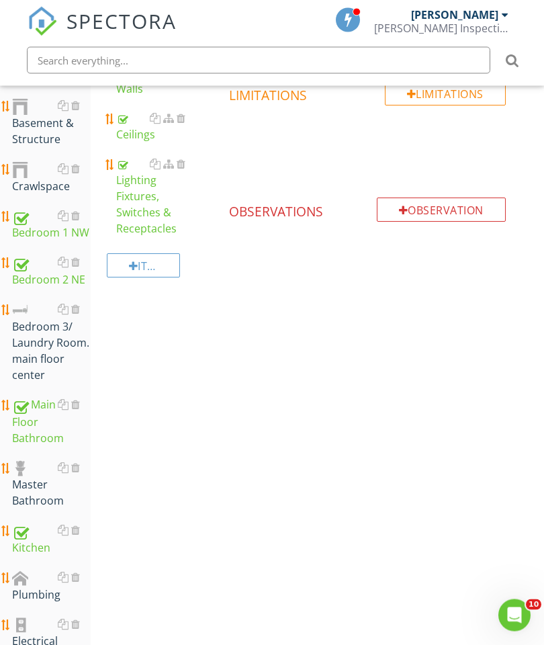
scroll to position [376, 0]
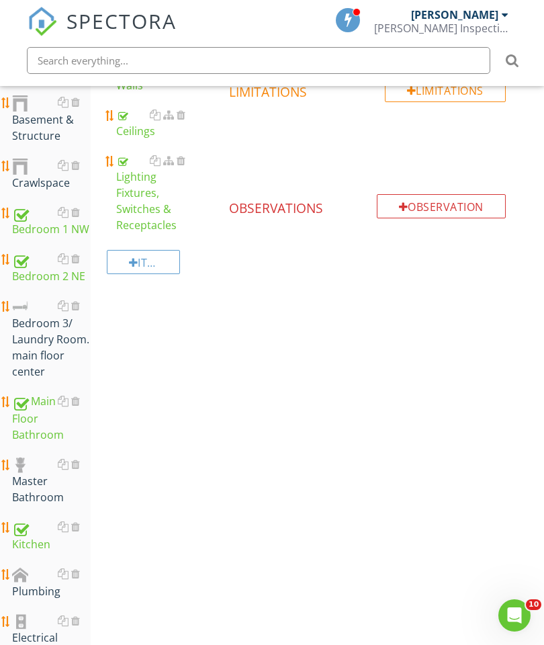
click at [32, 346] on div "Bedroom 3/ Laundry Room. main floor center" at bounding box center [51, 338] width 79 height 82
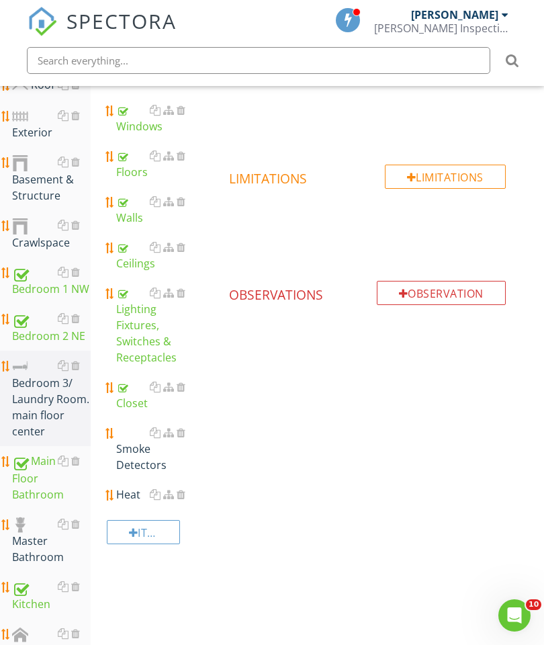
scroll to position [321, 0]
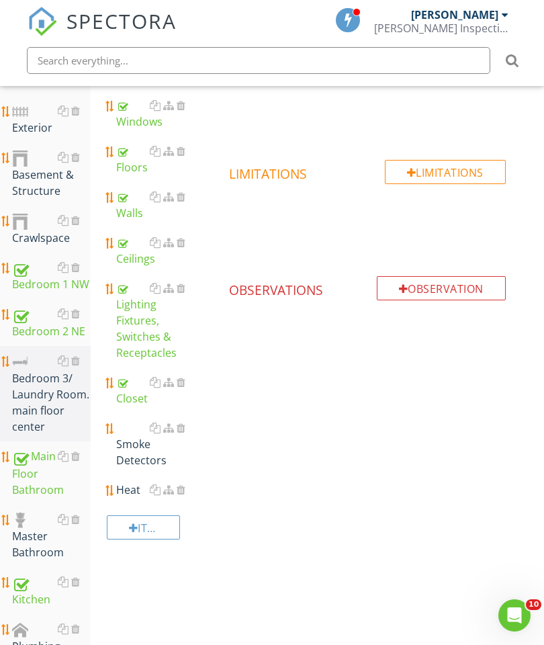
click at [183, 428] on div at bounding box center [181, 427] width 9 height 11
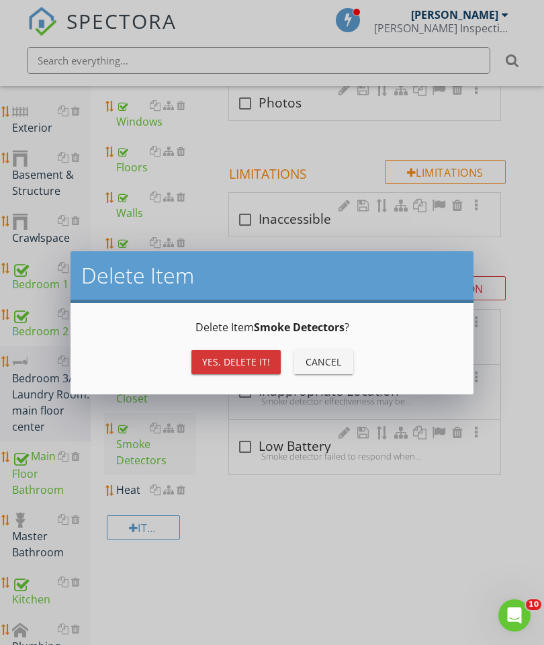
click at [244, 370] on button "Yes, Delete it!" at bounding box center [235, 362] width 89 height 24
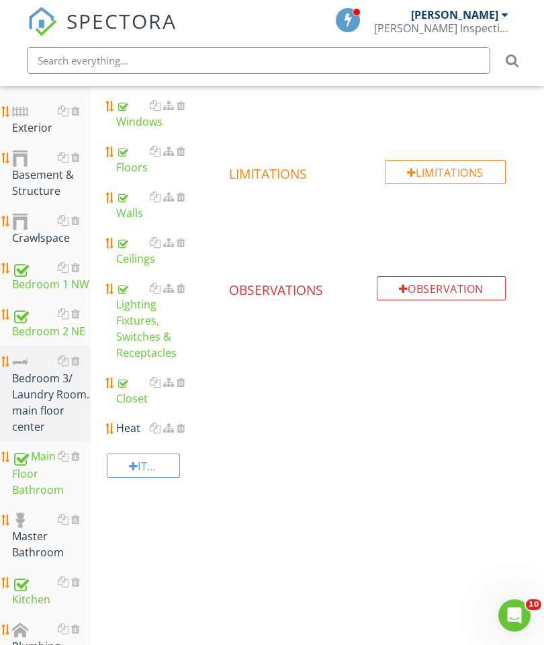
click at [185, 431] on div at bounding box center [181, 427] width 9 height 11
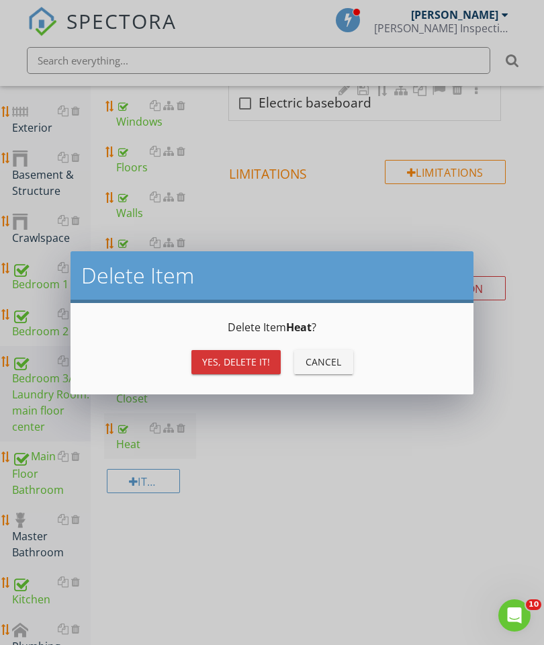
click at [250, 373] on button "Yes, Delete it!" at bounding box center [235, 362] width 89 height 24
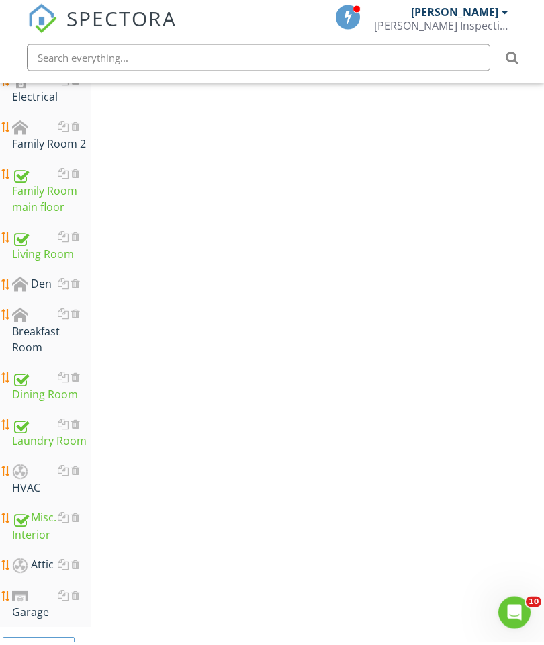
scroll to position [912, 0]
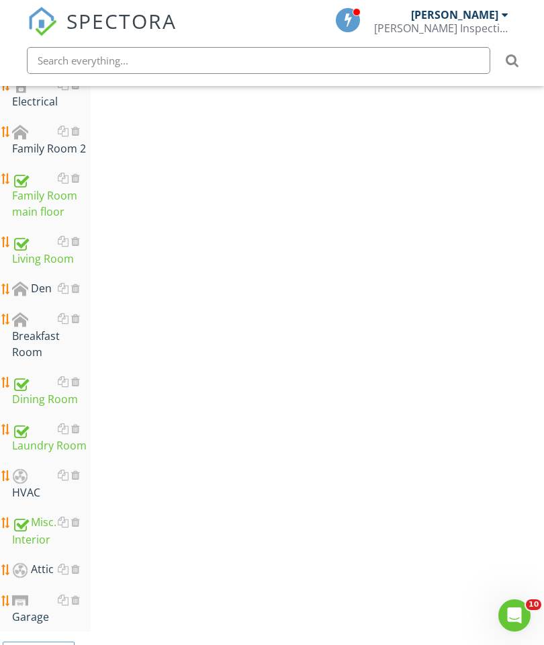
click at [30, 614] on div "Garage" at bounding box center [51, 609] width 79 height 34
click at [29, 613] on div "Garage" at bounding box center [51, 609] width 79 height 34
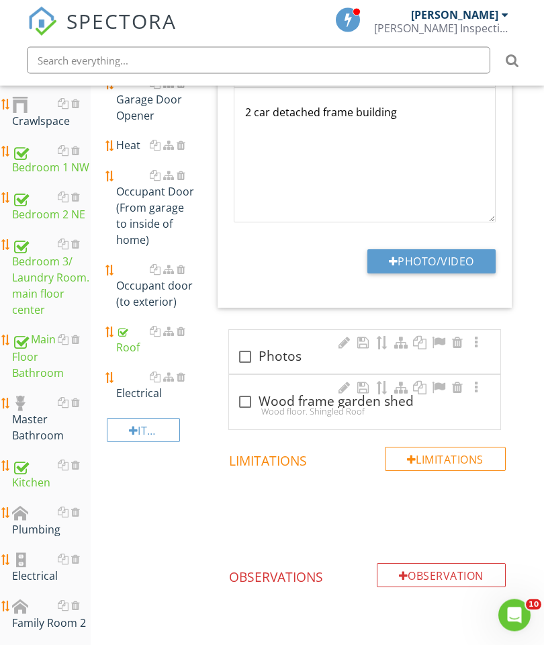
click at [144, 267] on div "Occupant door (to exterior)" at bounding box center [156, 286] width 80 height 48
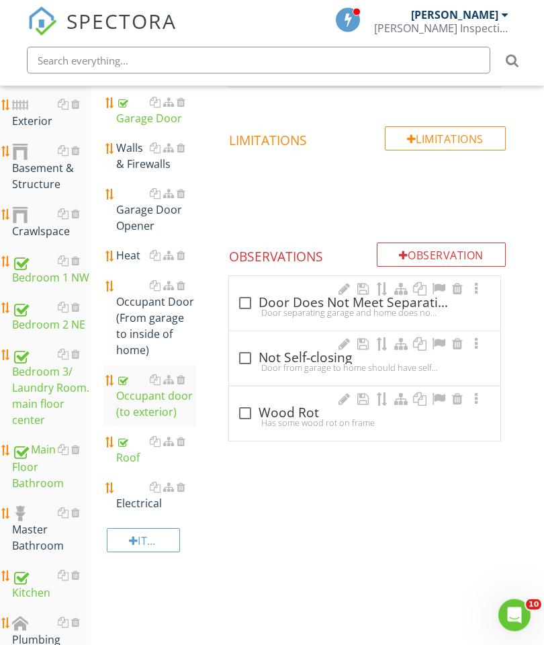
scroll to position [328, 0]
click at [244, 413] on div at bounding box center [245, 413] width 23 height 23
checkbox input "true"
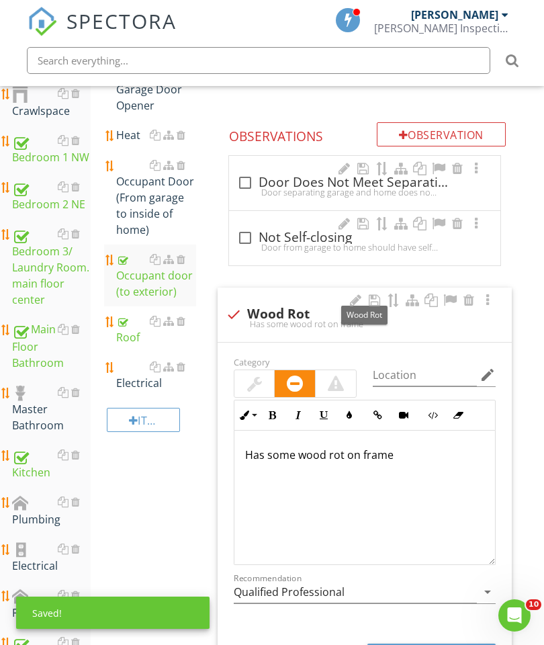
scroll to position [521, 0]
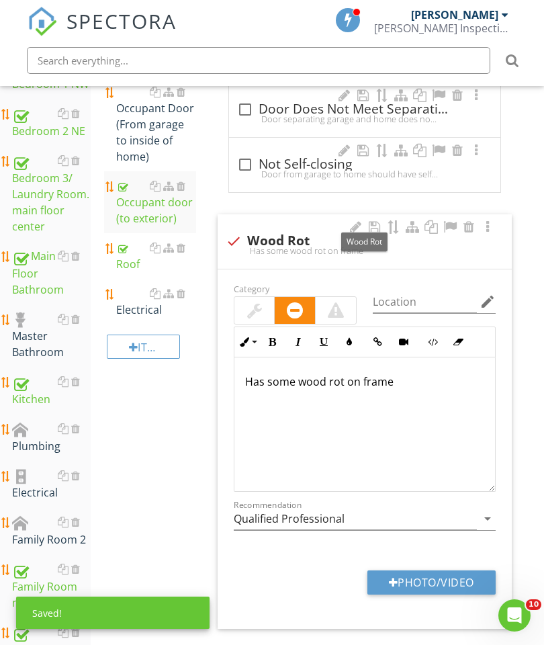
click at [441, 576] on button "Photo/Video" at bounding box center [431, 582] width 128 height 24
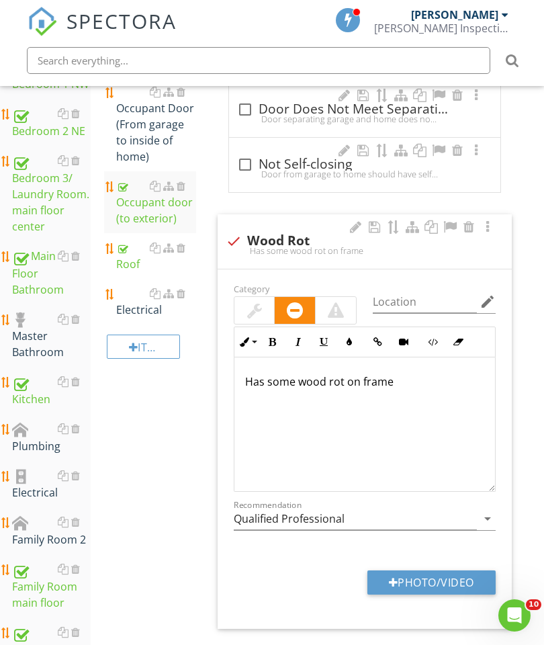
type input "C:\fakepath\image.jpg"
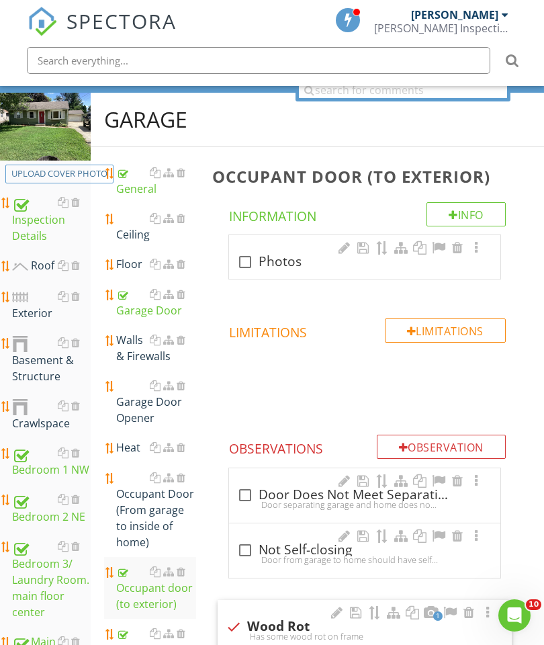
scroll to position [0, 0]
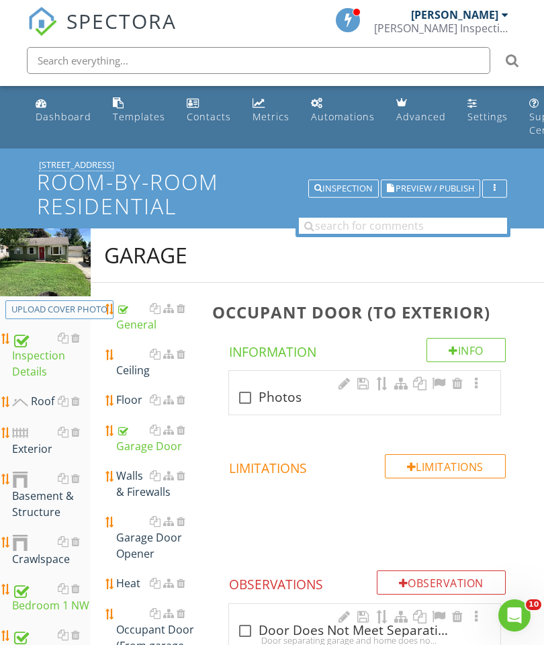
click at [140, 523] on div "Garage Door Opener" at bounding box center [156, 537] width 80 height 48
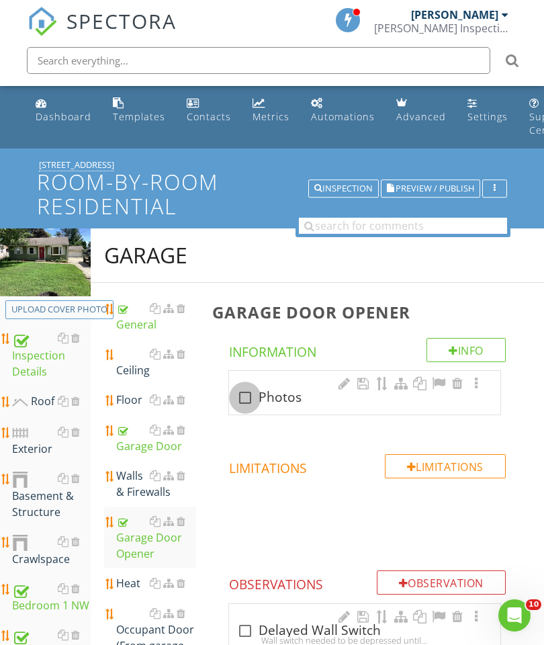
click at [246, 394] on div at bounding box center [245, 397] width 23 height 23
checkbox input "true"
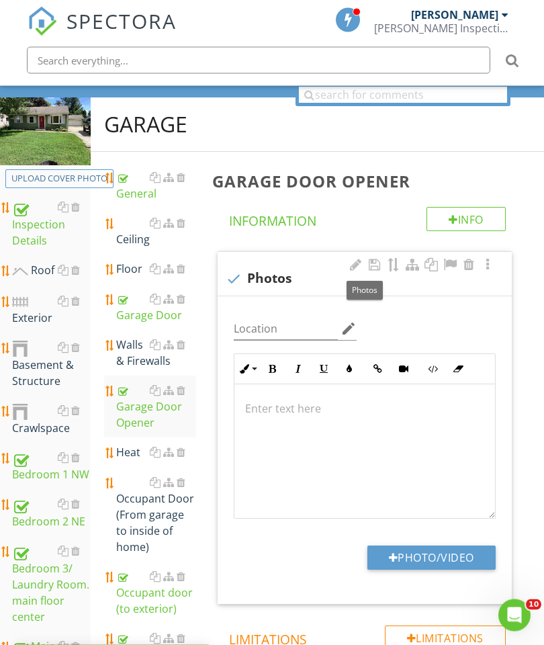
scroll to position [131, 0]
click at [423, 556] on button "Photo/Video" at bounding box center [431, 557] width 128 height 24
type input "C:\fakepath\image.jpg"
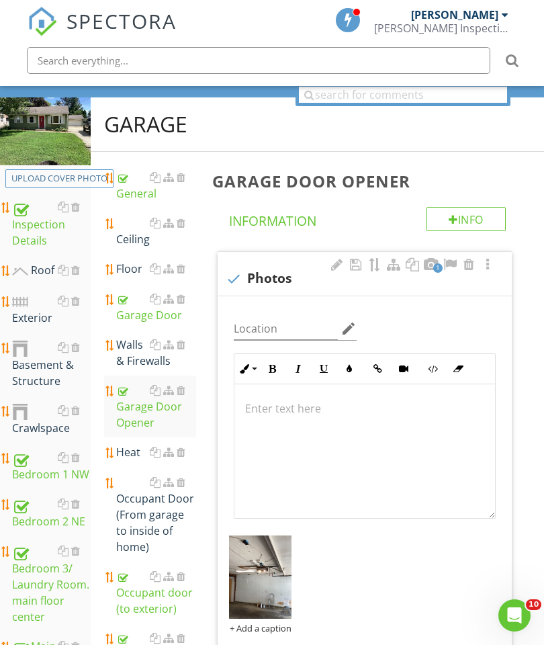
click at [140, 291] on div "Garage Door" at bounding box center [156, 307] width 80 height 32
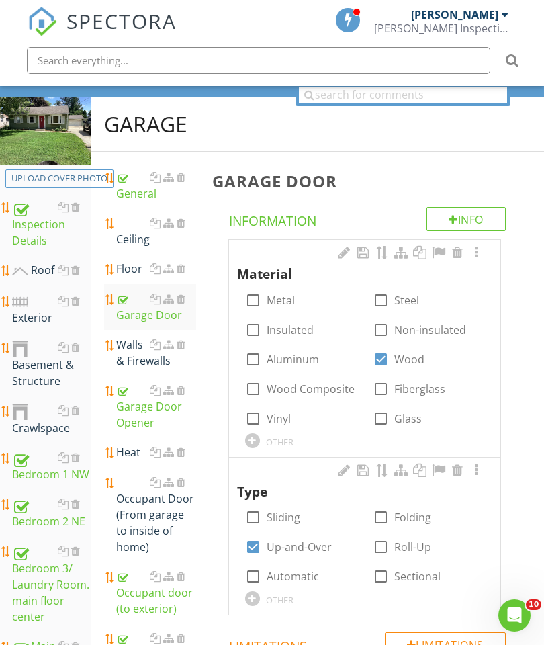
click at [475, 258] on div at bounding box center [476, 252] width 16 height 13
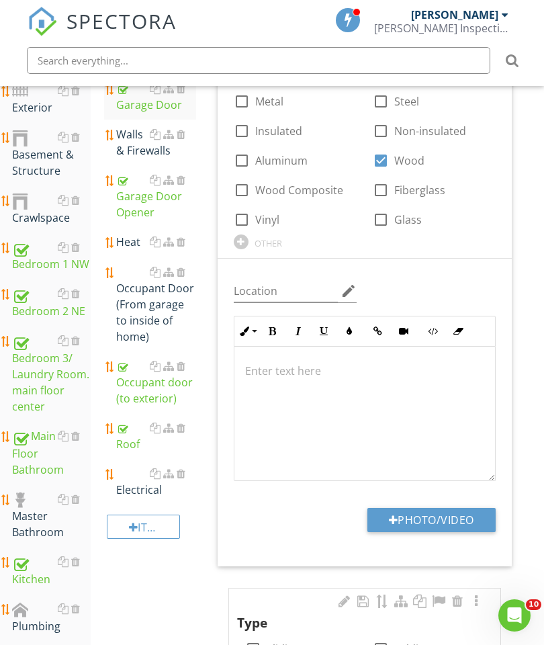
scroll to position [372, 0]
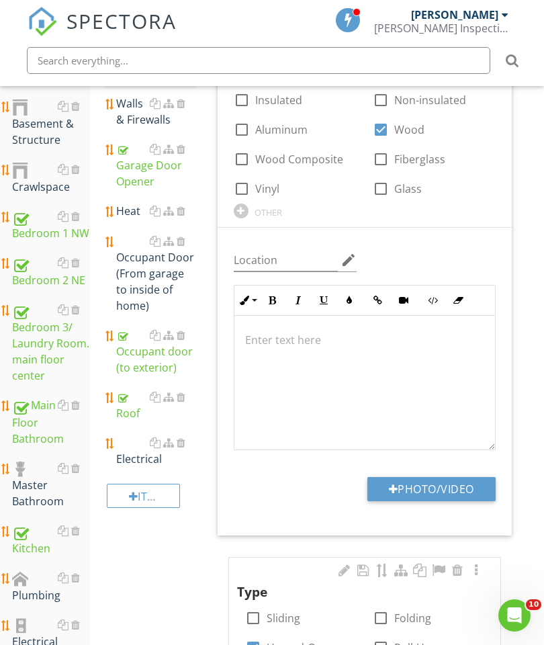
click at [436, 483] on button "Photo/Video" at bounding box center [431, 489] width 128 height 24
type input "C:\fakepath\image.jpg"
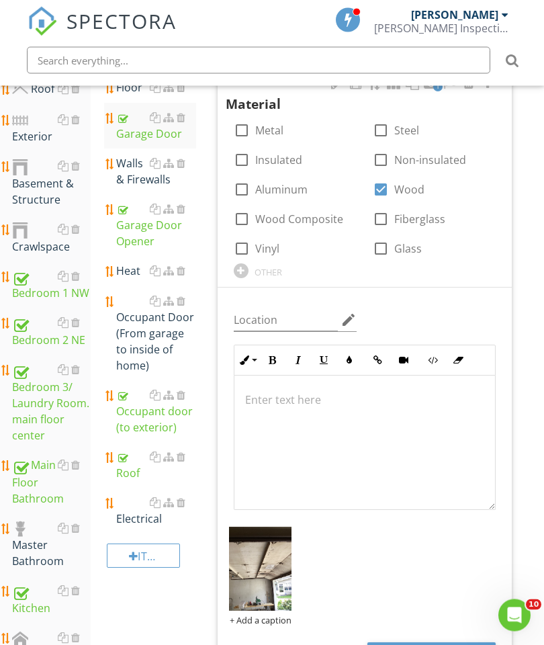
scroll to position [308, 0]
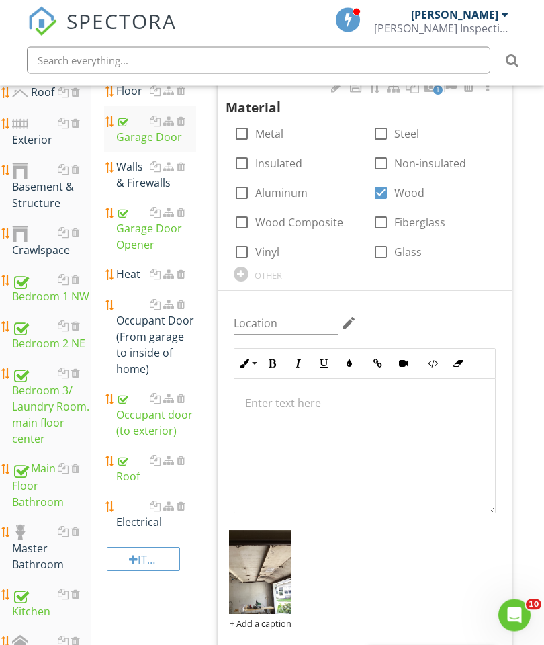
click at [184, 299] on div at bounding box center [181, 304] width 9 height 11
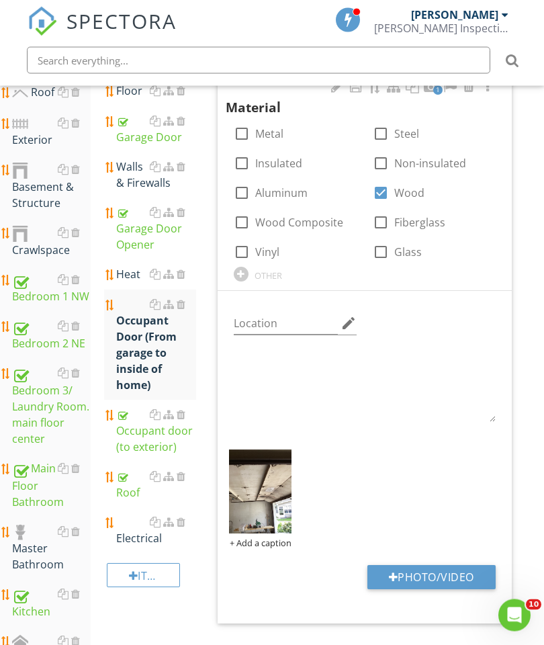
scroll to position [309, 0]
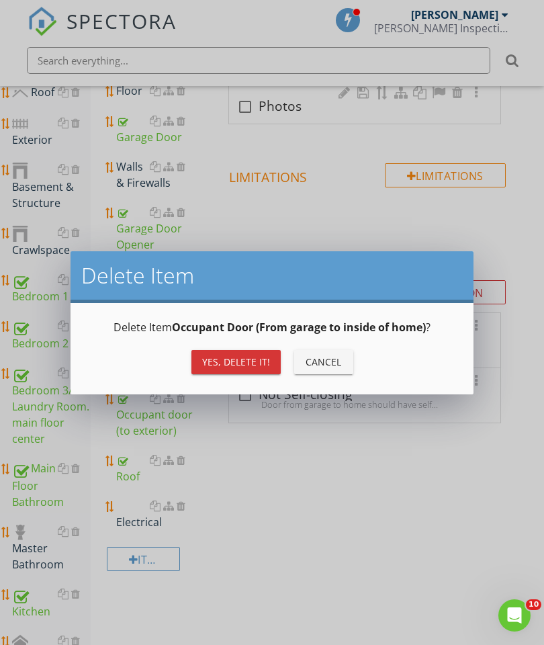
click at [248, 363] on div "Yes, Delete it!" at bounding box center [236, 362] width 68 height 14
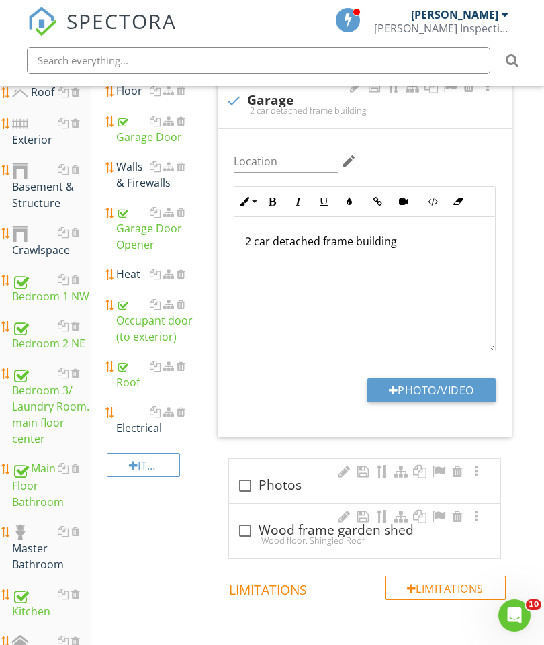
click at [132, 413] on div "Electrical" at bounding box center [156, 420] width 80 height 32
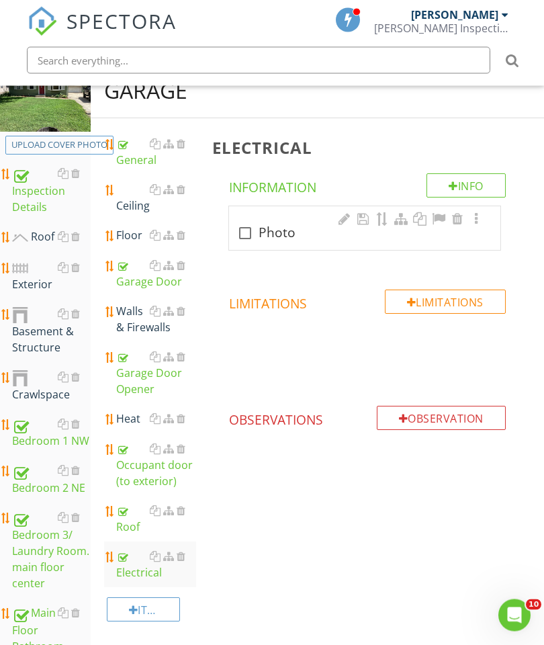
scroll to position [165, 0]
click at [247, 230] on div at bounding box center [245, 233] width 23 height 23
checkbox input "true"
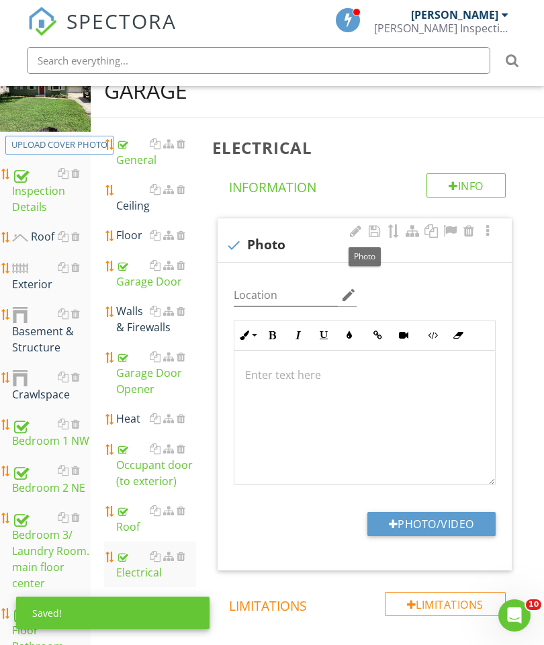
click at [288, 379] on p at bounding box center [364, 375] width 239 height 16
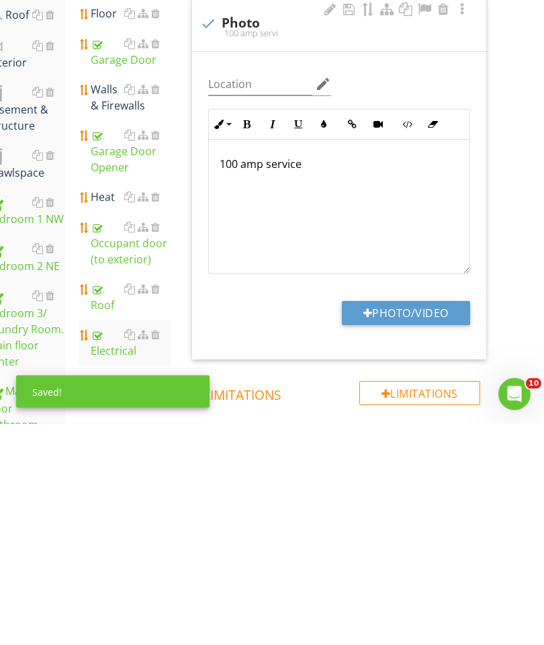
click at [416, 522] on button "Photo/Video" at bounding box center [406, 534] width 128 height 24
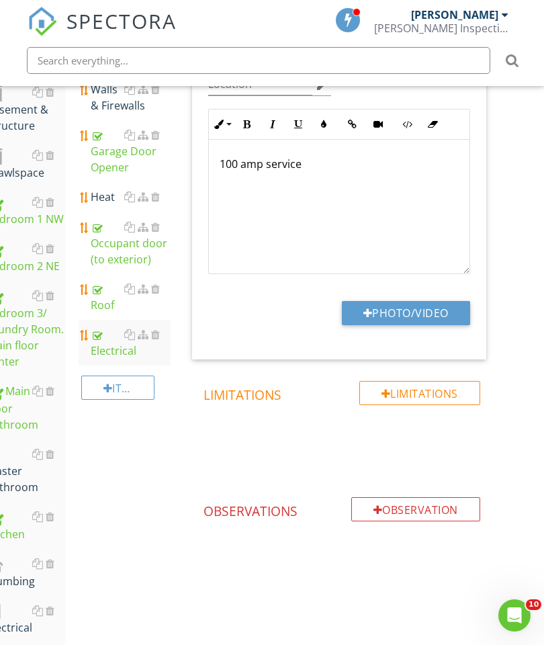
type input "C:\fakepath\image.jpg"
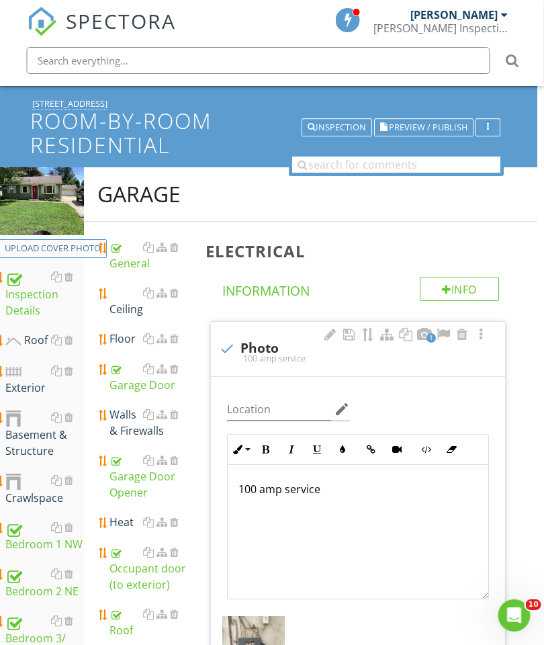
scroll to position [10, 13]
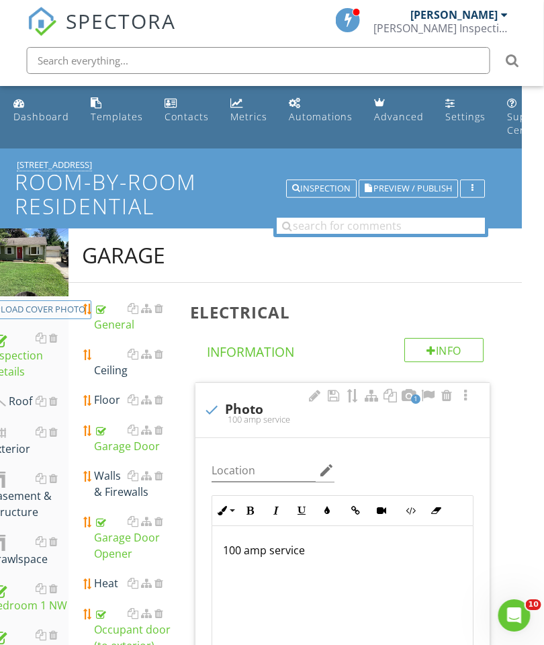
click at [103, 350] on div "Ceiling" at bounding box center [135, 362] width 80 height 32
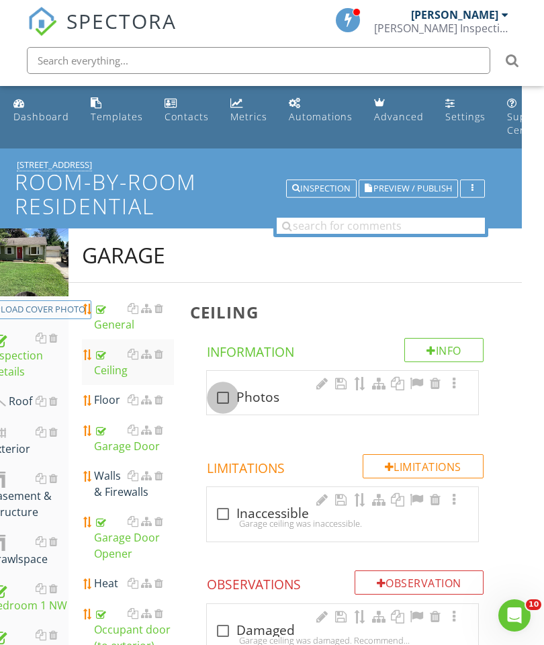
click at [228, 398] on div at bounding box center [223, 397] width 23 height 23
checkbox input "true"
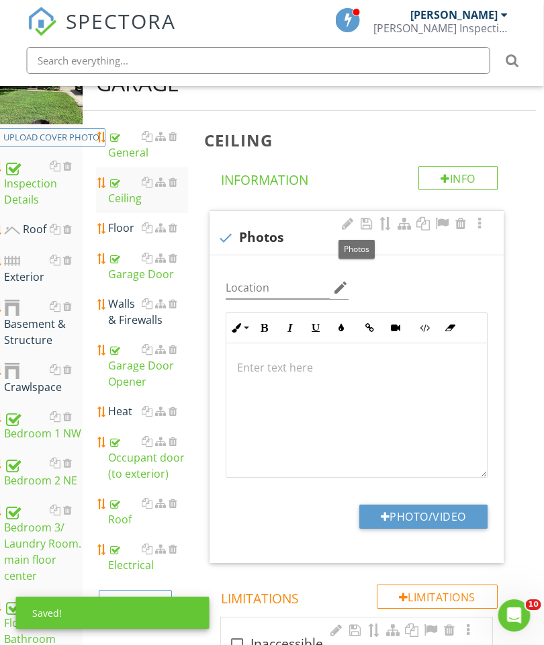
scroll to position [207, 5]
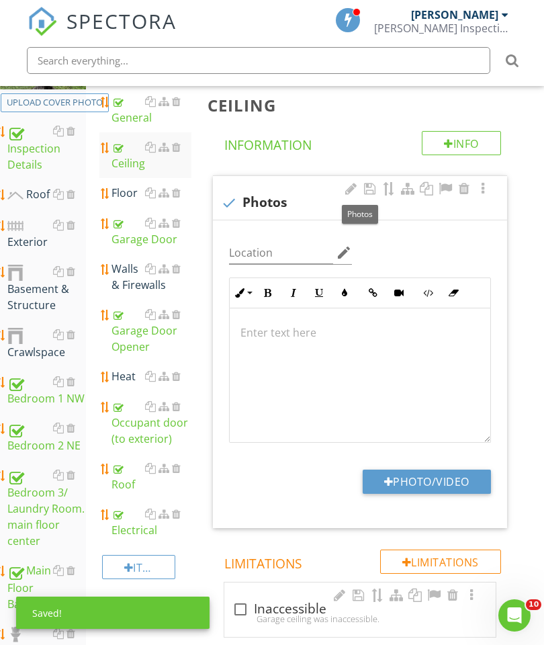
click at [428, 475] on button "Photo/Video" at bounding box center [427, 481] width 128 height 24
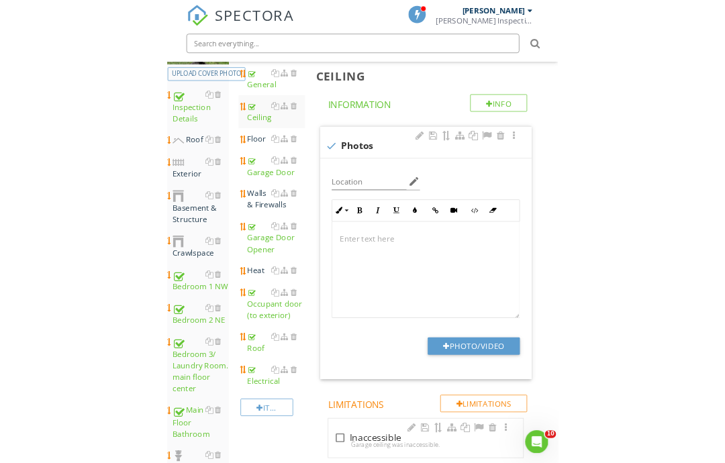
scroll to position [207, 0]
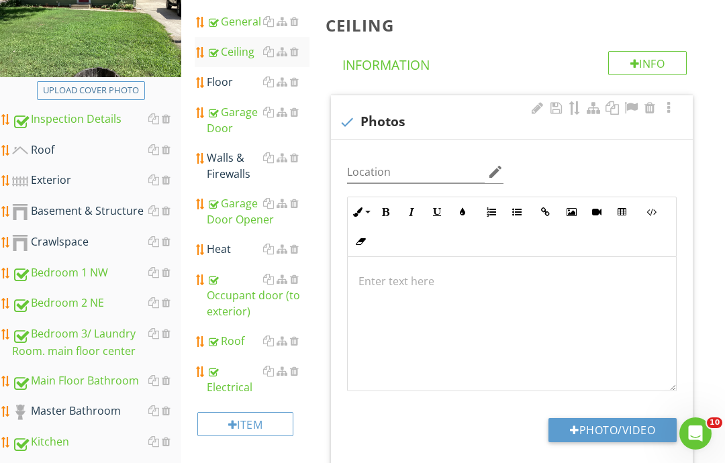
type input "C:\fakepath\image.jpg"
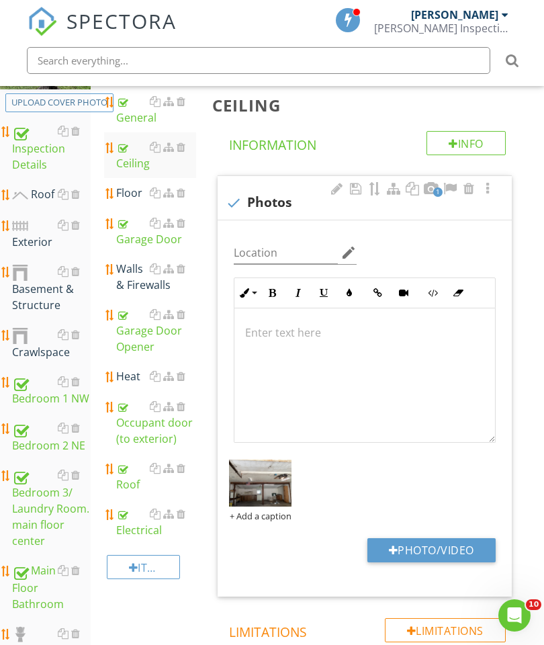
click at [128, 195] on div "Floor" at bounding box center [156, 193] width 80 height 16
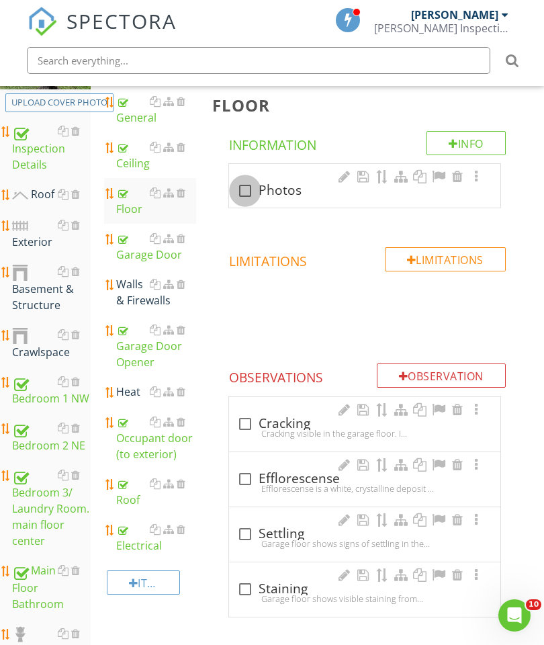
click at [249, 187] on div at bounding box center [245, 190] width 23 height 23
checkbox input "true"
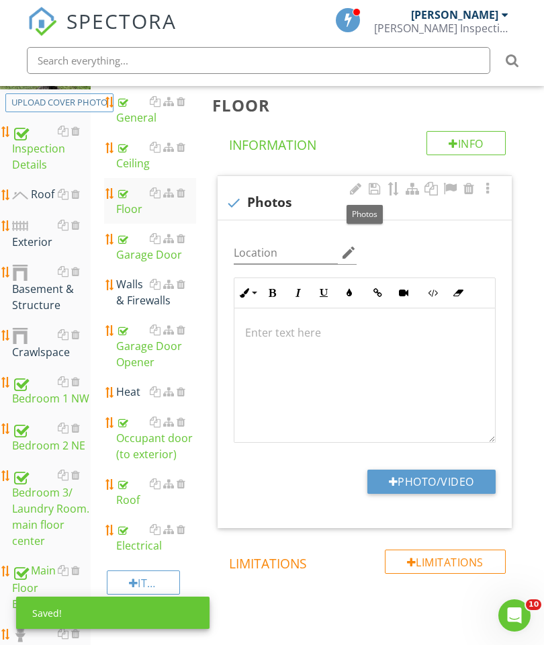
click at [441, 484] on button "Photo/Video" at bounding box center [431, 481] width 128 height 24
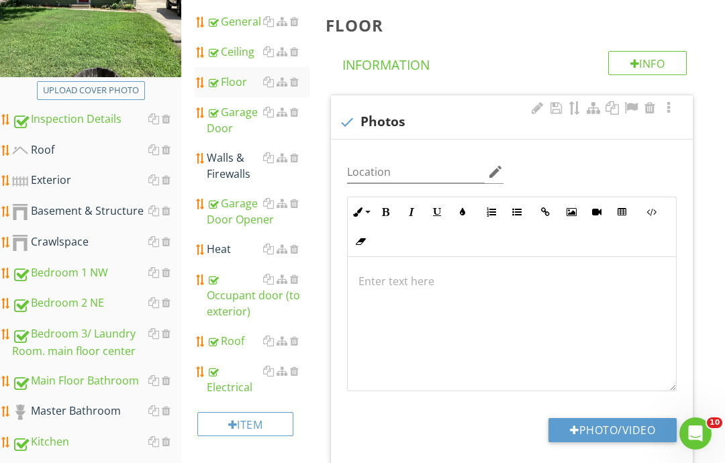
type input "C:\fakepath\image.jpg"
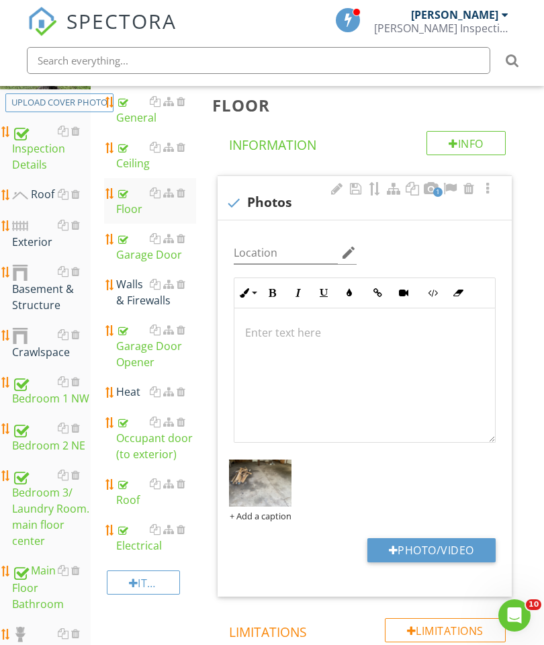
click at [136, 293] on div "Walls & Firewalls" at bounding box center [156, 292] width 80 height 32
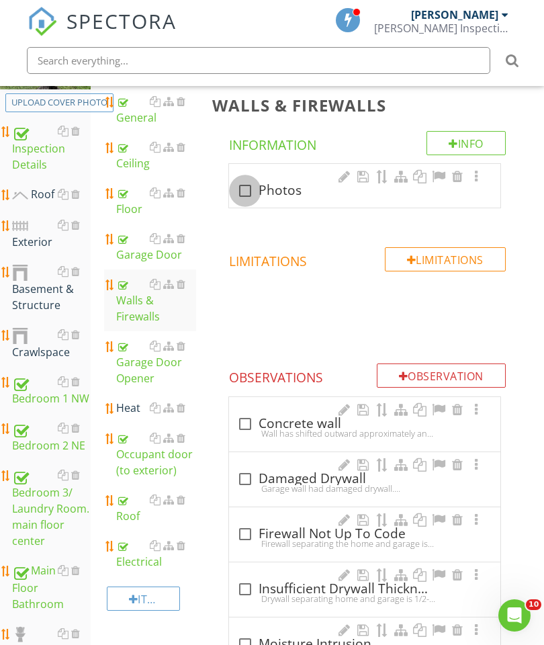
click at [244, 187] on div at bounding box center [245, 190] width 23 height 23
checkbox input "true"
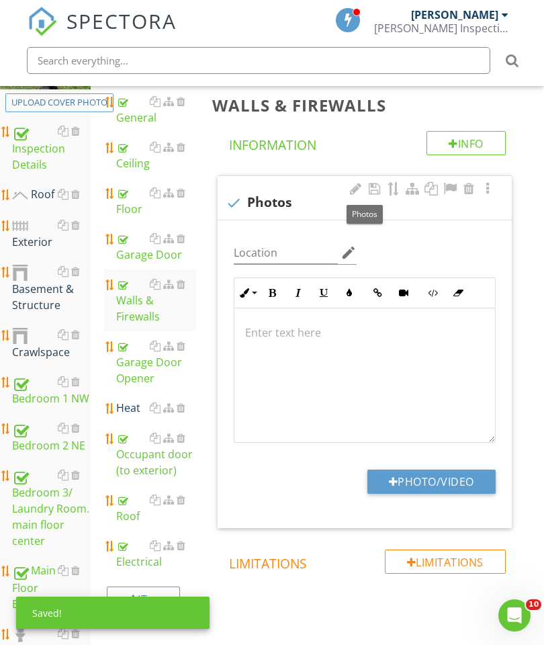
click at [445, 473] on button "Photo/Video" at bounding box center [431, 481] width 128 height 24
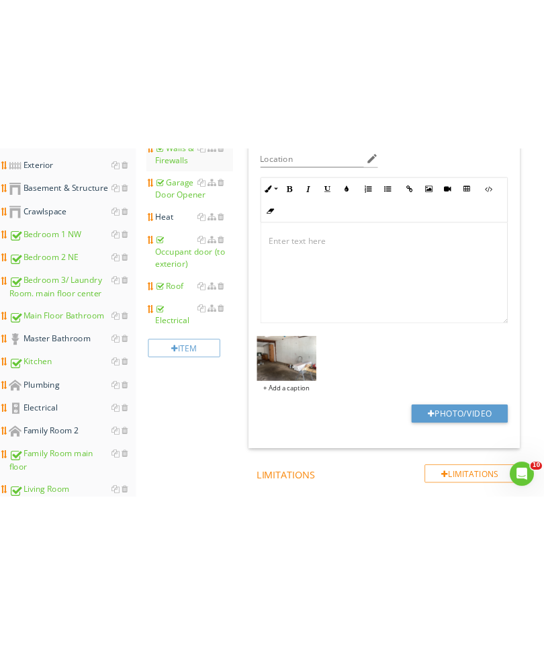
scroll to position [365, 0]
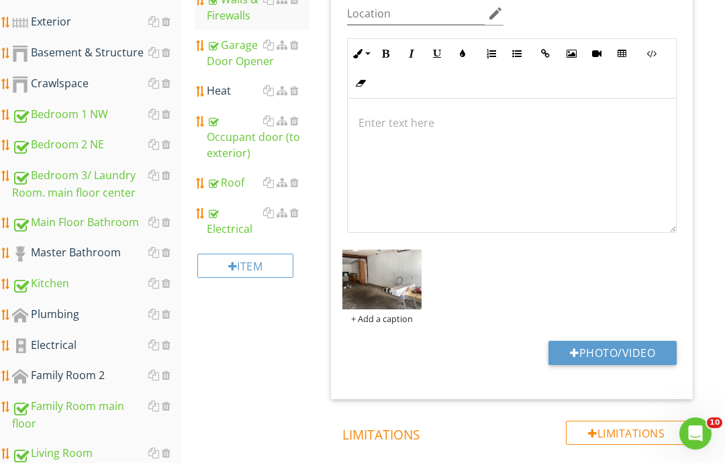
click at [543, 350] on button "Photo/Video" at bounding box center [613, 353] width 128 height 24
type input "C:\fakepath\image.jpg"
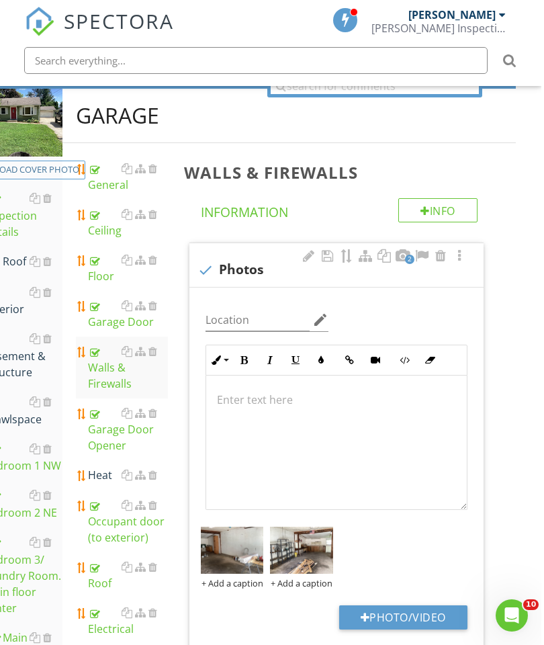
scroll to position [115, 26]
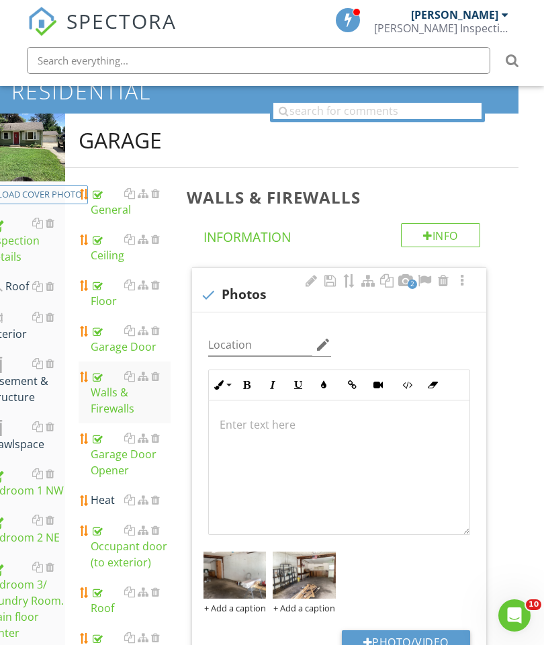
click at [156, 504] on div at bounding box center [155, 499] width 9 height 11
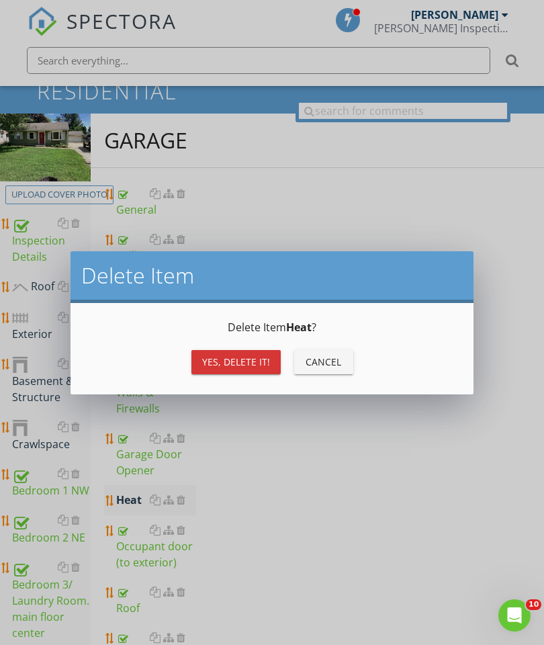
scroll to position [115, 0]
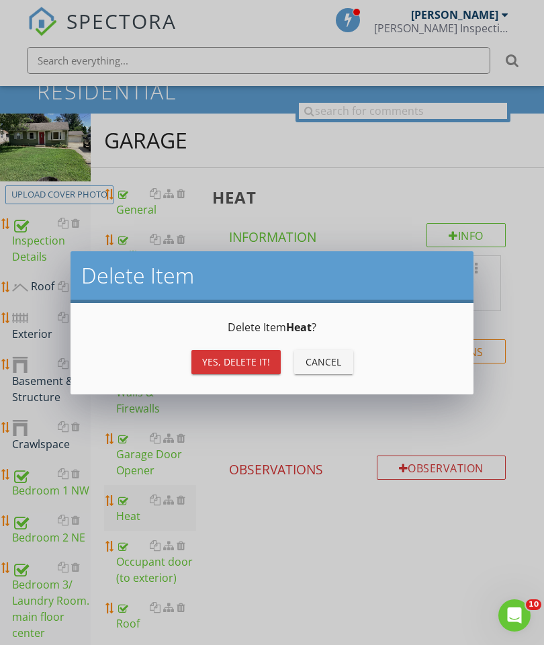
click at [244, 360] on div "Yes, Delete it!" at bounding box center [236, 362] width 68 height 14
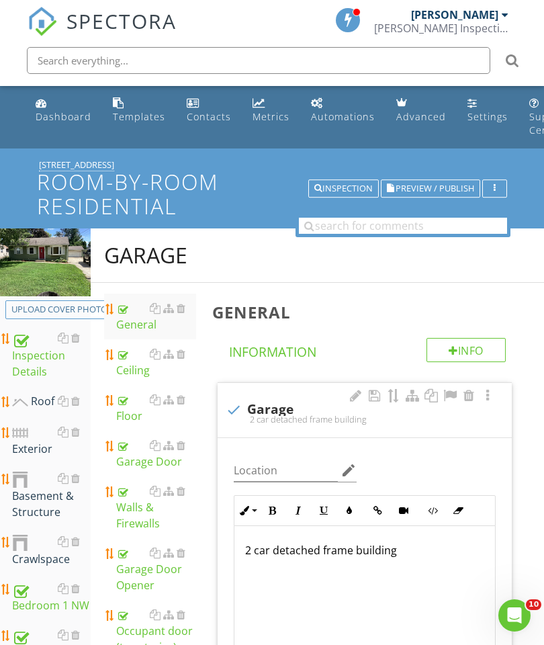
click at [42, 496] on div "Basement & Structure" at bounding box center [51, 495] width 79 height 50
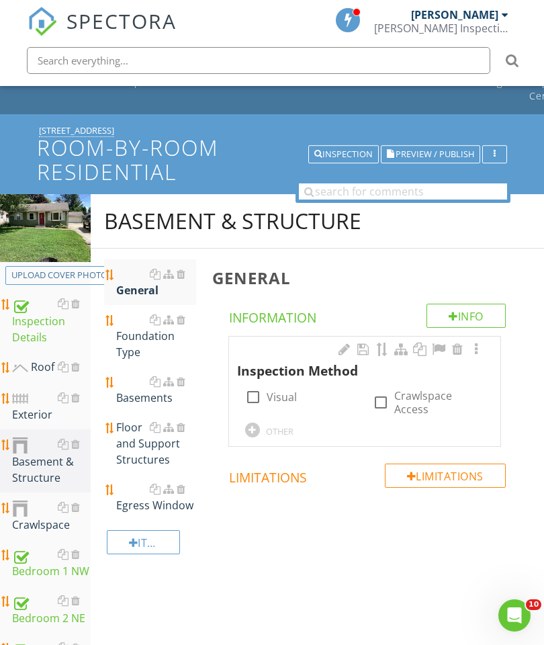
scroll to position [43, 0]
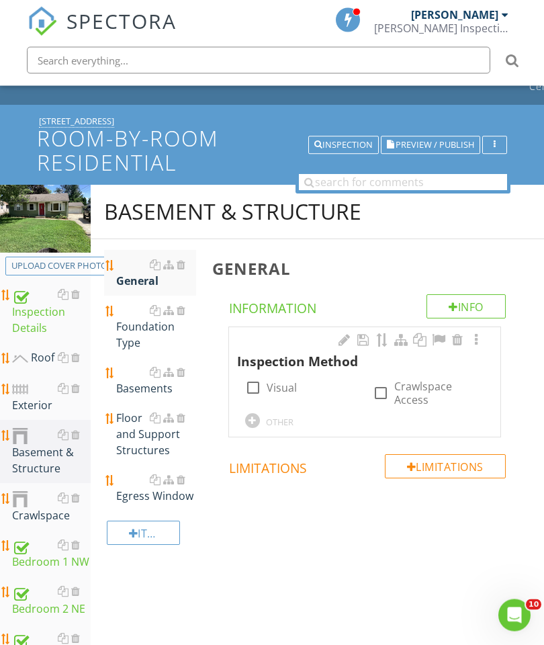
click at [138, 385] on div "Basements" at bounding box center [156, 381] width 80 height 32
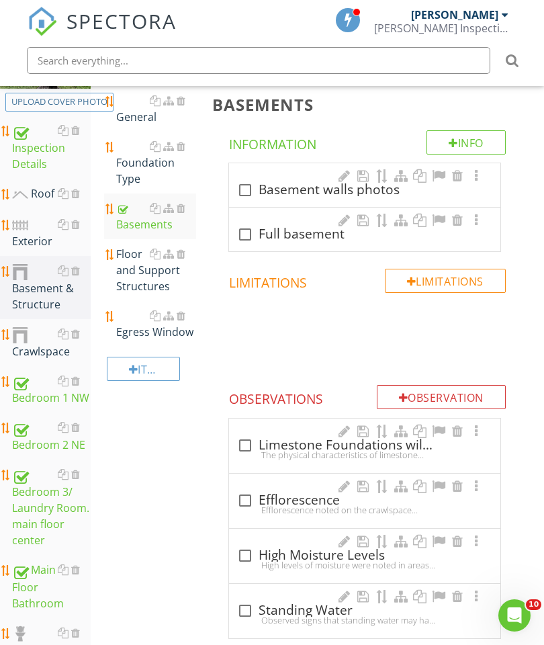
scroll to position [169, 0]
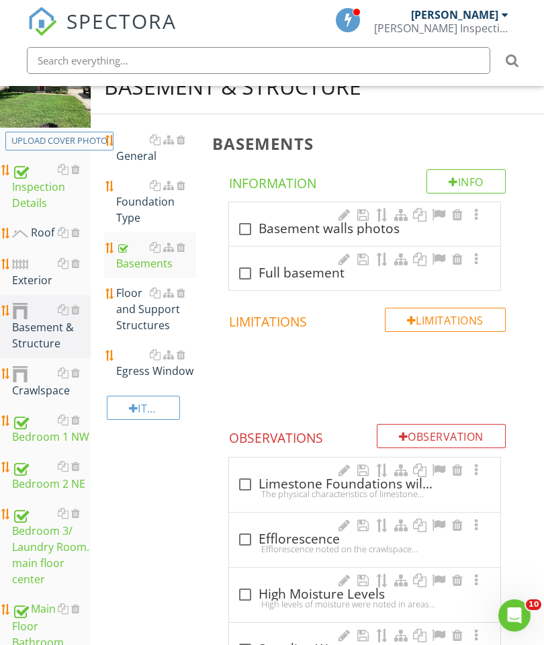
click at [150, 314] on div "Floor and Support Structures" at bounding box center [156, 309] width 80 height 48
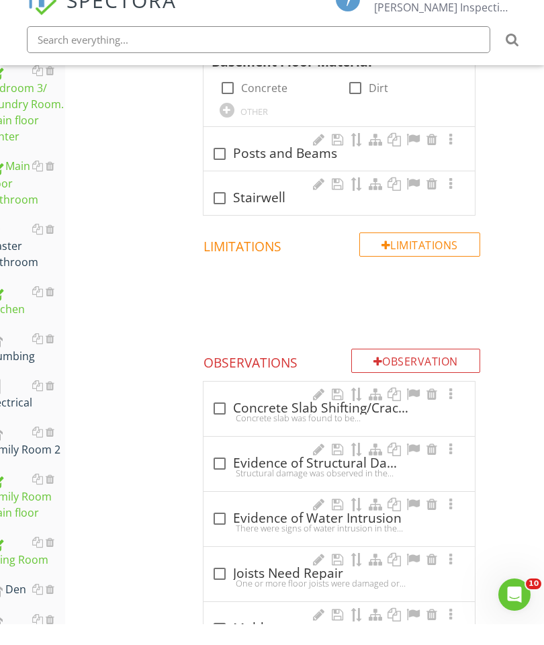
scroll to position [611, 26]
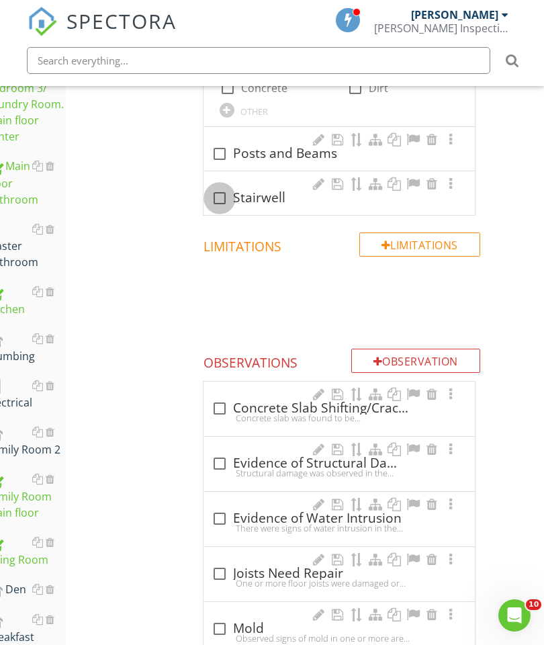
click at [218, 197] on div at bounding box center [219, 198] width 23 height 23
checkbox input "true"
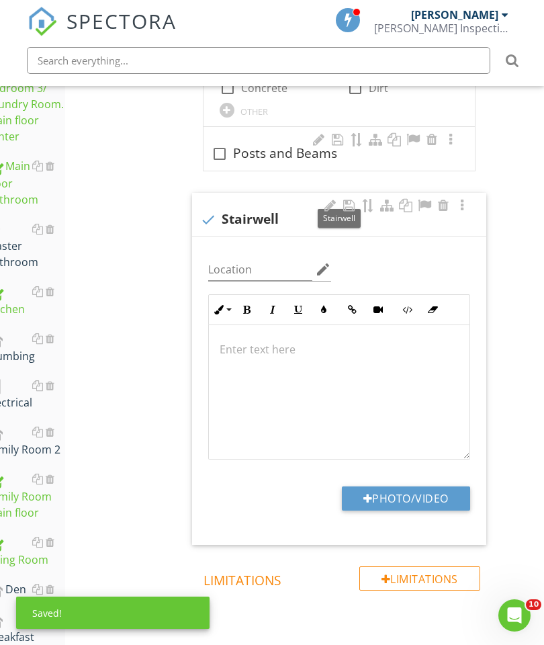
click at [280, 343] on p at bounding box center [339, 349] width 239 height 16
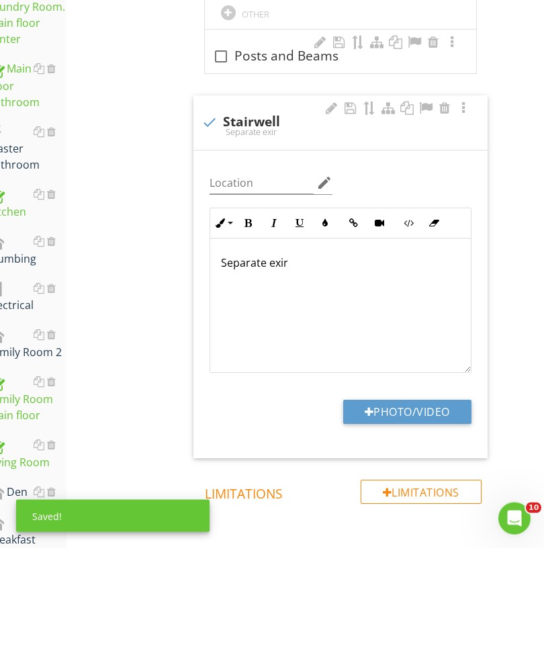
scroll to position [611, 23]
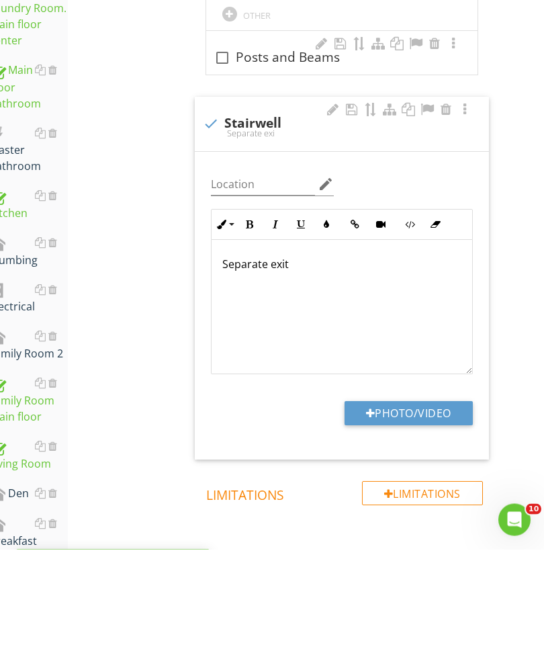
click at [398, 497] on button "Photo/Video" at bounding box center [408, 509] width 128 height 24
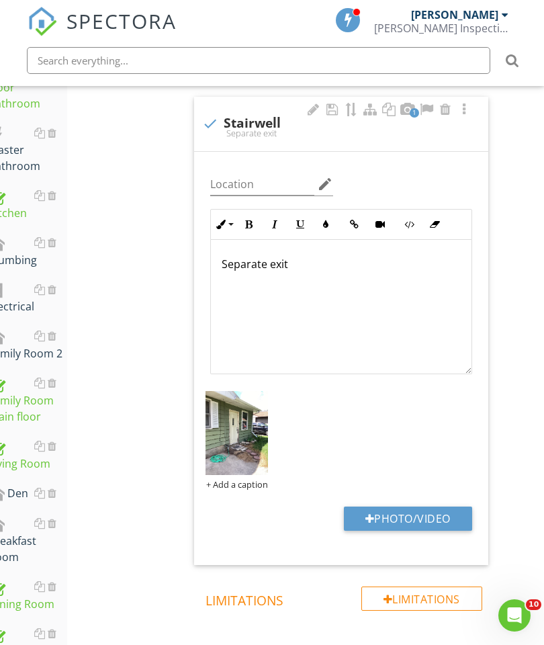
scroll to position [707, 0]
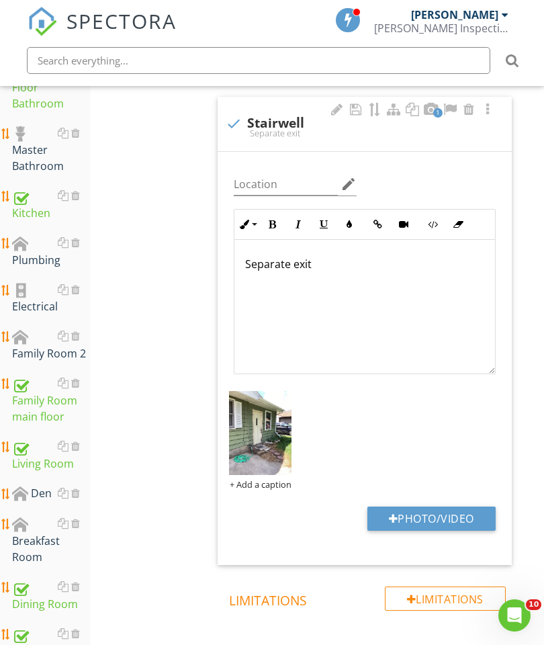
click at [437, 508] on button "Photo/Video" at bounding box center [431, 518] width 128 height 24
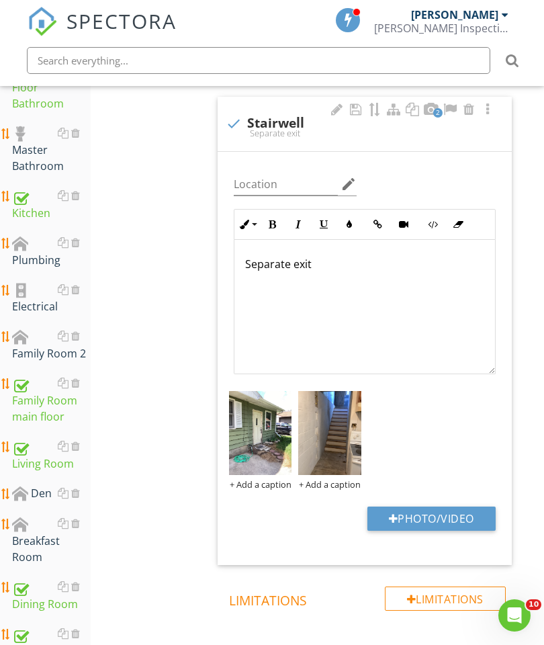
click at [316, 265] on p "Separate exit" at bounding box center [364, 264] width 239 height 16
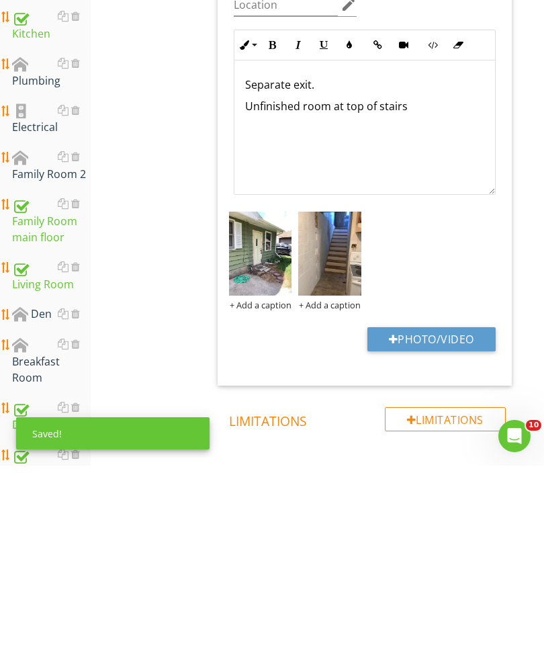
click at [438, 506] on button "Photo/Video" at bounding box center [431, 518] width 128 height 24
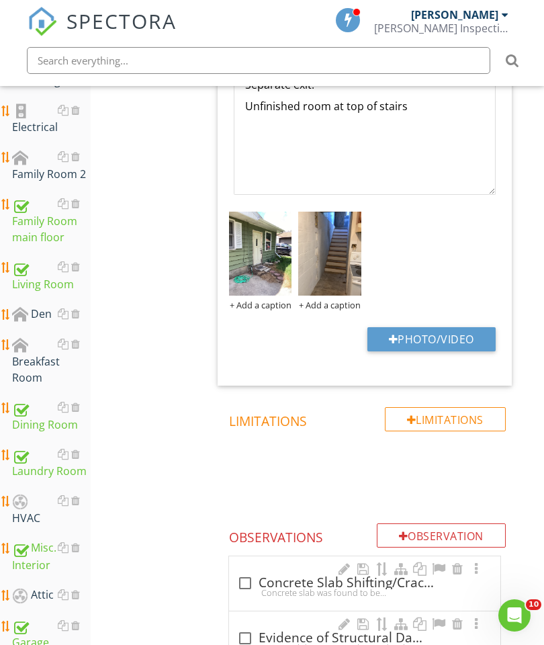
type input "C:\fakepath\image.jpg"
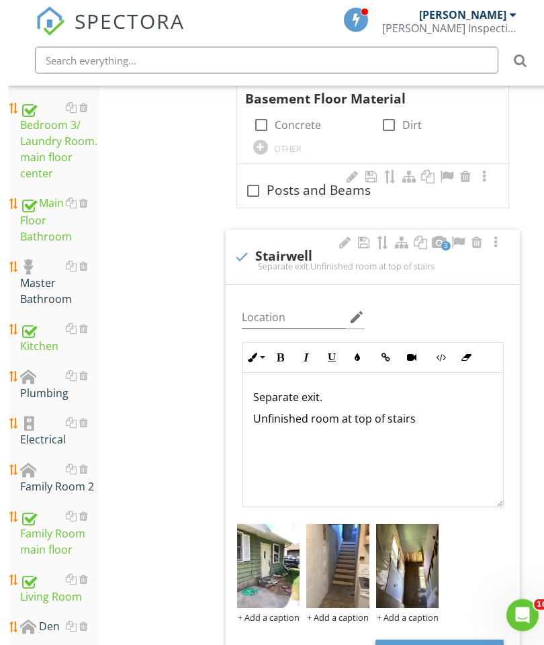
scroll to position [584, 0]
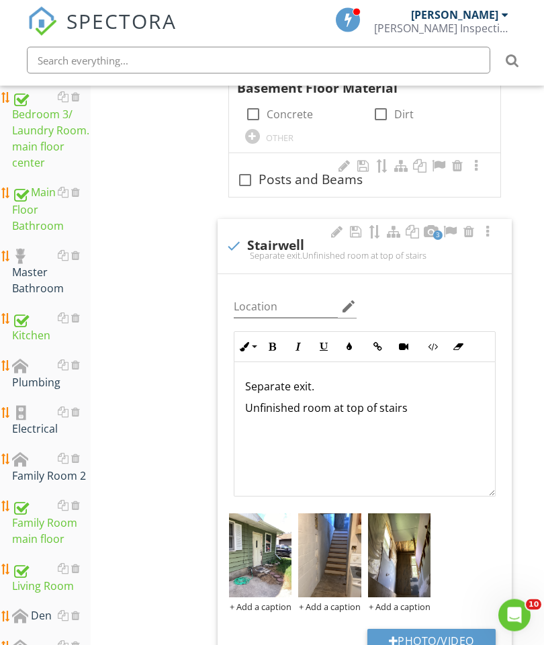
click at [64, 322] on div at bounding box center [63, 318] width 11 height 11
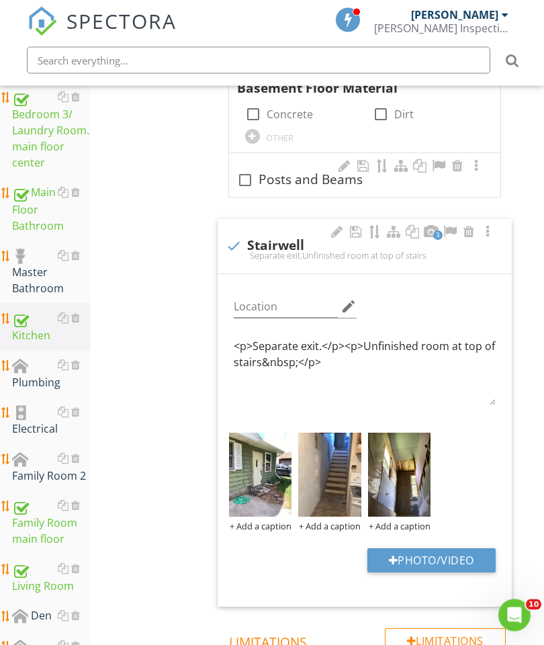
scroll to position [585, 0]
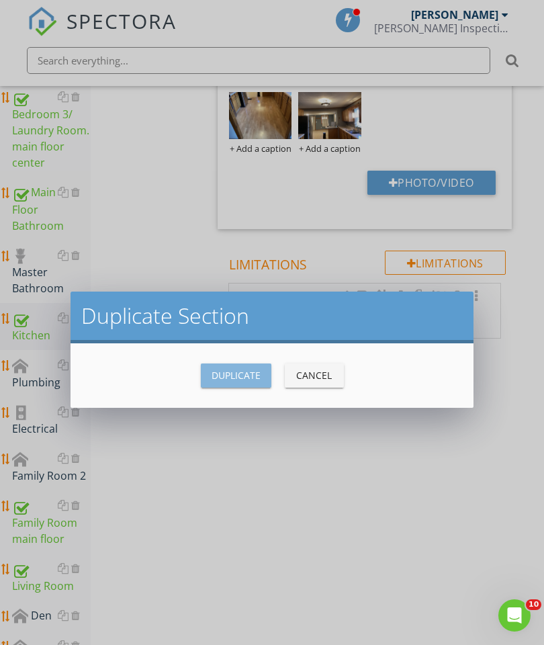
click at [227, 373] on div "Duplicate" at bounding box center [236, 375] width 49 height 14
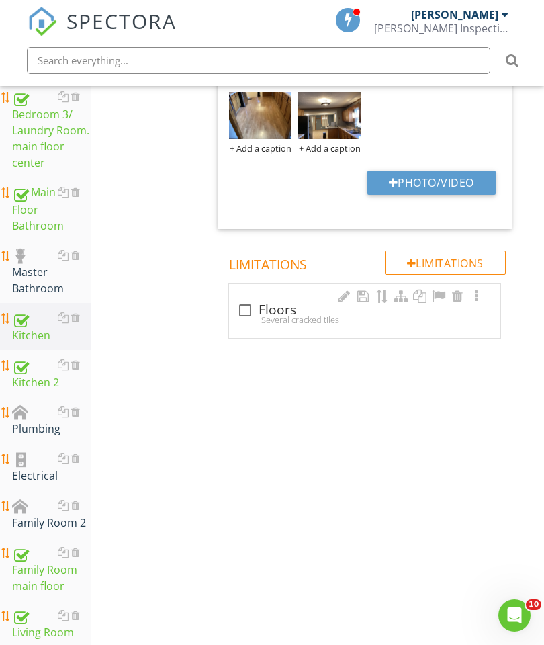
click at [41, 373] on div "Kitchen 2" at bounding box center [51, 374] width 79 height 34
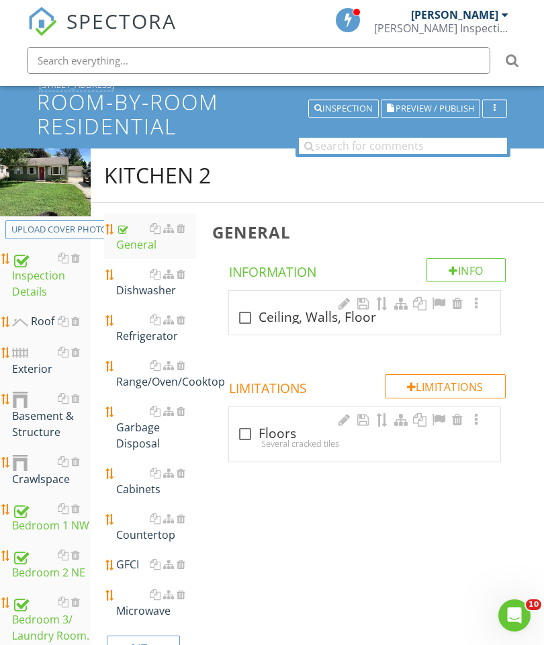
scroll to position [77, 0]
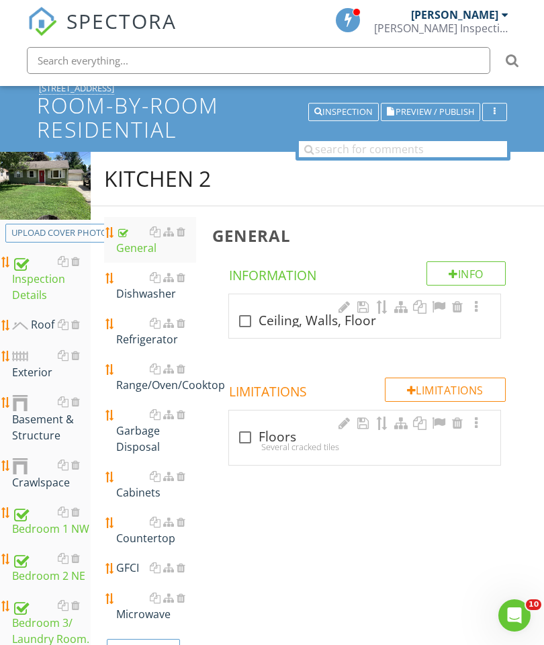
click at [0, 0] on div at bounding box center [0, 0] width 0 height 0
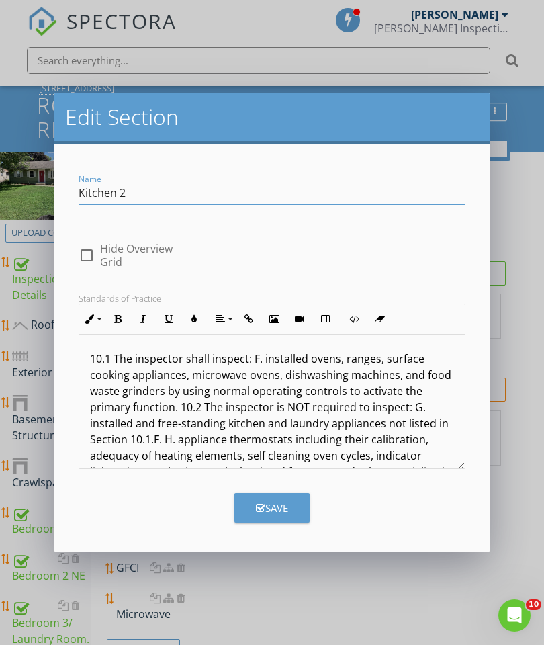
click at [146, 189] on input "Kitchen 2" at bounding box center [272, 193] width 387 height 22
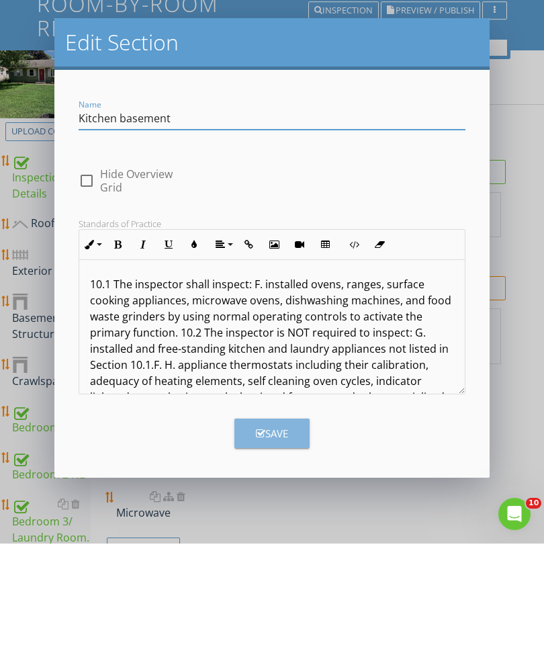
type input "Kitchen basement"
click at [277, 520] on button "Save" at bounding box center [271, 535] width 75 height 30
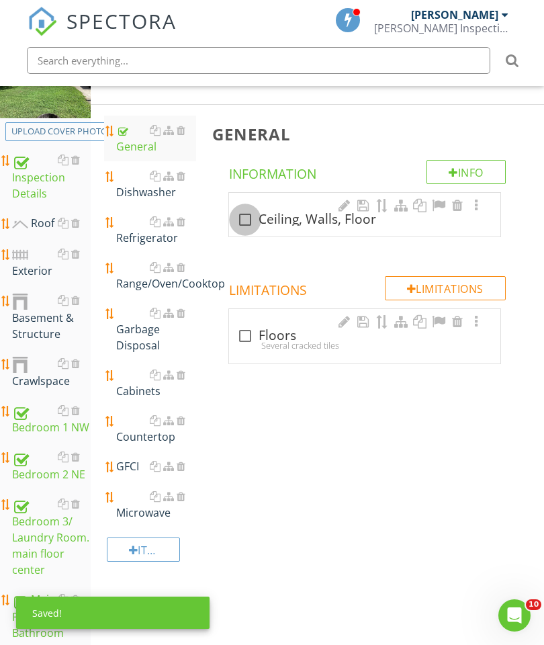
click at [244, 218] on div at bounding box center [245, 219] width 23 height 23
checkbox input "true"
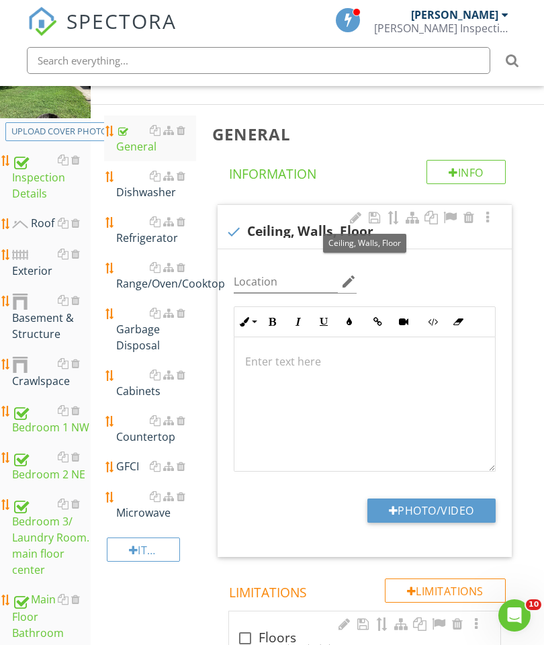
click at [297, 375] on div at bounding box center [364, 404] width 261 height 134
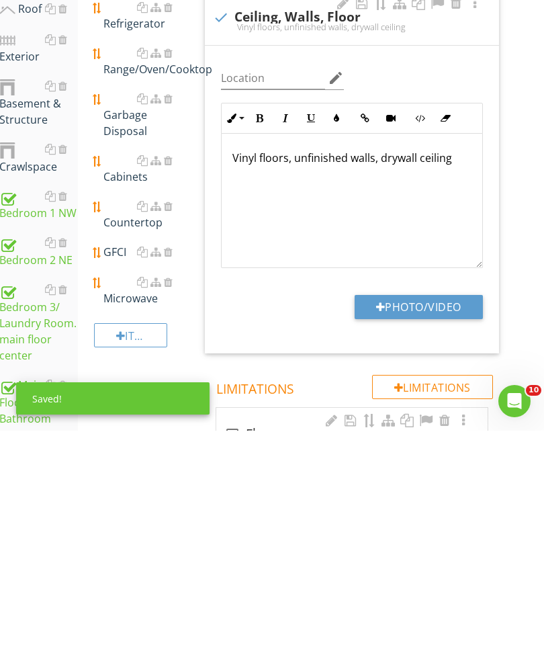
click at [406, 509] on button "Photo/Video" at bounding box center [419, 521] width 128 height 24
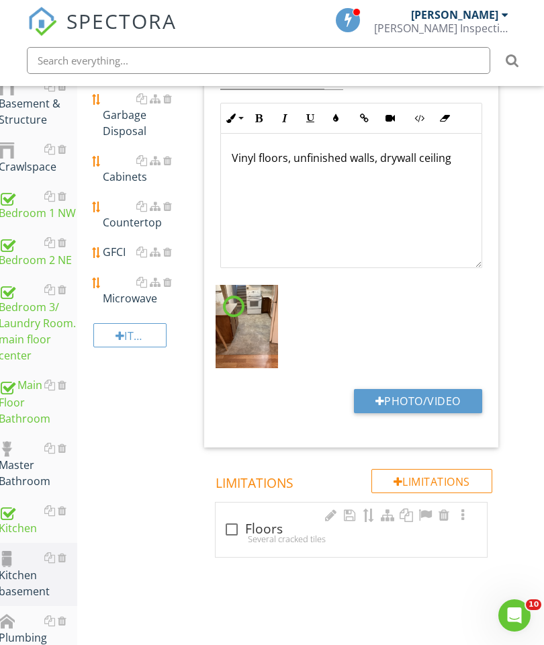
click at [429, 395] on button "Photo/Video" at bounding box center [418, 401] width 128 height 24
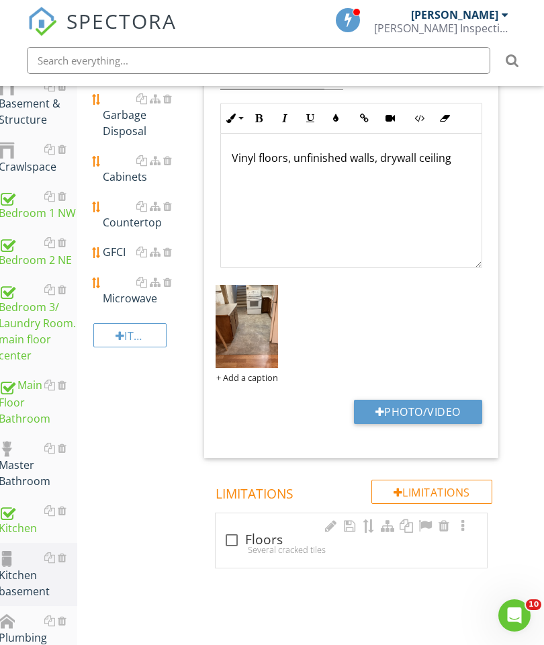
type input "C:\fakepath\image.jpg"
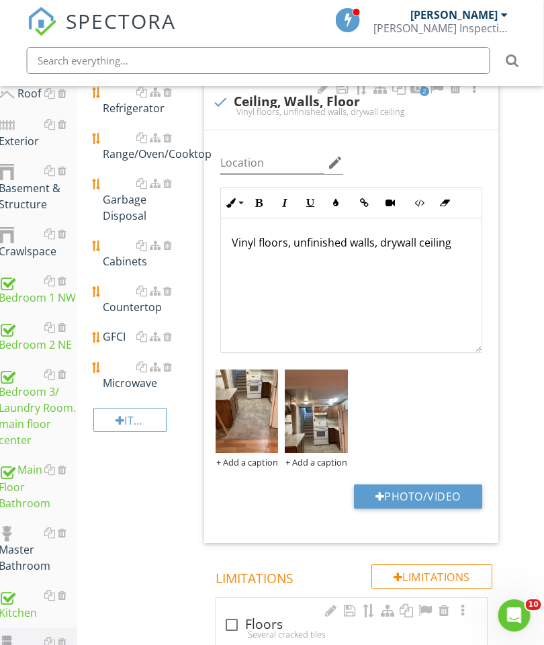
scroll to position [304, 13]
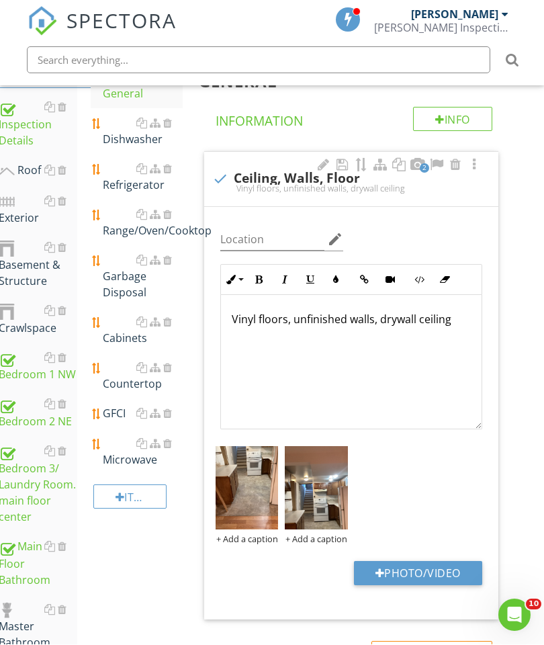
click at [132, 178] on div "Refrigerator" at bounding box center [143, 177] width 80 height 32
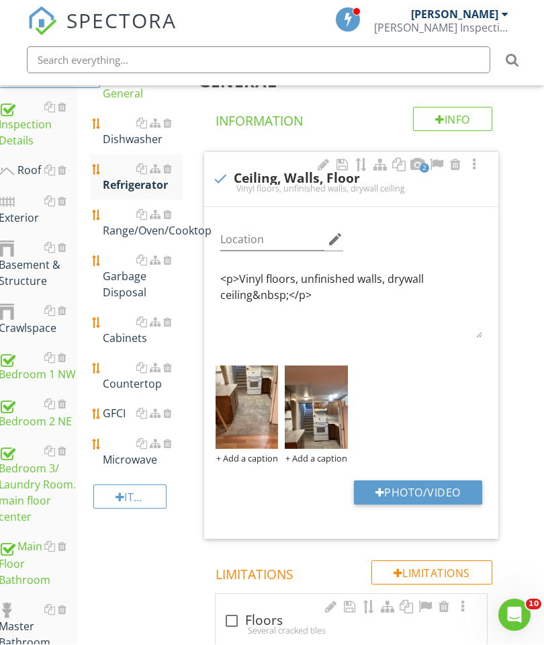
scroll to position [231, 13]
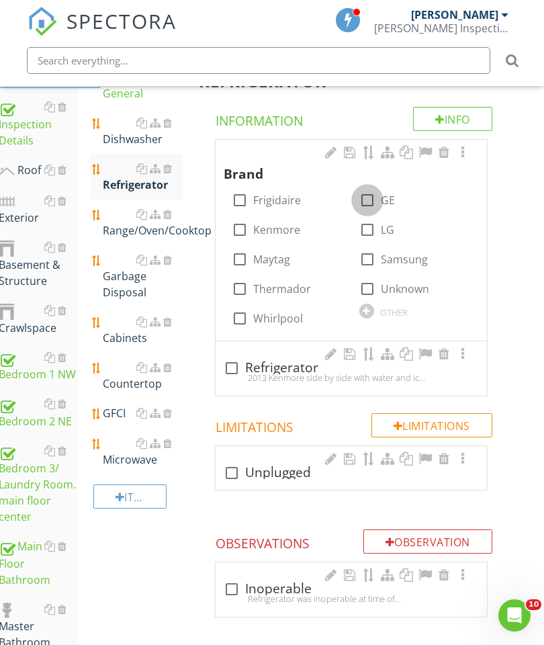
click at [368, 197] on div at bounding box center [367, 200] width 23 height 23
checkbox input "true"
click at [228, 368] on div at bounding box center [231, 368] width 23 height 23
checkbox input "true"
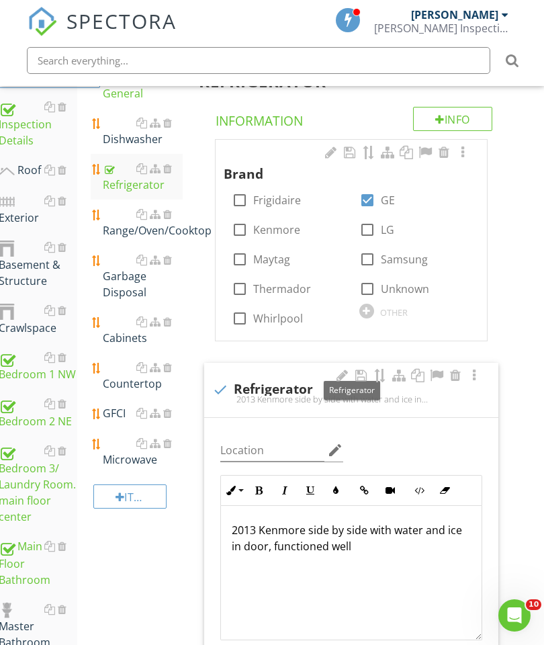
click at [263, 546] on p "2013 Kenmore side by side with water and ice in door, functioned well" at bounding box center [351, 538] width 239 height 32
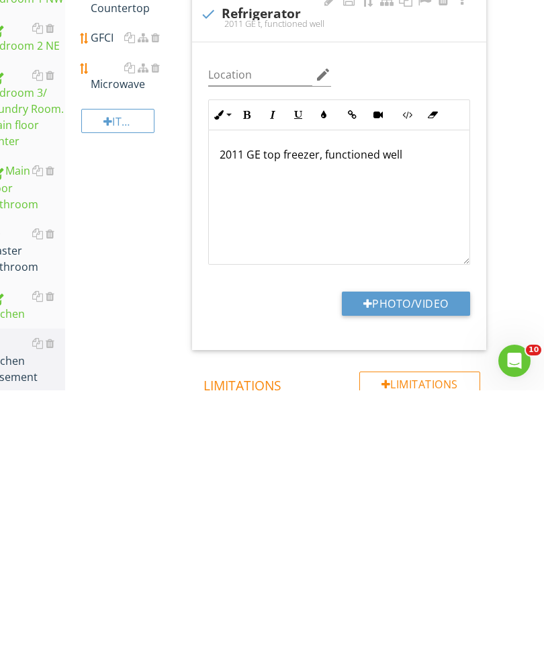
click at [400, 546] on button "Photo/Video" at bounding box center [406, 558] width 128 height 24
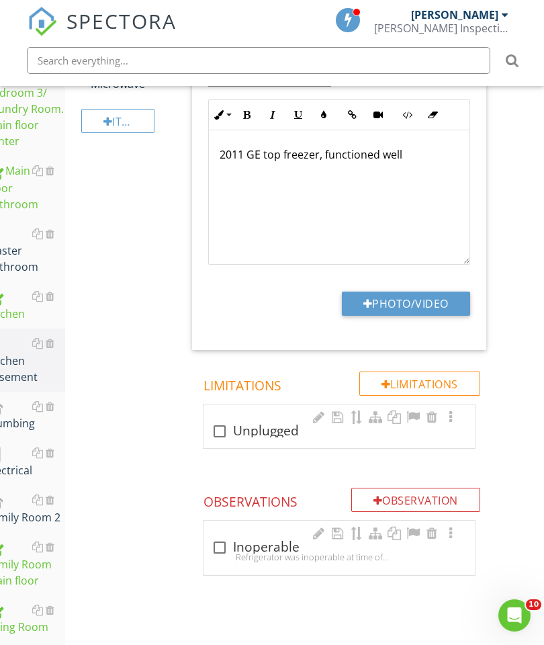
type input "C:\fakepath\image.jpg"
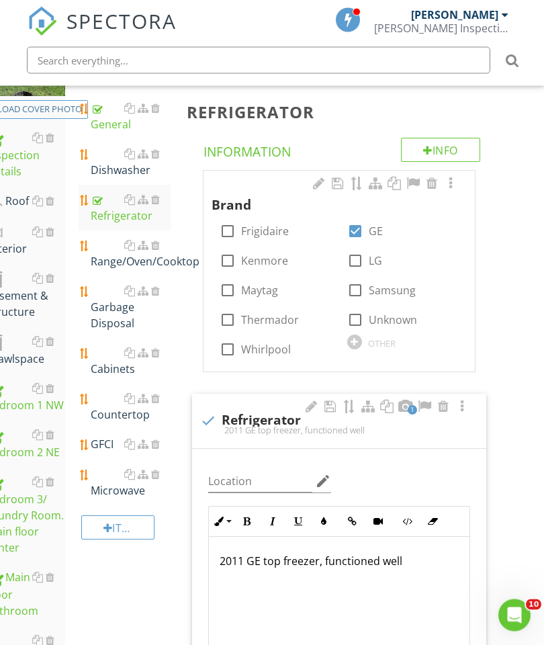
scroll to position [97, 26]
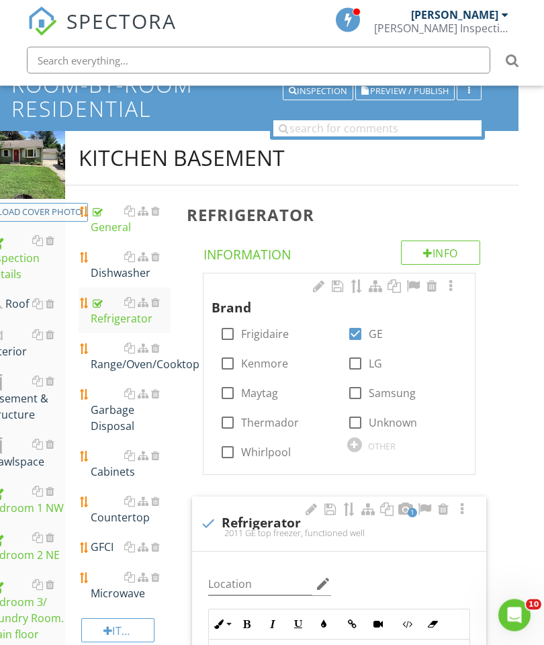
click at [113, 361] on div "Range/Oven/Cooktop" at bounding box center [131, 356] width 80 height 32
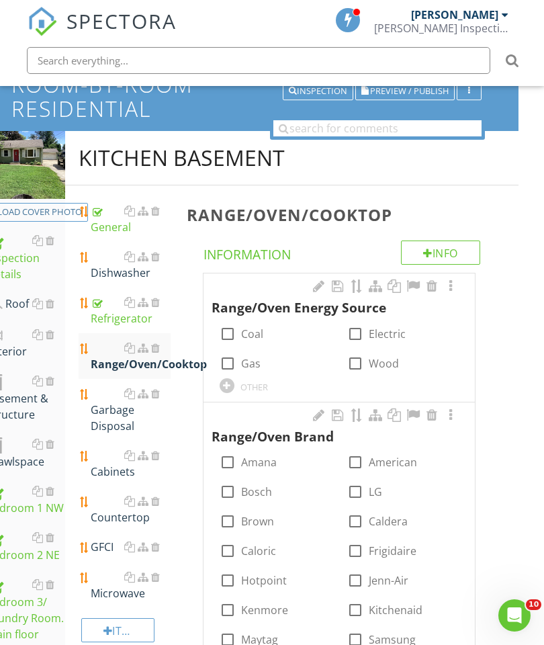
click at [355, 332] on div at bounding box center [355, 333] width 23 height 23
checkbox input "true"
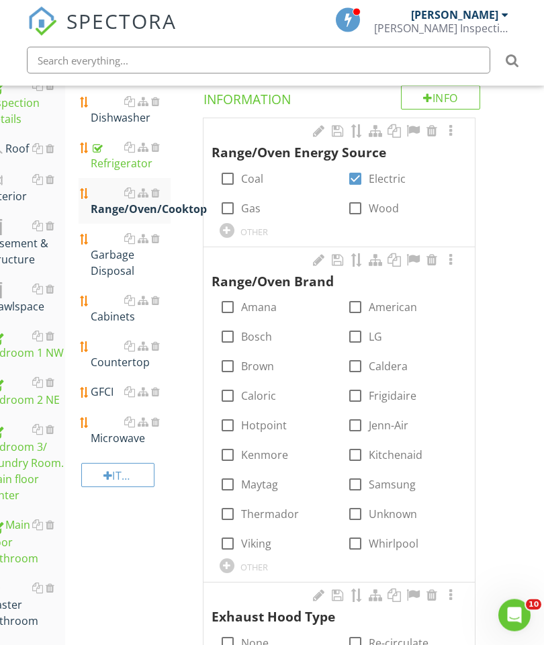
scroll to position [302, 26]
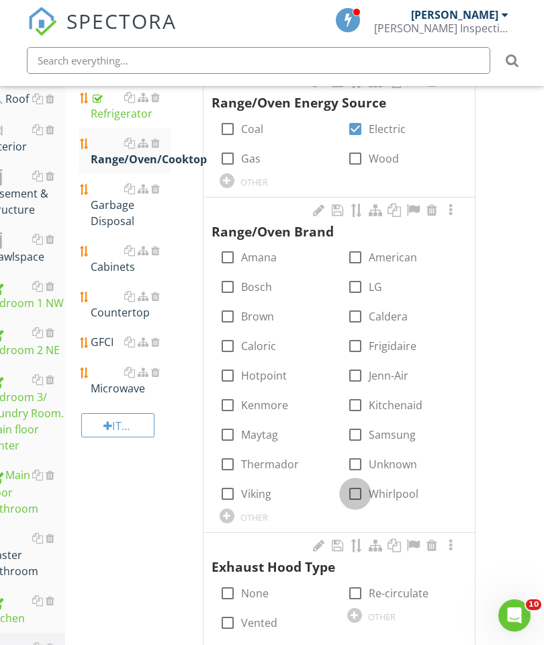
click at [356, 495] on div at bounding box center [355, 493] width 23 height 23
checkbox input "true"
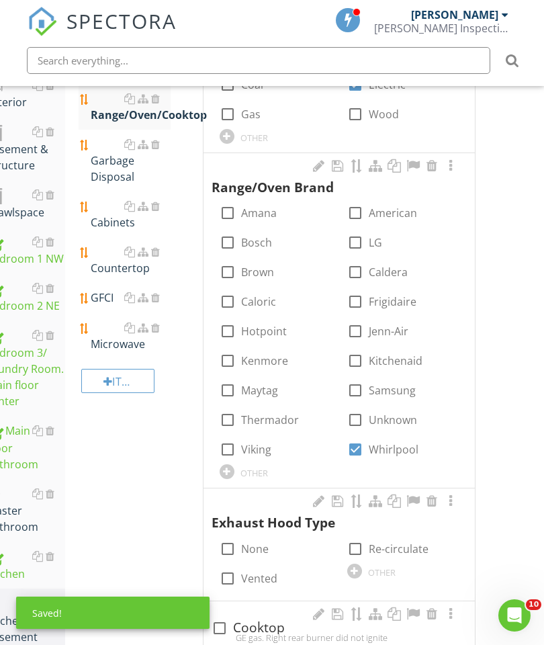
click at [455, 164] on div at bounding box center [451, 165] width 16 height 13
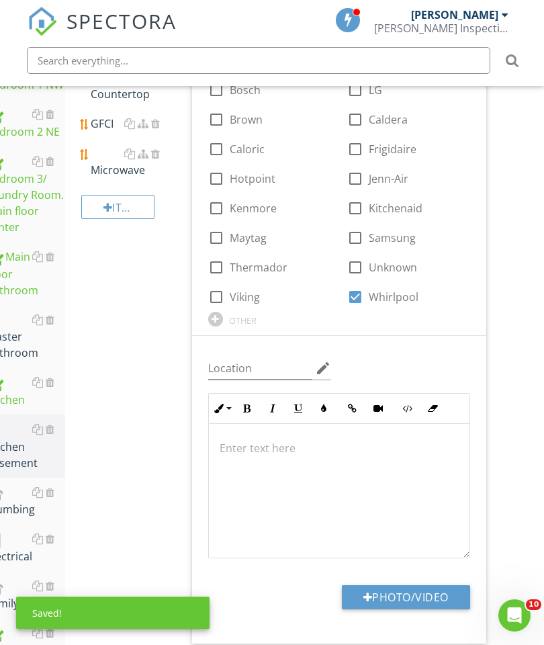
scroll to position [538, 26]
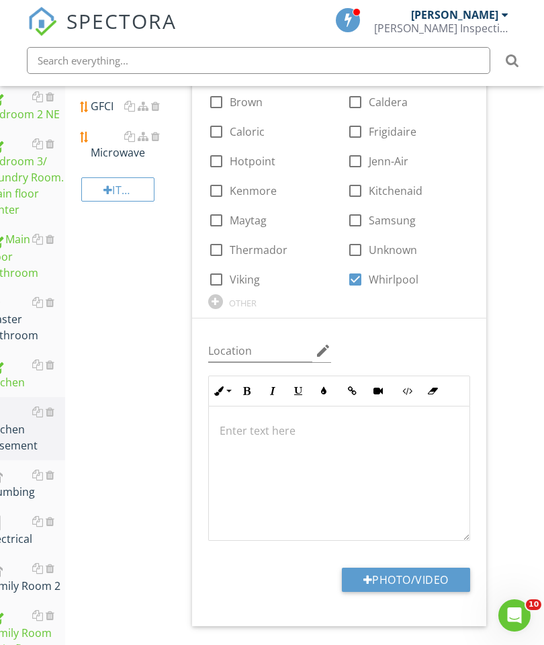
click at [271, 426] on p at bounding box center [339, 430] width 239 height 16
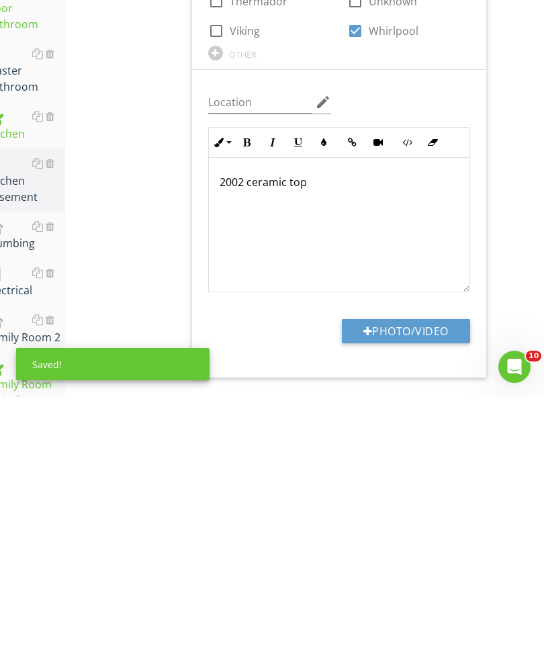
click at [420, 567] on button "Photo/Video" at bounding box center [406, 579] width 128 height 24
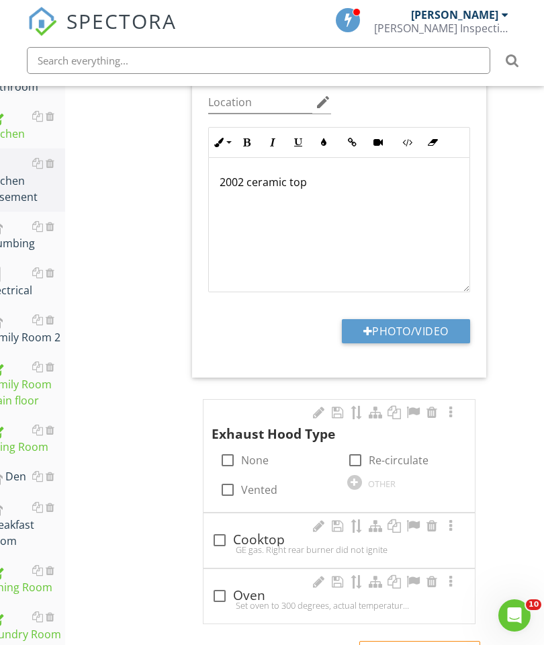
type input "C:\fakepath\image.jpg"
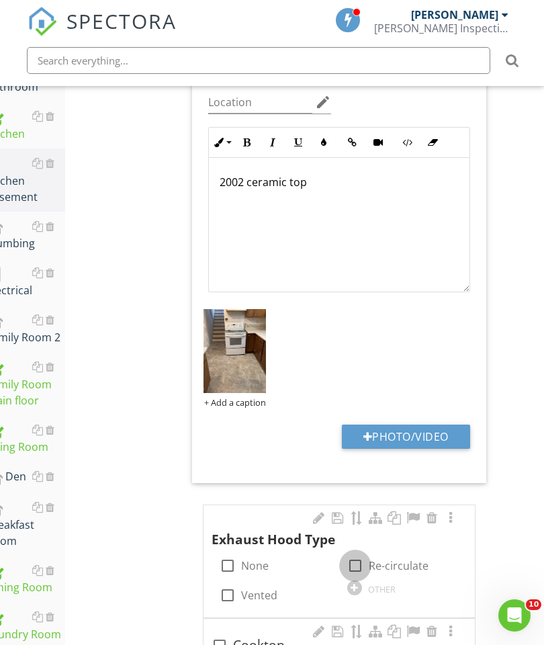
click at [353, 559] on div at bounding box center [355, 565] width 23 height 23
checkbox input "true"
click at [451, 517] on div at bounding box center [451, 517] width 16 height 13
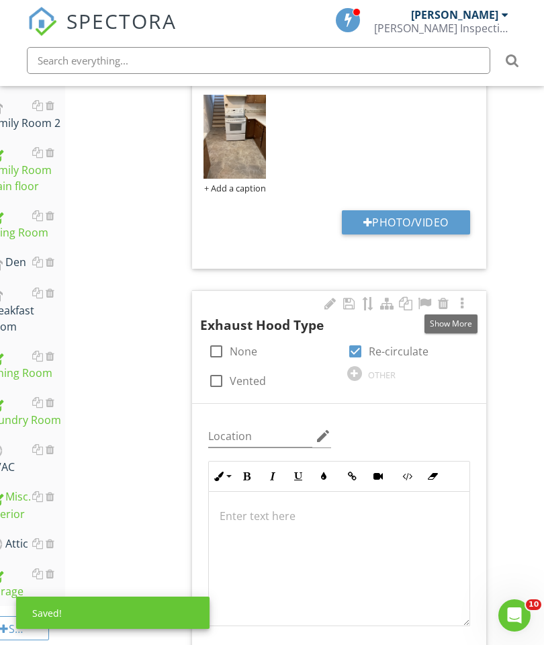
scroll to position [1010, 26]
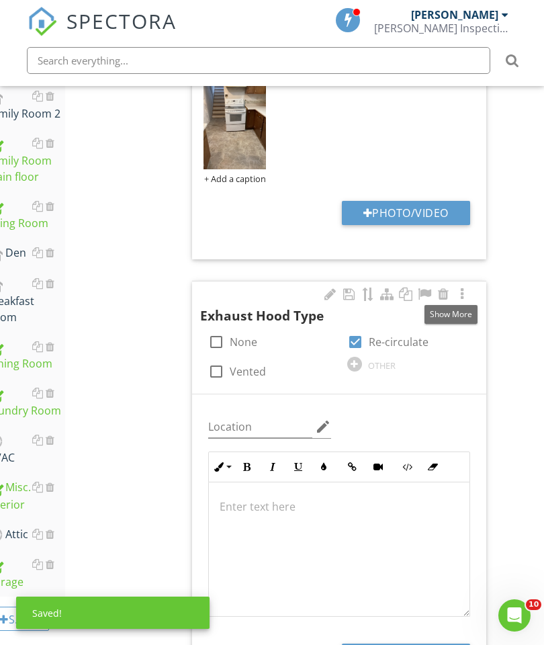
click at [422, 643] on button "Photo/Video" at bounding box center [406, 655] width 128 height 24
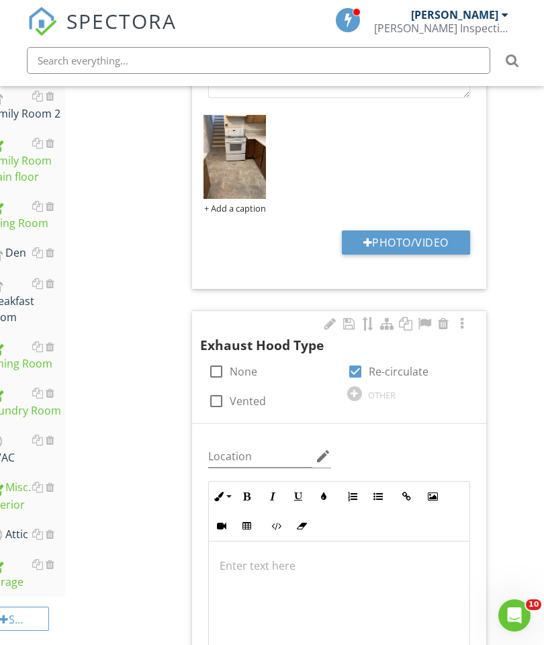
scroll to position [1010, 0]
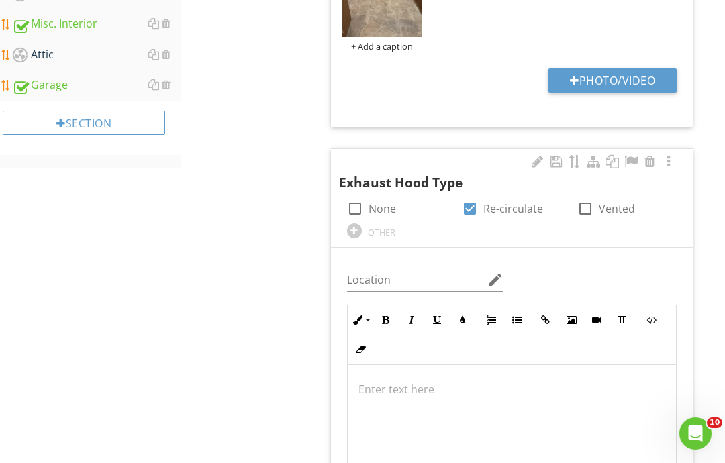
type input "C:\fakepath\image.jpg"
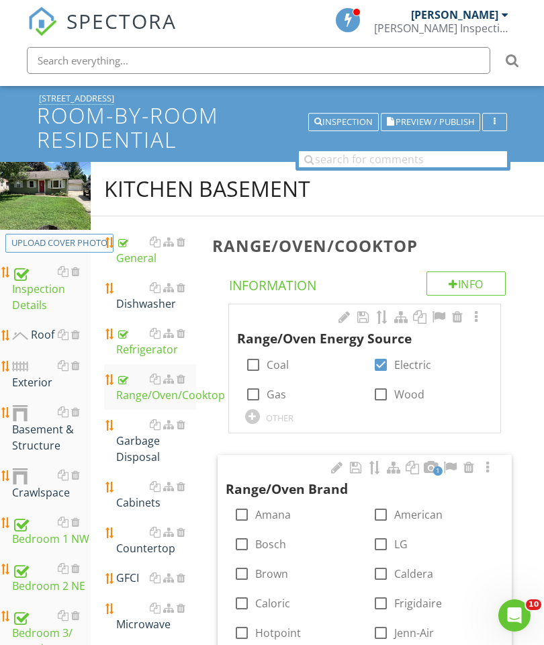
scroll to position [45, 0]
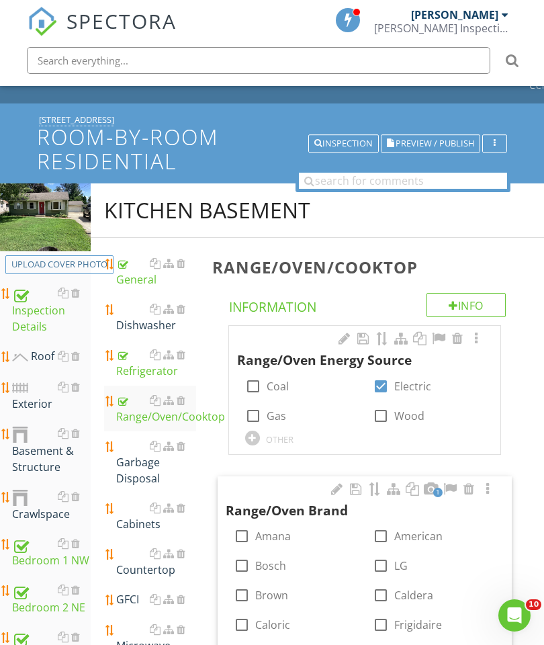
click at [183, 304] on div at bounding box center [181, 309] width 9 height 11
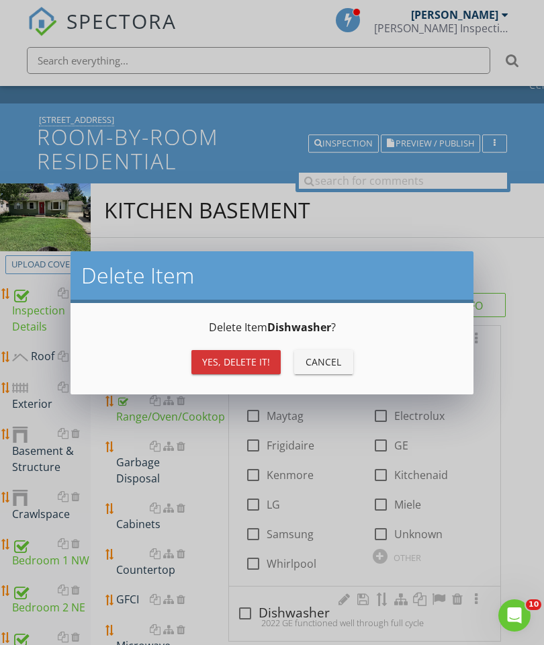
click at [250, 359] on div "Yes, Delete it!" at bounding box center [236, 362] width 68 height 14
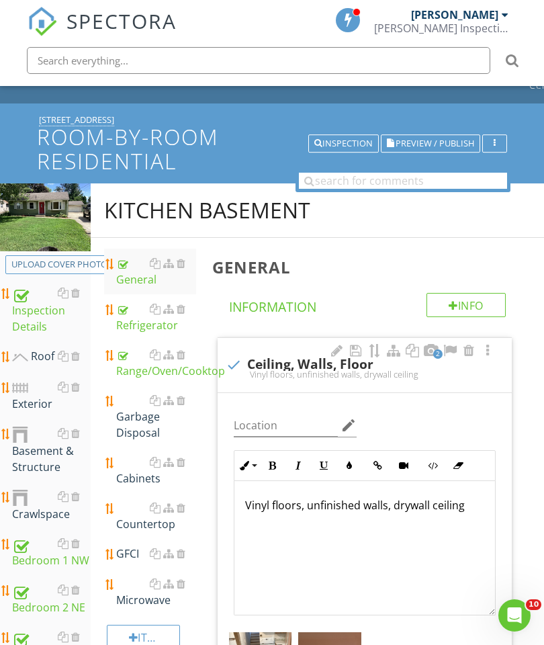
click at [183, 398] on div at bounding box center [181, 400] width 9 height 11
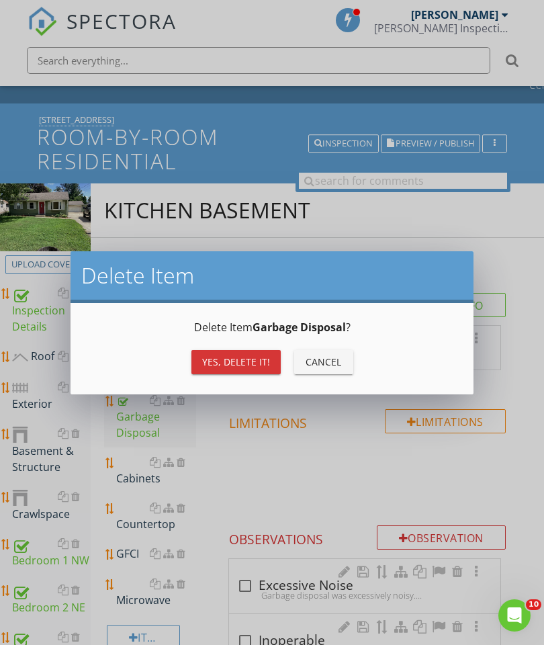
click at [244, 355] on div "Yes, Delete it!" at bounding box center [236, 362] width 68 height 14
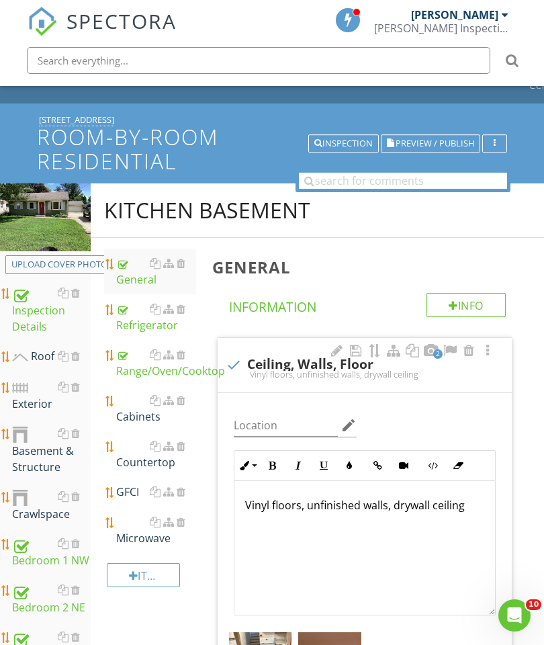
click at [146, 416] on div "Cabinets" at bounding box center [156, 408] width 80 height 32
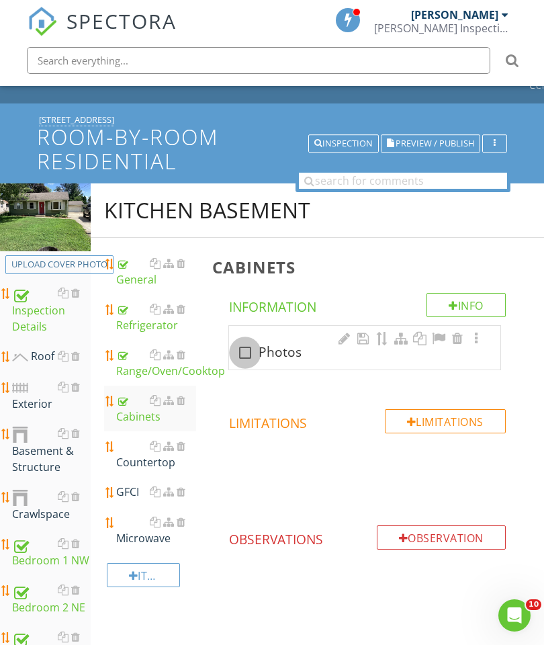
click at [248, 355] on div at bounding box center [245, 352] width 23 height 23
checkbox input "true"
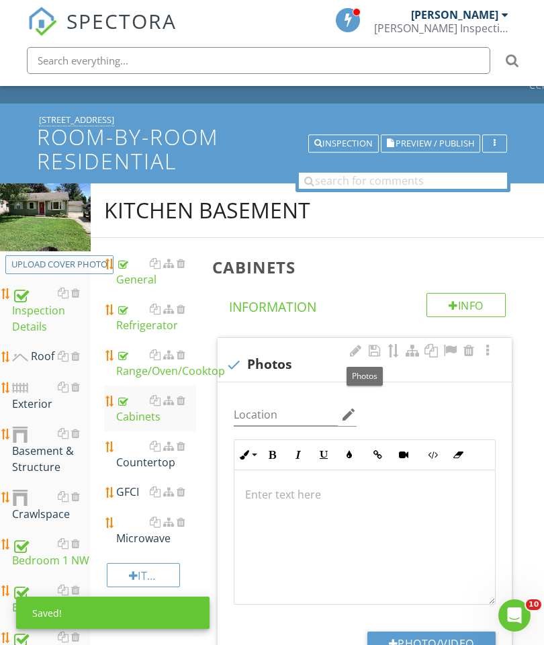
click at [443, 631] on button "Photo/Video" at bounding box center [431, 643] width 128 height 24
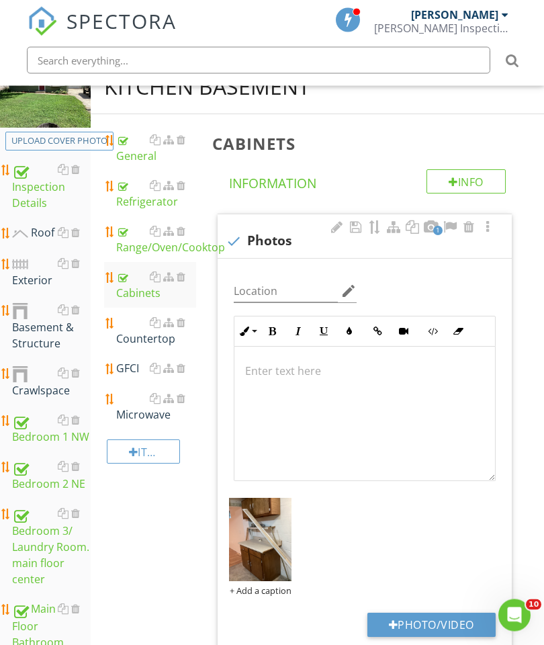
scroll to position [169, 0]
click at [424, 620] on button "Photo/Video" at bounding box center [431, 624] width 128 height 24
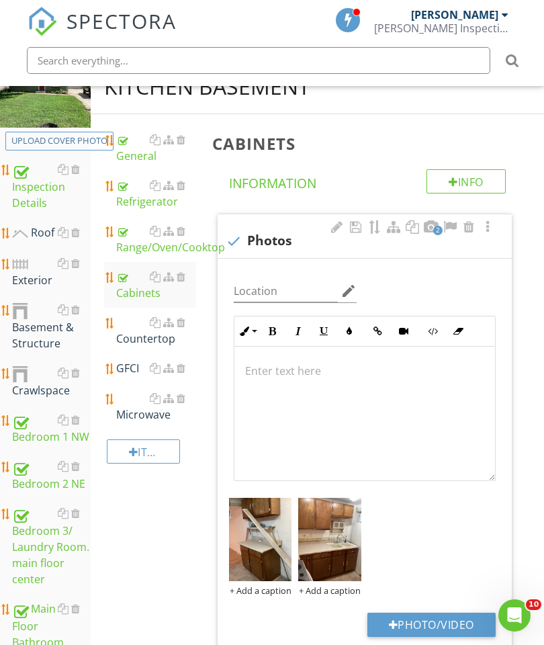
click at [440, 627] on button "Photo/Video" at bounding box center [431, 624] width 128 height 24
type input "C:\fakepath\image.jpg"
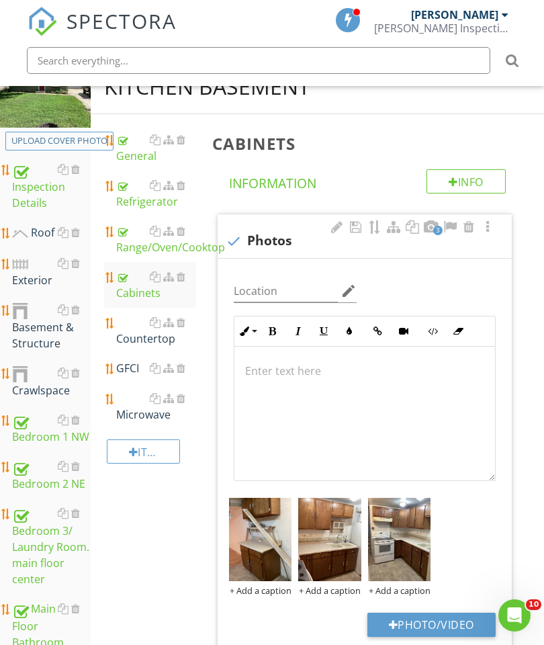
click at [140, 332] on div "Countertop" at bounding box center [156, 330] width 80 height 32
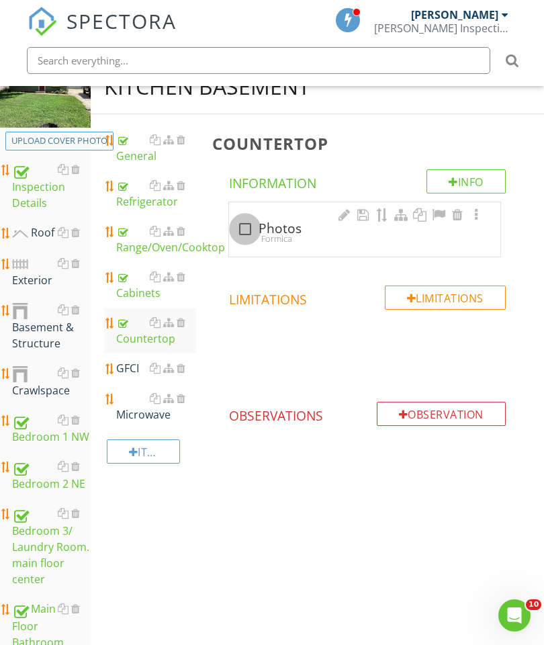
click at [240, 230] on div at bounding box center [245, 229] width 23 height 23
checkbox input "true"
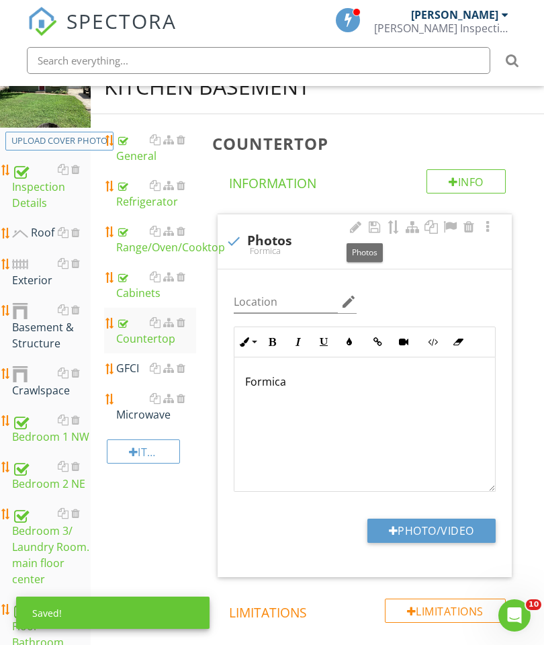
click at [454, 525] on button "Photo/Video" at bounding box center [431, 530] width 128 height 24
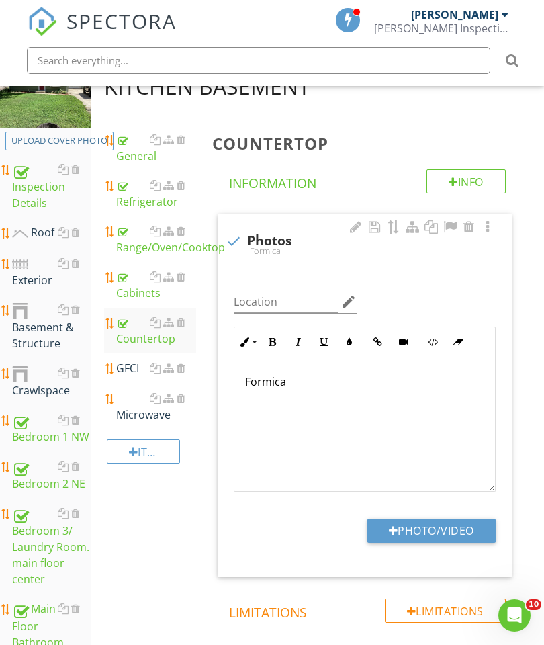
type input "C:\fakepath\image.jpg"
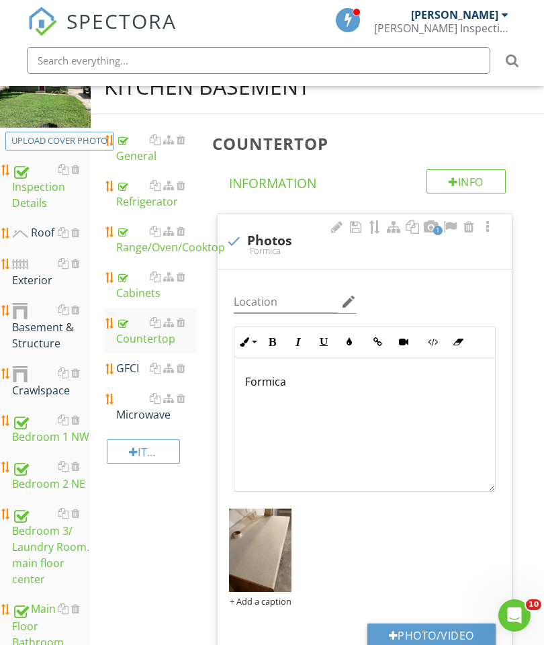
click at [173, 363] on div at bounding box center [168, 368] width 11 height 11
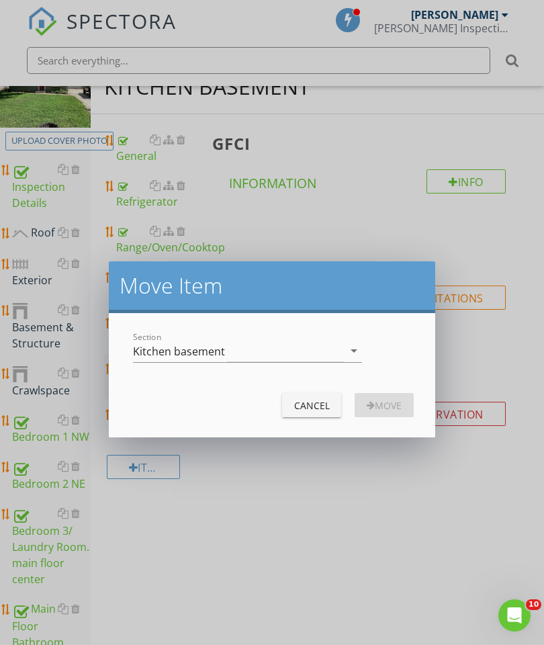
click at [310, 402] on div "Cancel" at bounding box center [312, 405] width 38 height 14
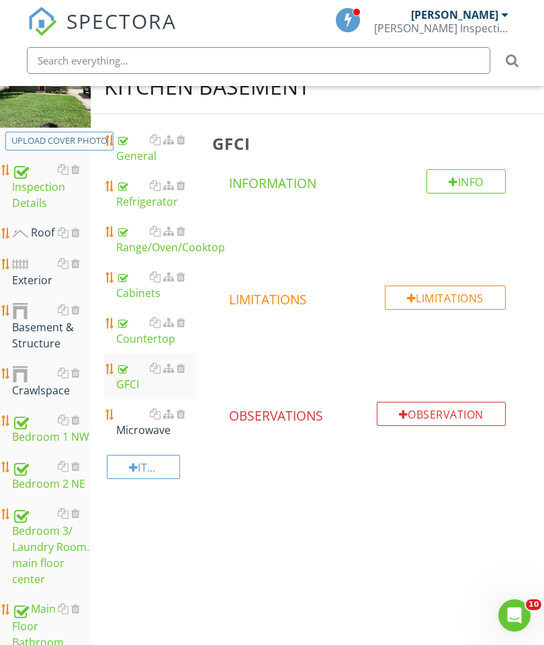
click at [185, 412] on div at bounding box center [181, 413] width 9 height 11
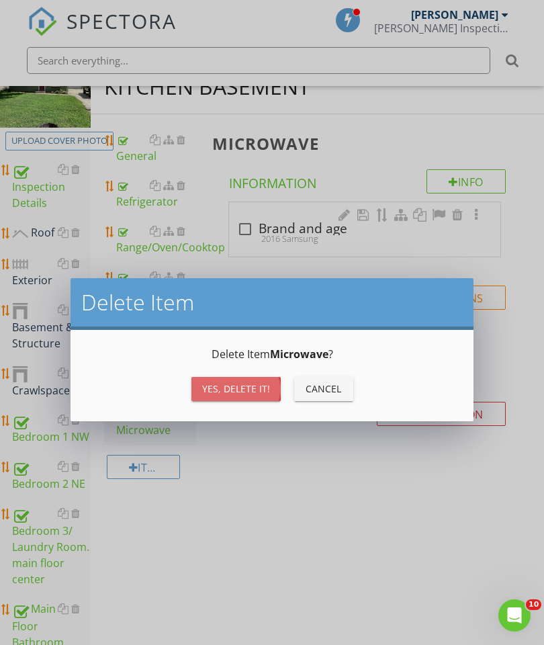
click at [237, 381] on div "Yes, Delete it!" at bounding box center [236, 388] width 68 height 14
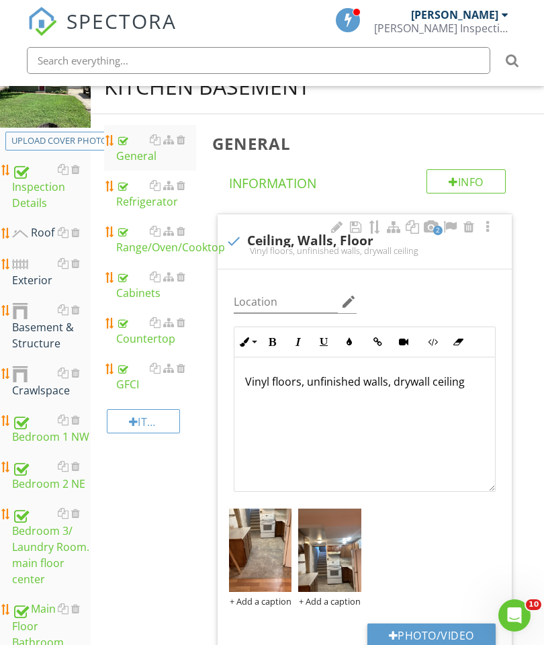
click at [133, 371] on div "GFCI" at bounding box center [156, 376] width 80 height 32
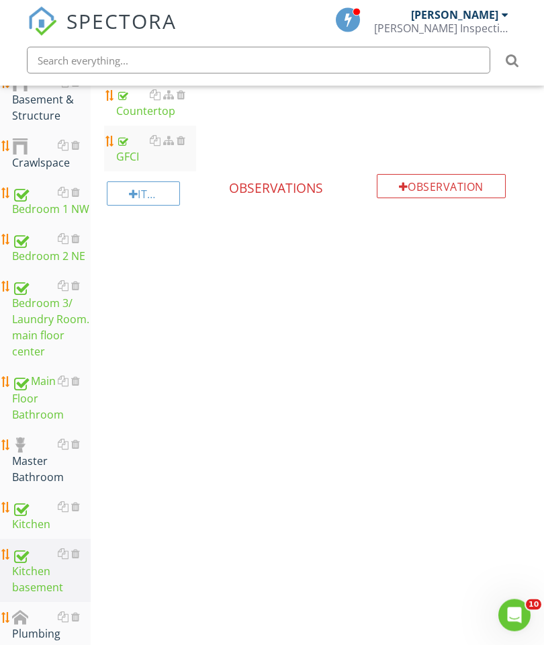
click at [438, 197] on div "Observation" at bounding box center [441, 187] width 129 height 24
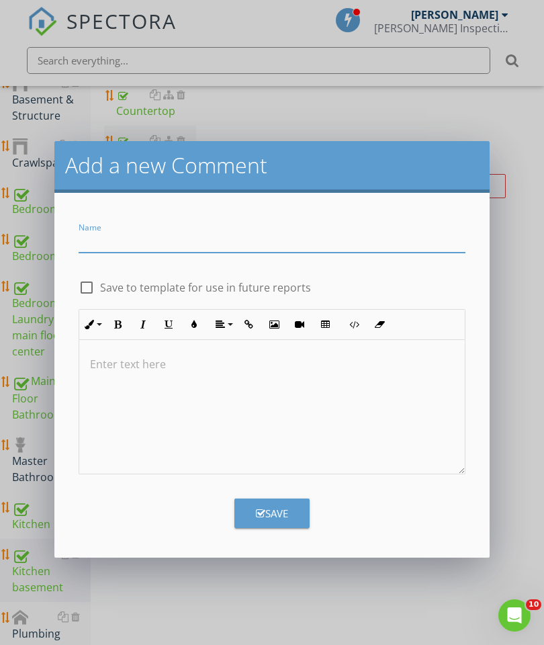
click at [144, 248] on input "Name" at bounding box center [272, 241] width 387 height 22
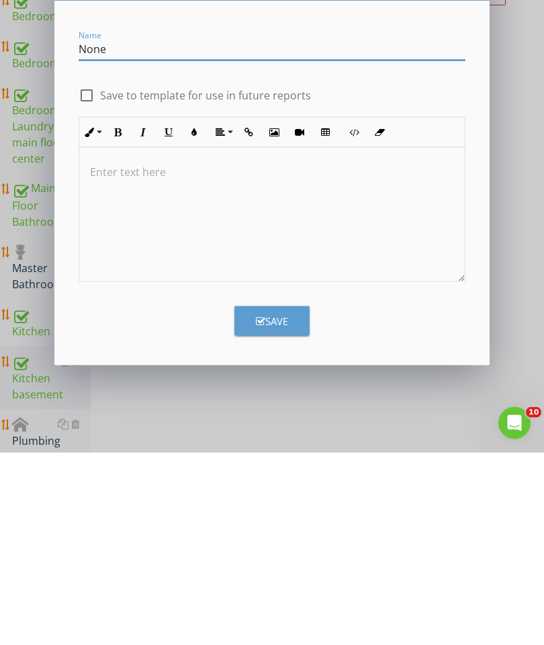
type input "None"
click at [264, 508] on icon "button" at bounding box center [260, 513] width 9 height 10
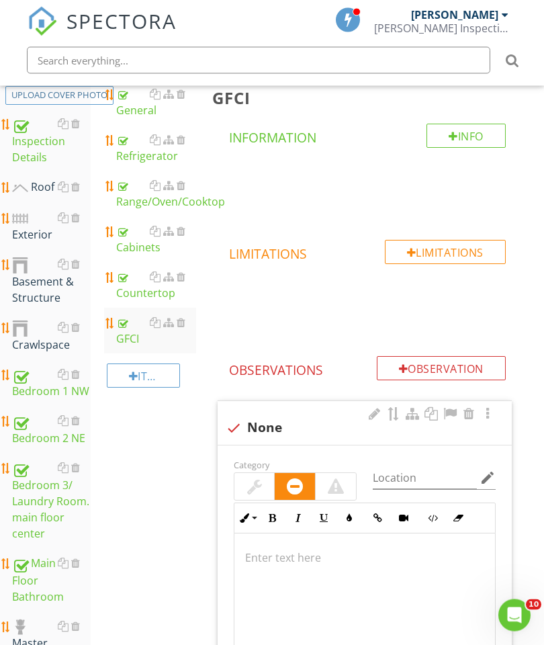
scroll to position [215, 0]
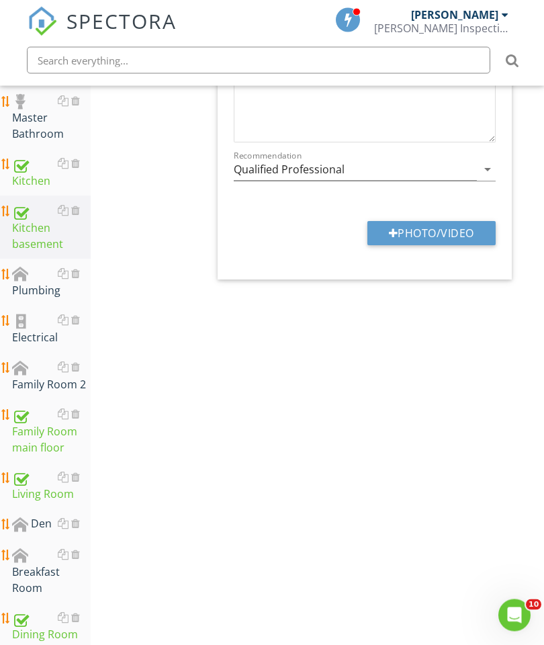
click at [48, 379] on div "Family Room 2" at bounding box center [51, 376] width 79 height 34
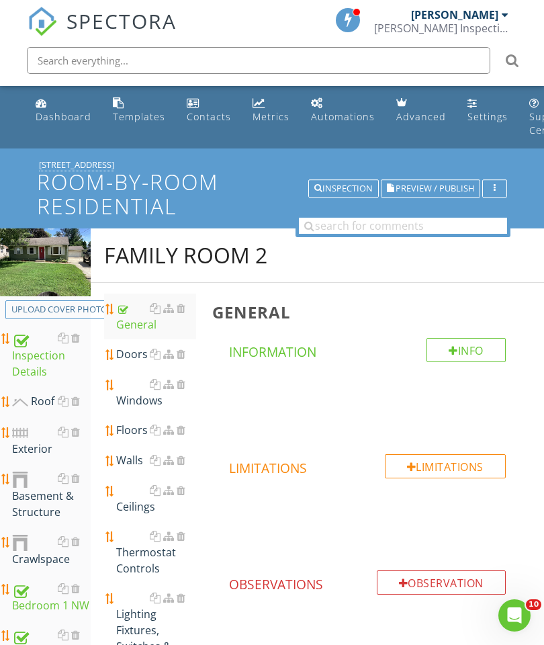
click at [0, 0] on div at bounding box center [0, 0] width 0 height 0
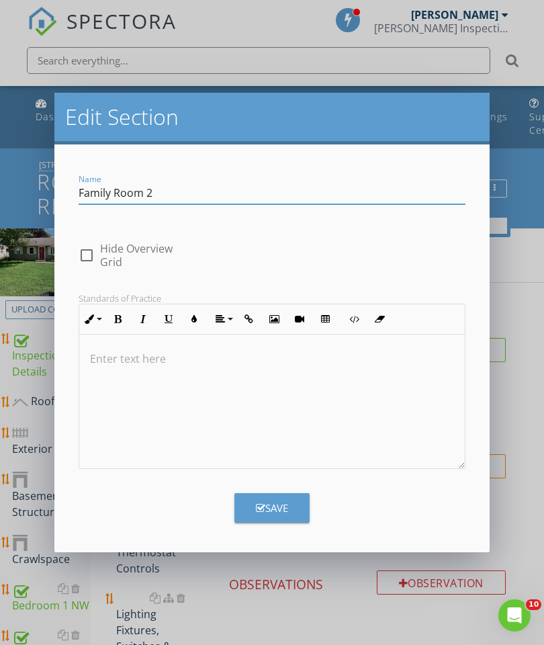
click at [184, 193] on input "Family Room 2" at bounding box center [272, 193] width 387 height 22
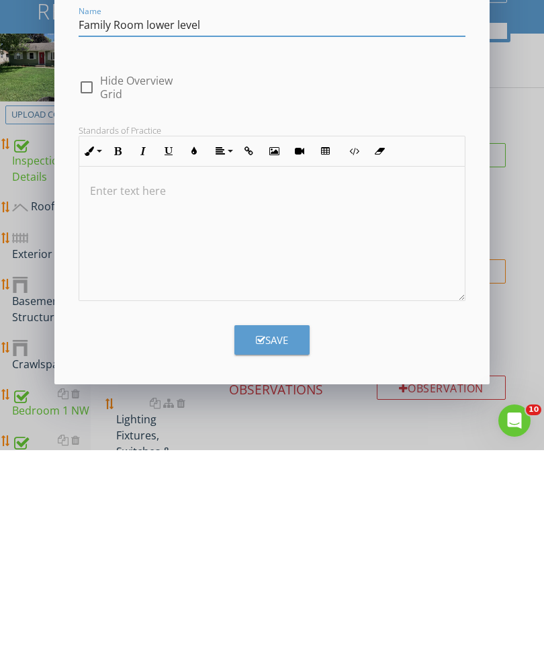
type input "Family Room lower level"
click at [273, 527] on div "Save" at bounding box center [272, 534] width 32 height 15
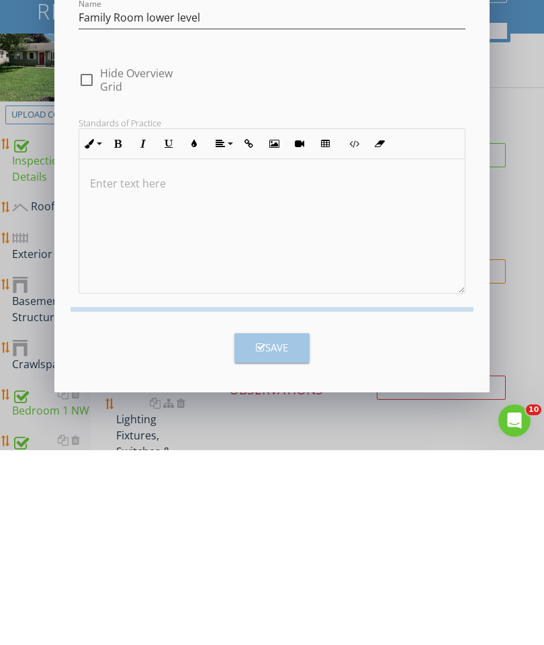
scroll to position [195, 0]
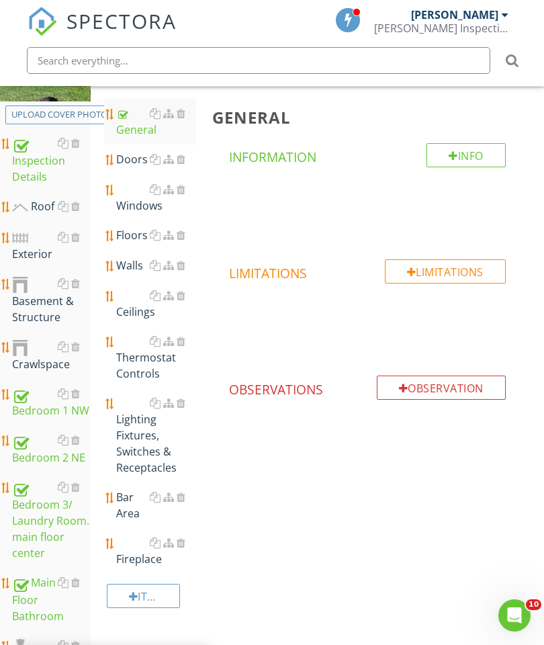
click at [184, 157] on div at bounding box center [181, 159] width 9 height 11
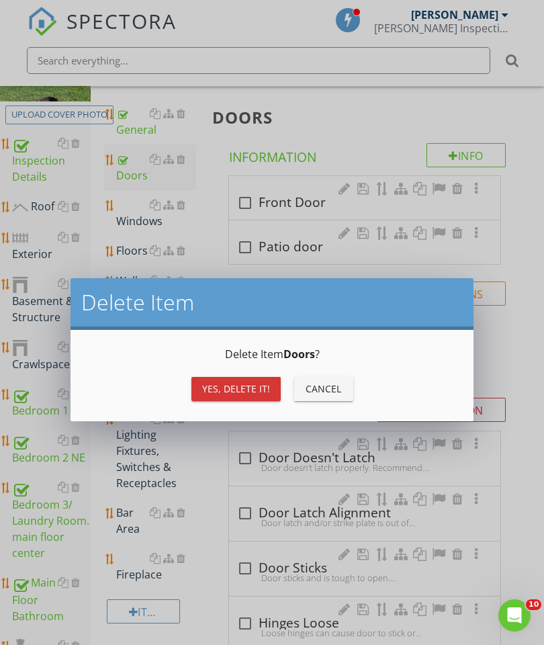
click at [236, 393] on div "Yes, Delete it!" at bounding box center [236, 388] width 68 height 14
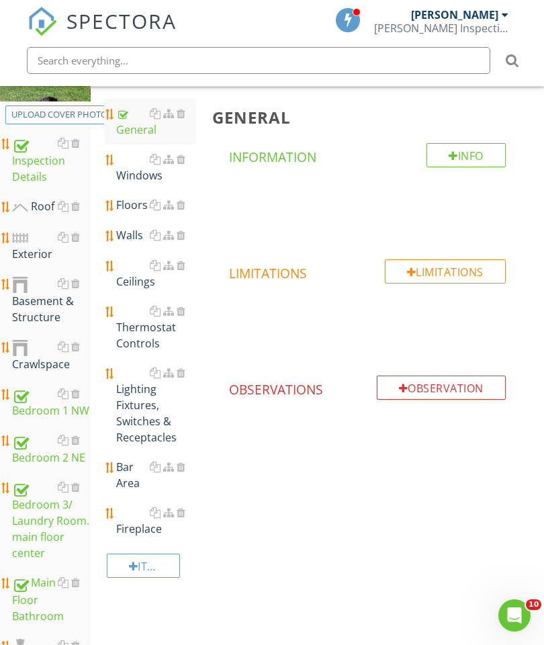
click at [132, 167] on div "Windows" at bounding box center [156, 167] width 80 height 32
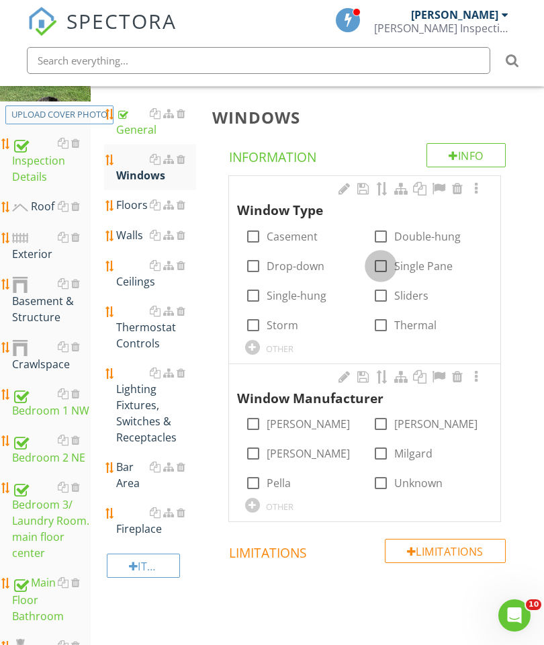
click at [378, 269] on div at bounding box center [380, 266] width 23 height 23
checkbox input "true"
click at [473, 189] on div at bounding box center [476, 188] width 16 height 13
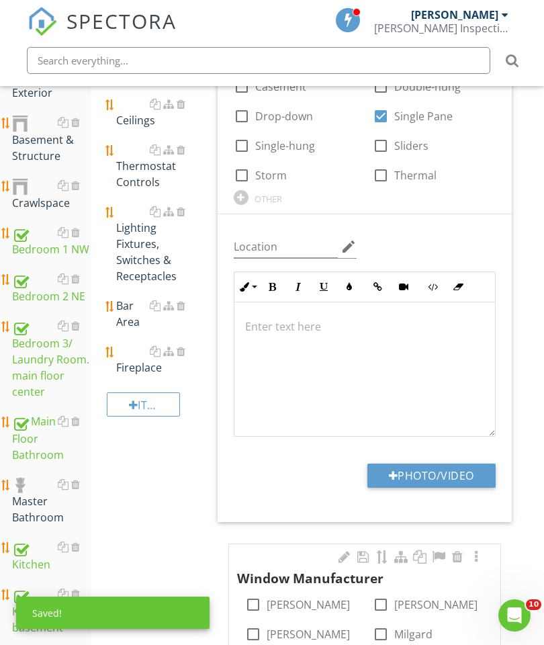
scroll to position [365, 0]
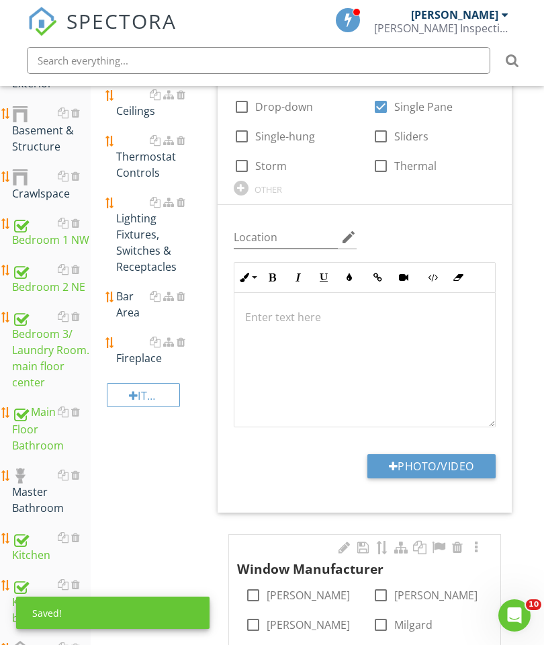
click at [424, 465] on button "Photo/Video" at bounding box center [431, 466] width 128 height 24
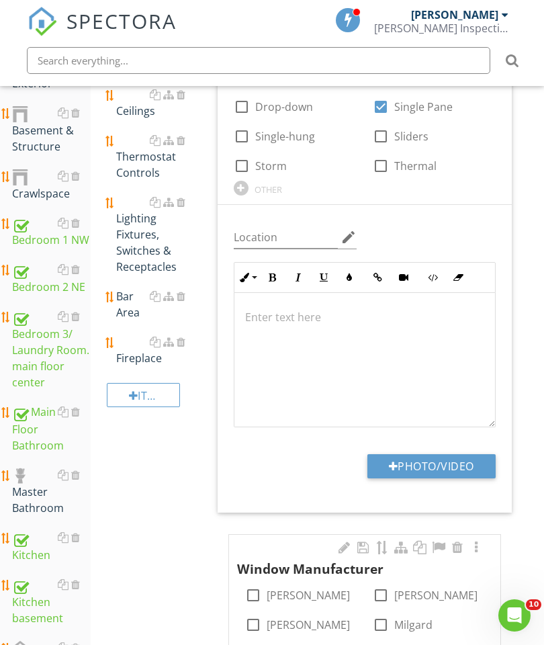
type input "C:\fakepath\image.jpg"
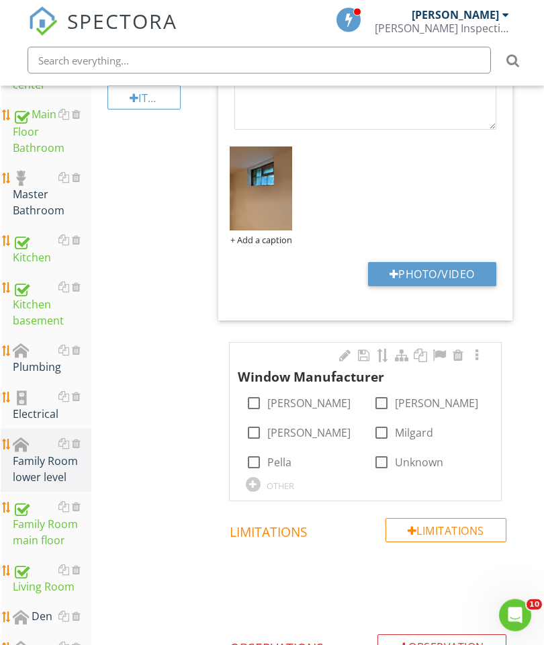
scroll to position [669, 0]
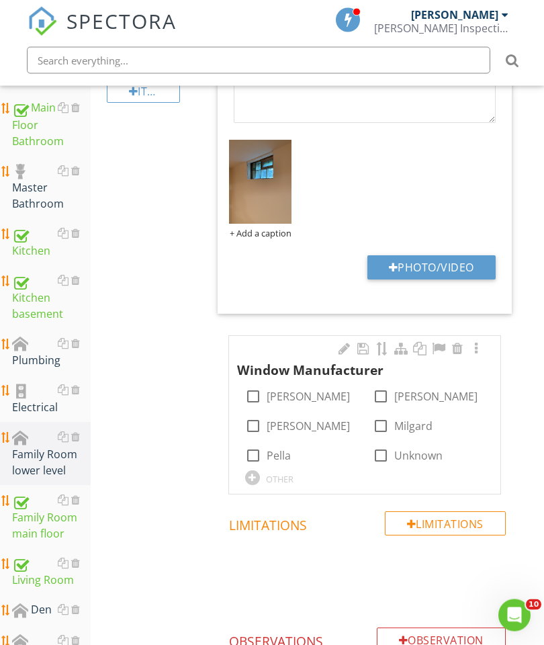
click at [455, 353] on div at bounding box center [457, 348] width 16 height 13
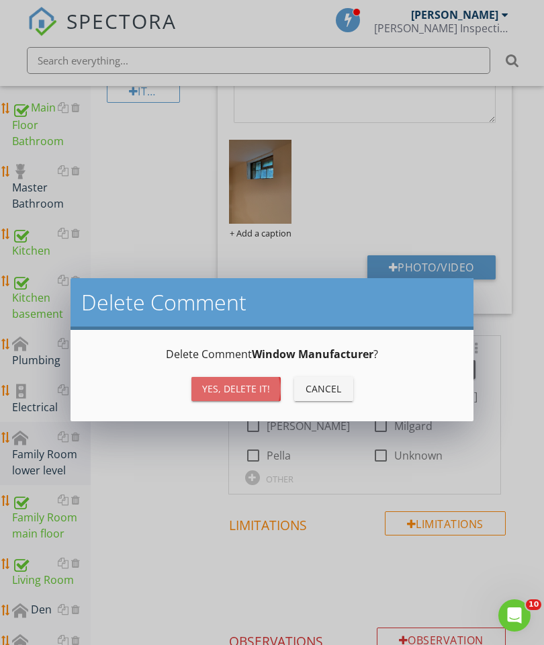
click at [238, 390] on div "Yes, Delete it!" at bounding box center [236, 388] width 68 height 14
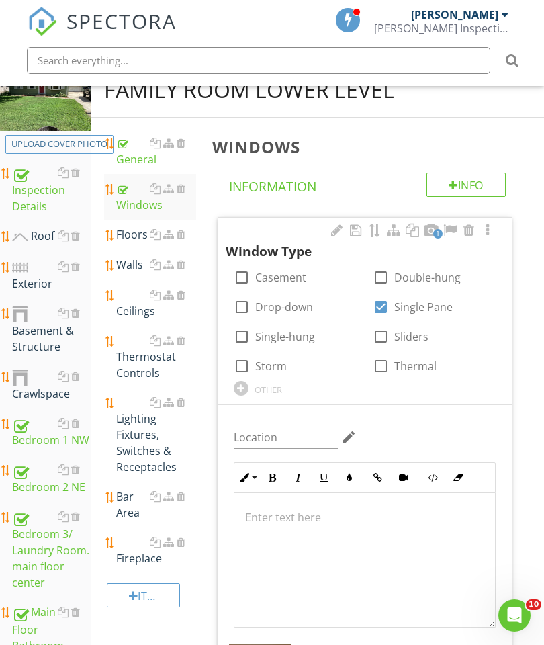
scroll to position [141, 0]
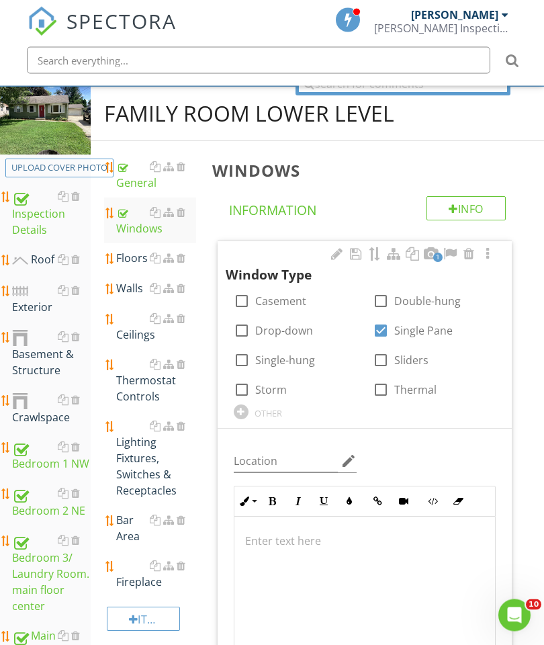
click at [138, 259] on div "Floors" at bounding box center [156, 258] width 80 height 16
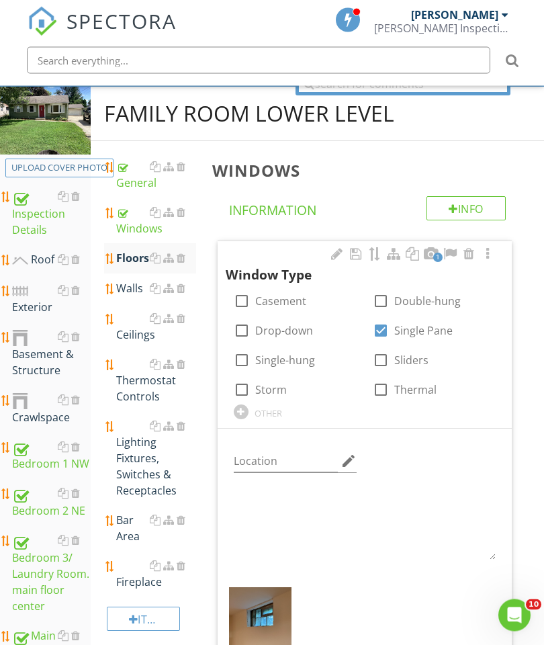
scroll to position [142, 0]
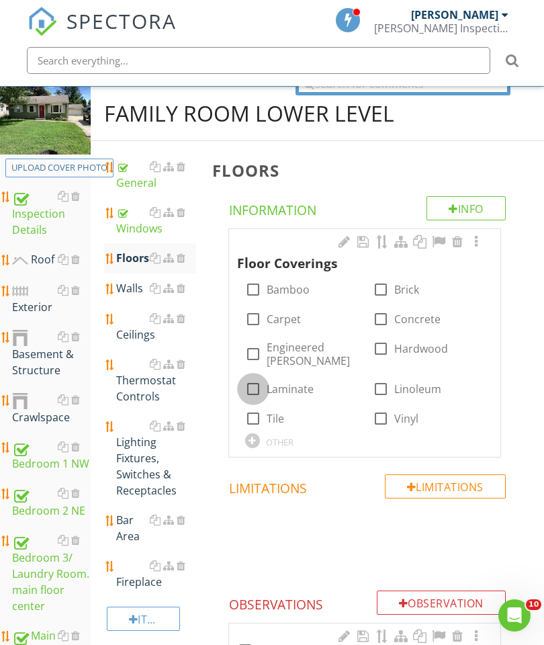
click at [256, 379] on div at bounding box center [253, 388] width 23 height 23
checkbox input "true"
click at [477, 244] on div at bounding box center [476, 241] width 16 height 13
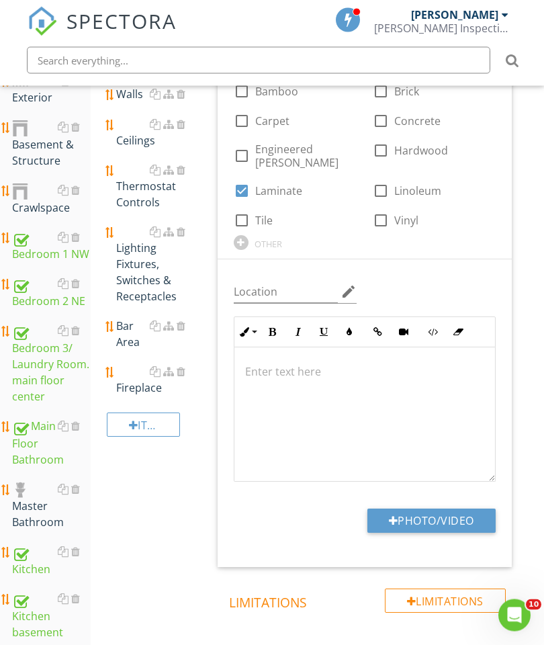
scroll to position [351, 0]
click at [432, 511] on button "Photo/Video" at bounding box center [431, 520] width 128 height 24
type input "C:\fakepath\image.jpg"
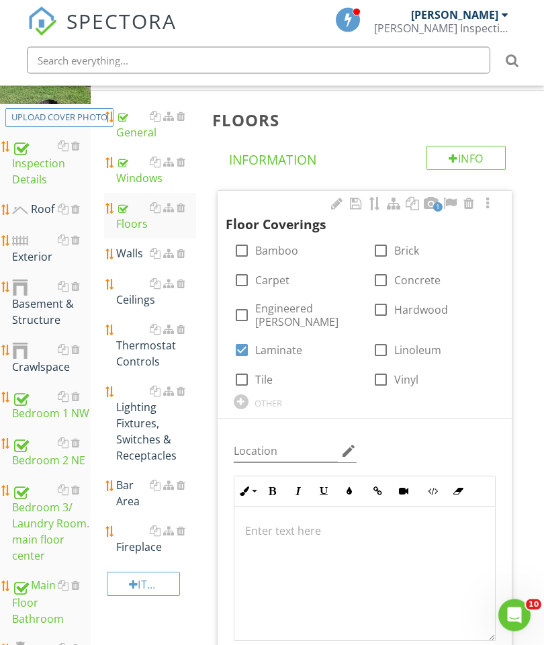
click at [133, 255] on div "Walls" at bounding box center [156, 254] width 80 height 16
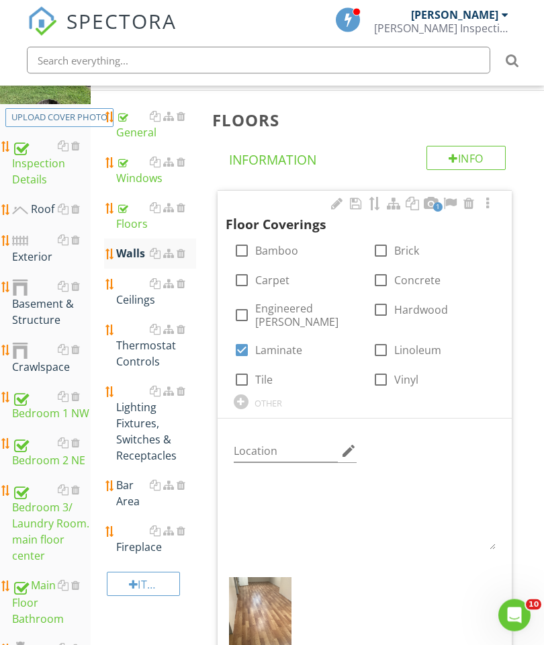
scroll to position [192, 0]
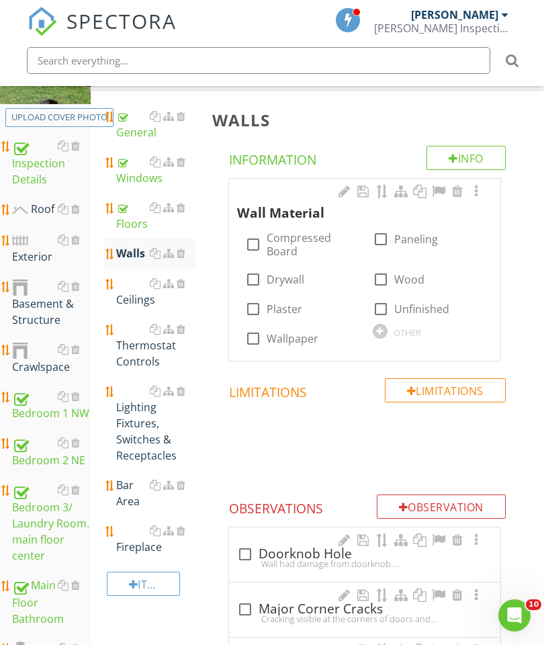
click at [252, 277] on div at bounding box center [253, 279] width 23 height 23
checkbox input "true"
click at [477, 187] on div at bounding box center [476, 191] width 16 height 13
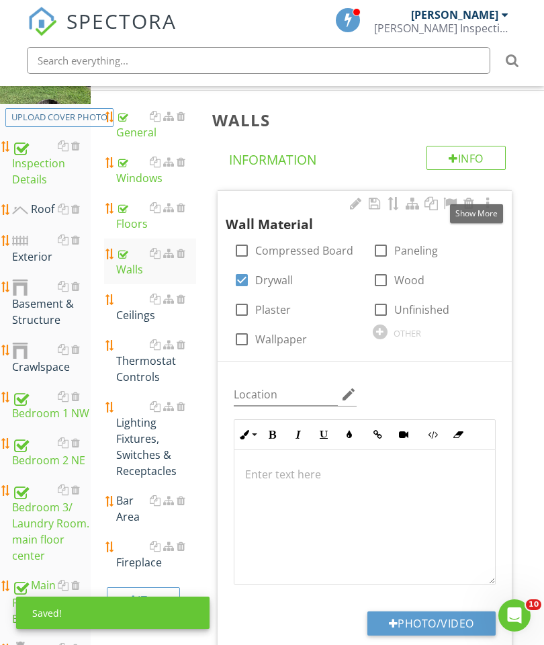
click at [444, 623] on button "Photo/Video" at bounding box center [431, 623] width 128 height 24
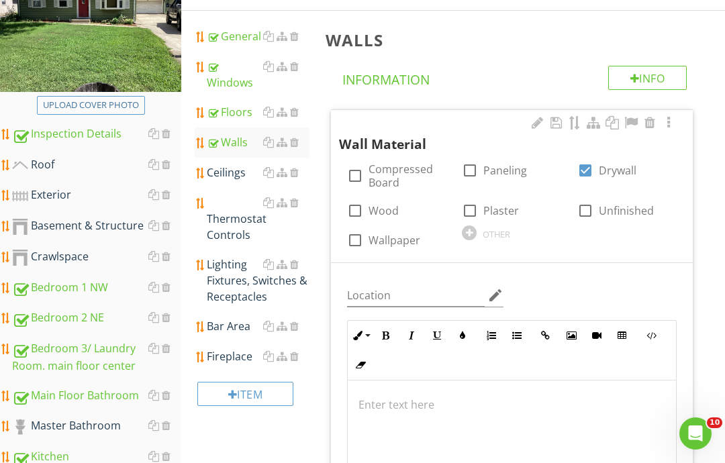
type input "C:\fakepath\image.jpg"
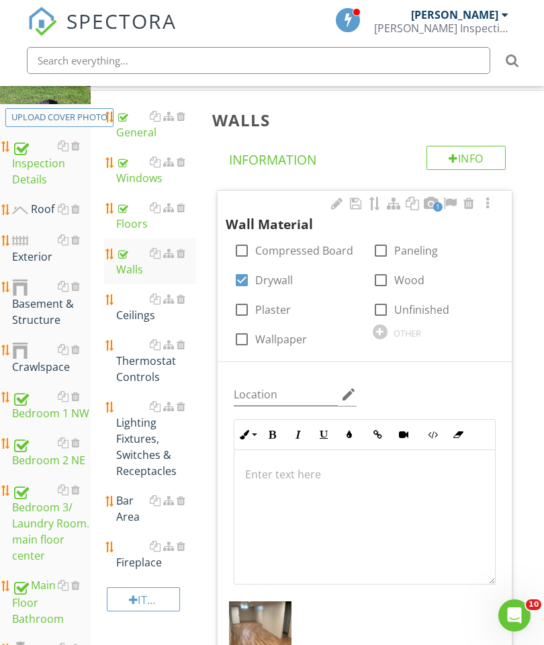
click at [134, 314] on div "Ceilings" at bounding box center [156, 307] width 80 height 32
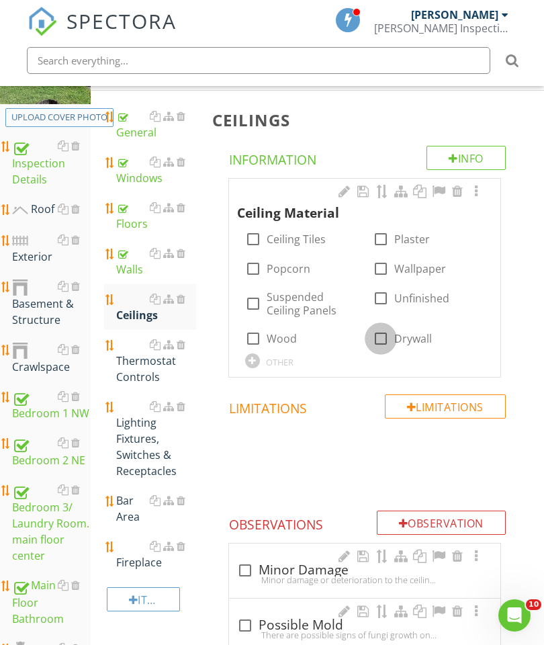
click at [381, 338] on div at bounding box center [380, 338] width 23 height 23
checkbox input "true"
click at [479, 188] on div at bounding box center [476, 191] width 16 height 13
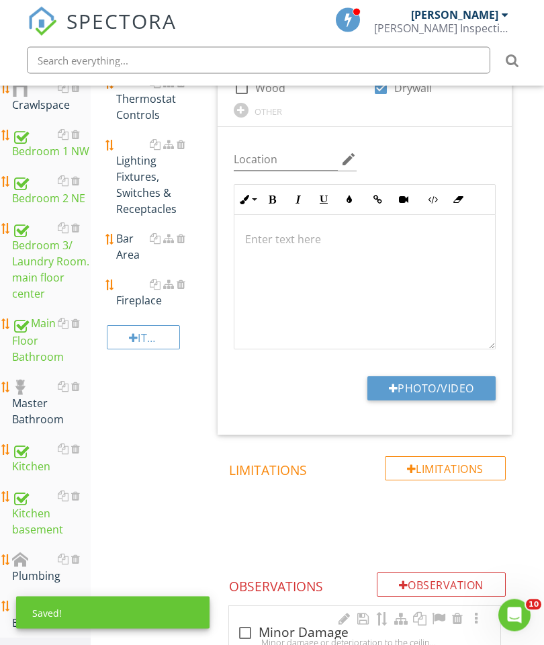
scroll to position [454, 0]
click at [447, 382] on button "Photo/Video" at bounding box center [431, 388] width 128 height 24
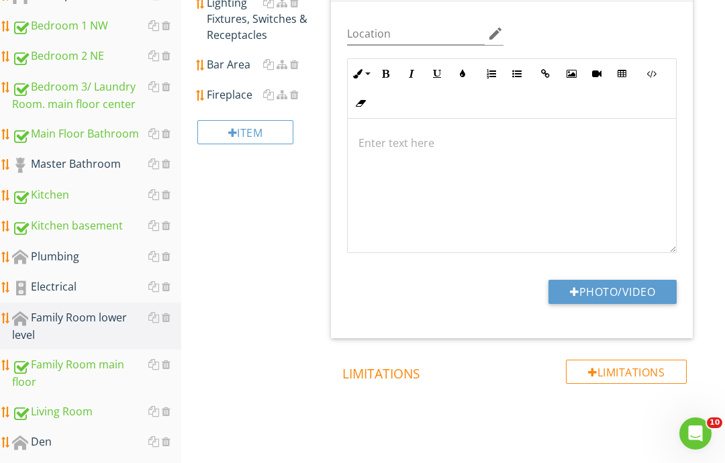
type input "C:\fakepath\image.jpg"
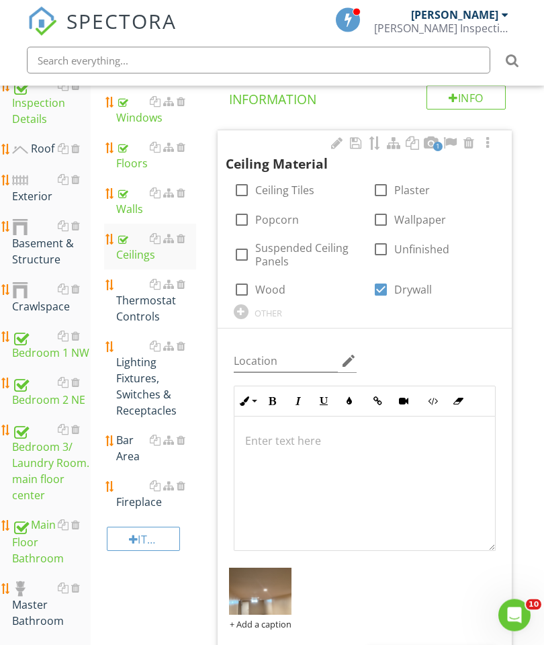
scroll to position [252, 0]
click at [184, 279] on div at bounding box center [181, 284] width 9 height 11
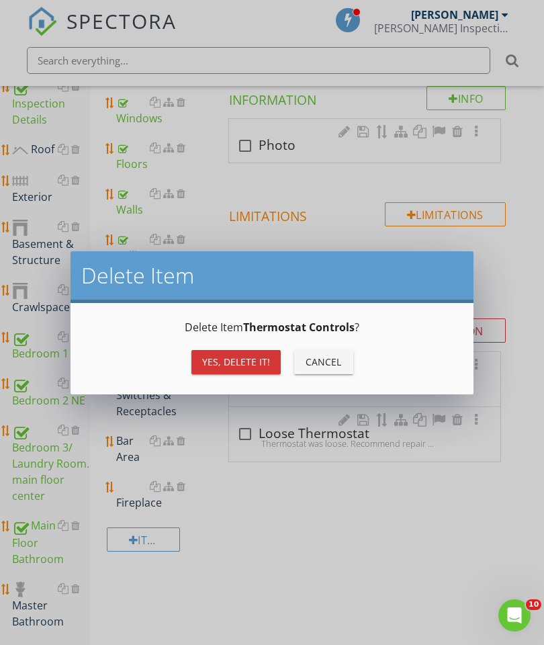
click at [233, 360] on div "Yes, Delete it!" at bounding box center [236, 362] width 68 height 14
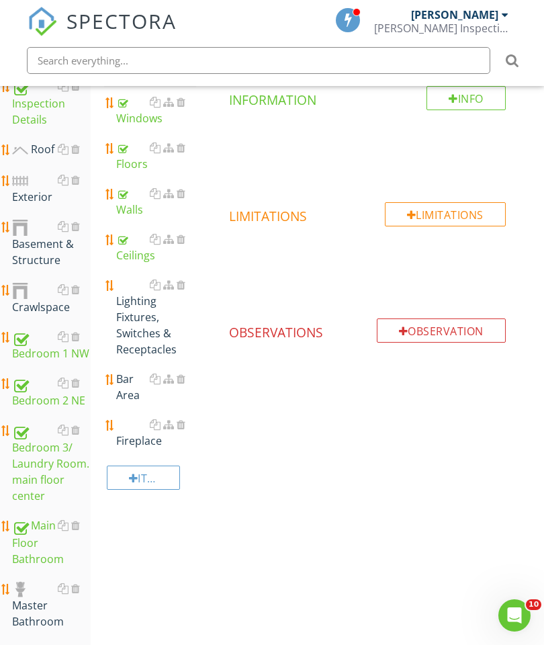
scroll to position [252, 0]
click at [136, 326] on div "Lighting Fixtures, Switches & Receptacles" at bounding box center [156, 317] width 80 height 81
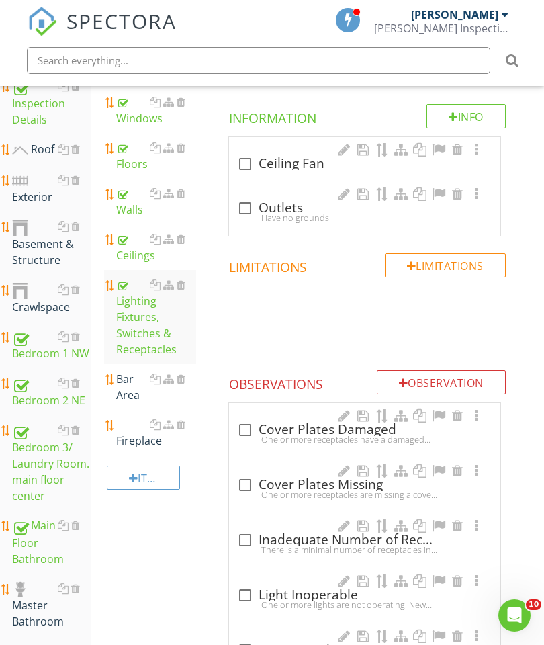
click at [183, 379] on div at bounding box center [181, 378] width 9 height 11
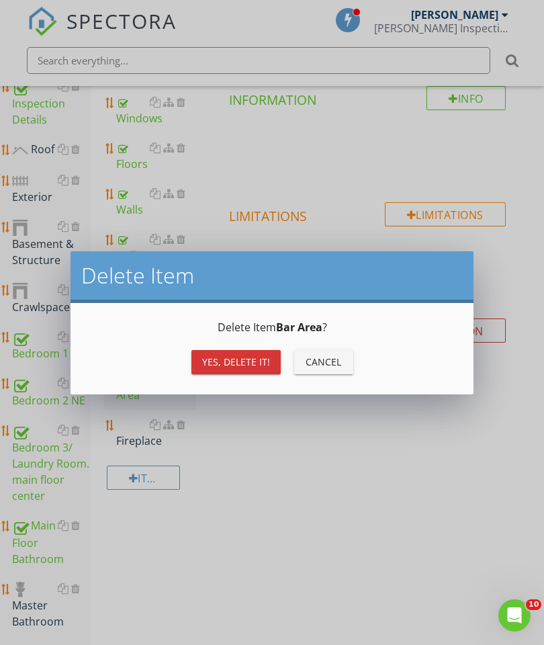
click at [249, 359] on div "Yes, Delete it!" at bounding box center [236, 362] width 68 height 14
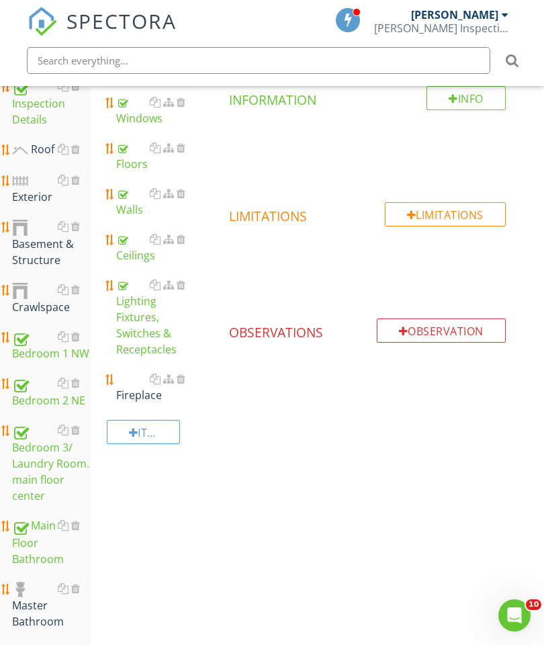
click at [185, 382] on div at bounding box center [181, 378] width 9 height 11
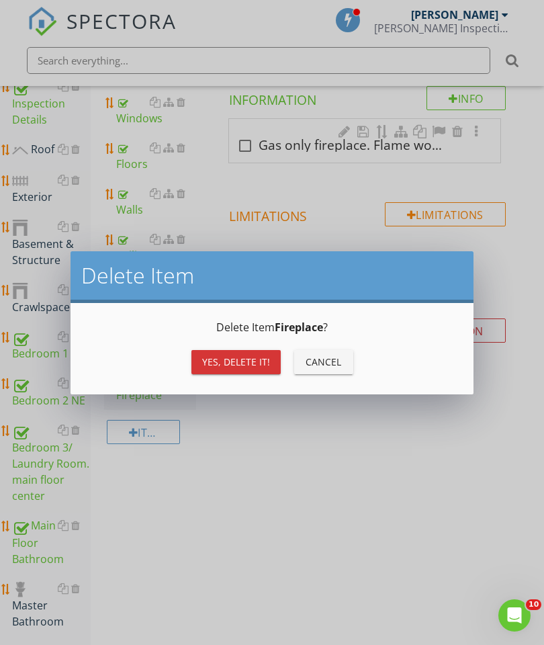
click at [222, 365] on div "Yes, Delete it!" at bounding box center [236, 362] width 68 height 14
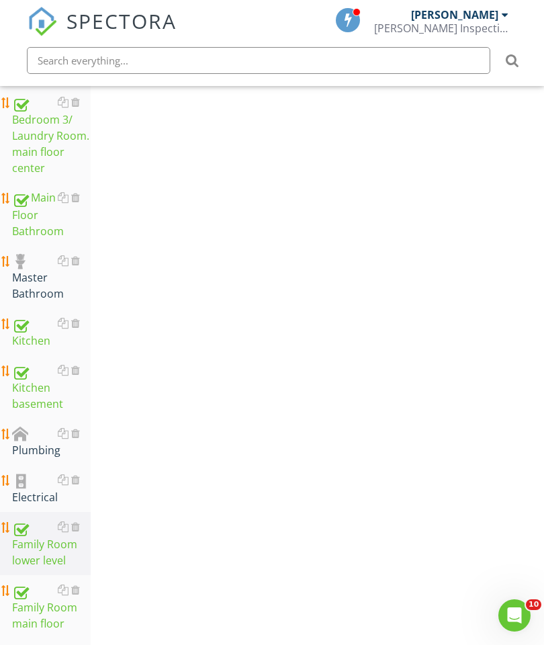
scroll to position [582, 0]
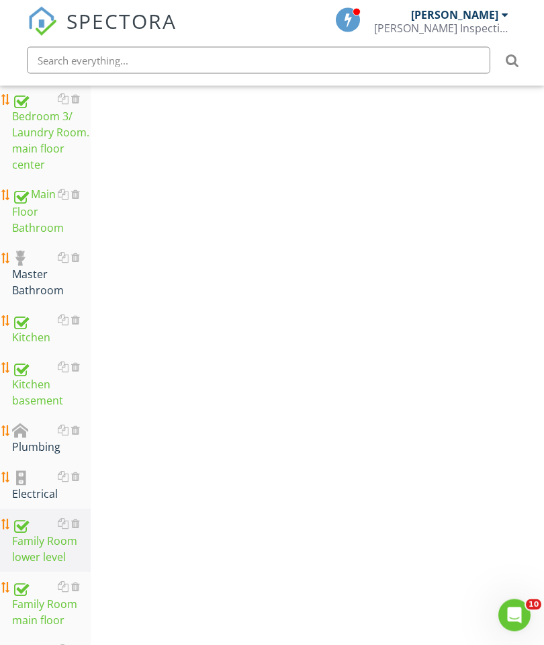
click at [42, 436] on div "Plumbing" at bounding box center [51, 439] width 79 height 34
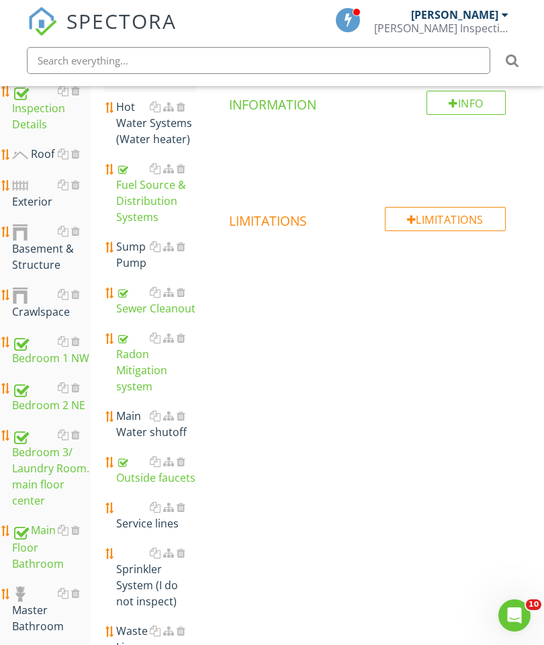
scroll to position [242, 0]
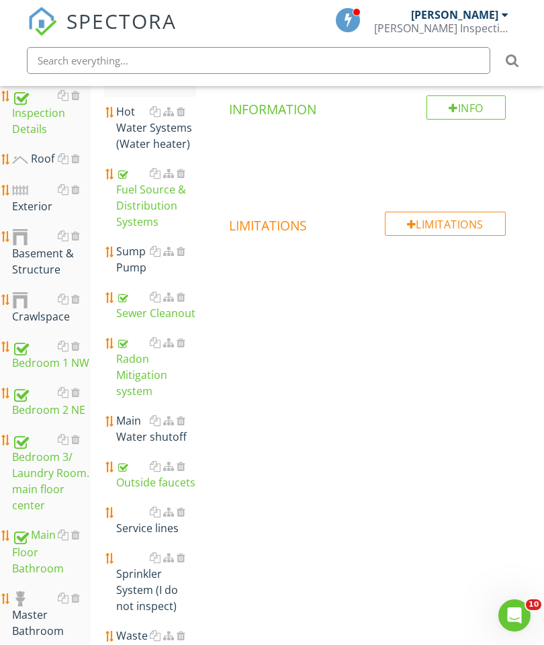
click at [135, 273] on div "Sump Pump" at bounding box center [156, 259] width 80 height 32
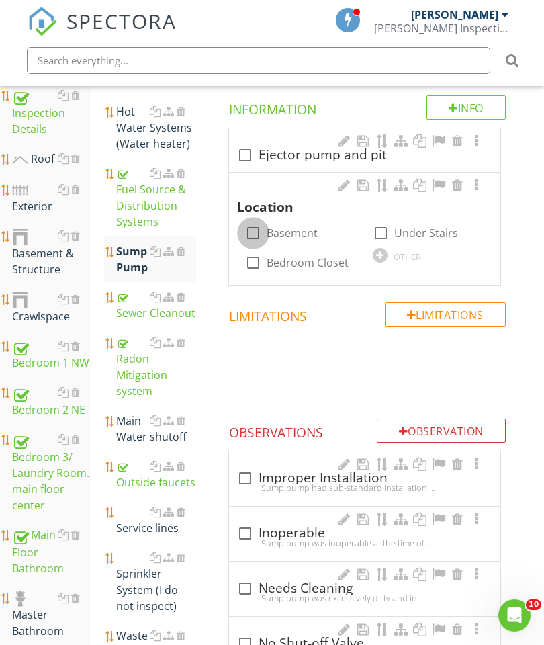
click at [255, 234] on div at bounding box center [253, 233] width 23 height 23
checkbox input "true"
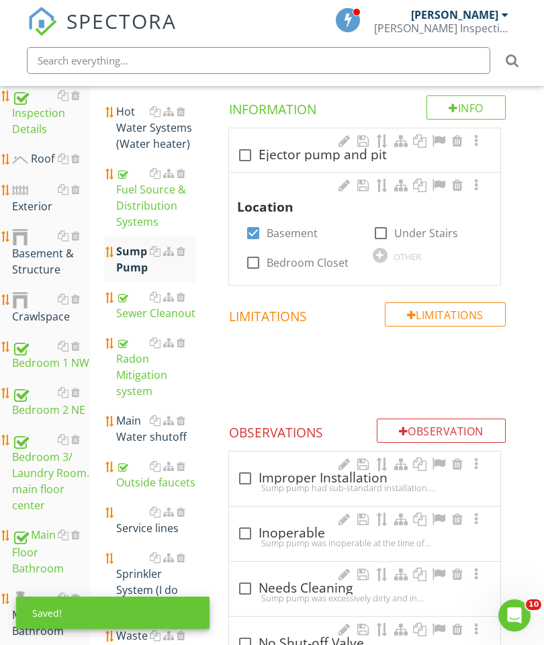
click at [479, 187] on div at bounding box center [476, 185] width 16 height 13
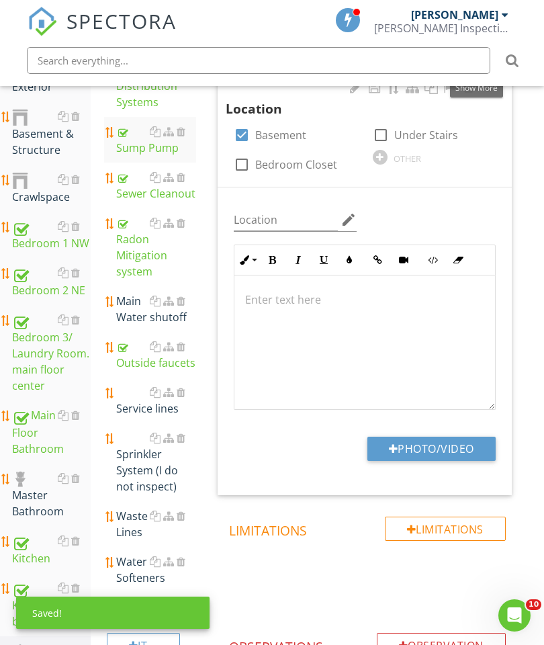
scroll to position [375, 0]
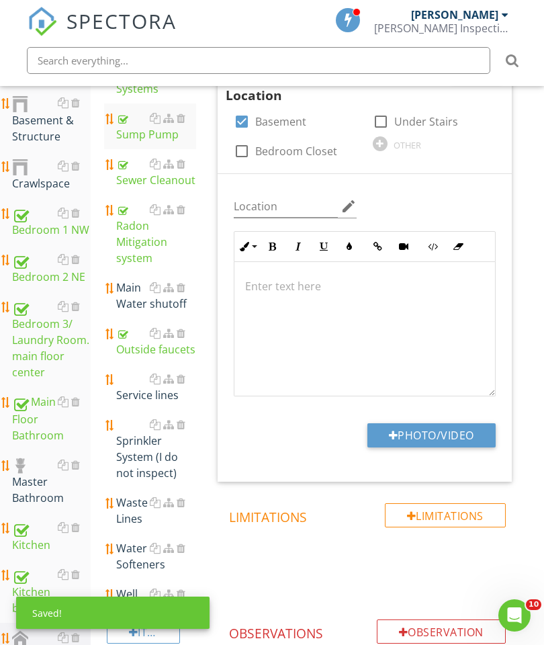
click at [432, 436] on button "Photo/Video" at bounding box center [431, 435] width 128 height 24
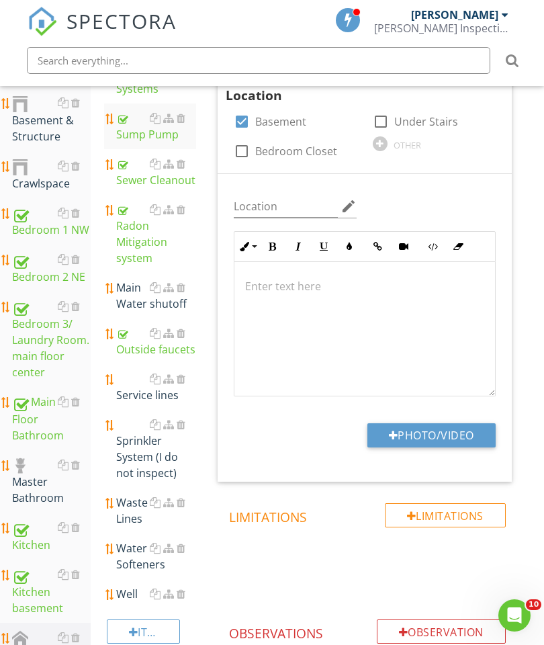
type input "C:\fakepath\image.jpg"
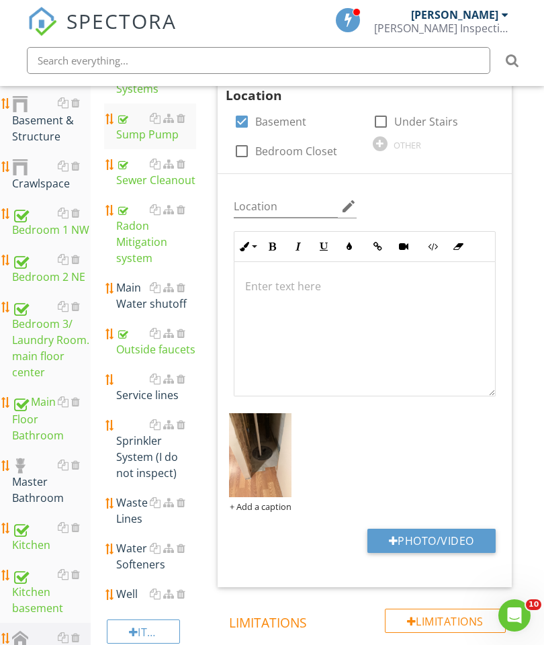
click at [138, 512] on div "Waste Lines" at bounding box center [156, 510] width 80 height 32
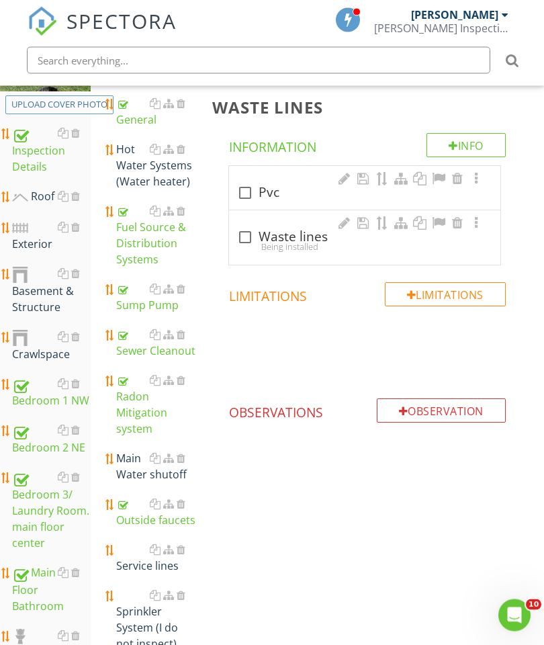
scroll to position [191, 0]
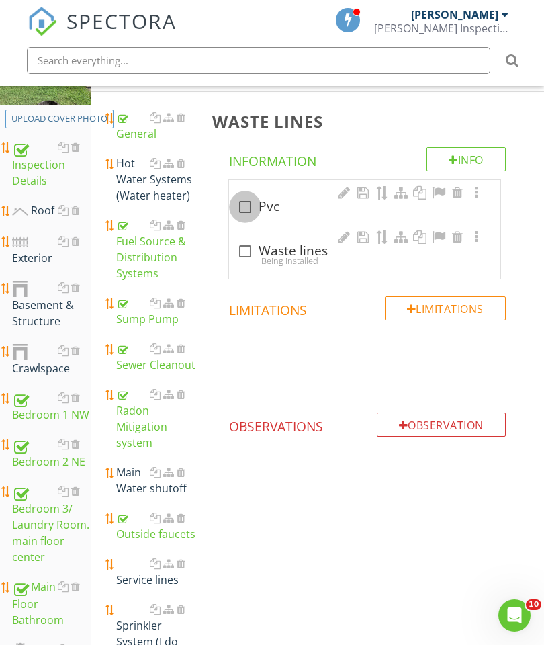
click at [245, 207] on div at bounding box center [245, 206] width 23 height 23
checkbox input "true"
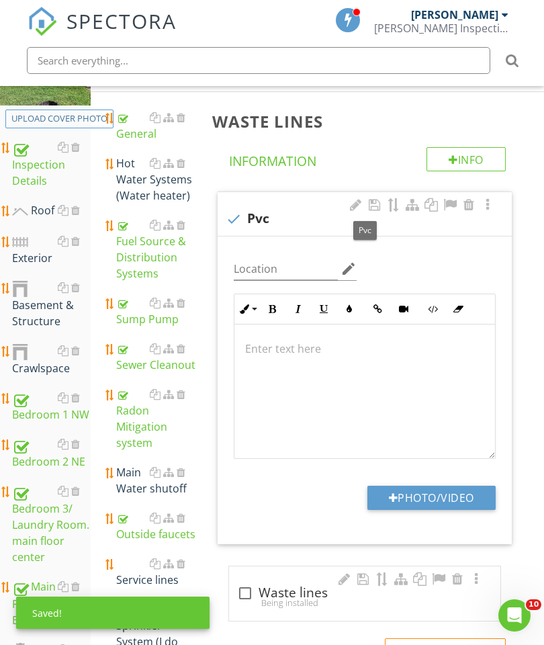
click at [463, 490] on button "Photo/Video" at bounding box center [431, 498] width 128 height 24
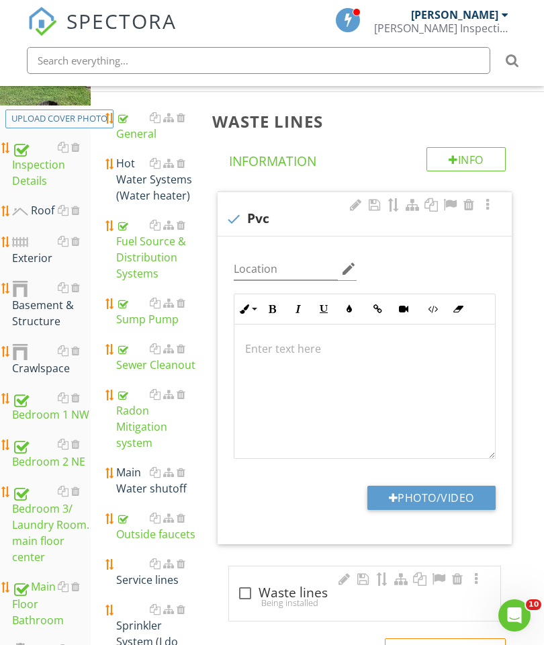
type input "C:\fakepath\image.jpg"
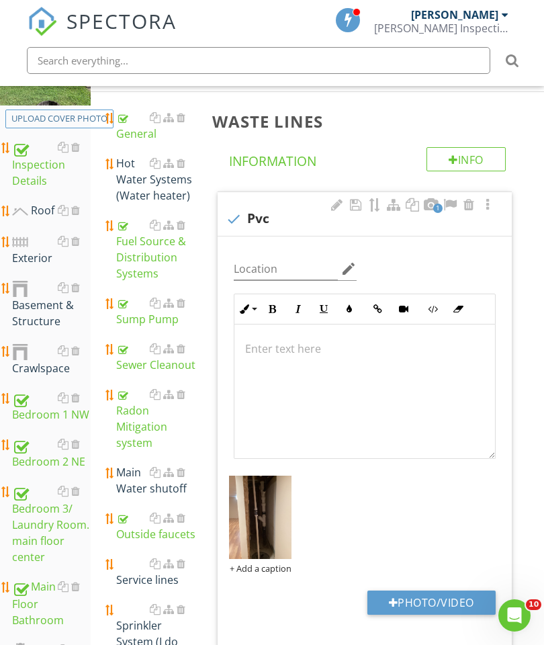
click at [336, 207] on div at bounding box center [337, 204] width 16 height 13
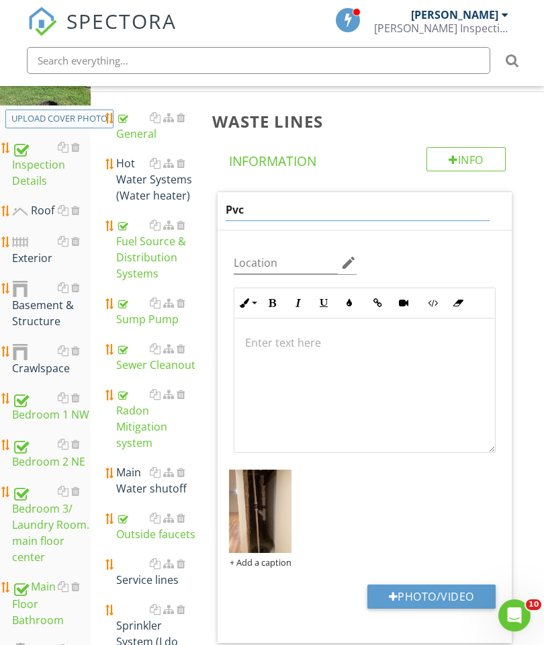
click at [267, 208] on input "Pvc" at bounding box center [358, 210] width 265 height 22
type input "Pvc and cast"
click at [528, 300] on div "Waste Lines Info Information Pvc and cast Location edit Inline Style XLarge Lar…" at bounding box center [374, 522] width 340 height 861
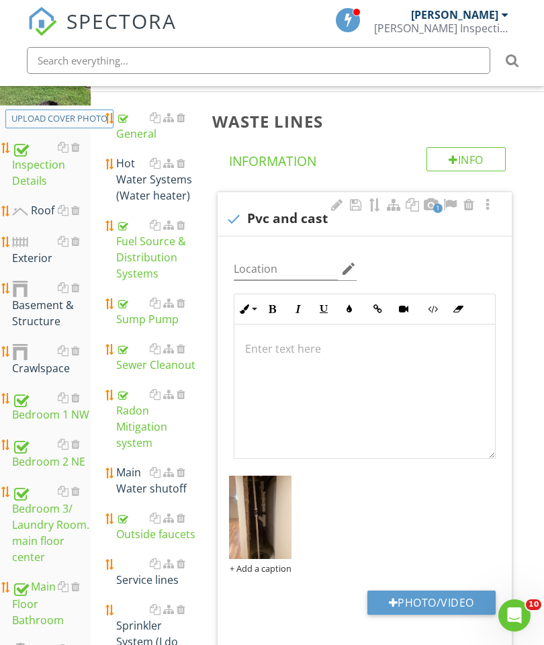
click at [138, 479] on div "Main Water shutoff" at bounding box center [156, 480] width 80 height 32
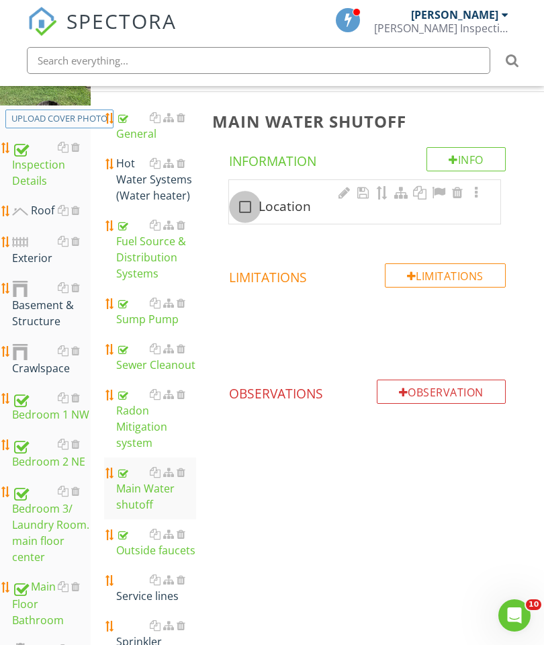
click at [240, 210] on div at bounding box center [245, 206] width 23 height 23
checkbox input "true"
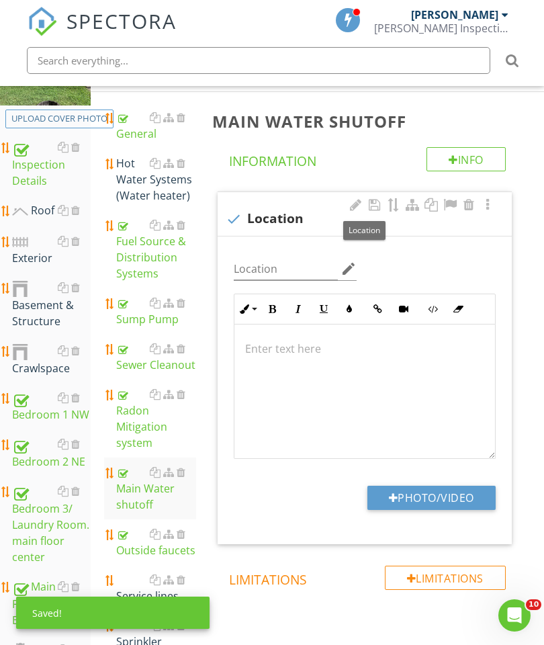
click at [439, 497] on button "Photo/Video" at bounding box center [431, 498] width 128 height 24
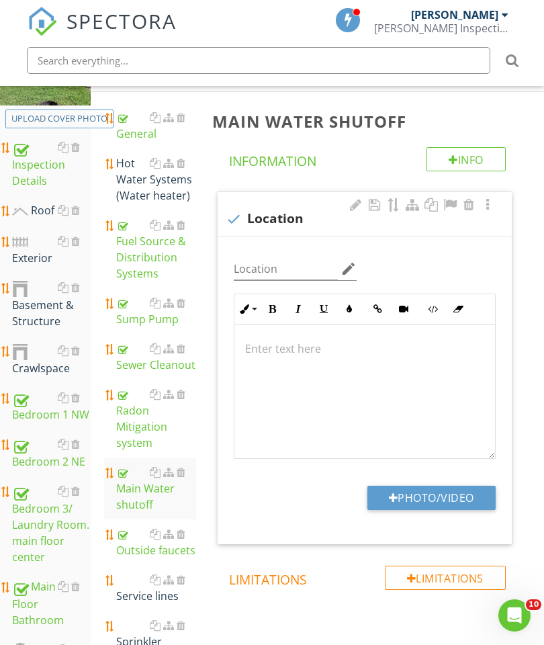
type input "C:\fakepath\image.jpg"
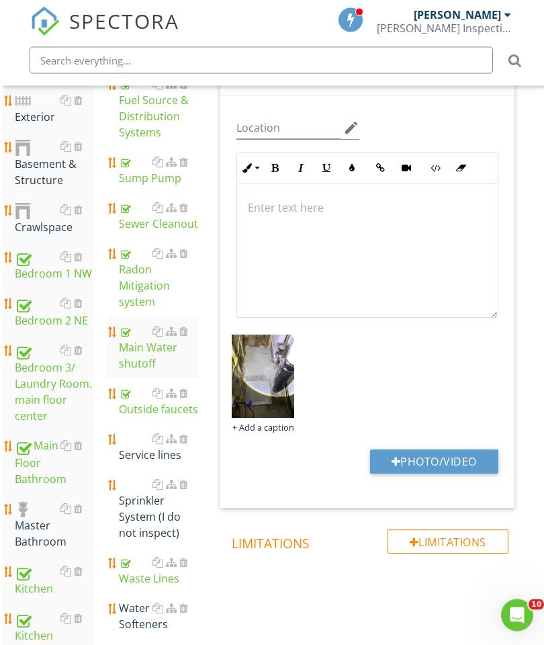
scroll to position [333, 0]
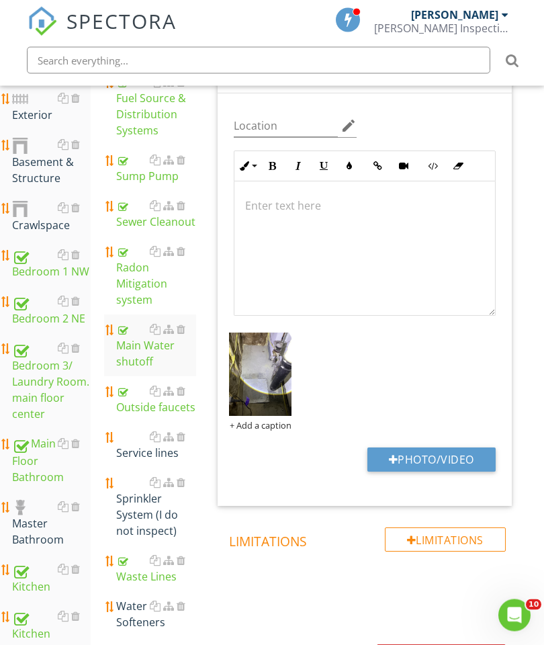
click at [138, 445] on div "Service lines" at bounding box center [156, 445] width 80 height 32
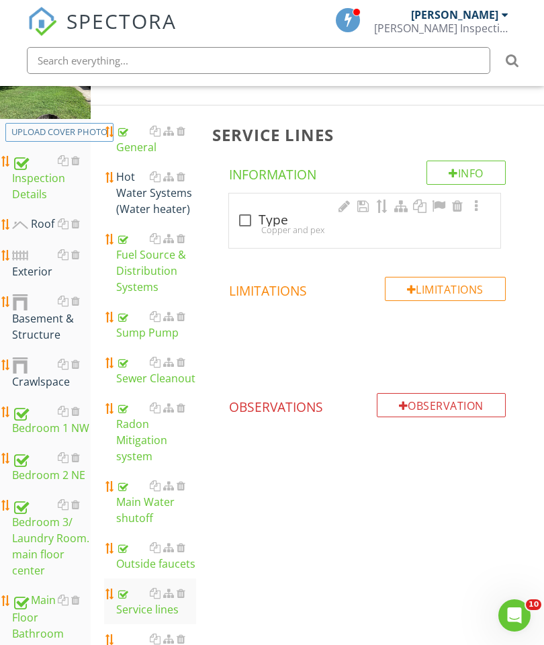
scroll to position [61, 0]
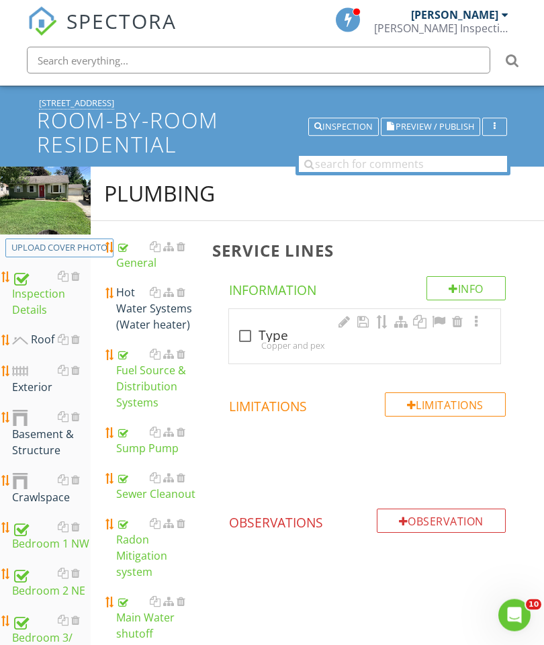
click at [246, 338] on div at bounding box center [245, 336] width 23 height 23
checkbox input "true"
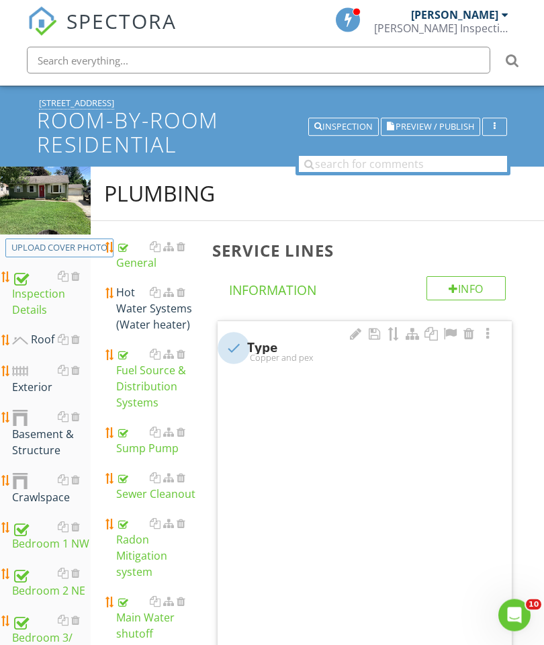
scroll to position [62, 0]
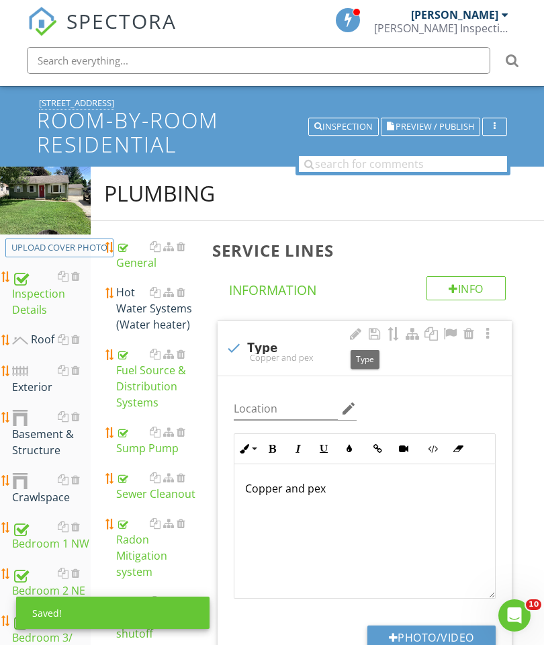
click at [340, 488] on p "Copper and pex" at bounding box center [364, 488] width 239 height 16
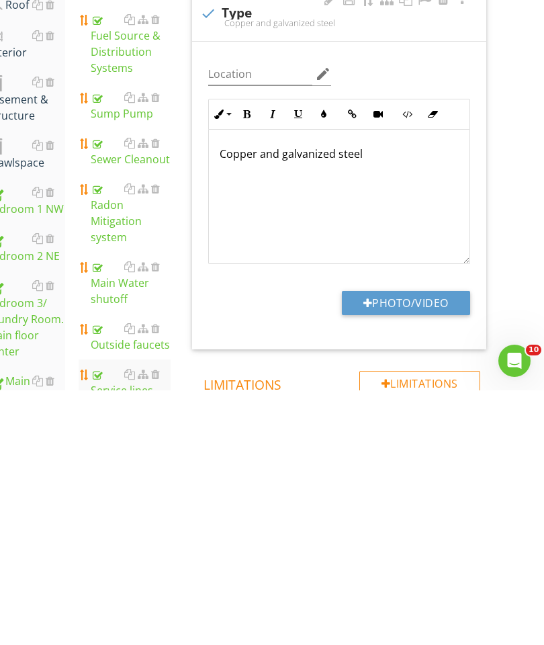
click at [412, 545] on button "Photo/Video" at bounding box center [406, 557] width 128 height 24
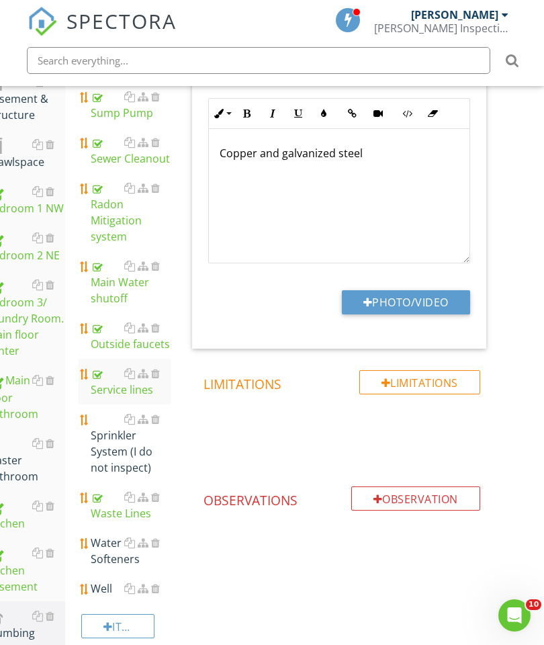
type input "C:\fakepath\image.jpg"
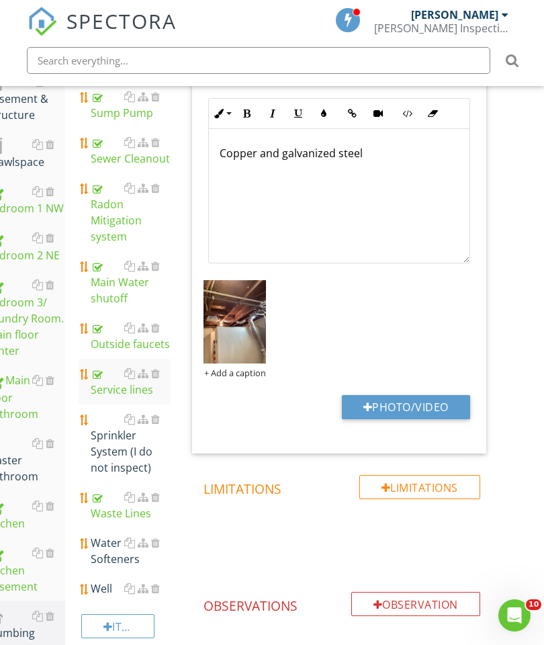
click at [156, 420] on div at bounding box center [155, 419] width 9 height 11
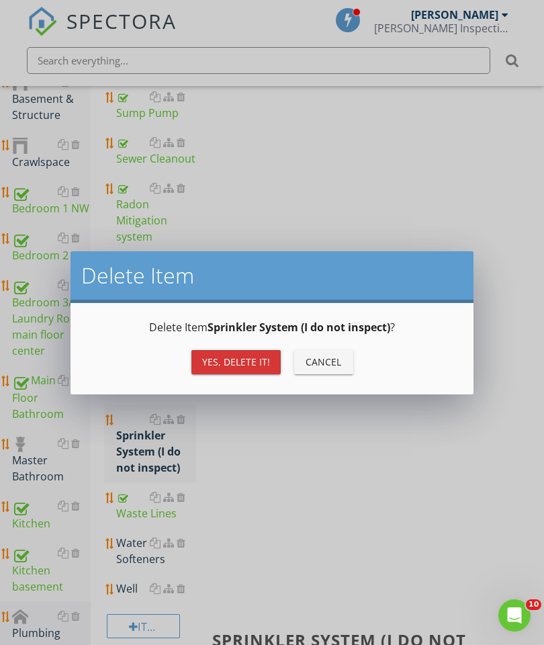
scroll to position [397, 0]
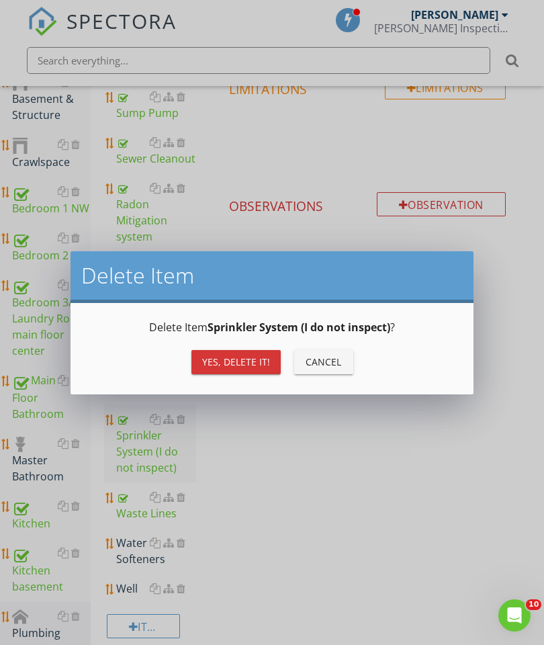
click at [240, 365] on div "Yes, Delete it!" at bounding box center [236, 362] width 68 height 14
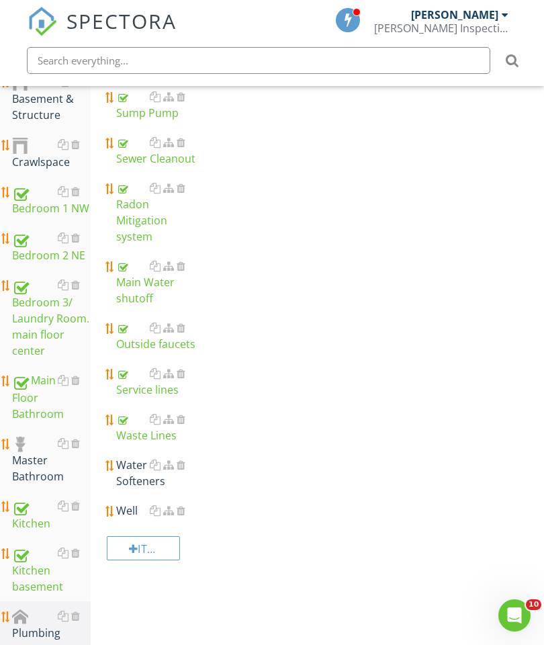
click at [185, 459] on div at bounding box center [181, 464] width 9 height 11
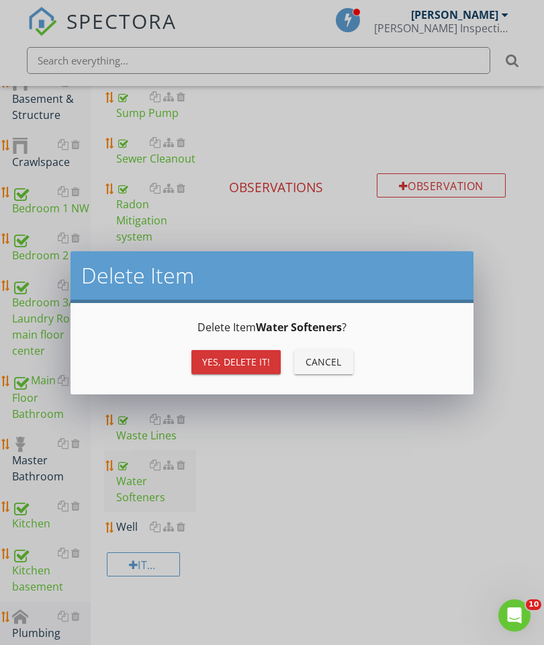
click at [246, 361] on div "Yes, Delete it!" at bounding box center [236, 362] width 68 height 14
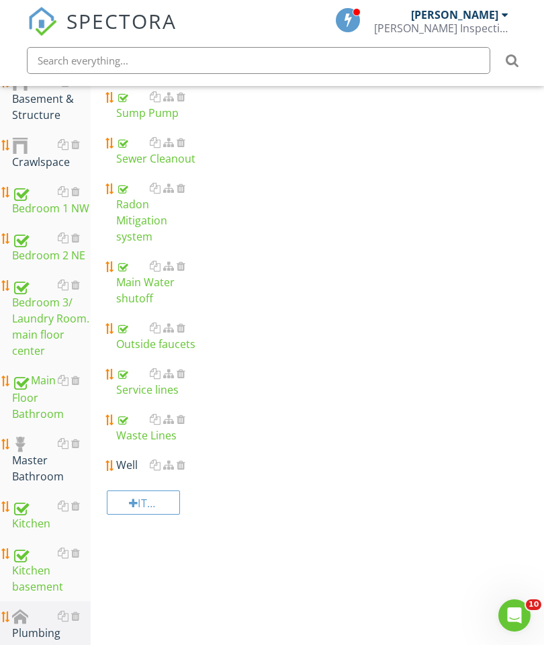
click at [181, 469] on div at bounding box center [181, 464] width 9 height 11
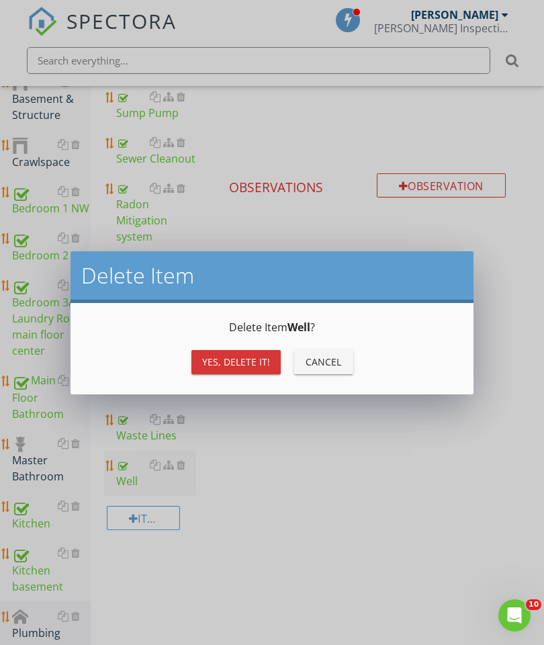
click at [241, 365] on div "Yes, Delete it!" at bounding box center [236, 362] width 68 height 14
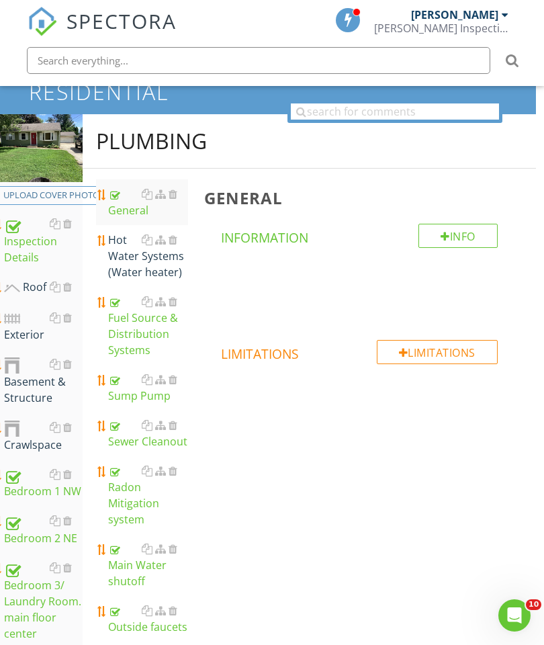
scroll to position [136, 8]
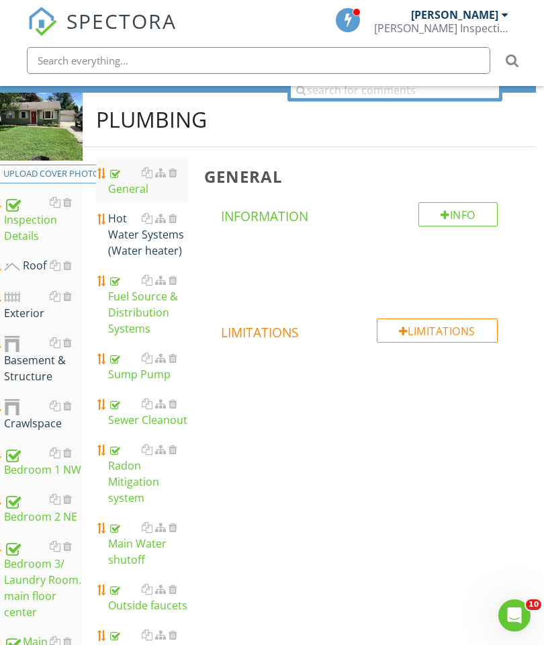
click at [140, 238] on div "Hot Water Systems (Water heater)" at bounding box center [148, 234] width 80 height 48
click at [143, 230] on div "Hot Water Systems (Water heater)" at bounding box center [148, 234] width 80 height 48
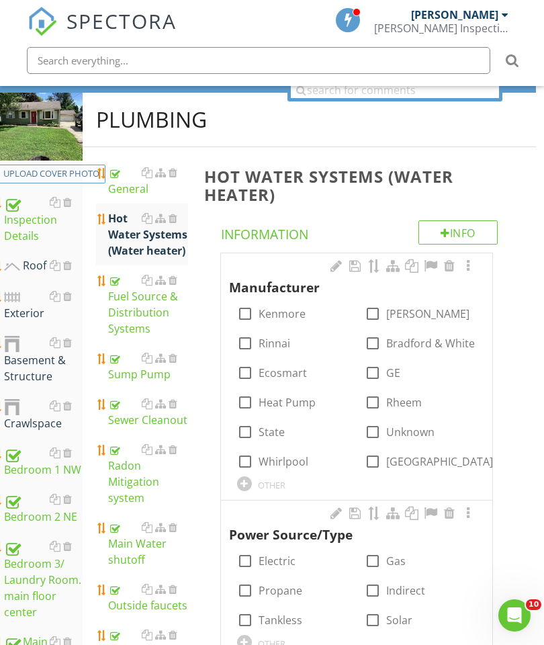
scroll to position [136, 0]
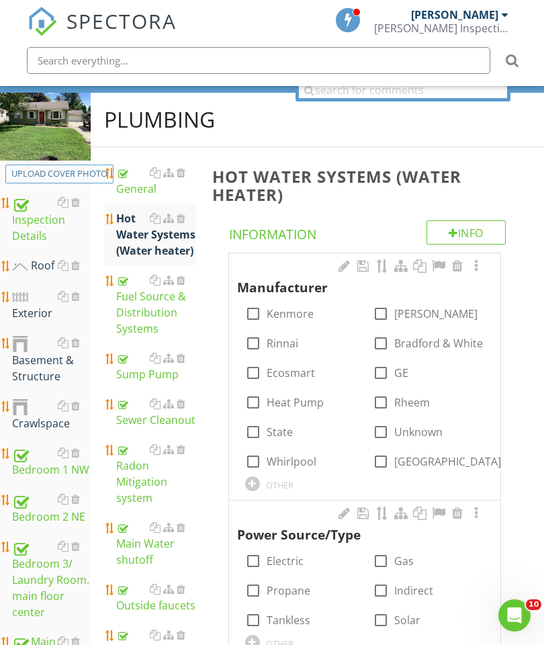
click at [383, 463] on div at bounding box center [380, 461] width 23 height 23
checkbox input "true"
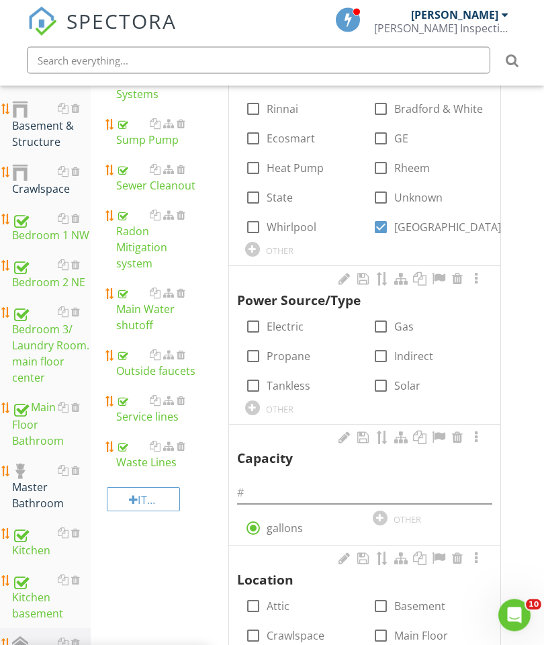
scroll to position [370, 0]
click at [254, 324] on div at bounding box center [253, 326] width 23 height 23
checkbox input "true"
click at [294, 473] on div at bounding box center [364, 488] width 255 height 30
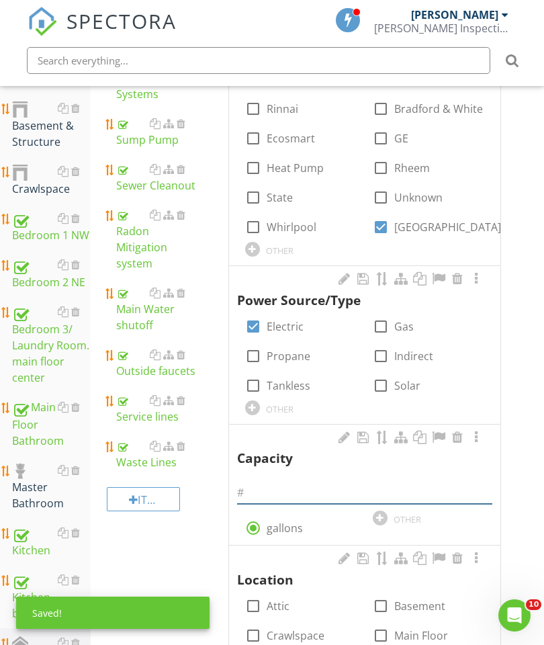
click at [279, 484] on input "text" at bounding box center [364, 492] width 255 height 22
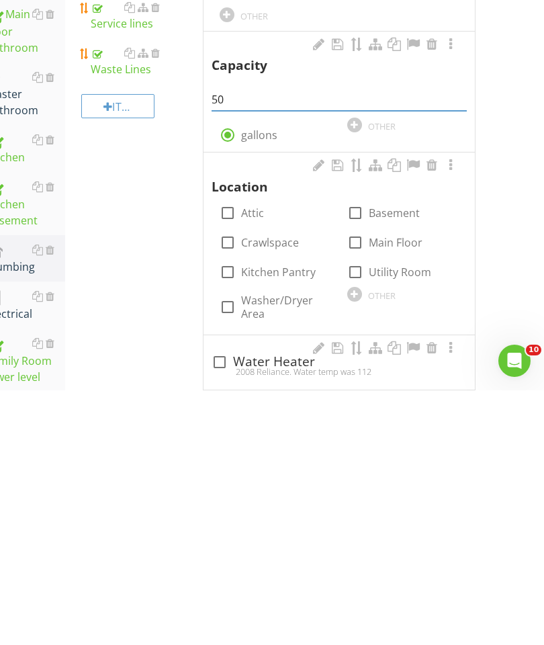
scroll to position [510, 26]
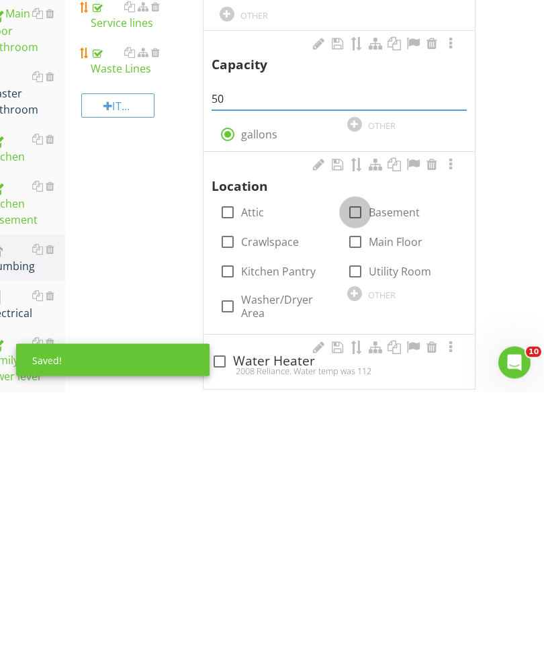
type input "50"
click at [356, 454] on div at bounding box center [355, 465] width 23 height 23
checkbox input "true"
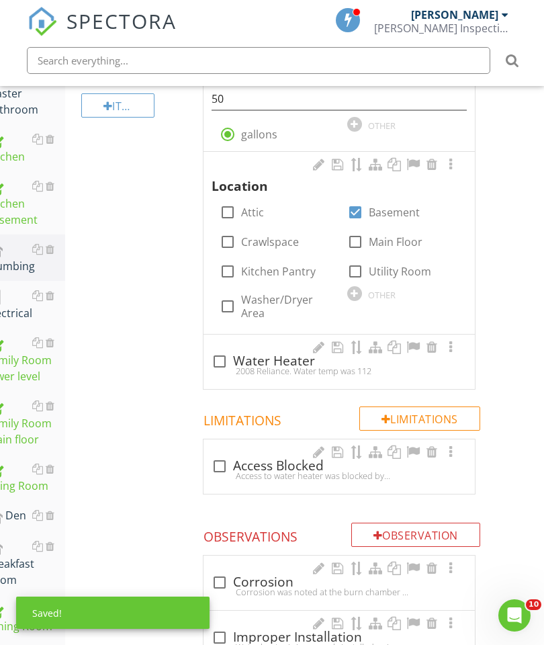
click at [456, 166] on div at bounding box center [451, 164] width 16 height 13
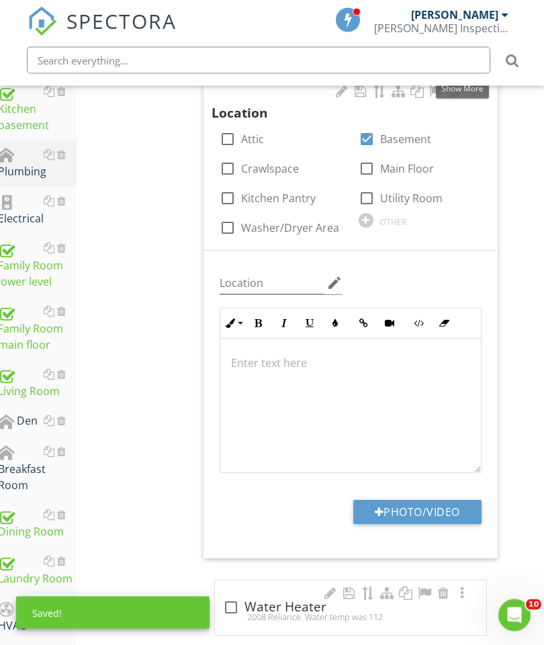
scroll to position [858, 13]
click at [420, 512] on button "Photo/Video" at bounding box center [418, 512] width 128 height 24
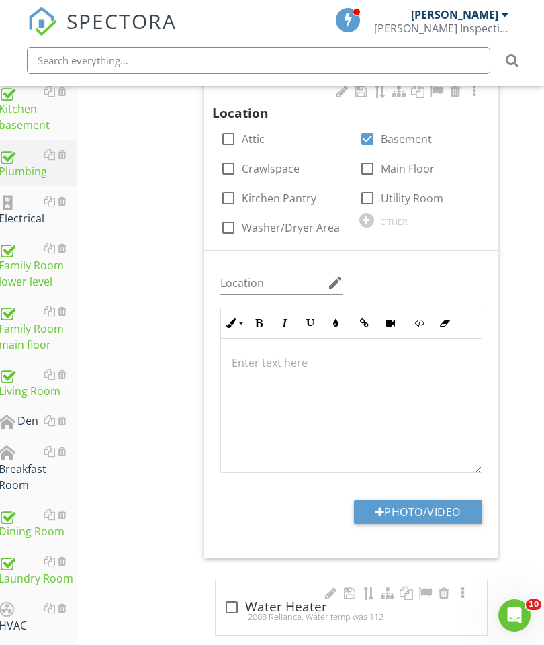
type input "C:\fakepath\image.jpg"
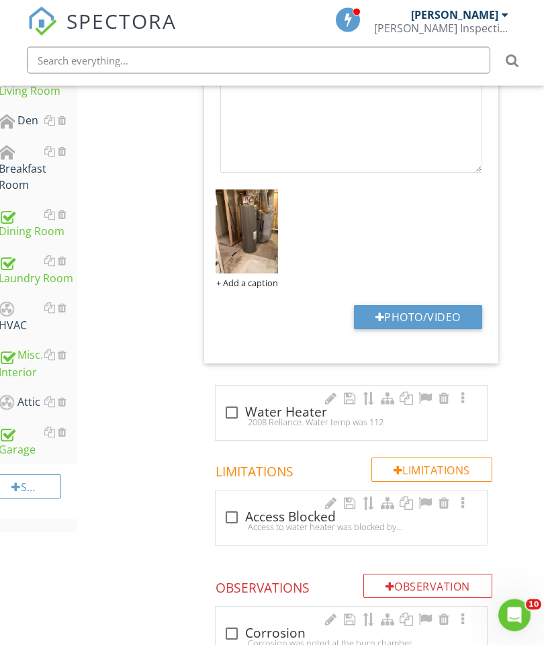
scroll to position [1162, 13]
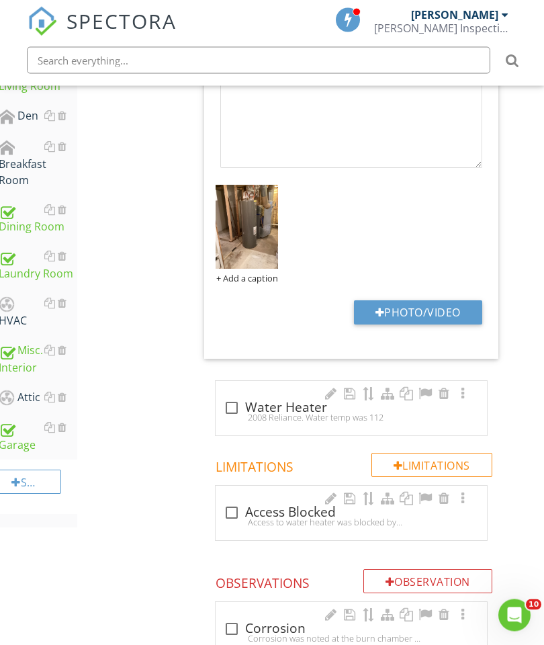
click at [224, 404] on div at bounding box center [231, 408] width 23 height 23
checkbox input "true"
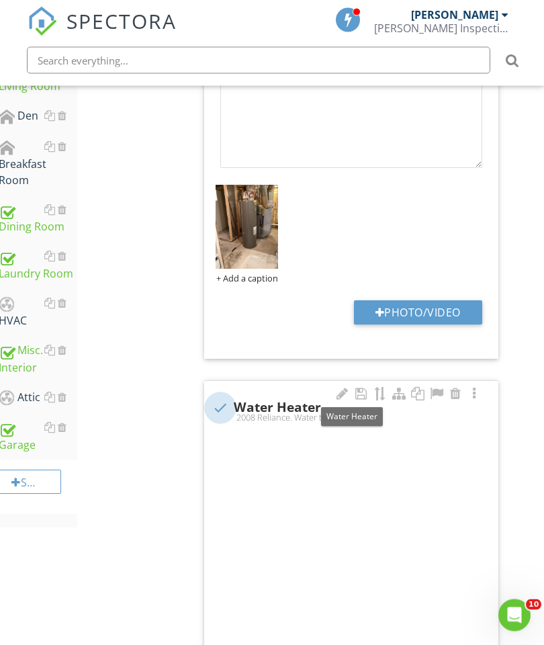
scroll to position [1163, 13]
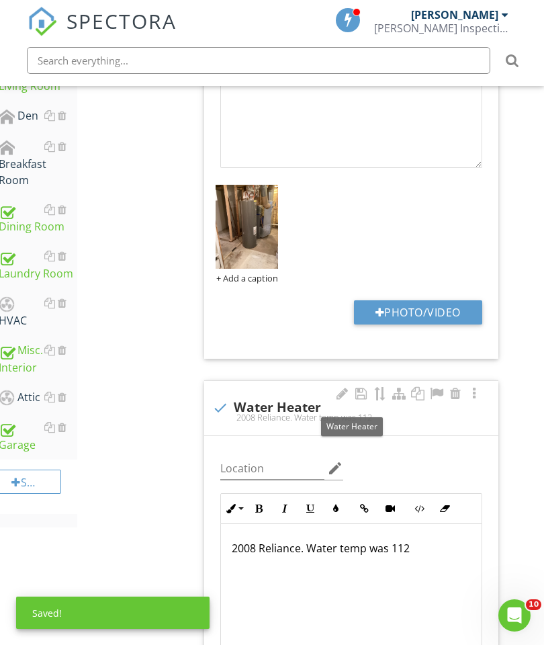
click at [413, 544] on p "2008 Reliance. Water temp was 112" at bounding box center [351, 548] width 239 height 16
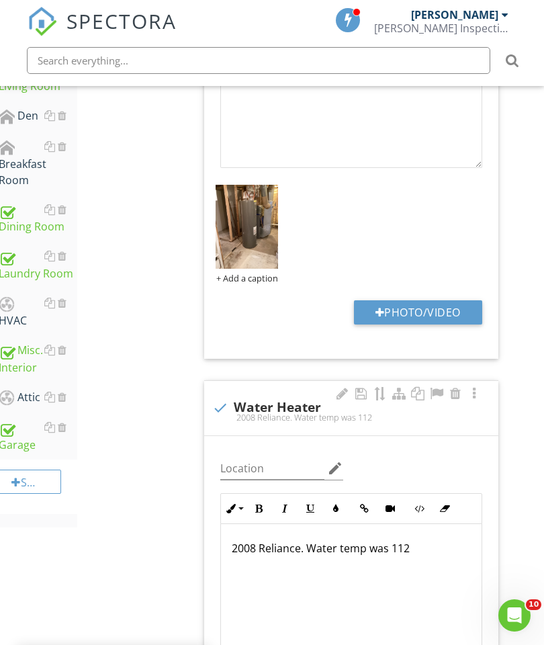
scroll to position [1272, 26]
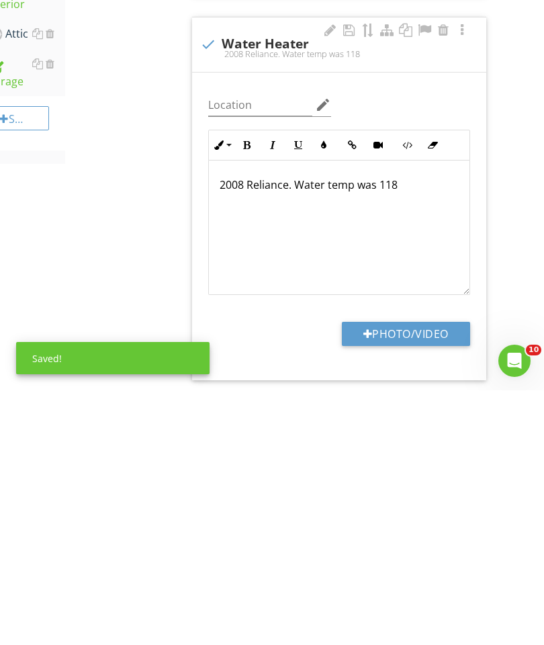
click at [279, 431] on p "2008 Reliance. Water temp was 118" at bounding box center [339, 439] width 239 height 16
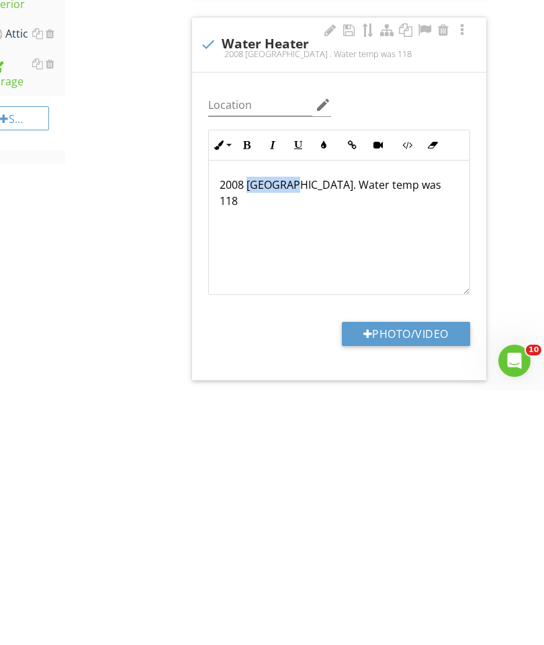
click at [243, 431] on p "2008 Richmond . Water temp was 118" at bounding box center [339, 447] width 239 height 32
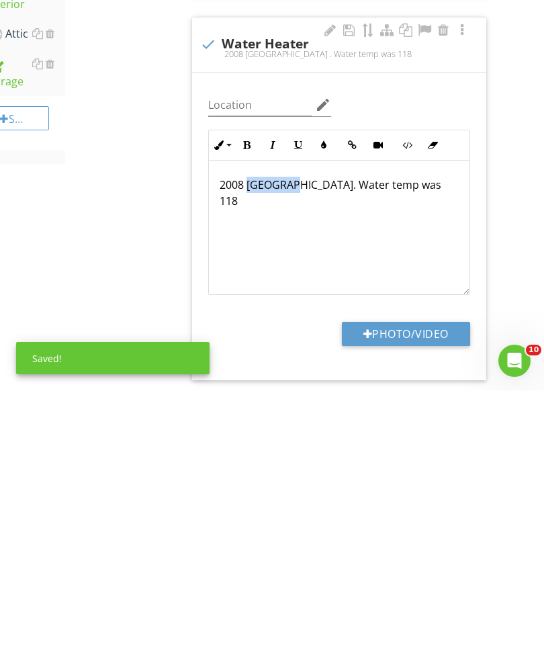
click at [256, 415] on div "2008 Richmond . Water temp was 118" at bounding box center [339, 482] width 261 height 134
click at [237, 431] on p "2008 Richmond . Water temp was 118" at bounding box center [339, 447] width 239 height 32
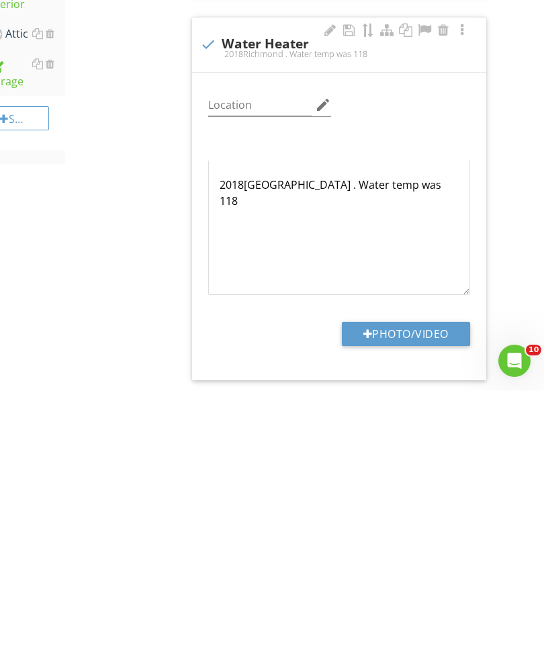
scroll to position [1526, 0]
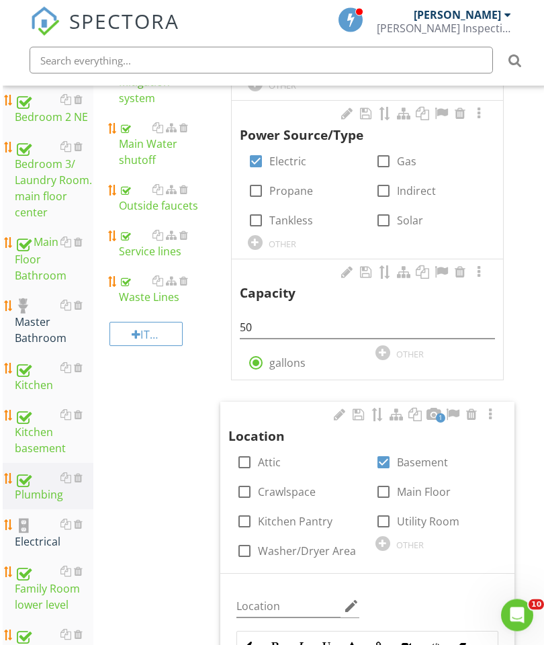
scroll to position [510, 0]
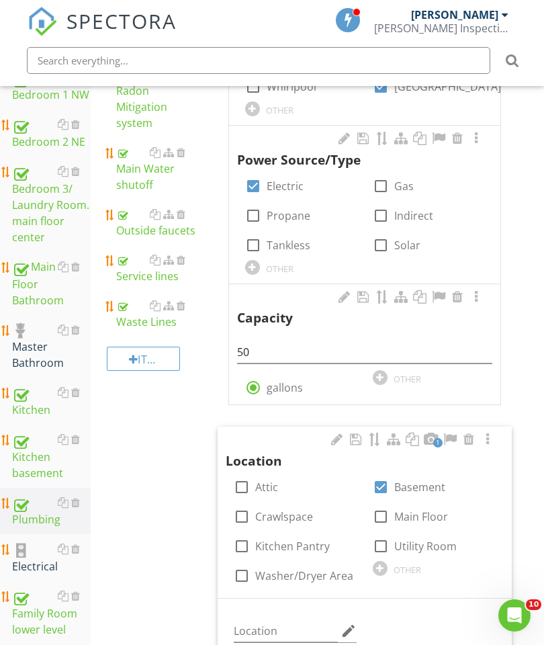
click at [36, 347] on div "Master Bathroom" at bounding box center [51, 347] width 79 height 50
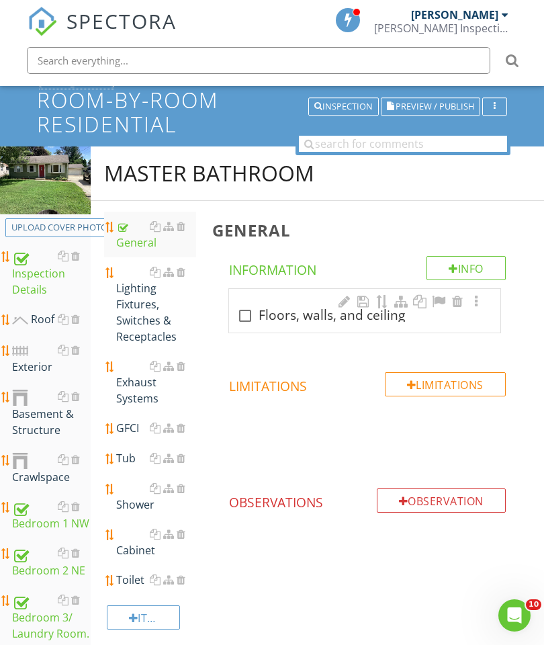
scroll to position [64, 0]
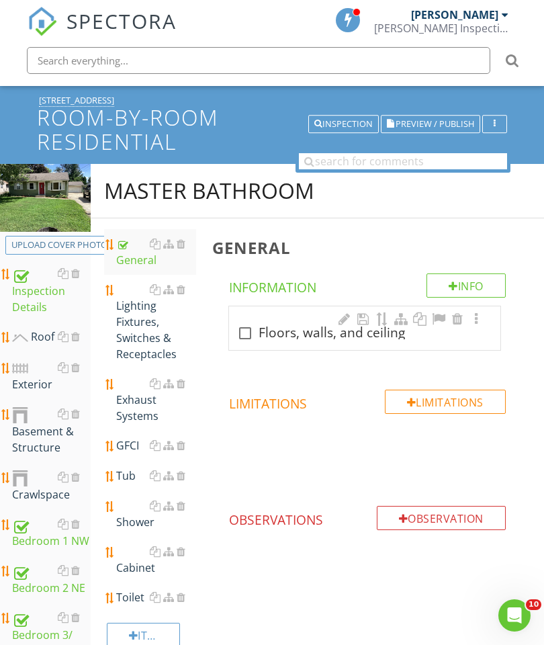
click at [210, 191] on div "Master Bathroom" at bounding box center [209, 190] width 210 height 27
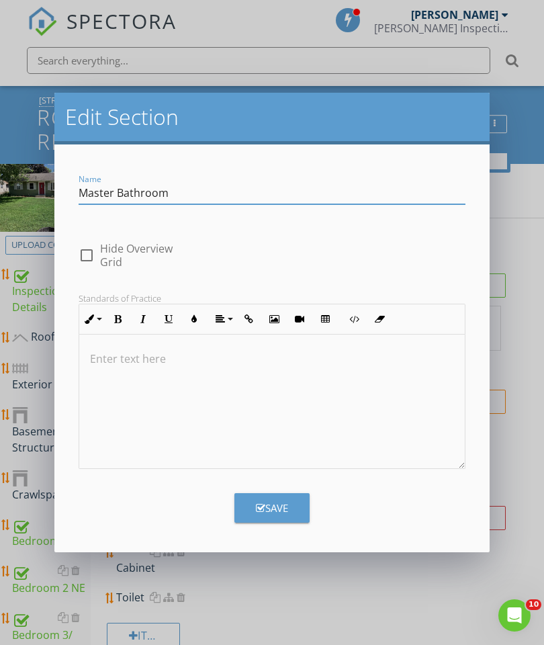
click at [111, 195] on input "Master Bathroom" at bounding box center [272, 193] width 387 height 22
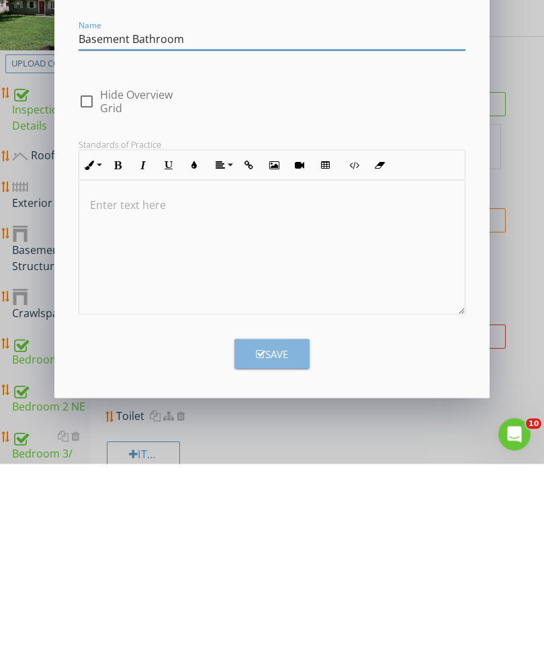
type input "Basement Bathroom"
click at [261, 530] on icon "button" at bounding box center [260, 535] width 9 height 10
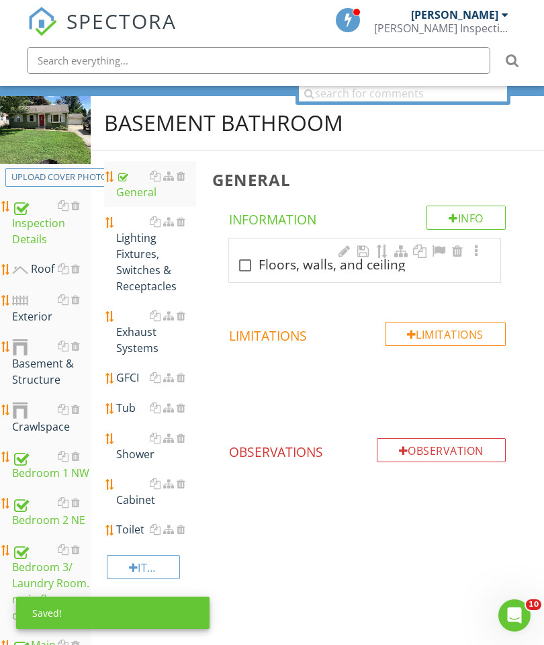
scroll to position [81, 0]
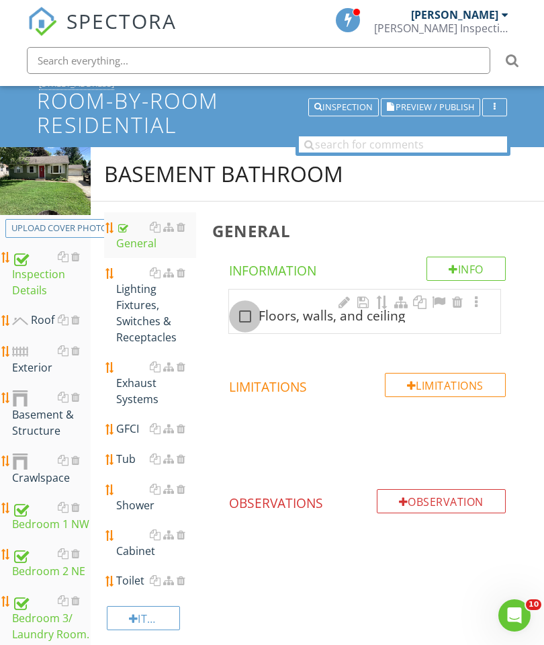
click at [244, 318] on div at bounding box center [245, 316] width 23 height 23
checkbox input "true"
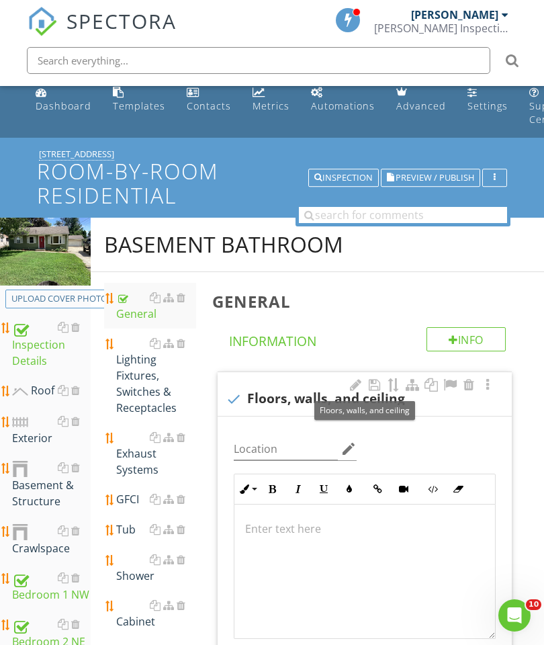
scroll to position [10, 0]
click at [279, 514] on div at bounding box center [364, 572] width 261 height 134
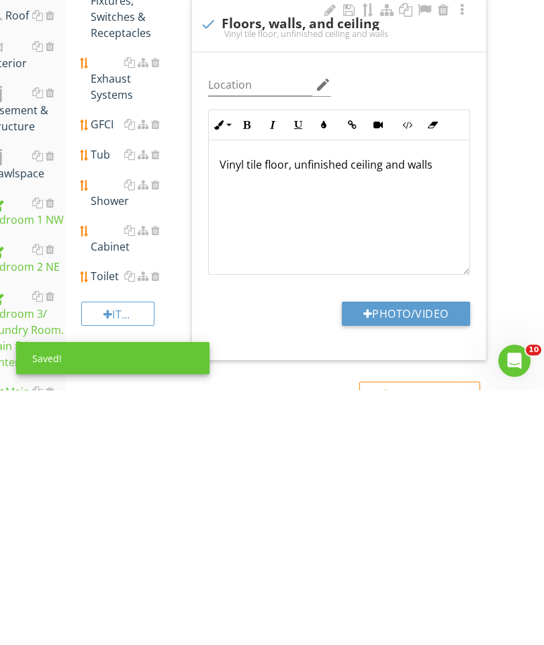
click at [412, 556] on button "Photo/Video" at bounding box center [406, 568] width 128 height 24
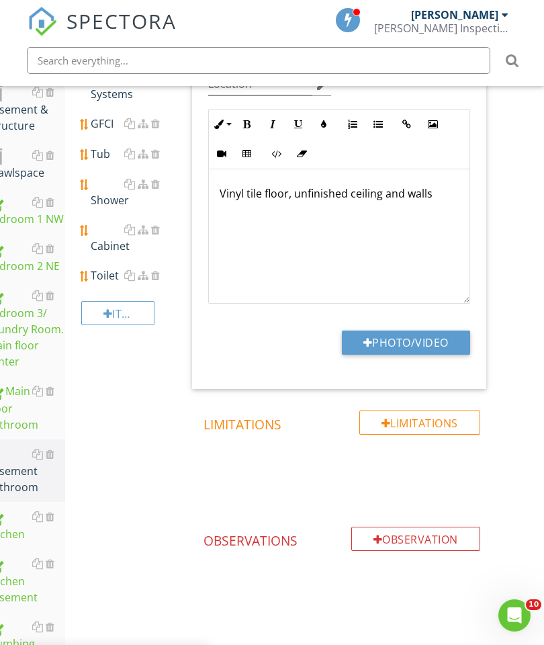
scroll to position [386, 0]
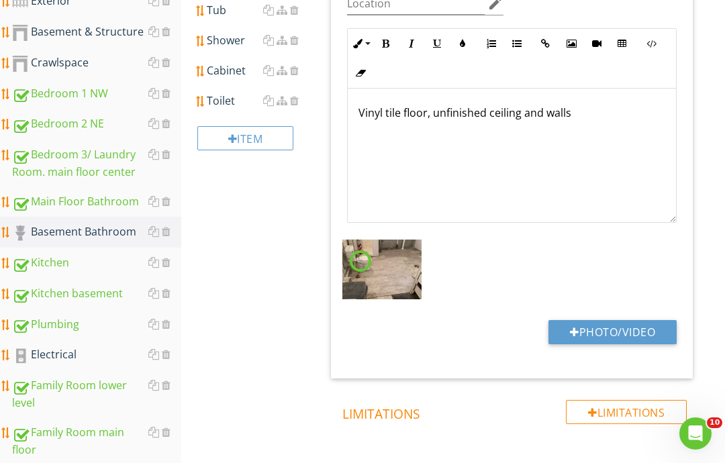
click at [543, 339] on button "Photo/Video" at bounding box center [613, 332] width 128 height 24
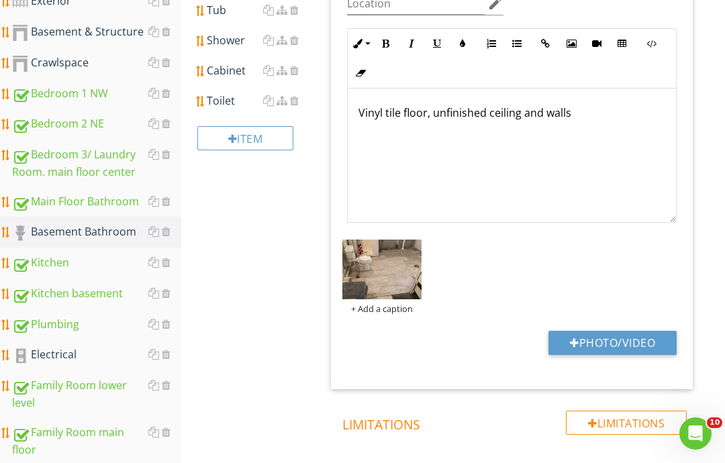
type input "C:\fakepath\image.jpg"
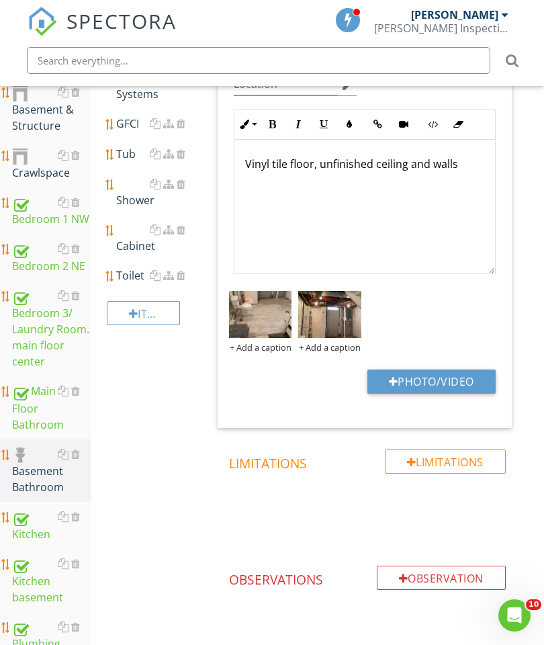
click at [124, 266] on link "Toilet" at bounding box center [156, 276] width 80 height 30
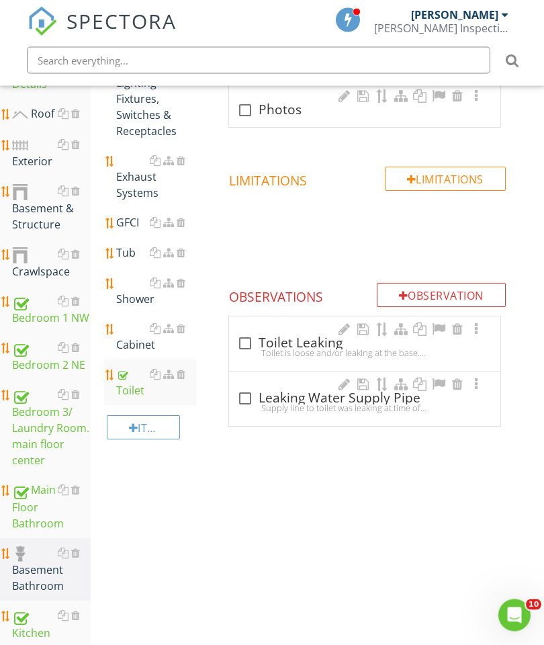
scroll to position [289, 0]
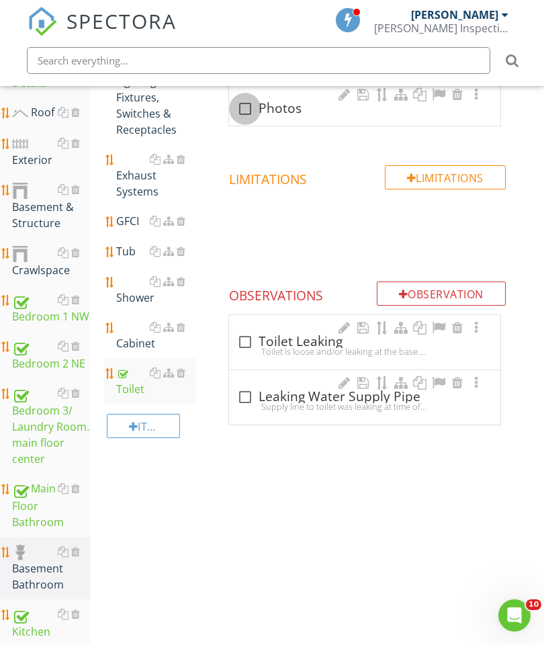
click at [247, 112] on div at bounding box center [245, 108] width 23 height 23
checkbox input "true"
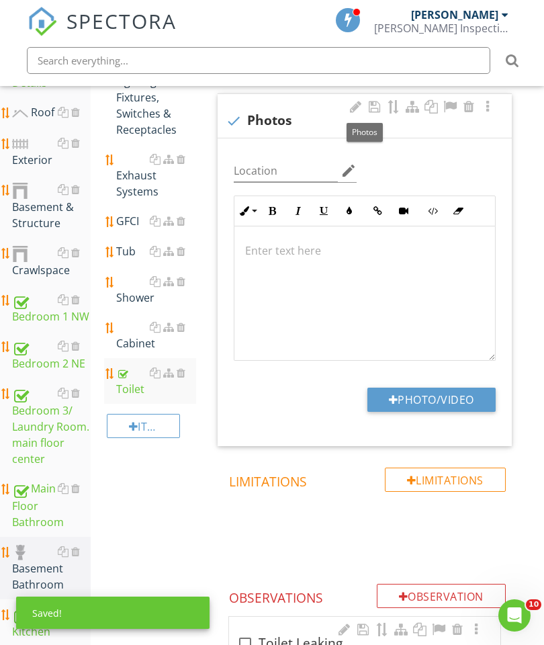
click at [447, 402] on button "Photo/Video" at bounding box center [431, 399] width 128 height 24
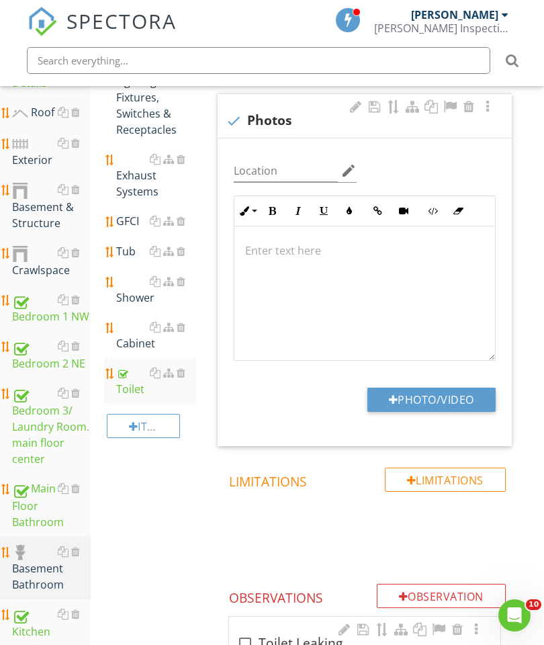
type input "C:\fakepath\image.jpg"
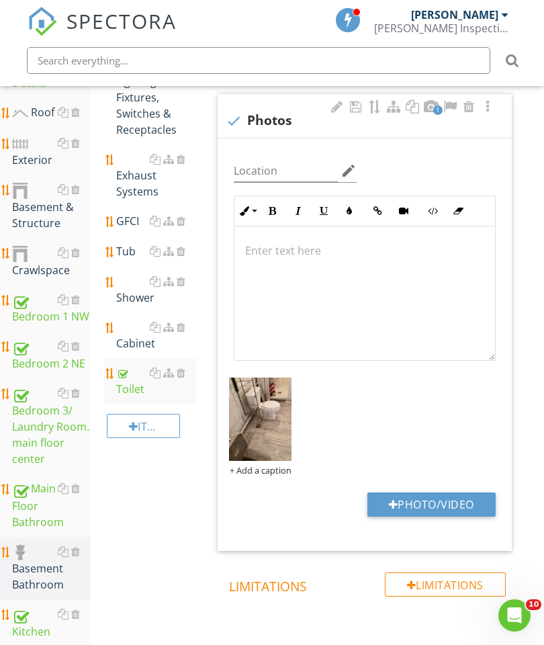
click at [132, 290] on div "Shower" at bounding box center [156, 289] width 80 height 32
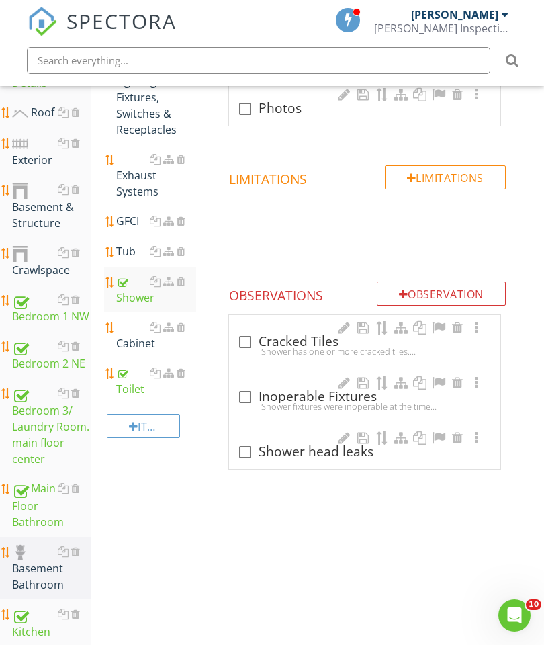
click at [244, 116] on div at bounding box center [245, 108] width 23 height 23
checkbox input "true"
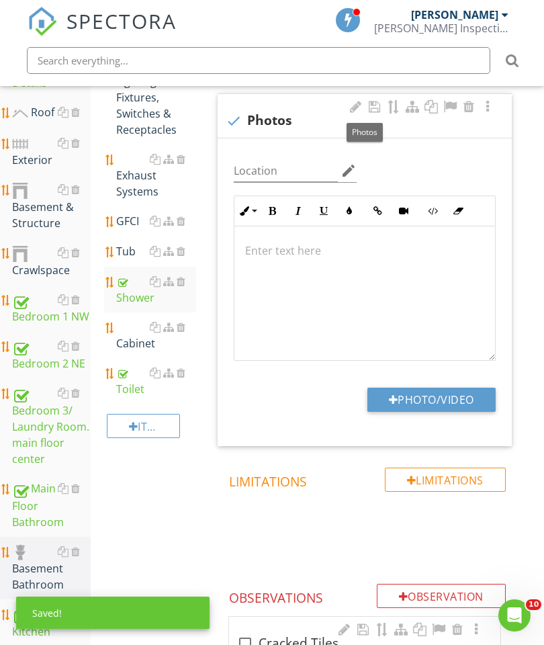
click at [446, 397] on button "Photo/Video" at bounding box center [431, 399] width 128 height 24
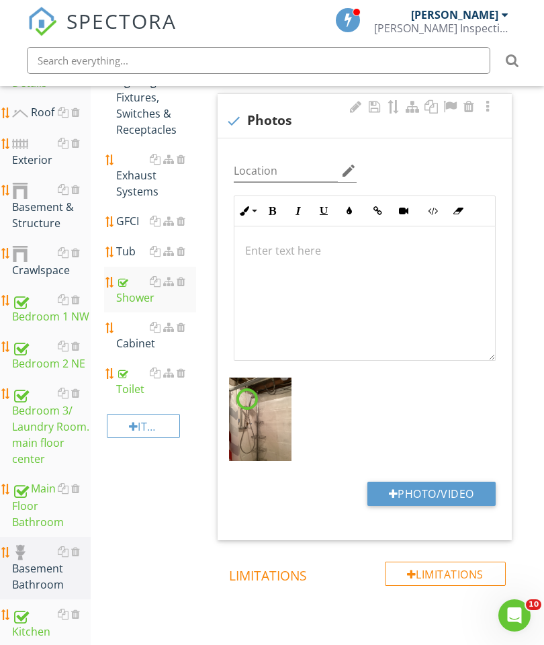
click at [434, 490] on button "Photo/Video" at bounding box center [431, 493] width 128 height 24
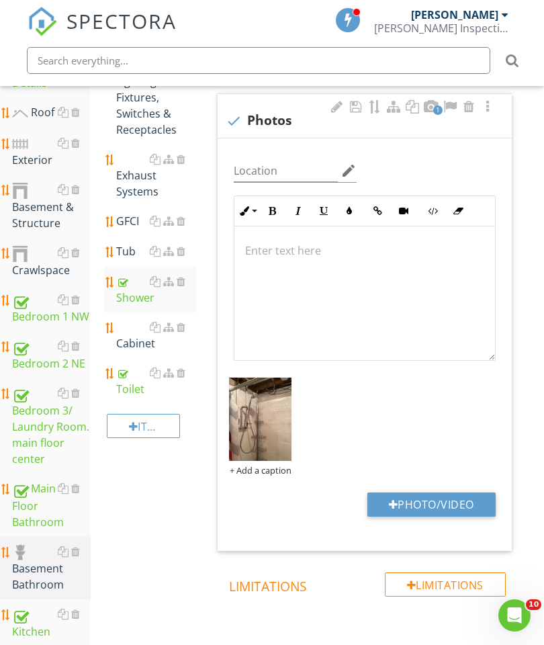
type input "C:\fakepath\image.jpg"
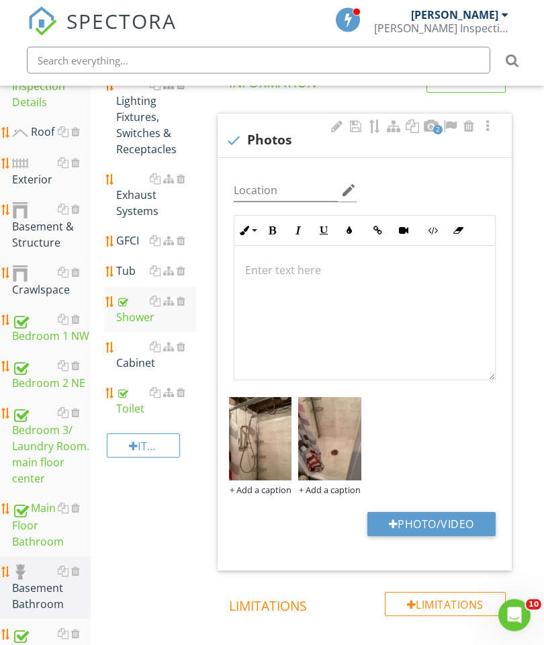
scroll to position [232, 0]
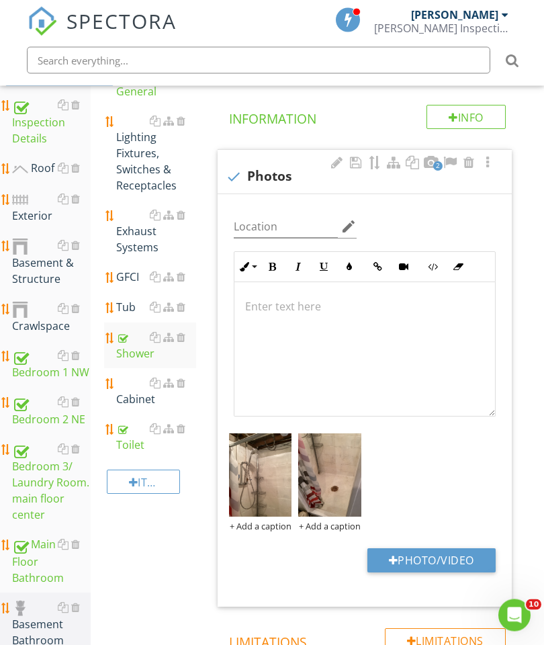
click at [127, 393] on div "Cabinet" at bounding box center [156, 391] width 80 height 32
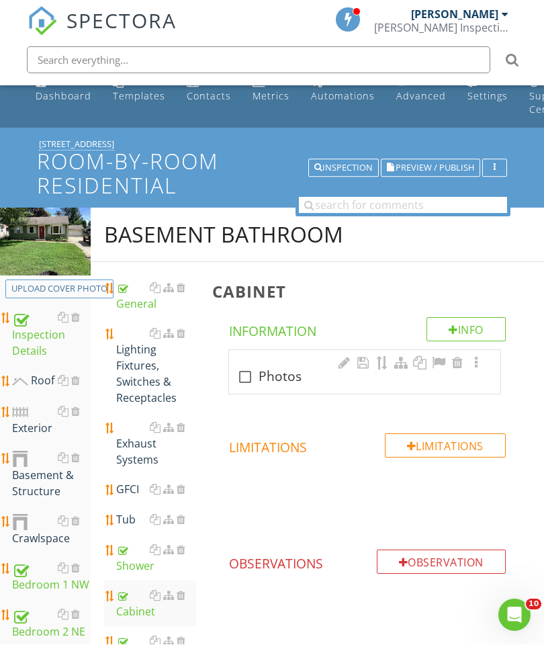
scroll to position [21, 0]
click at [279, 295] on h3 "Cabinet" at bounding box center [367, 291] width 310 height 18
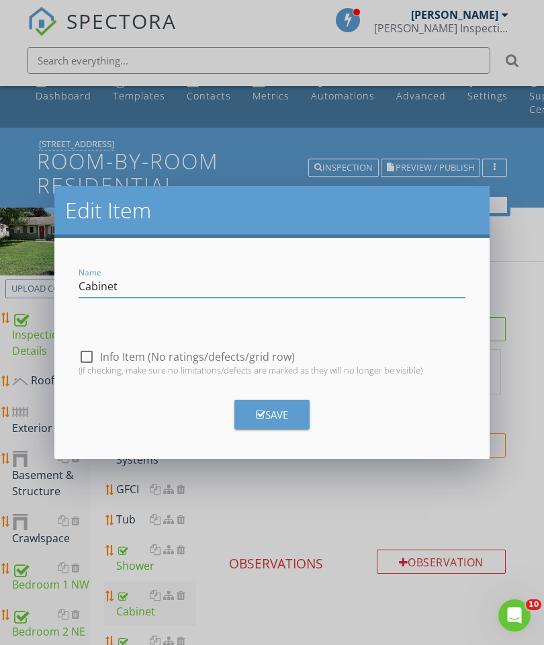
click at [132, 280] on input "Cabinet" at bounding box center [272, 286] width 387 height 22
type input "C"
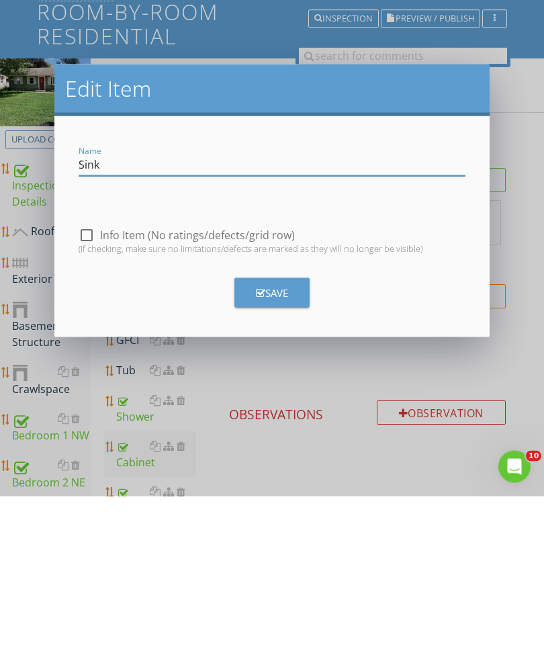
type input "Sink"
click at [261, 436] on icon "button" at bounding box center [260, 441] width 9 height 10
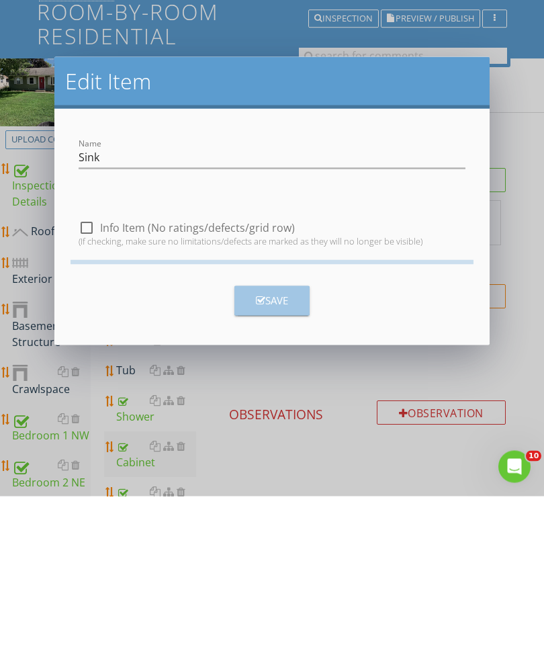
scroll to position [170, 0]
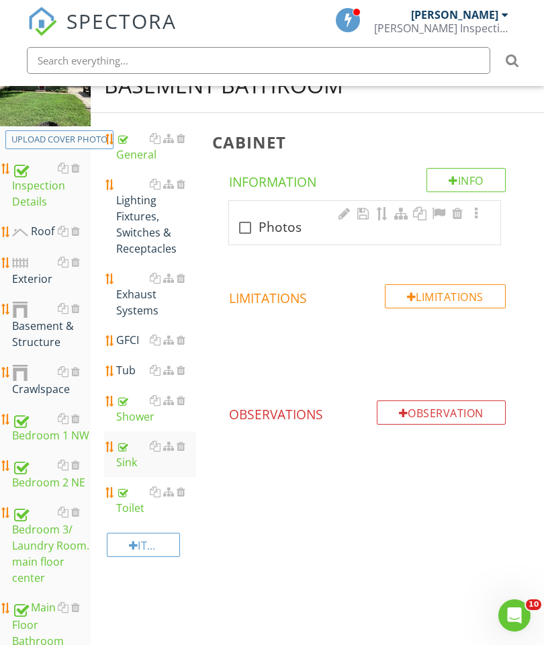
click at [255, 225] on div at bounding box center [245, 227] width 23 height 23
checkbox input "true"
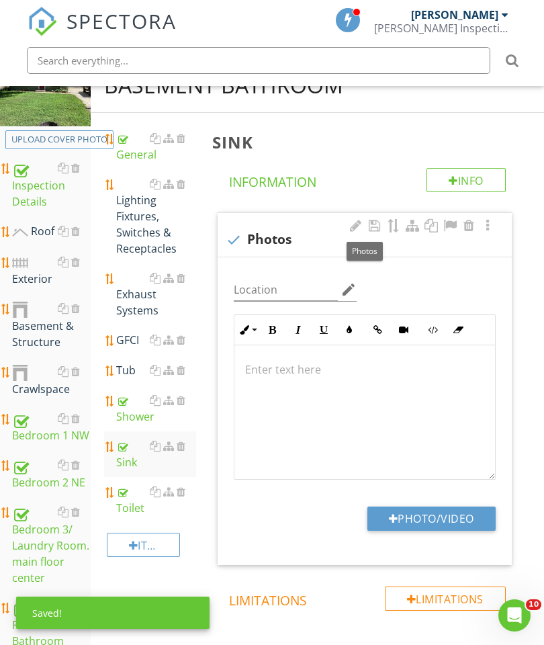
click at [280, 367] on p at bounding box center [364, 369] width 239 height 16
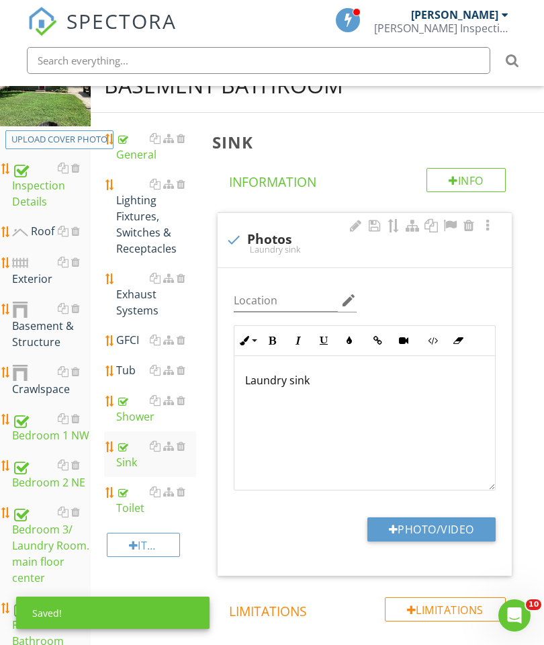
click at [382, 400] on div "Laundry sink" at bounding box center [364, 423] width 261 height 134
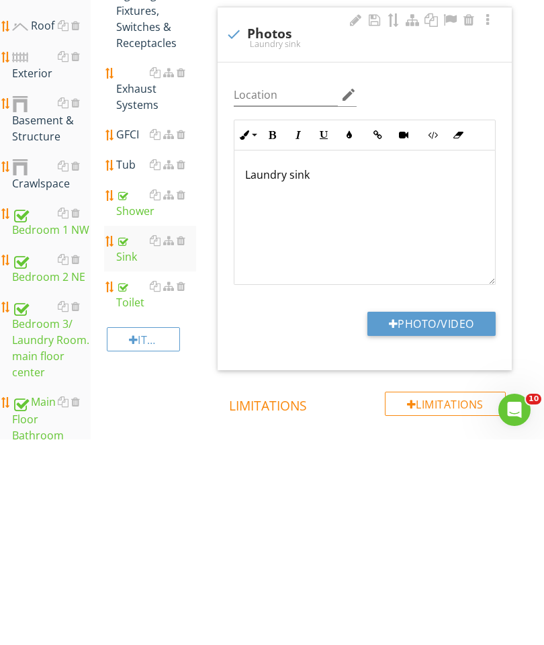
click at [416, 517] on button "Photo/Video" at bounding box center [431, 529] width 128 height 24
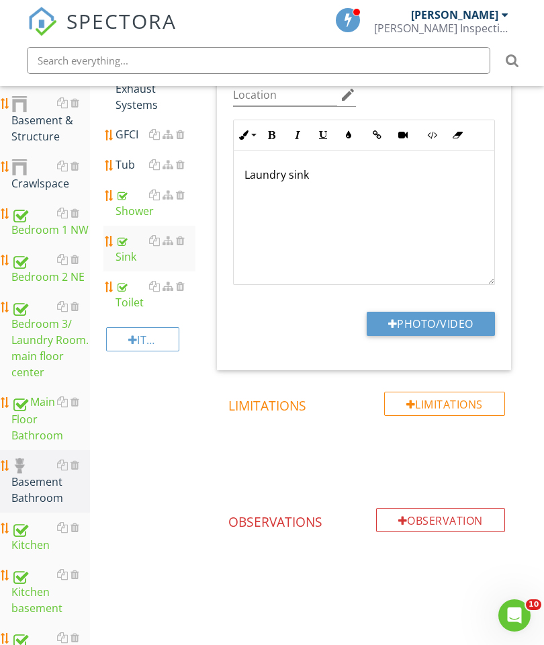
type input "C:\fakepath\image.jpg"
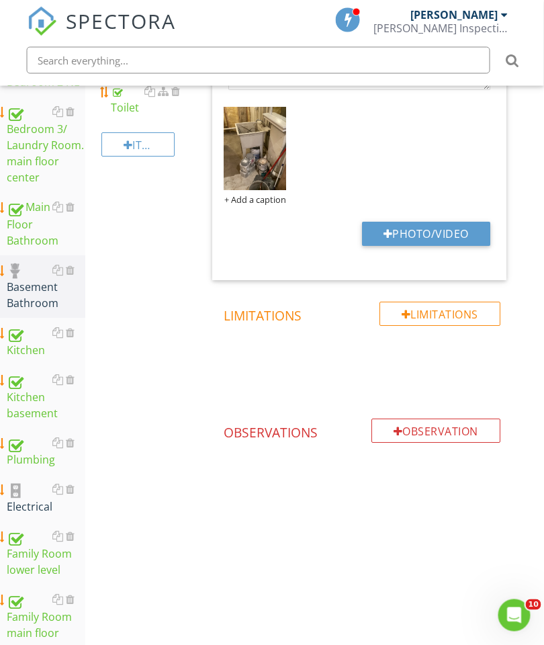
scroll to position [596, 6]
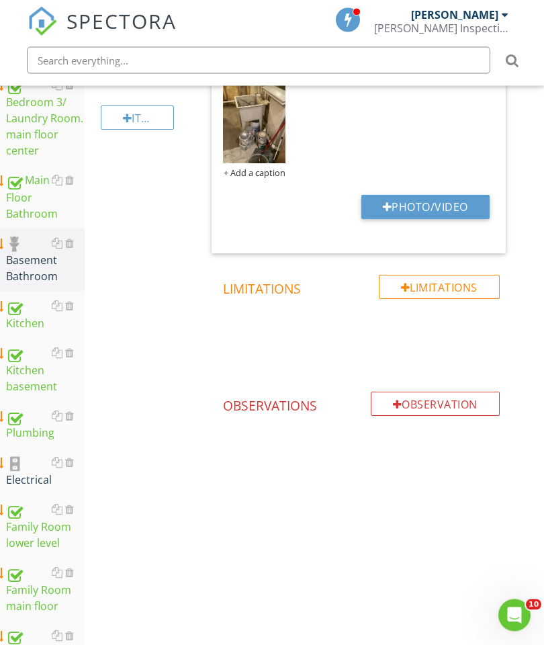
click at [418, 406] on div "Observation" at bounding box center [435, 404] width 129 height 24
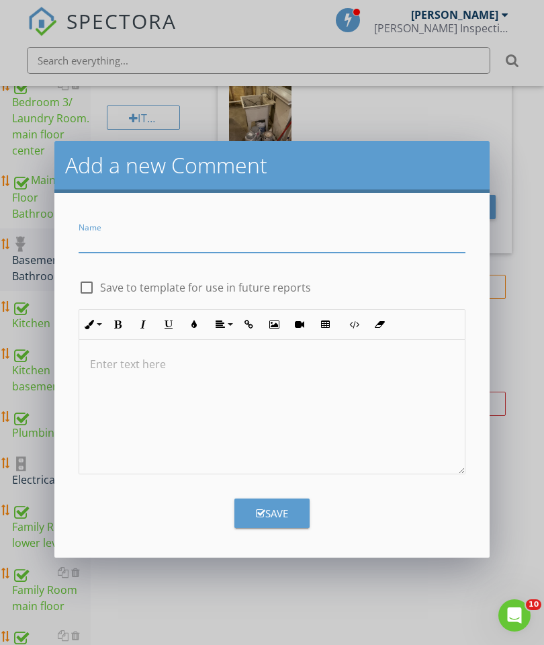
click at [151, 237] on input "Name" at bounding box center [272, 241] width 387 height 22
type input "Water"
click at [182, 373] on div at bounding box center [271, 407] width 385 height 134
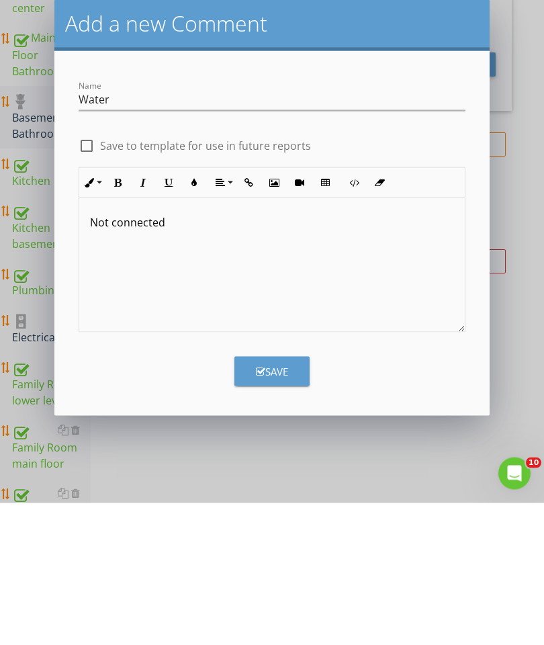
click at [270, 506] on div "Save" at bounding box center [272, 513] width 32 height 15
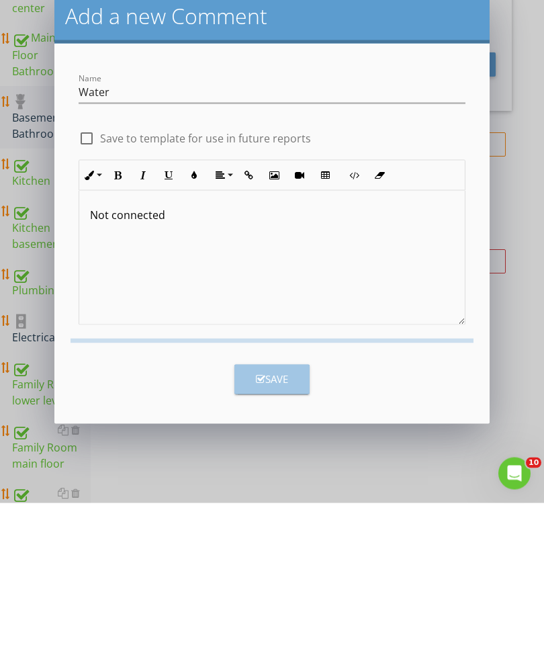
scroll to position [739, 0]
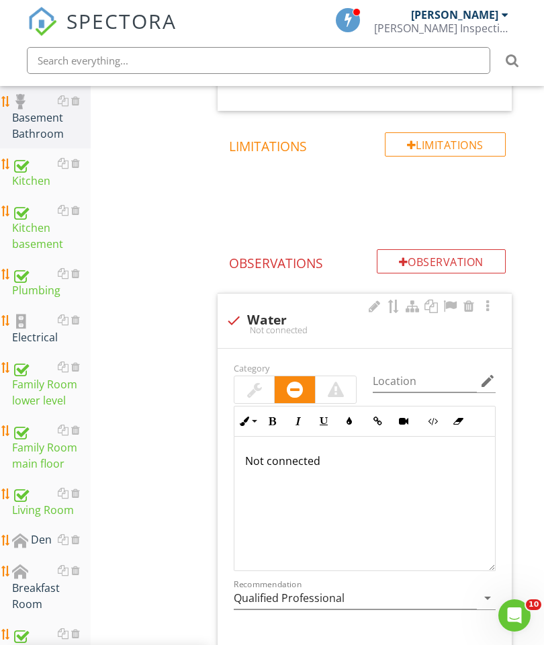
type input "C:\fakepath\image.jpg"
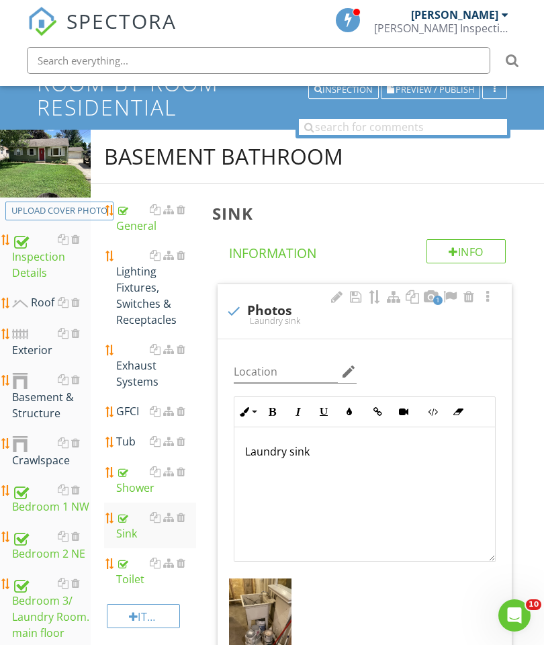
scroll to position [98, 0]
click at [184, 436] on div at bounding box center [181, 441] width 9 height 11
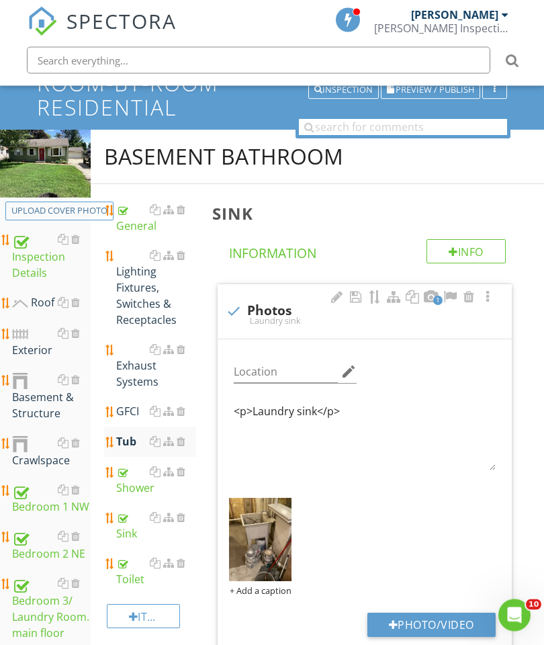
scroll to position [99, 0]
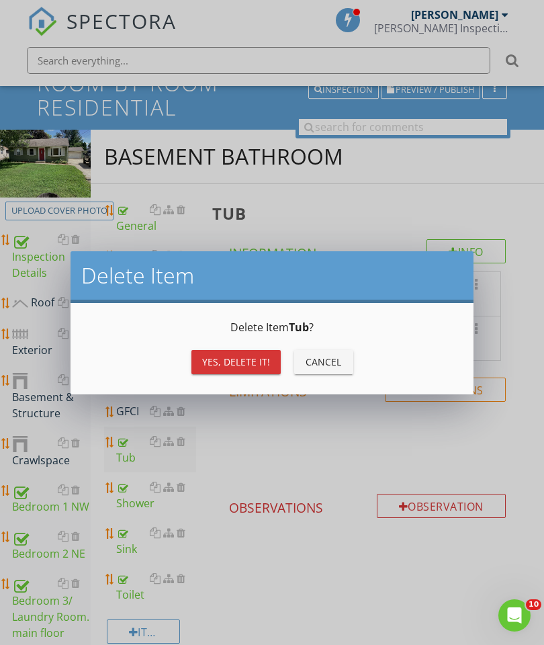
click at [249, 359] on div "Yes, Delete it!" at bounding box center [236, 362] width 68 height 14
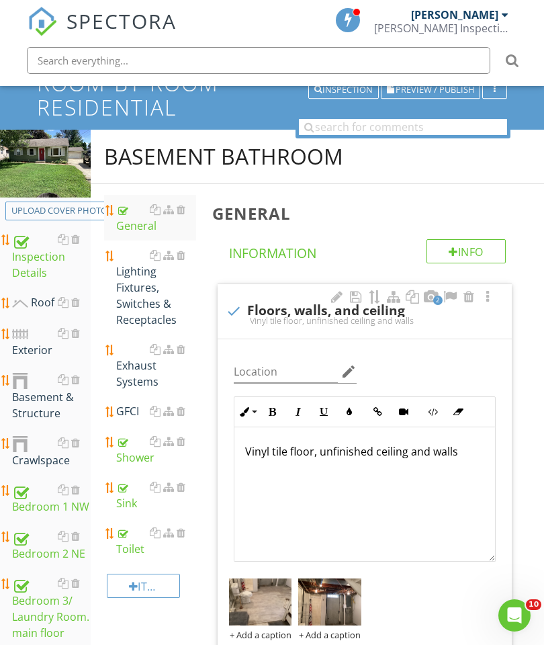
click at [184, 410] on div at bounding box center [181, 411] width 9 height 11
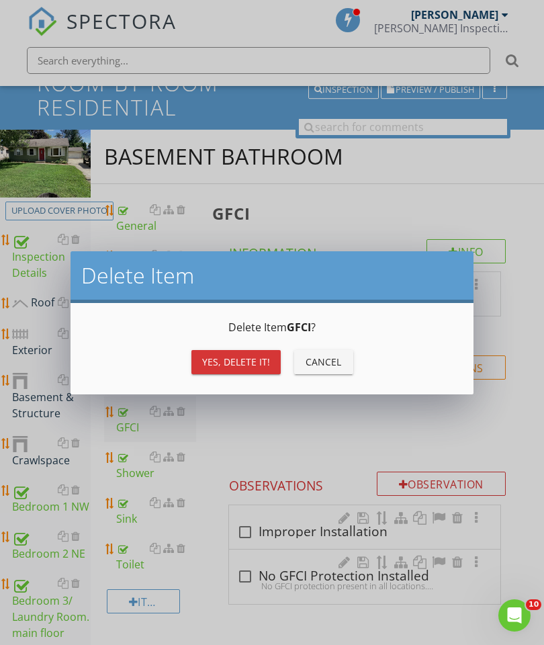
click at [255, 360] on div "Yes, Delete it!" at bounding box center [236, 362] width 68 height 14
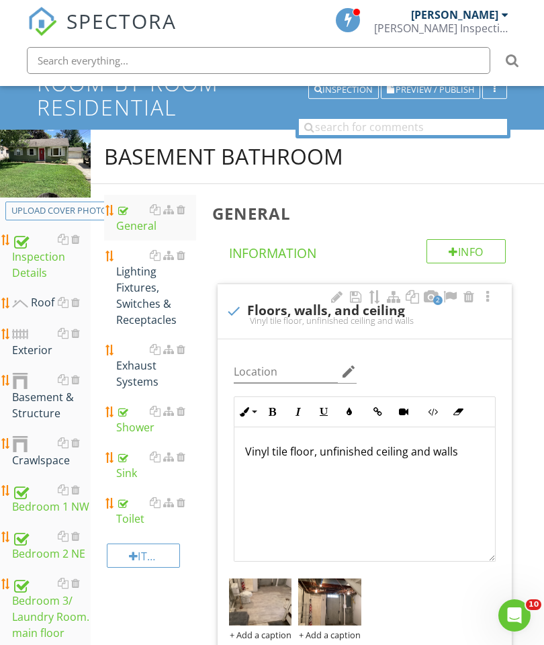
click at [142, 368] on div "Exhaust Systems" at bounding box center [156, 365] width 80 height 48
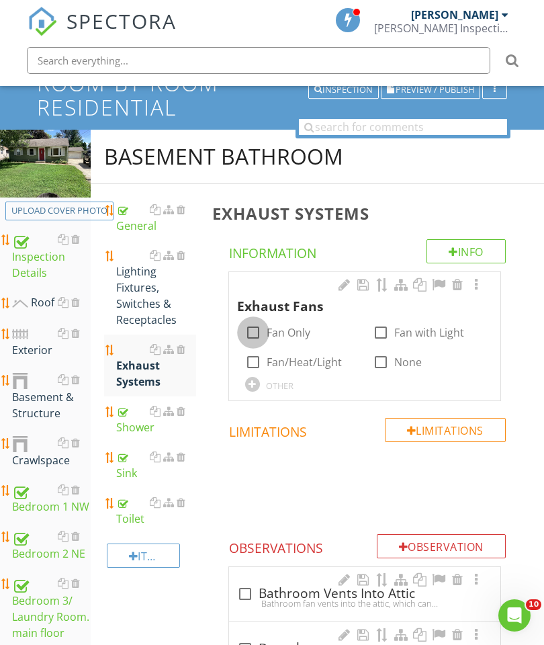
click at [247, 326] on div at bounding box center [253, 332] width 23 height 23
checkbox input "true"
click at [475, 284] on div at bounding box center [476, 284] width 16 height 13
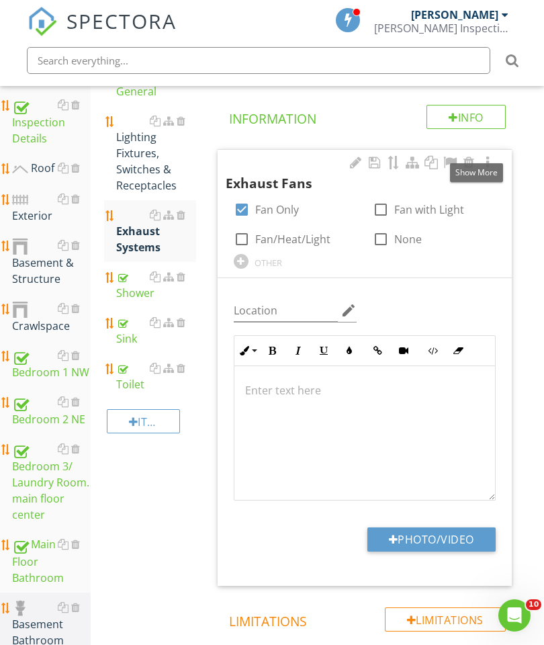
scroll to position [270, 0]
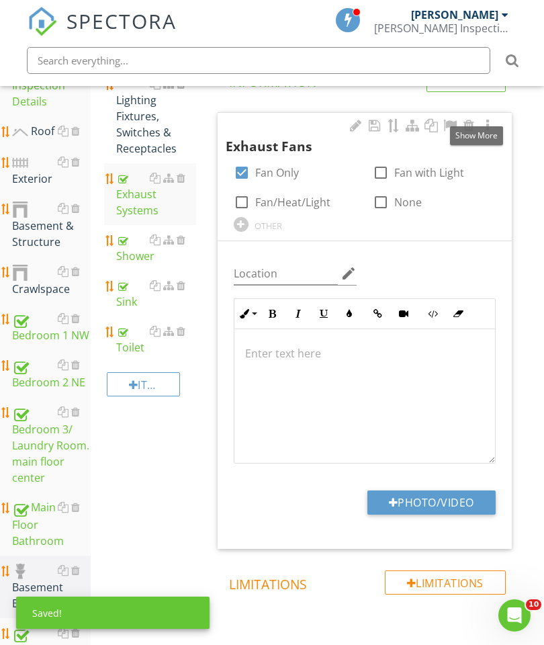
click at [444, 498] on button "Photo/Video" at bounding box center [431, 502] width 128 height 24
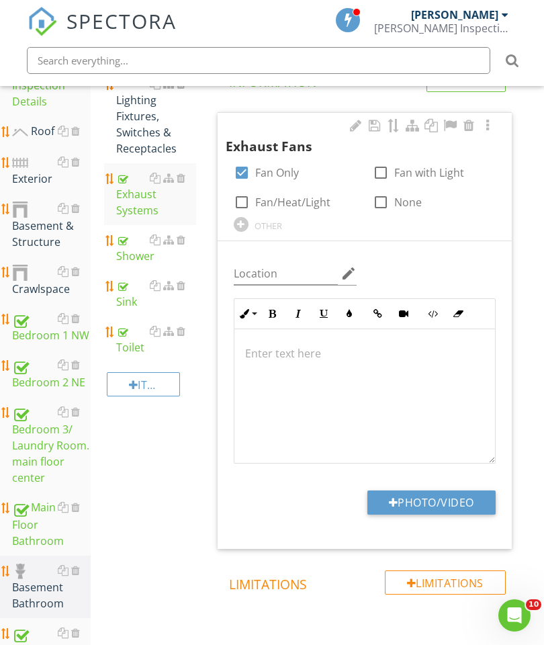
type input "C:\fakepath\image.jpg"
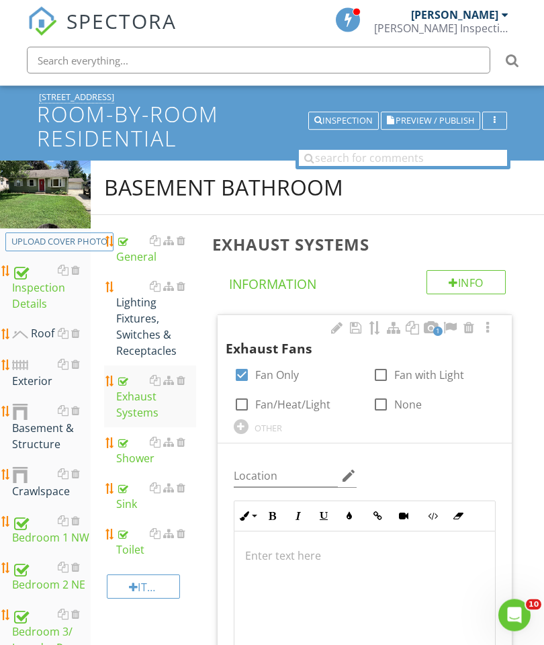
scroll to position [42, 0]
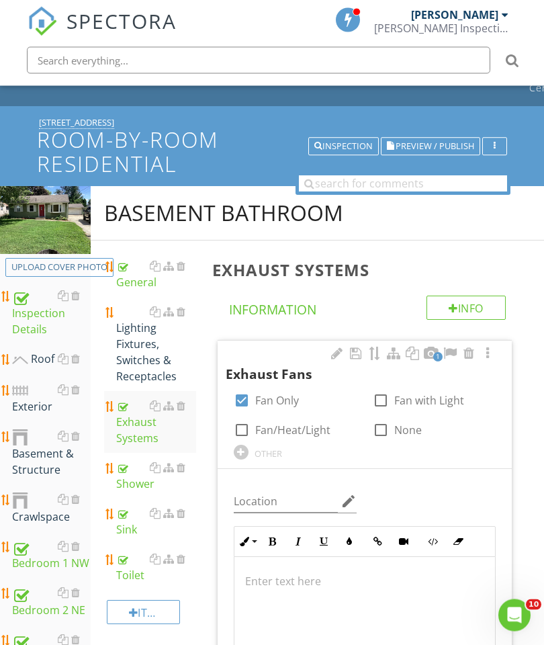
click at [143, 342] on div "Lighting Fixtures, Switches & Receptacles" at bounding box center [156, 344] width 80 height 81
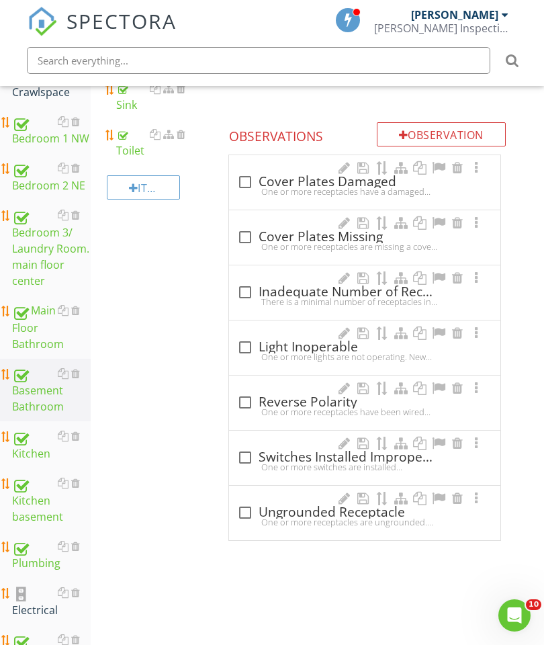
scroll to position [463, 0]
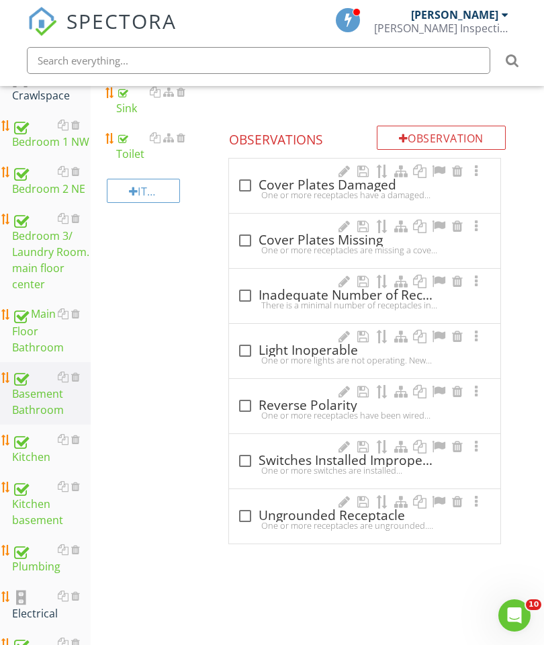
click at [34, 561] on div "Plumbing" at bounding box center [51, 558] width 79 height 34
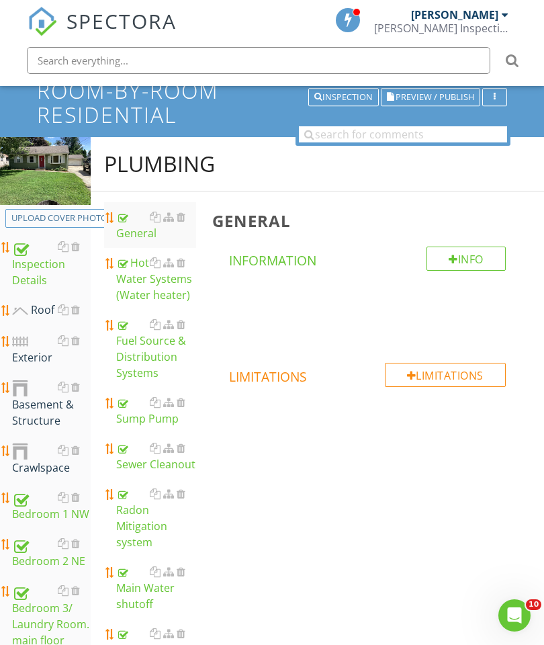
scroll to position [120, 0]
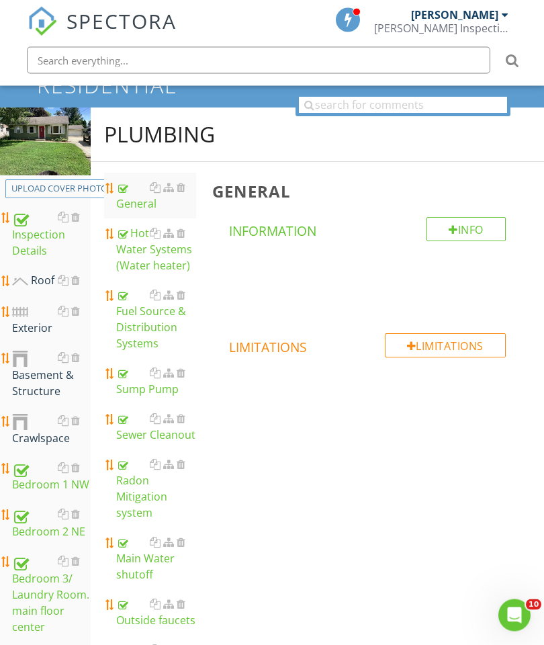
click at [134, 495] on div "Radon Mitigation system" at bounding box center [156, 489] width 80 height 64
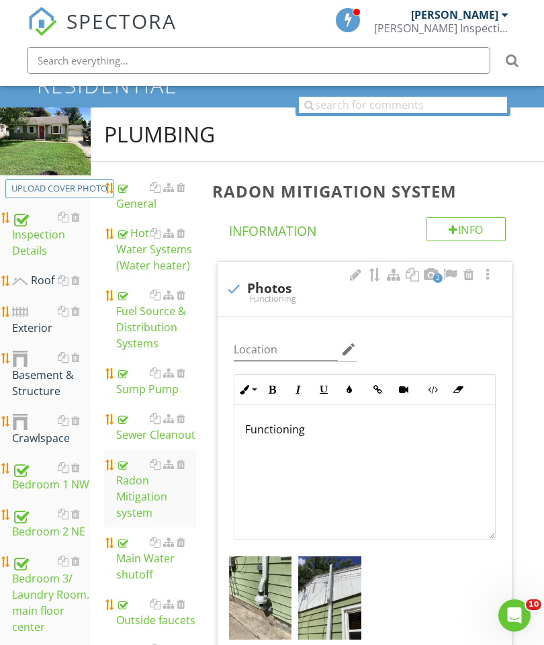
type input "C:\fakepath\image.jpg"
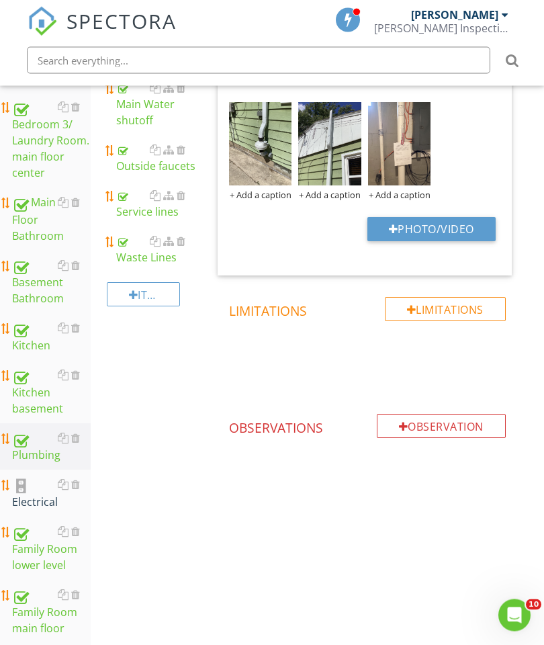
scroll to position [592, 0]
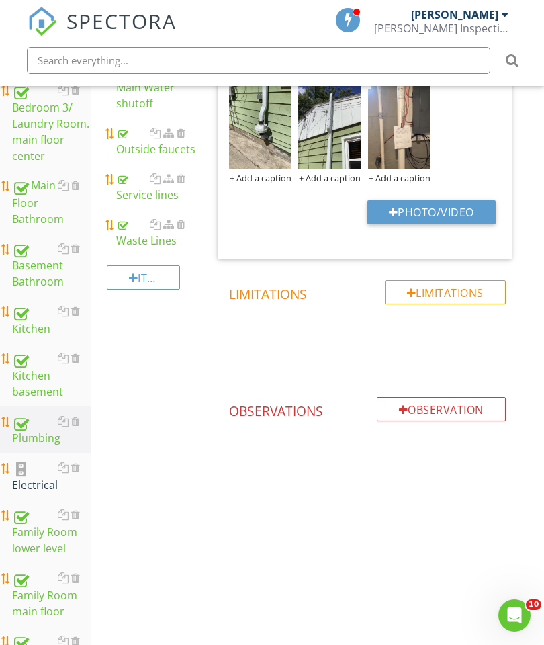
click at [38, 479] on div "Electrical" at bounding box center [51, 476] width 79 height 34
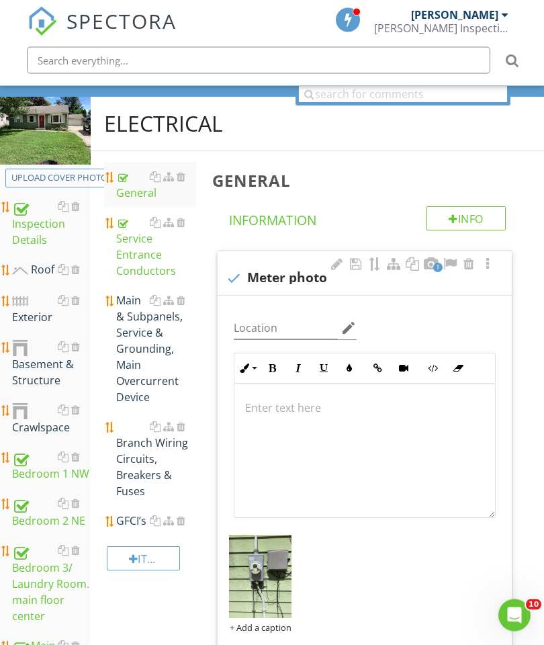
scroll to position [123, 0]
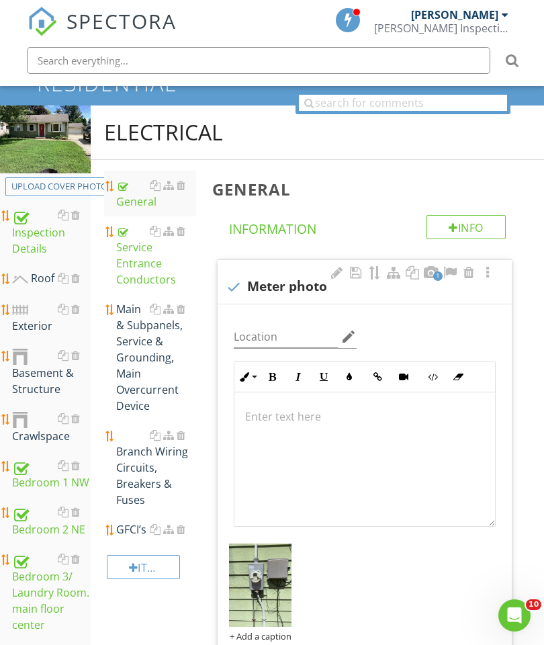
click at [139, 344] on div "Main & Subpanels, Service & Grounding, Main Overcurrent Device" at bounding box center [156, 357] width 80 height 113
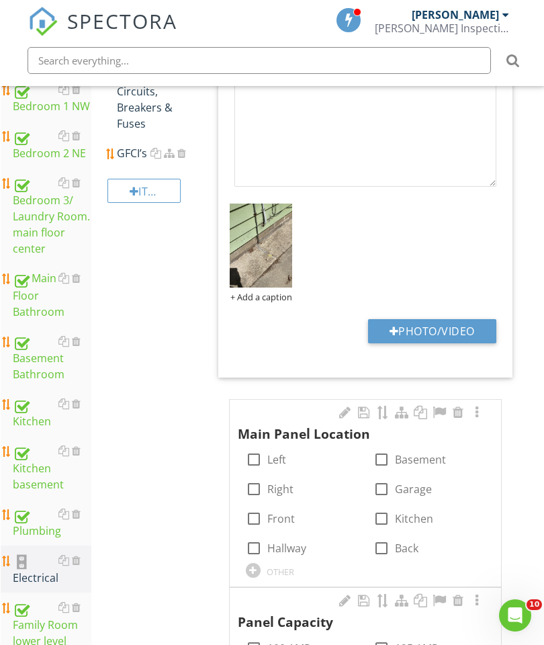
scroll to position [574, 0]
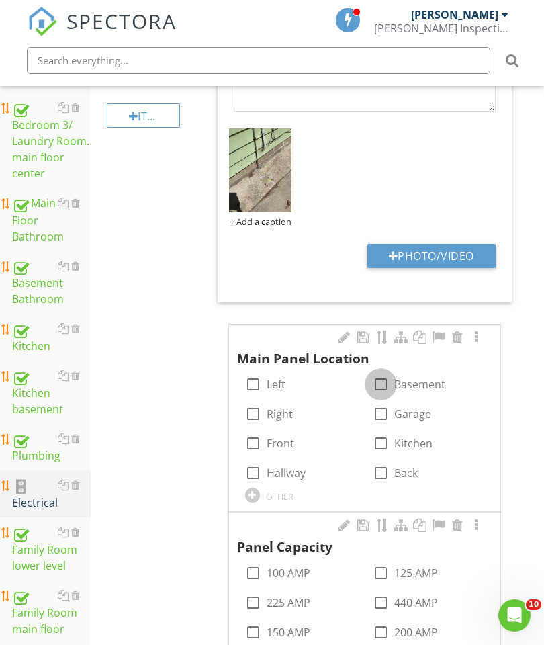
click at [384, 386] on div at bounding box center [380, 384] width 23 height 23
checkbox input "true"
click at [476, 334] on div at bounding box center [476, 336] width 16 height 13
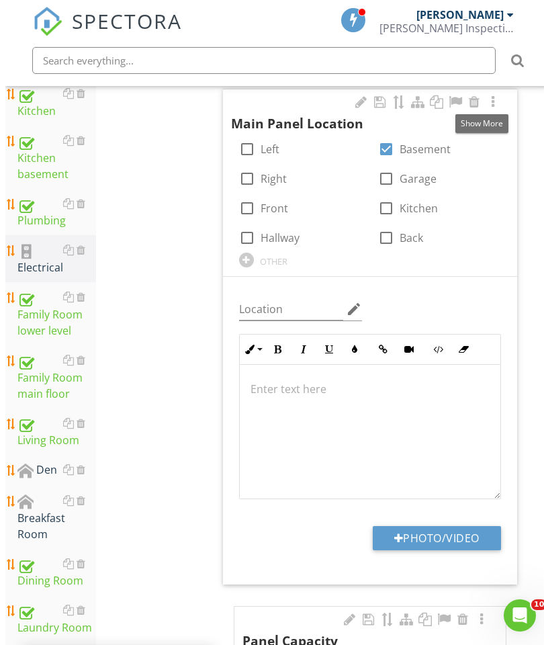
scroll to position [872, 0]
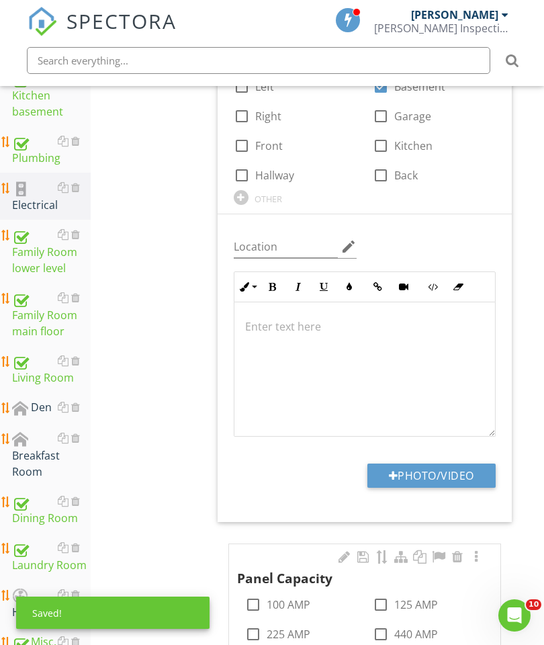
click at [438, 469] on button "Photo/Video" at bounding box center [431, 475] width 128 height 24
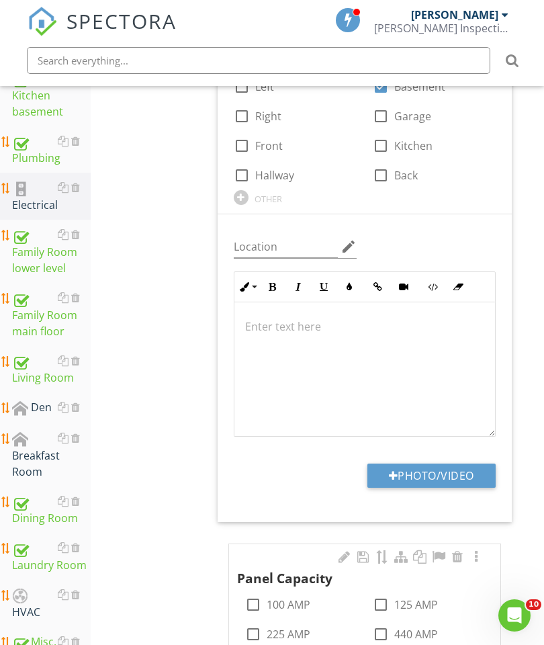
type input "C:\fakepath\image.jpg"
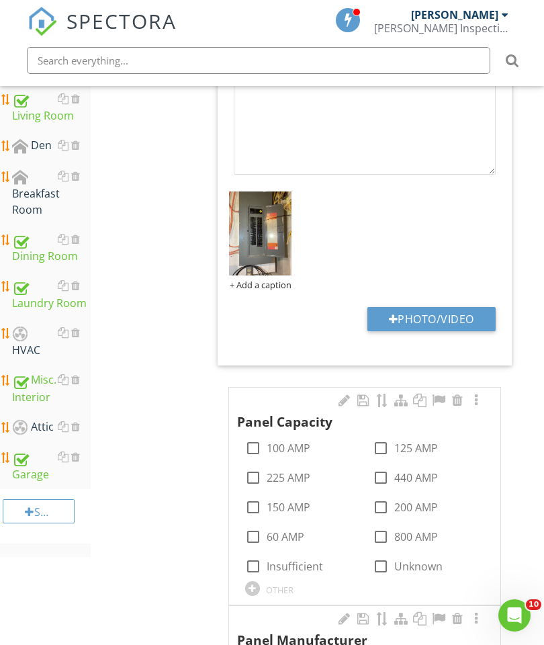
scroll to position [1174, 0]
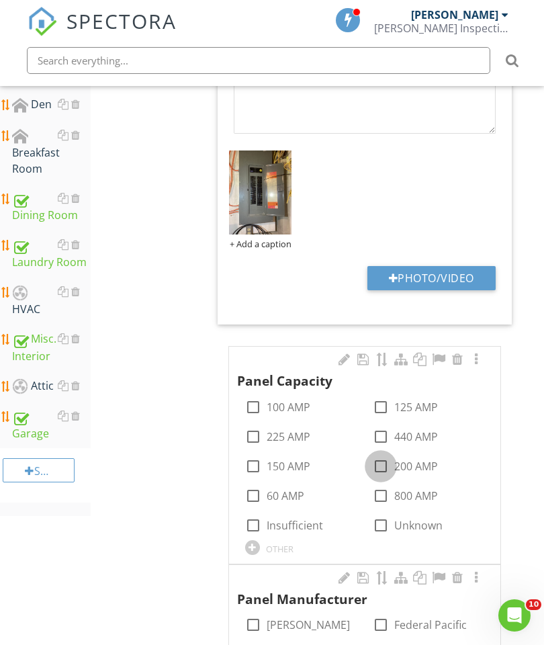
click at [373, 467] on div at bounding box center [380, 466] width 23 height 23
checkbox input "true"
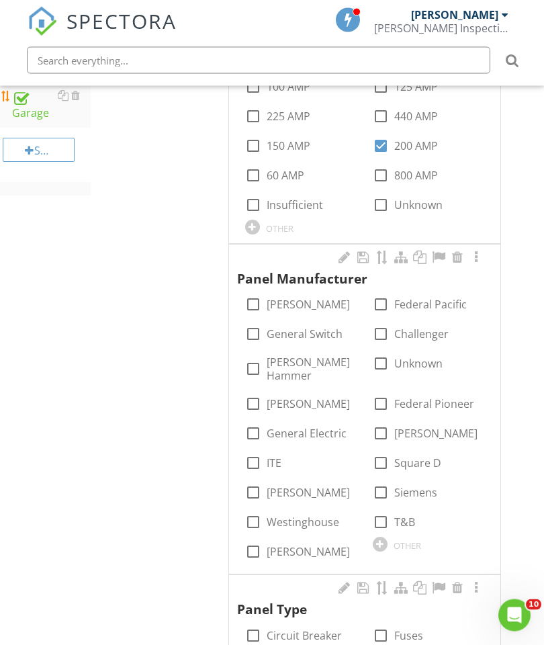
scroll to position [1495, 0]
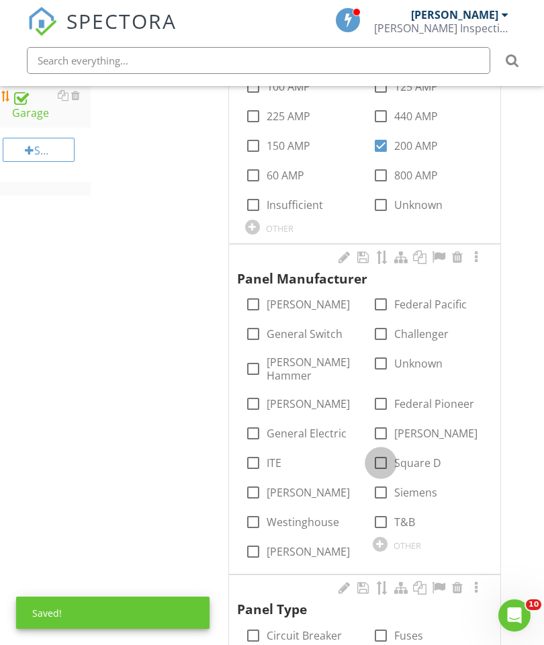
click at [372, 451] on div at bounding box center [380, 462] width 23 height 23
checkbox input "true"
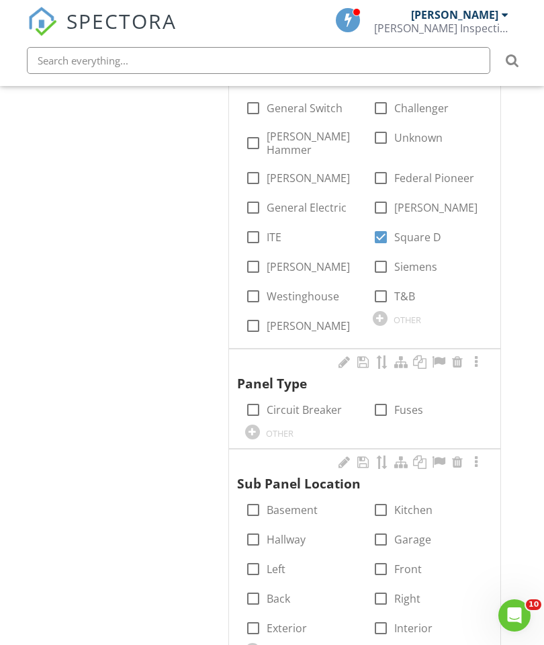
scroll to position [1743, 0]
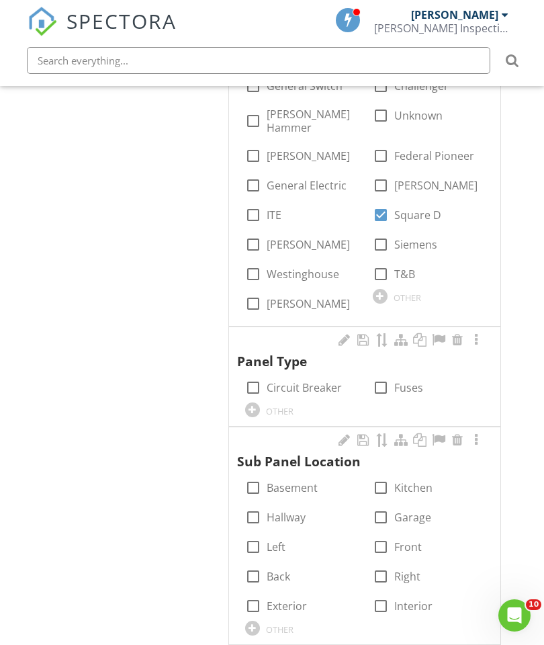
click at [254, 376] on div at bounding box center [253, 387] width 23 height 23
checkbox input "true"
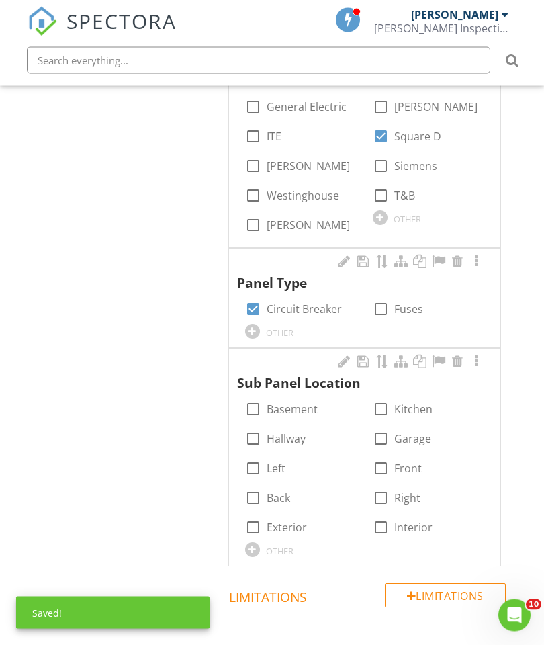
scroll to position [1827, 0]
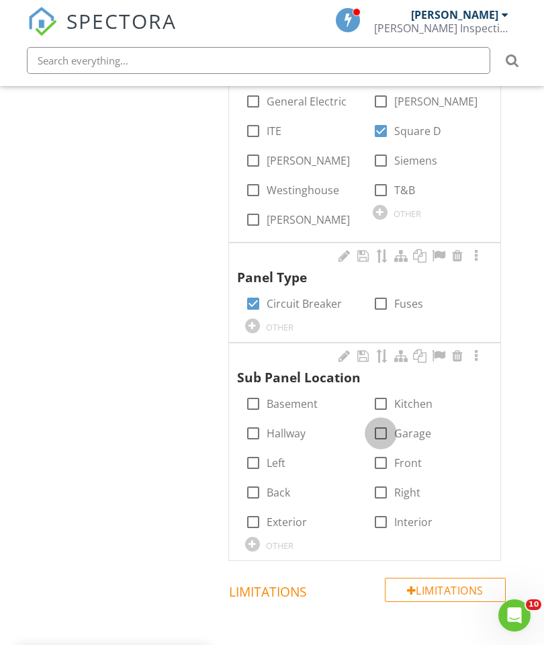
click at [373, 422] on div at bounding box center [380, 433] width 23 height 23
checkbox input "true"
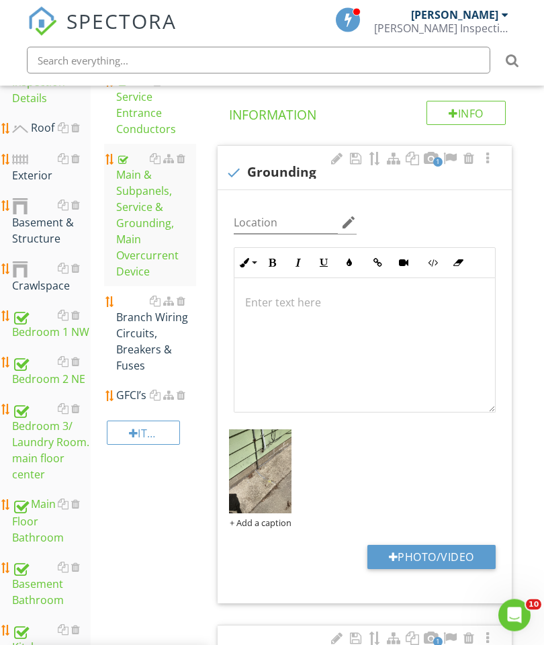
scroll to position [273, 0]
click at [140, 334] on div "Branch Wiring Circuits, Breakers & Fuses" at bounding box center [156, 333] width 80 height 81
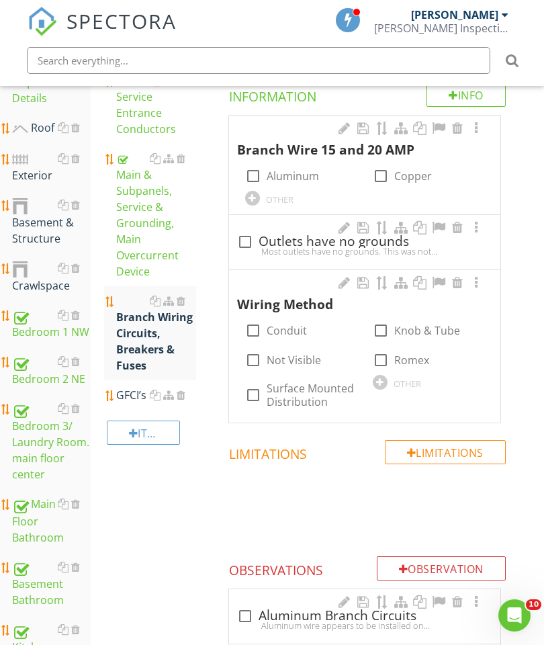
click at [380, 175] on div at bounding box center [380, 176] width 23 height 23
checkbox input "true"
click at [373, 357] on div at bounding box center [380, 360] width 23 height 23
checkbox input "true"
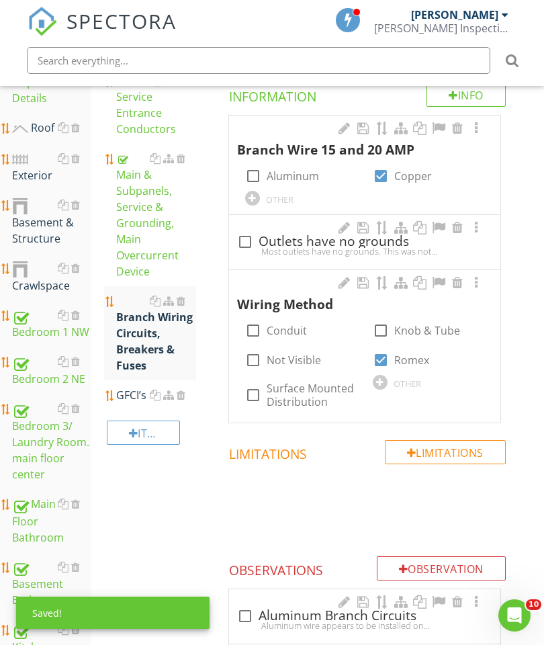
click at [241, 242] on div at bounding box center [245, 241] width 23 height 23
checkbox input "true"
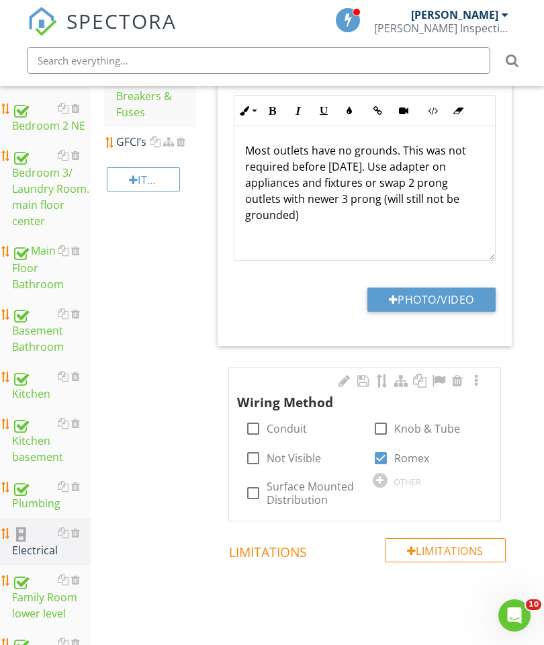
scroll to position [535, 0]
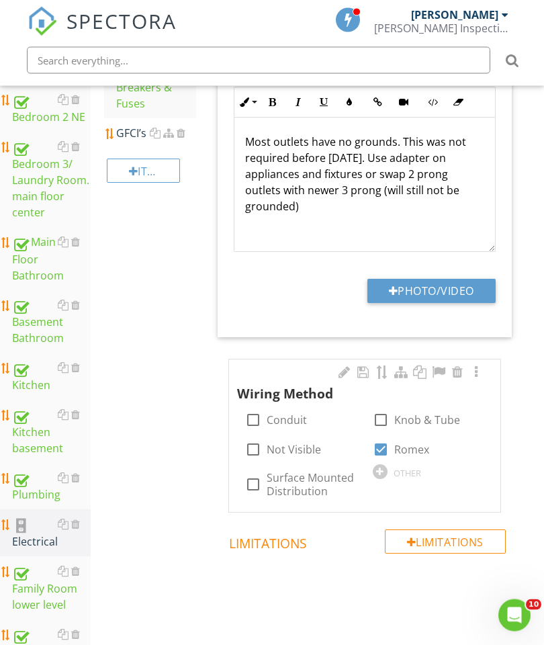
click at [481, 373] on div at bounding box center [476, 372] width 16 height 13
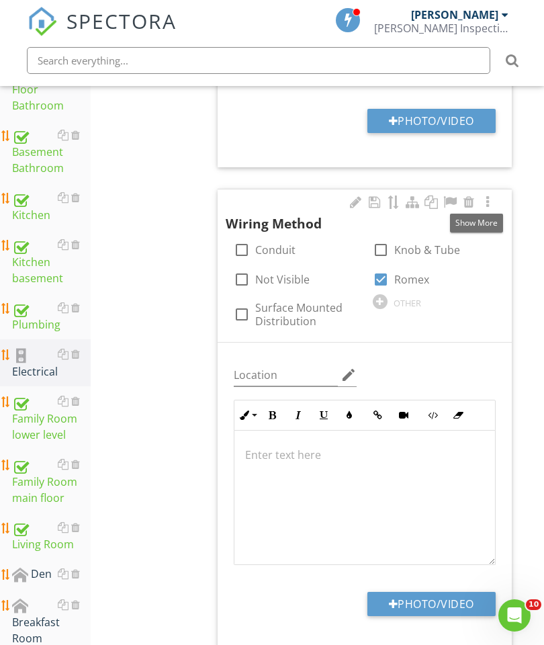
scroll to position [764, 0]
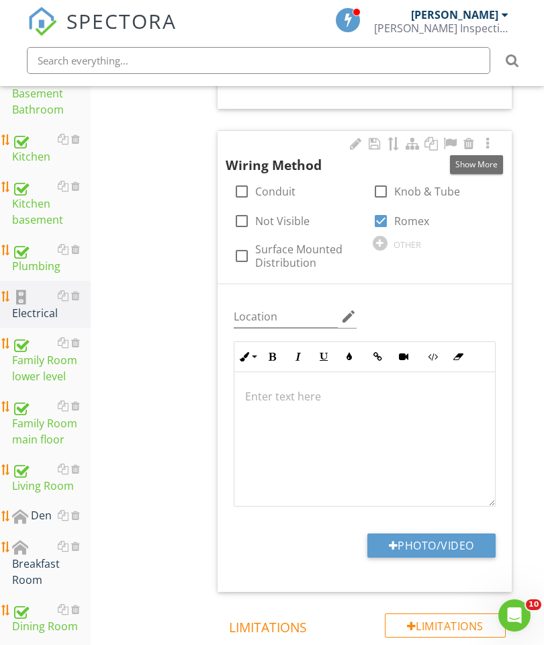
click at [431, 541] on button "Photo/Video" at bounding box center [431, 545] width 128 height 24
type input "C:\fakepath\image.jpg"
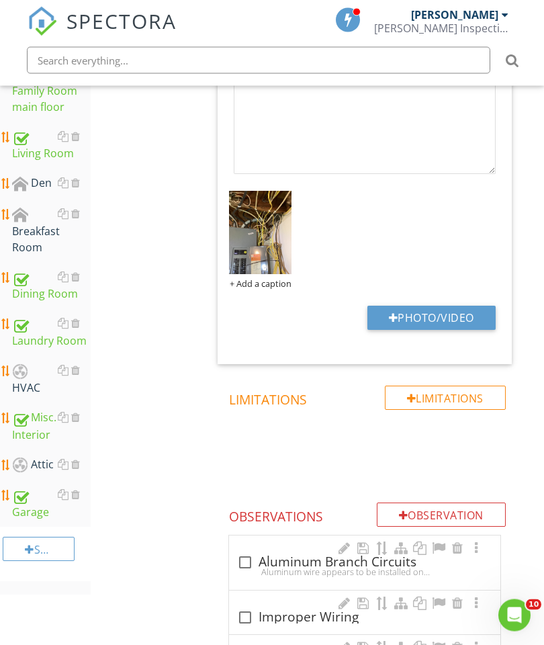
scroll to position [1097, 0]
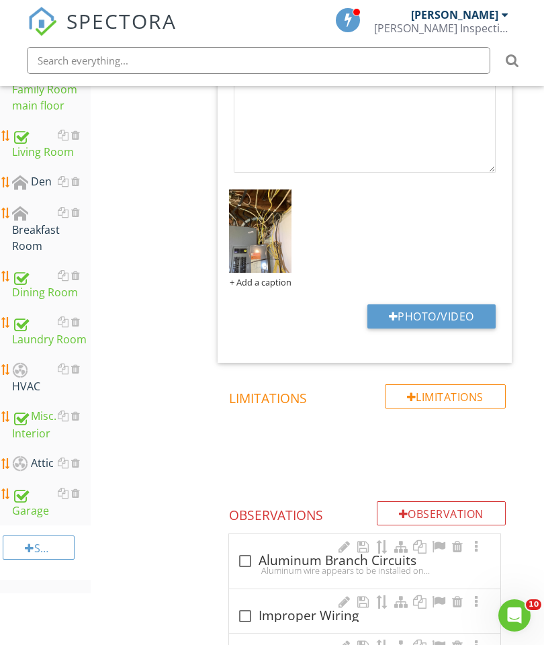
click at [38, 332] on div "Laundry Room" at bounding box center [51, 331] width 79 height 34
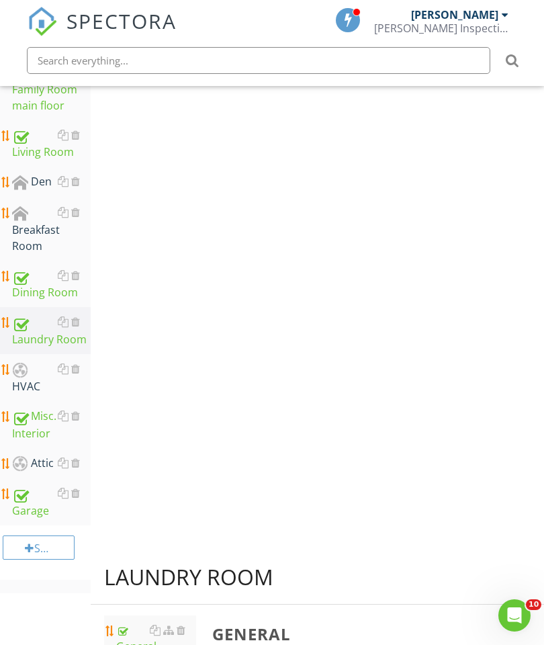
scroll to position [1045, 0]
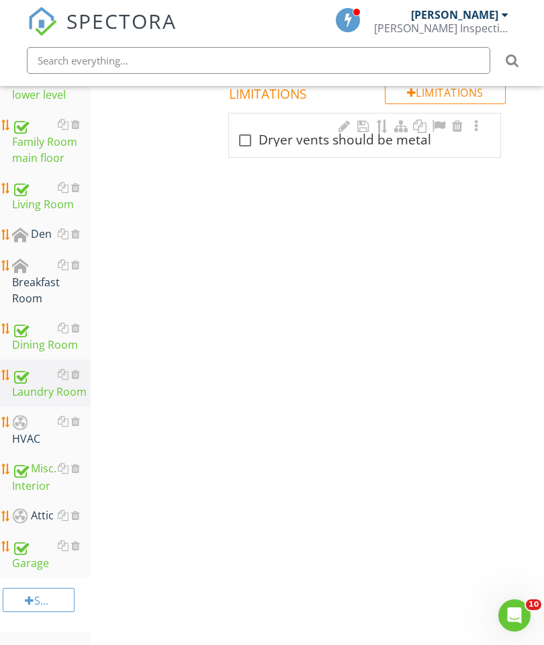
click at [64, 375] on div at bounding box center [63, 374] width 11 height 11
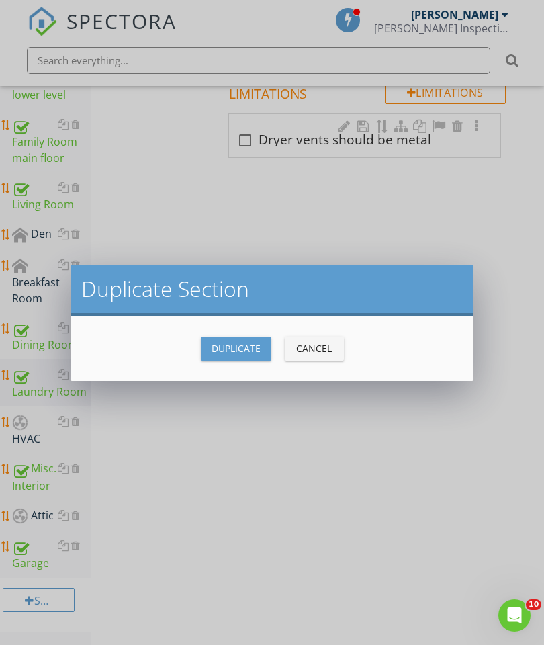
click at [64, 376] on div "Duplicate Section Duplicate Cancel" at bounding box center [272, 322] width 544 height 645
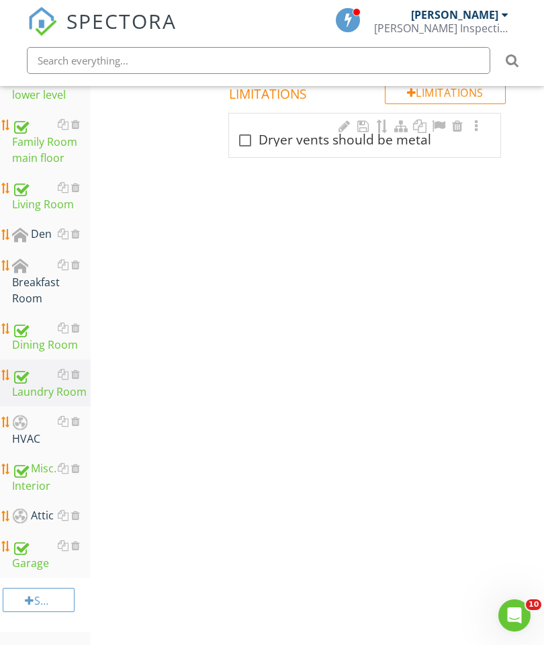
click at [58, 375] on div at bounding box center [63, 374] width 11 height 11
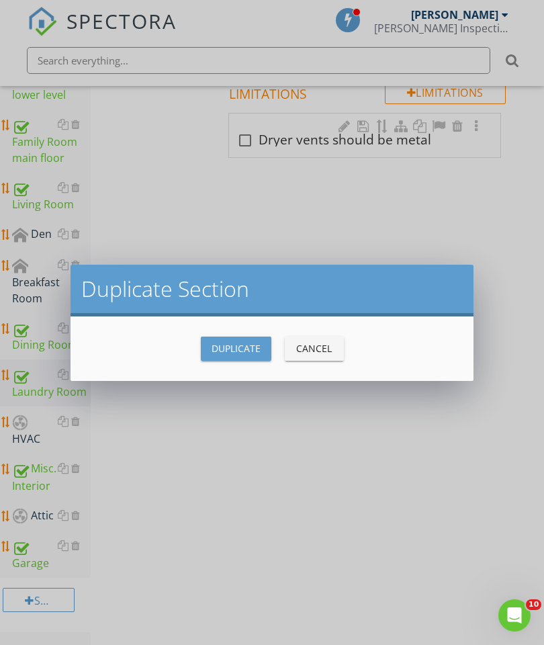
click at [234, 351] on div "Duplicate" at bounding box center [236, 348] width 49 height 14
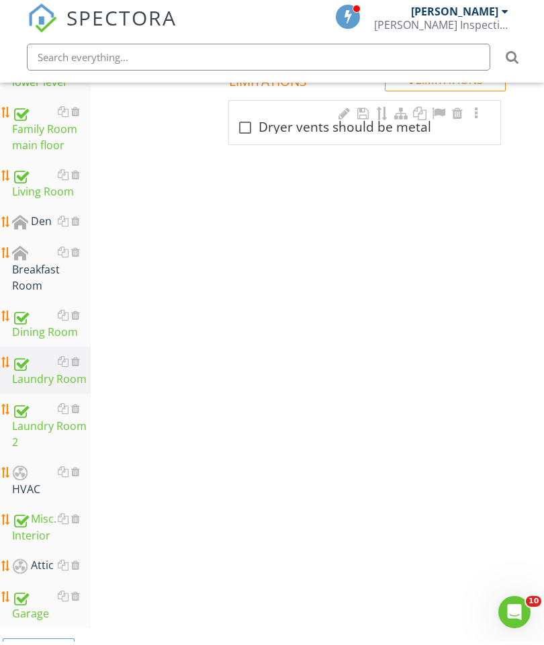
scroll to position [1108, 0]
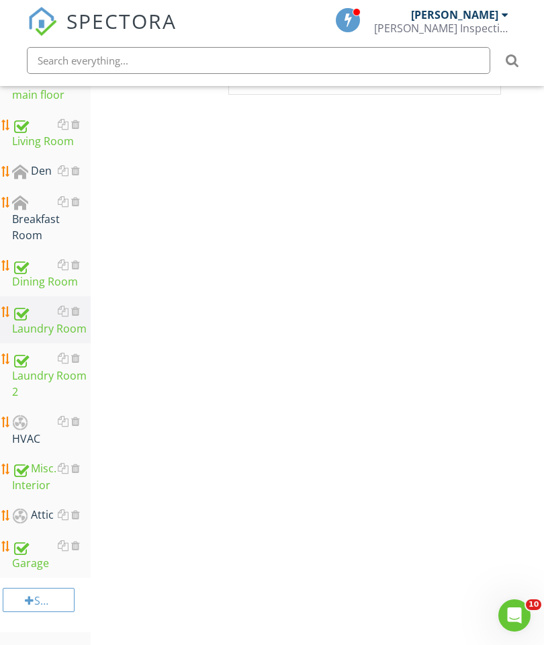
click at [48, 375] on div "Laundry Room 2" at bounding box center [51, 375] width 79 height 50
click at [43, 373] on div "Laundry Room 2" at bounding box center [51, 375] width 79 height 50
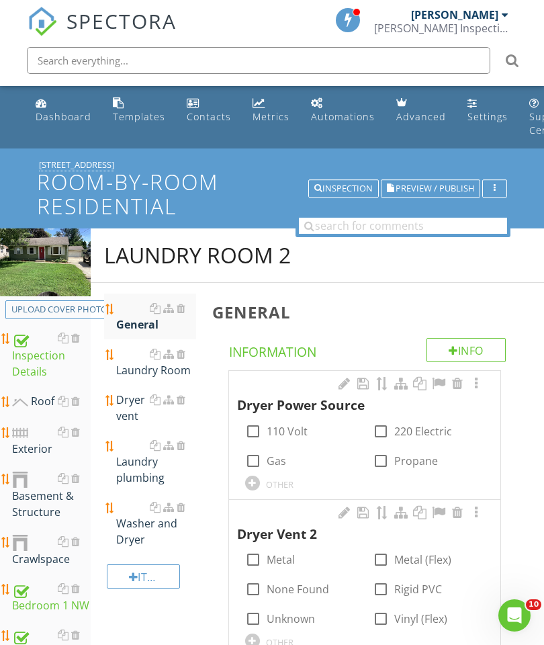
click at [291, 262] on div "Laundry Room 2" at bounding box center [197, 255] width 187 height 27
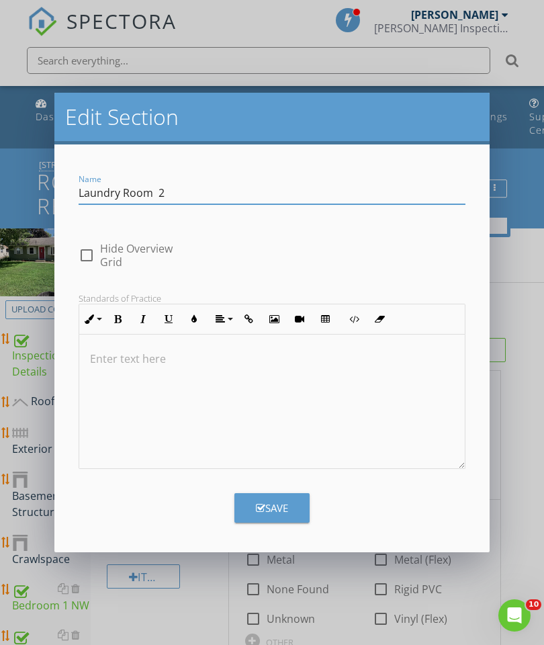
click at [188, 187] on input "Laundry Room 2" at bounding box center [272, 193] width 387 height 22
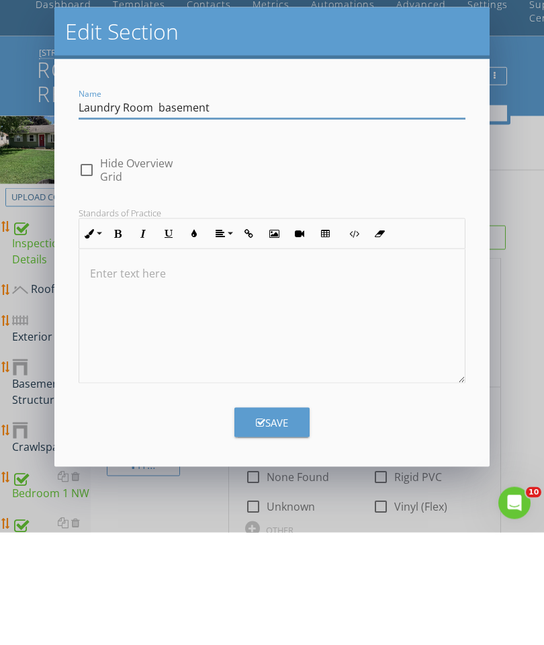
type input "Laundry Room basement"
click at [281, 527] on div "Save" at bounding box center [272, 534] width 32 height 15
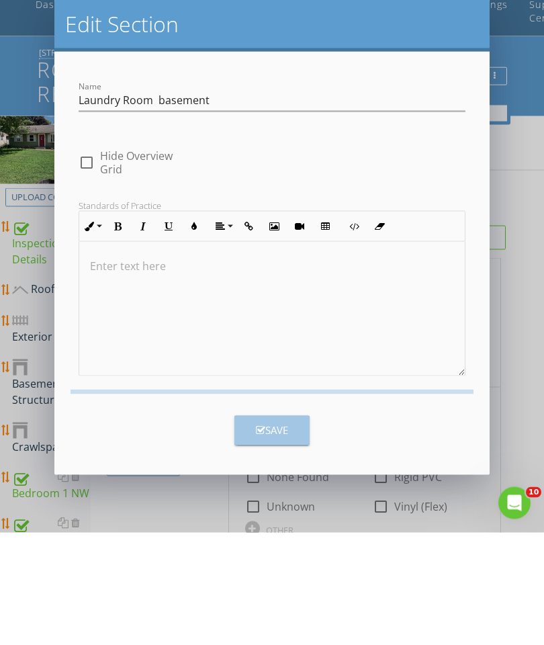
scroll to position [113, 0]
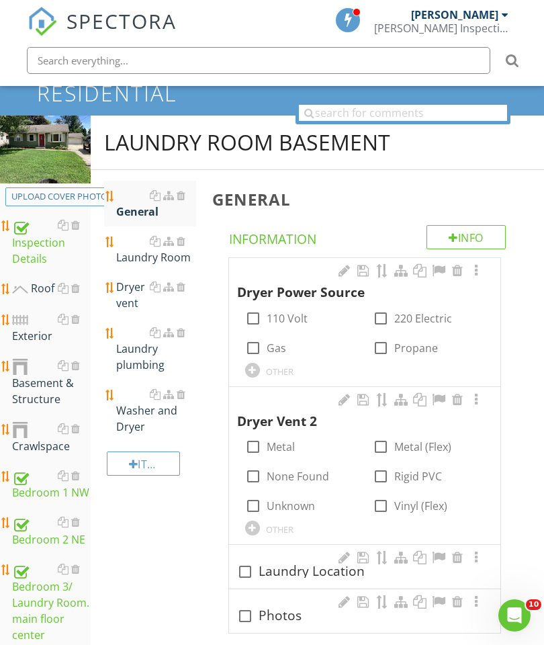
click at [379, 313] on div at bounding box center [380, 318] width 23 height 23
checkbox input "true"
click at [254, 347] on div at bounding box center [253, 347] width 23 height 23
checkbox input "true"
click at [473, 273] on div at bounding box center [476, 270] width 16 height 13
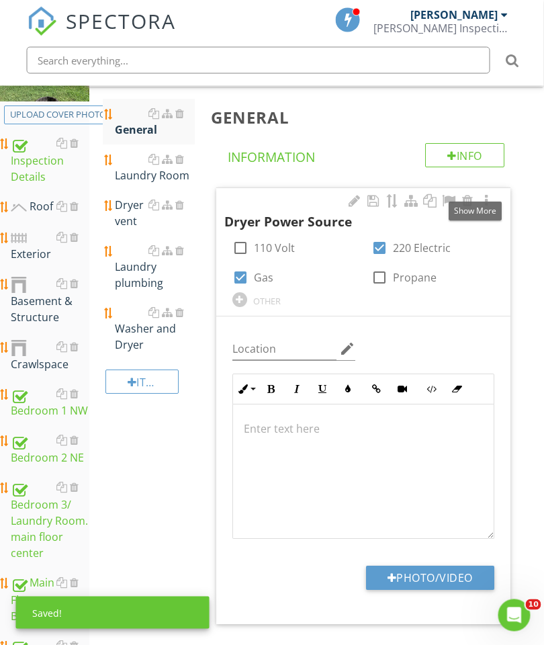
click at [432, 587] on button "Photo/Video" at bounding box center [431, 578] width 128 height 24
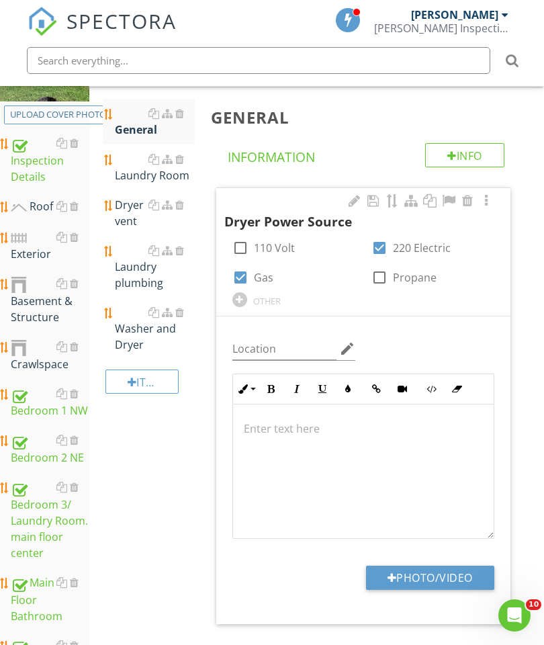
scroll to position [195, 0]
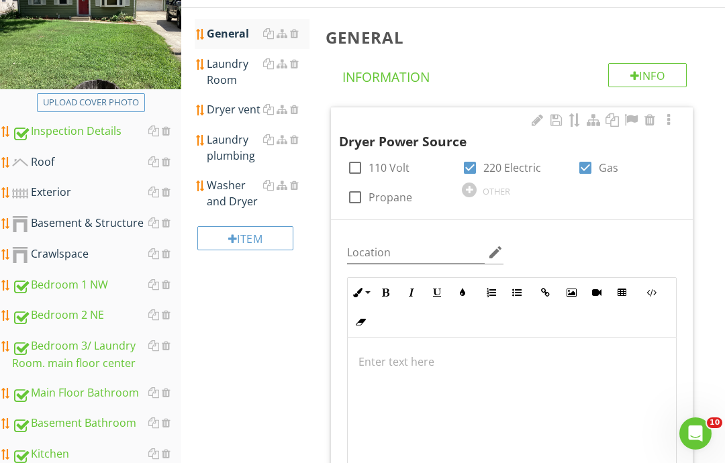
type input "C:\fakepath\image.jpg"
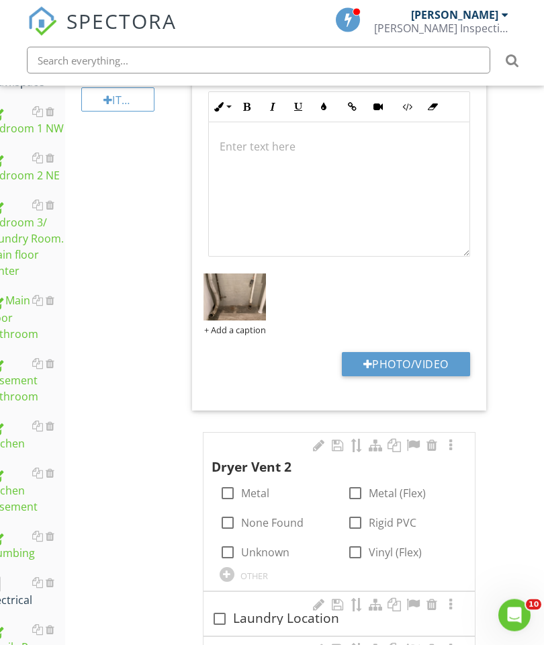
scroll to position [477, 26]
click at [358, 493] on div at bounding box center [355, 492] width 23 height 23
checkbox input "true"
click at [450, 447] on div at bounding box center [451, 444] width 16 height 13
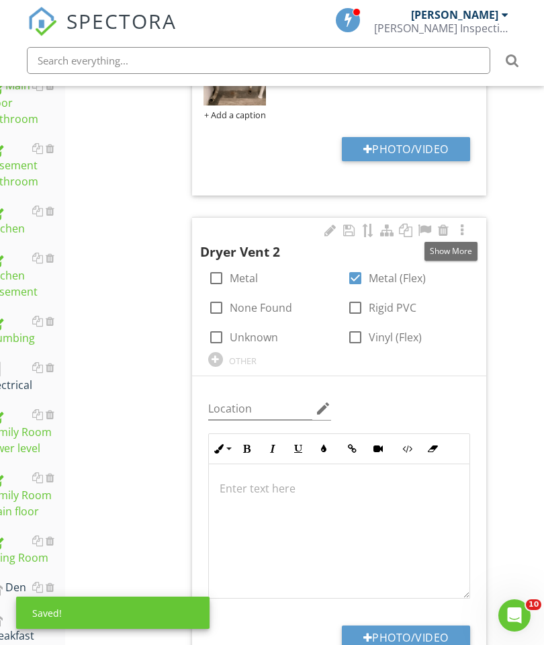
scroll to position [766, 26]
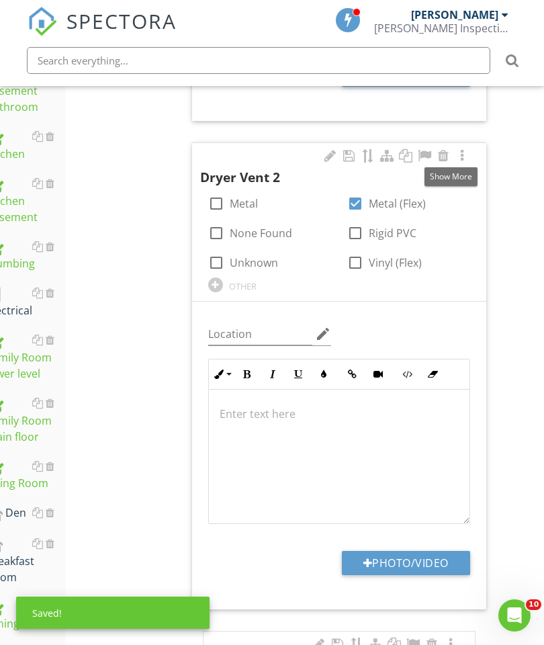
click at [421, 554] on button "Photo/Video" at bounding box center [406, 563] width 128 height 24
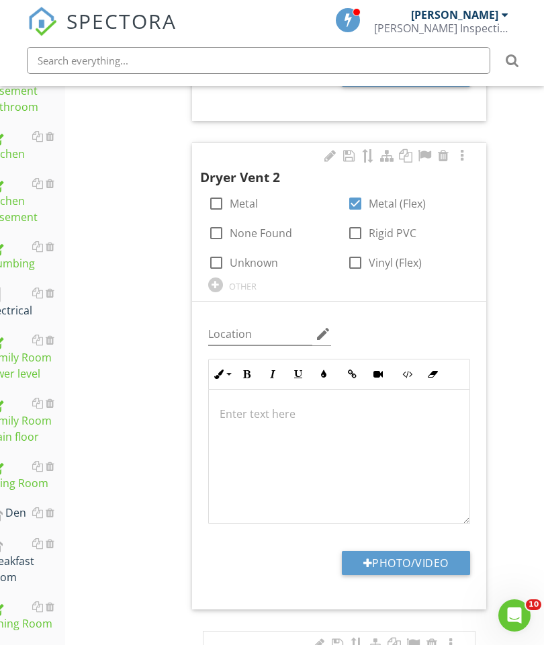
type input "C:\fakepath\image.jpg"
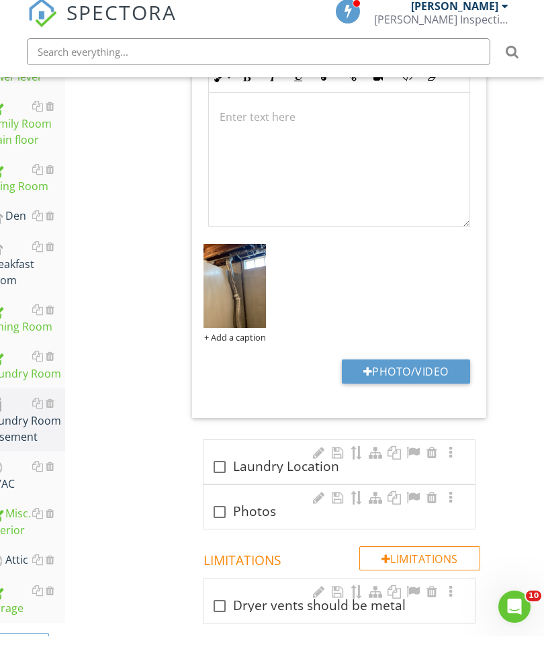
scroll to position [1108, 26]
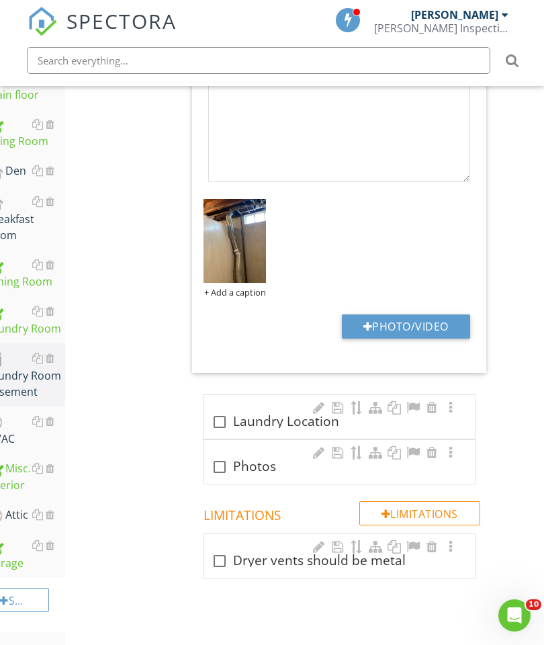
click at [210, 422] on div at bounding box center [219, 421] width 23 height 23
checkbox input "true"
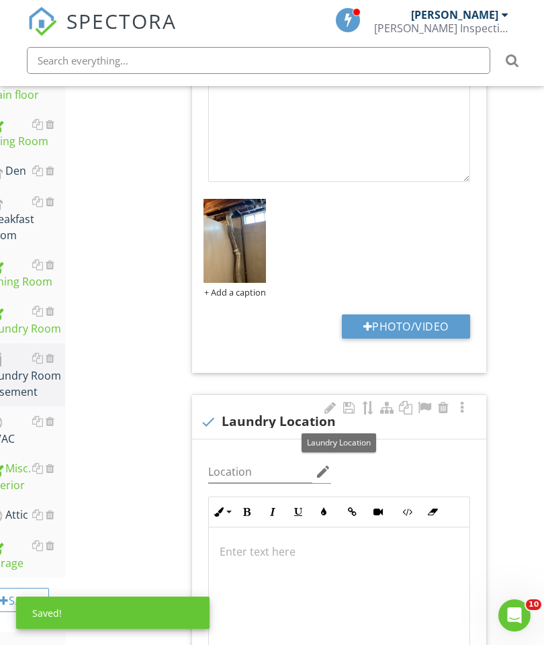
click at [306, 560] on div at bounding box center [339, 594] width 261 height 134
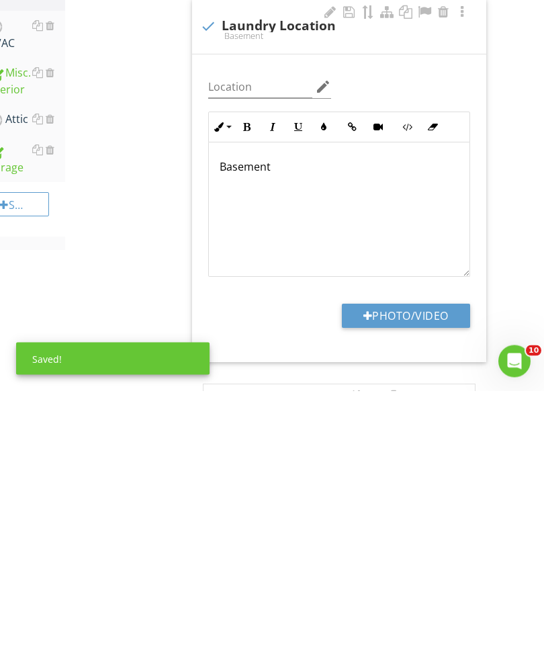
click at [411, 558] on button "Photo/Video" at bounding box center [406, 570] width 128 height 24
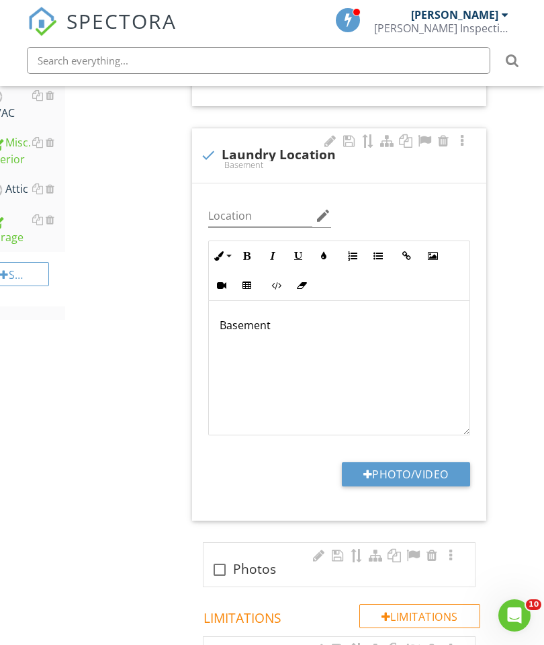
scroll to position [1344, 0]
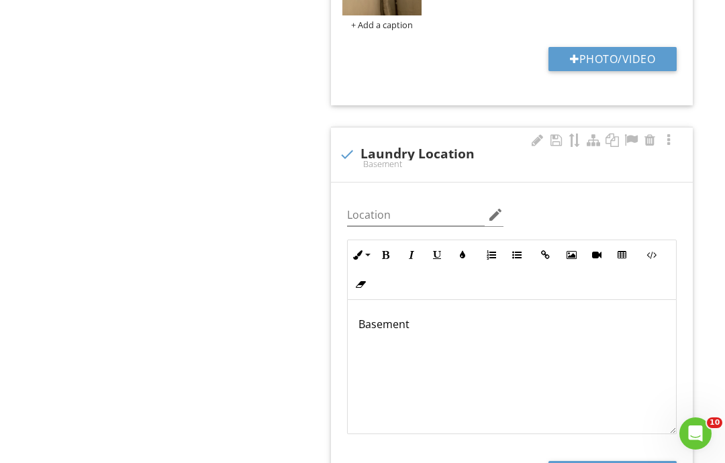
type input "C:\fakepath\image.jpg"
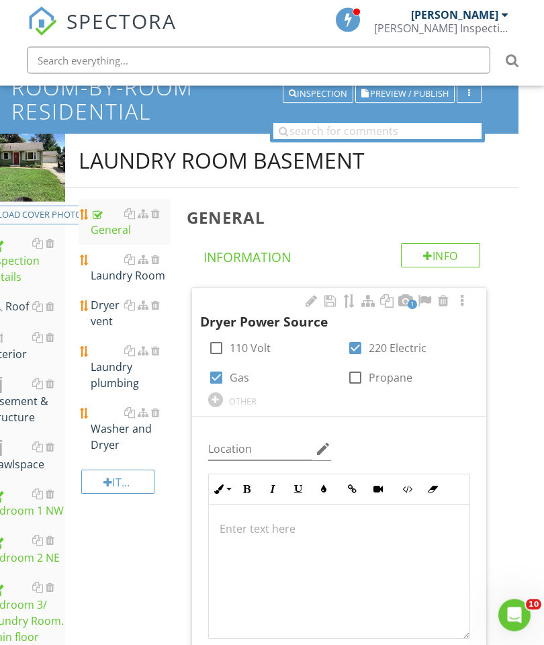
scroll to position [95, 26]
click at [156, 260] on div at bounding box center [155, 259] width 9 height 11
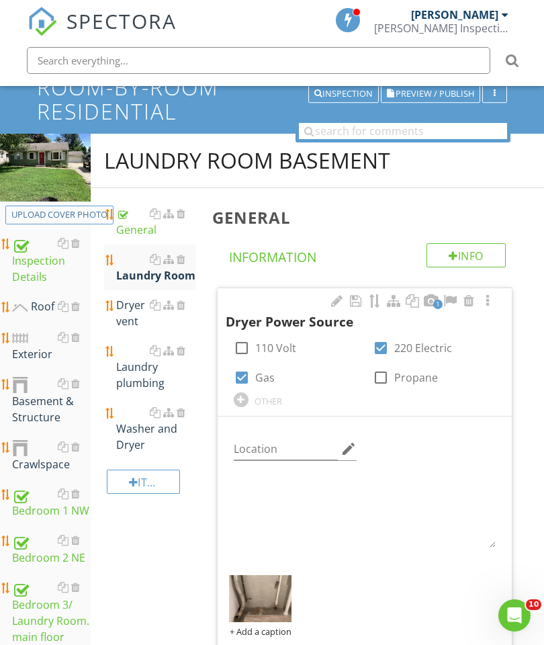
scroll to position [95, 0]
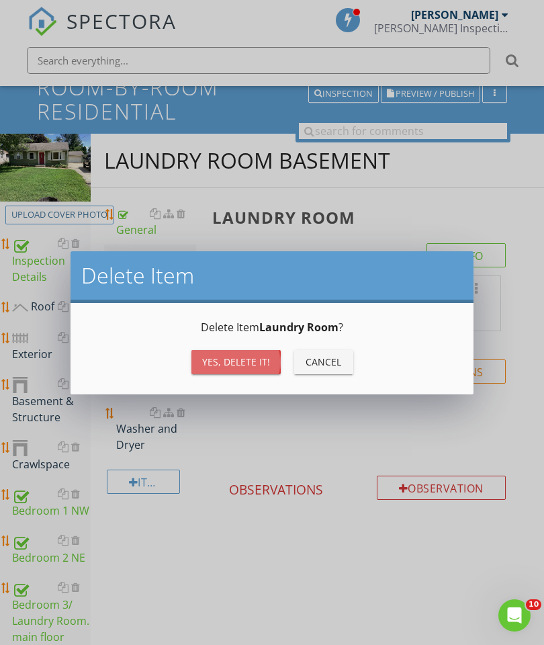
click at [240, 360] on div "Yes, Delete it!" at bounding box center [236, 362] width 68 height 14
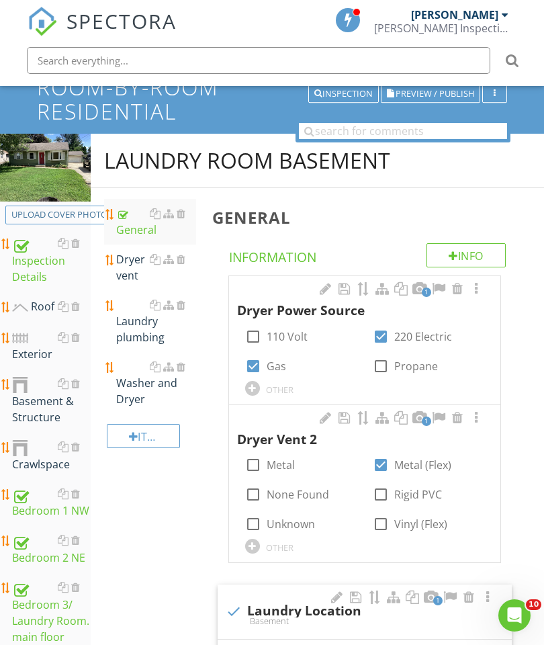
click at [183, 263] on div at bounding box center [181, 259] width 9 height 11
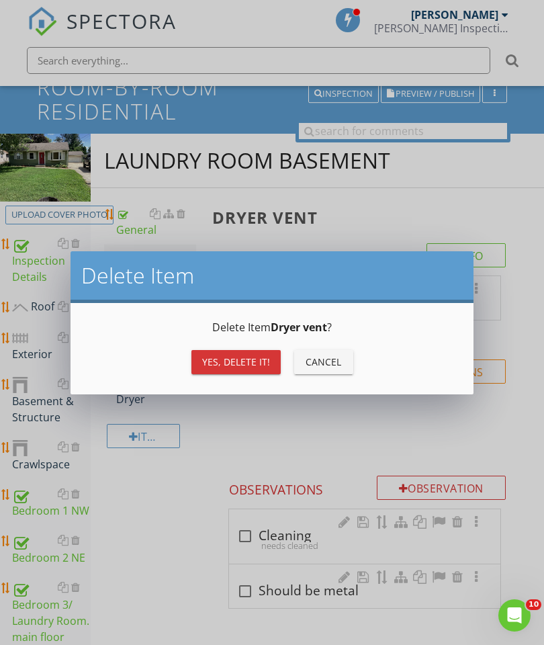
click at [244, 361] on div "Yes, Delete it!" at bounding box center [236, 362] width 68 height 14
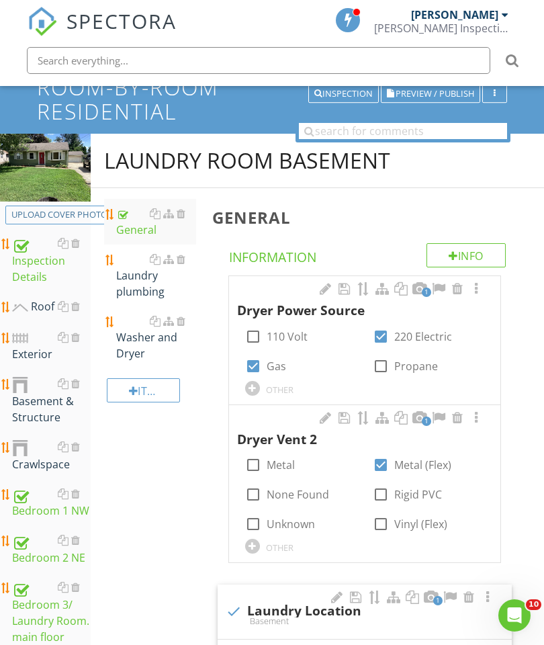
click at [134, 277] on div "Laundry plumbing" at bounding box center [156, 275] width 80 height 48
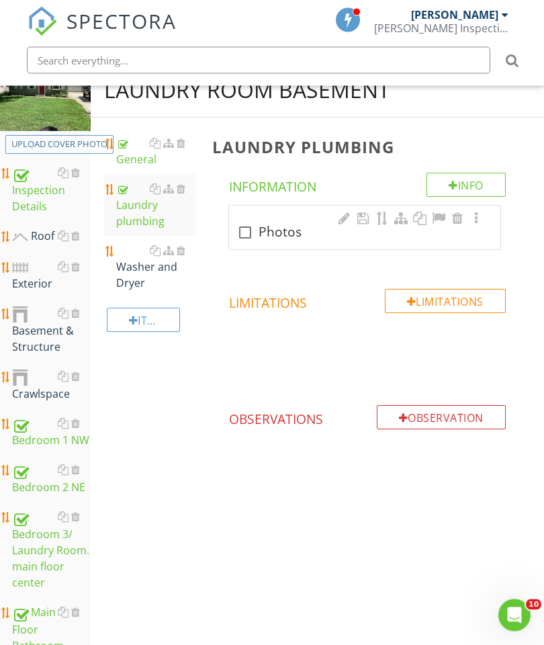
click at [434, 414] on div "Observation" at bounding box center [441, 418] width 129 height 24
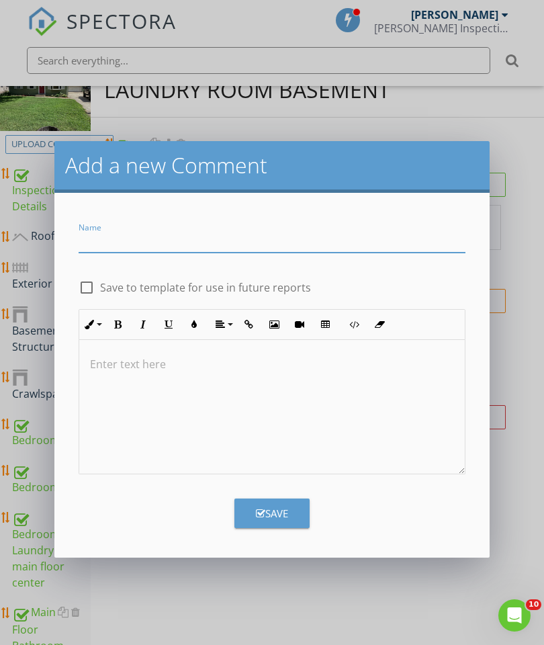
click at [136, 242] on input "Name" at bounding box center [272, 241] width 387 height 22
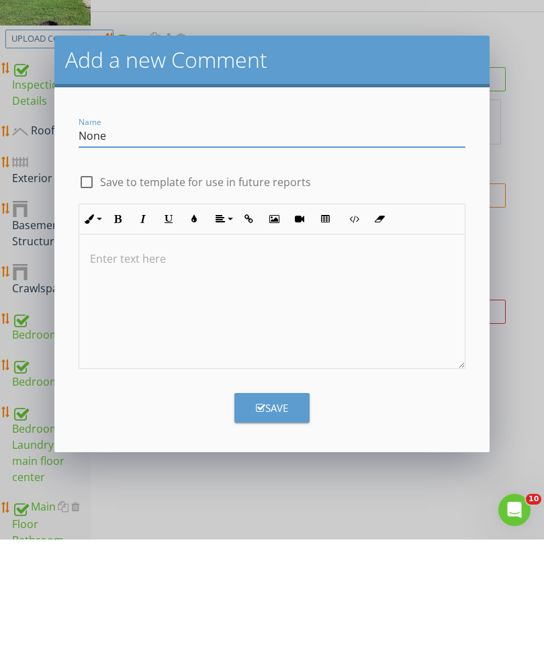
type input "None"
click at [274, 498] on button "Save" at bounding box center [271, 513] width 75 height 30
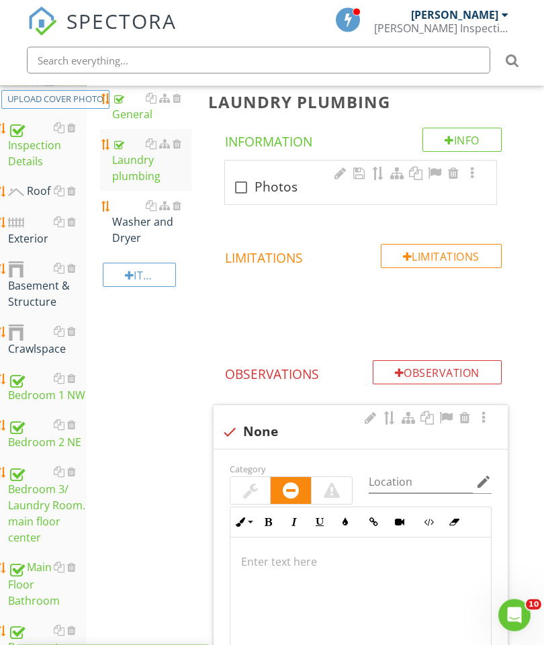
scroll to position [210, 4]
click at [178, 204] on div at bounding box center [177, 205] width 9 height 11
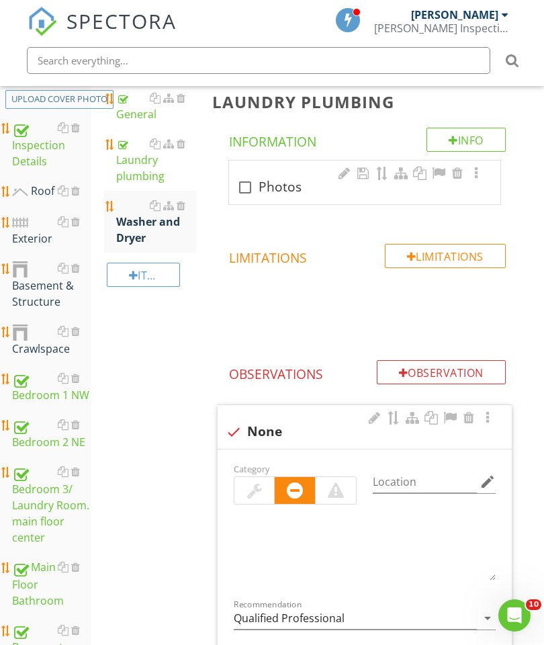
scroll to position [210, 0]
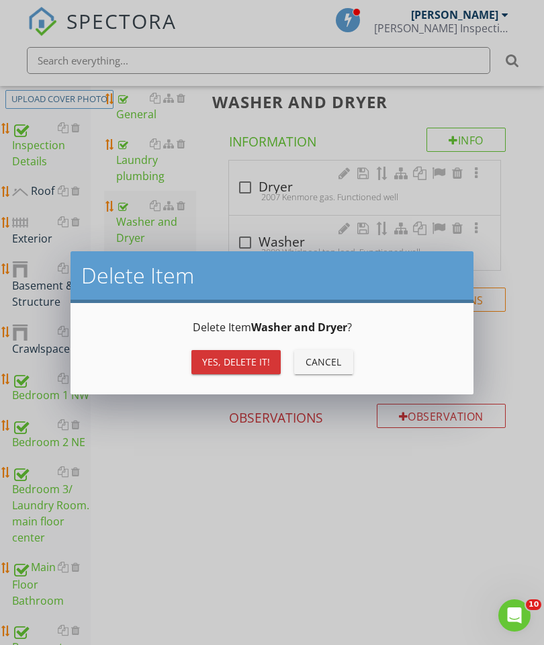
click at [242, 357] on div "Yes, Delete it!" at bounding box center [236, 362] width 68 height 14
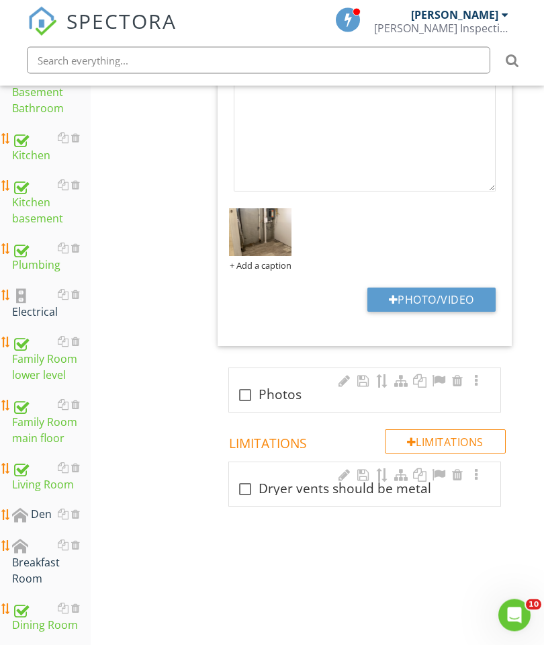
scroll to position [788, 0]
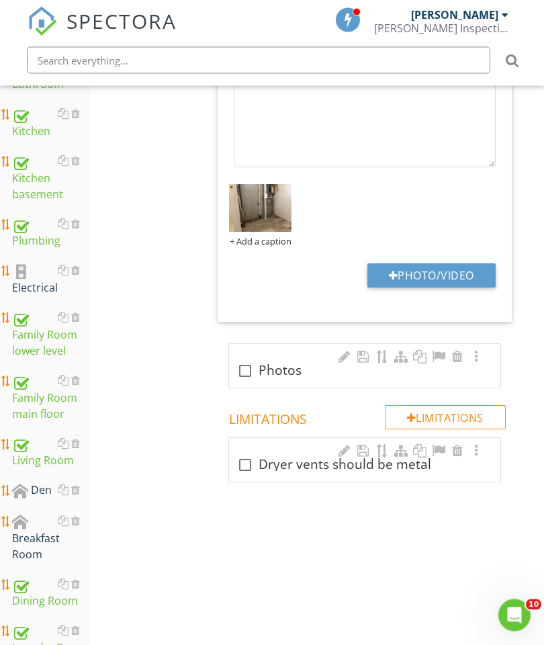
click at [37, 283] on div "Electrical" at bounding box center [51, 280] width 79 height 34
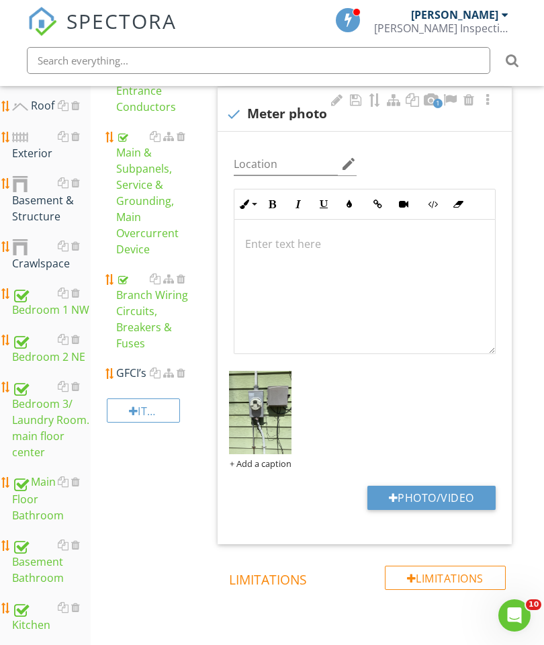
scroll to position [294, 0]
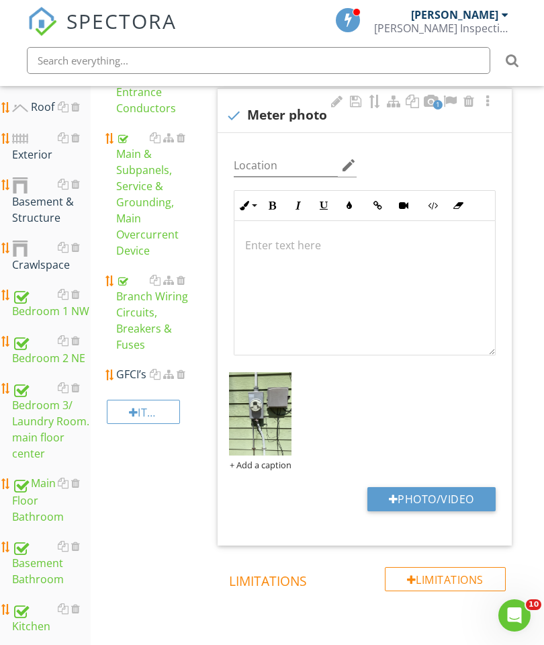
click at [129, 374] on div "GFCI’s" at bounding box center [156, 374] width 80 height 16
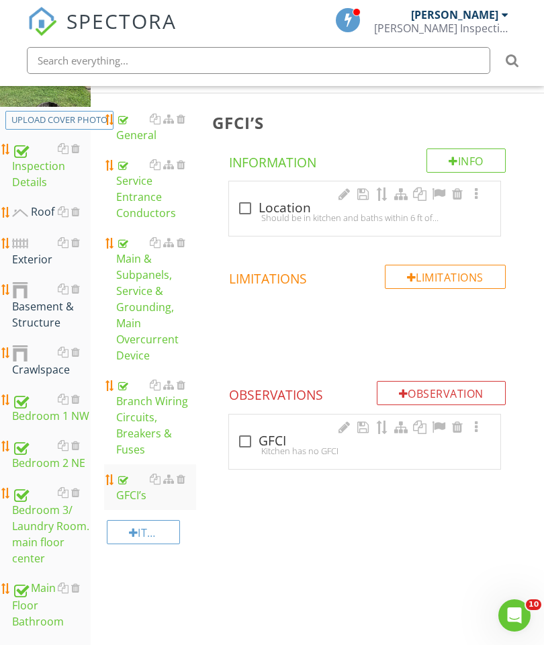
scroll to position [188, 0]
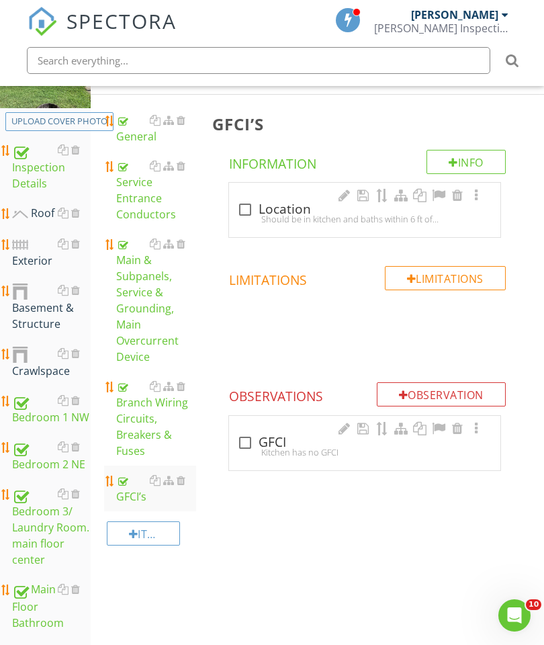
click at [236, 211] on div at bounding box center [245, 209] width 23 height 23
checkbox input "true"
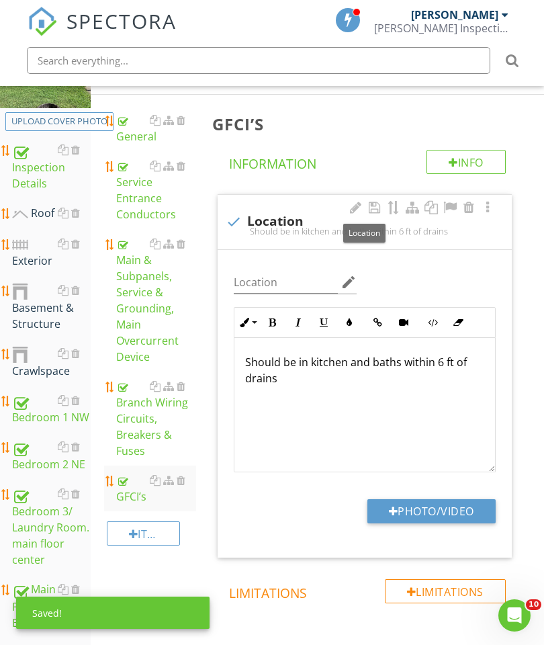
click at [293, 384] on p "Should be in kitchen and baths within 6 ft of drains" at bounding box center [364, 370] width 239 height 32
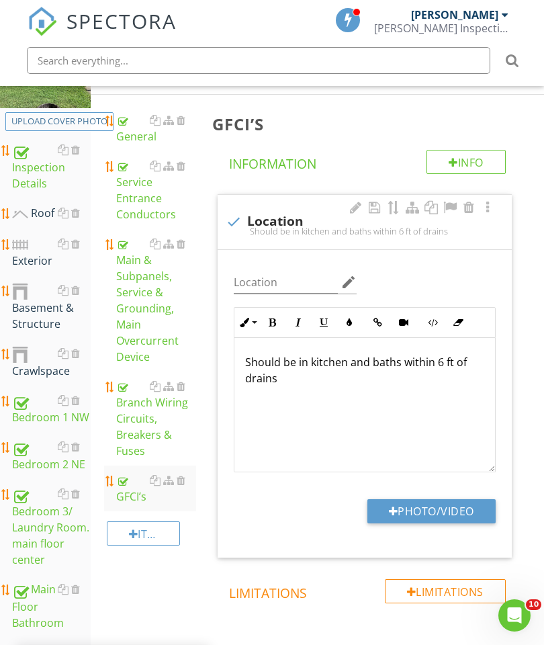
scroll to position [188, 26]
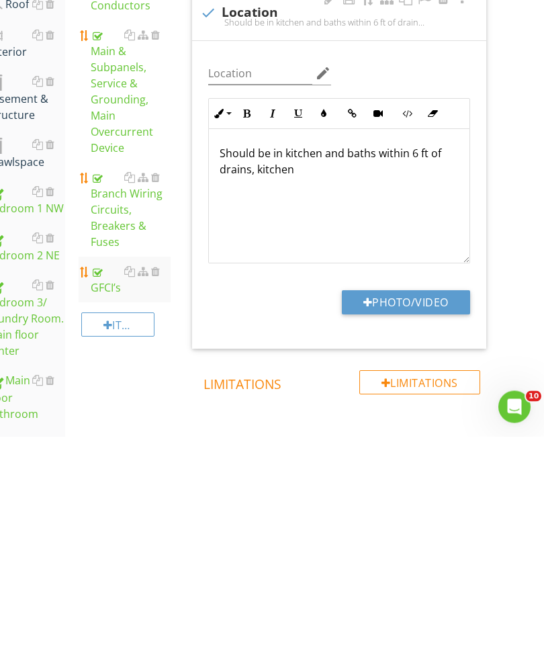
click at [258, 354] on p "Should be in kitchen and baths within 6 ft of drains, kitchen" at bounding box center [339, 370] width 239 height 32
click at [338, 338] on div "Should be in kitchen and baths within 6 ft of drains, see kitchen" at bounding box center [339, 405] width 261 height 134
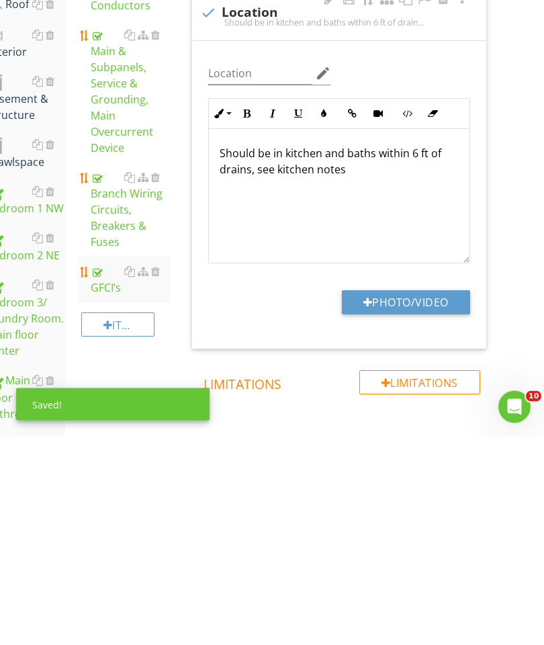
click at [517, 267] on div "GFCI’s Info Information check Location Should be in kitchen and baths within 6 …" at bounding box center [349, 445] width 340 height 700
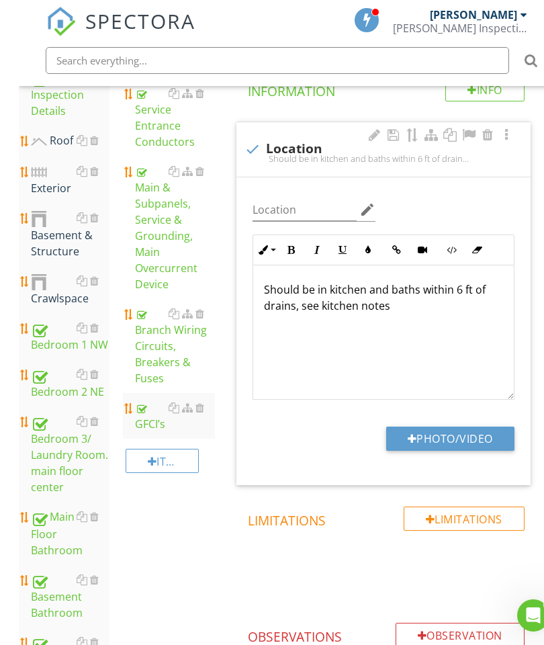
scroll to position [350, 0]
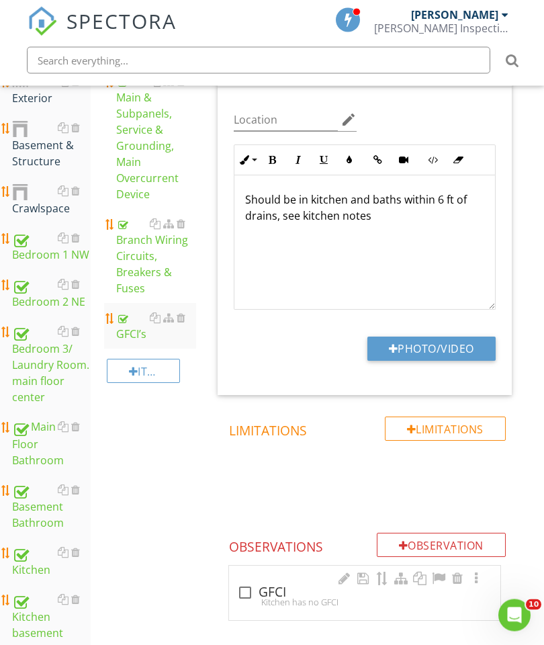
click at [38, 196] on div "Crawlspace" at bounding box center [51, 200] width 79 height 34
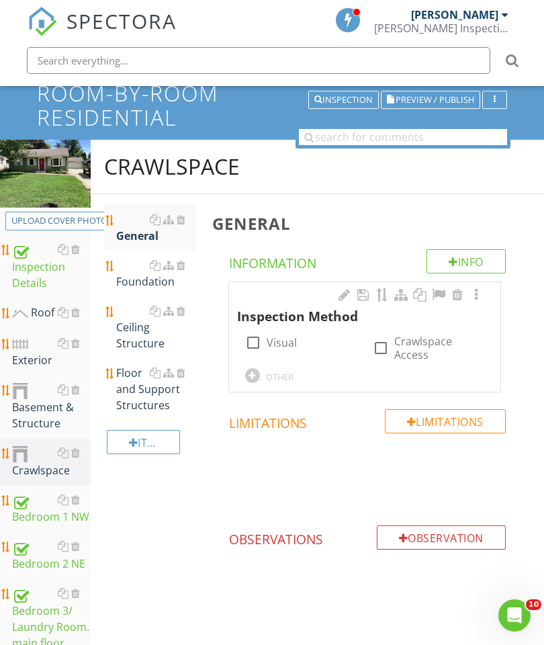
scroll to position [95, 0]
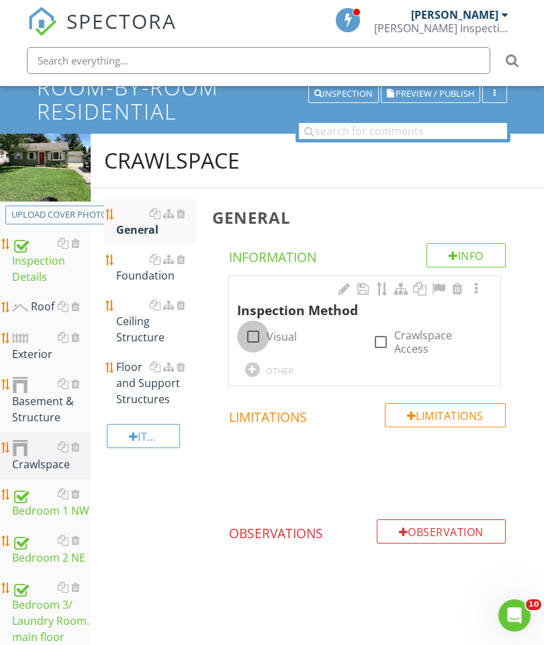
click at [255, 339] on div at bounding box center [253, 336] width 23 height 23
checkbox input "true"
click at [479, 290] on div at bounding box center [476, 288] width 16 height 13
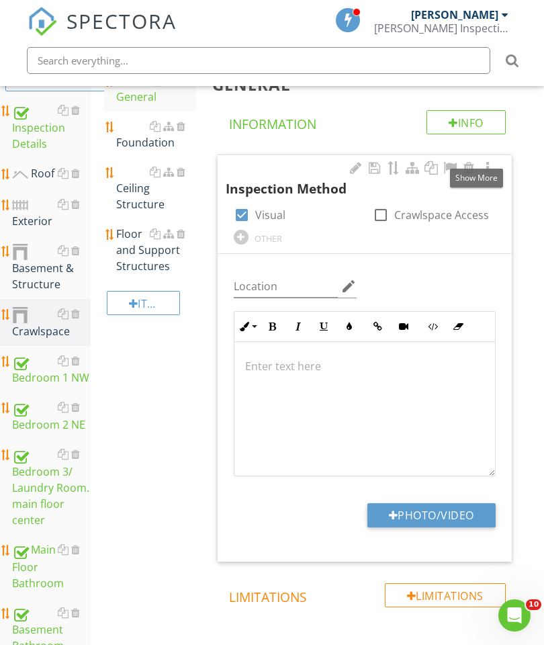
click at [275, 358] on p at bounding box center [364, 366] width 239 height 16
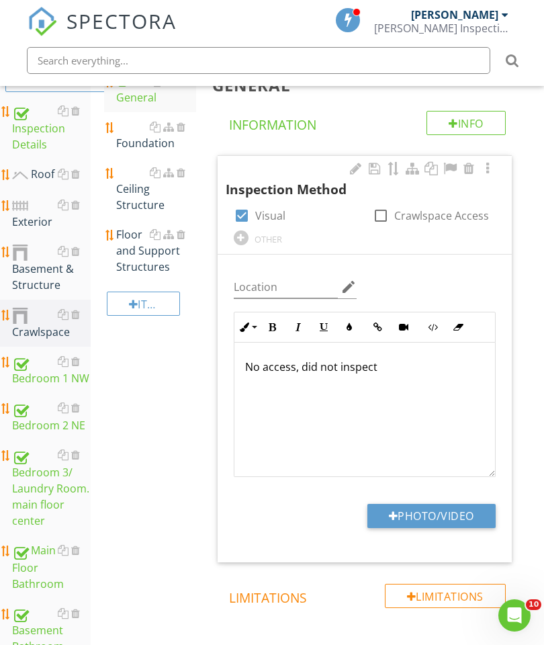
click at [183, 400] on div "Crawlspace General Foundation Ceiling Structure Floor and Support Structures It…" at bounding box center [317, 417] width 453 height 832
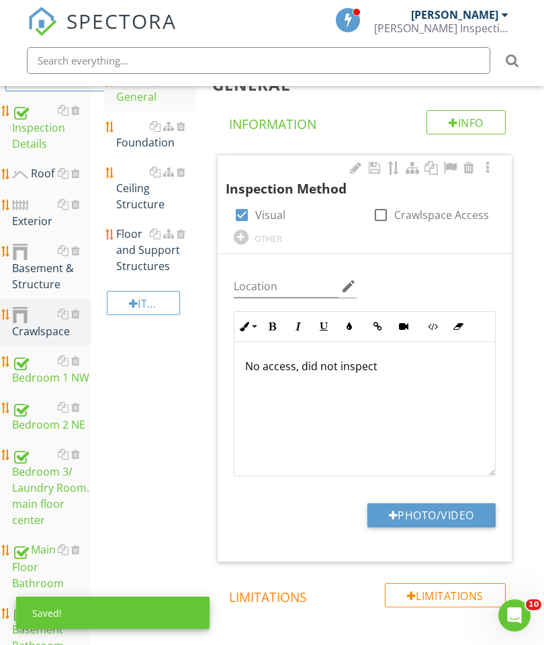
click at [183, 126] on div at bounding box center [181, 126] width 9 height 11
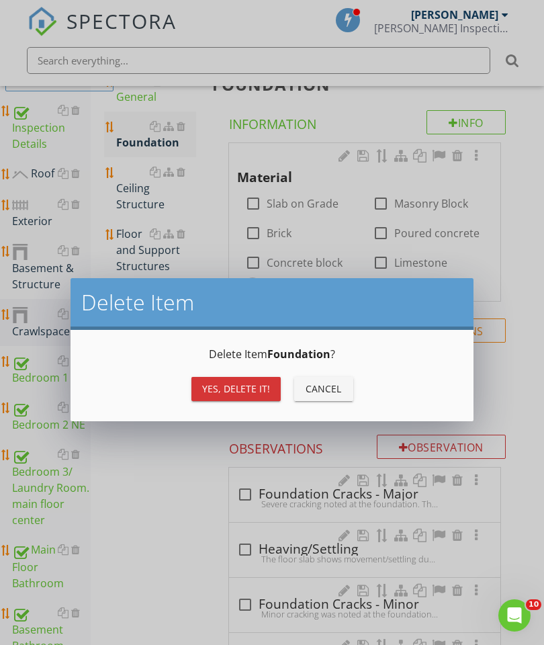
click at [249, 390] on div "Yes, Delete it!" at bounding box center [236, 388] width 68 height 14
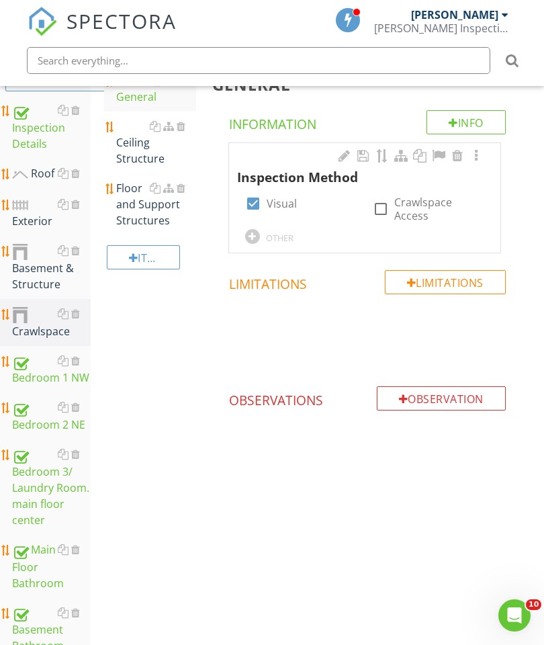
click at [185, 121] on div at bounding box center [181, 126] width 9 height 11
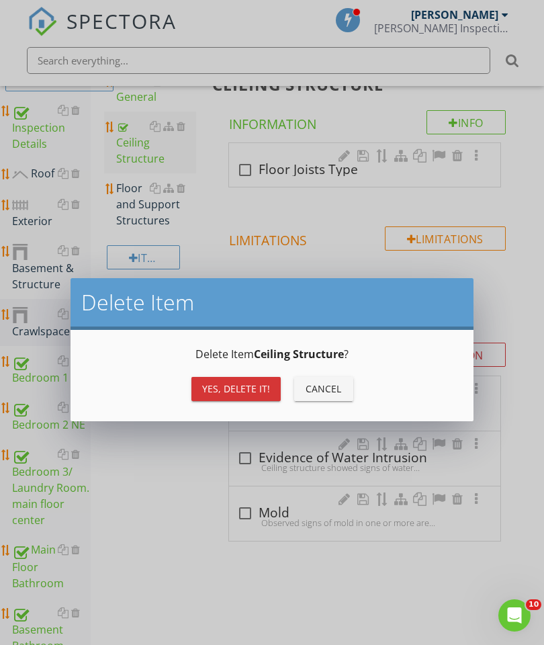
click at [249, 377] on button "Yes, Delete it!" at bounding box center [235, 389] width 89 height 24
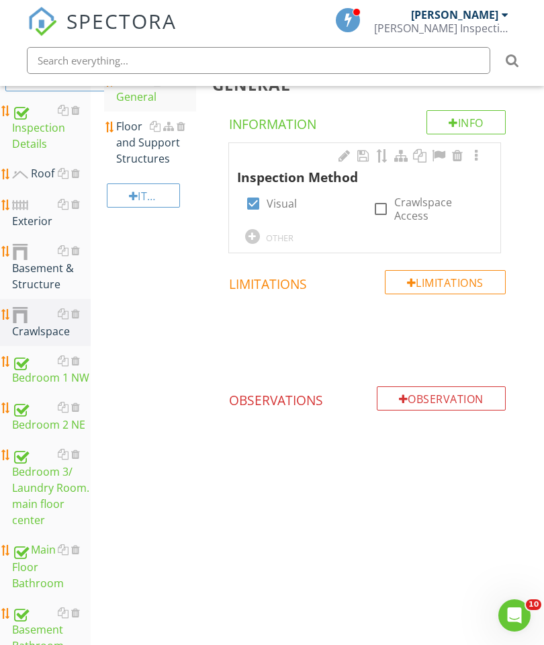
click at [183, 127] on div at bounding box center [181, 126] width 9 height 11
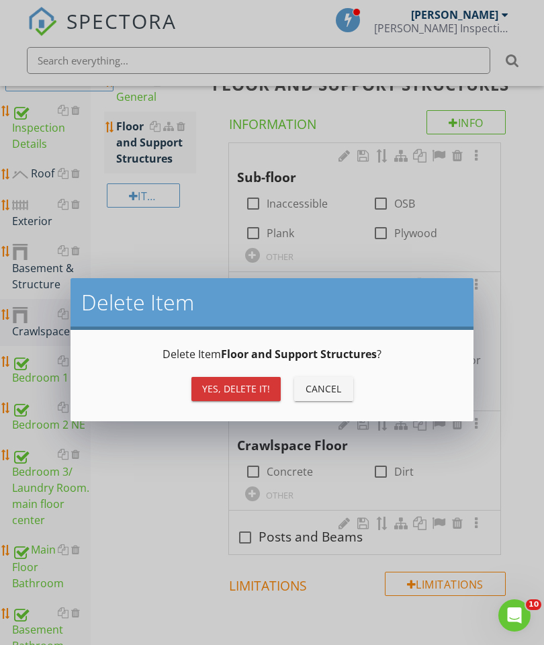
click at [244, 385] on div "Yes, Delete it!" at bounding box center [236, 388] width 68 height 14
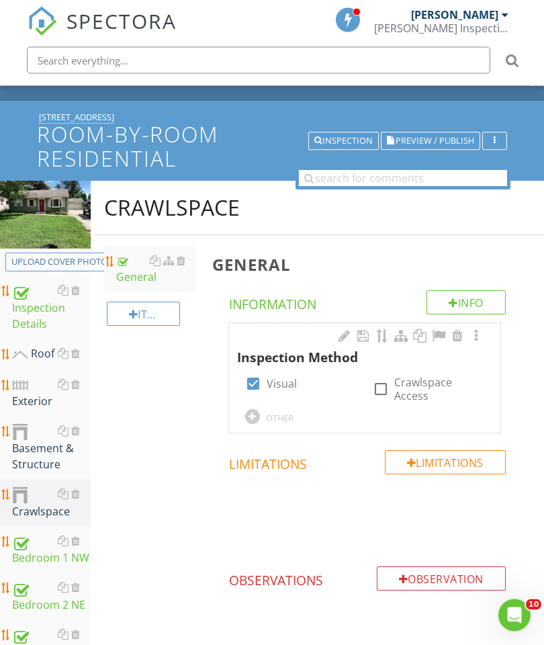
scroll to position [48, 0]
click at [479, 338] on div at bounding box center [476, 335] width 16 height 13
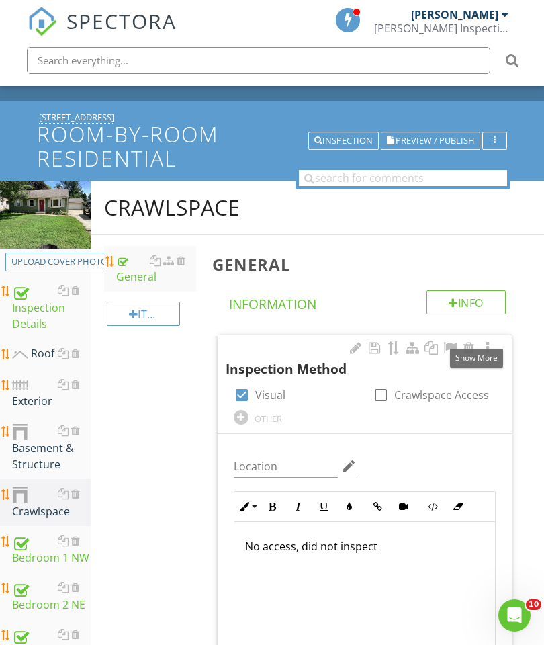
click at [488, 342] on div at bounding box center [487, 347] width 16 height 13
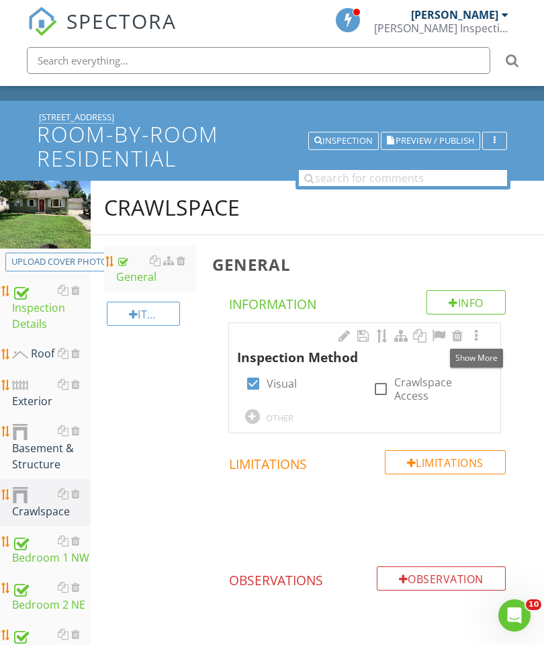
click at [483, 334] on div at bounding box center [476, 335] width 16 height 13
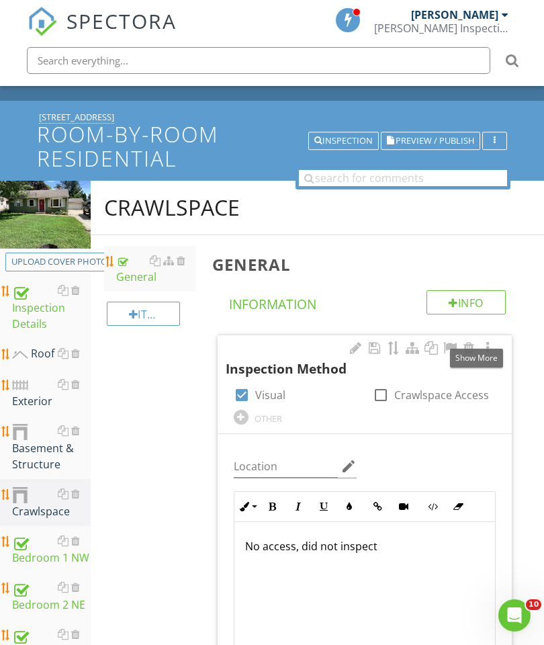
click at [247, 546] on p "No access, did not inspect" at bounding box center [364, 546] width 239 height 16
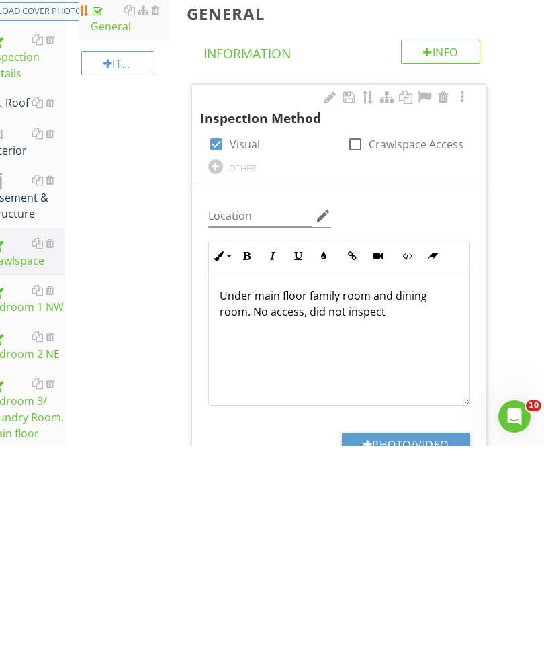
scroll to position [99, 0]
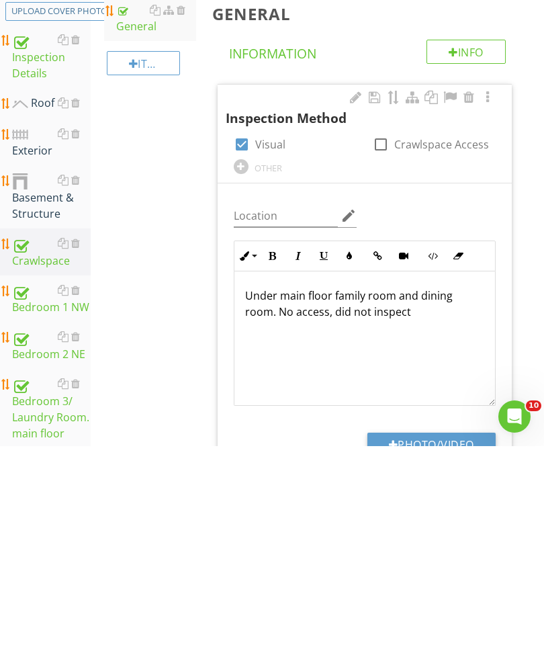
click at [31, 371] on div "Basement & Structure" at bounding box center [51, 396] width 79 height 50
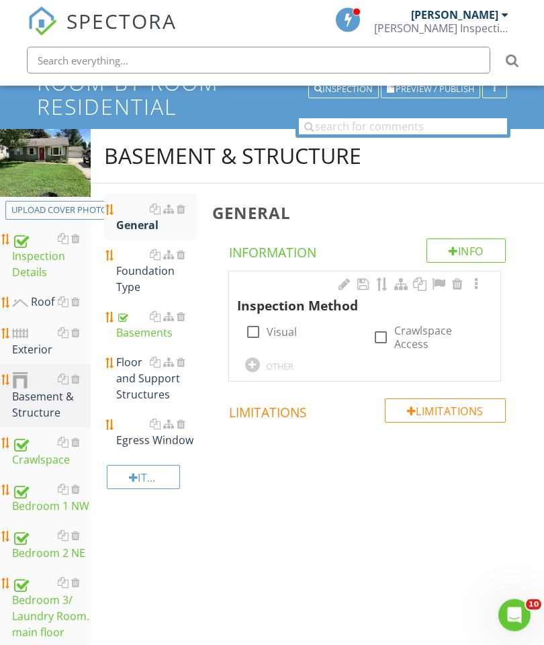
scroll to position [99, 0]
click at [256, 334] on div at bounding box center [253, 331] width 23 height 23
checkbox input "true"
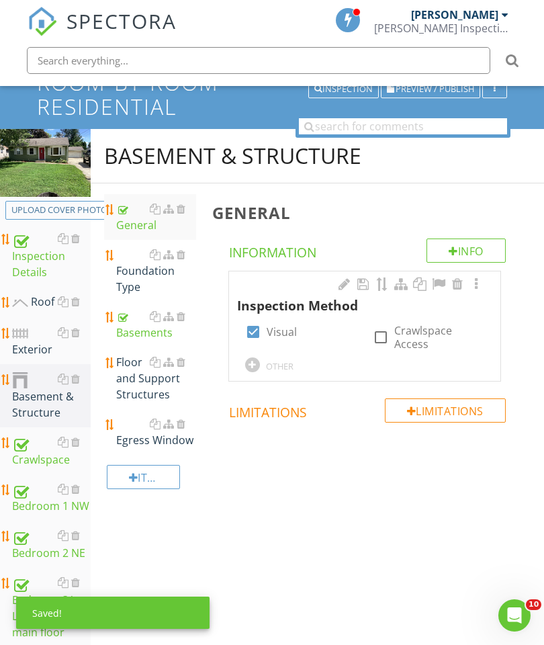
click at [140, 269] on div "Foundation Type" at bounding box center [156, 270] width 80 height 48
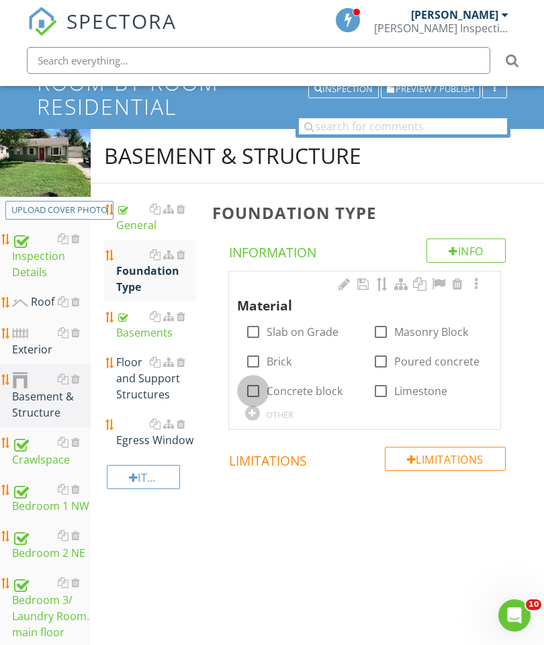
click at [256, 396] on div at bounding box center [253, 390] width 23 height 23
checkbox input "true"
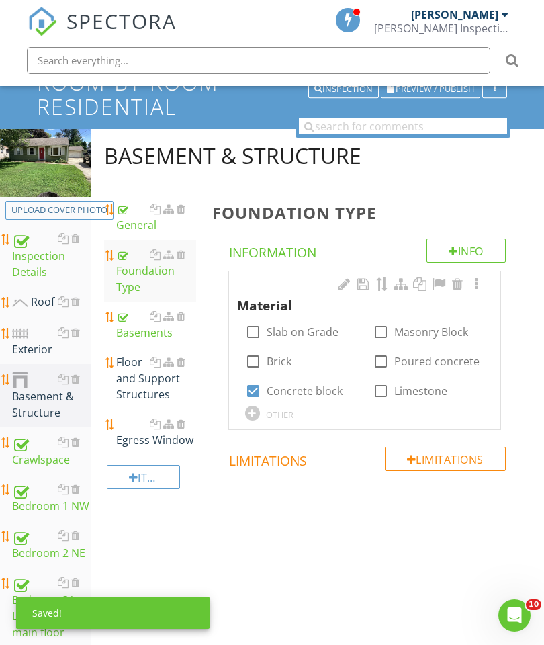
click at [483, 285] on div at bounding box center [476, 283] width 16 height 13
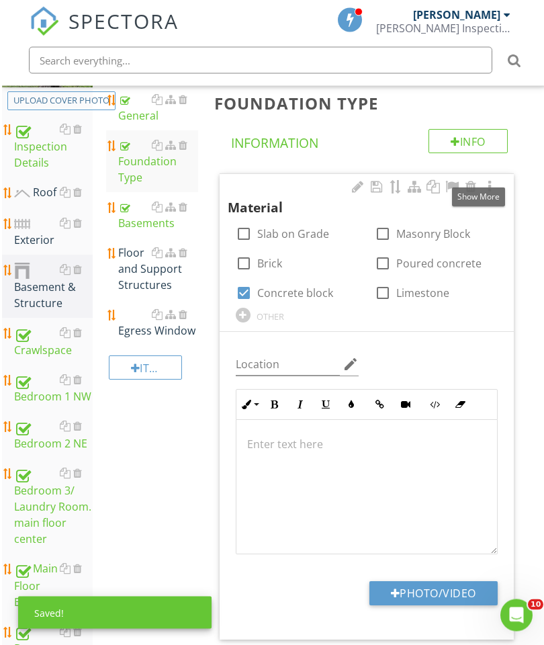
scroll to position [220, 0]
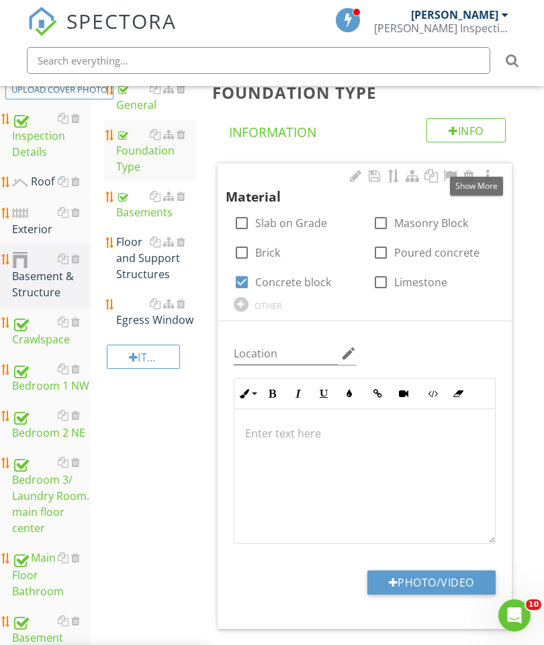
click at [424, 587] on button "Photo/Video" at bounding box center [431, 582] width 128 height 24
type input "C:\fakepath\image.jpg"
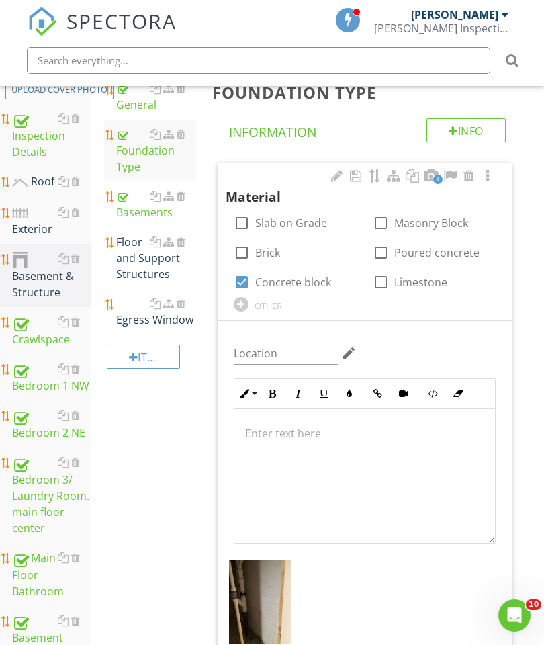
click at [136, 199] on div "Basements" at bounding box center [156, 204] width 80 height 32
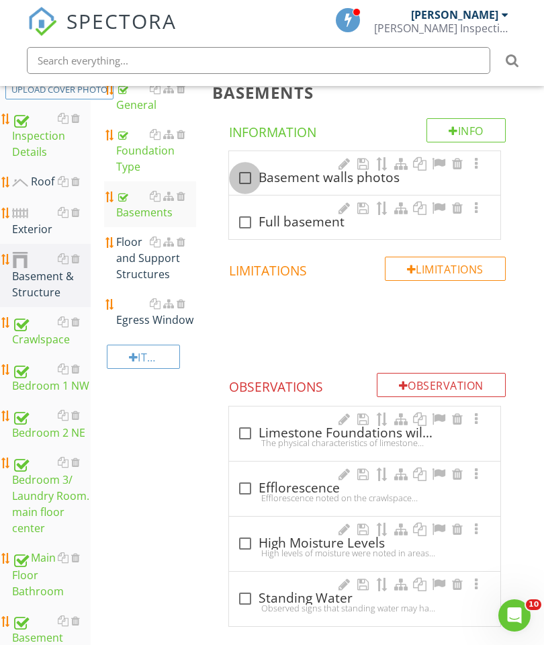
click at [246, 181] on div at bounding box center [245, 178] width 23 height 23
checkbox input "true"
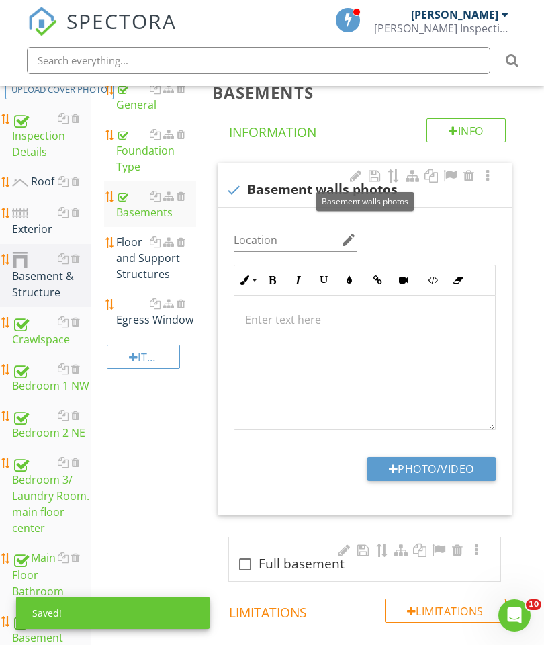
click at [455, 467] on button "Photo/Video" at bounding box center [431, 469] width 128 height 24
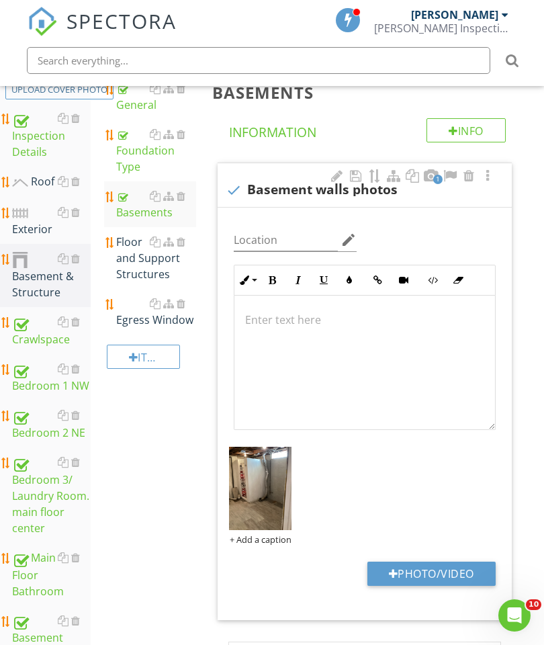
click at [437, 561] on button "Photo/Video" at bounding box center [431, 573] width 128 height 24
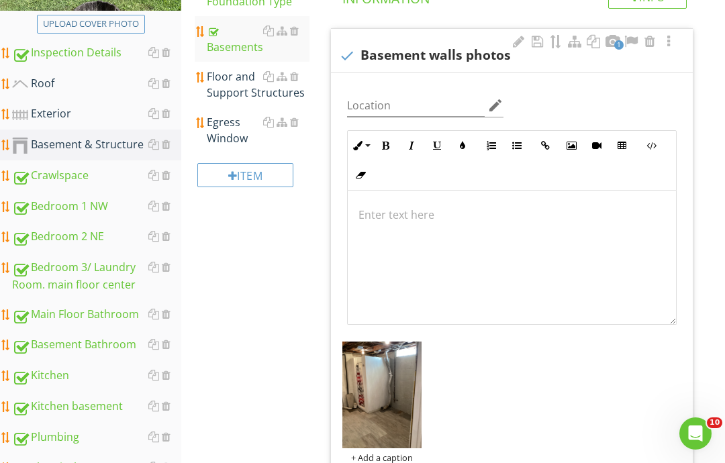
type input "C:\fakepath\image.jpg"
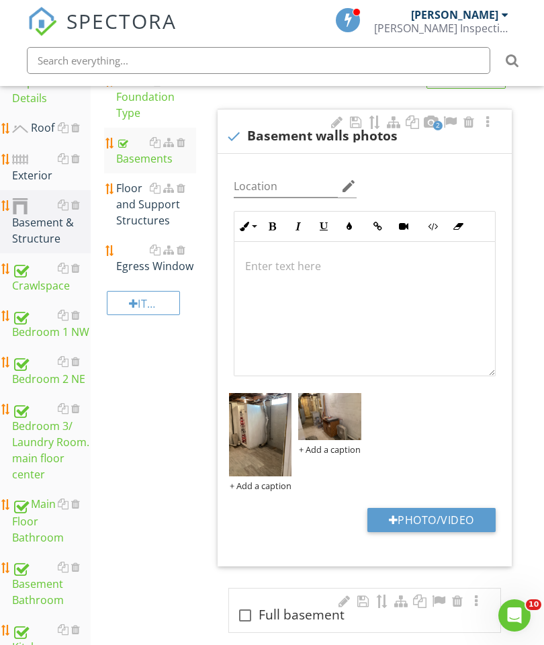
click at [134, 193] on div "Floor and Support Structures" at bounding box center [156, 204] width 80 height 48
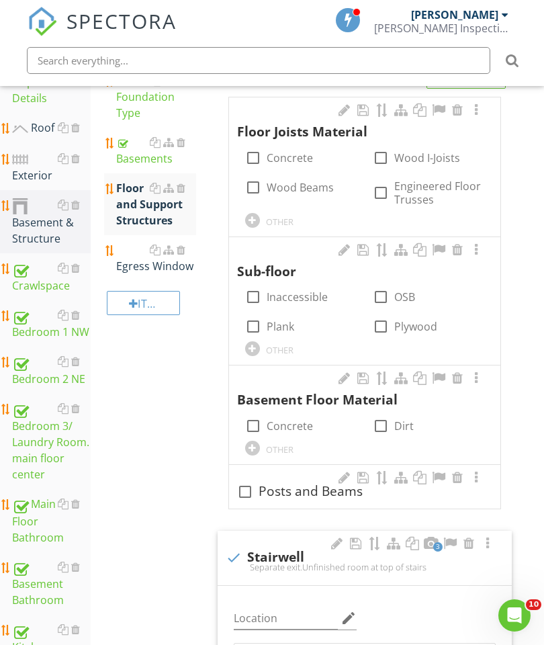
click at [251, 182] on div at bounding box center [253, 187] width 23 height 23
checkbox input "true"
click at [469, 116] on div at bounding box center [476, 109] width 16 height 13
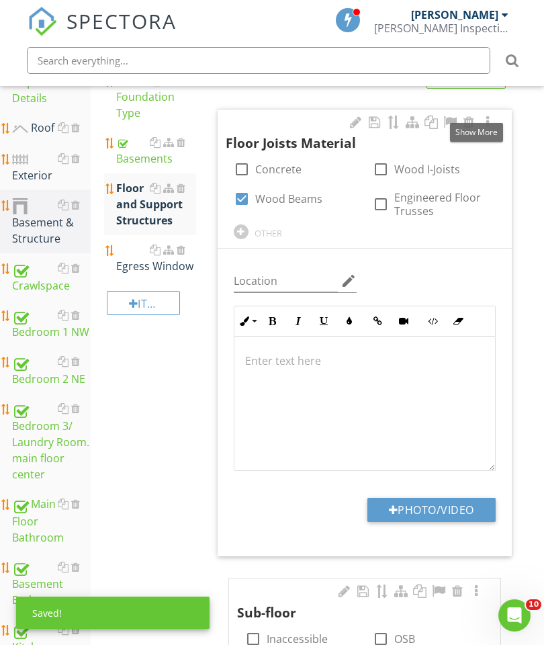
click at [453, 505] on button "Photo/Video" at bounding box center [431, 510] width 128 height 24
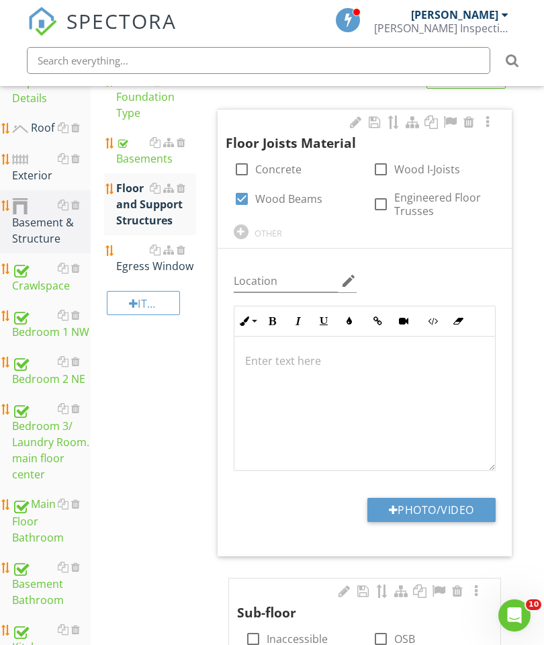
type input "C:\fakepath\image.jpg"
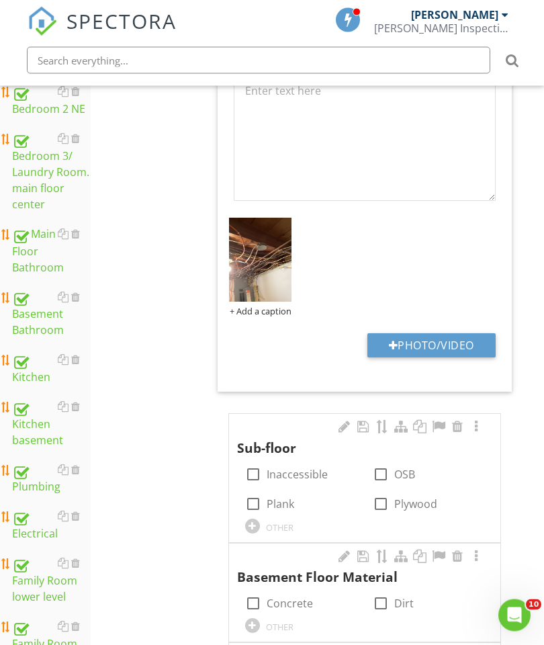
scroll to position [550, 0]
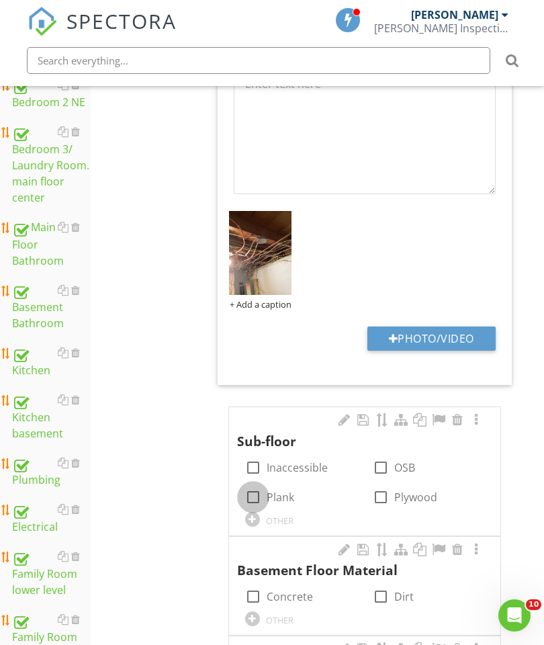
click at [257, 498] on div at bounding box center [253, 497] width 23 height 23
checkbox input "true"
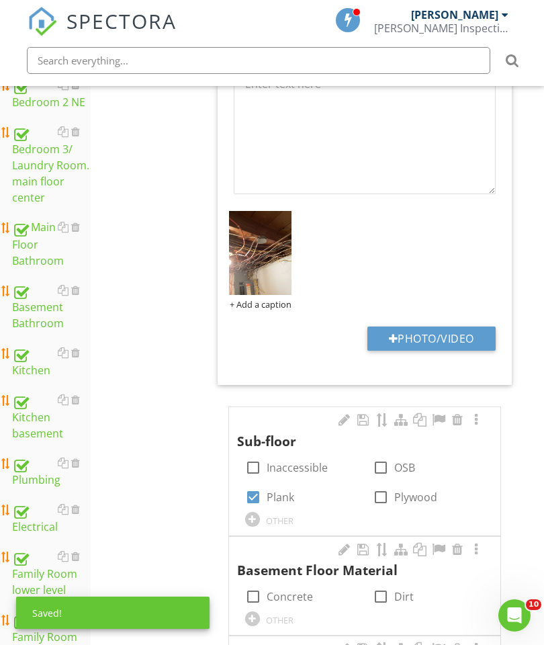
click at [475, 416] on div at bounding box center [476, 419] width 16 height 13
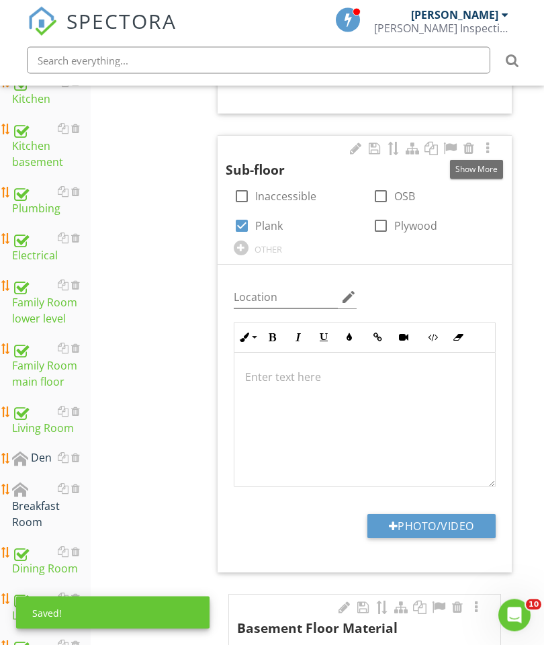
scroll to position [832, 0]
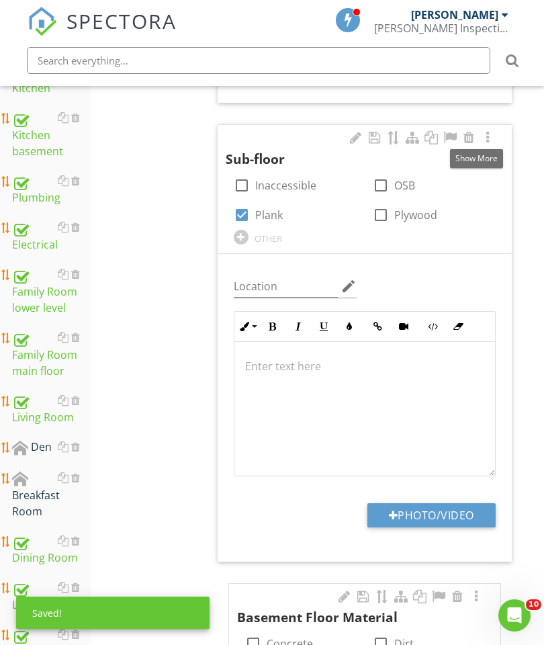
click at [429, 516] on button "Photo/Video" at bounding box center [431, 515] width 128 height 24
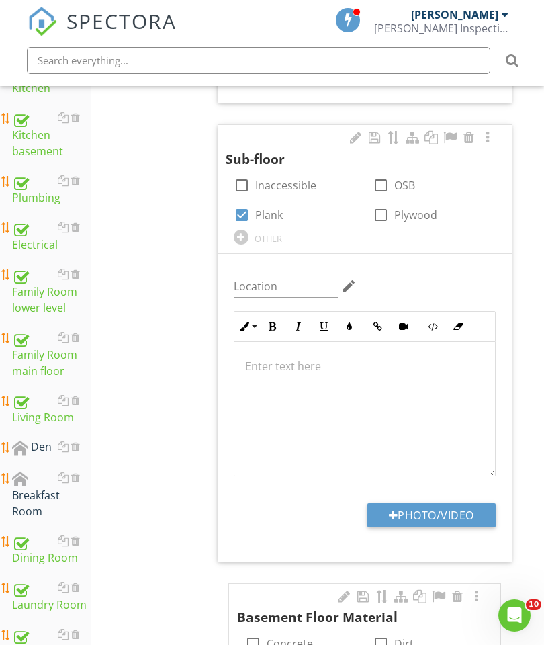
type input "C:\fakepath\image.jpg"
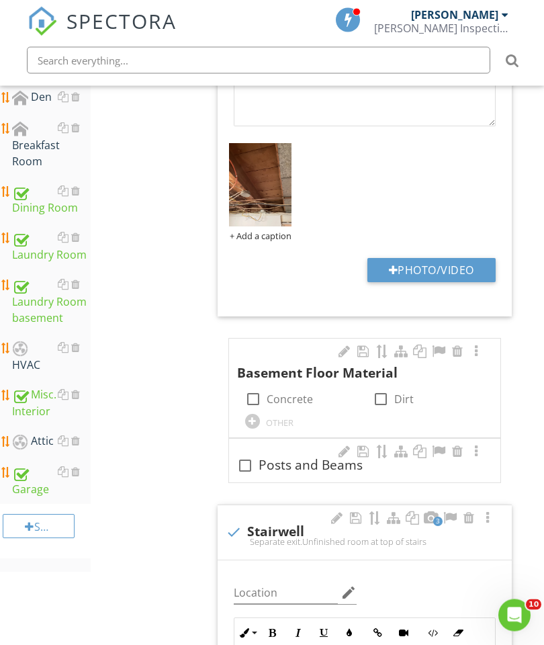
scroll to position [1182, 0]
click at [250, 400] on div at bounding box center [253, 398] width 23 height 23
checkbox input "true"
click at [477, 353] on div at bounding box center [476, 350] width 16 height 13
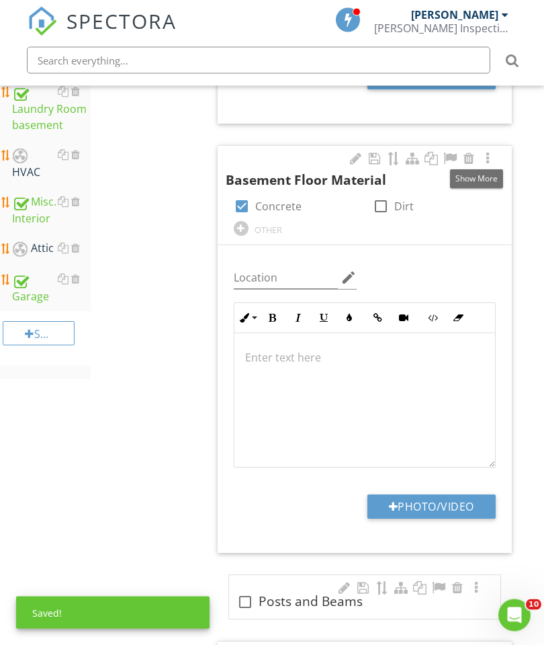
scroll to position [1375, 0]
click at [448, 505] on button "Photo/Video" at bounding box center [431, 506] width 128 height 24
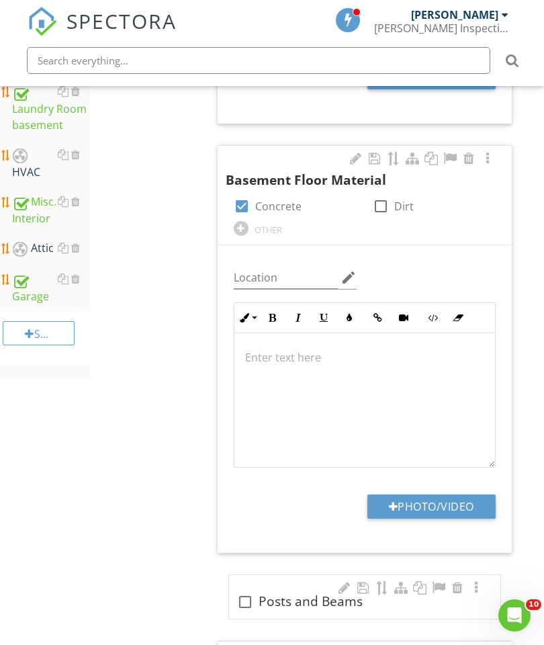
type input "C:\fakepath\image.jpg"
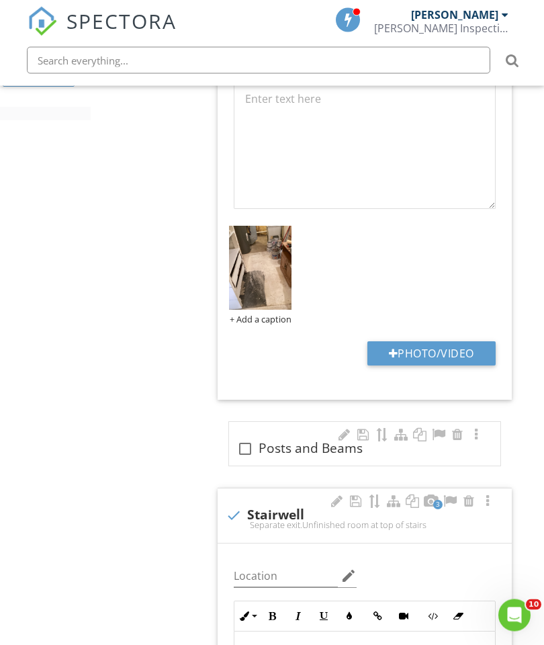
scroll to position [1633, 0]
click at [247, 445] on div at bounding box center [245, 448] width 23 height 23
checkbox input "true"
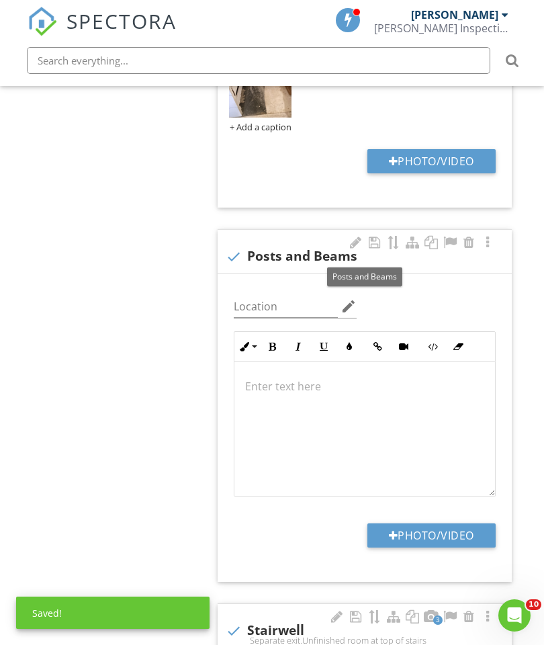
click at [298, 383] on p at bounding box center [364, 386] width 239 height 16
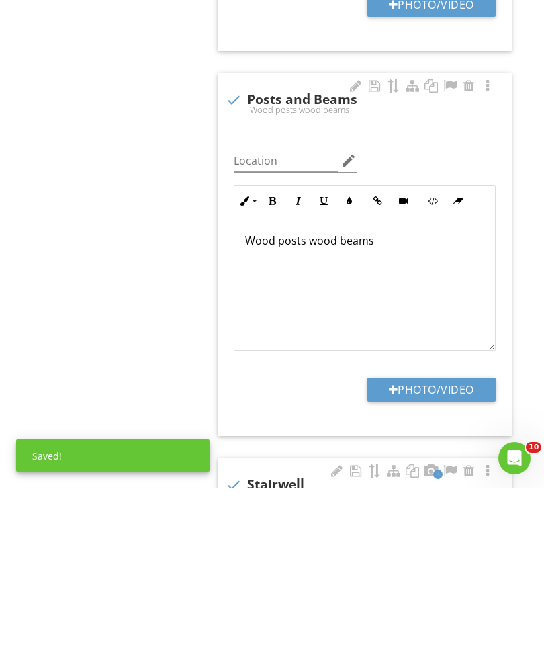
click at [429, 535] on button "Photo/Video" at bounding box center [431, 547] width 128 height 24
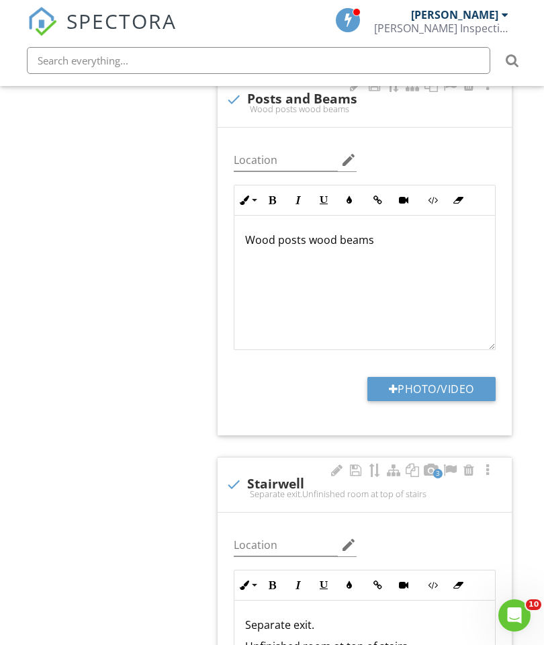
type input "C:\fakepath\image.jpg"
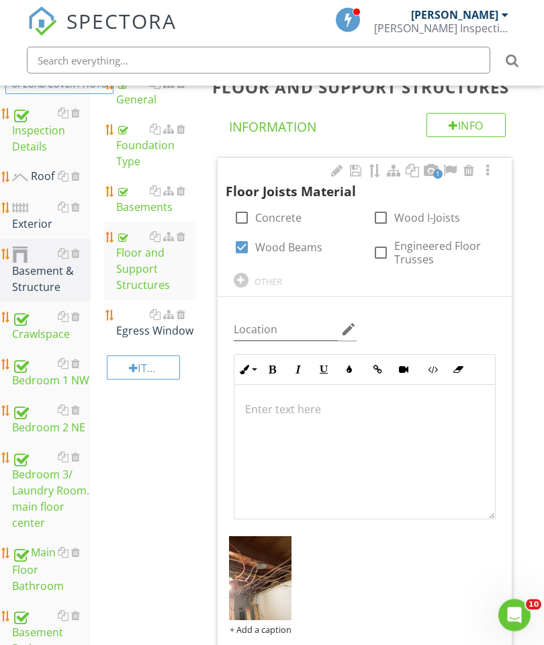
scroll to position [170, 0]
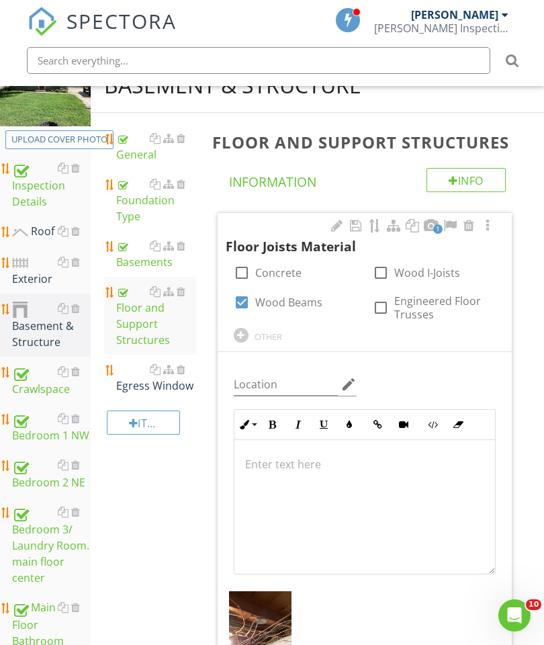
click at [184, 368] on div at bounding box center [181, 369] width 9 height 11
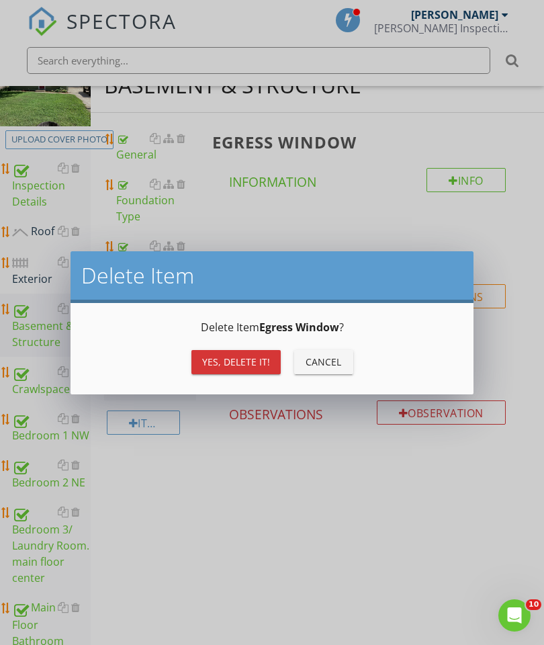
click at [236, 361] on div "Yes, Delete it!" at bounding box center [236, 362] width 68 height 14
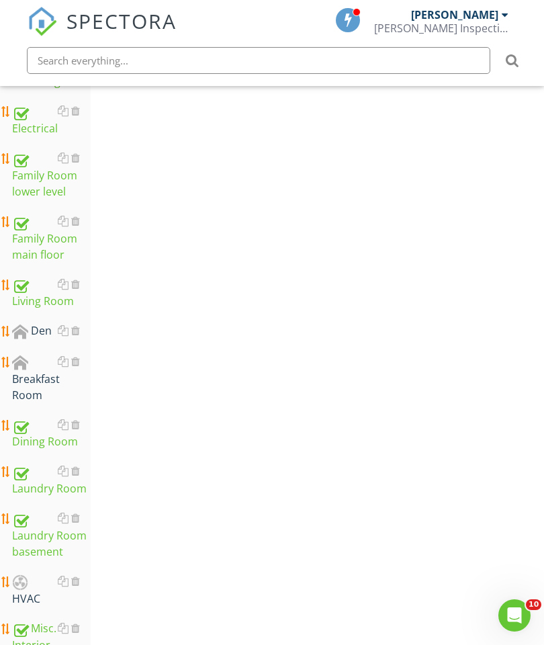
scroll to position [965, 0]
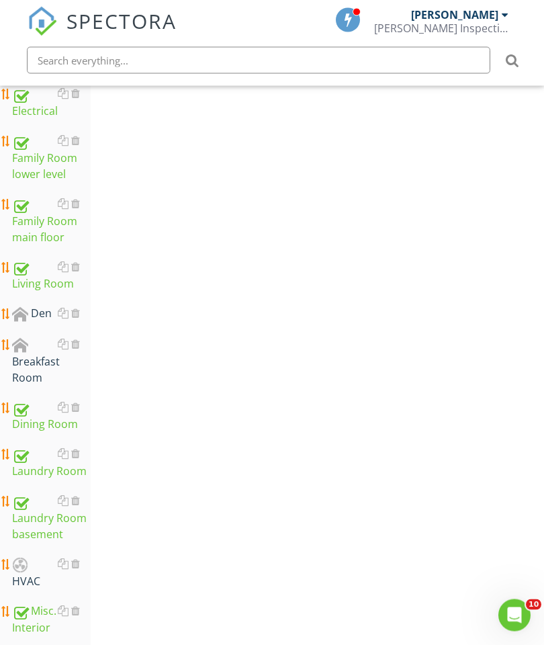
click at [79, 314] on div at bounding box center [75, 313] width 9 height 11
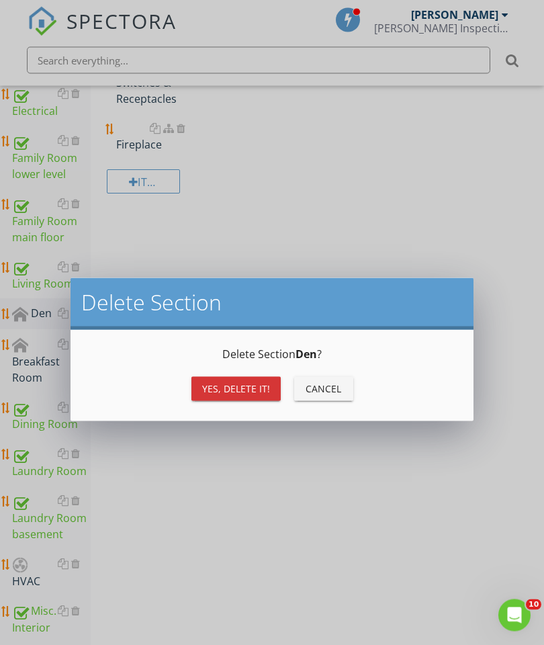
scroll to position [966, 0]
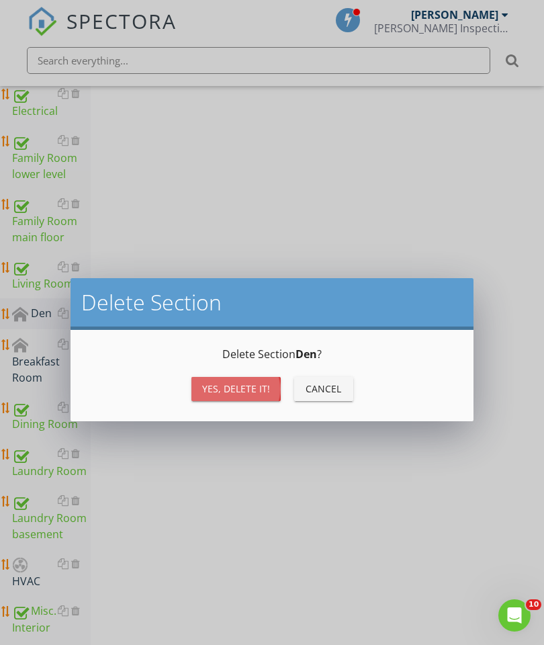
click at [244, 384] on div "Yes, Delete it!" at bounding box center [236, 388] width 68 height 14
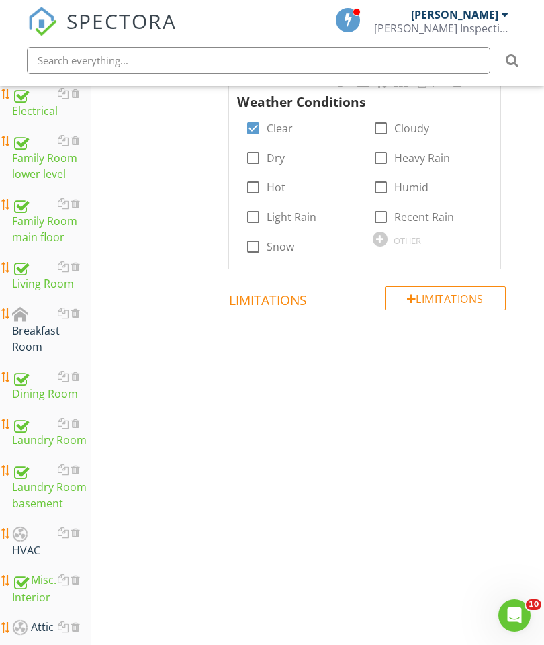
click at [78, 318] on div at bounding box center [75, 313] width 9 height 11
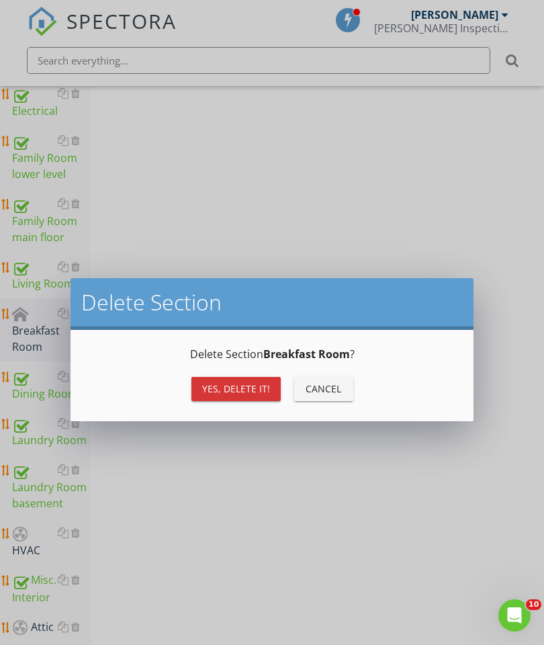
click at [236, 395] on div "Yes, Delete it!" at bounding box center [236, 388] width 68 height 14
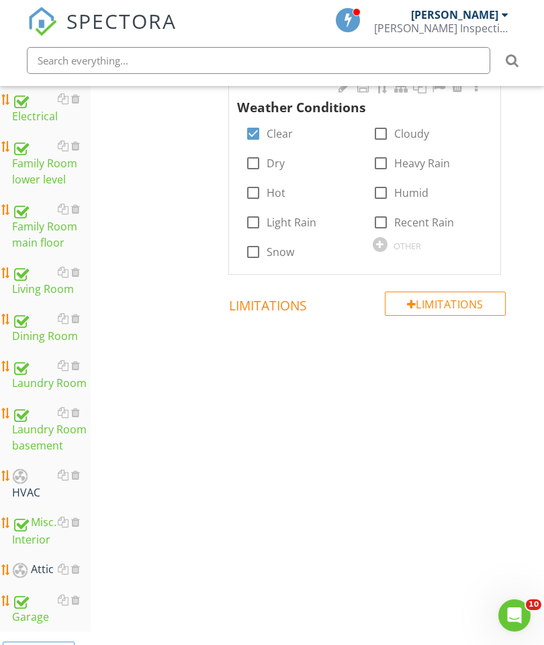
scroll to position [1014, 0]
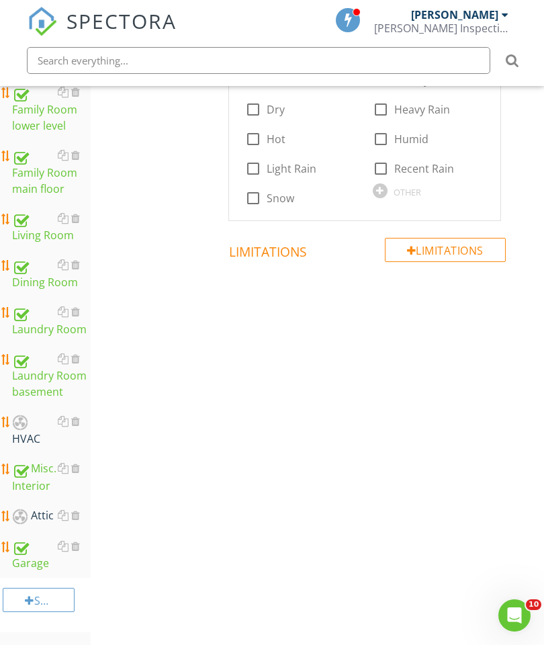
click at [26, 432] on div "HVAC" at bounding box center [51, 430] width 79 height 34
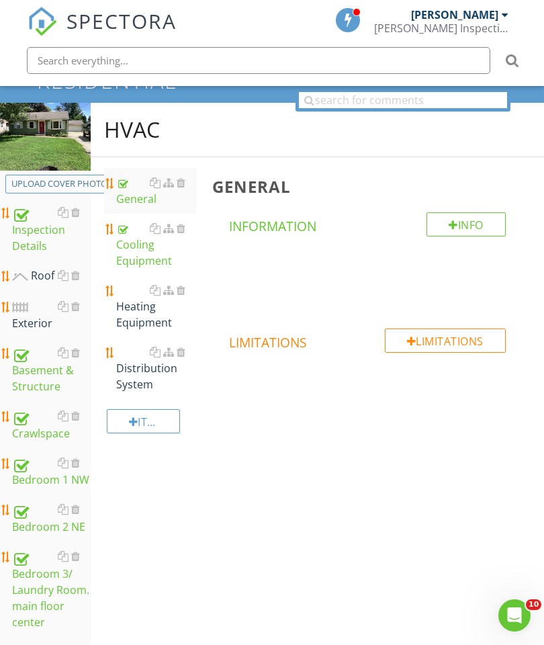
scroll to position [83, 0]
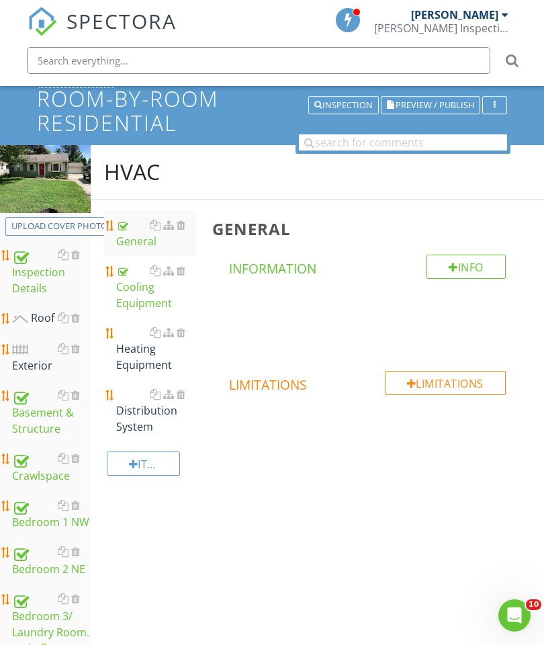
click at [146, 410] on div "Distribution System" at bounding box center [156, 410] width 80 height 48
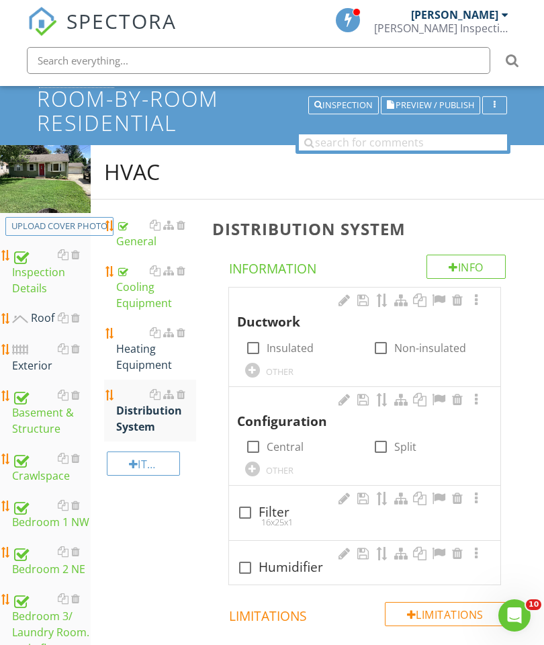
click at [240, 511] on div at bounding box center [245, 512] width 23 height 23
checkbox input "true"
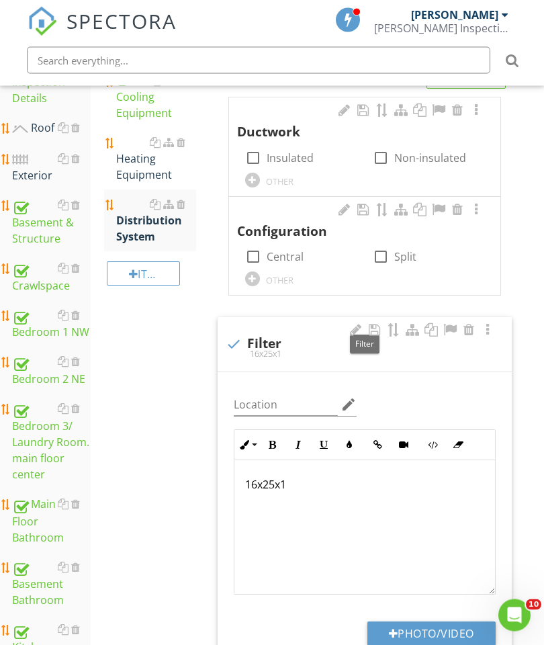
scroll to position [273, 0]
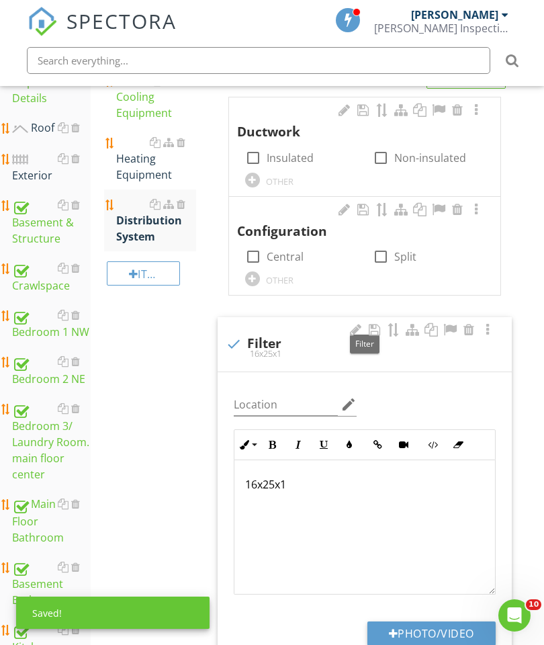
click at [295, 486] on p "16x25x1" at bounding box center [364, 484] width 239 height 16
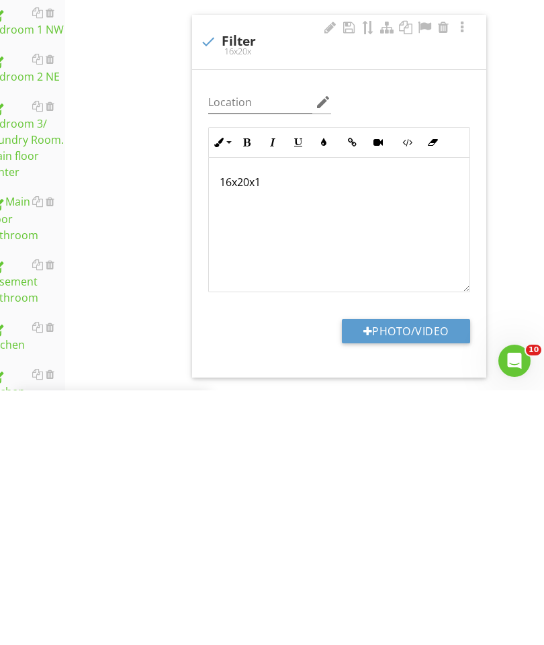
click at [396, 573] on button "Photo/Video" at bounding box center [406, 585] width 128 height 24
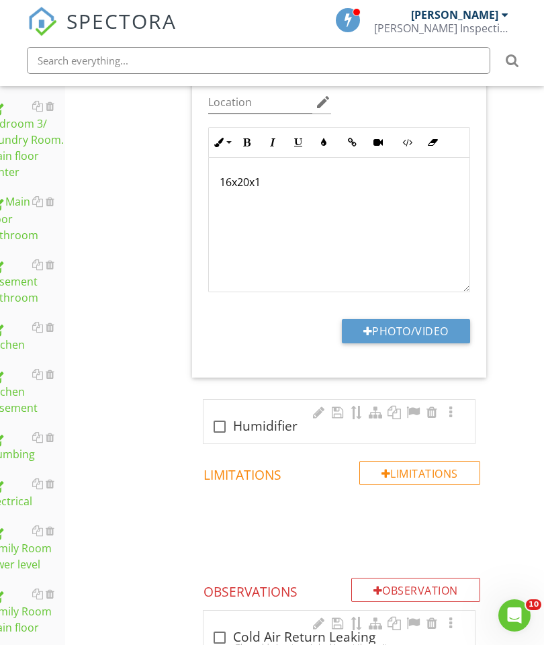
type input "C:\fakepath\image.jpg"
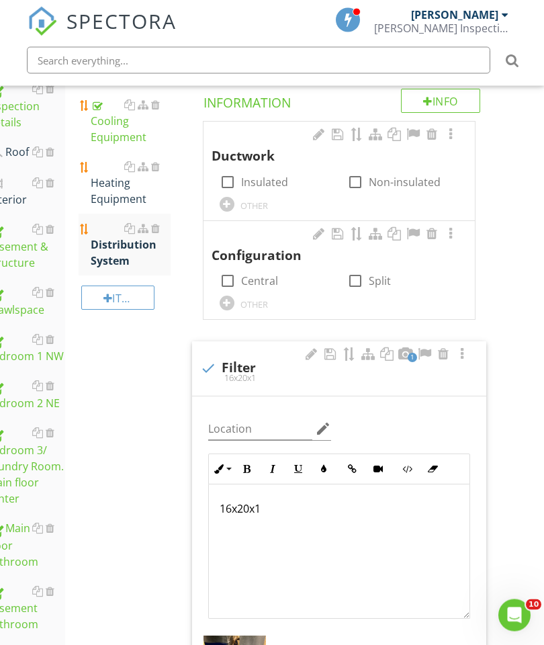
scroll to position [249, 26]
click at [357, 179] on div at bounding box center [355, 182] width 23 height 23
checkbox input "true"
click at [457, 130] on div at bounding box center [451, 134] width 16 height 13
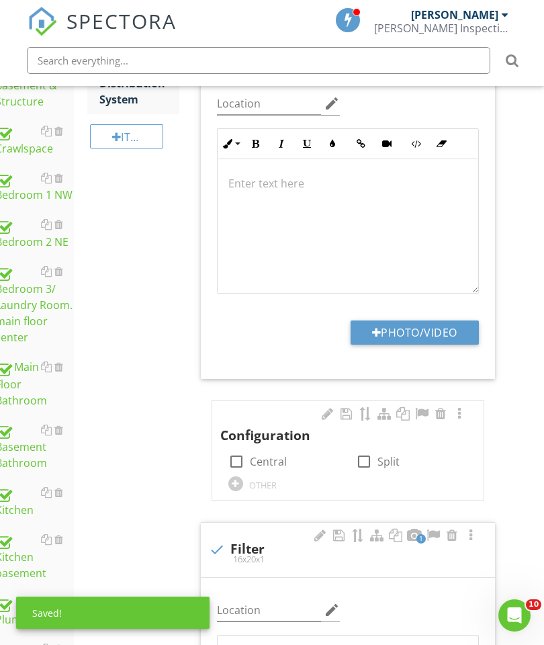
scroll to position [453, 15]
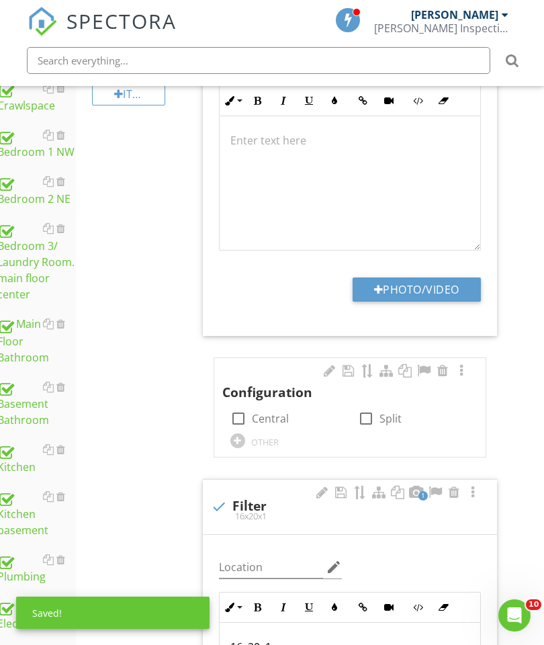
click at [430, 285] on button "Photo/Video" at bounding box center [417, 289] width 128 height 24
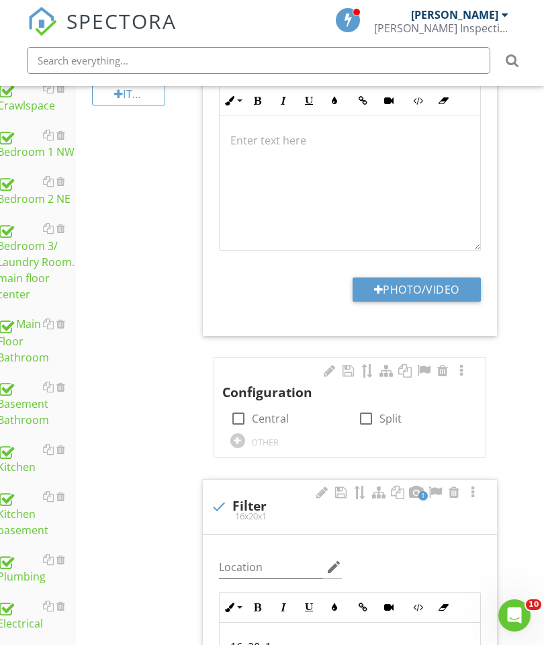
type input "C:\fakepath\image.jpg"
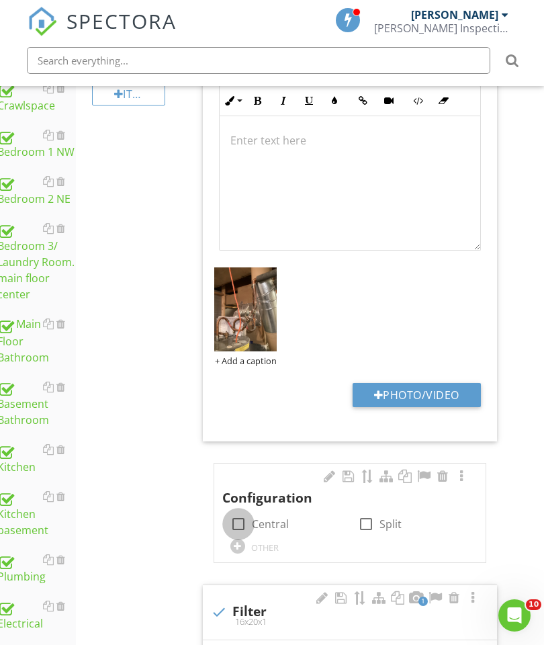
click at [242, 525] on div at bounding box center [238, 523] width 23 height 23
checkbox input "true"
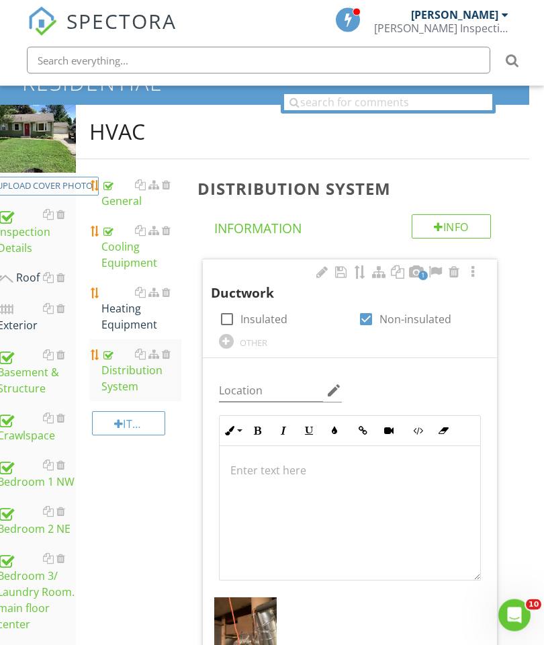
click at [125, 302] on div "Heating Equipment" at bounding box center [141, 309] width 80 height 48
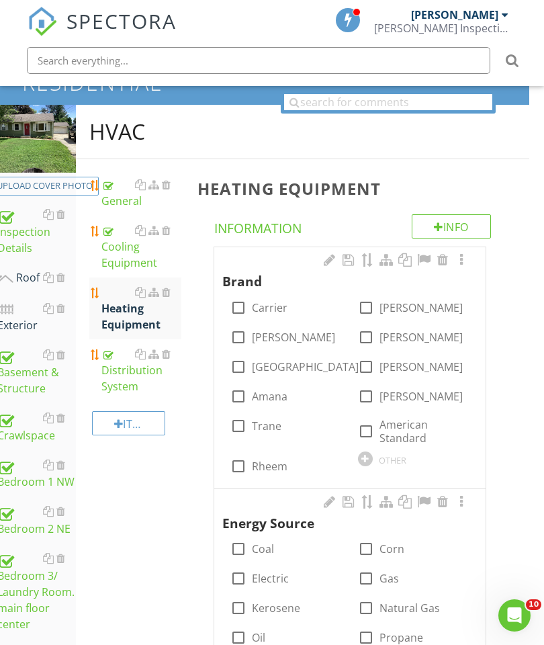
scroll to position [124, 0]
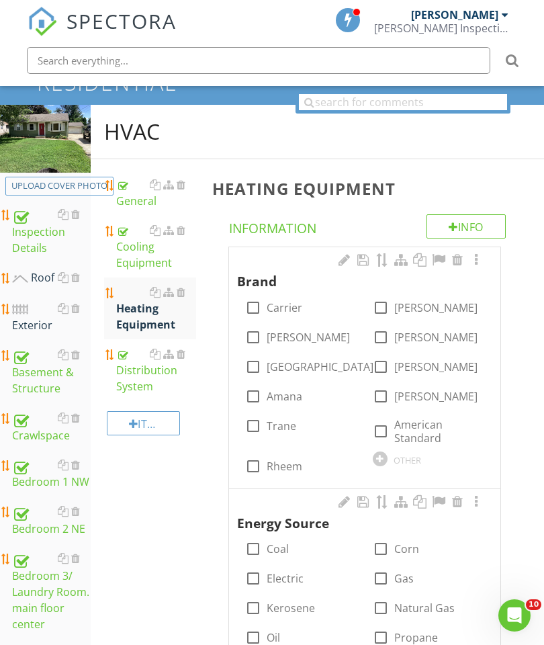
click at [379, 455] on div at bounding box center [380, 458] width 15 height 15
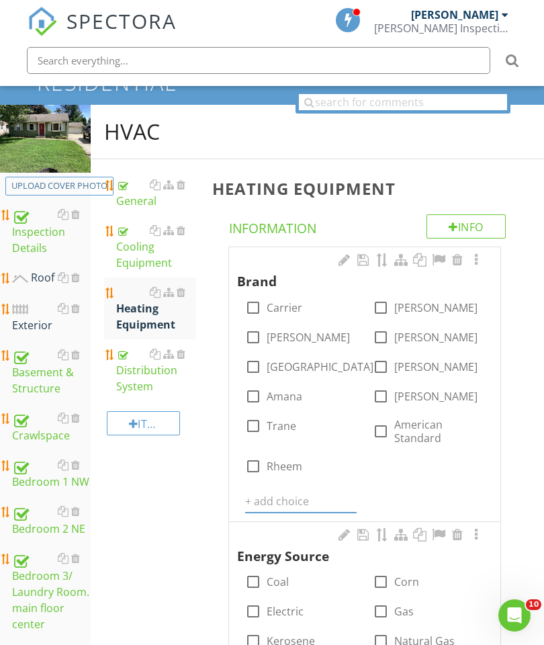
click at [279, 502] on input "text" at bounding box center [300, 501] width 111 height 22
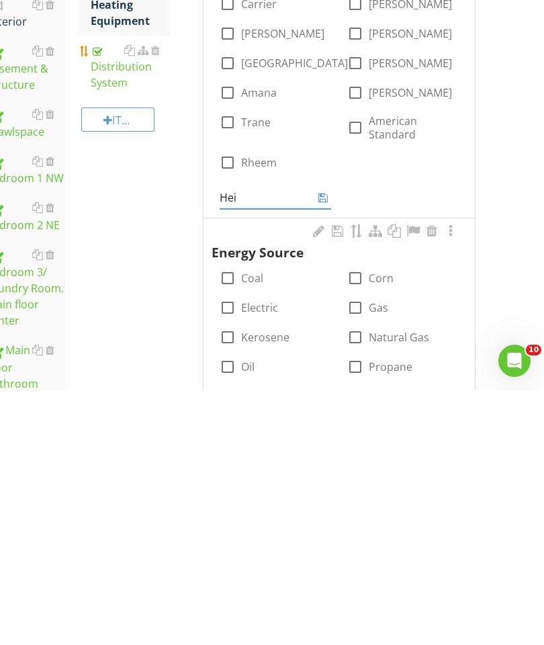
type input "Heil"
click at [322, 447] on icon at bounding box center [322, 452] width 9 height 11
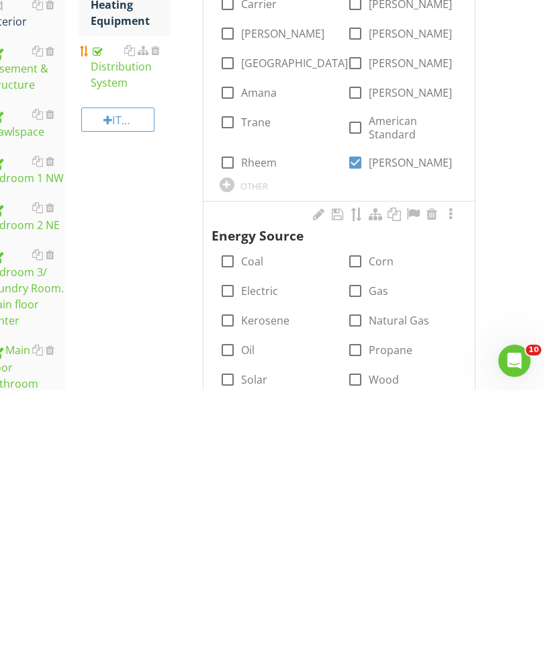
scroll to position [427, 26]
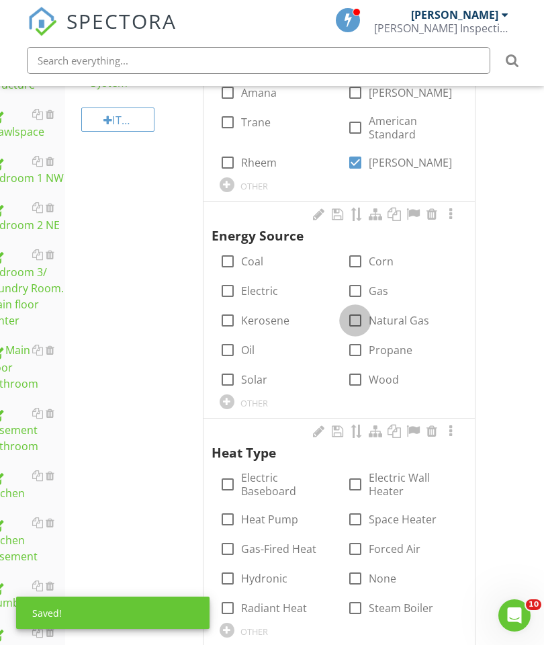
click at [356, 316] on div at bounding box center [355, 320] width 23 height 23
checkbox input "true"
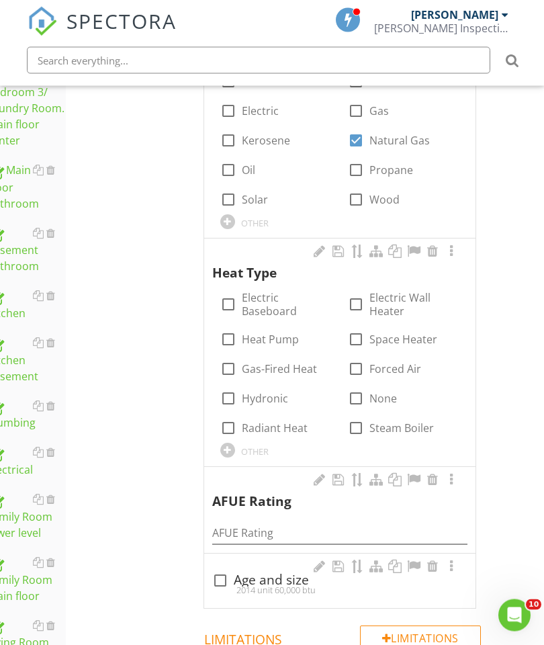
scroll to position [622, 25]
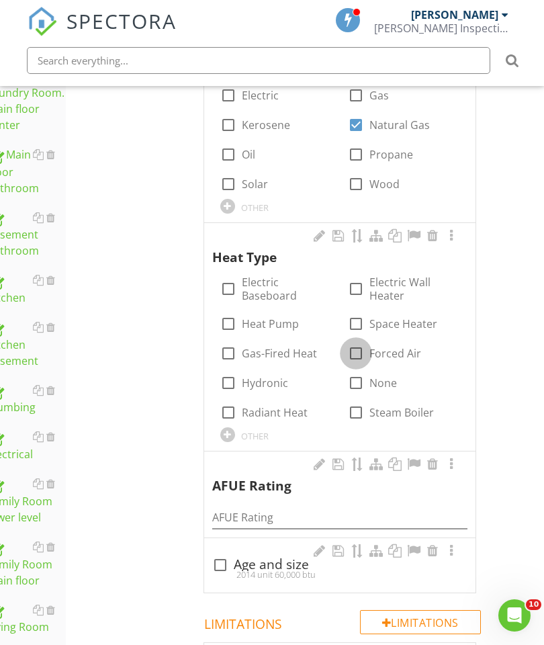
click at [351, 353] on div at bounding box center [355, 353] width 23 height 23
checkbox input "true"
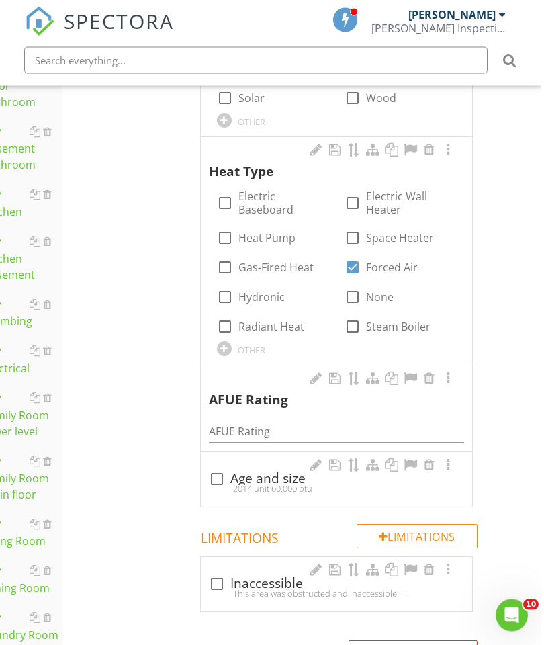
scroll to position [725, 26]
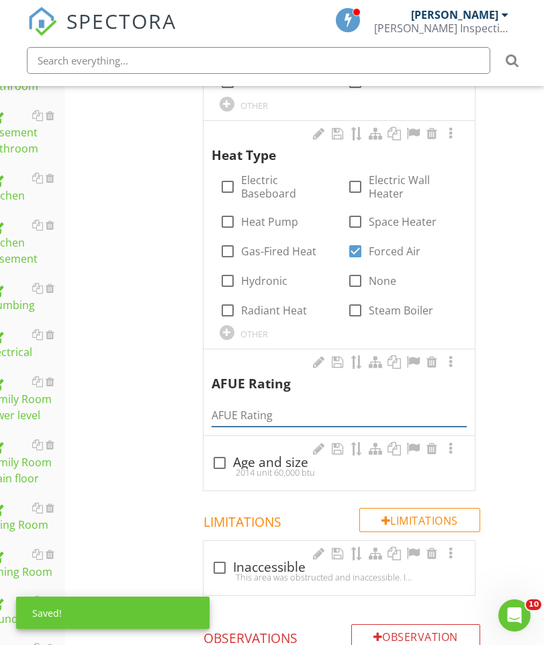
click at [293, 404] on input "AFUE Rating" at bounding box center [339, 415] width 255 height 22
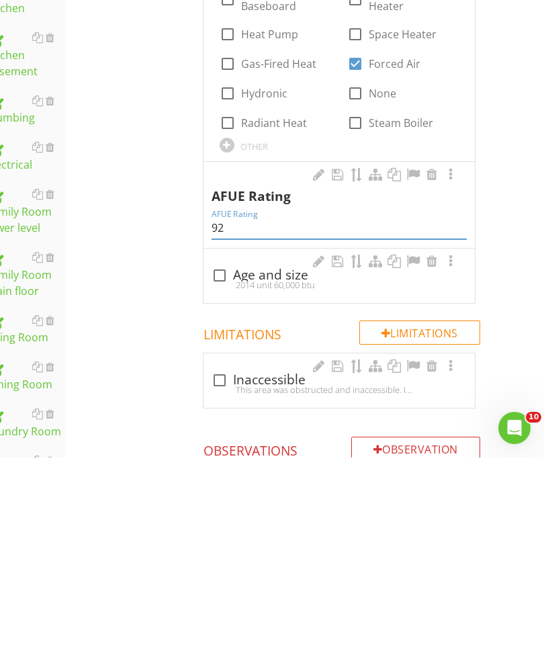
type input "92"
click at [218, 451] on div at bounding box center [219, 462] width 23 height 23
checkbox input "true"
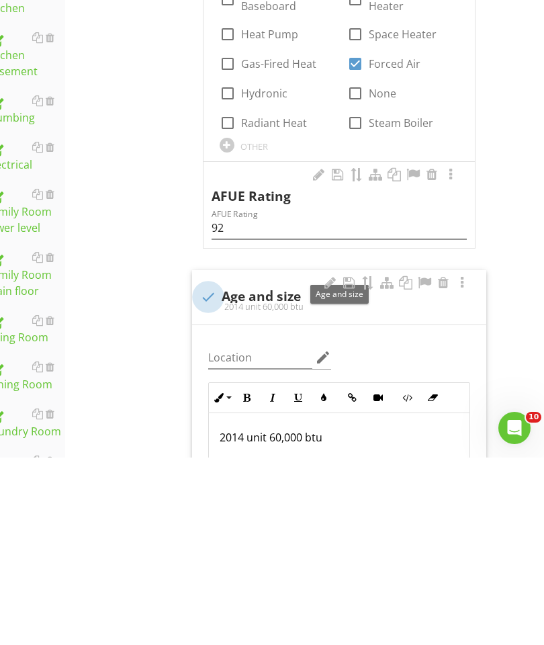
scroll to position [912, 26]
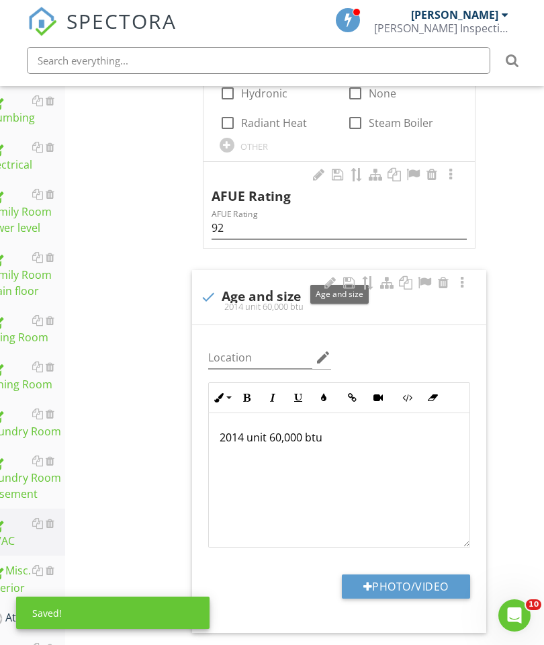
click at [280, 433] on p "2014 unit 60,000 btu" at bounding box center [339, 437] width 239 height 16
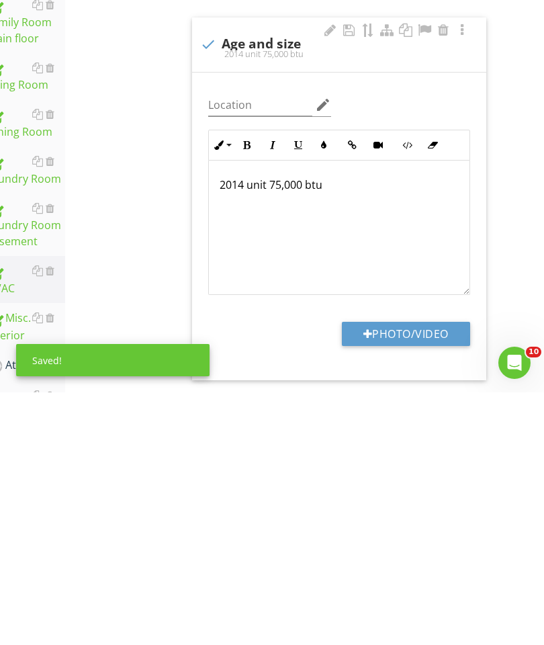
click at [241, 429] on p "2014 unit 75, 000 btu" at bounding box center [339, 437] width 239 height 16
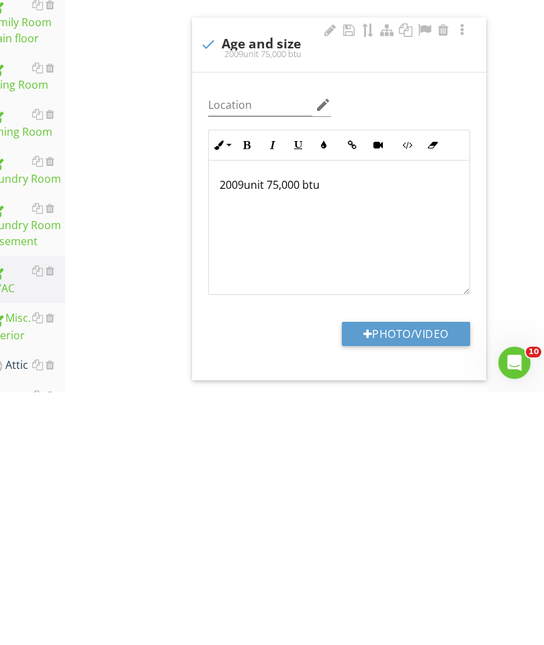
click at [138, 370] on div "HVAC General Cooling Equipment Heating Equipment Distribution System Item Heati…" at bounding box center [291, 346] width 453 height 2060
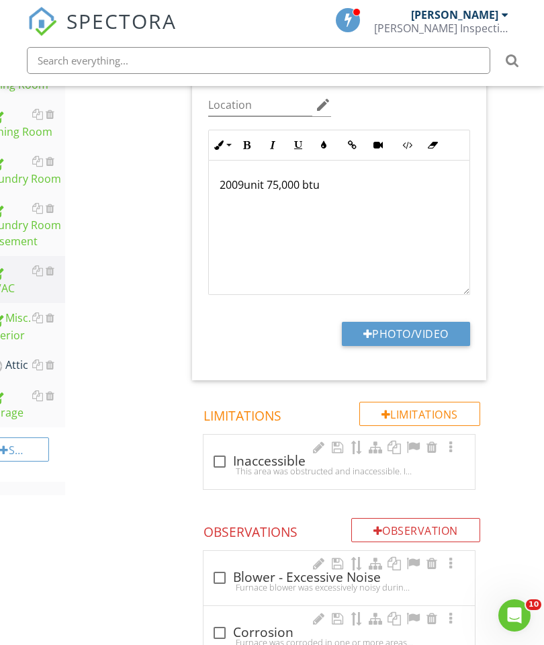
click at [424, 326] on button "Photo/Video" at bounding box center [406, 334] width 128 height 24
type input "C:\fakepath\image.jpg"
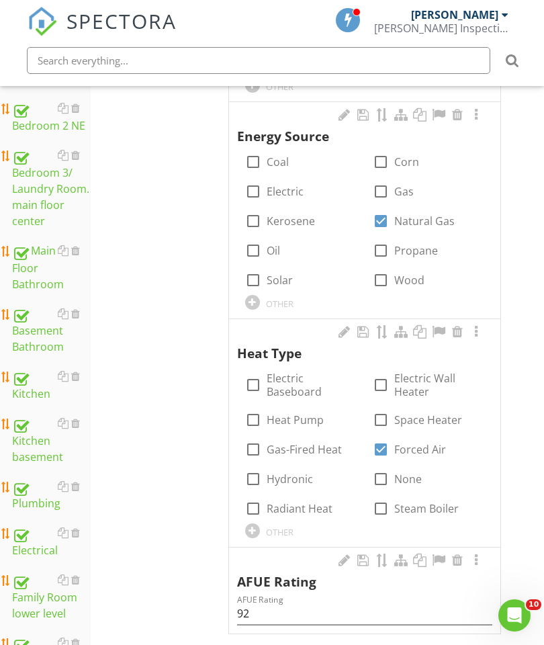
scroll to position [510, 0]
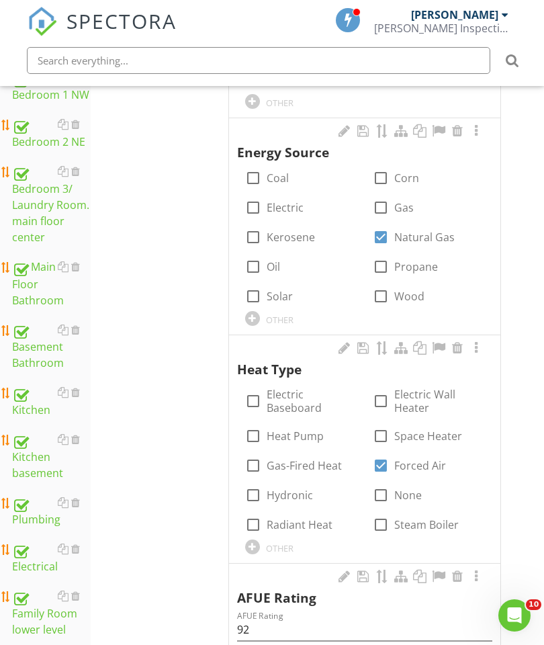
click at [36, 453] on div "Kitchen basement" at bounding box center [51, 456] width 79 height 50
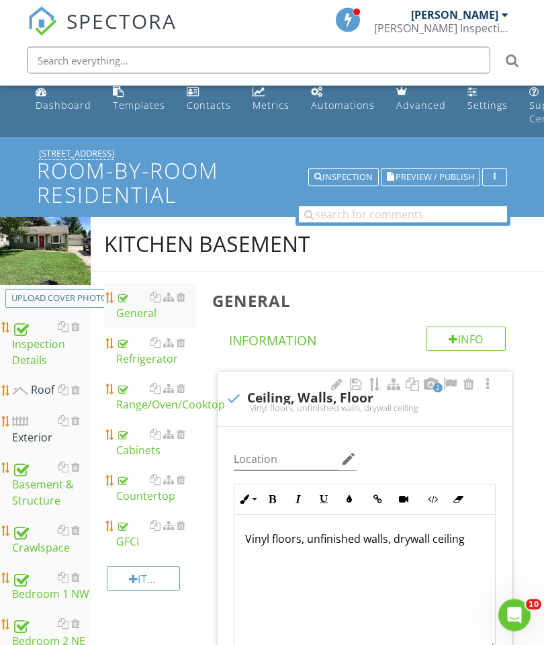
scroll to position [2, 0]
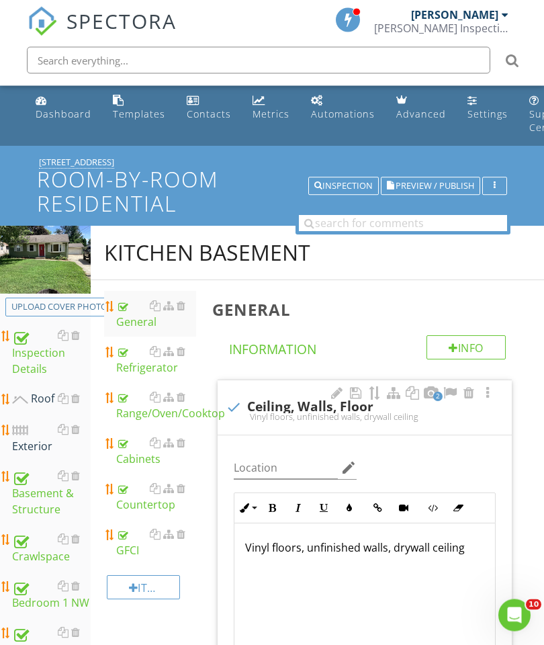
click at [152, 406] on div "Range/Oven/Cooktop" at bounding box center [156, 405] width 80 height 32
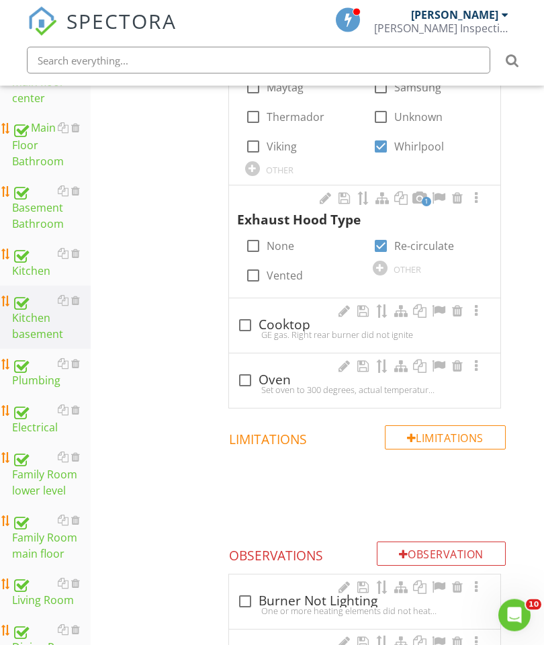
scroll to position [649, 0]
click at [246, 375] on div at bounding box center [245, 380] width 23 height 23
checkbox input "true"
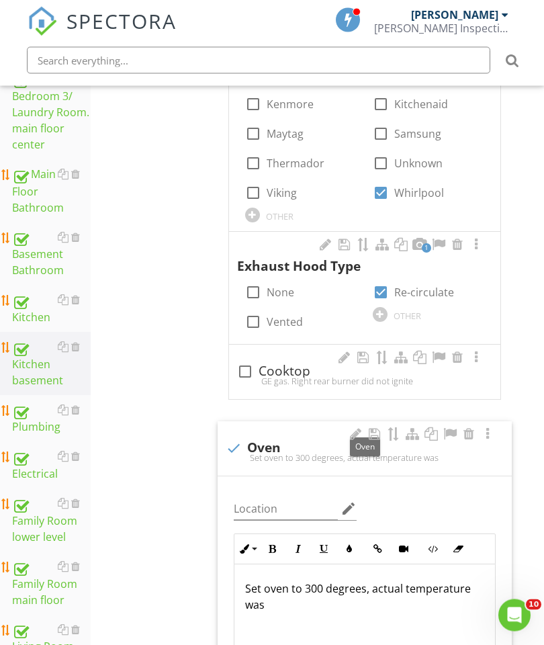
scroll to position [603, 0]
click at [292, 601] on p "Set oven to 300 degrees, actual temperature was" at bounding box center [364, 596] width 239 height 32
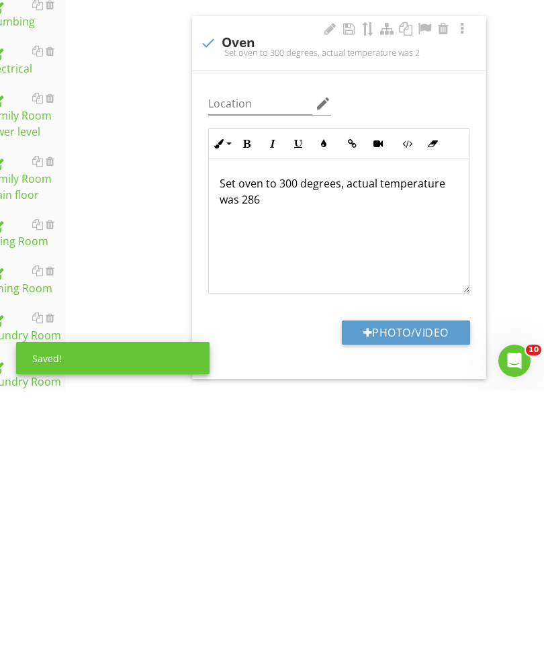
click at [156, 285] on div "Kitchen basement General Refrigerator Range/Oven/Cooktop Cabinets Countertop GF…" at bounding box center [291, 404] width 453 height 1859
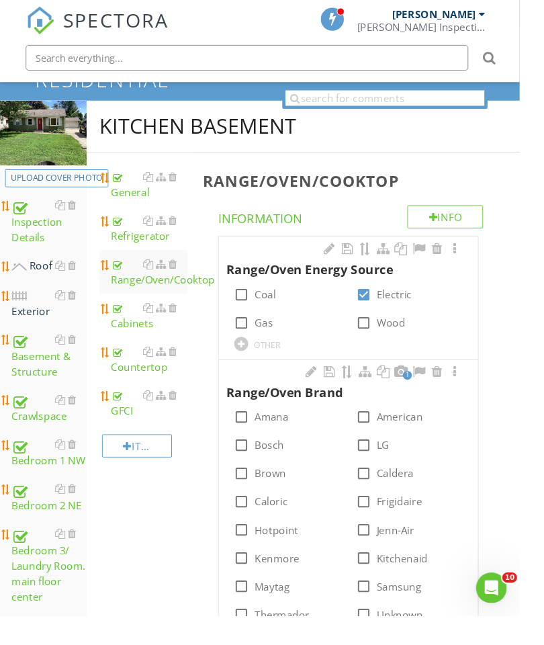
scroll to position [98, 0]
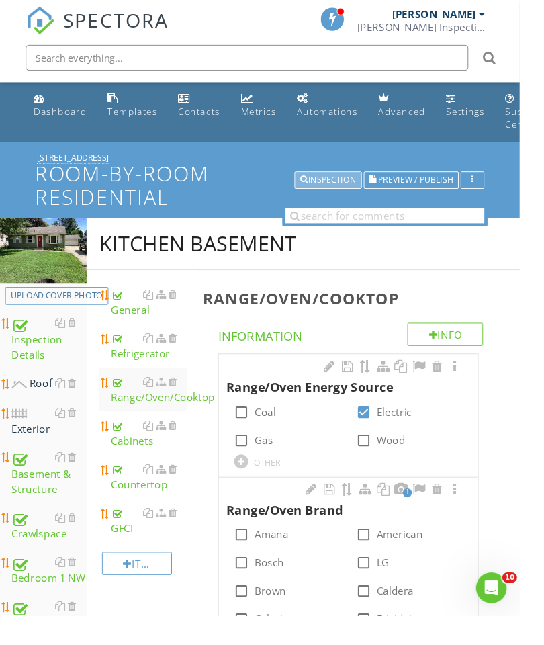
click at [343, 191] on div "Inspection" at bounding box center [343, 188] width 58 height 9
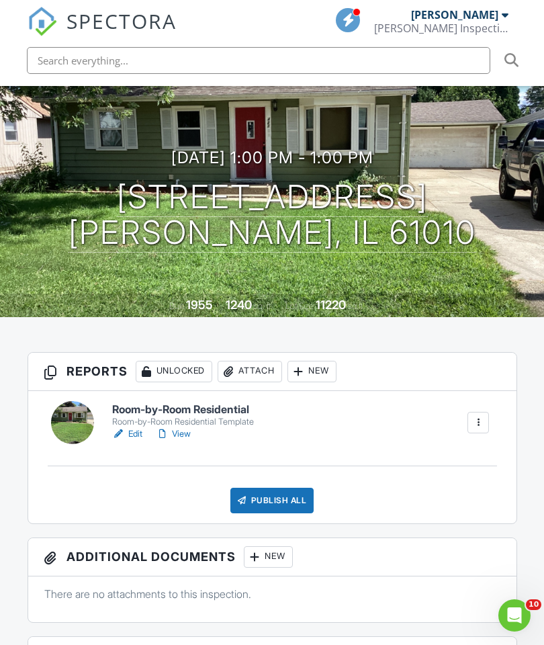
scroll to position [145, 0]
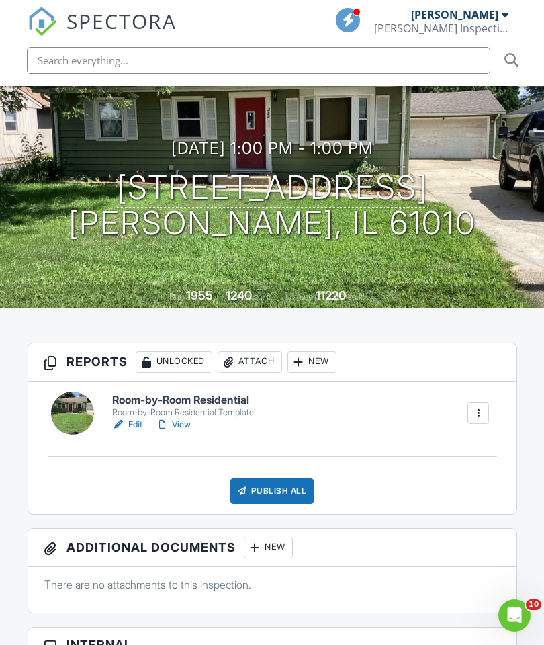
click at [187, 410] on div "Room-by-Room Residential Template" at bounding box center [183, 412] width 142 height 11
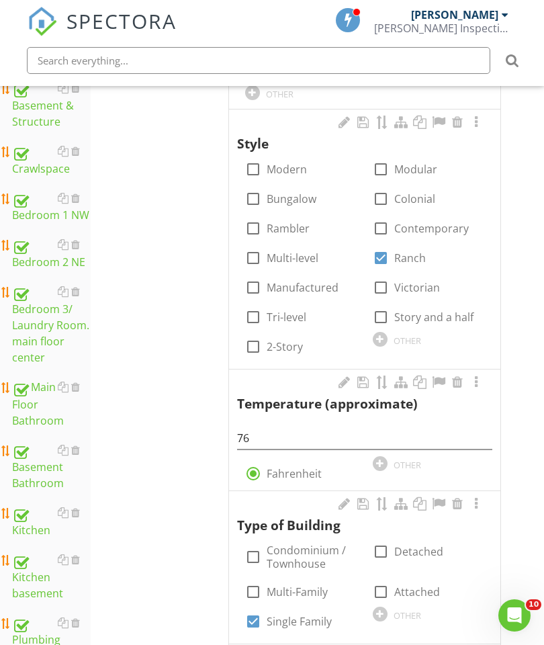
scroll to position [387, 0]
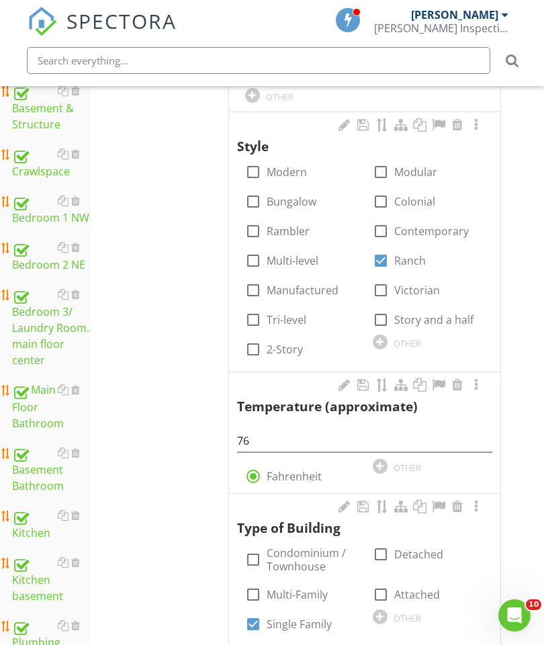
click at [26, 339] on div "Bedroom 3/ Laundry Room. main floor center" at bounding box center [51, 327] width 79 height 82
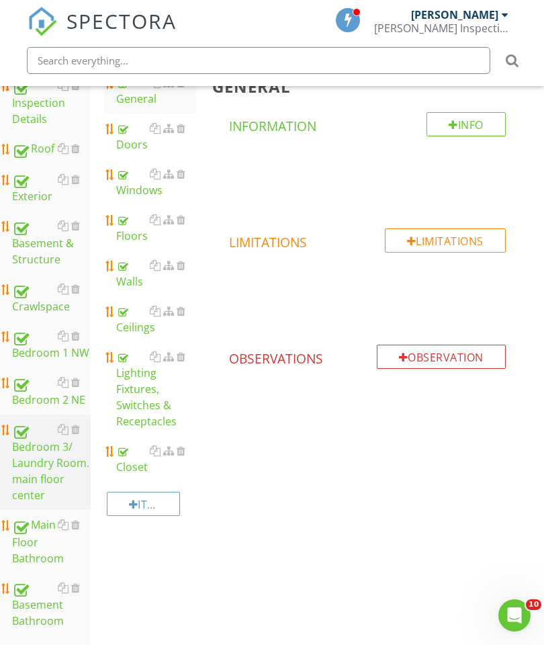
scroll to position [236, 0]
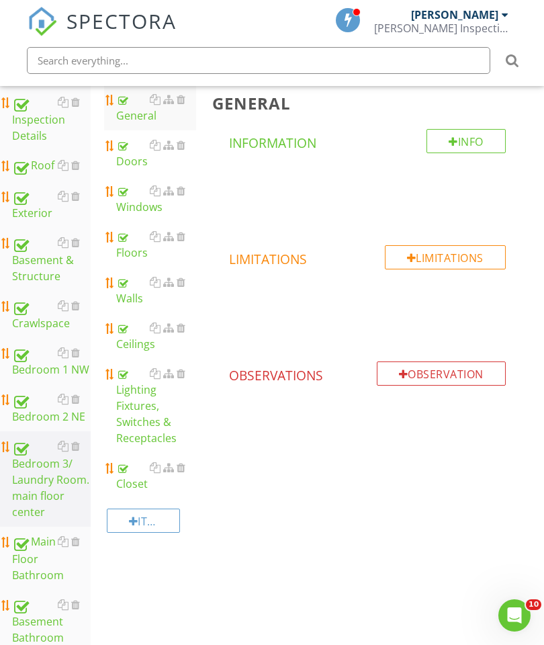
click at [130, 198] on div "Windows" at bounding box center [156, 199] width 80 height 32
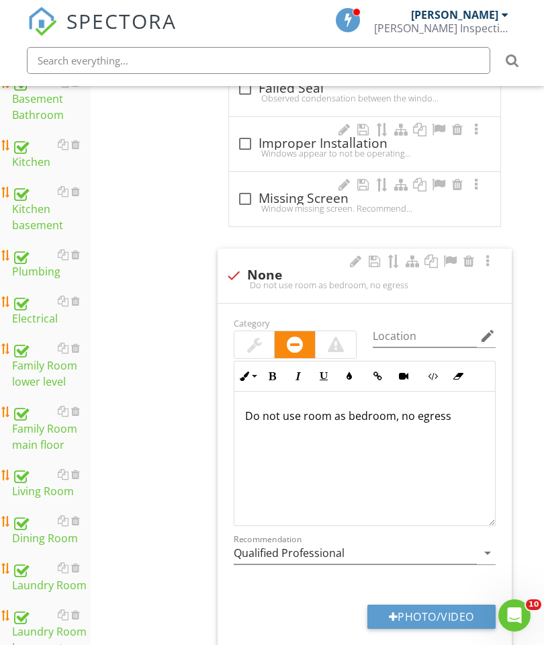
scroll to position [756, 0]
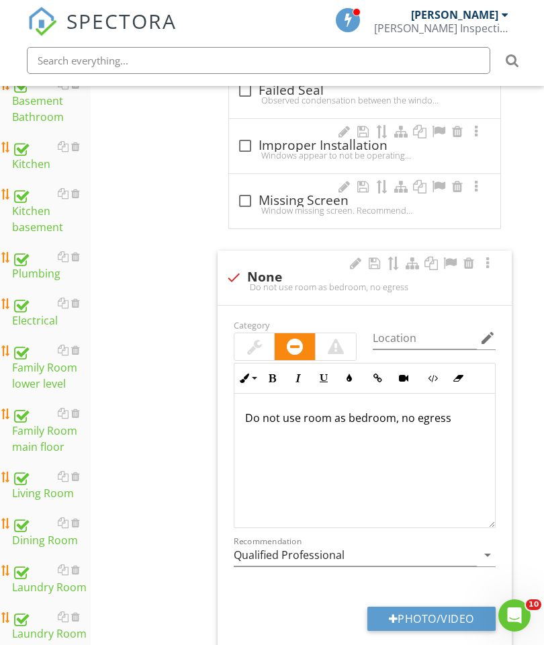
click at [263, 421] on p "Do not use room as bedroom, no egress" at bounding box center [364, 418] width 239 height 16
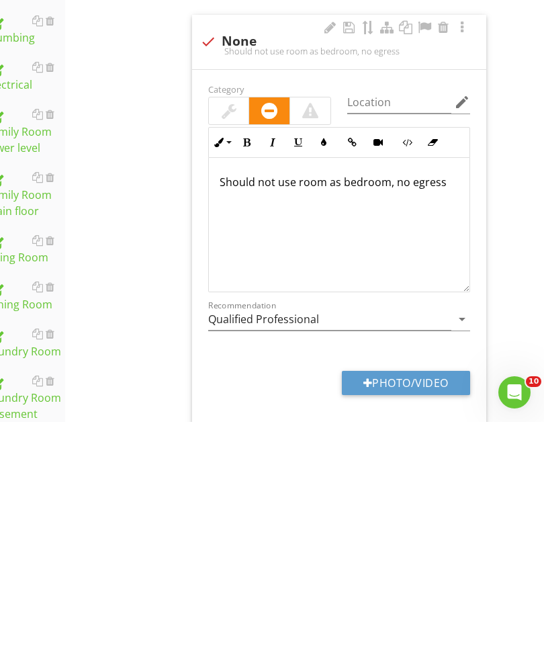
click at [492, 295] on span "check_box_outline_blank Damaged One or more windows appears to have general dam…" at bounding box center [342, 362] width 310 height 734
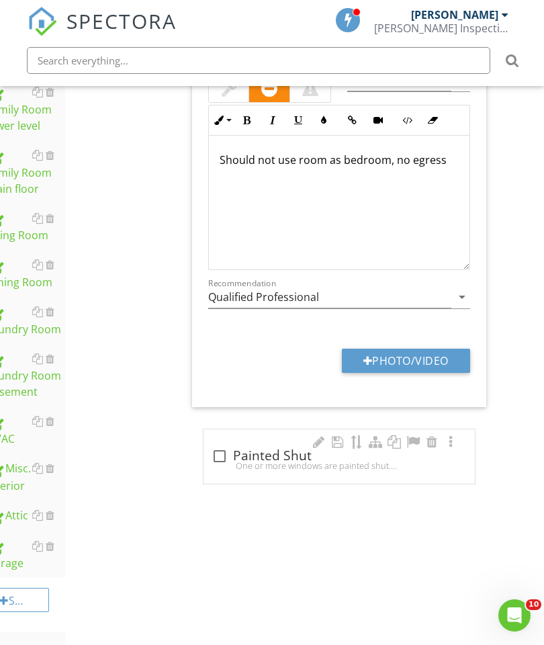
scroll to position [1014, 0]
